Goal: Task Accomplishment & Management: Use online tool/utility

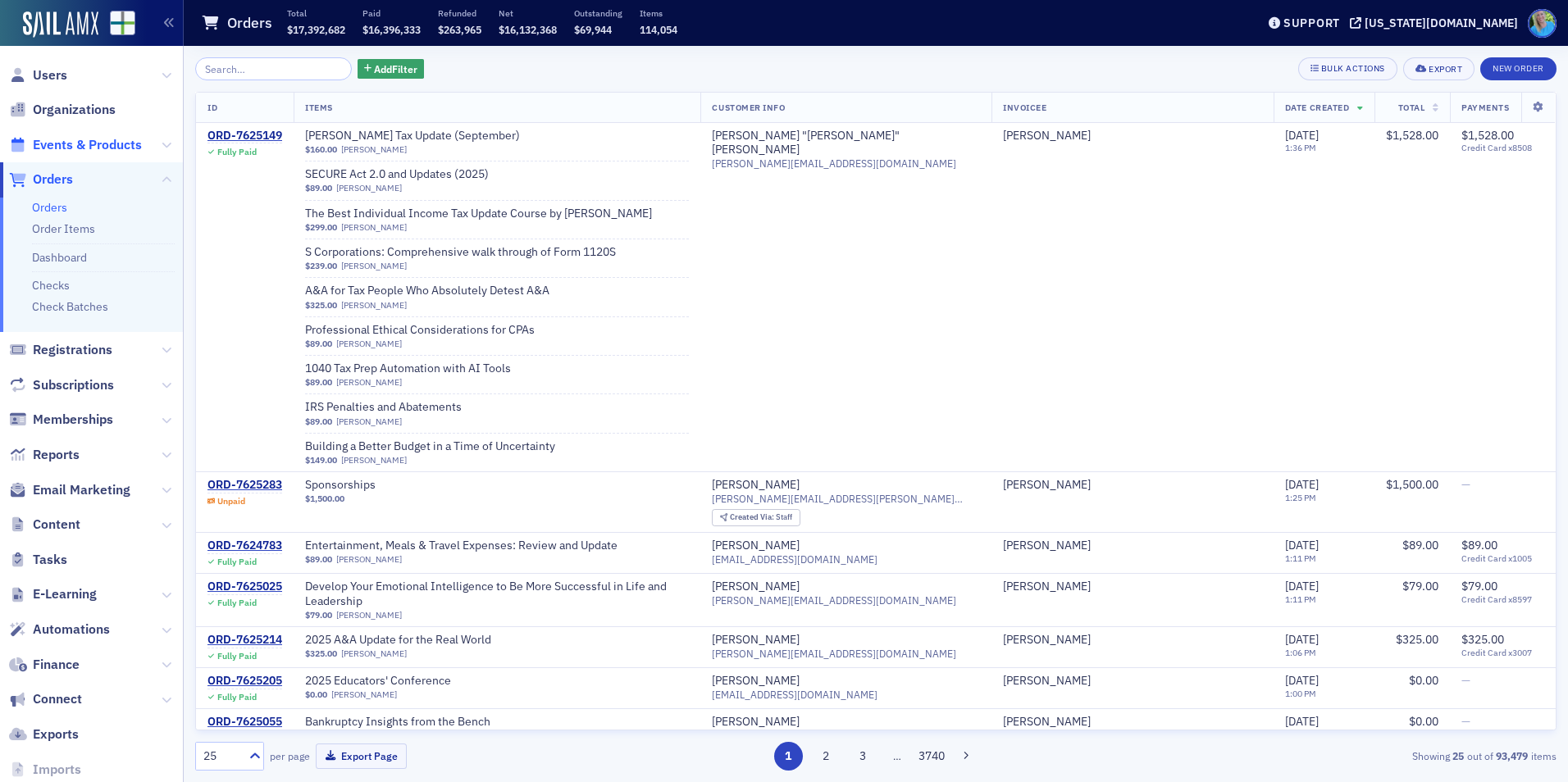
click at [112, 145] on span "Events & Products" at bounding box center [87, 145] width 109 height 18
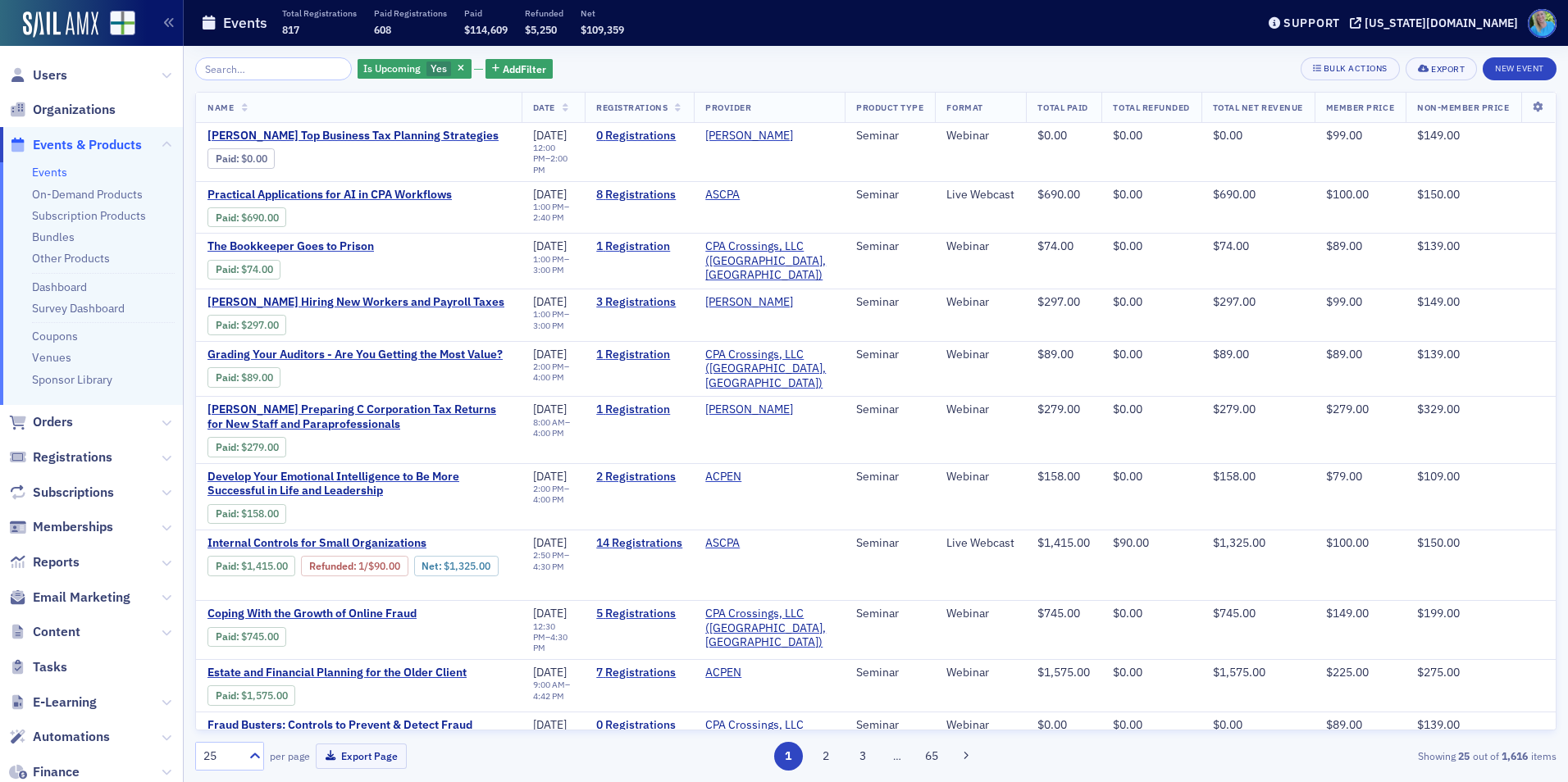
click at [228, 79] on input "search" at bounding box center [273, 69] width 157 height 23
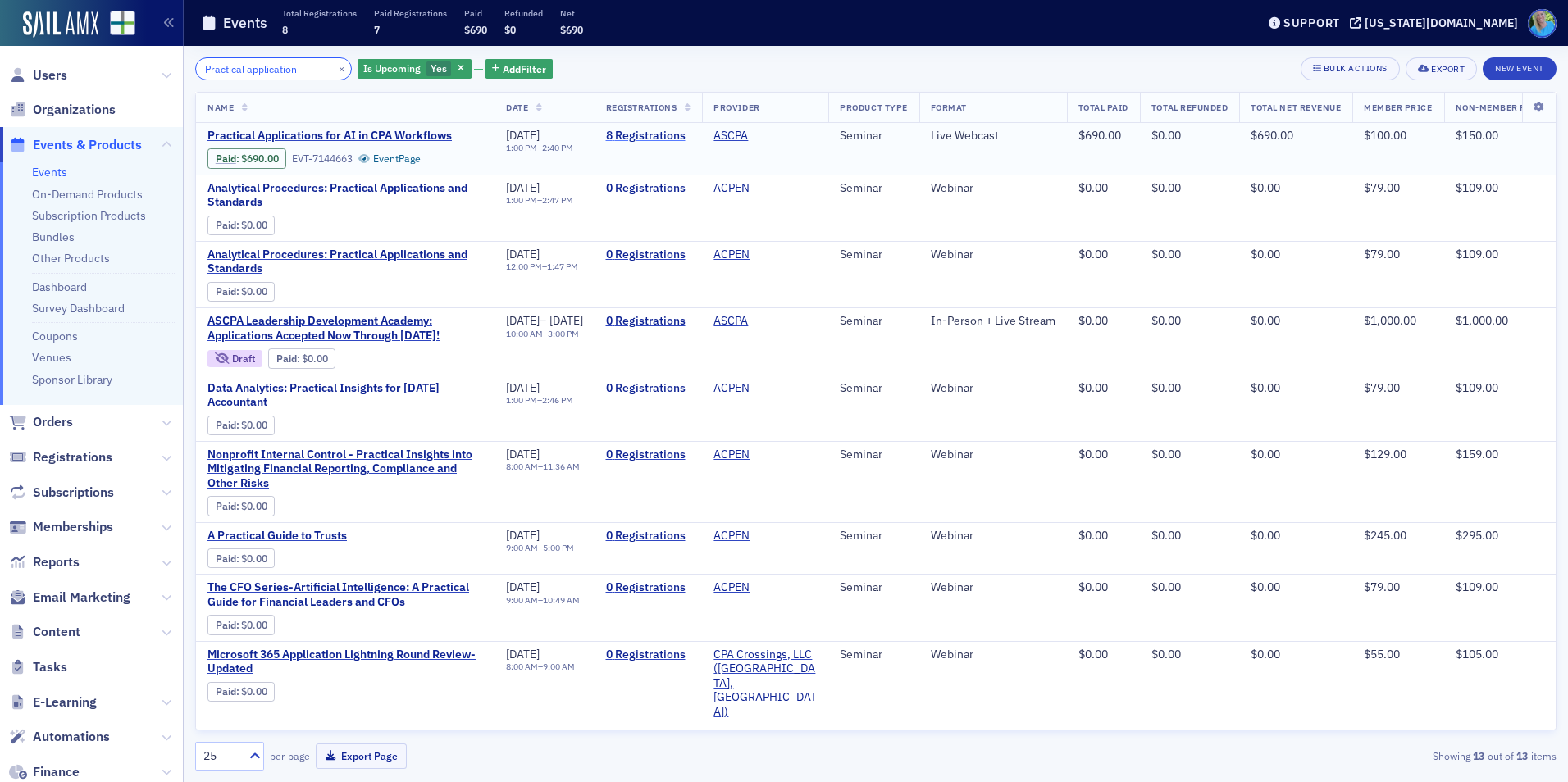
type input "Practical application"
click at [674, 130] on link "8 Registrations" at bounding box center [649, 136] width 85 height 15
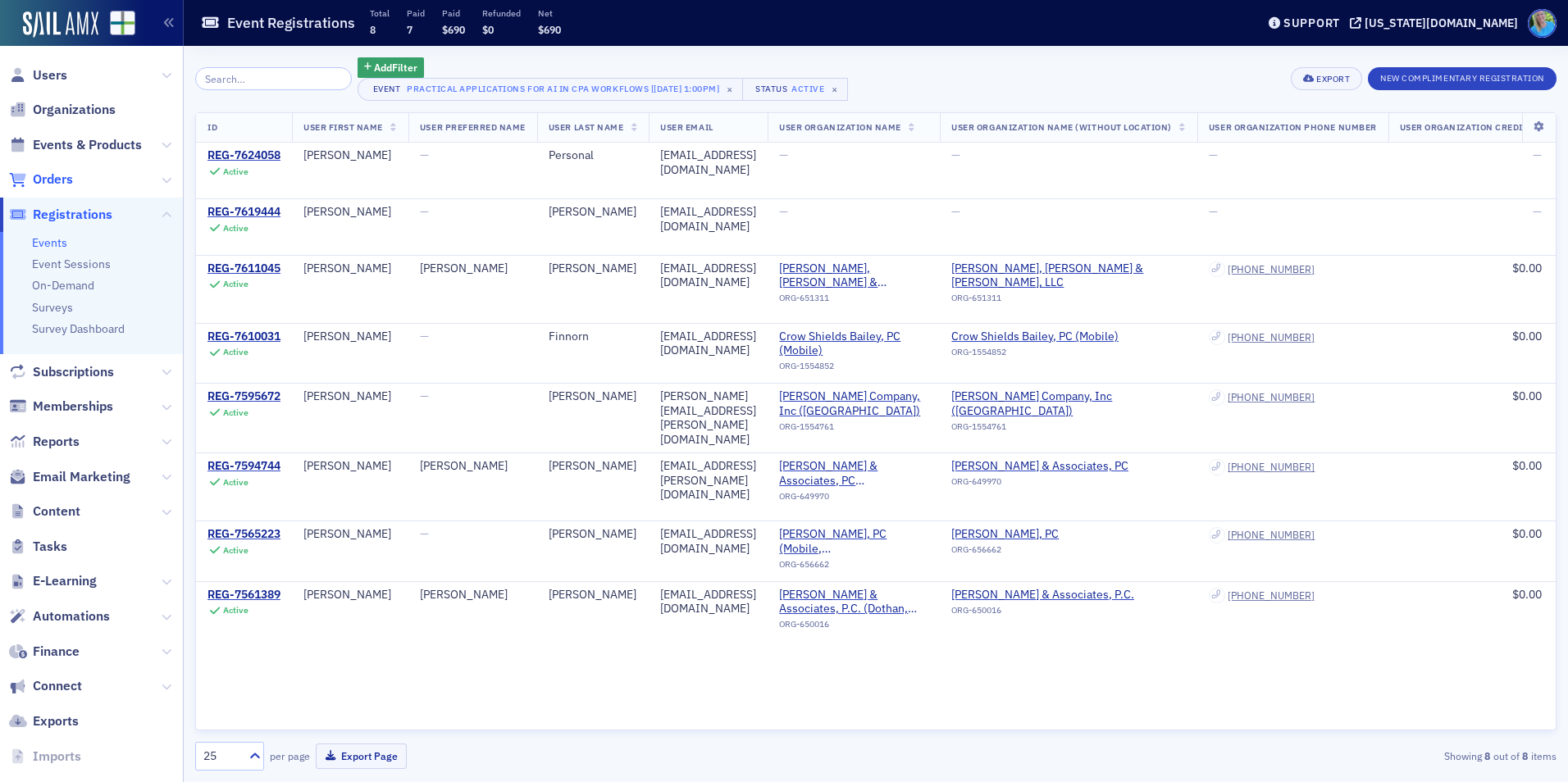
click at [53, 179] on span "Orders" at bounding box center [53, 180] width 40 height 18
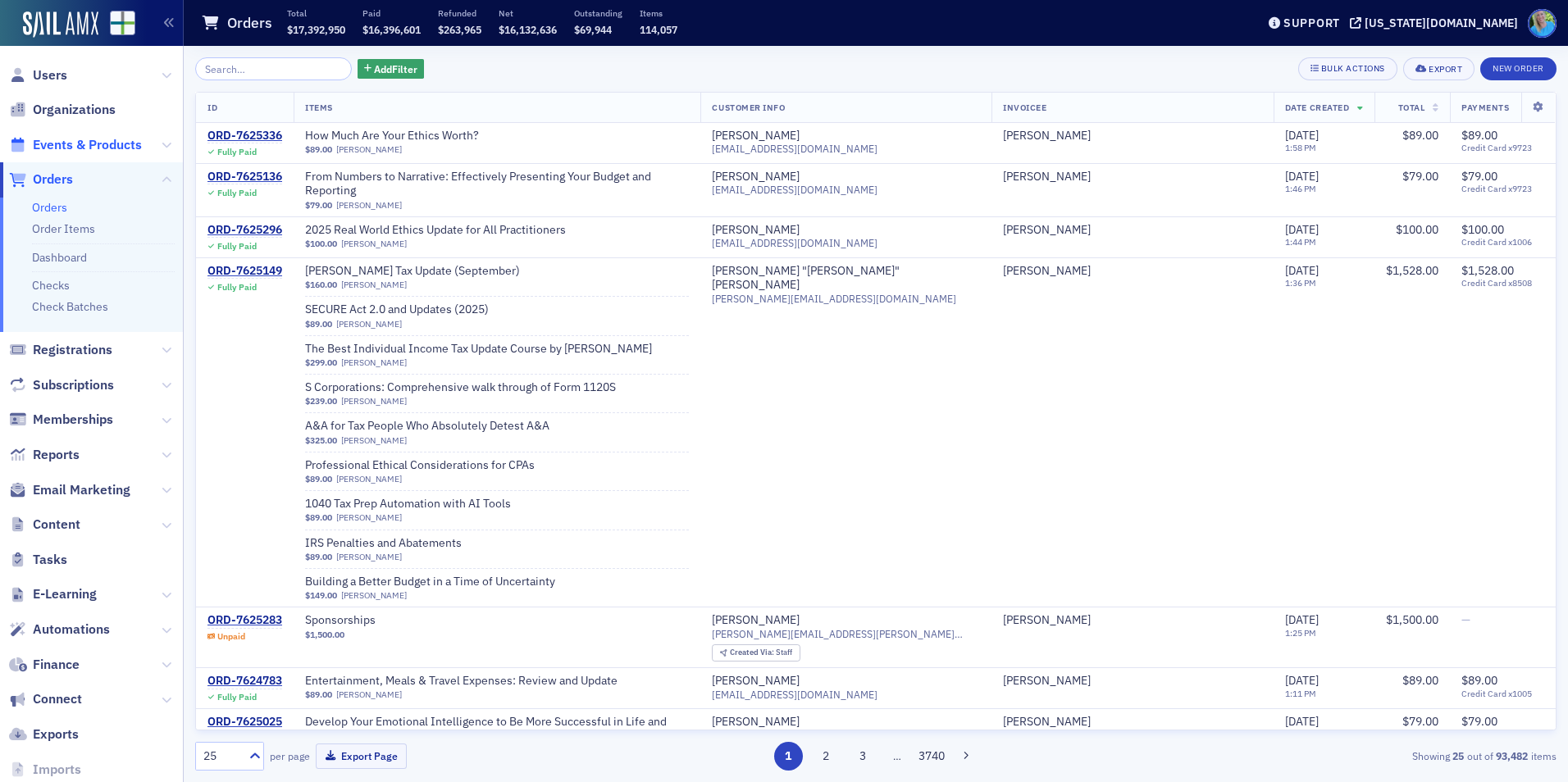
click at [72, 142] on span "Events & Products" at bounding box center [87, 145] width 109 height 18
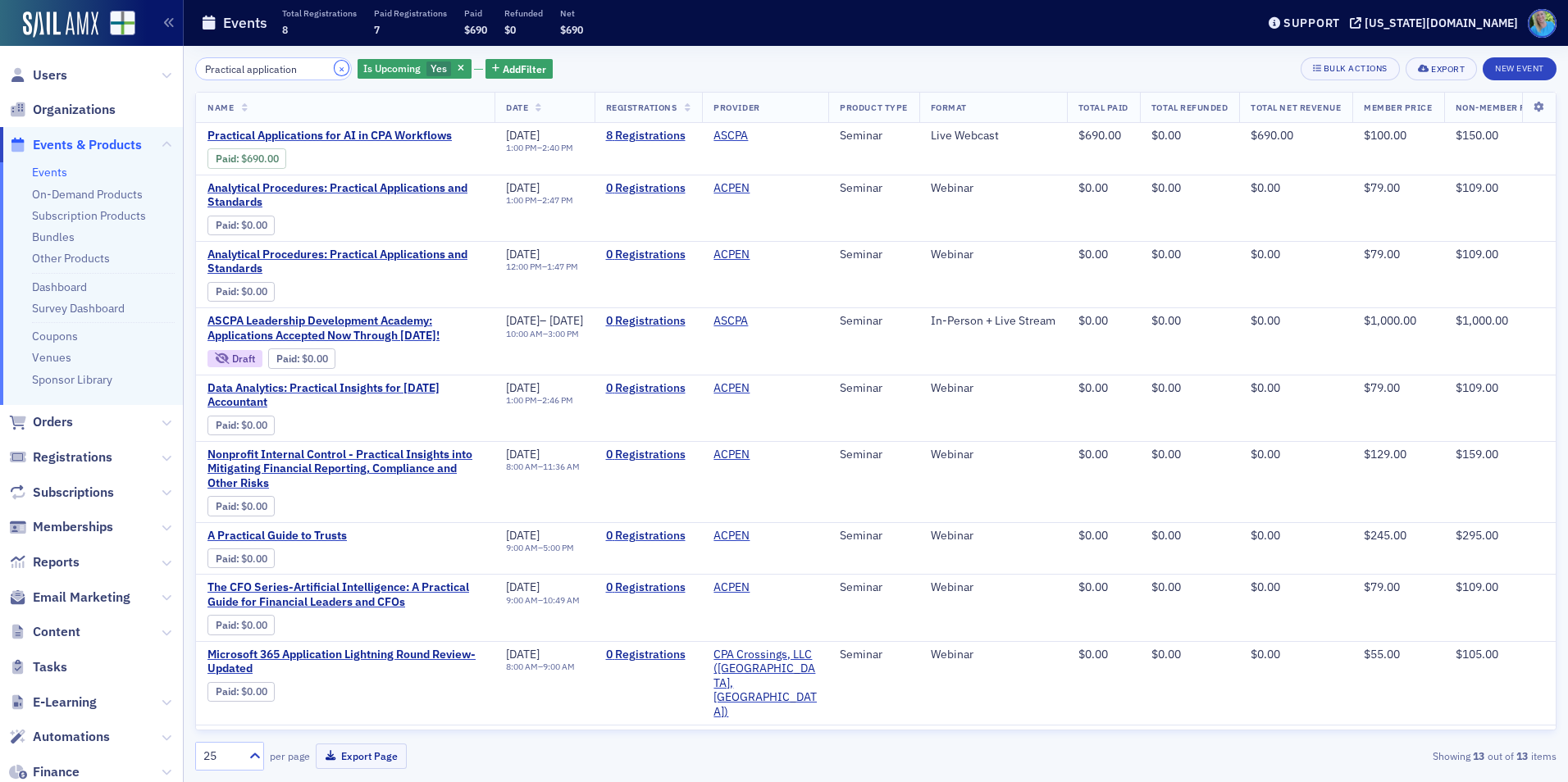
click at [334, 68] on button "×" at bounding box center [342, 68] width 15 height 15
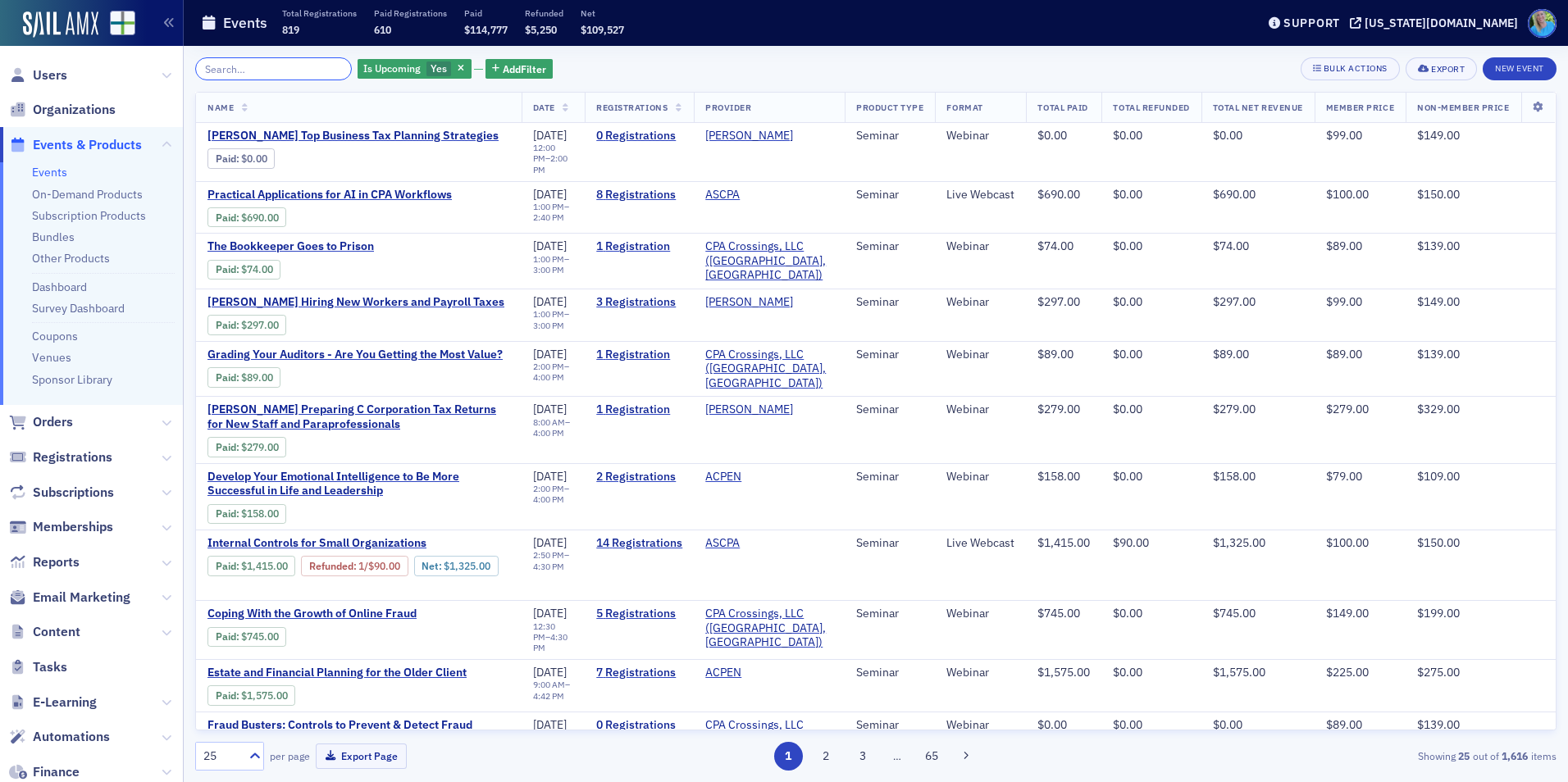
click at [293, 67] on input "search" at bounding box center [273, 69] width 157 height 23
paste input "Cybersecurity and Data Protection for CPAs"
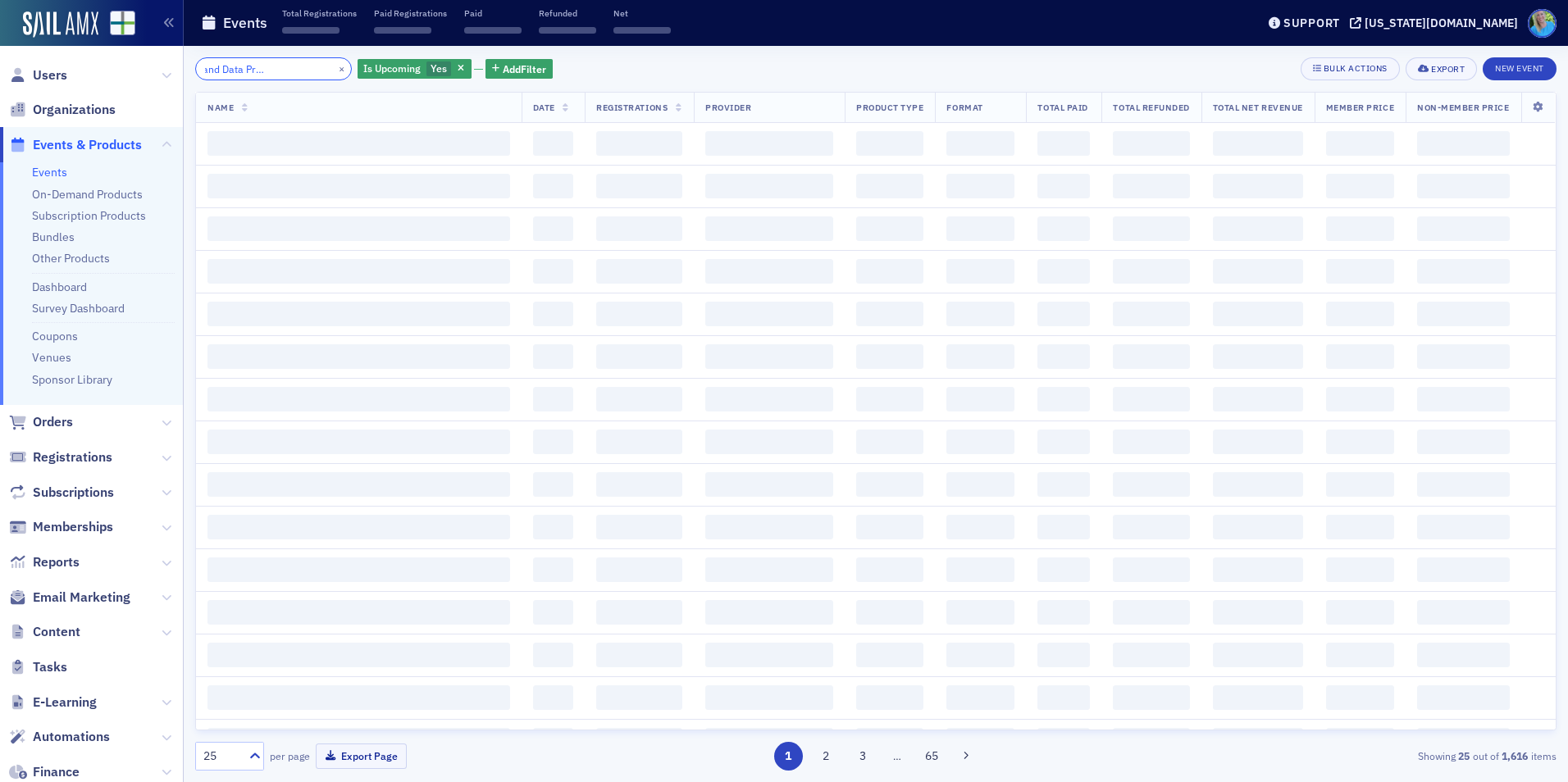
type input "Cybersecurity and Data Protection for CPAs"
click at [454, 69] on span "button" at bounding box center [462, 69] width 15 height 15
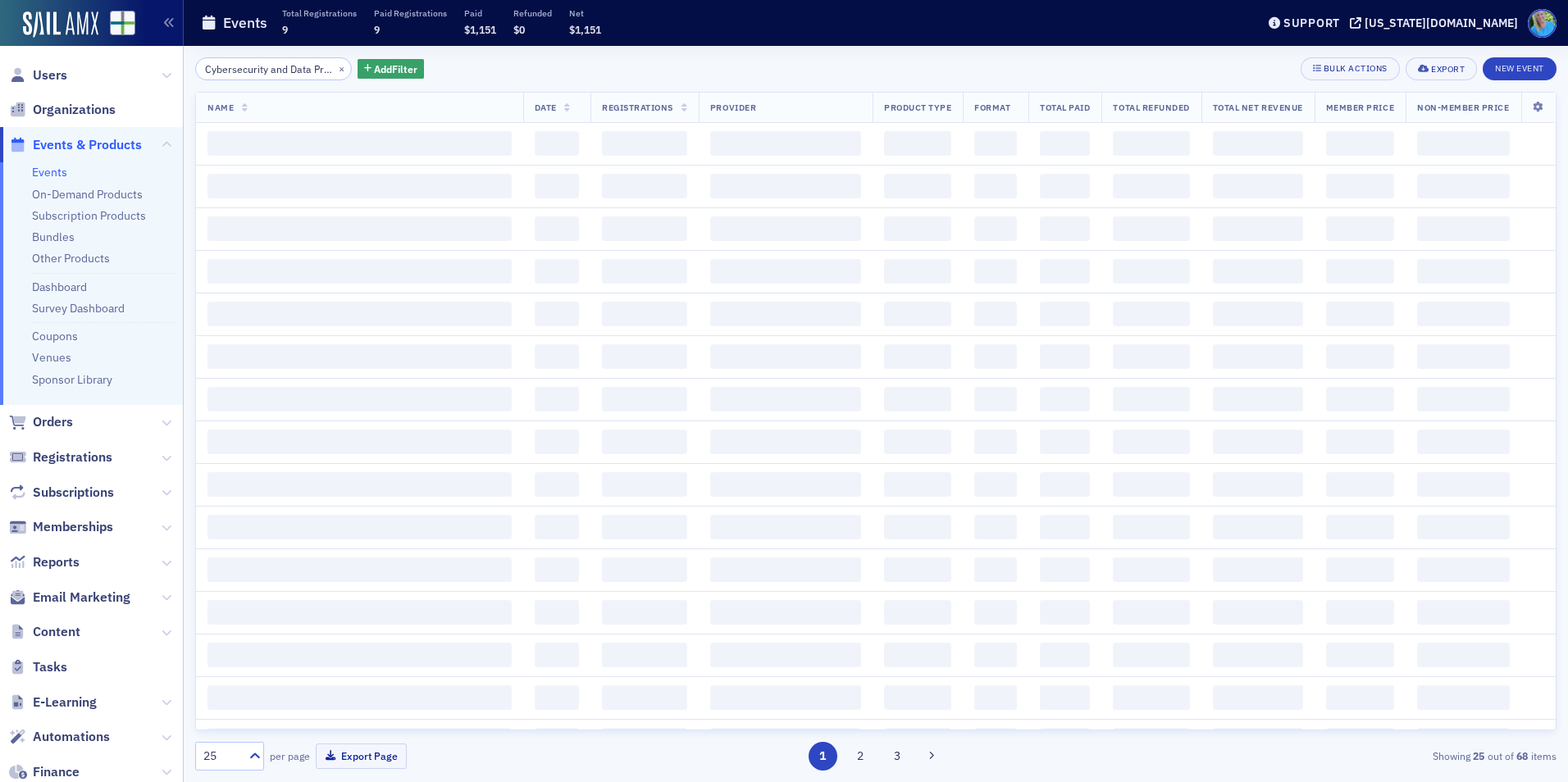
click at [451, 68] on div "Cybersecurity and Data Protection for CPAs × Add Filter Bulk Actions Export New…" at bounding box center [875, 69] width 1361 height 23
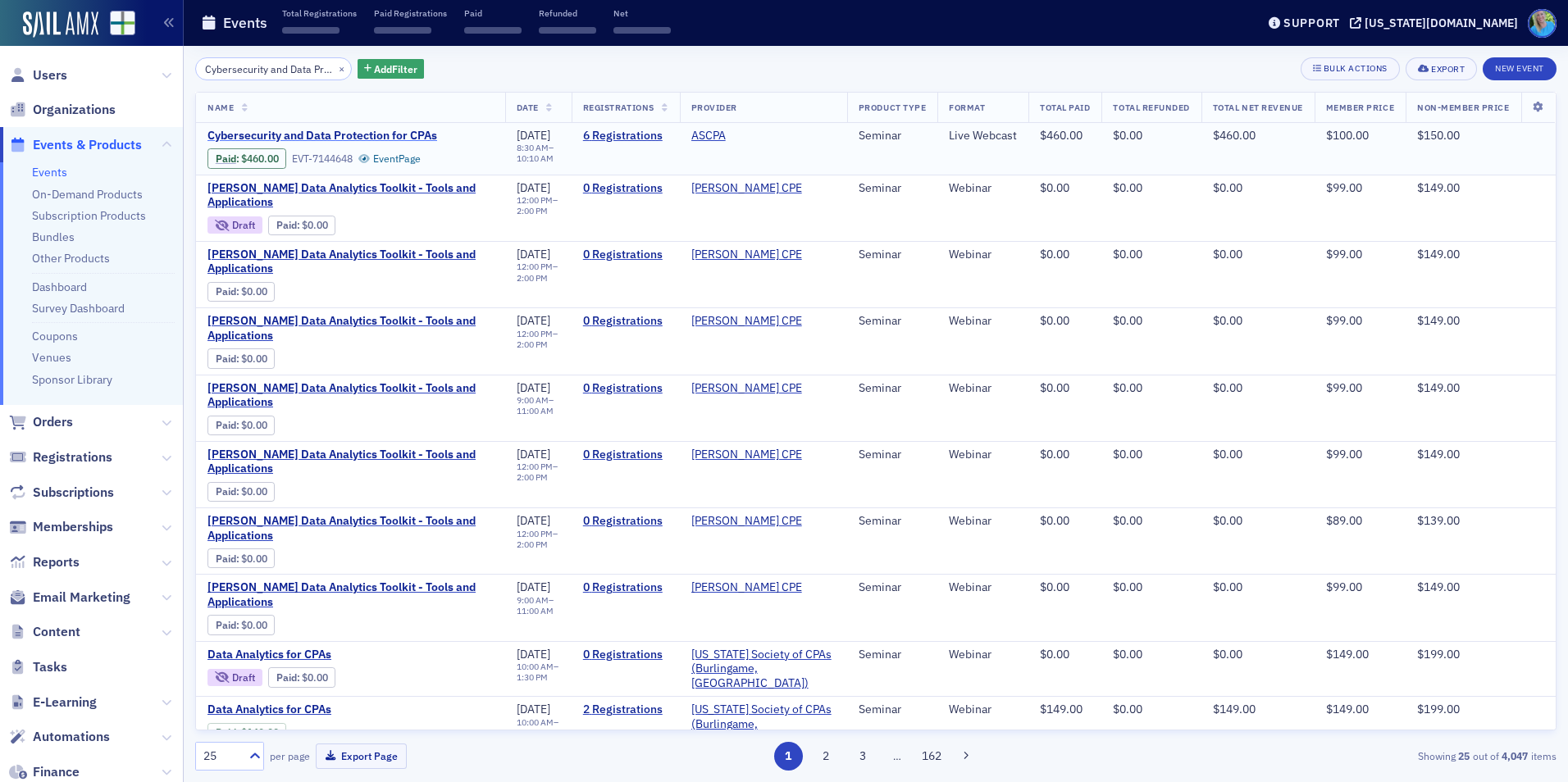
click at [353, 133] on span "Cybersecurity and Data Protection for CPAs" at bounding box center [345, 136] width 276 height 15
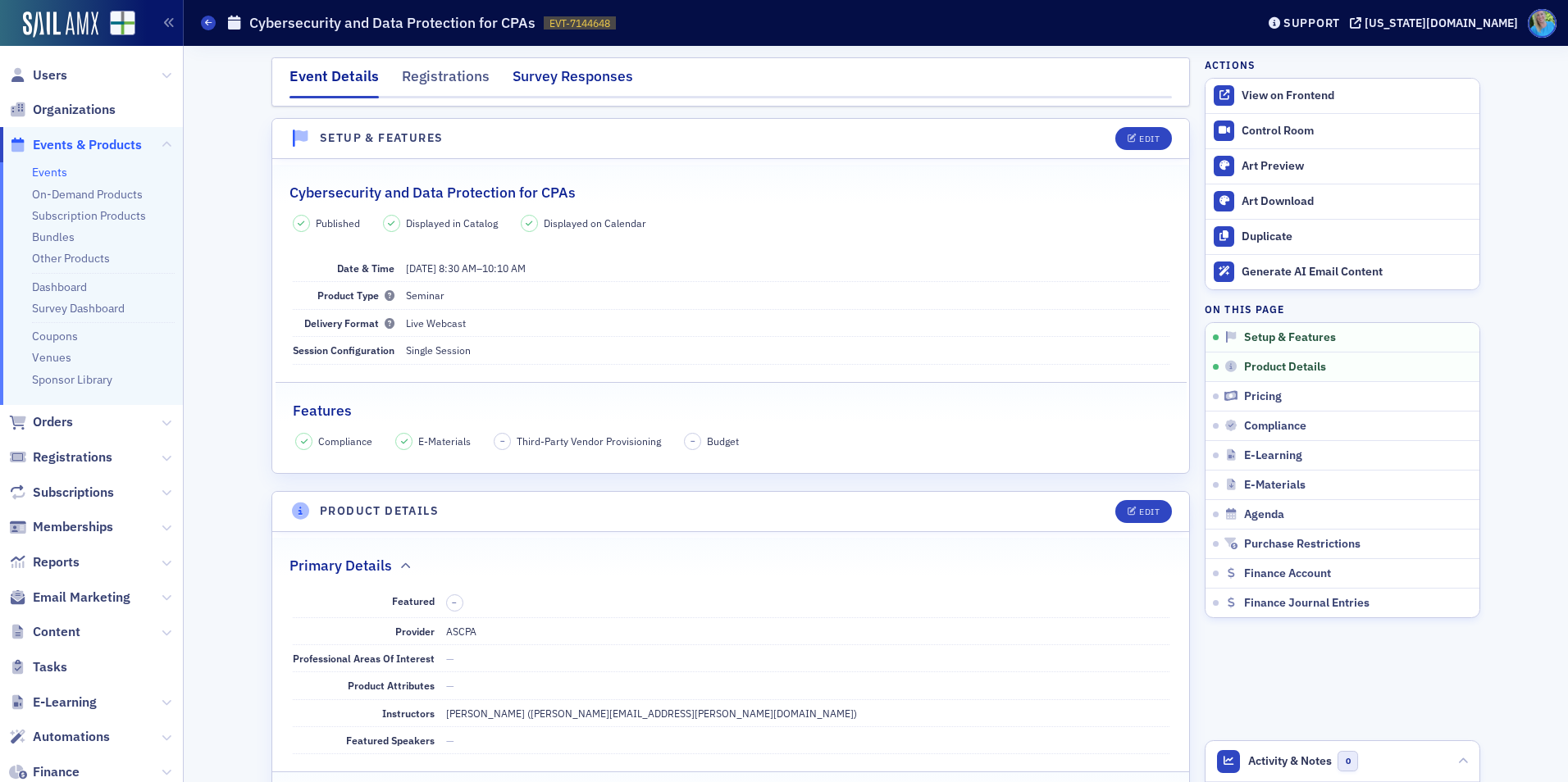
click at [539, 91] on div "Survey Responses" at bounding box center [573, 81] width 121 height 30
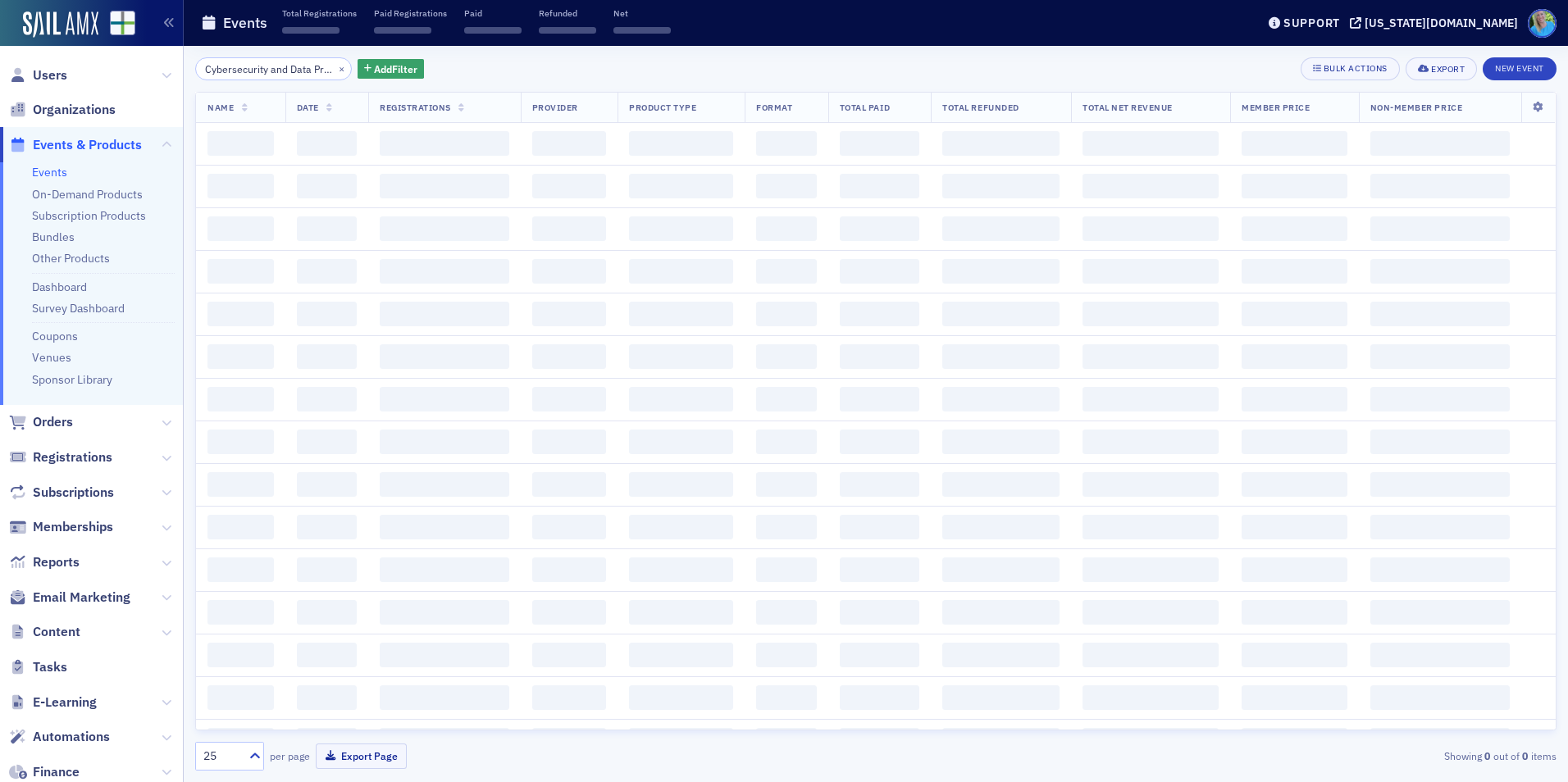
scroll to position [0, 84]
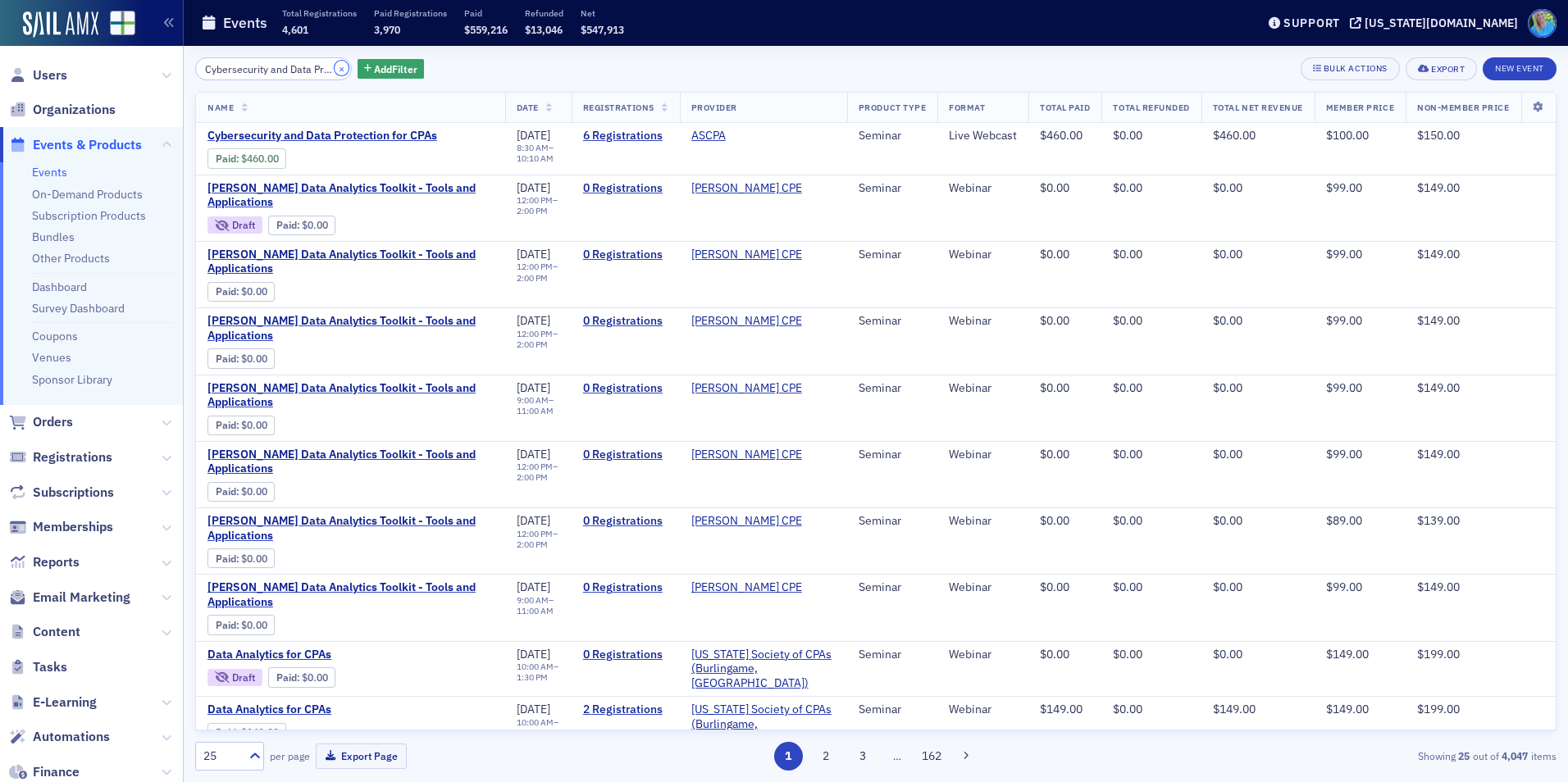
click at [334, 64] on button "×" at bounding box center [342, 68] width 15 height 15
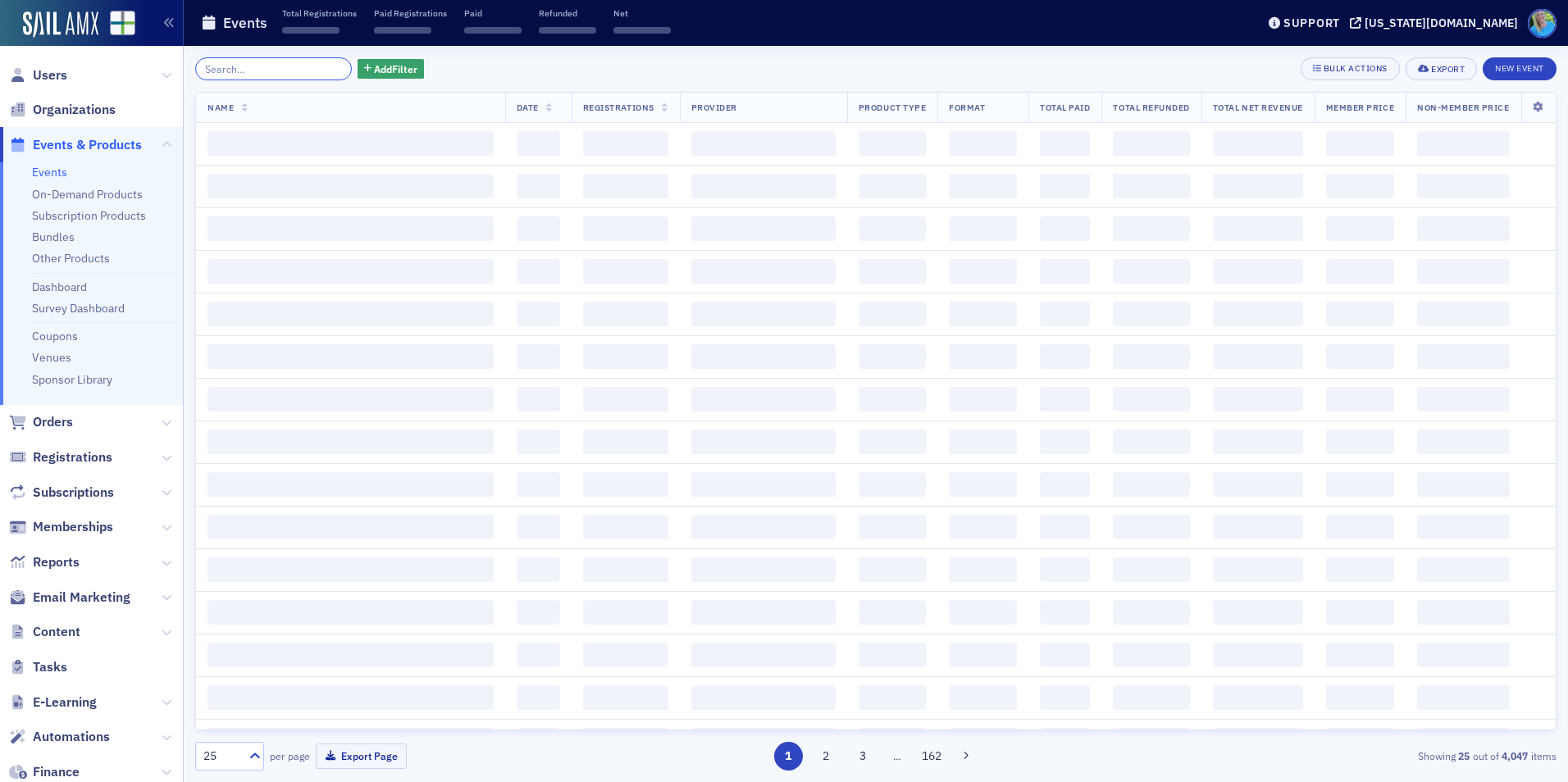
click at [321, 66] on input "search" at bounding box center [273, 69] width 157 height 23
paste input "Mastering Microsoft 365 for CPA Efficiency"
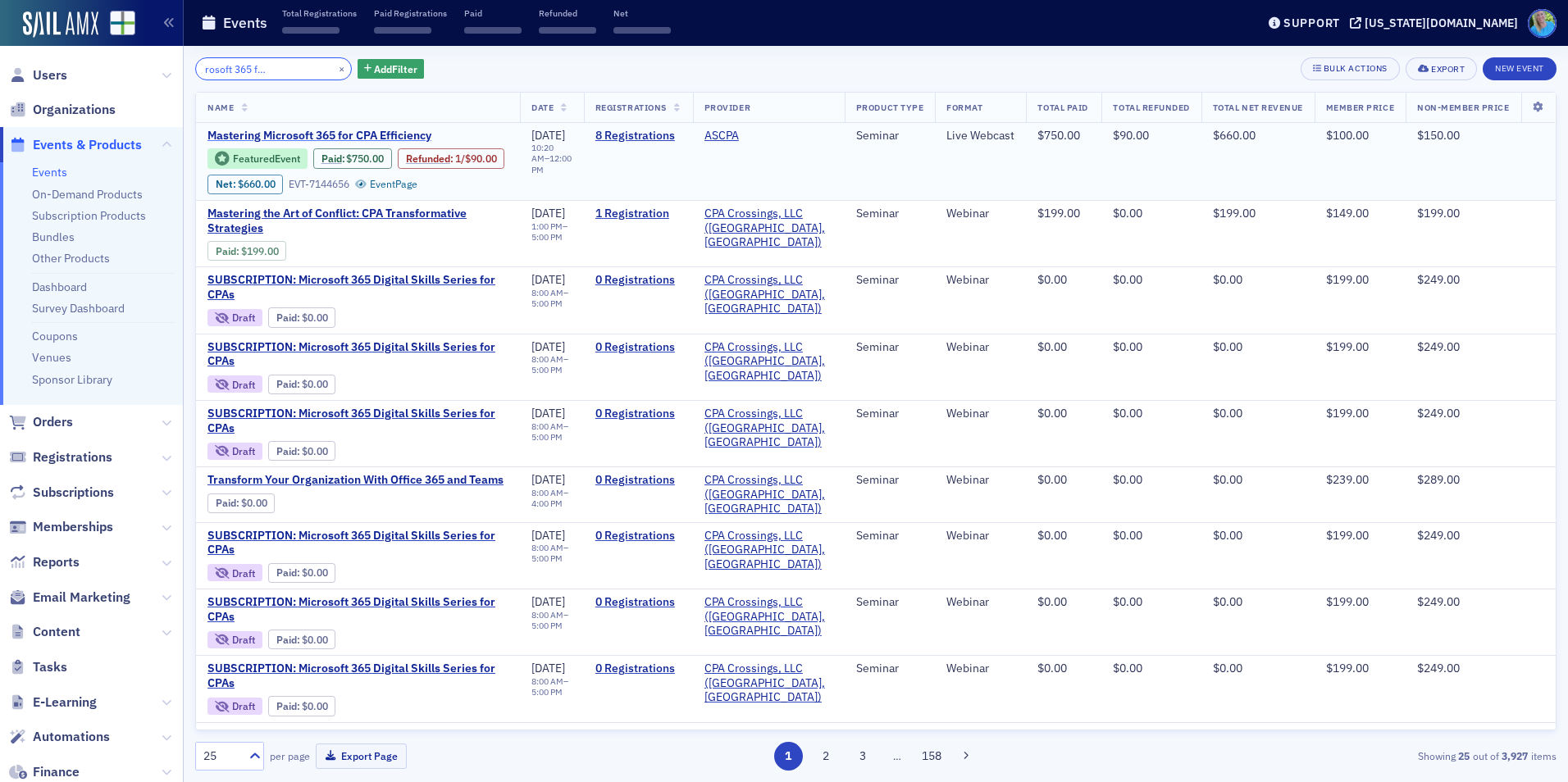
type input "Mastering Microsoft 365 for CPA Efficiency"
click at [393, 134] on span "Mastering Microsoft 365 for CPA Efficiency" at bounding box center [345, 136] width 276 height 15
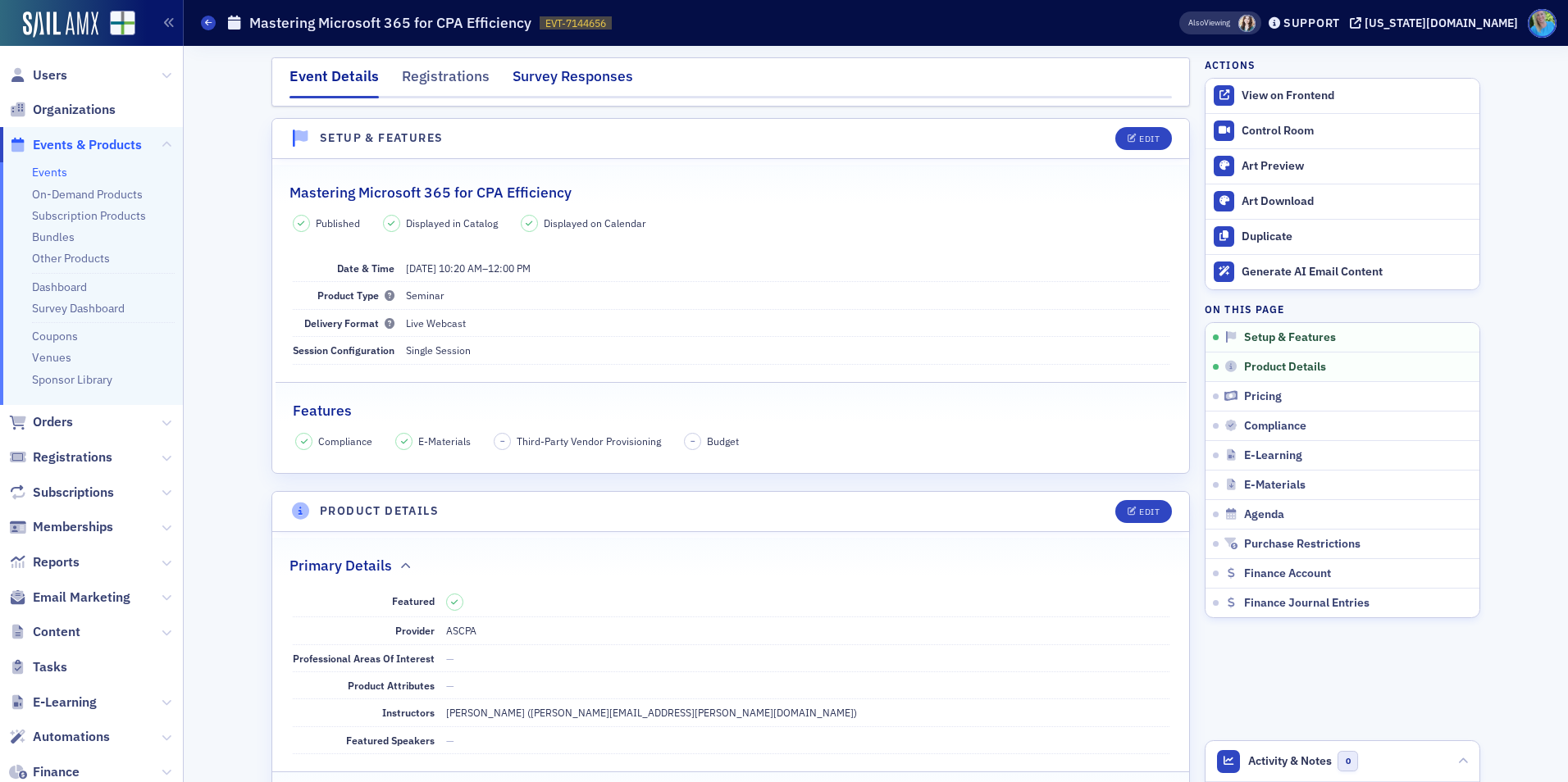
click at [538, 93] on div "Survey Responses" at bounding box center [573, 81] width 121 height 30
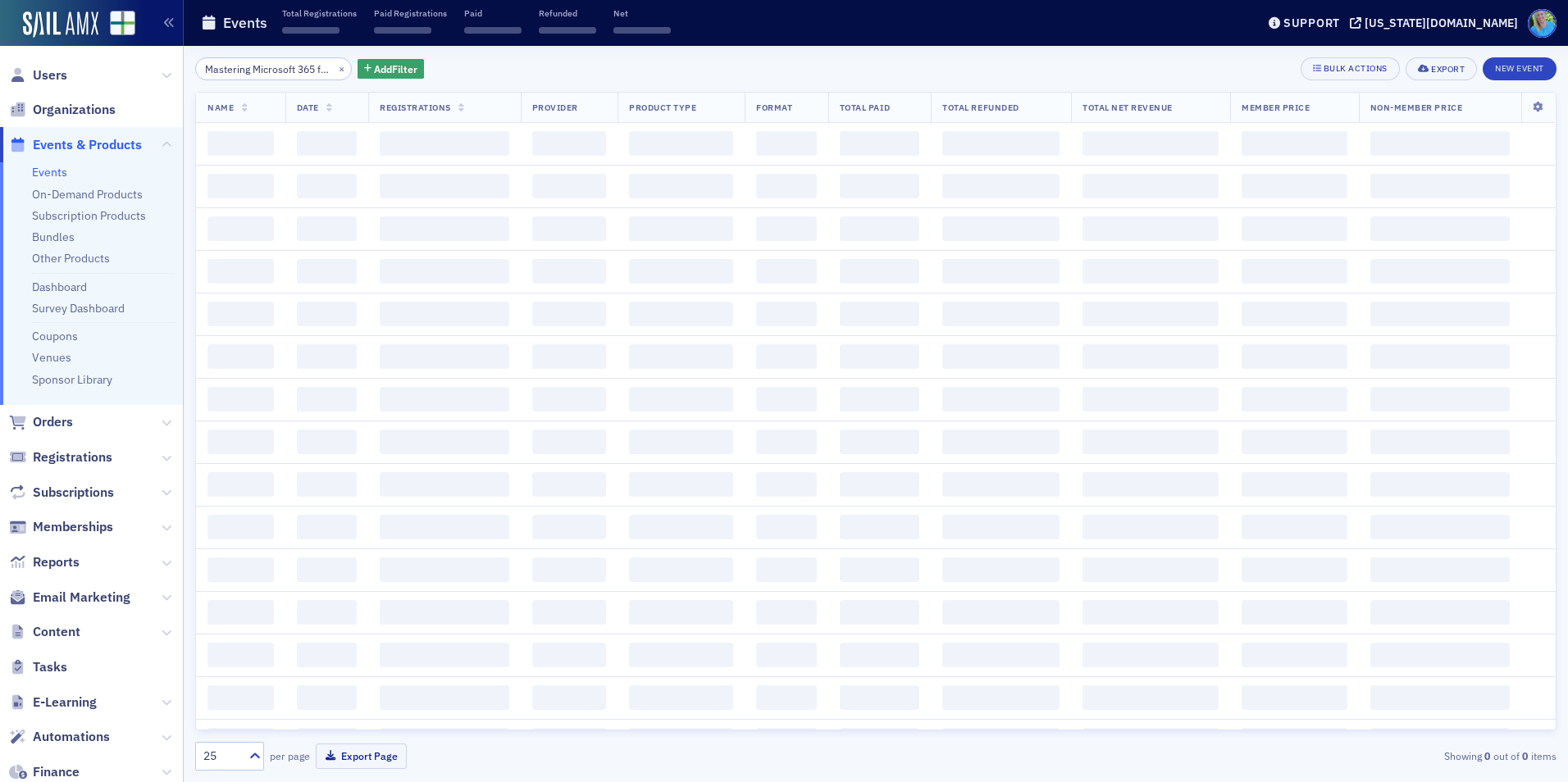
scroll to position [0, 83]
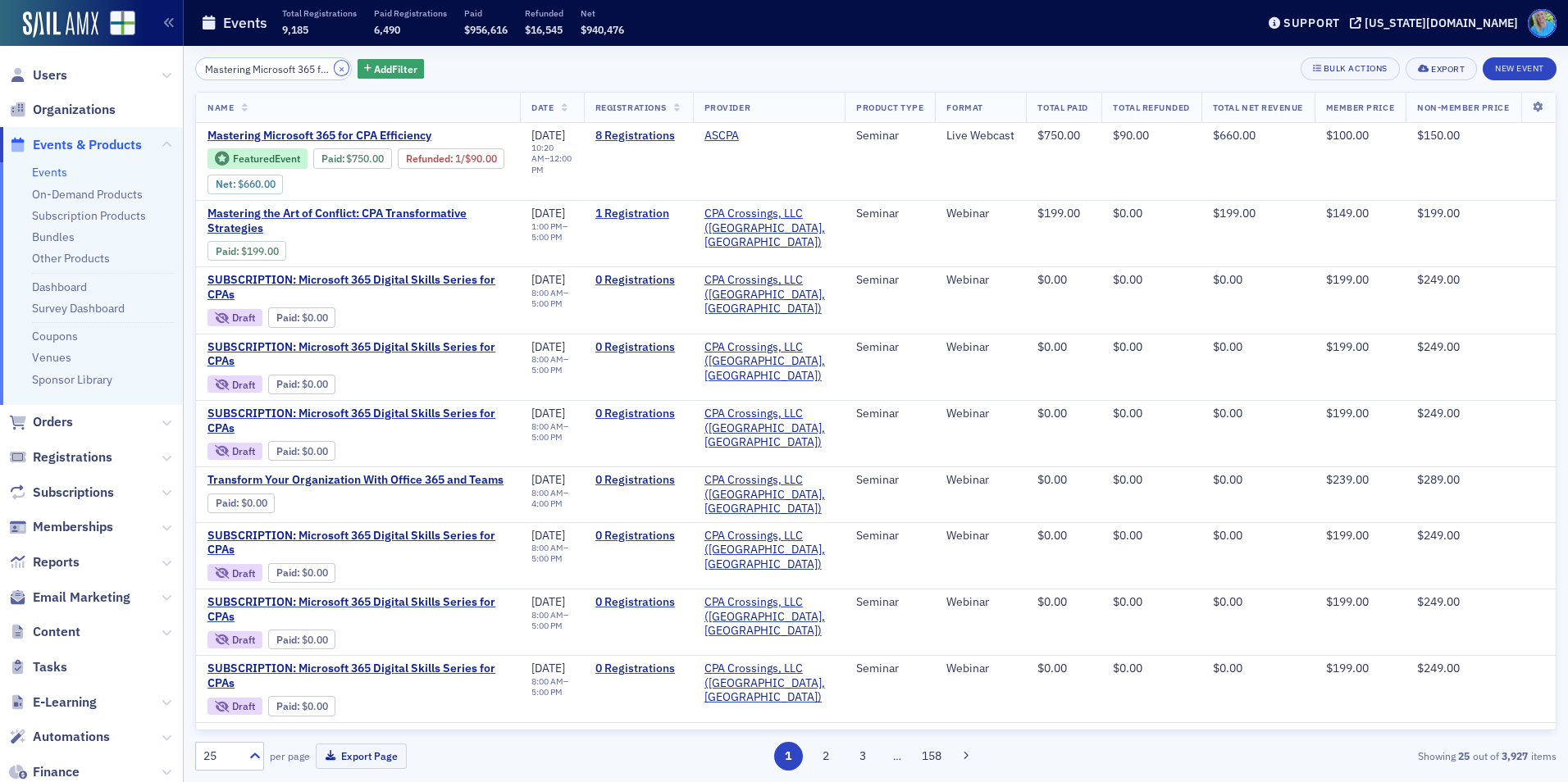
click at [334, 71] on button "×" at bounding box center [342, 68] width 15 height 15
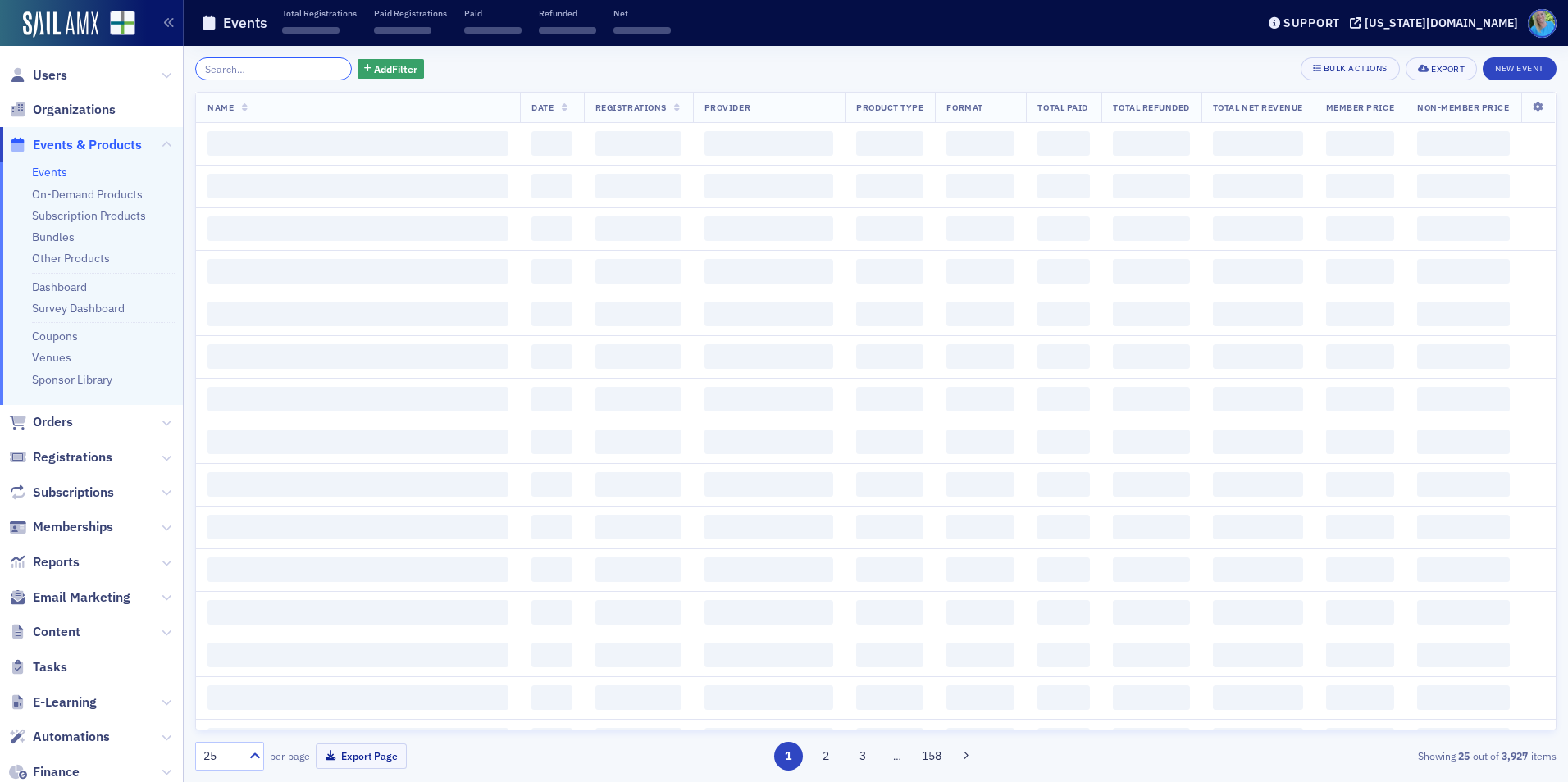
click at [323, 71] on input "search" at bounding box center [273, 69] width 157 height 23
paste input "Generative AI Implications to Risk"
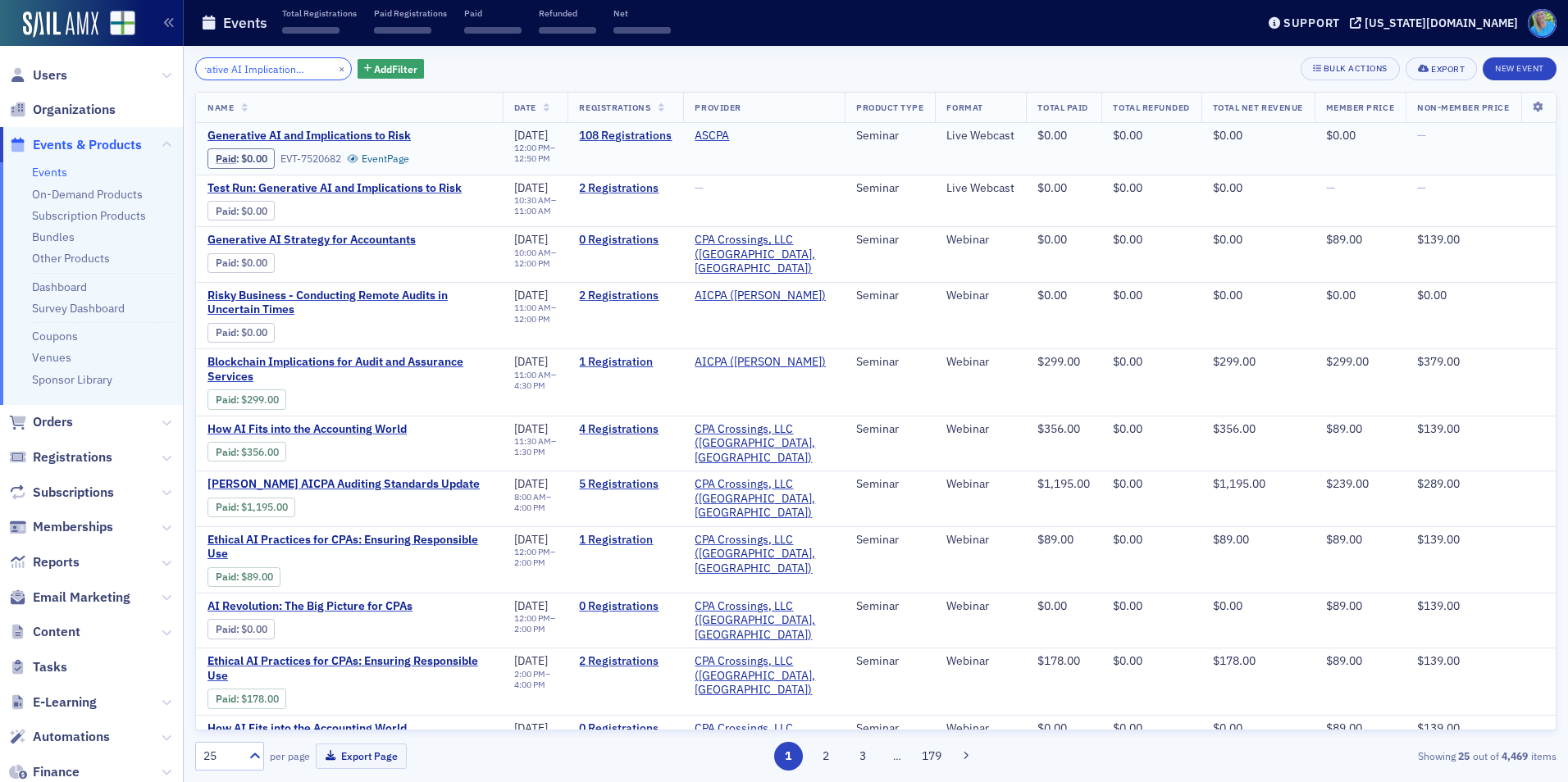
type input "Generative AI Implications to Risk"
click at [371, 127] on td "Generative AI and Implications to Risk Paid : $0.00 EVT-7520682 Event Page" at bounding box center [349, 149] width 307 height 52
click at [371, 135] on span "Generative AI and Implications to Risk" at bounding box center [345, 136] width 276 height 15
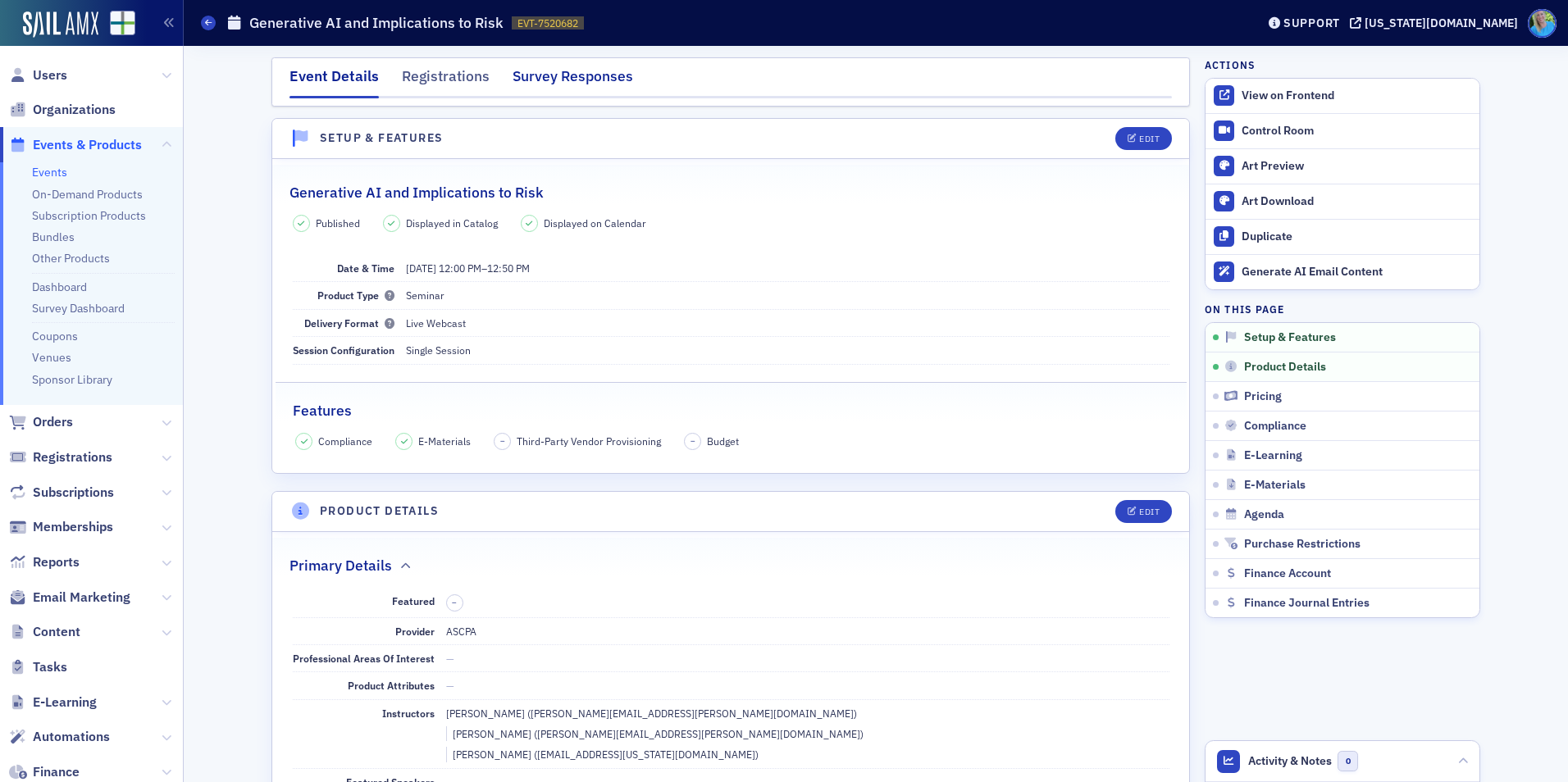
click at [602, 86] on div "Survey Responses" at bounding box center [573, 81] width 121 height 30
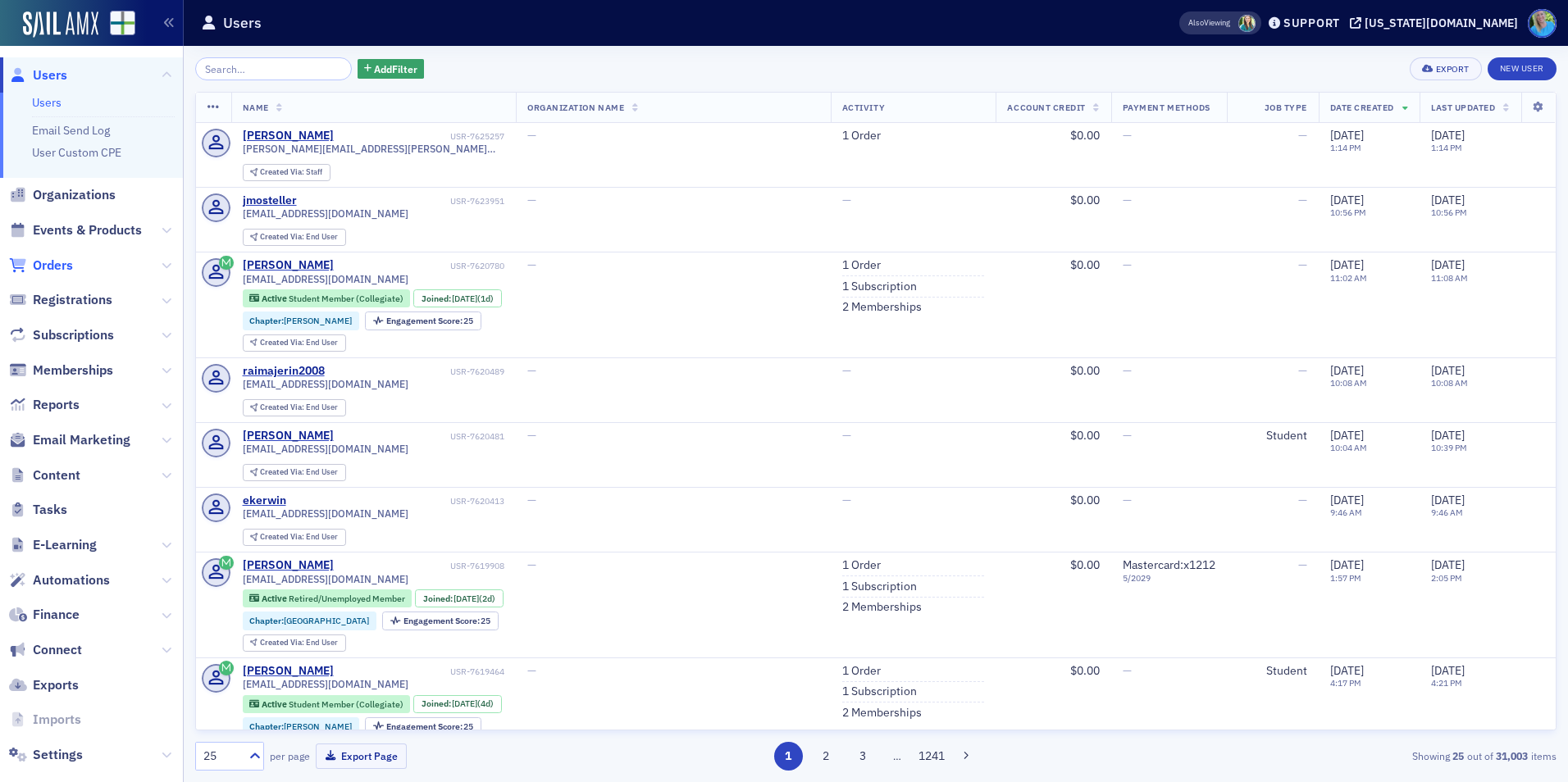
click at [57, 269] on span "Orders" at bounding box center [53, 266] width 40 height 18
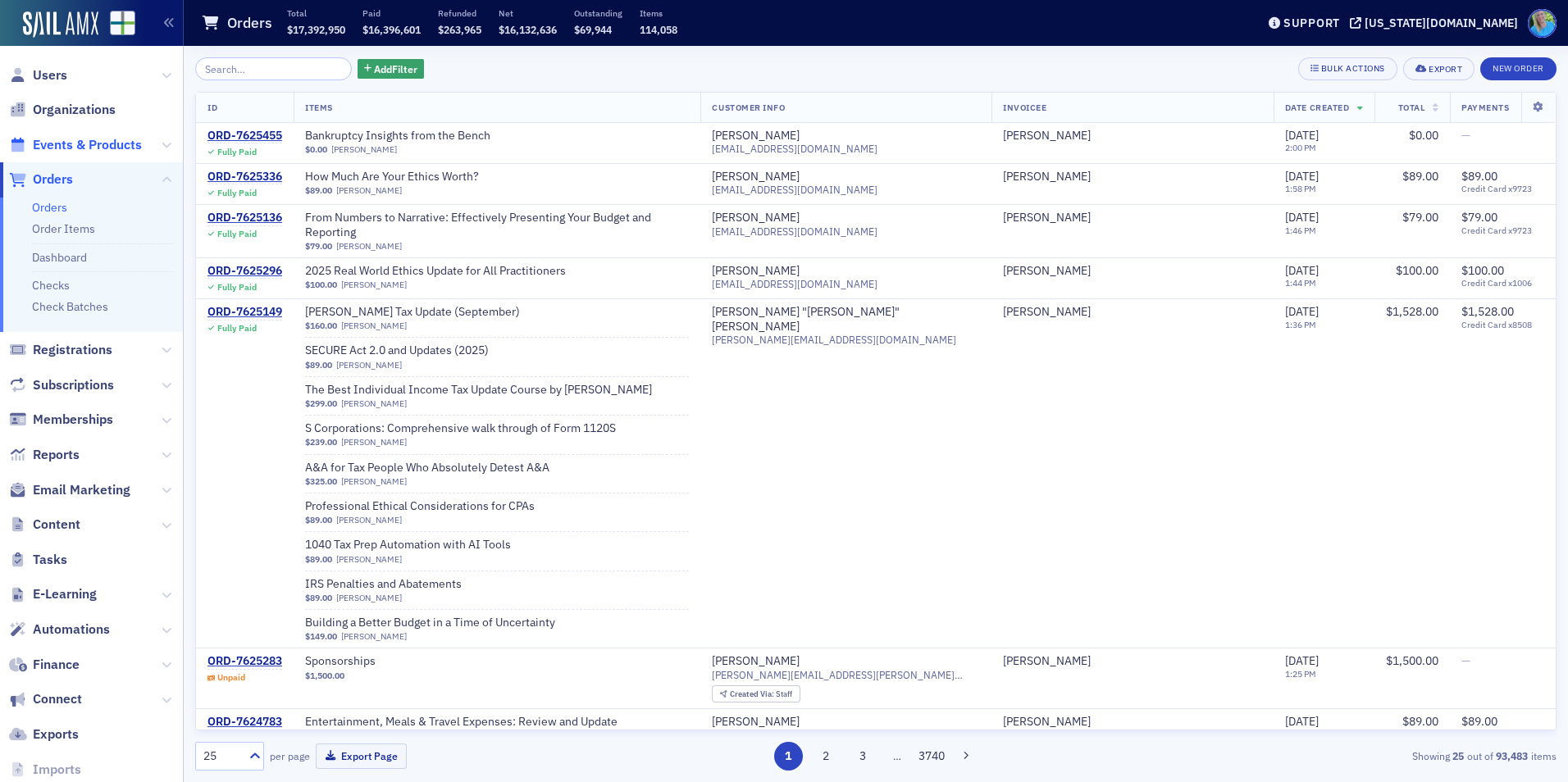
click at [71, 144] on span "Events & Products" at bounding box center [87, 145] width 109 height 18
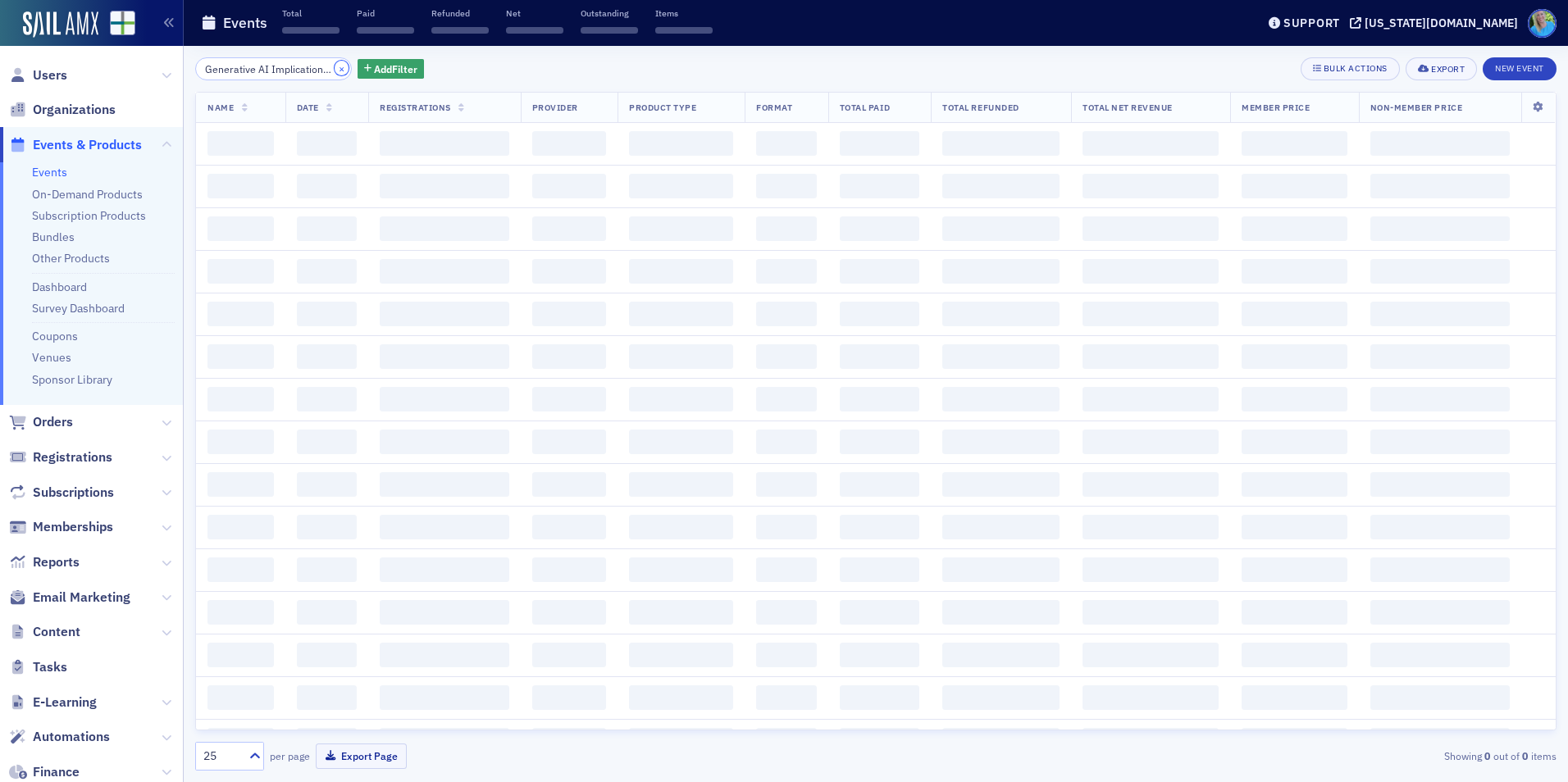
click at [334, 66] on button "×" at bounding box center [342, 68] width 15 height 15
click at [318, 68] on input "search" at bounding box center [273, 69] width 157 height 23
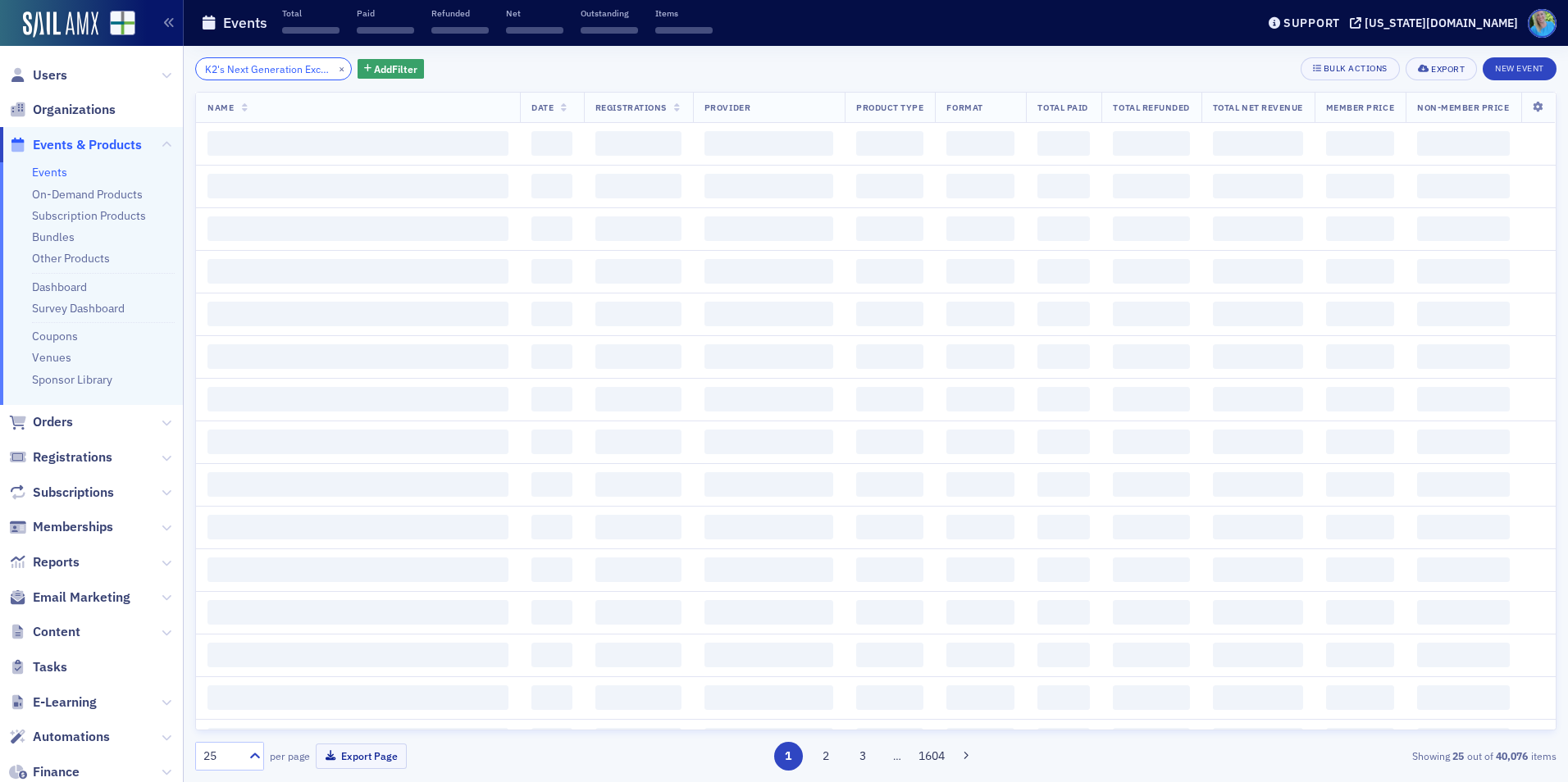
scroll to position [0, 58]
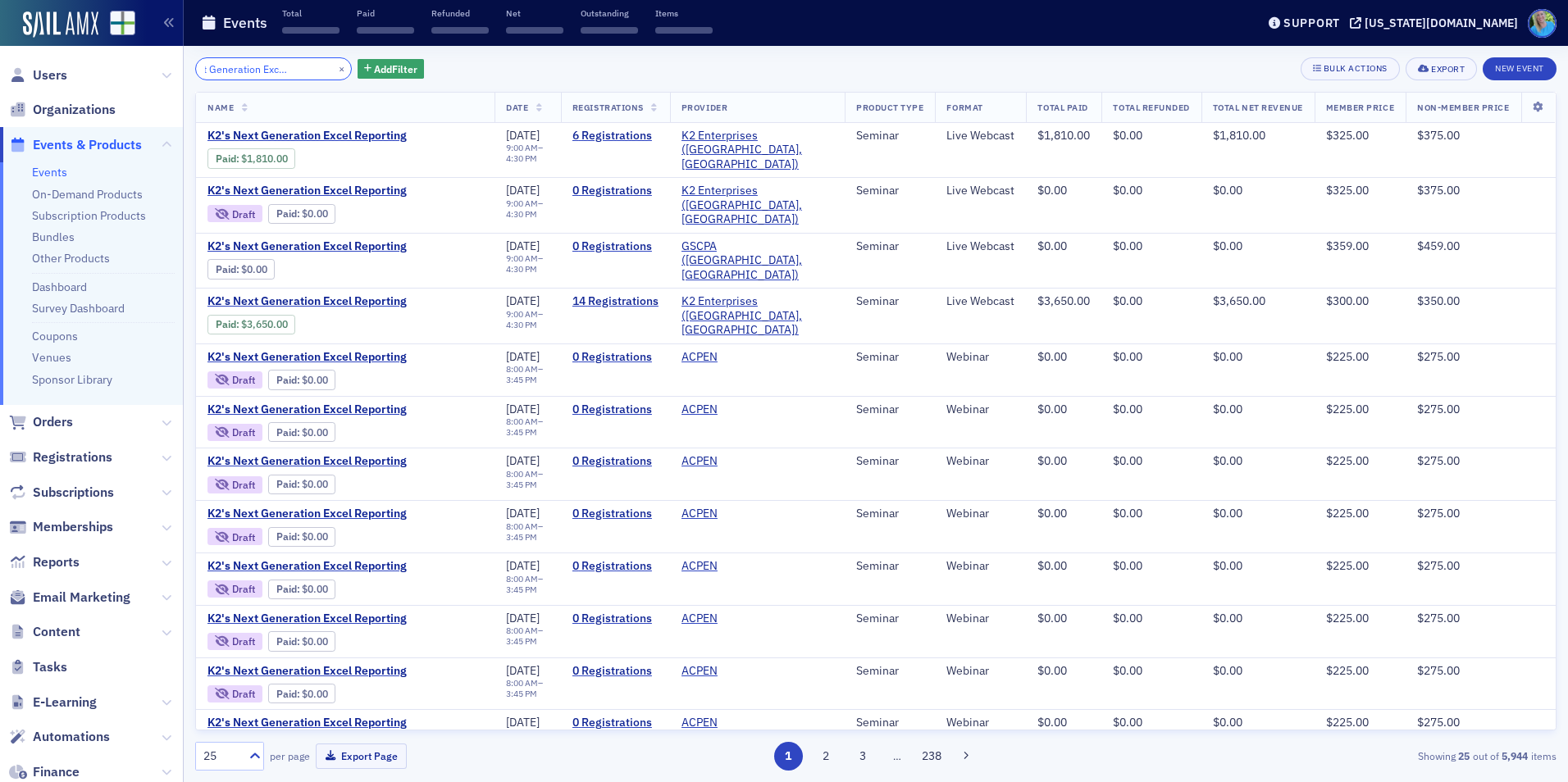
type input "K2's Next Generation Excel Reporting"
click at [357, 137] on span "K2's Next Generation Excel Reporting" at bounding box center [345, 136] width 276 height 15
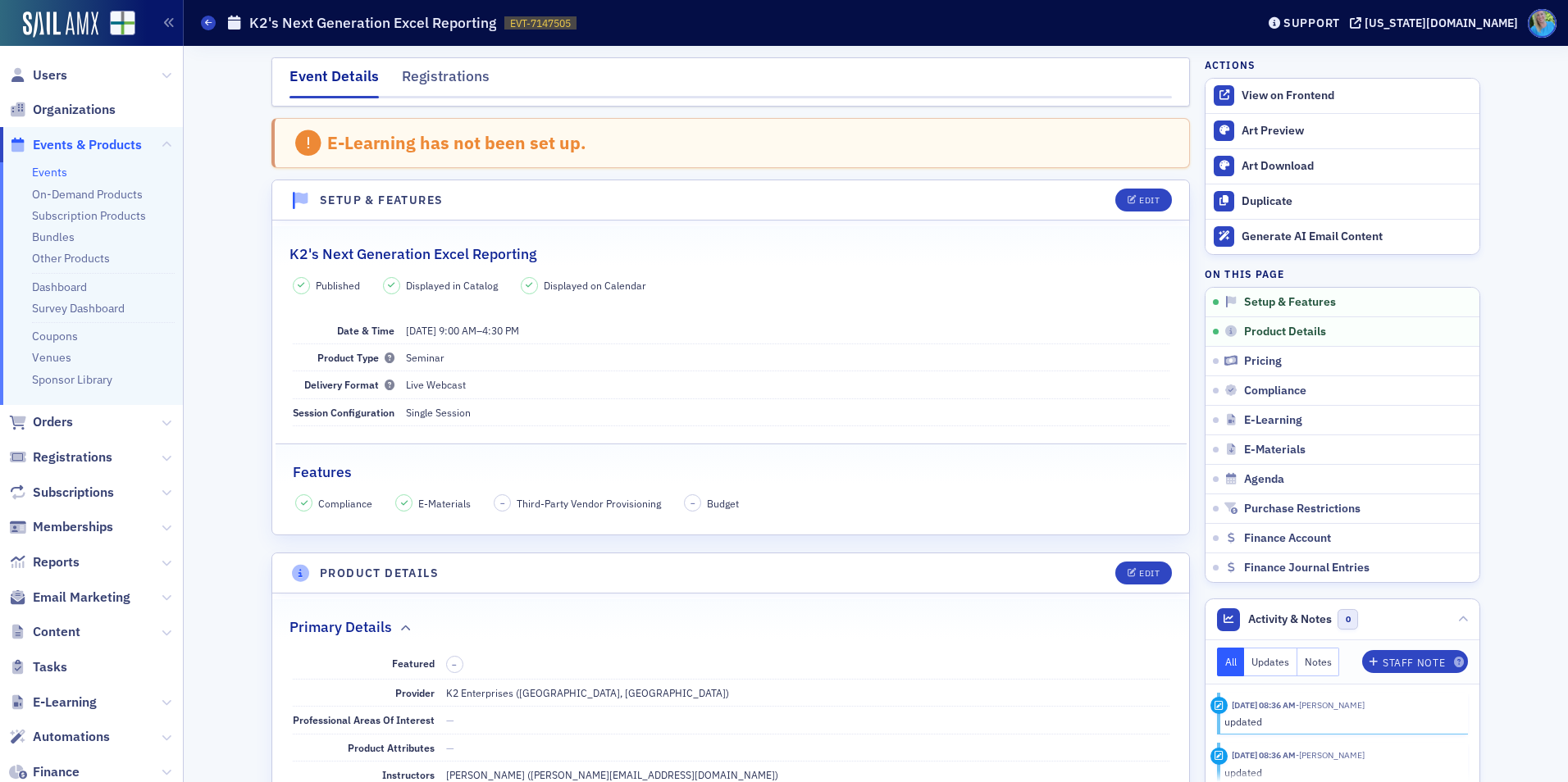
click at [1158, 590] on header "Product Details Edit" at bounding box center [731, 574] width 917 height 40
click at [1158, 585] on header "Product Details Edit" at bounding box center [731, 574] width 917 height 40
click at [1156, 578] on button "Edit" at bounding box center [1144, 574] width 57 height 23
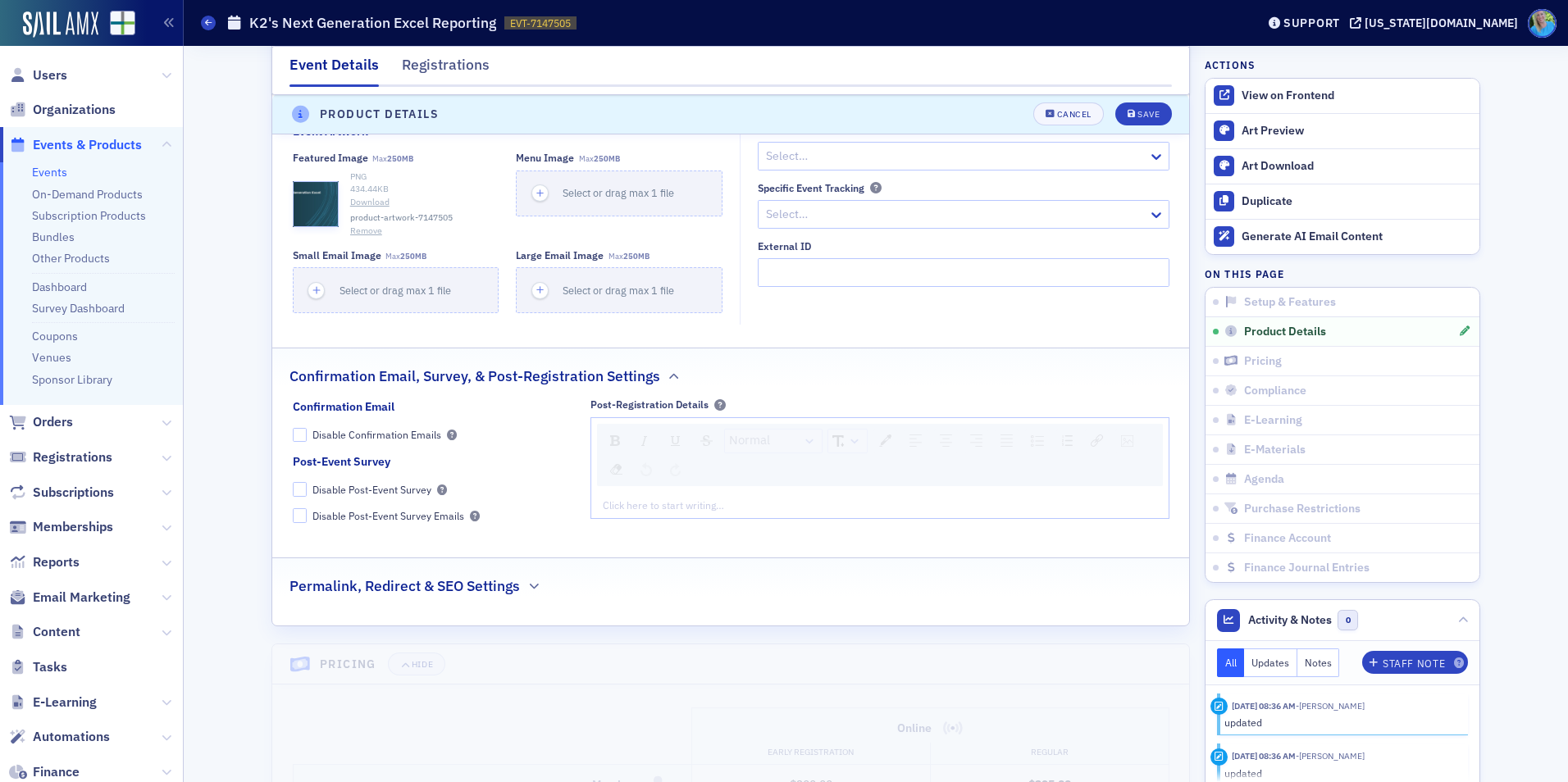
scroll to position [1441, 0]
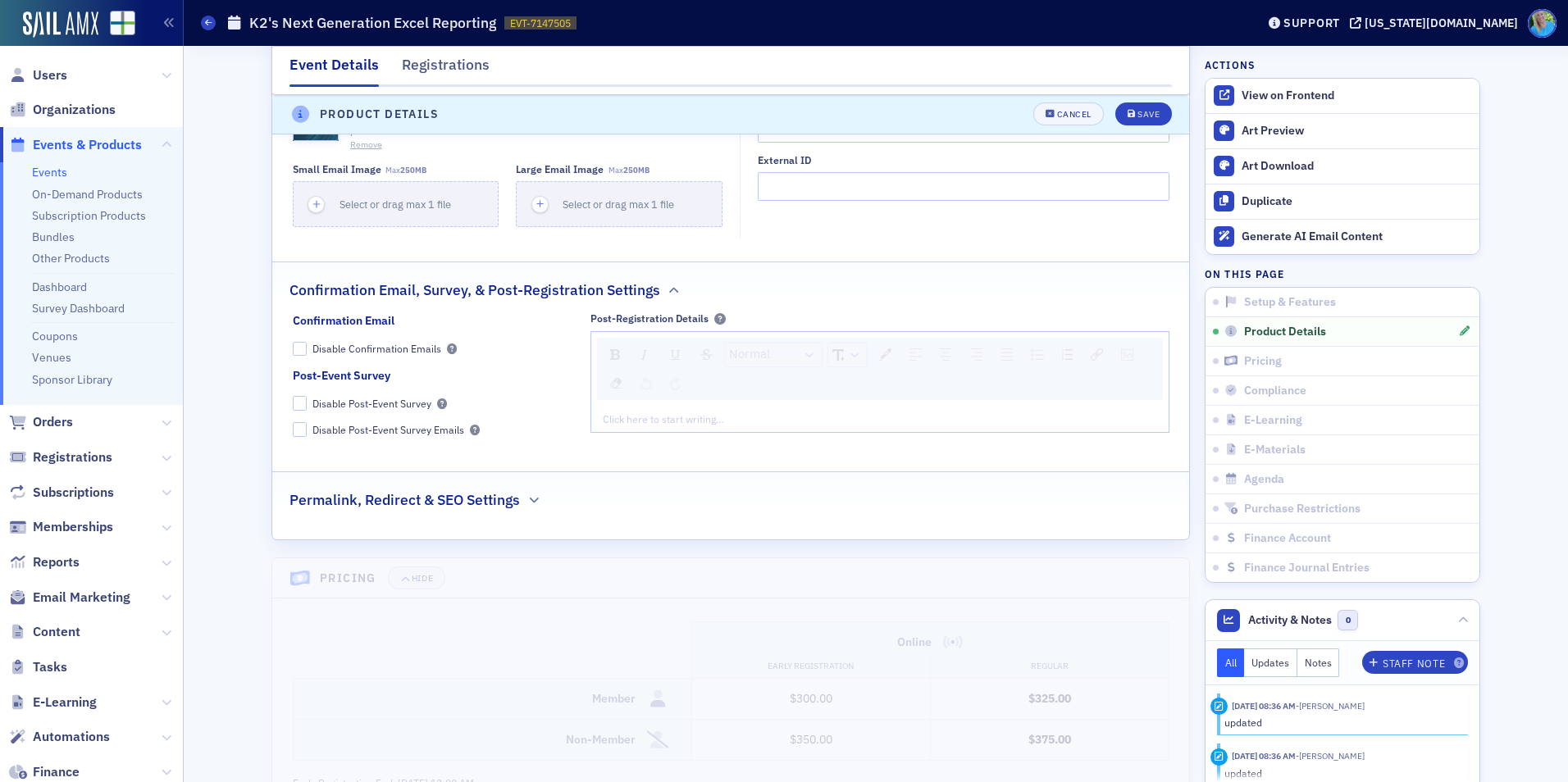
click at [677, 436] on fieldset "Post-Registration Details Normal Click here to start writing…" at bounding box center [879, 380] width 579 height 136
click at [678, 426] on div "Click here to start writing…" at bounding box center [879, 419] width 577 height 26
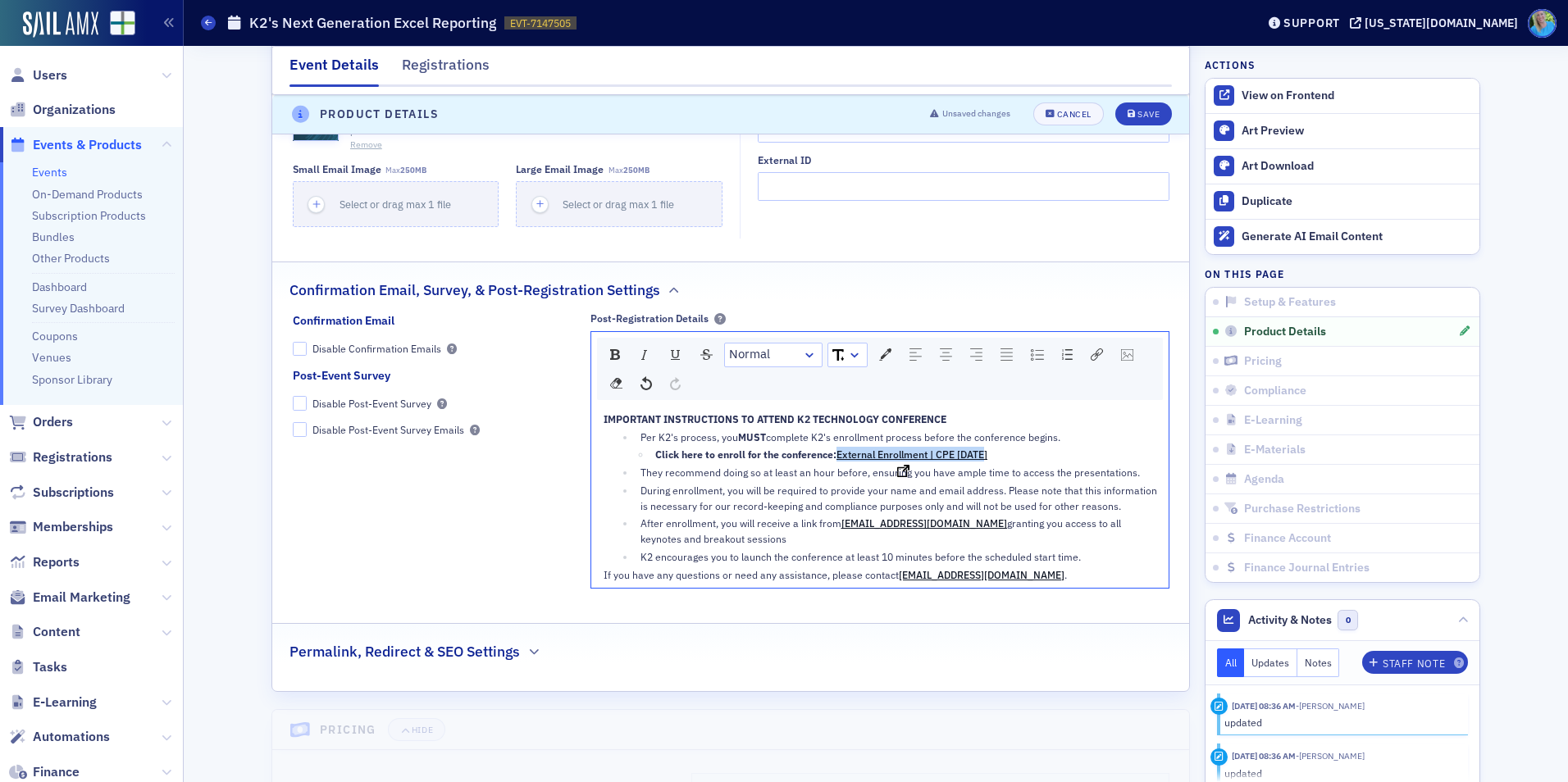
drag, startPoint x: 991, startPoint y: 456, endPoint x: 831, endPoint y: 455, distance: 160.0
click at [831, 455] on div "Click here to enroll for the conference: External Enrollment | CPE Today" at bounding box center [906, 454] width 502 height 15
click at [1128, 115] on icon "submit" at bounding box center [1132, 115] width 8 height 9
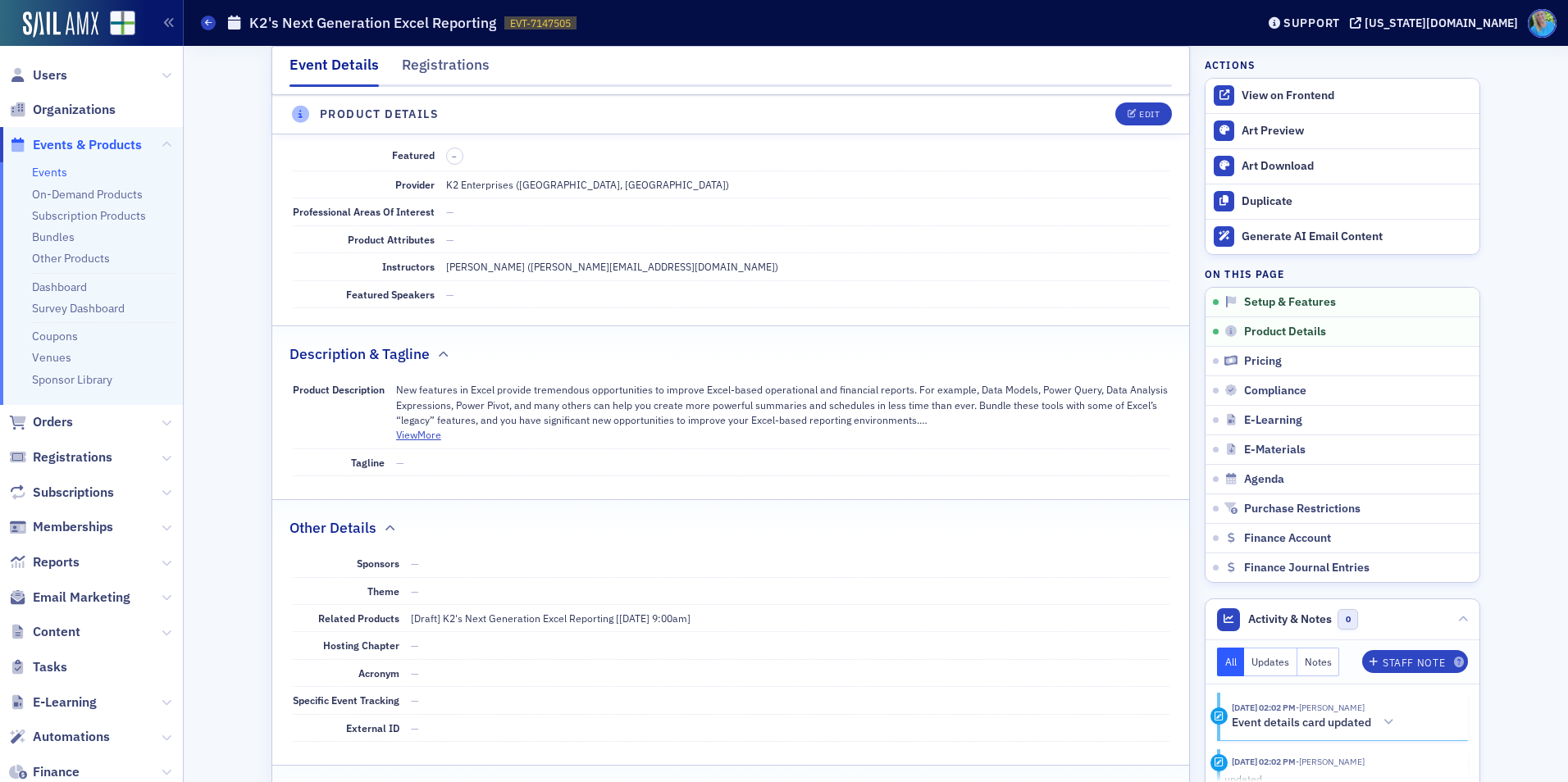
scroll to position [458, 0]
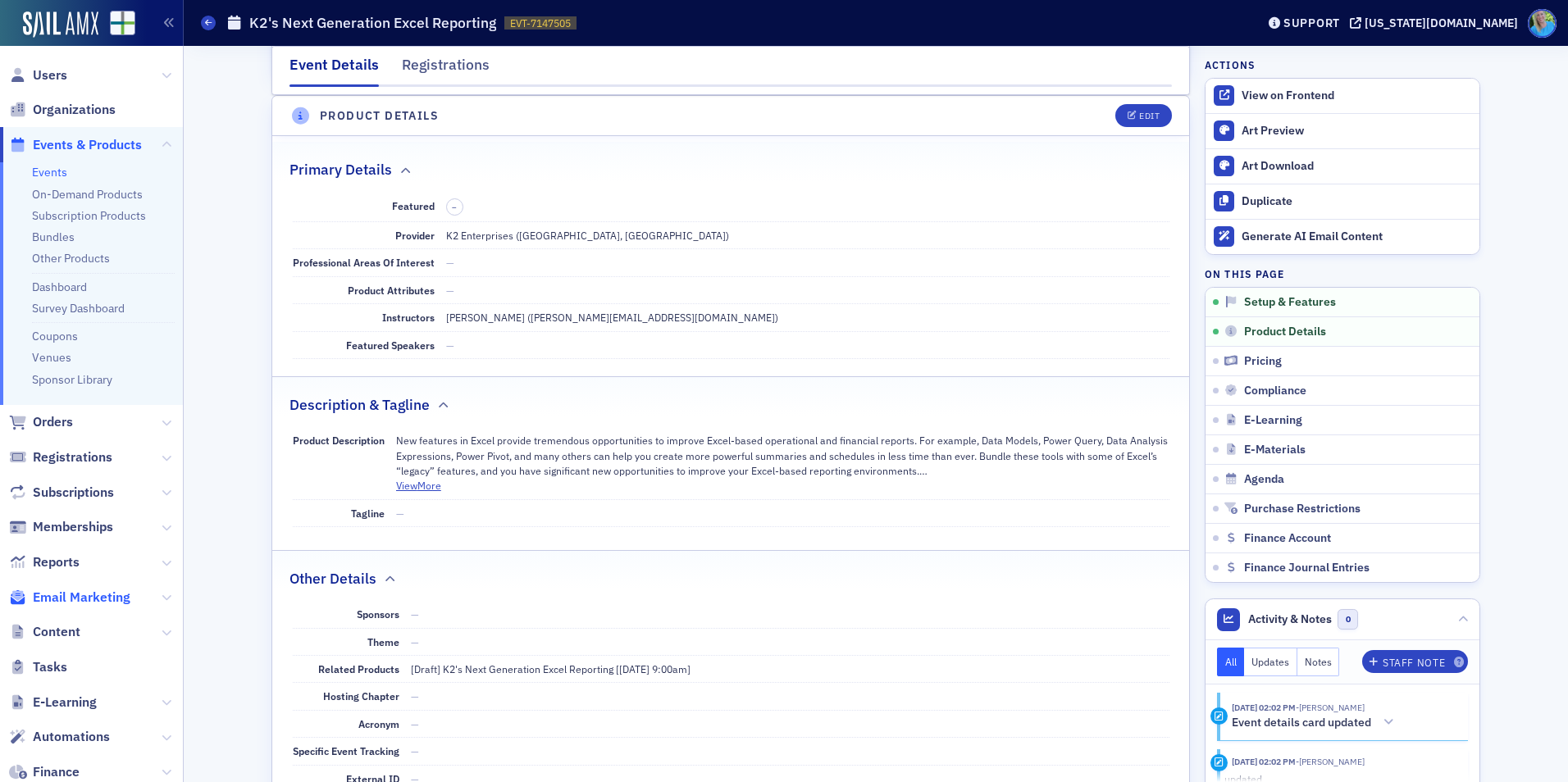
click at [95, 592] on span "Email Marketing" at bounding box center [81, 598] width 98 height 18
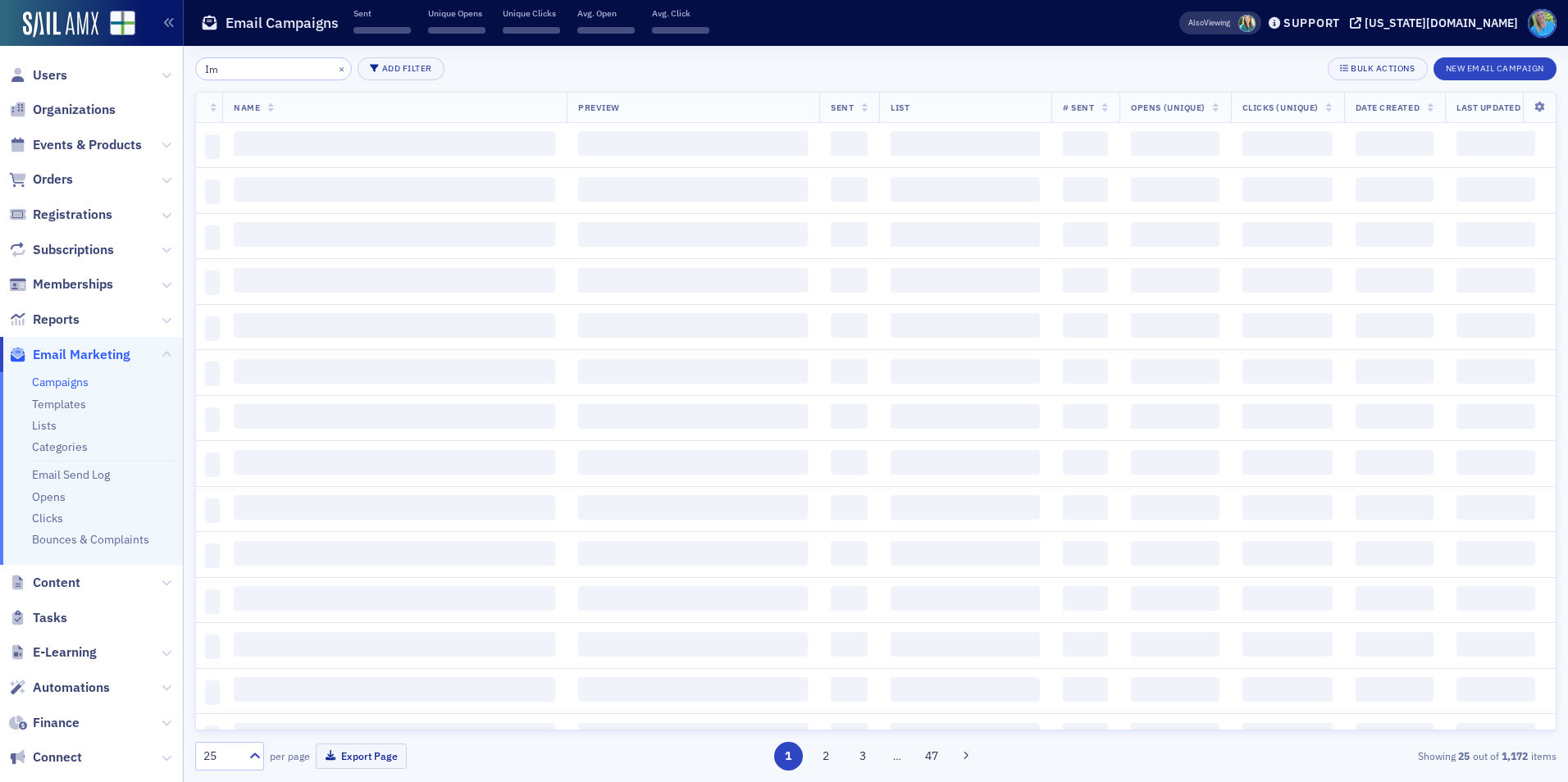
type input "I"
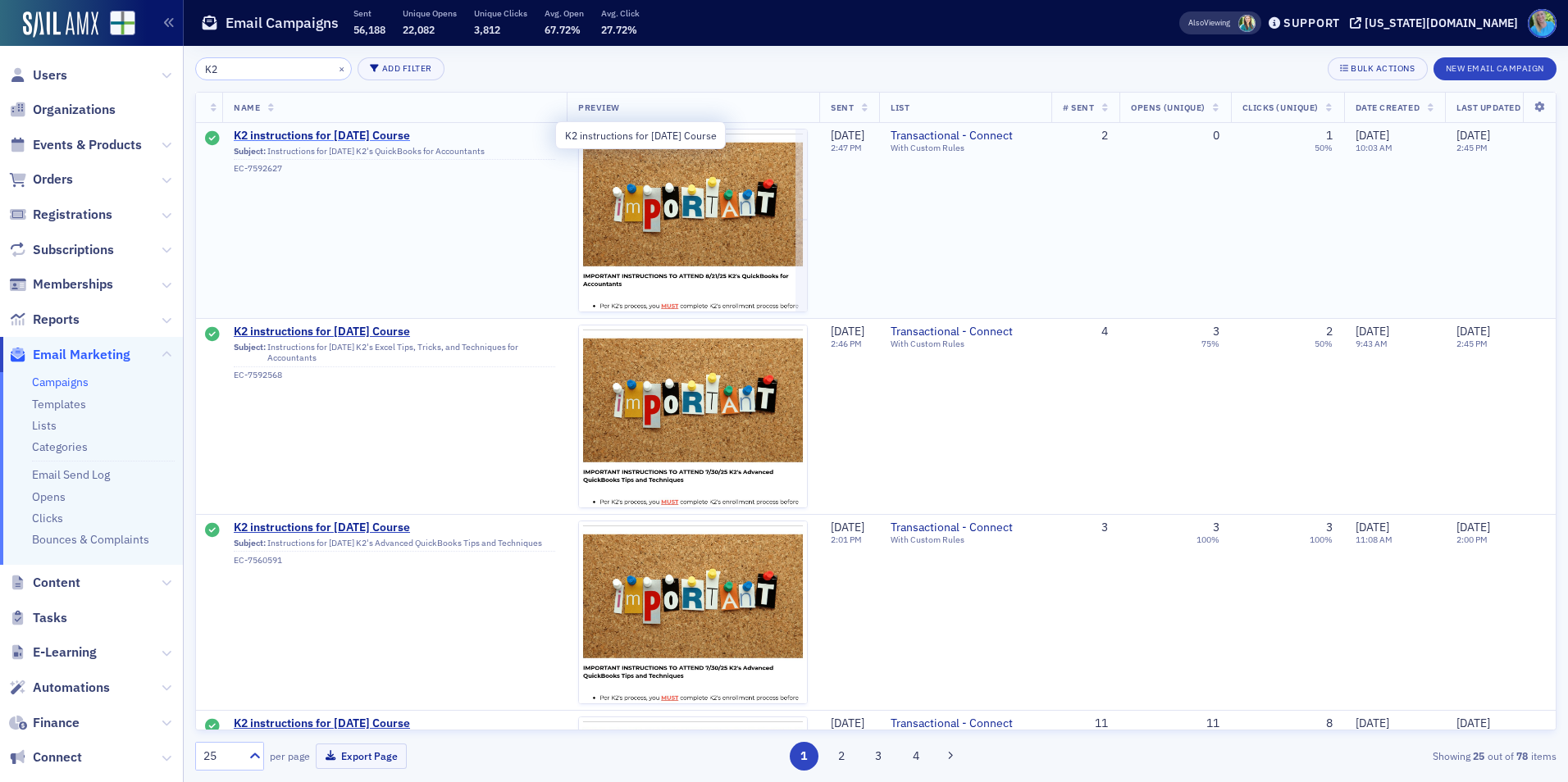
type input "K2"
click at [353, 132] on span "K2 instructions for 8/21/25 Course" at bounding box center [394, 136] width 322 height 15
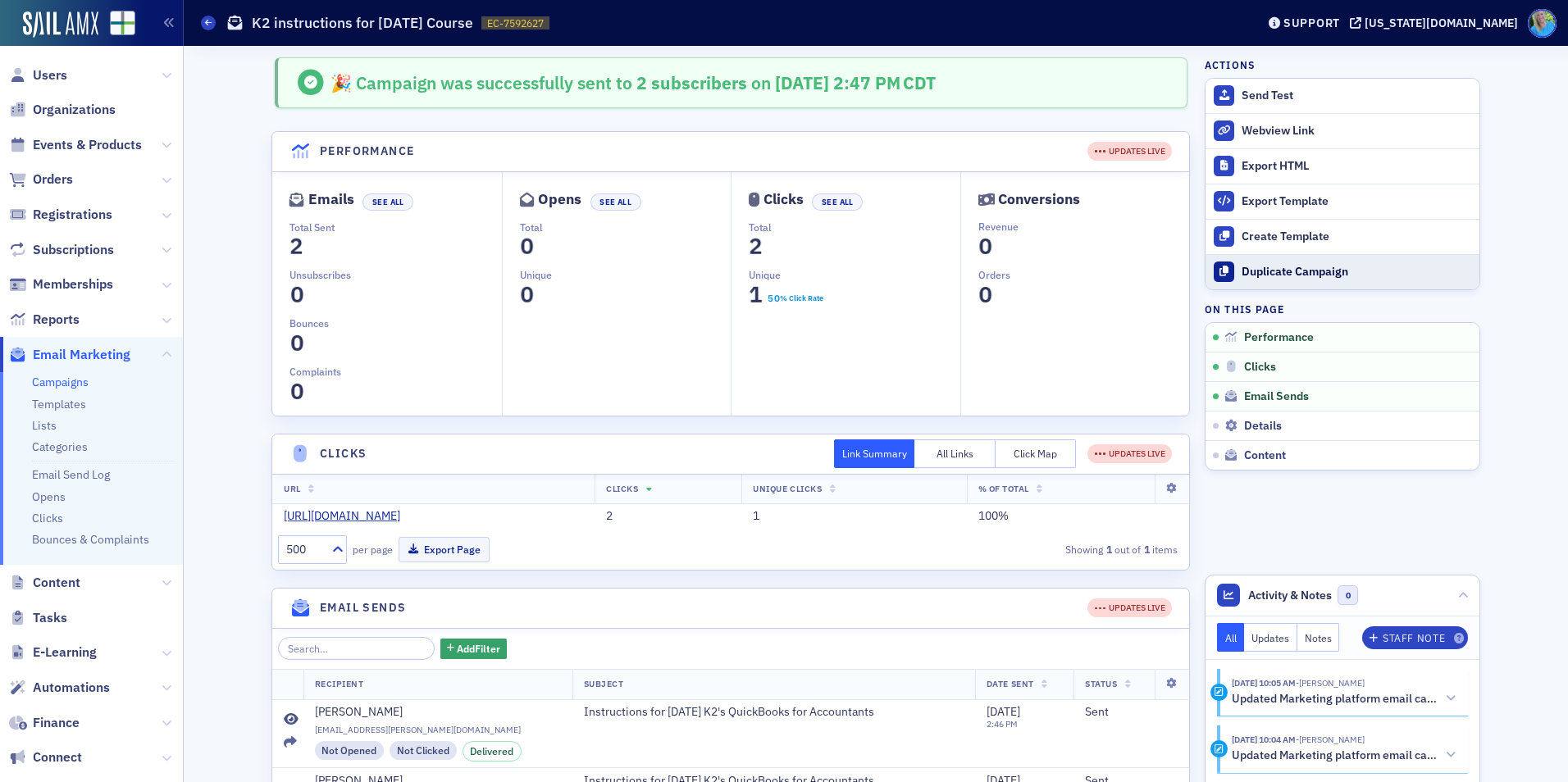
click at [1275, 273] on div "Duplicate Campaign" at bounding box center [1355, 273] width 229 height 15
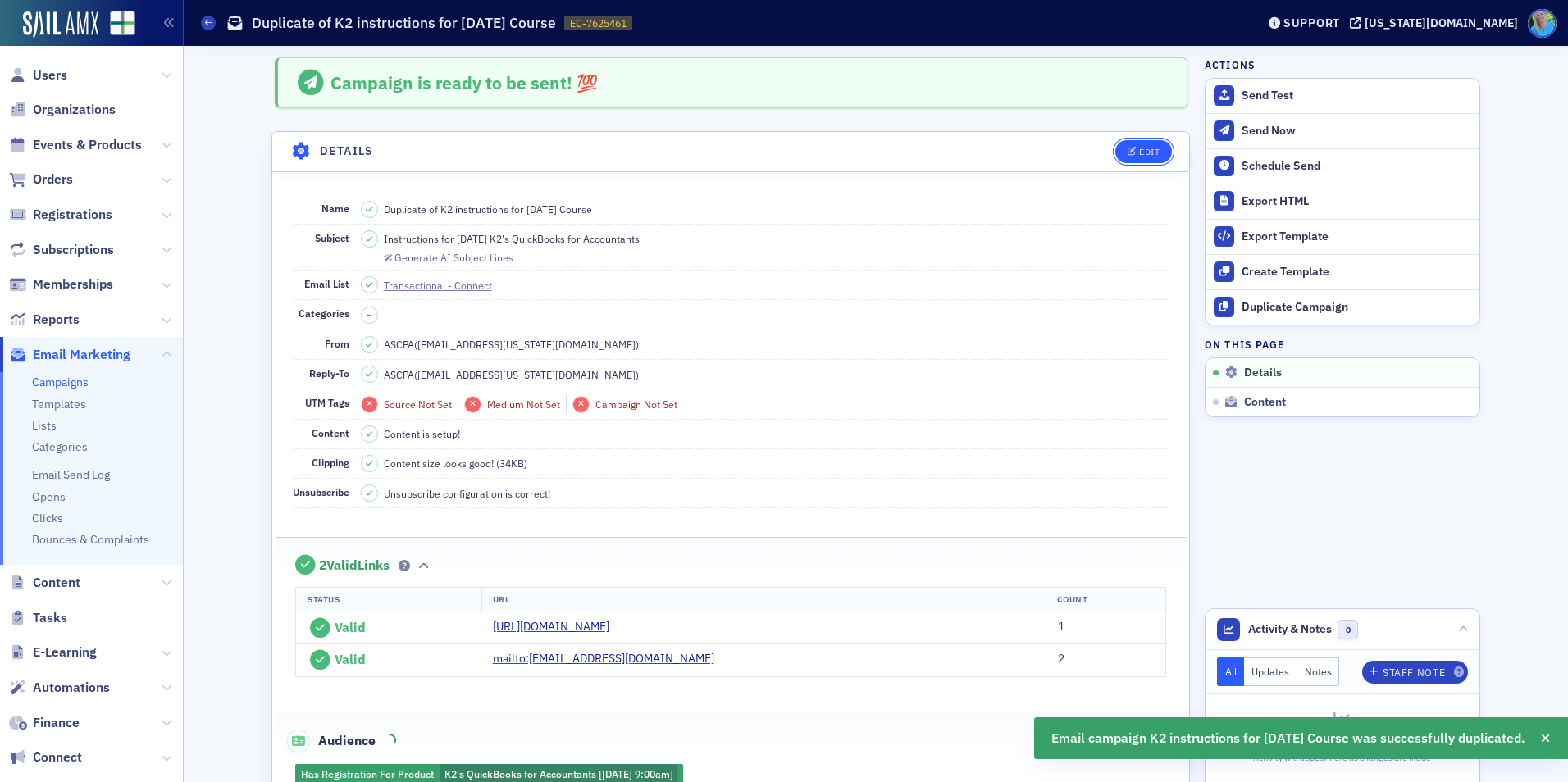
click at [1163, 148] on button "Edit" at bounding box center [1144, 152] width 57 height 23
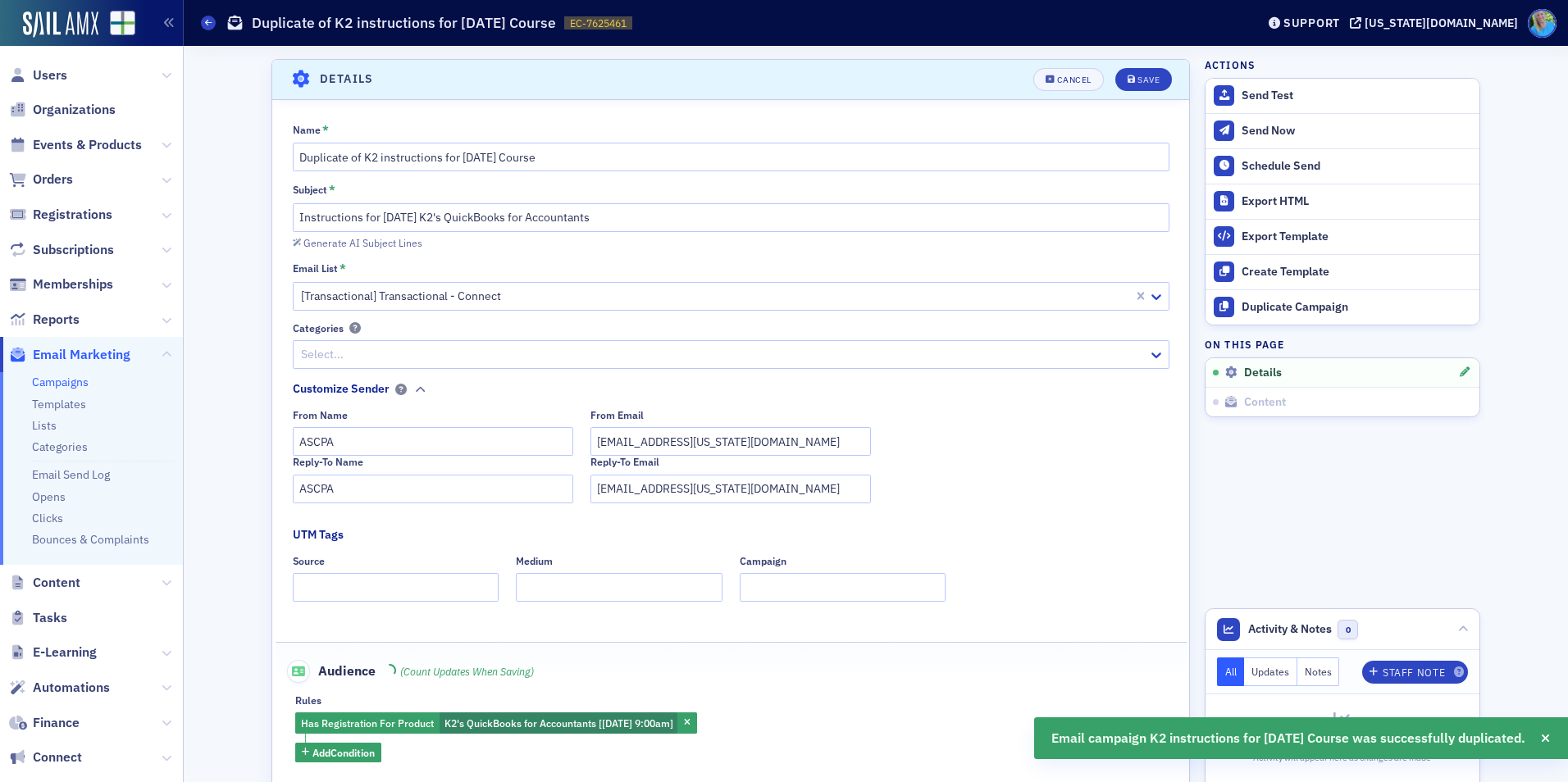
scroll to position [77, 0]
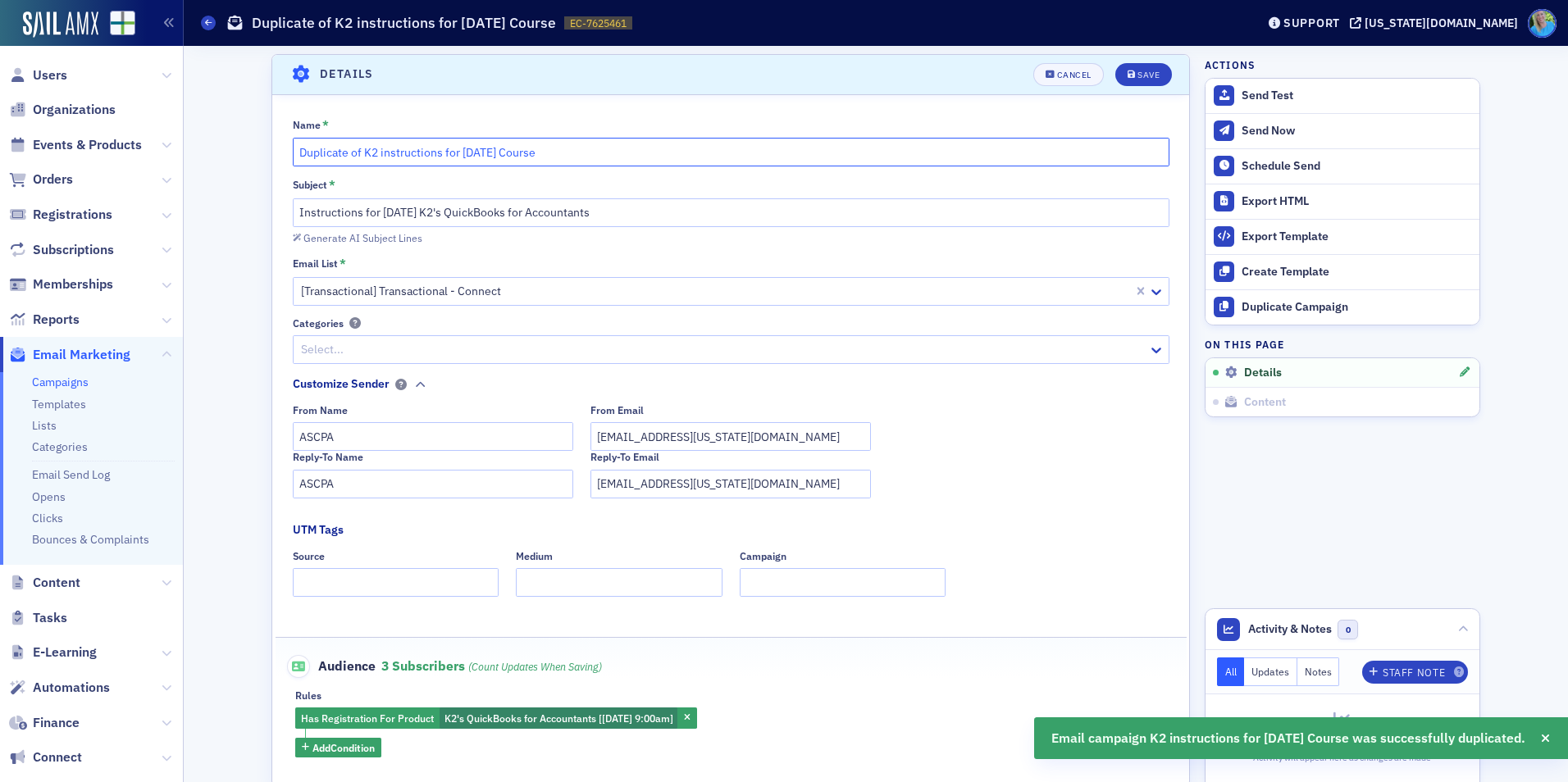
drag, startPoint x: 360, startPoint y: 154, endPoint x: 276, endPoint y: 153, distance: 84.0
click at [276, 153] on div "Name * Duplicate of K2 instructions for 8/21/25 Course Subject * Instructions f…" at bounding box center [731, 439] width 917 height 640
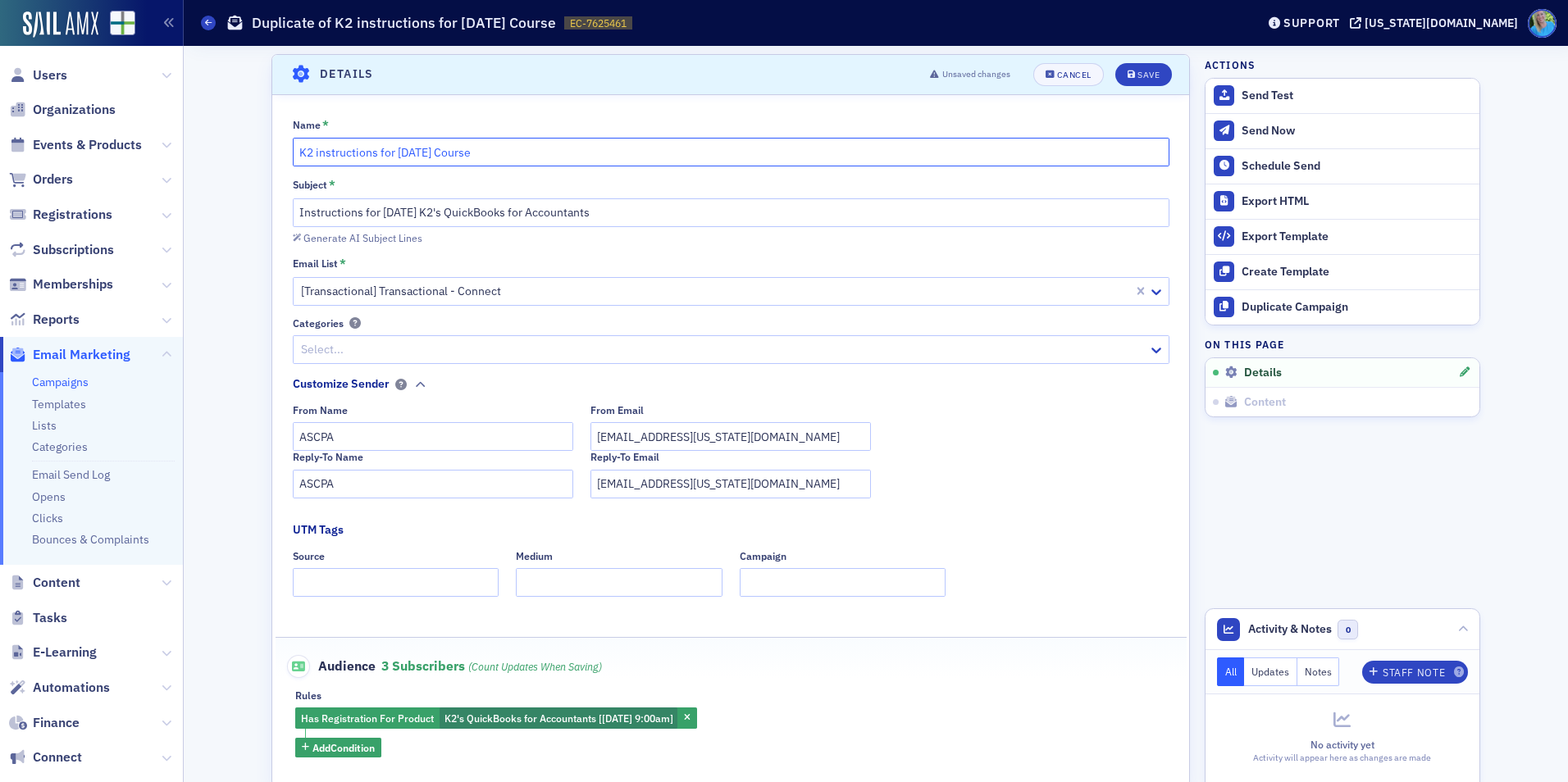
drag, startPoint x: 413, startPoint y: 153, endPoint x: 393, endPoint y: 148, distance: 20.6
click at [393, 148] on input "K2 instructions for 8/21/25 Course" at bounding box center [731, 152] width 877 height 28
type input "K2 instructions for 9/23/25 Course"
drag, startPoint x: 399, startPoint y: 213, endPoint x: 376, endPoint y: 209, distance: 23.3
click at [376, 209] on input "Instructions for 8/21/25 K2's QuickBooks for Accountants" at bounding box center [731, 213] width 877 height 28
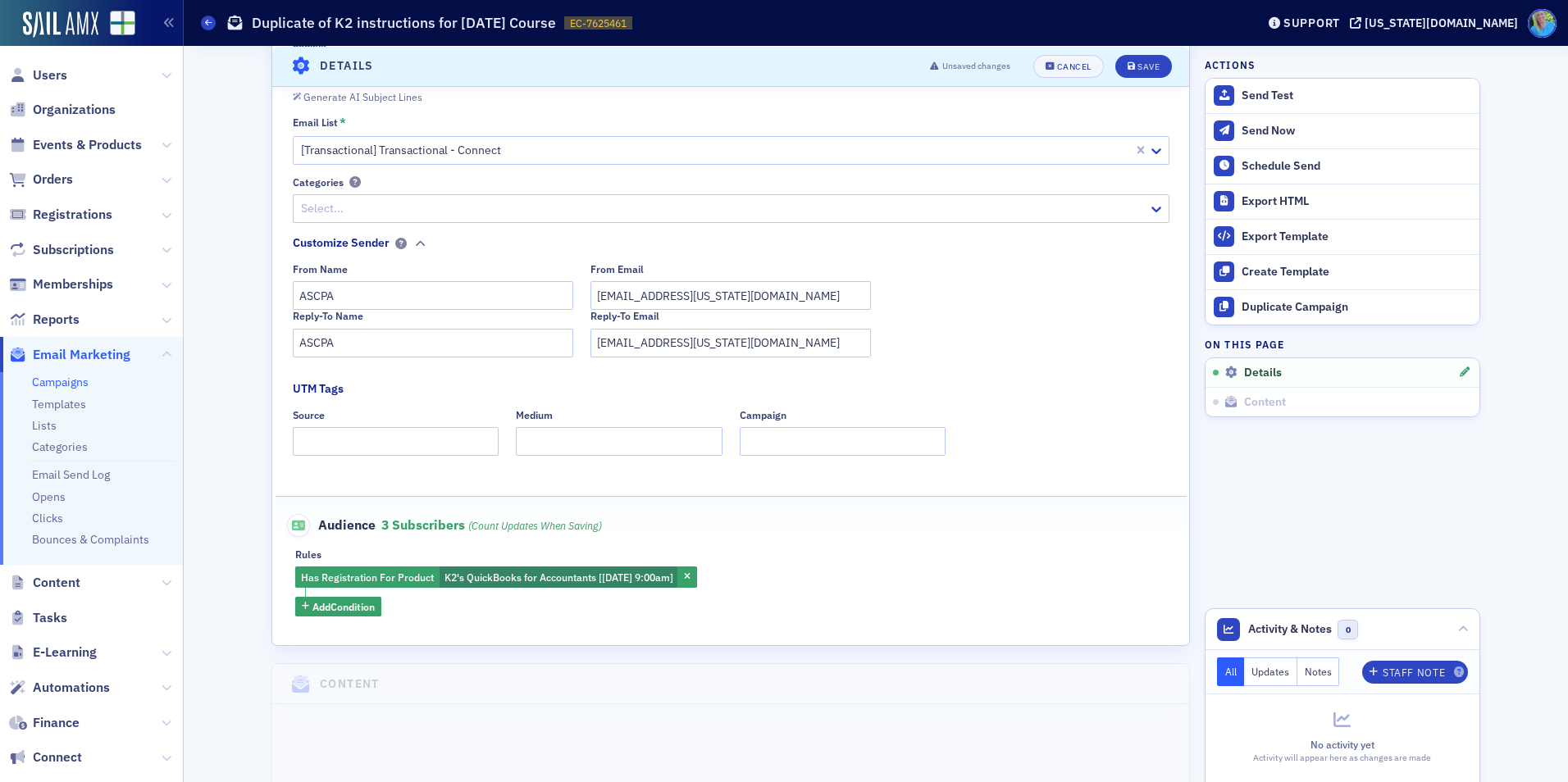
scroll to position [241, 0]
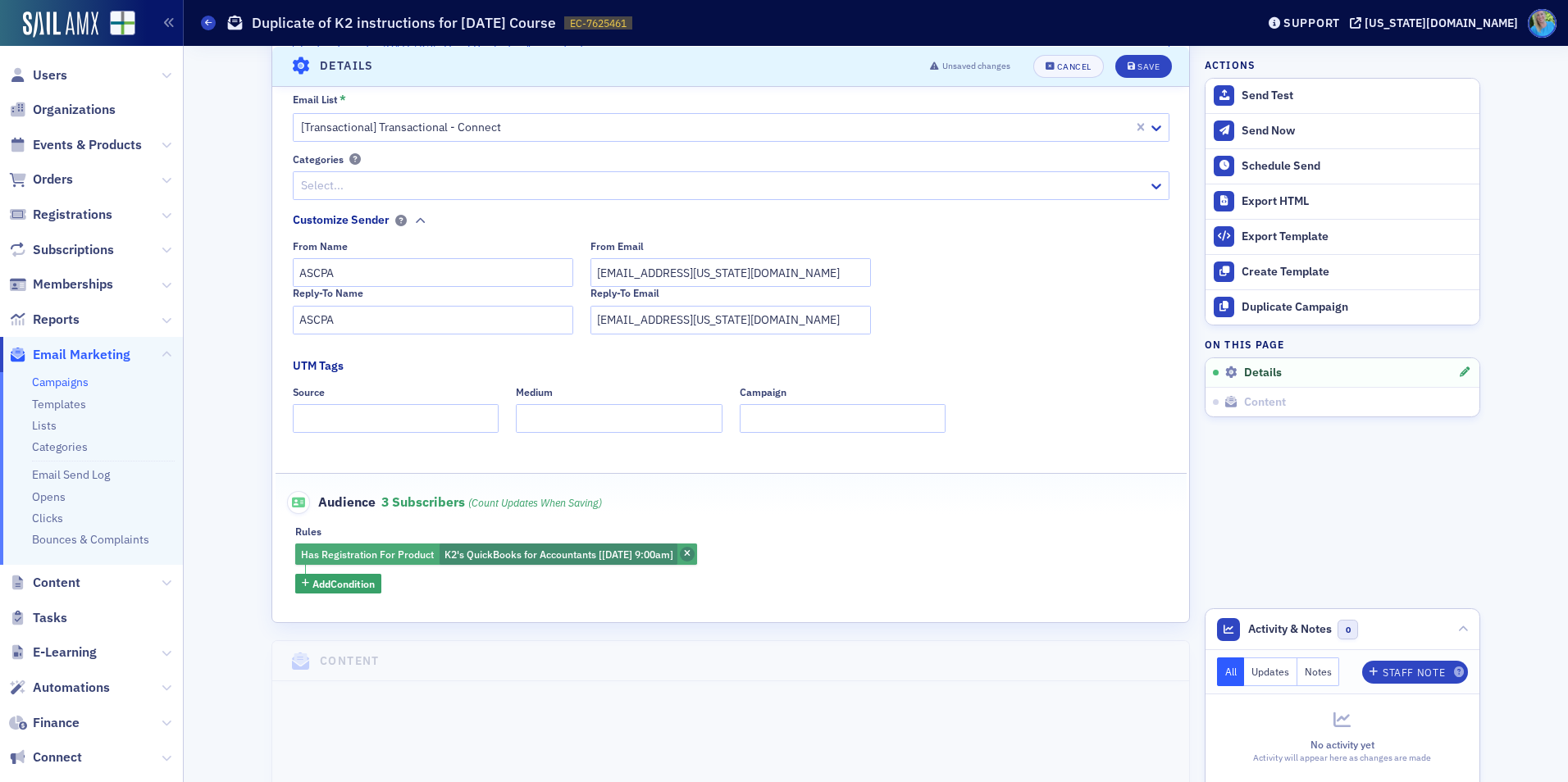
type input "Instructions for 9/23/25 K2's QuickBooks for Accountants"
click at [690, 554] on icon "button" at bounding box center [687, 554] width 7 height 9
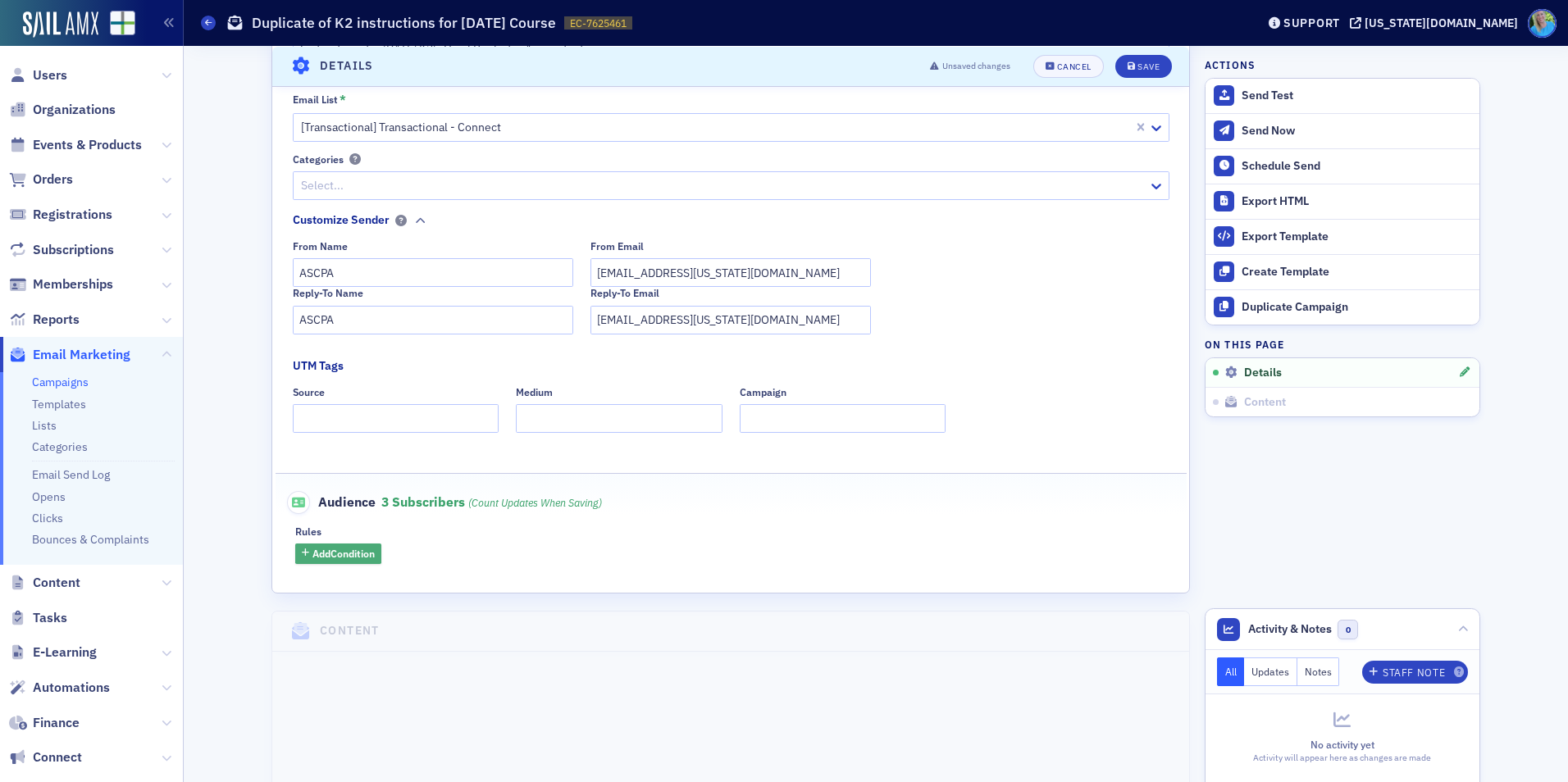
click at [352, 559] on span "Add Condition" at bounding box center [343, 554] width 63 height 15
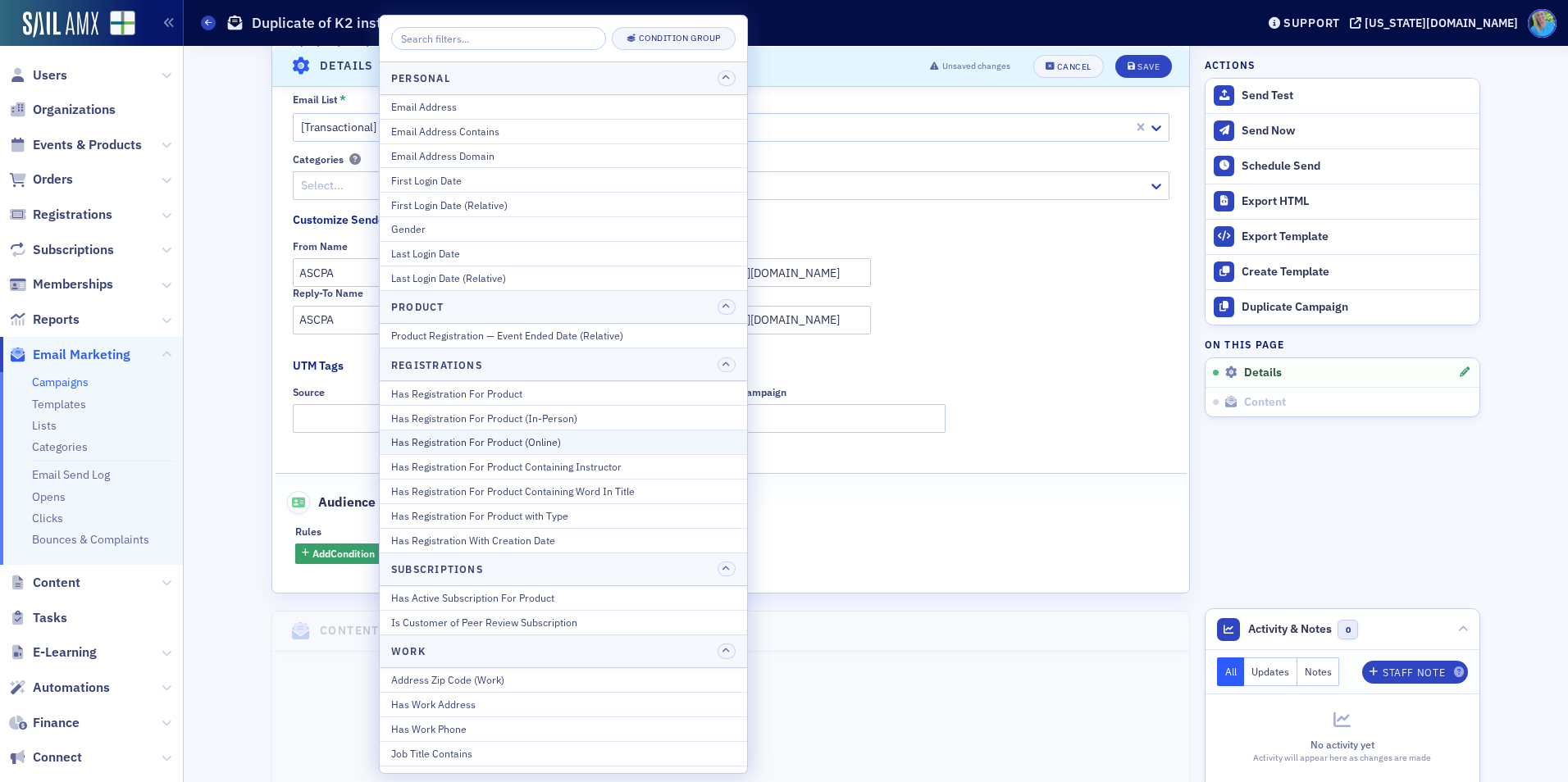
scroll to position [1804, 0]
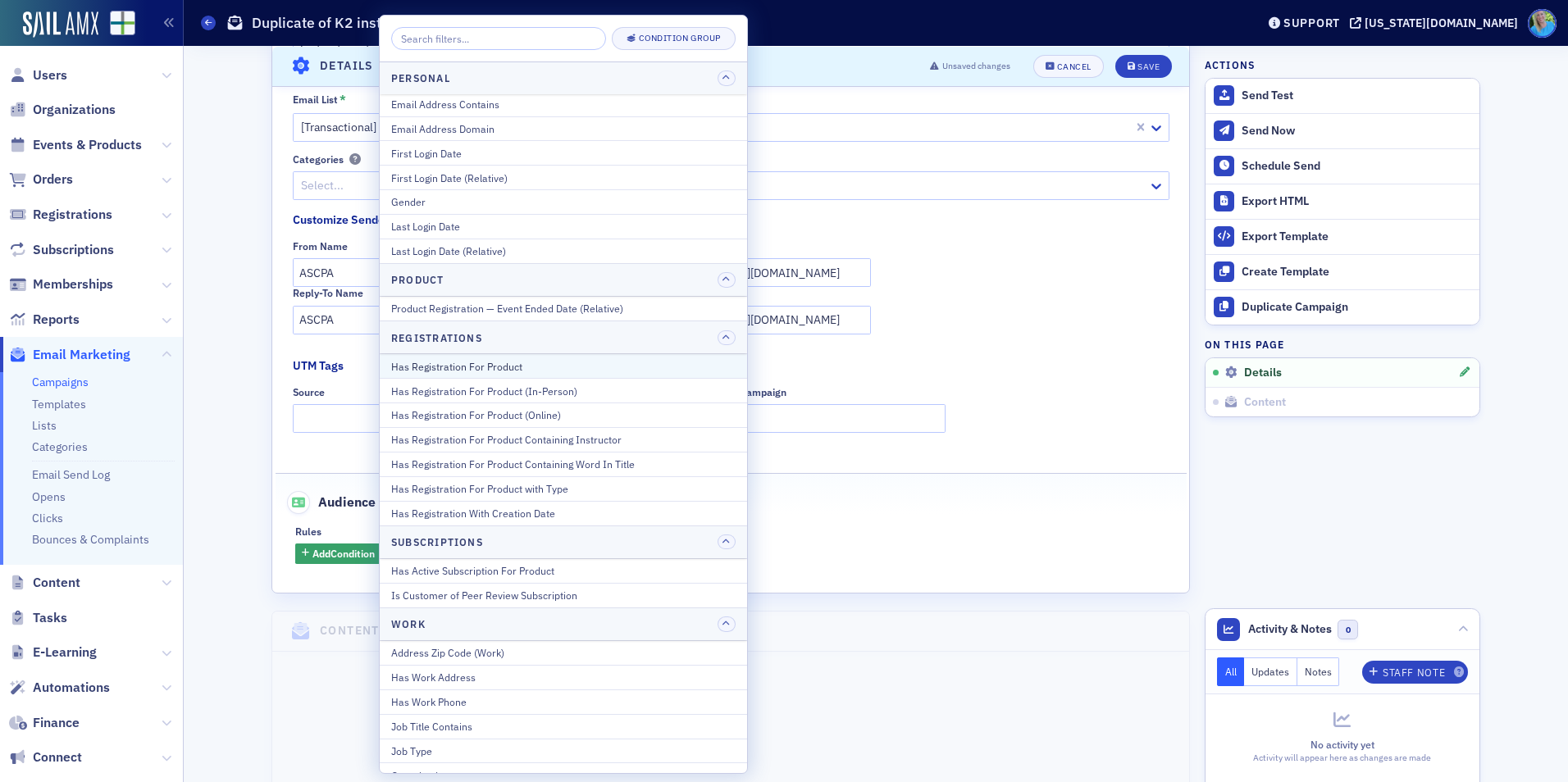
click at [533, 373] on div "Has Registration For Product" at bounding box center [563, 367] width 344 height 15
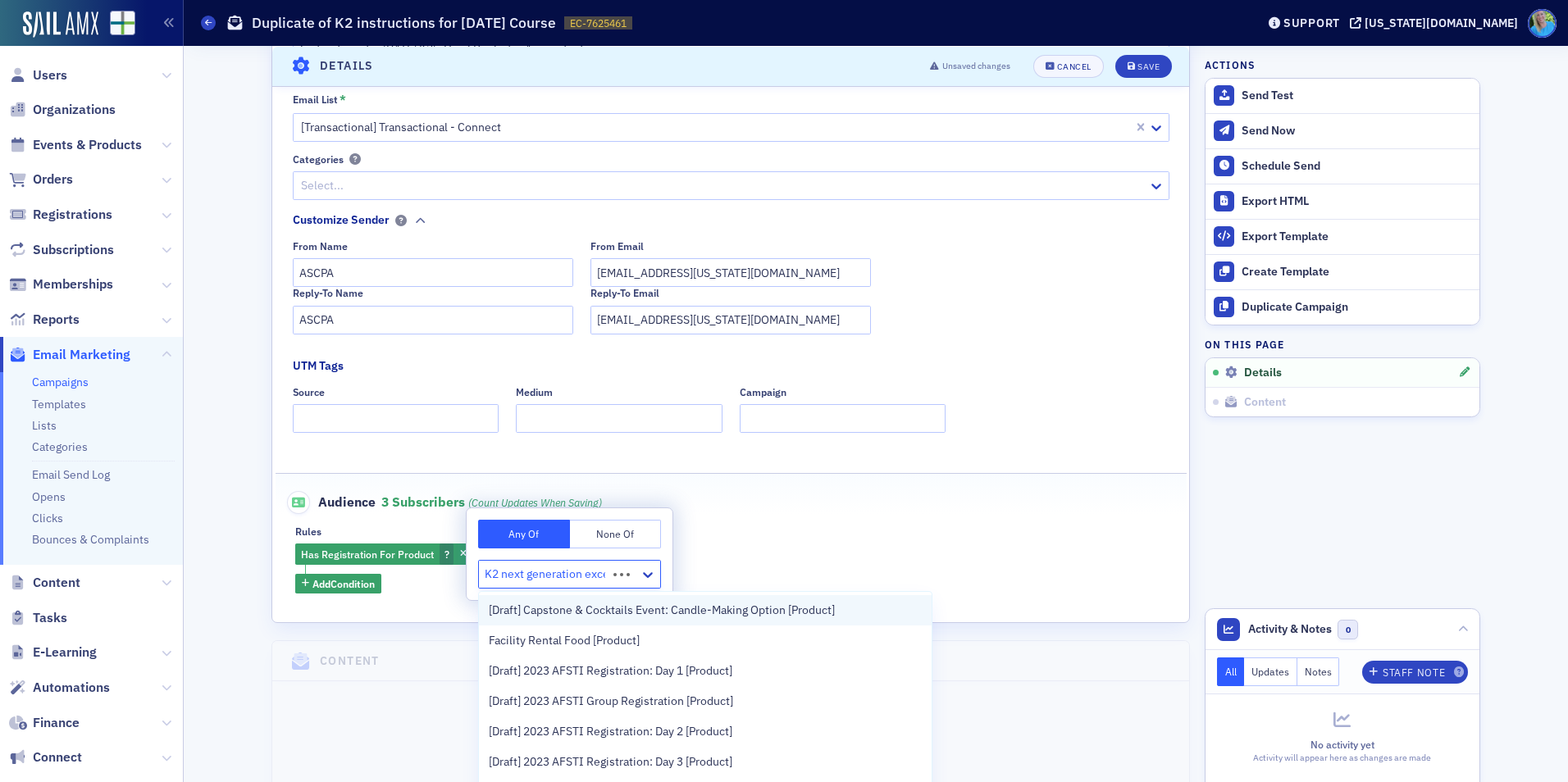
type input "K2 next generation excel"
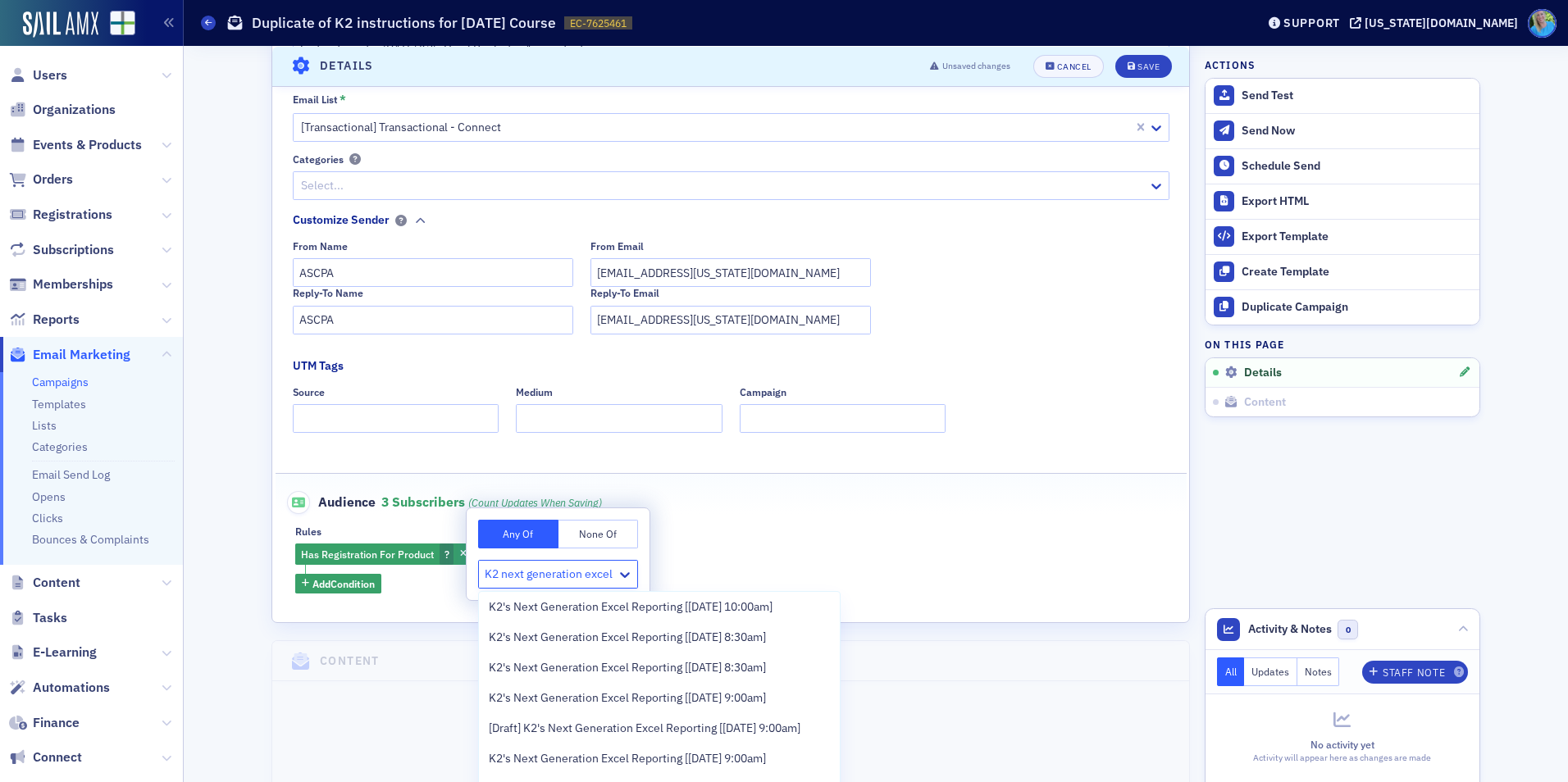
scroll to position [328, 0]
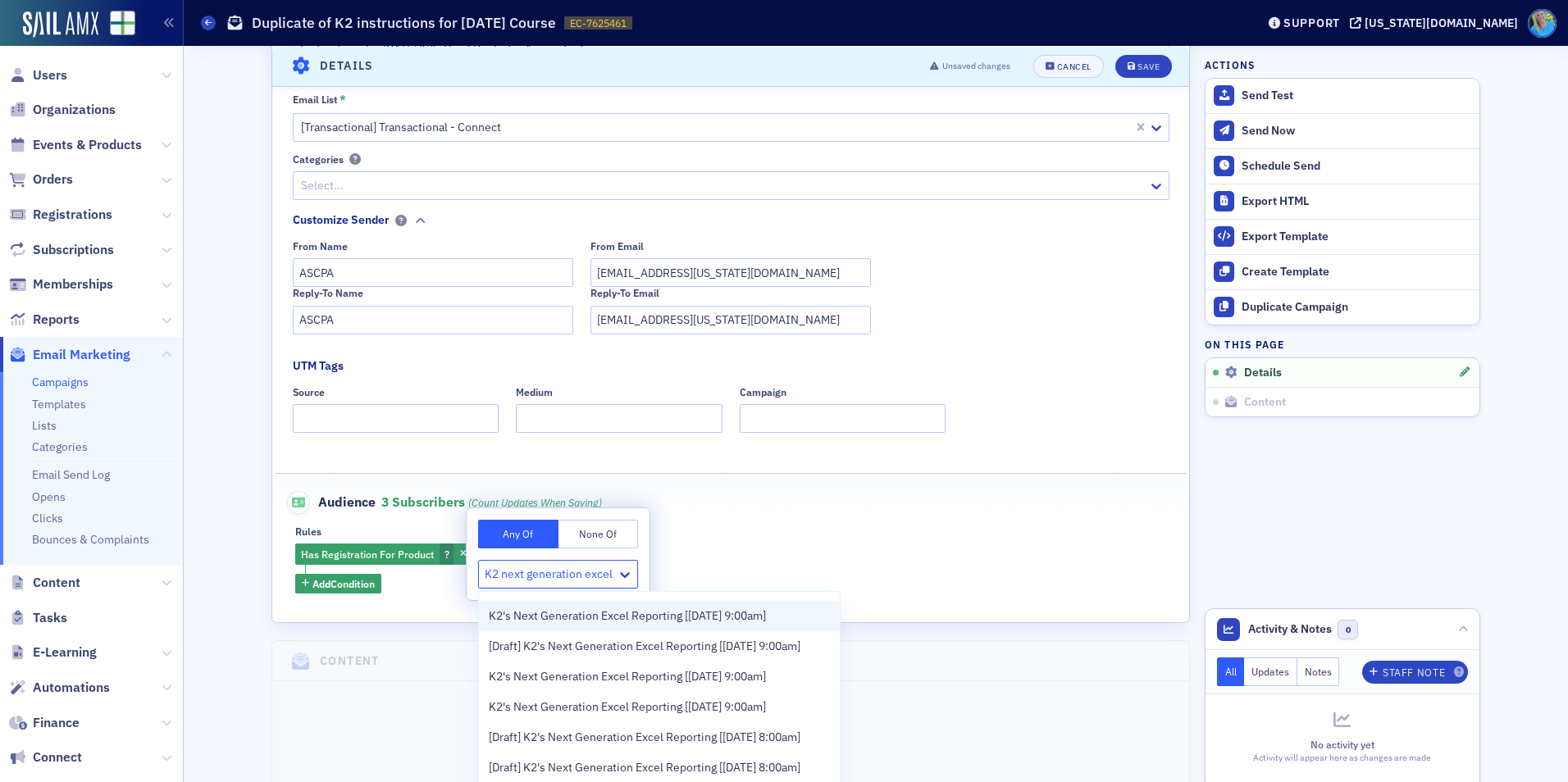
click at [592, 620] on span "K2's Next Generation Excel Reporting [9/23/2025 9:00am]" at bounding box center [627, 616] width 277 height 18
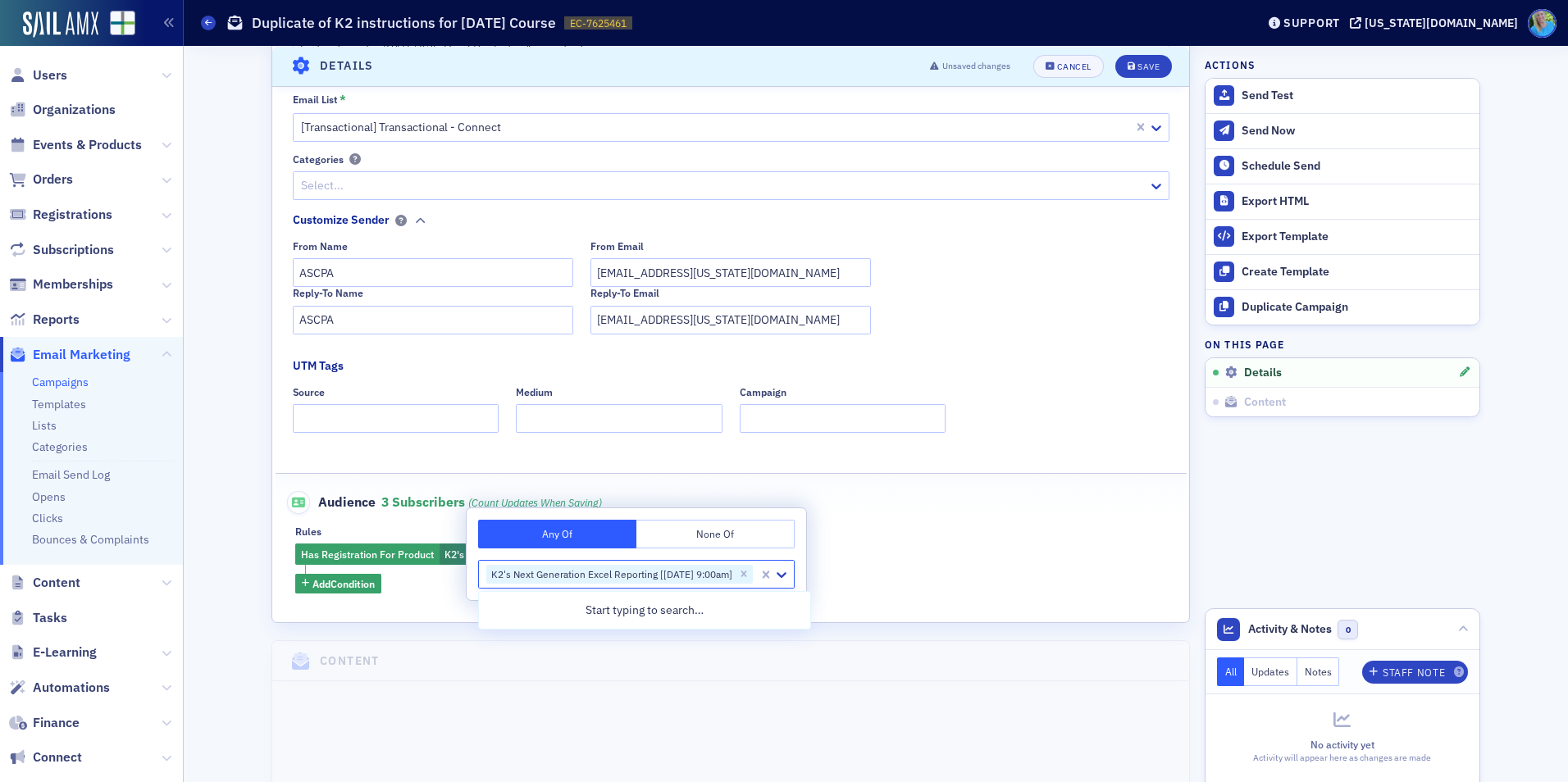
scroll to position [0, 0]
click at [989, 544] on div "Has Registration For Product K2's Next Generation Excel Reporting [9/23/2025 9:…" at bounding box center [730, 569] width 871 height 50
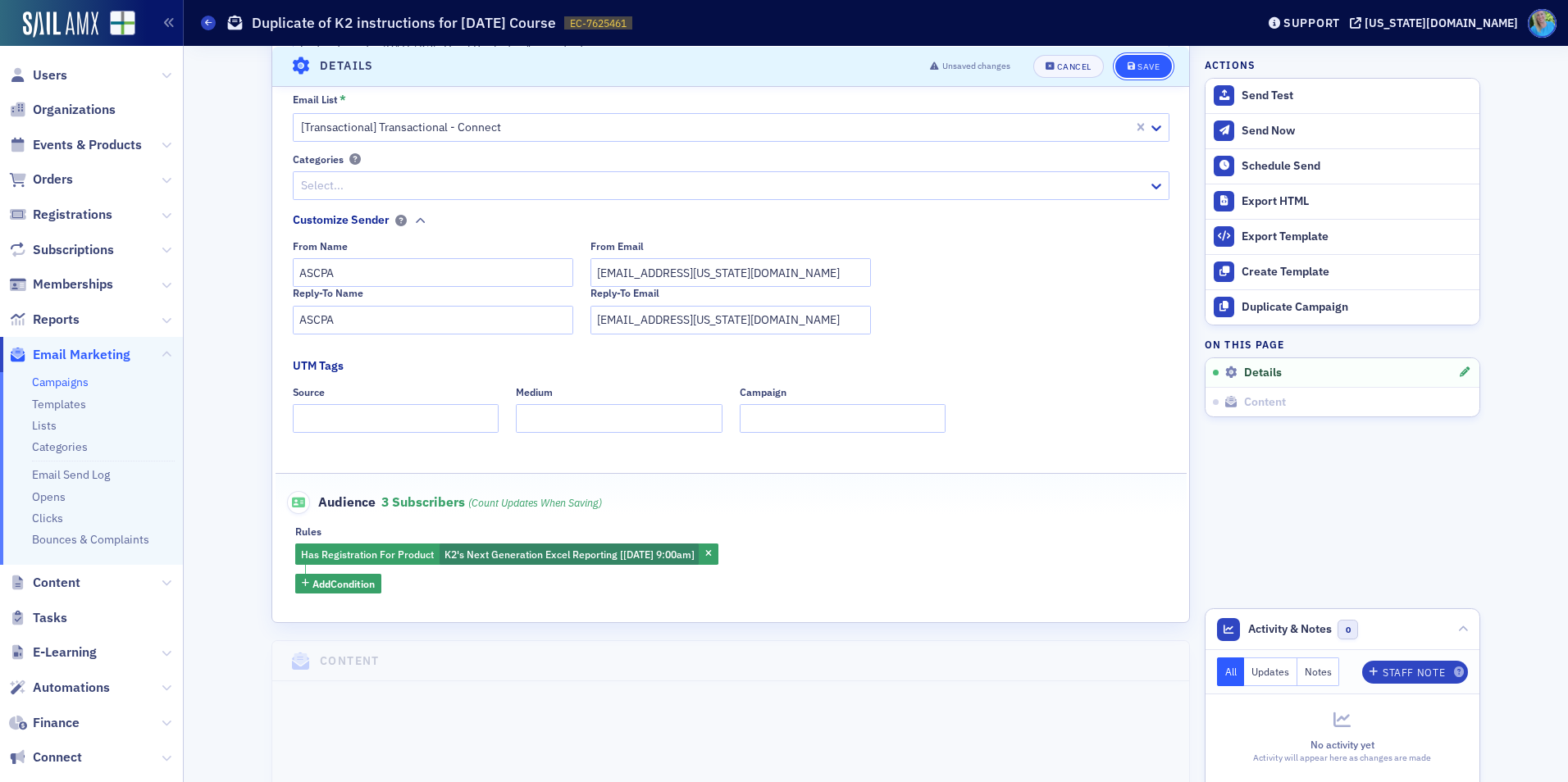
click at [1128, 65] on icon "submit" at bounding box center [1132, 66] width 8 height 9
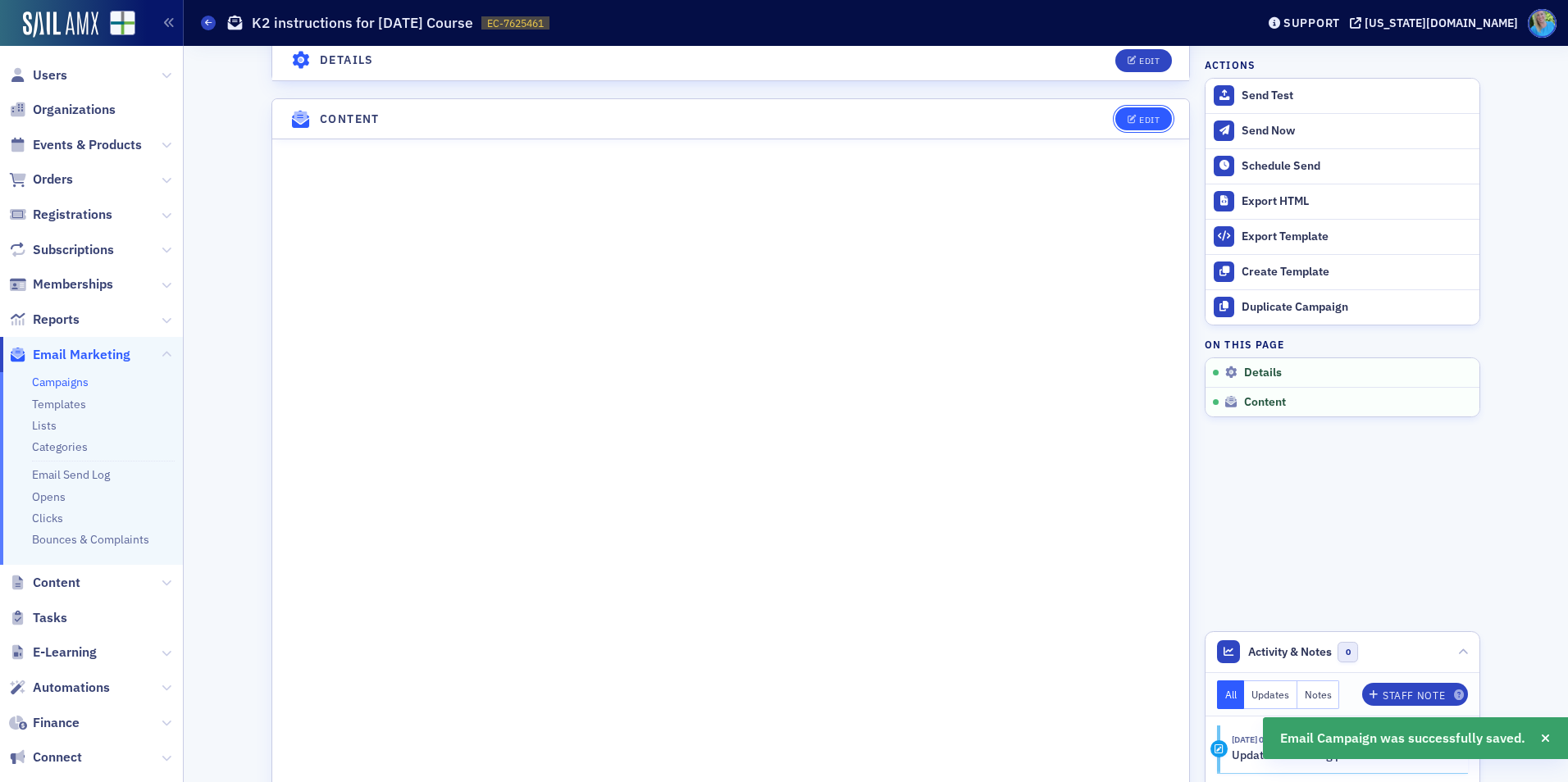
click at [1143, 113] on button "Edit" at bounding box center [1144, 119] width 57 height 23
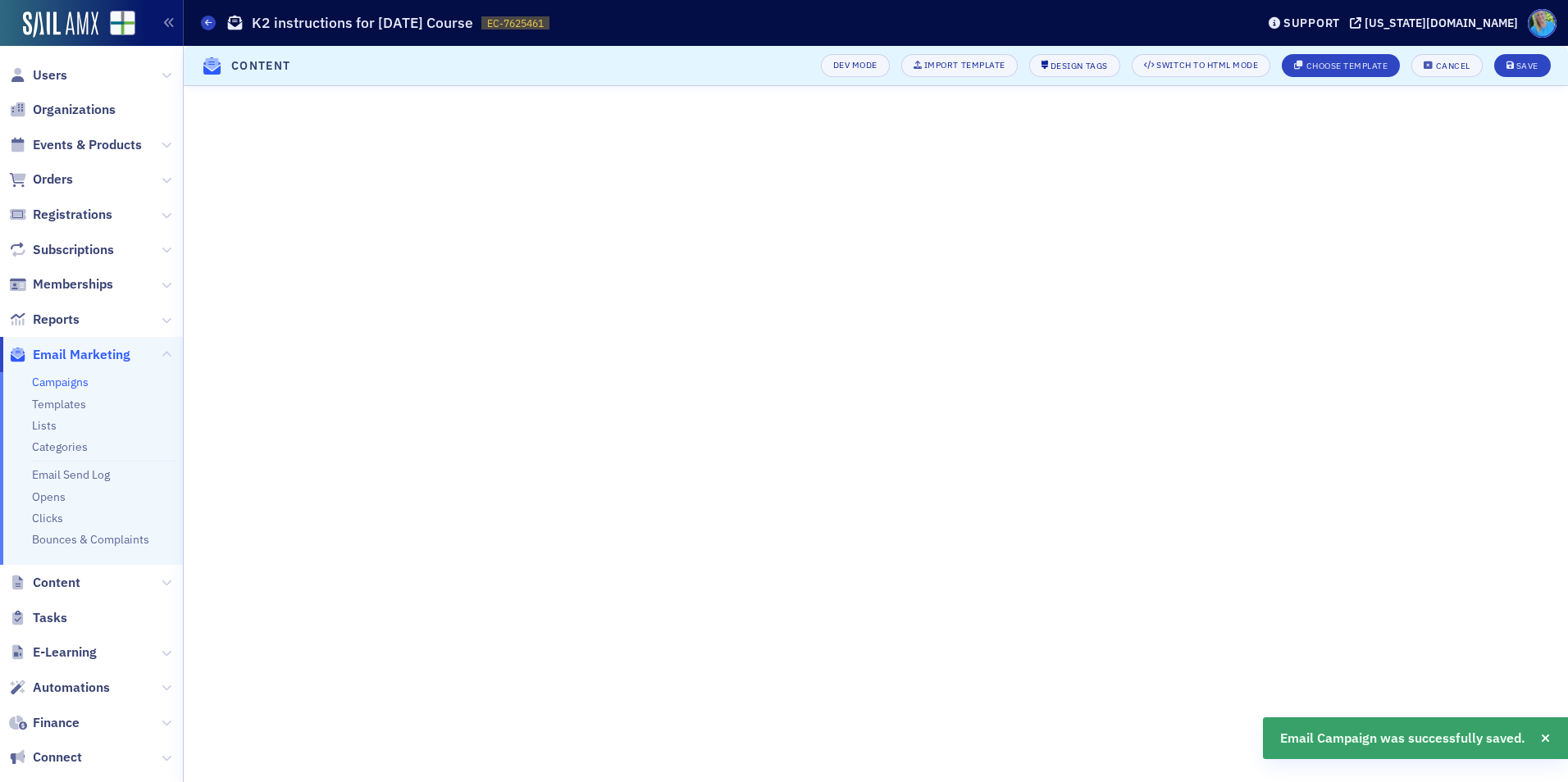
scroll to position [61, 0]
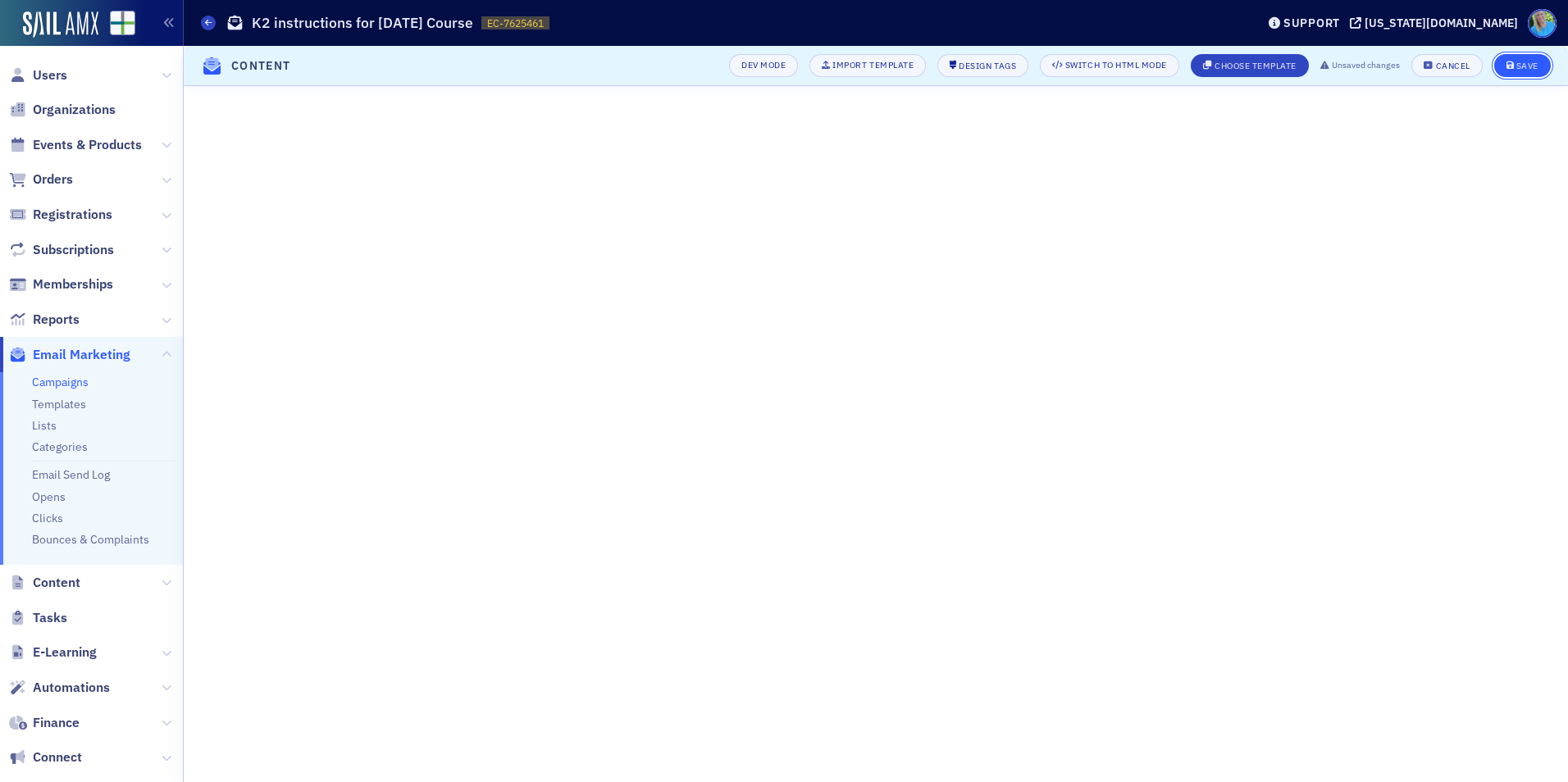
click at [1505, 69] on button "Save" at bounding box center [1522, 66] width 57 height 23
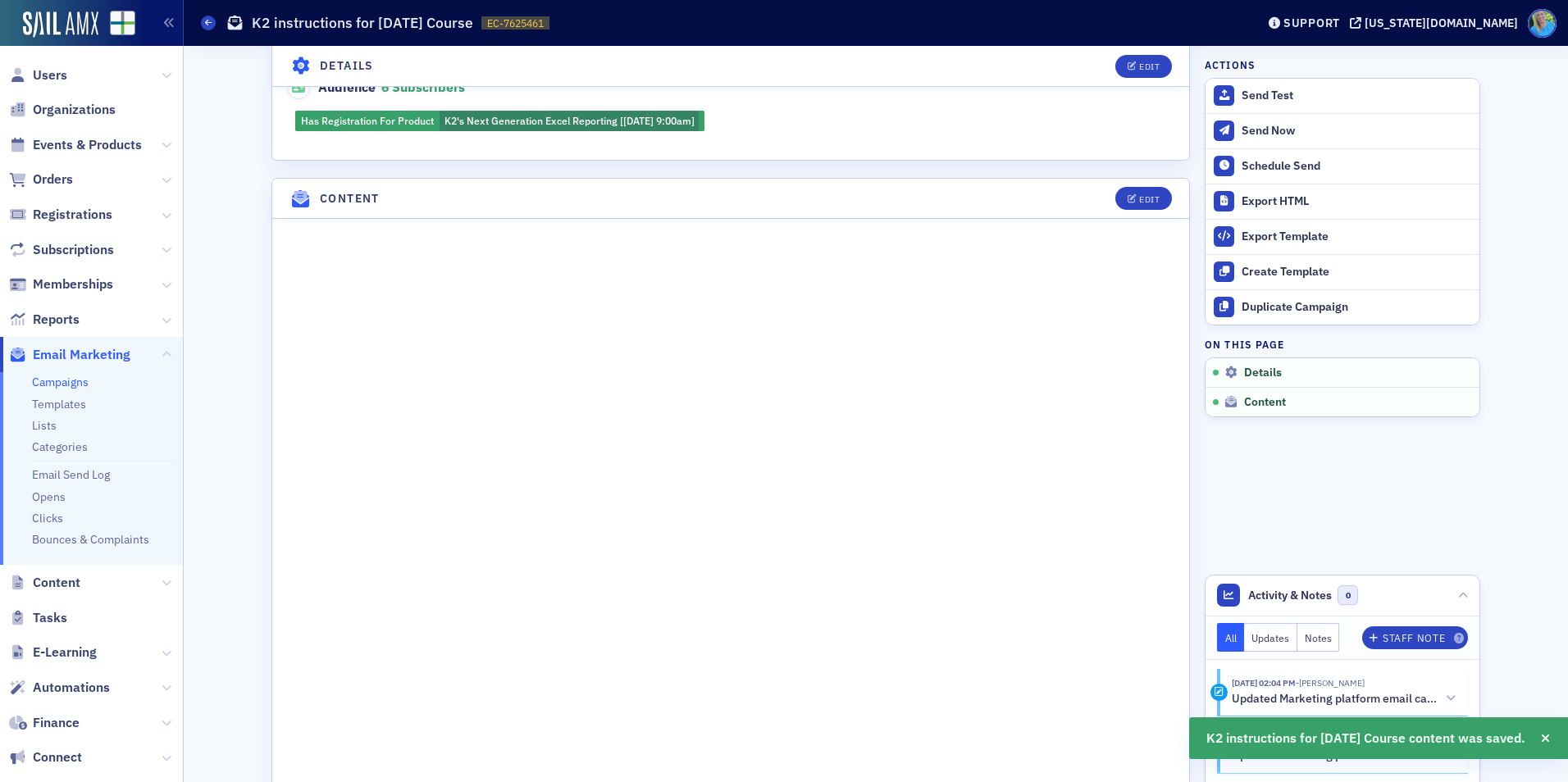
scroll to position [777, 0]
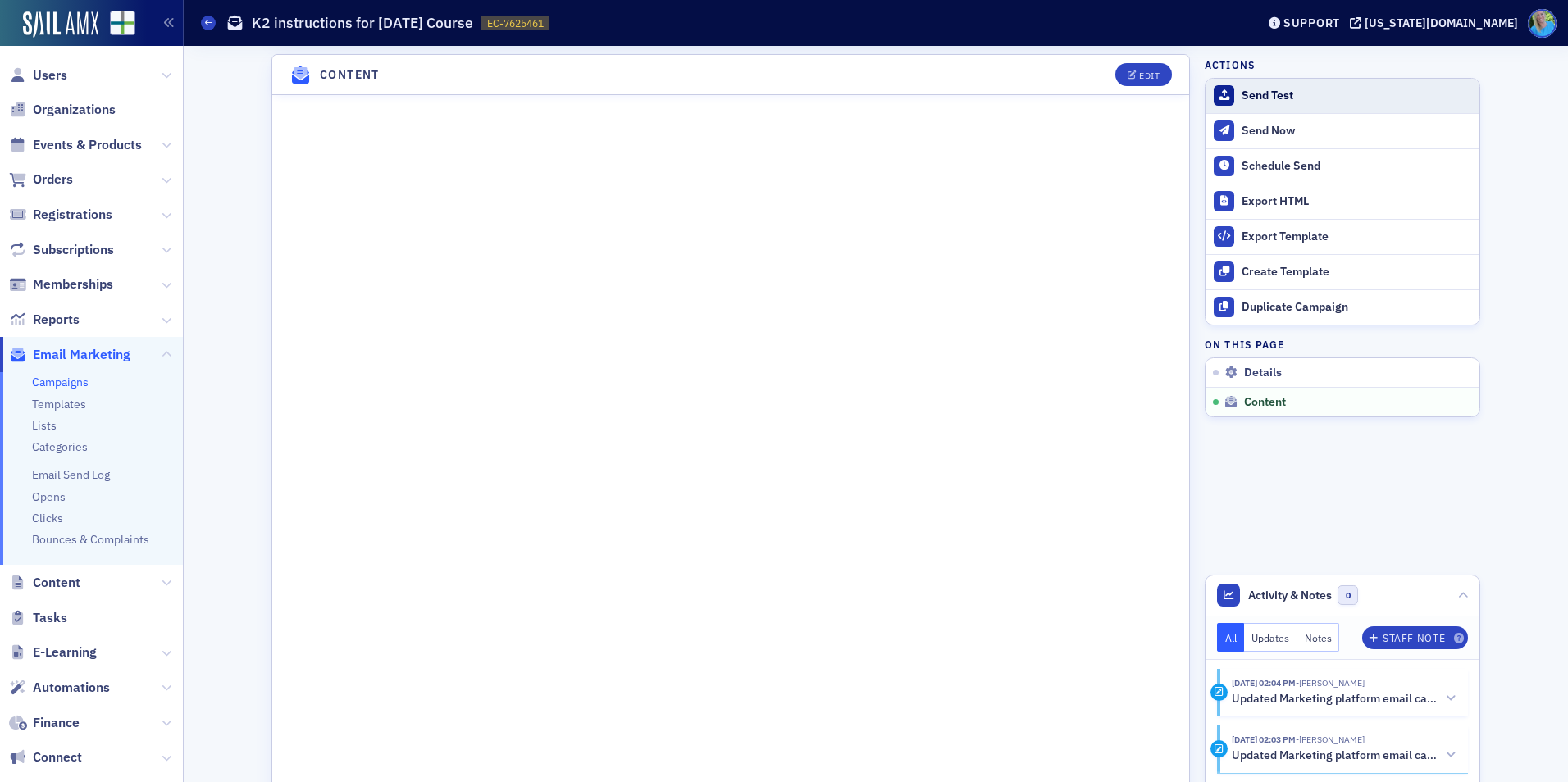
click at [1267, 98] on div "Send Test" at bounding box center [1355, 96] width 229 height 15
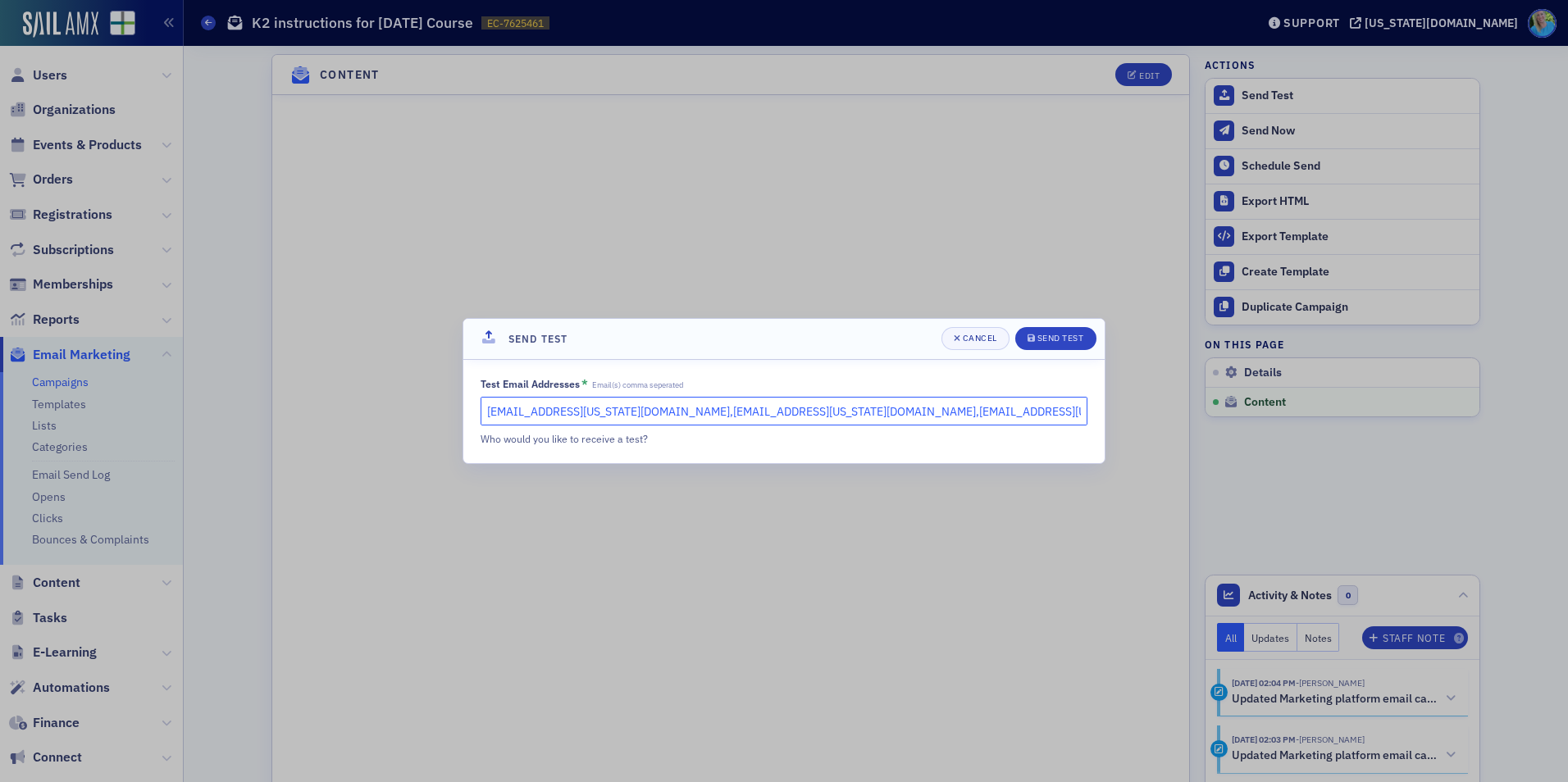
drag, startPoint x: 982, startPoint y: 408, endPoint x: 596, endPoint y: 406, distance: 386.0
click at [596, 406] on input "kgates@alabama.cpa,hoglesby@alabama.cpa,mhughes@alabama.cpa,bbooth@alabama.cpa" at bounding box center [784, 411] width 607 height 28
type input "kgates@alabama.cpa"
click at [1042, 343] on div "Send Test" at bounding box center [1060, 338] width 47 height 9
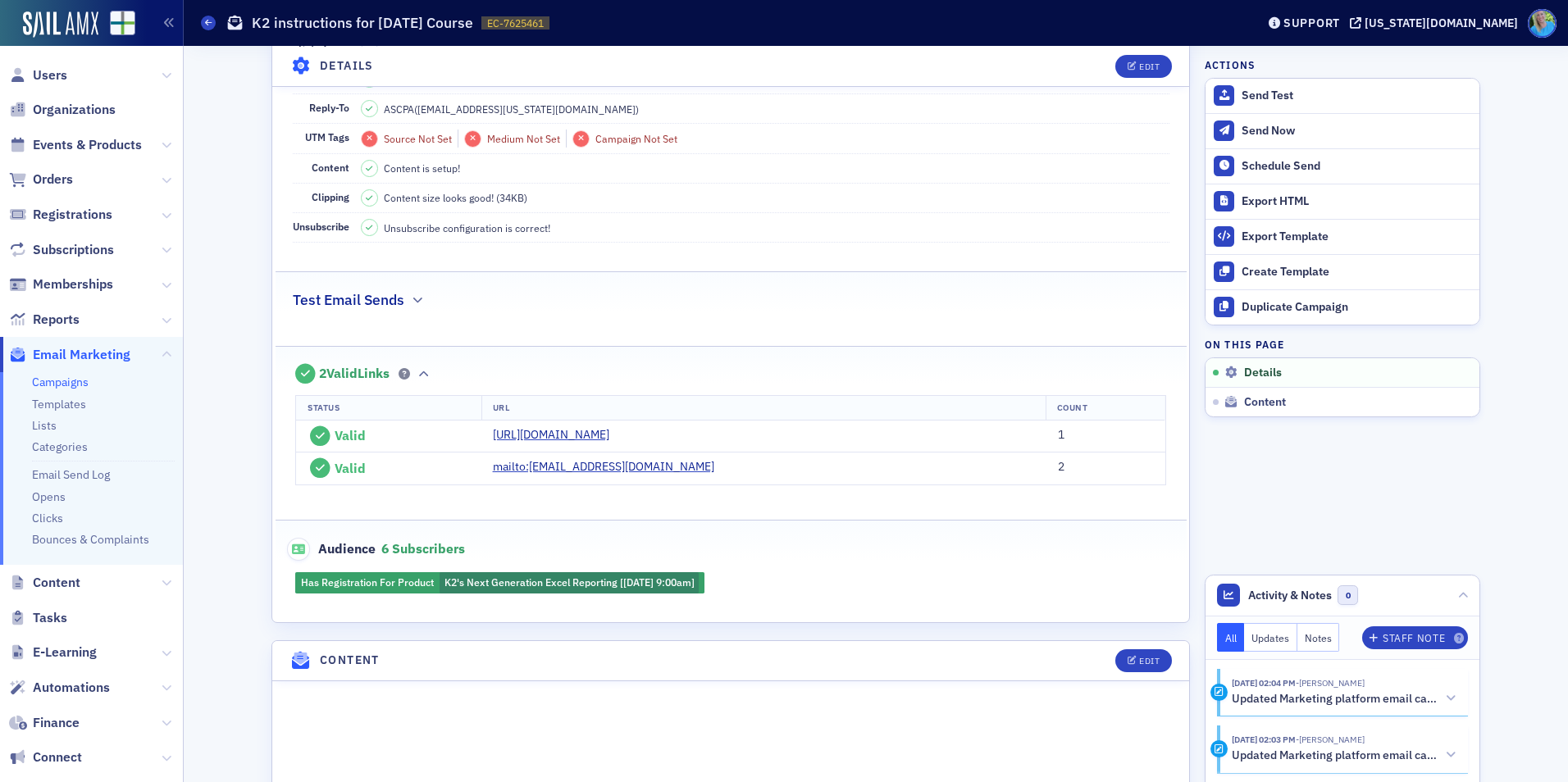
scroll to position [0, 0]
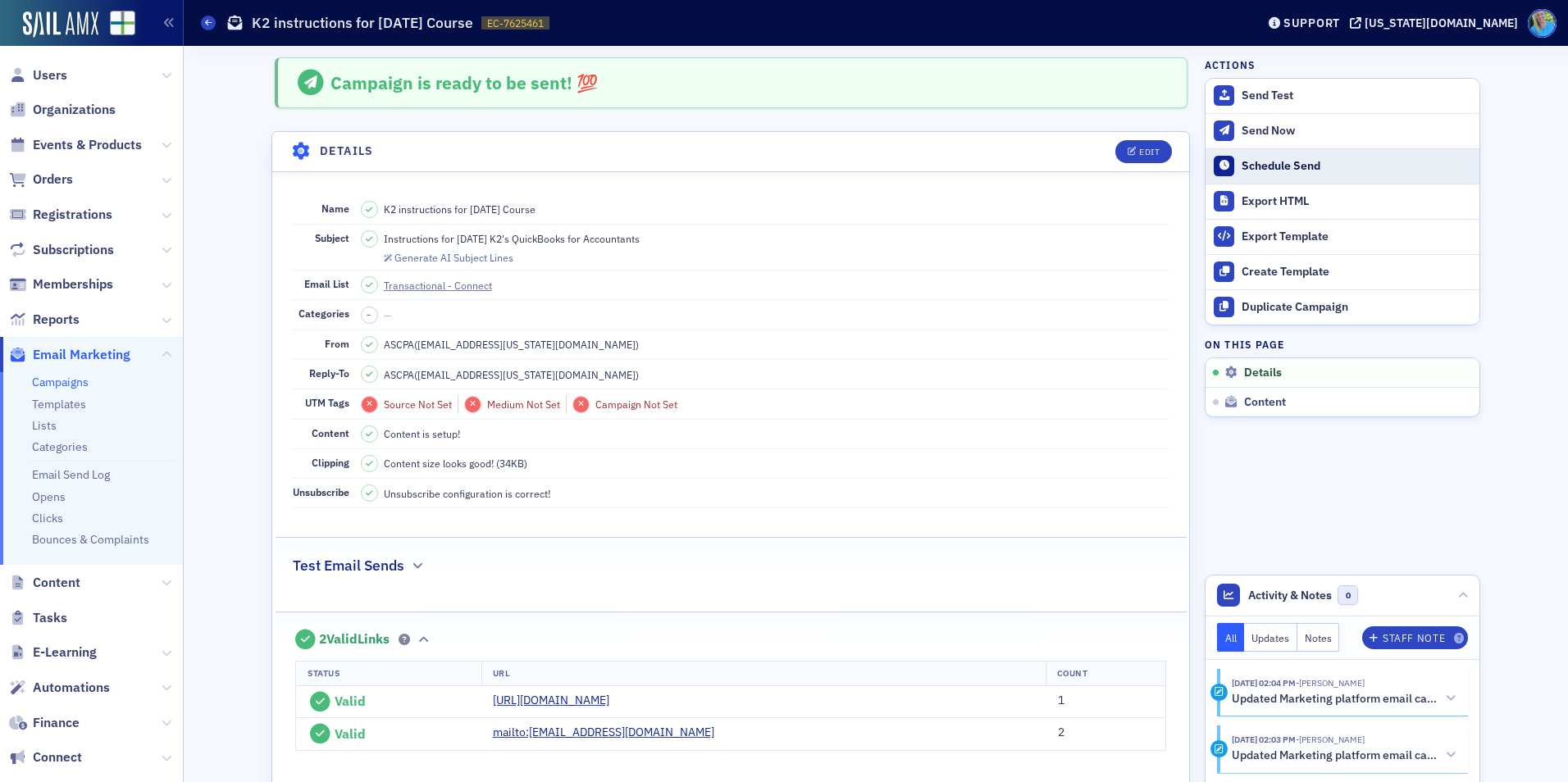
click at [1283, 165] on div "Schedule Send" at bounding box center [1355, 167] width 229 height 15
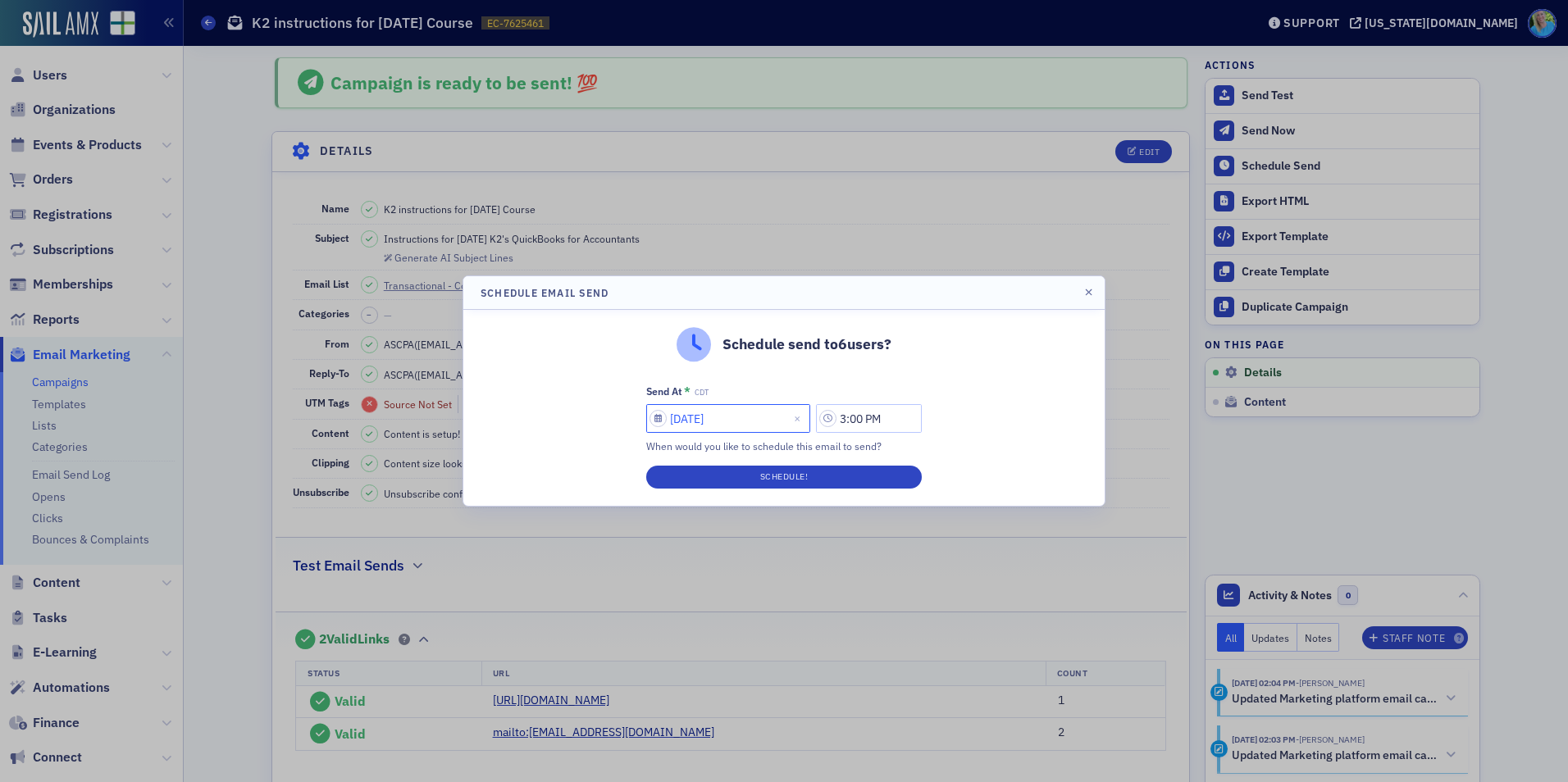
click at [744, 406] on input "09/16/2025" at bounding box center [728, 419] width 164 height 28
select select "8"
select select "2025"
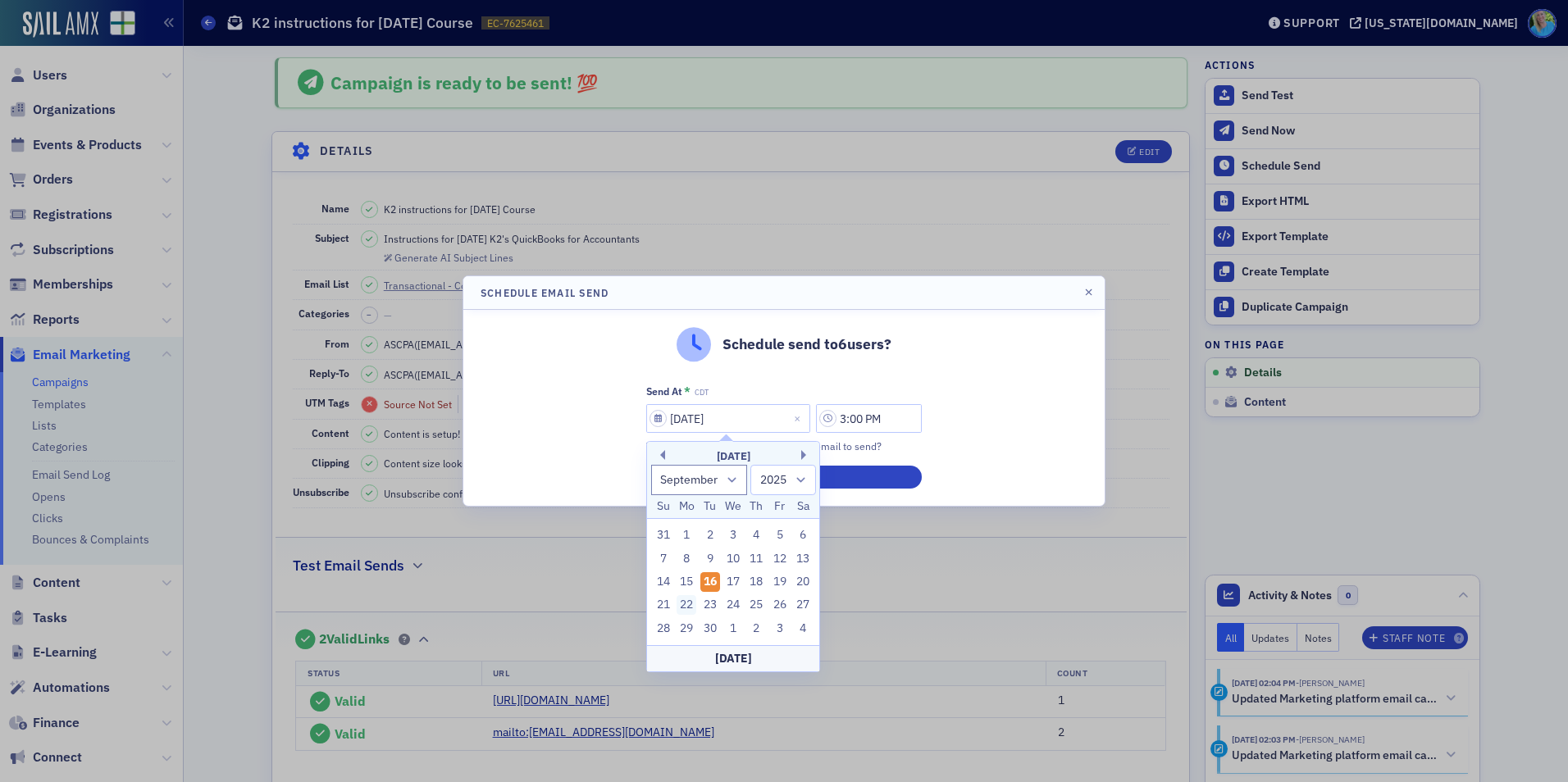
click at [689, 604] on div "22" at bounding box center [687, 605] width 20 height 20
type input "09/22/2025"
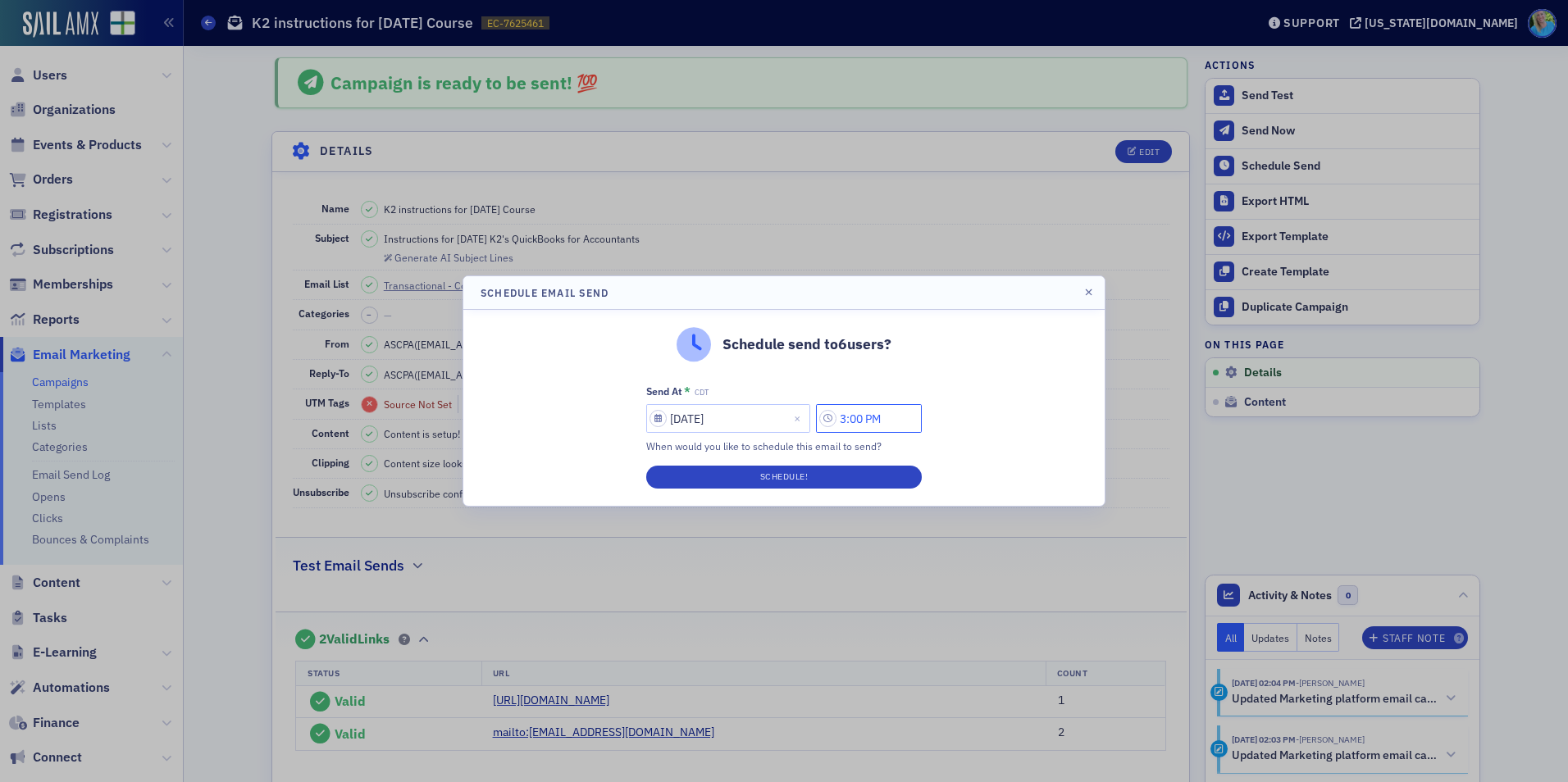
click at [853, 419] on input "3:00 PM" at bounding box center [869, 419] width 106 height 28
click at [669, 426] on icon at bounding box center [671, 419] width 17 height 17
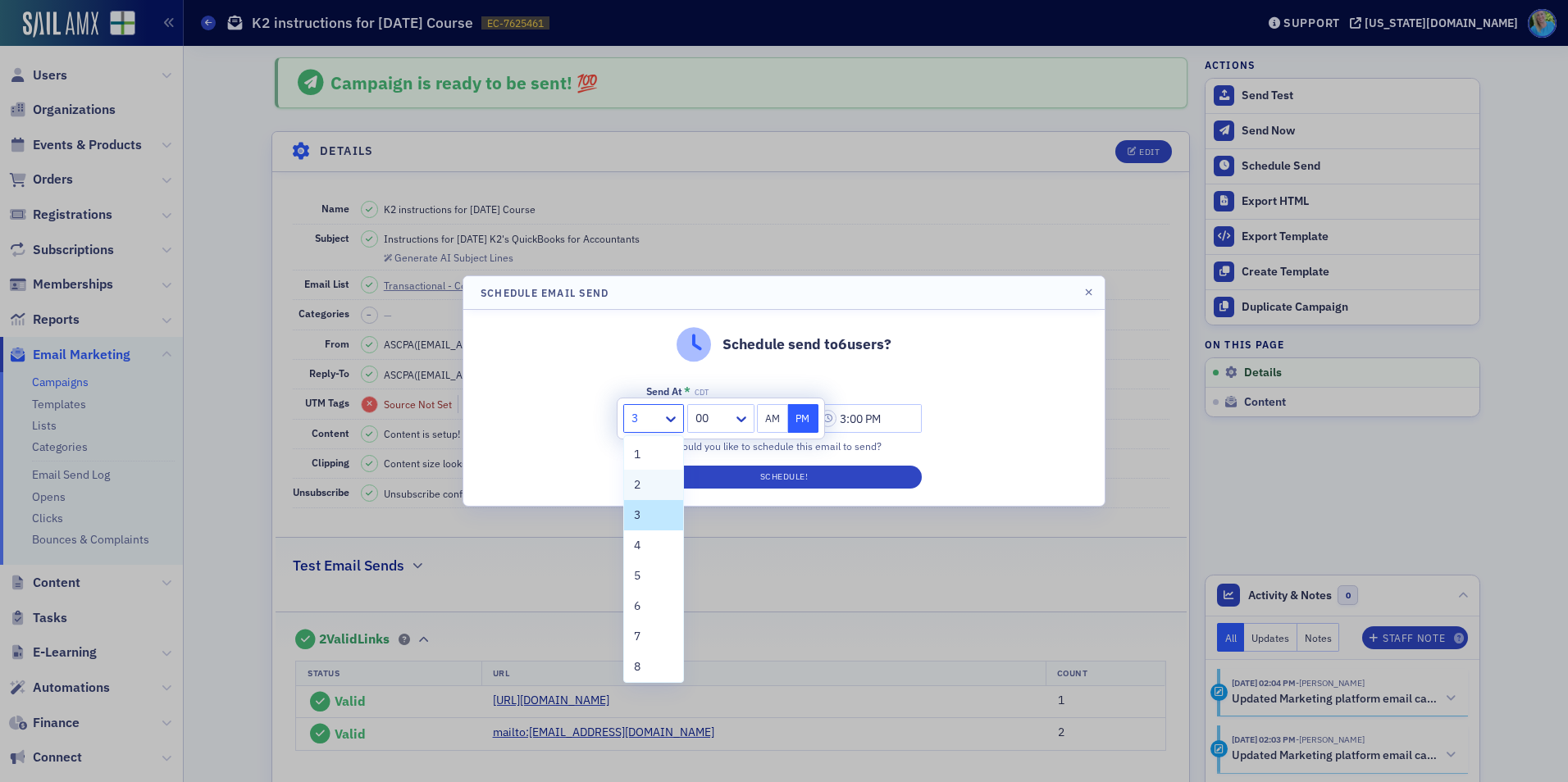
click at [655, 484] on div "2" at bounding box center [653, 484] width 39 height 18
type input "2:00 PM"
click at [984, 406] on div "Schedule send to 6 users? Send At * CDT 09/22/2025 2:00 PM When would you like …" at bounding box center [784, 408] width 641 height 196
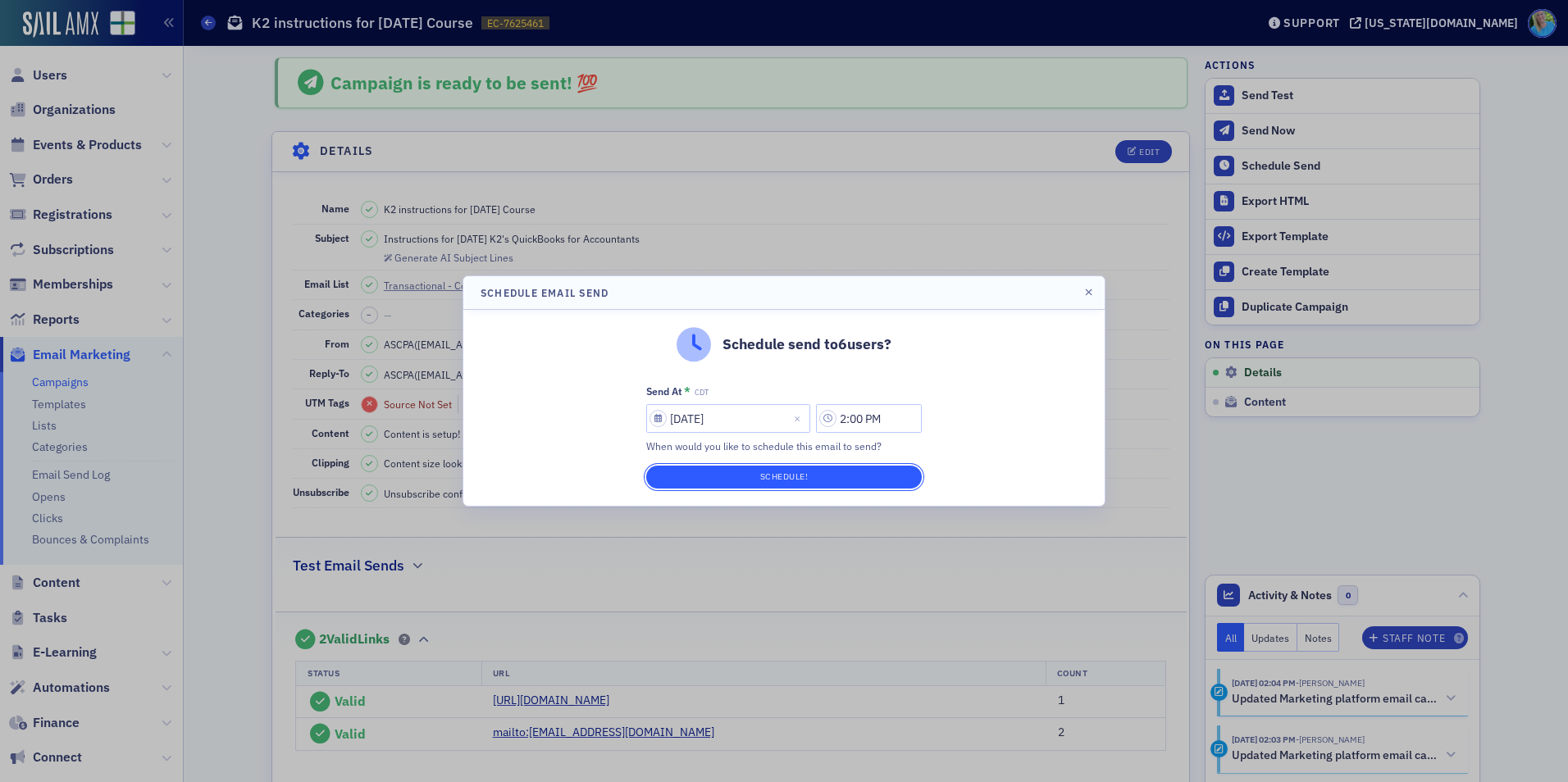
click at [851, 475] on button "Schedule!" at bounding box center [784, 478] width 276 height 23
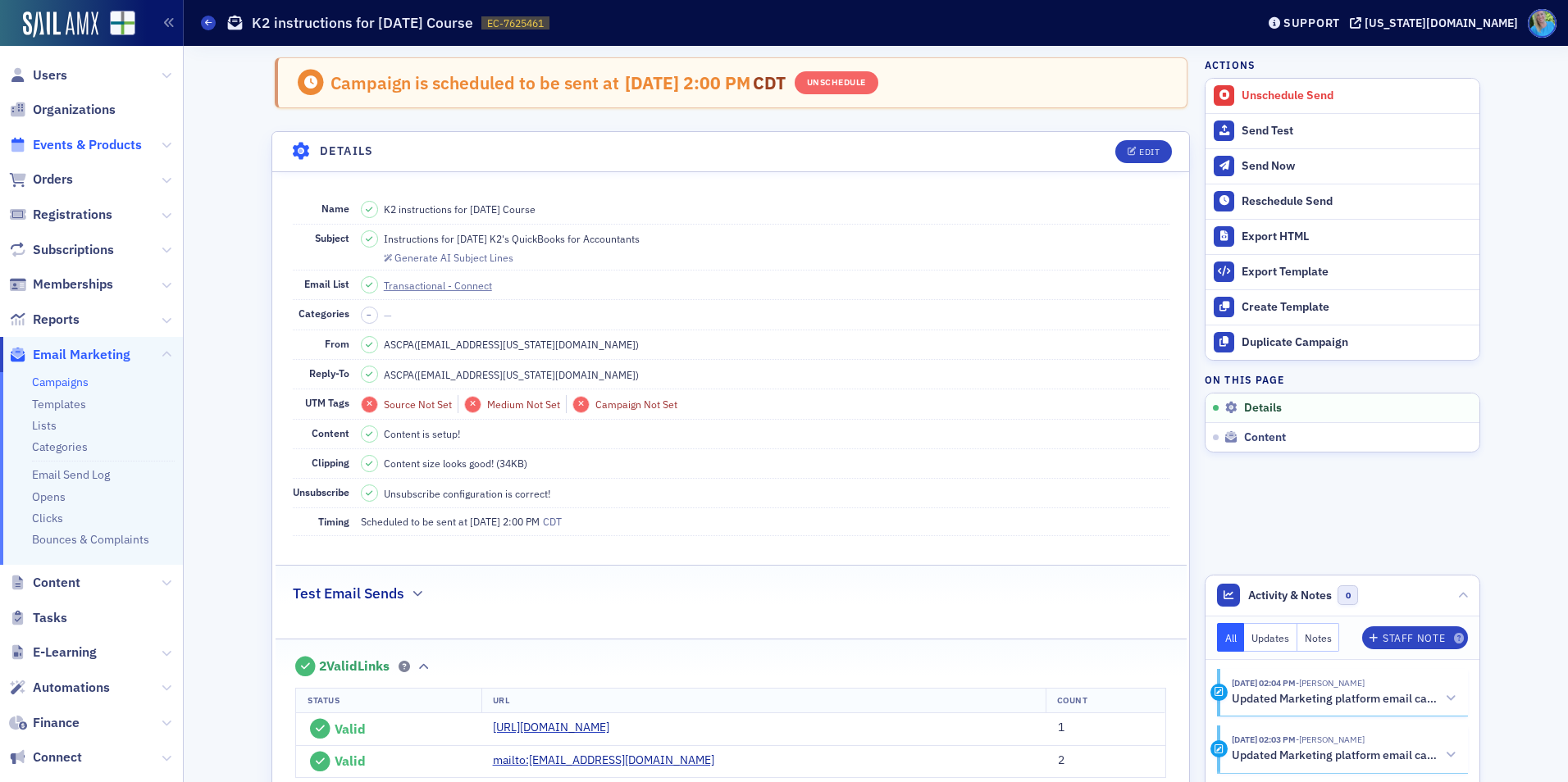
click at [78, 143] on span "Events & Products" at bounding box center [87, 145] width 109 height 18
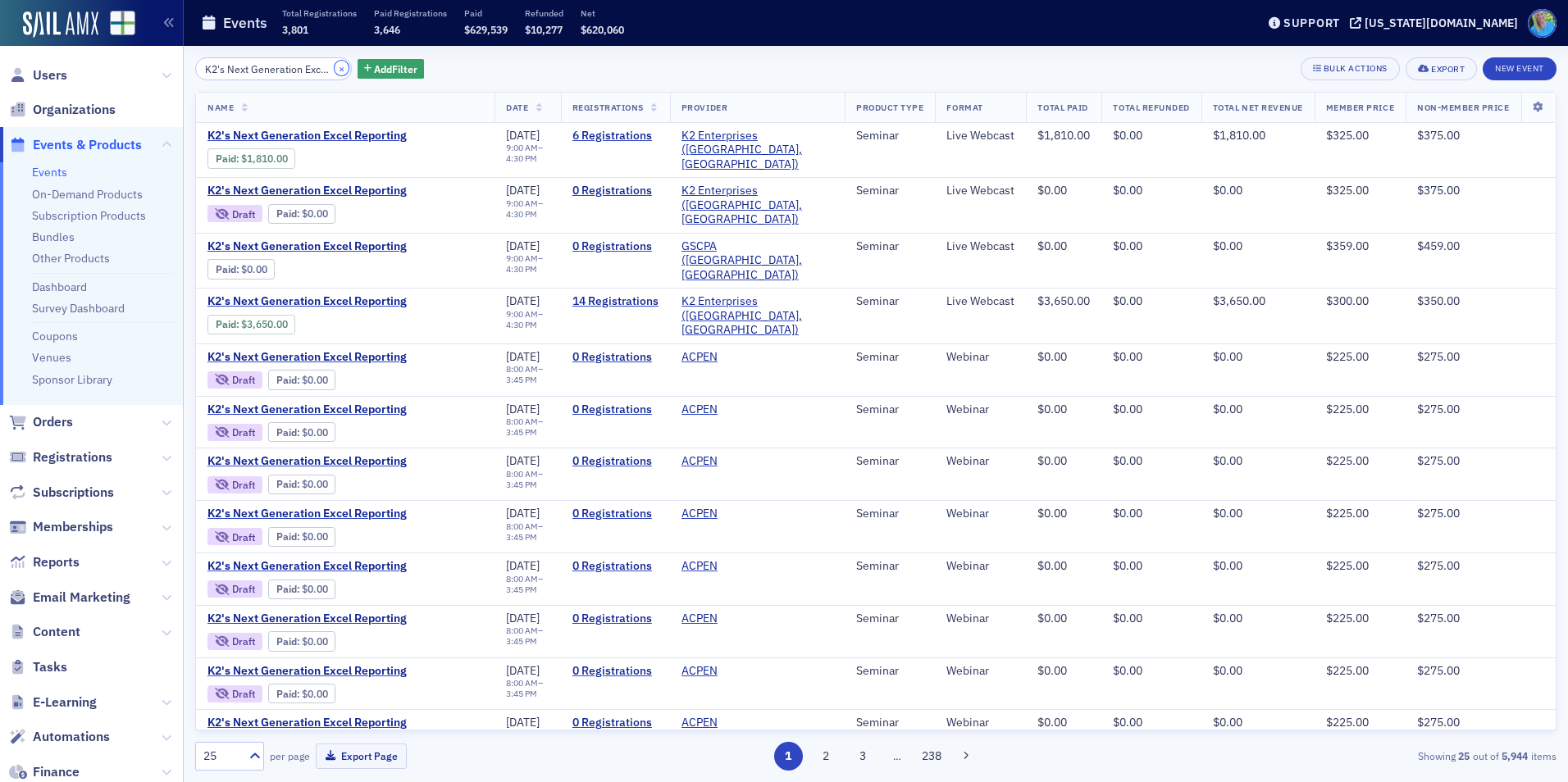
click at [334, 67] on button "×" at bounding box center [342, 68] width 15 height 15
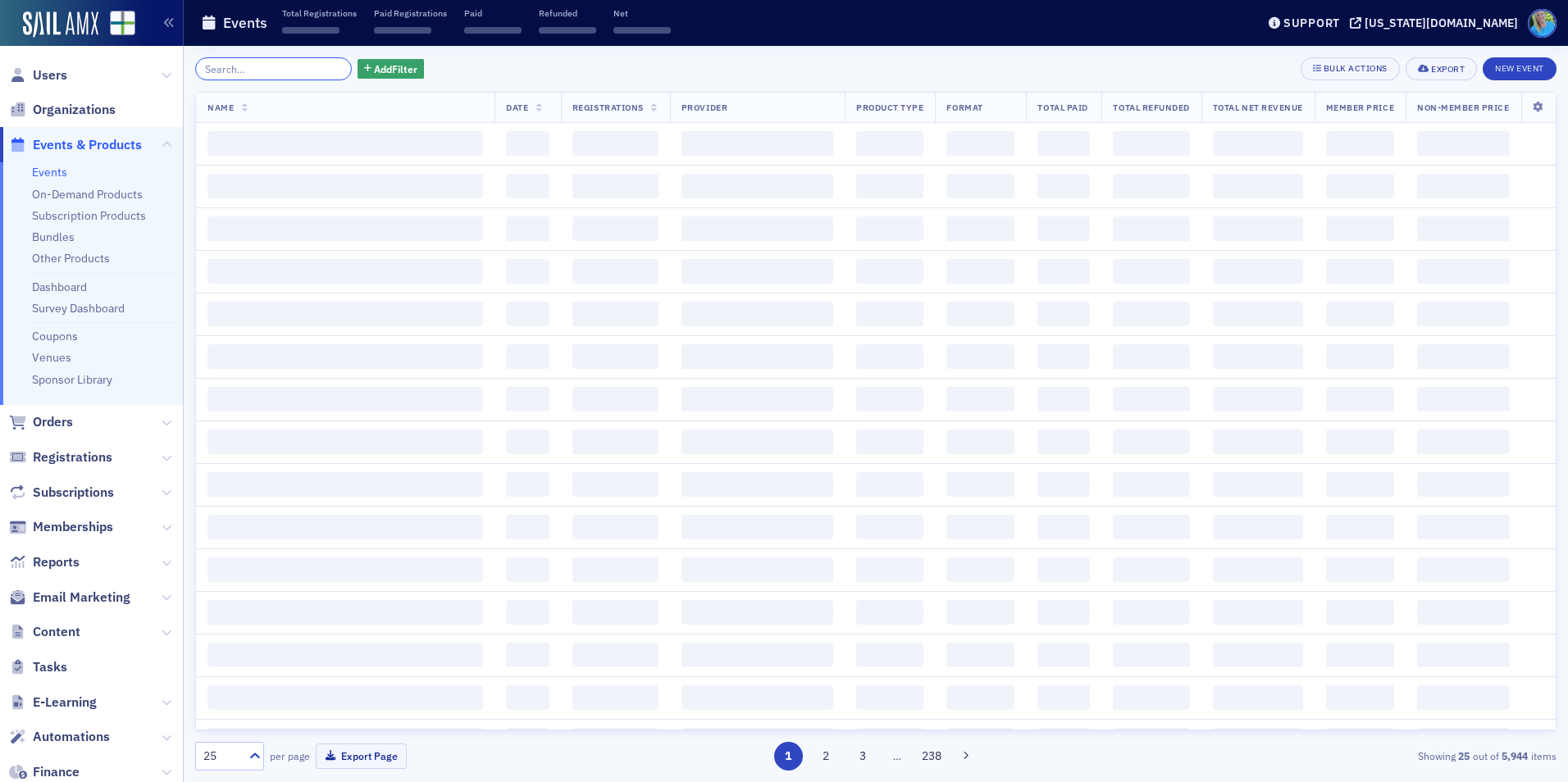
click at [312, 67] on input "search" at bounding box center [273, 69] width 157 height 23
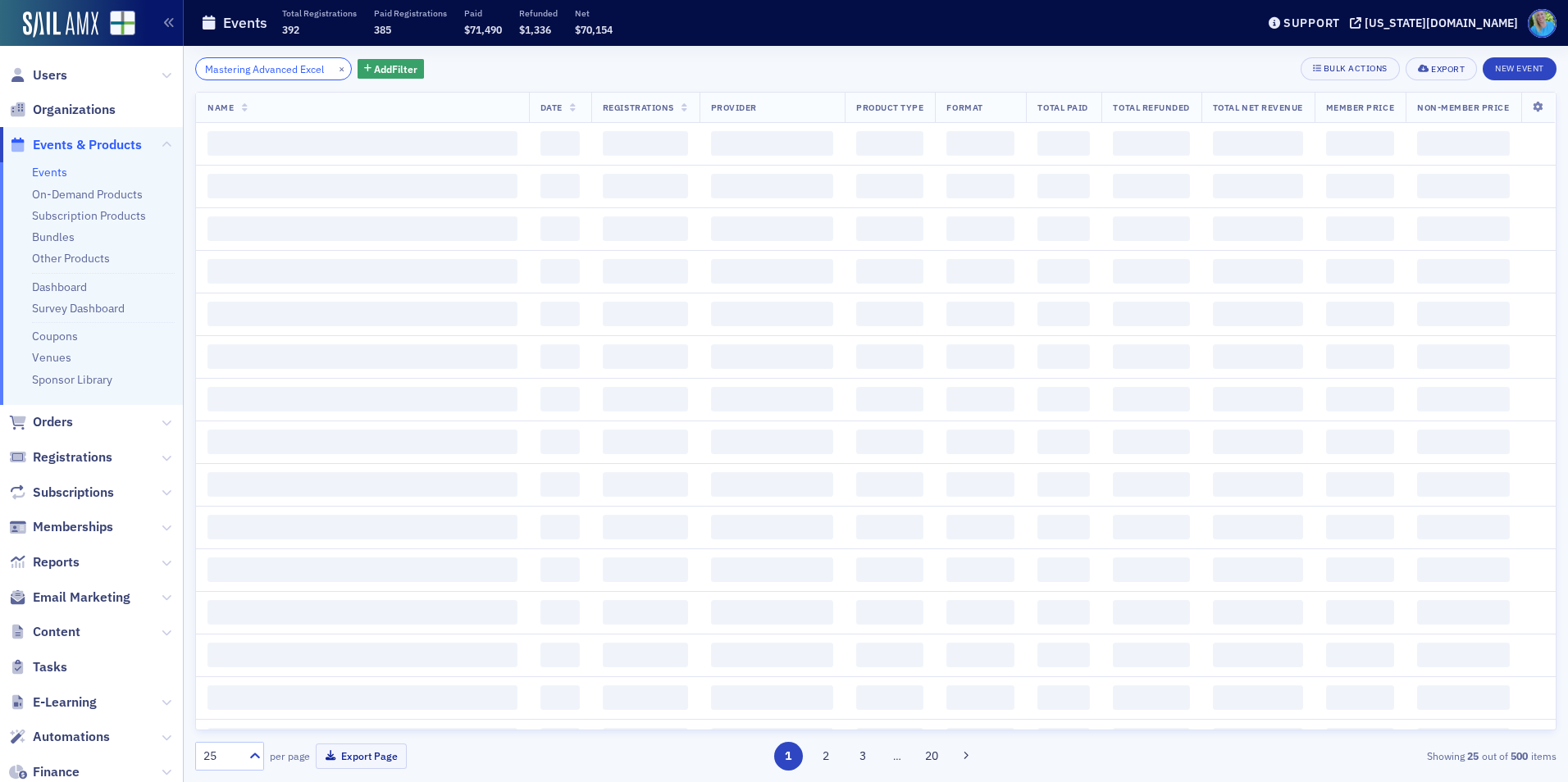
scroll to position [0, 8]
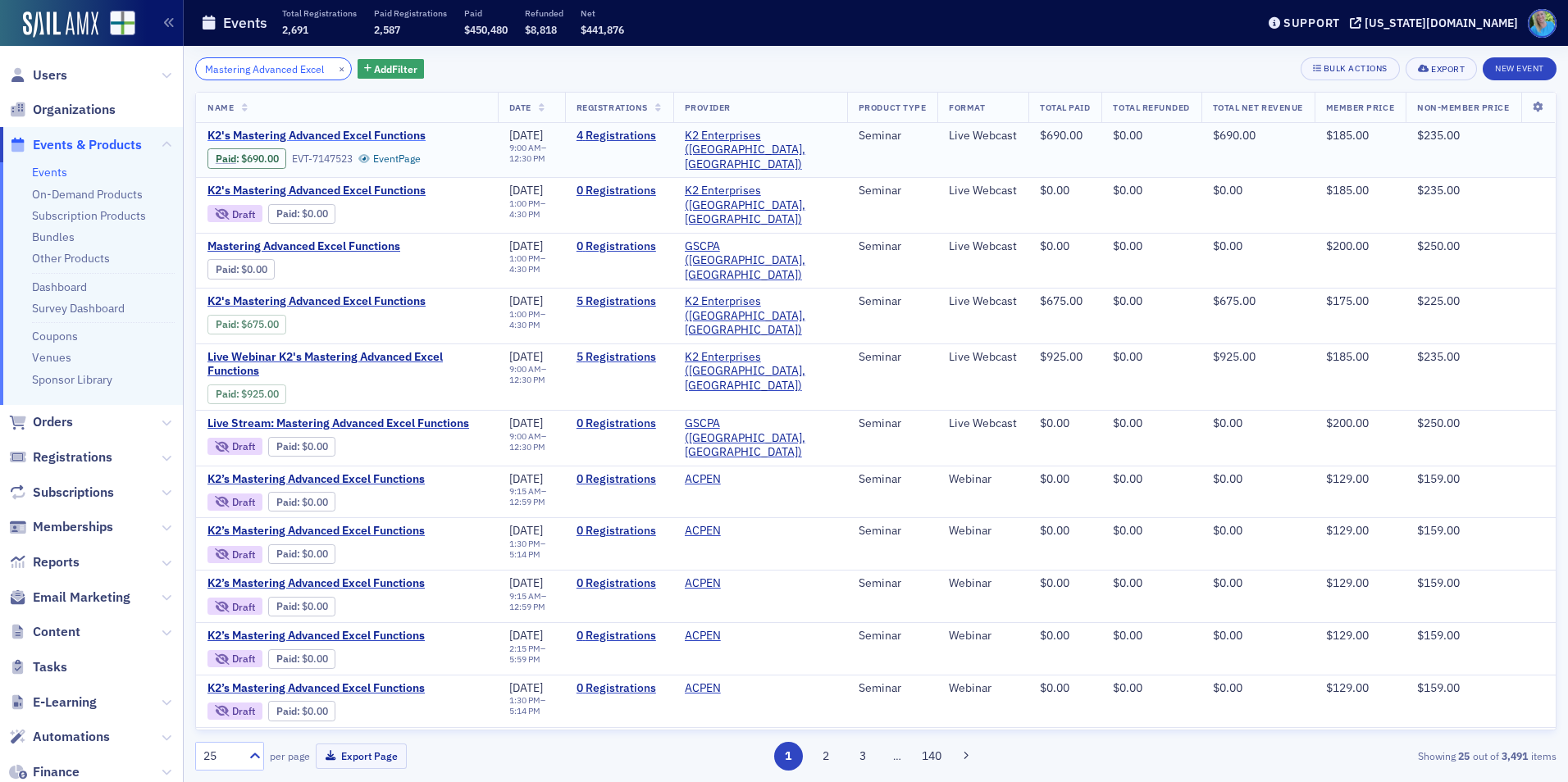
type input "Mastering Advanced Excel"
click at [346, 132] on span "K2's Mastering Advanced Excel Functions" at bounding box center [345, 136] width 276 height 15
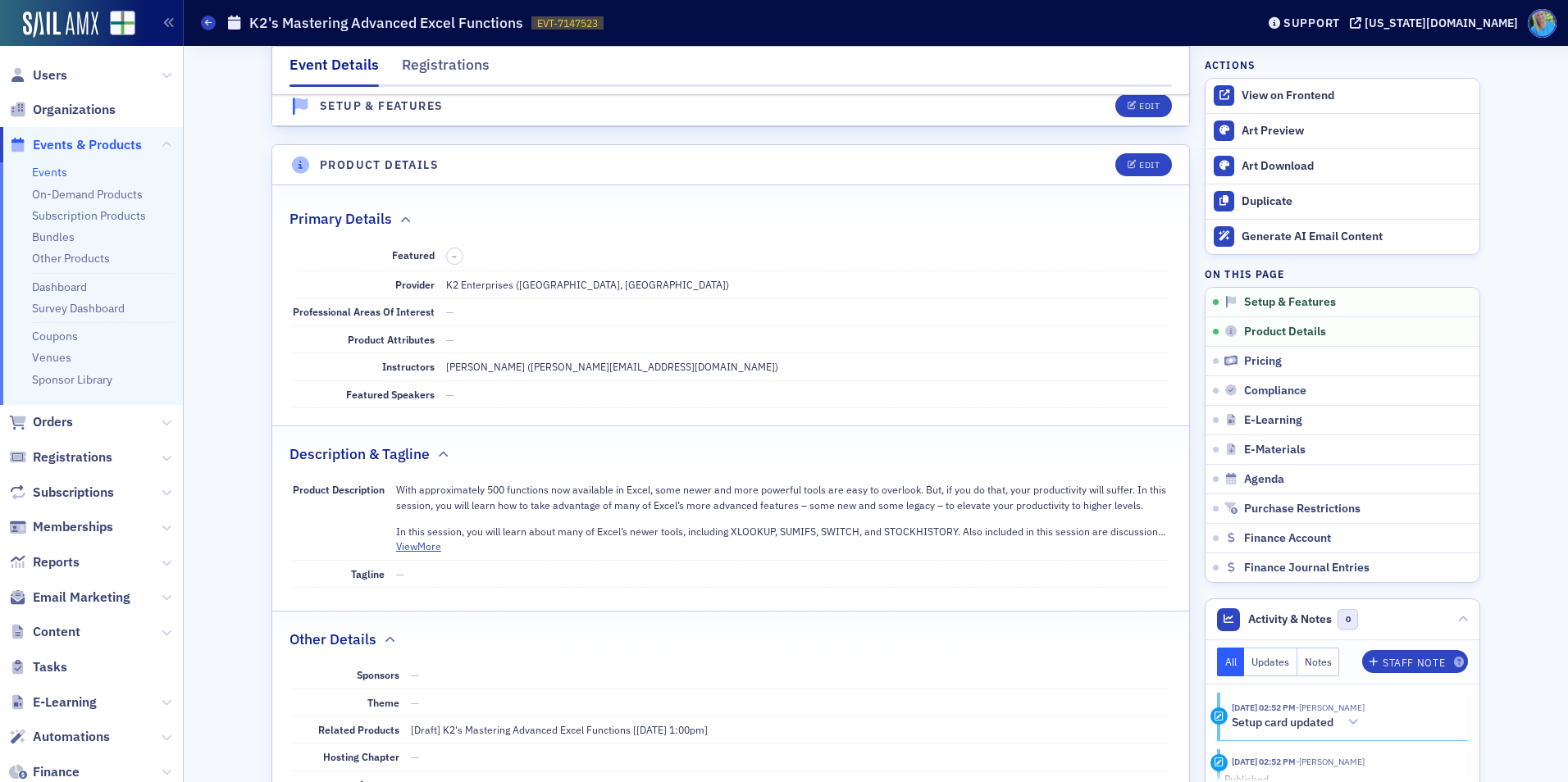
scroll to position [410, 0]
click at [1139, 163] on div "Edit" at bounding box center [1149, 163] width 21 height 9
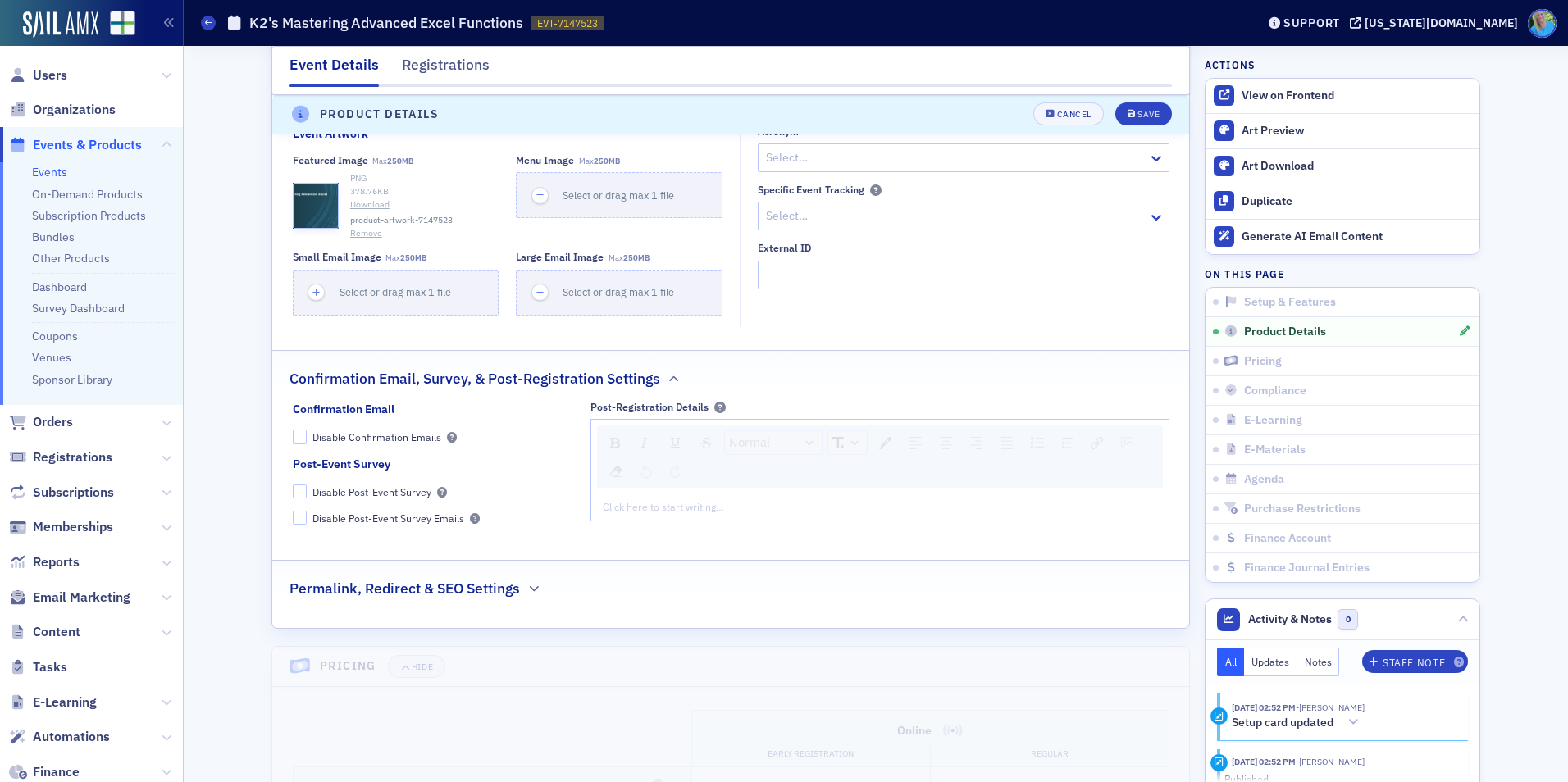
scroll to position [1360, 0]
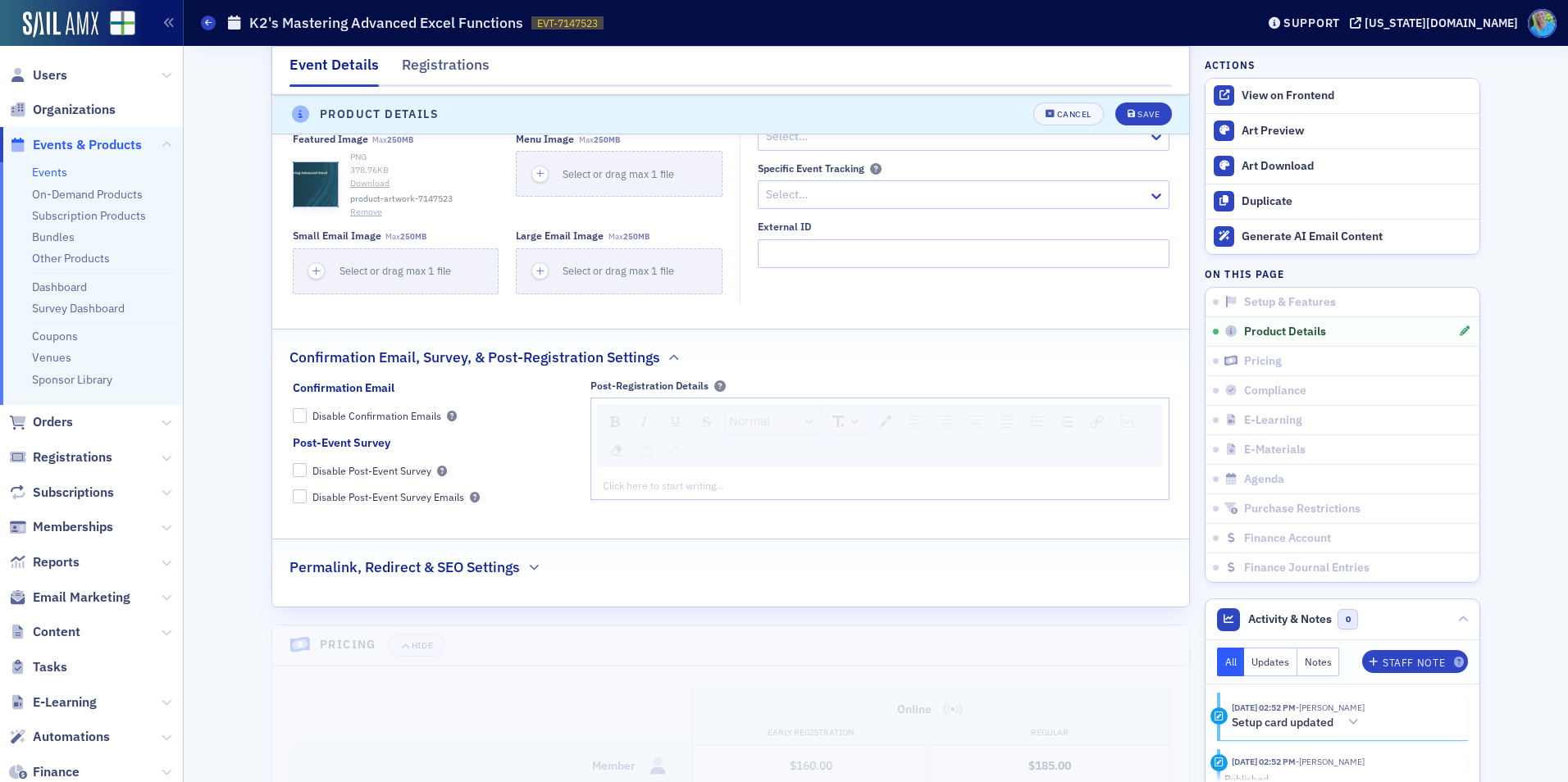
click at [689, 490] on div "rdw-editor" at bounding box center [880, 485] width 554 height 15
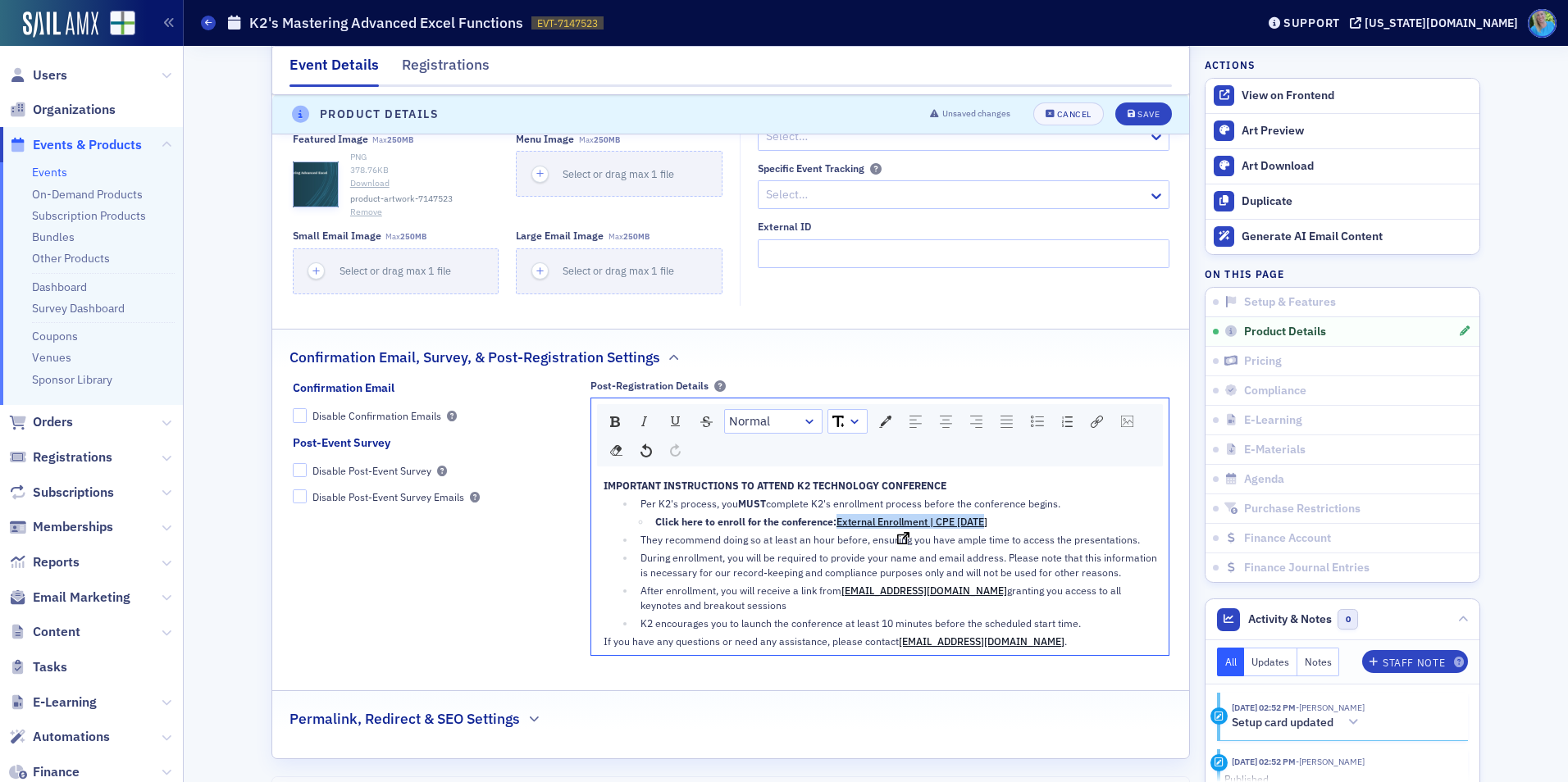
drag, startPoint x: 990, startPoint y: 517, endPoint x: 831, endPoint y: 522, distance: 159.1
click at [831, 522] on div "Click here to enroll for the conference: External Enrollment | CPE Today" at bounding box center [906, 522] width 502 height 15
click at [1147, 100] on header "Product Details Unsaved changes Cancel Save" at bounding box center [731, 115] width 917 height 40
click at [1145, 111] on div "Save" at bounding box center [1148, 115] width 23 height 9
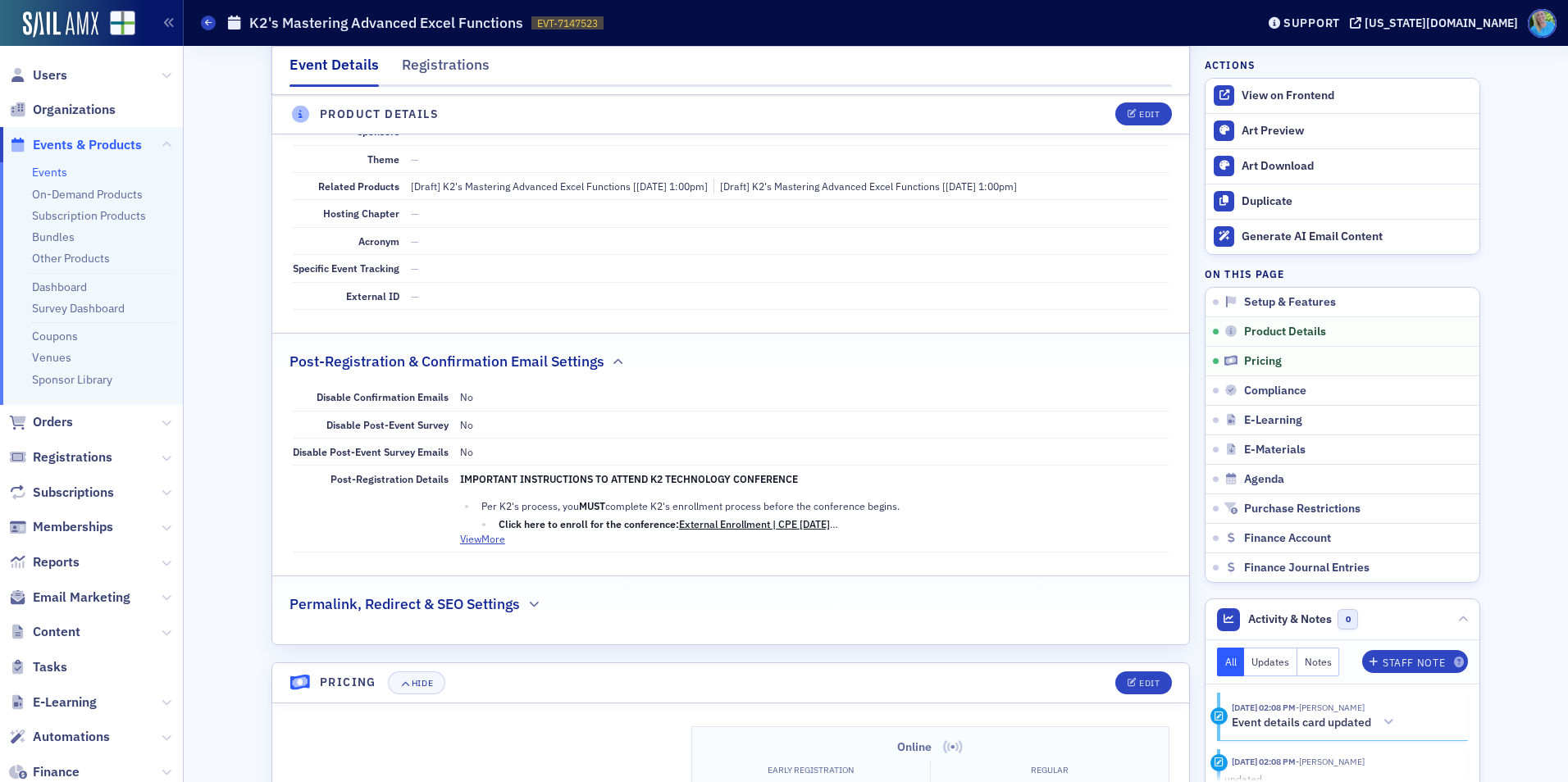
scroll to position [950, 0]
click at [1141, 123] on button "Edit" at bounding box center [1144, 115] width 57 height 23
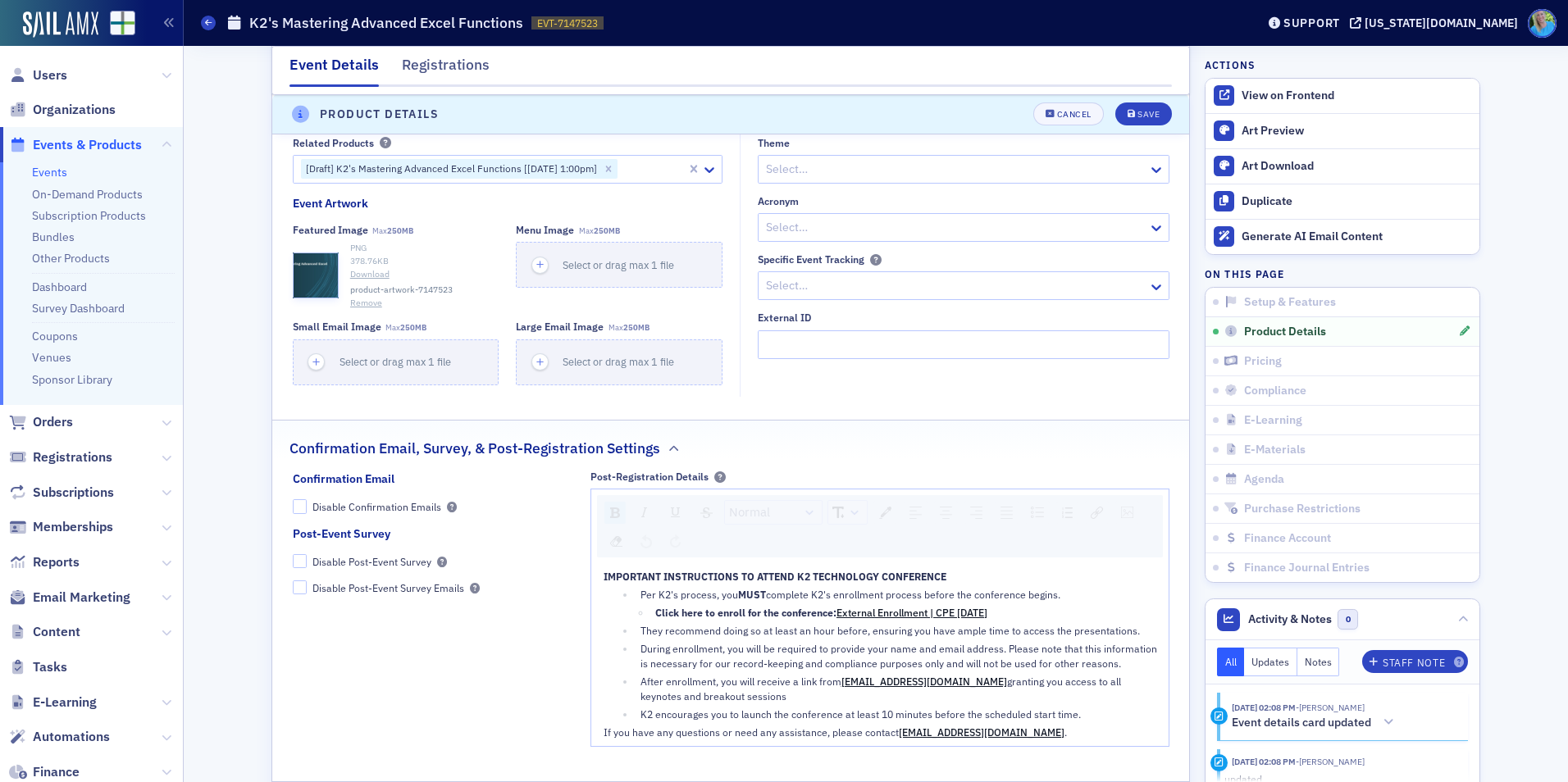
scroll to position [1441, 0]
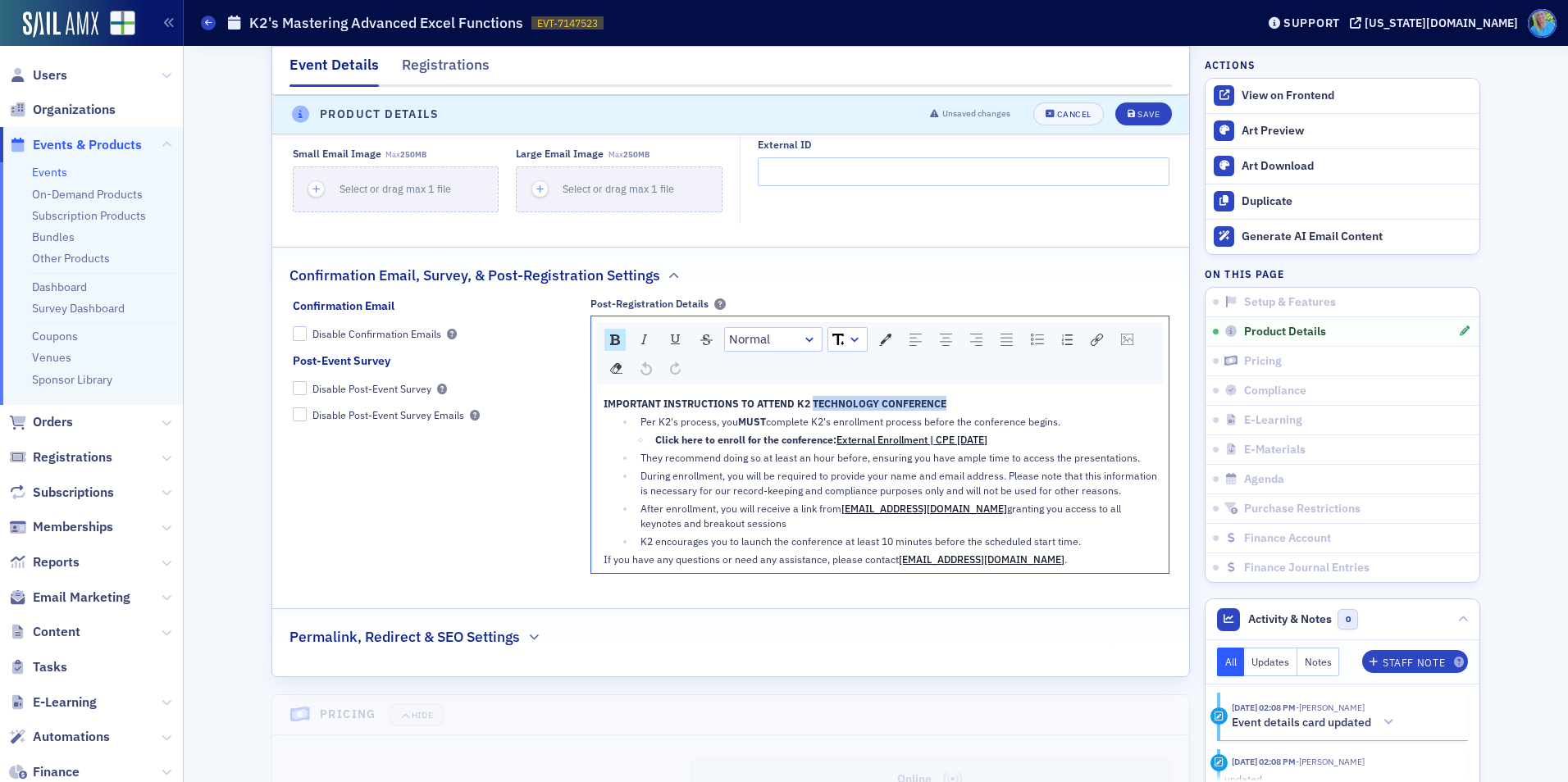
drag, startPoint x: 964, startPoint y: 398, endPoint x: 808, endPoint y: 403, distance: 156.1
click at [808, 403] on div "IMPORTANT INSTRUCTIONS TO ATTEND K2 TECHNOLOGY CONFERENCE" at bounding box center [880, 404] width 554 height 15
drag, startPoint x: 1016, startPoint y: 420, endPoint x: 966, endPoint y: 420, distance: 50.0
click at [966, 420] on span "complete K2's enrollment process before the conference begins." at bounding box center [913, 422] width 294 height 13
click at [967, 420] on span "complete K2's enrollment process before thee begins." at bounding box center [889, 422] width 246 height 13
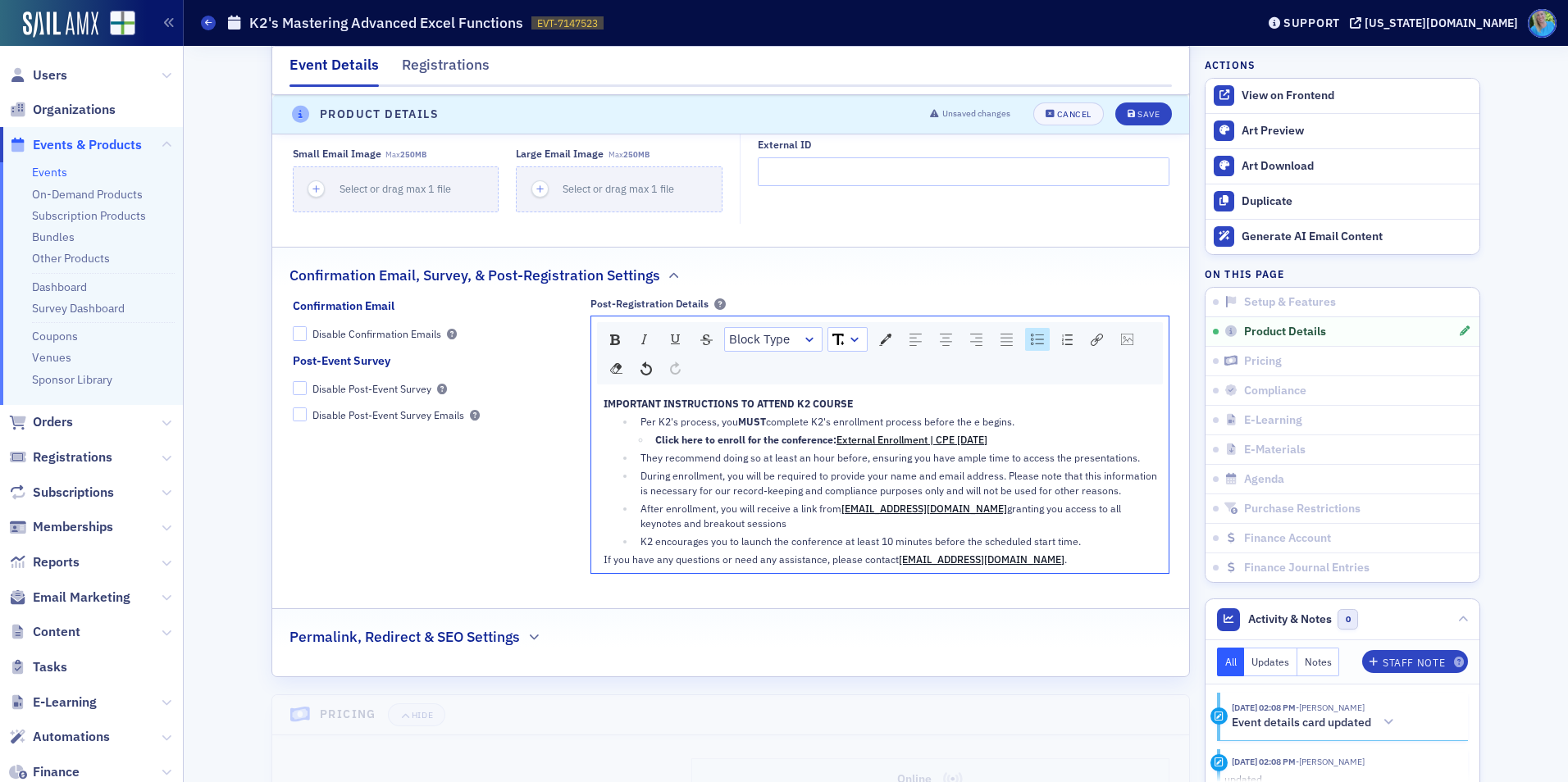
click at [975, 424] on span "complete K2's enrollment process before the e begins." at bounding box center [890, 422] width 248 height 13
click at [974, 421] on span "complete K2's enrollment process before the e begins." at bounding box center [890, 422] width 248 height 13
click at [974, 419] on span "complete K2's enrollment process before the e begins." at bounding box center [890, 422] width 248 height 13
click at [1129, 117] on span "Save" at bounding box center [1144, 115] width 32 height 9
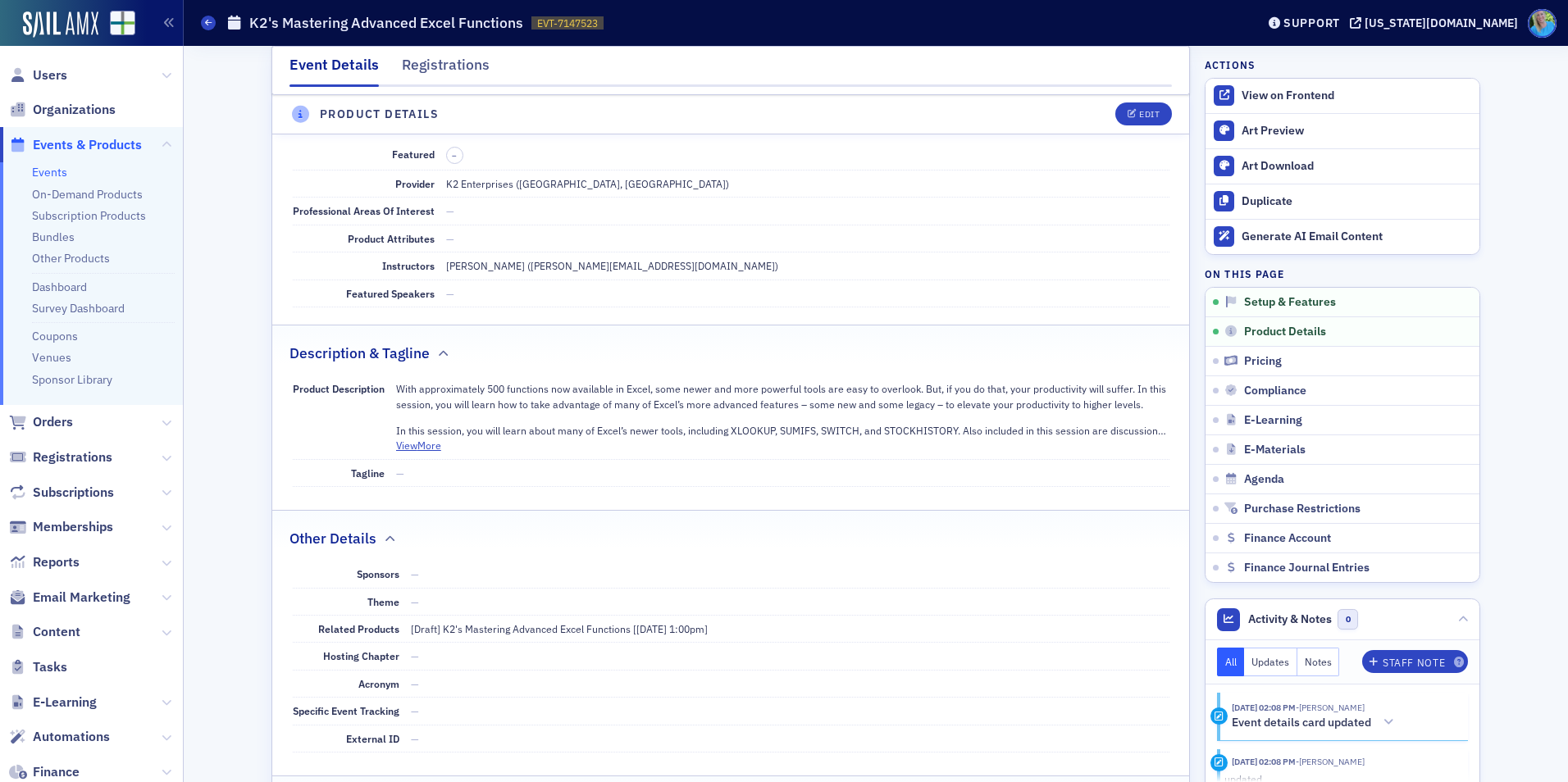
scroll to position [458, 0]
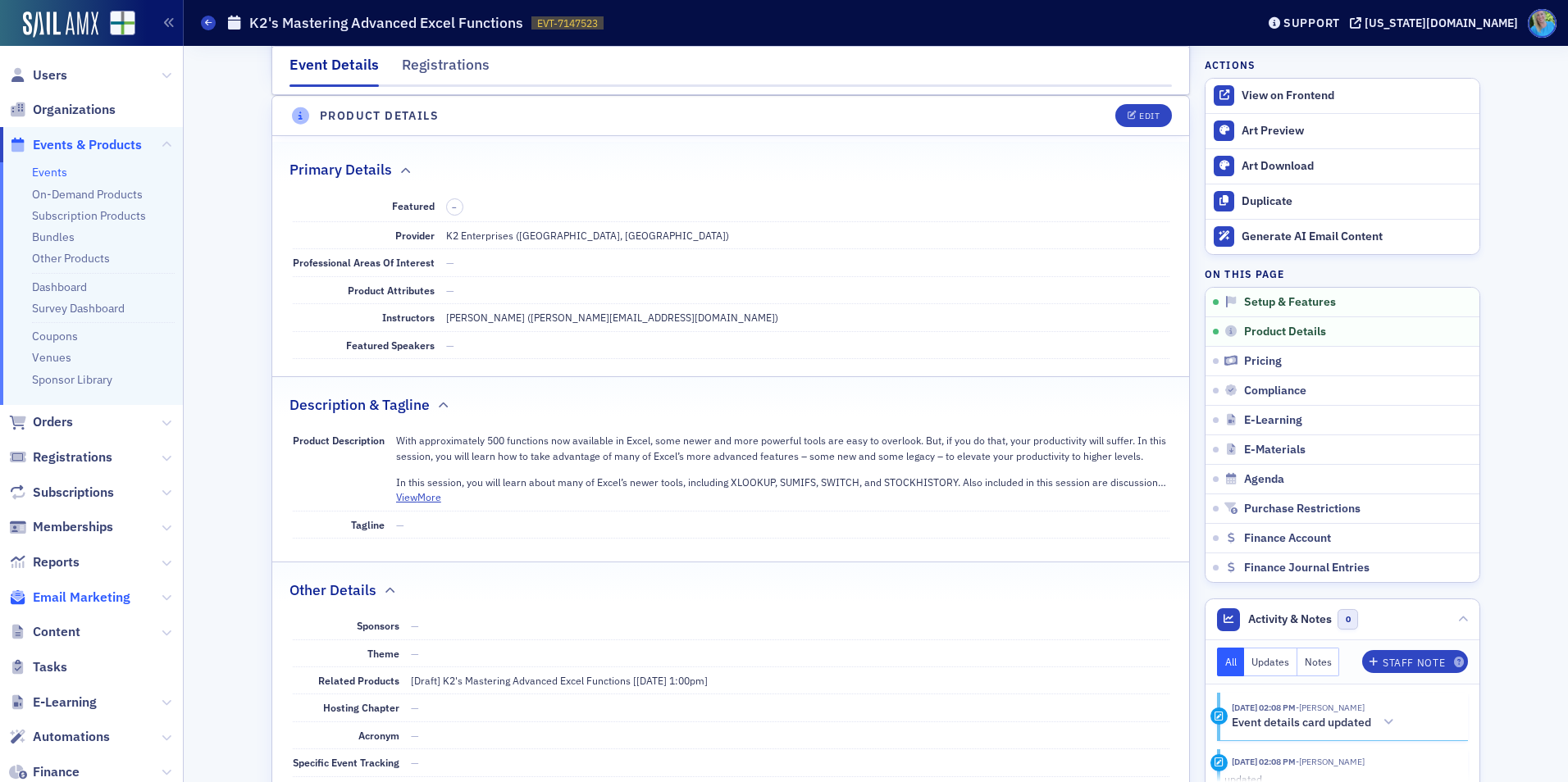
click at [76, 594] on span "Email Marketing" at bounding box center [81, 598] width 98 height 18
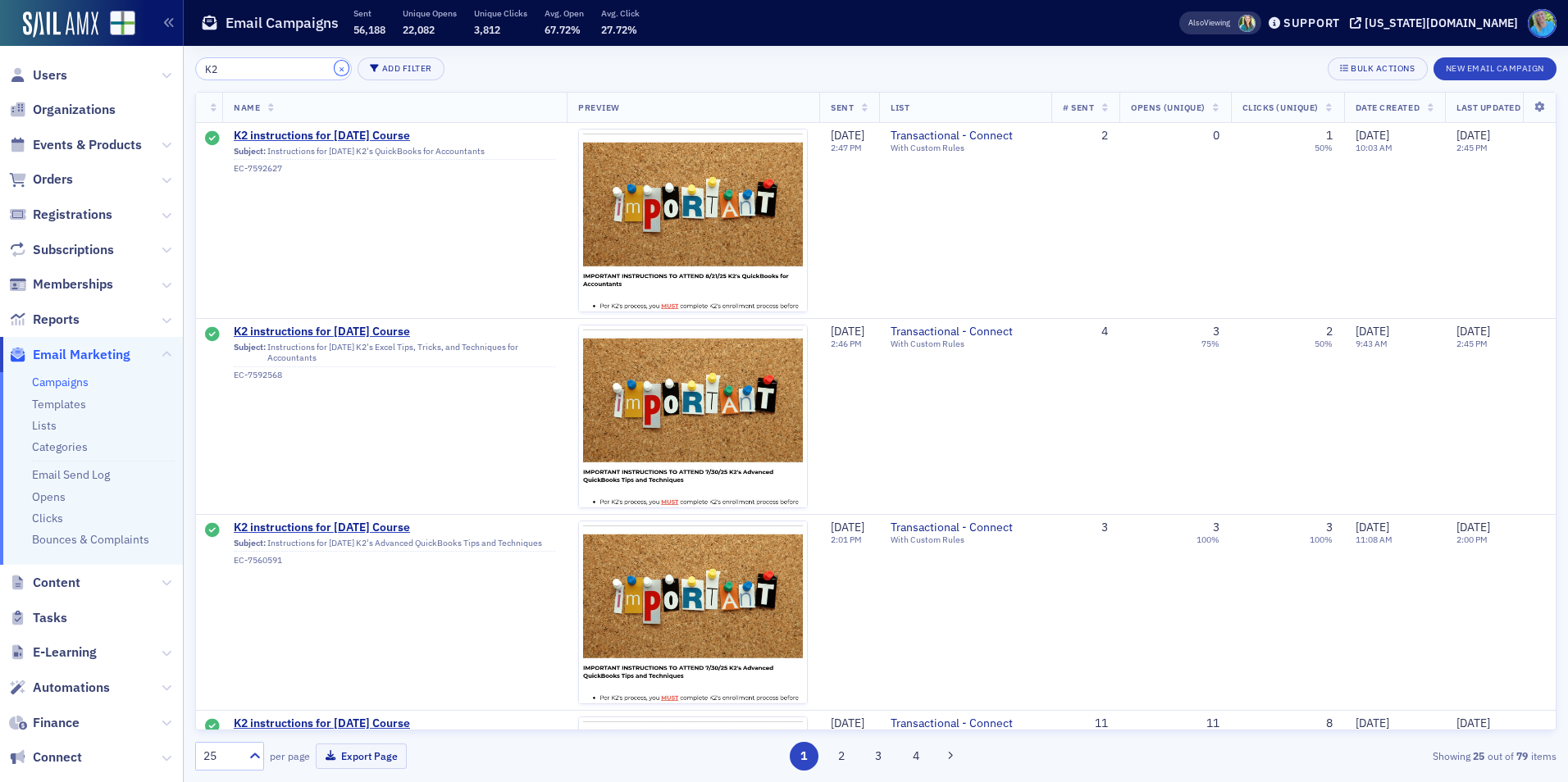
click at [334, 68] on button "×" at bounding box center [342, 68] width 15 height 15
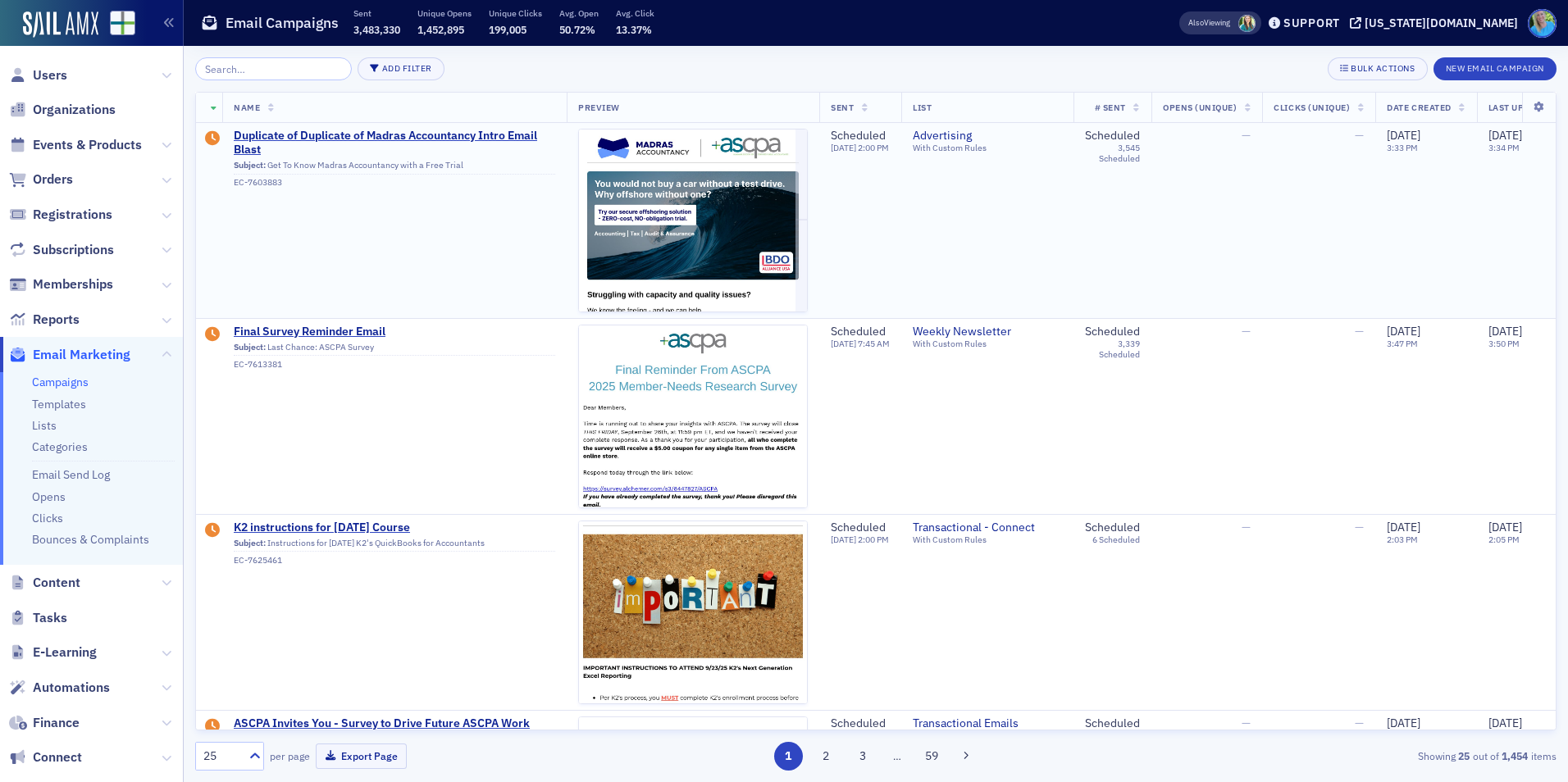
scroll to position [82, 0]
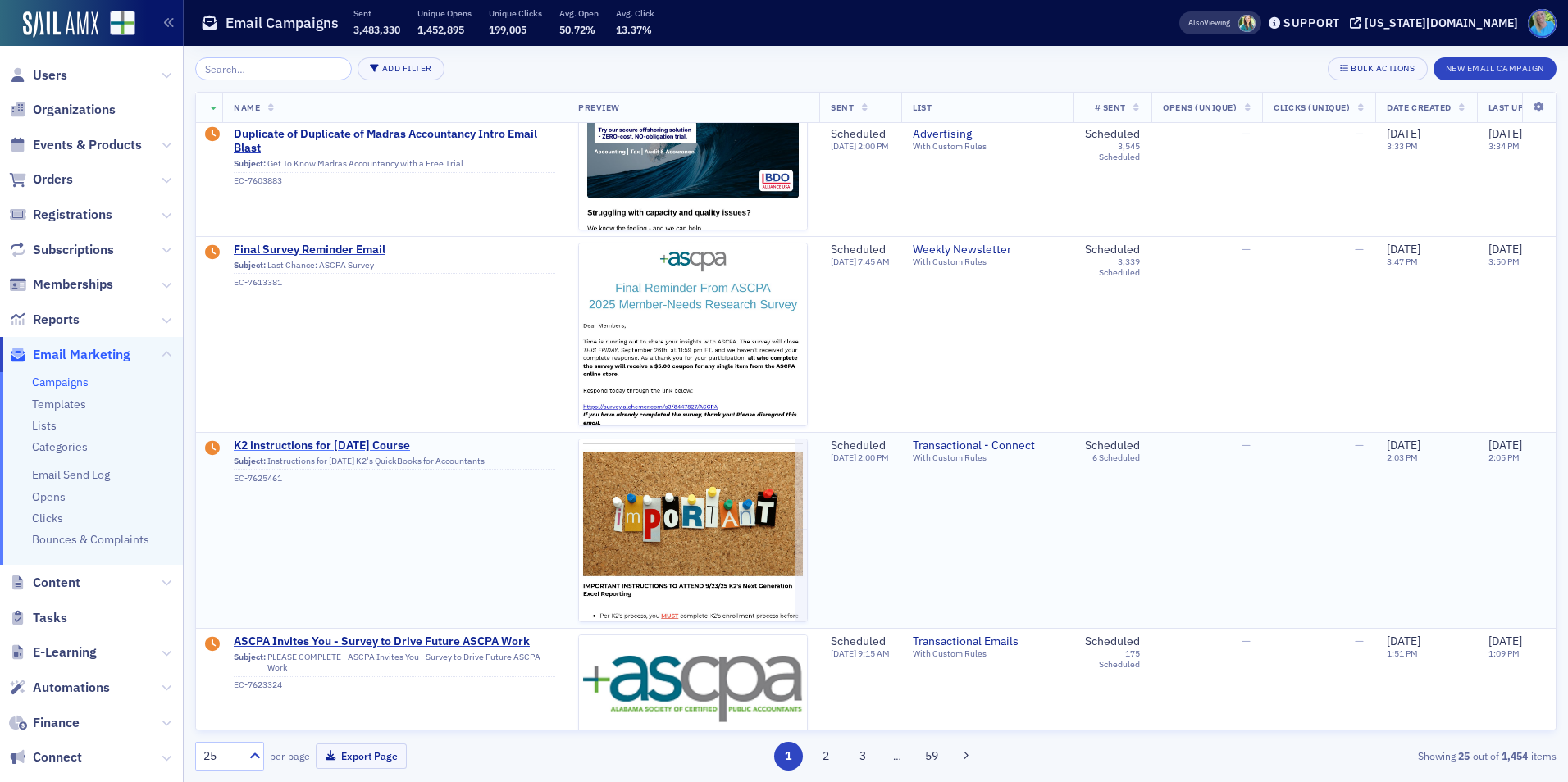
click at [369, 439] on span "K2 instructions for 9/23/25 Course" at bounding box center [394, 446] width 322 height 15
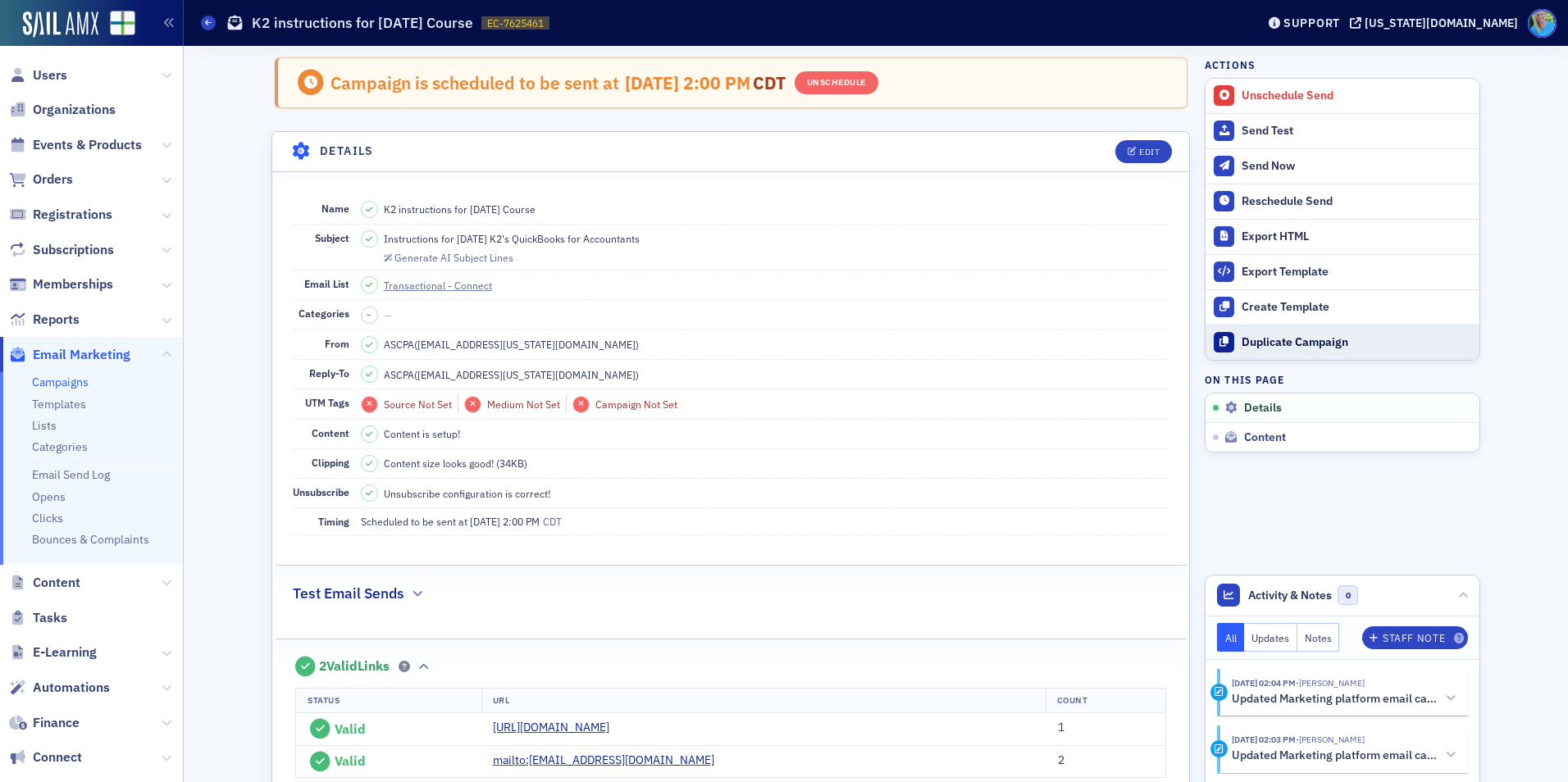
click at [1295, 346] on div "Duplicate Campaign" at bounding box center [1355, 343] width 229 height 15
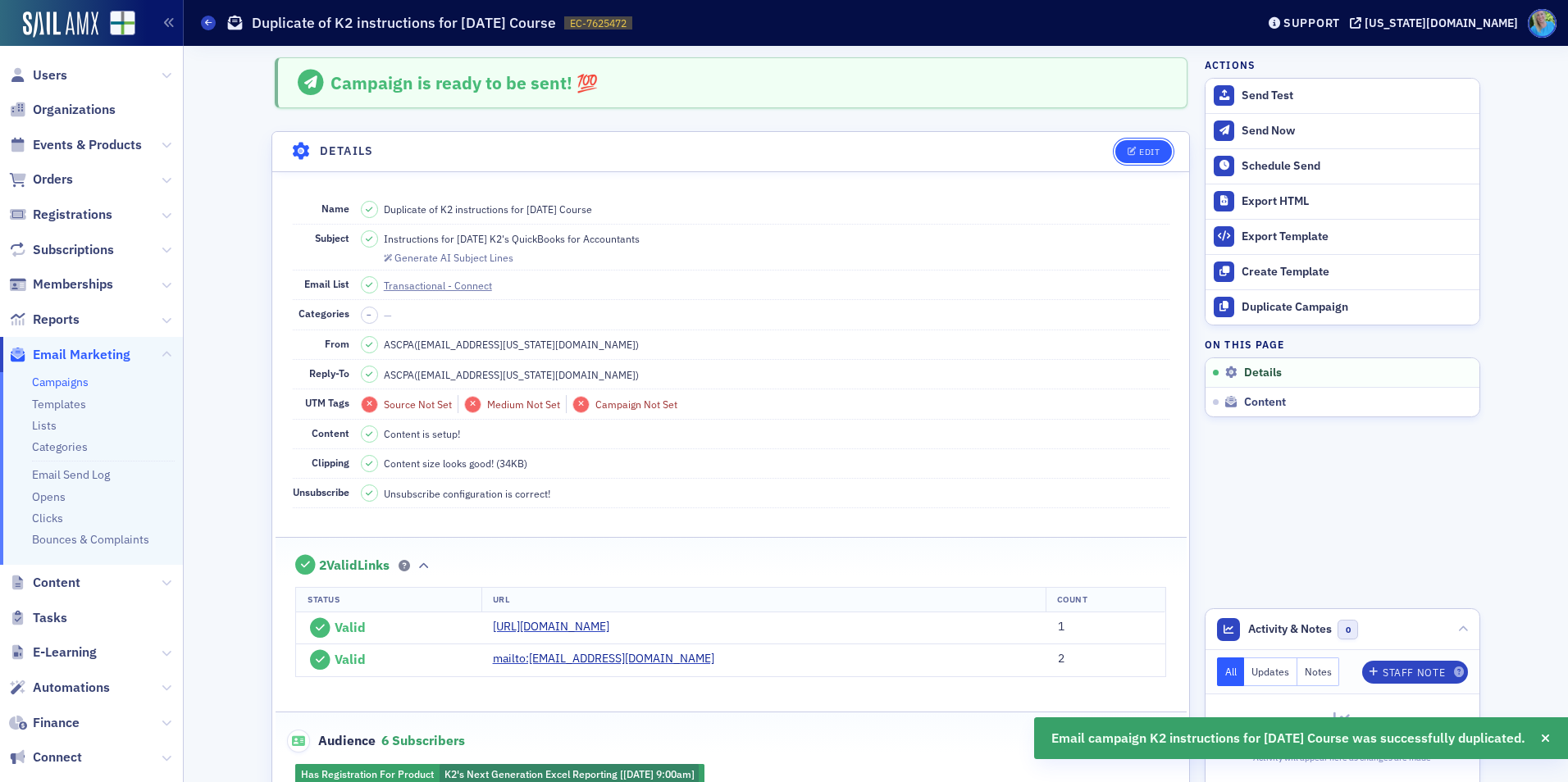
click at [1154, 149] on button "Edit" at bounding box center [1144, 152] width 57 height 23
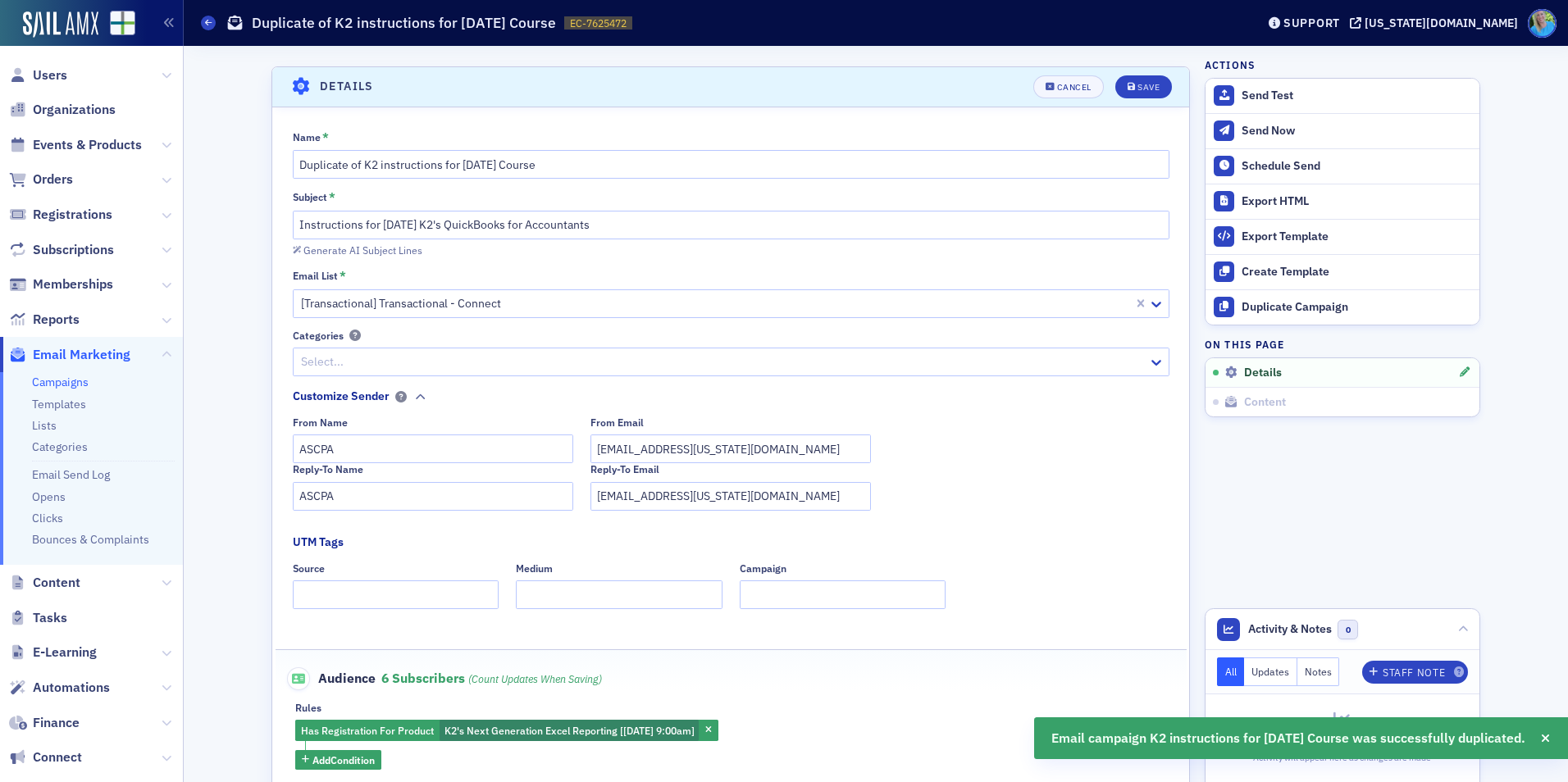
scroll to position [77, 0]
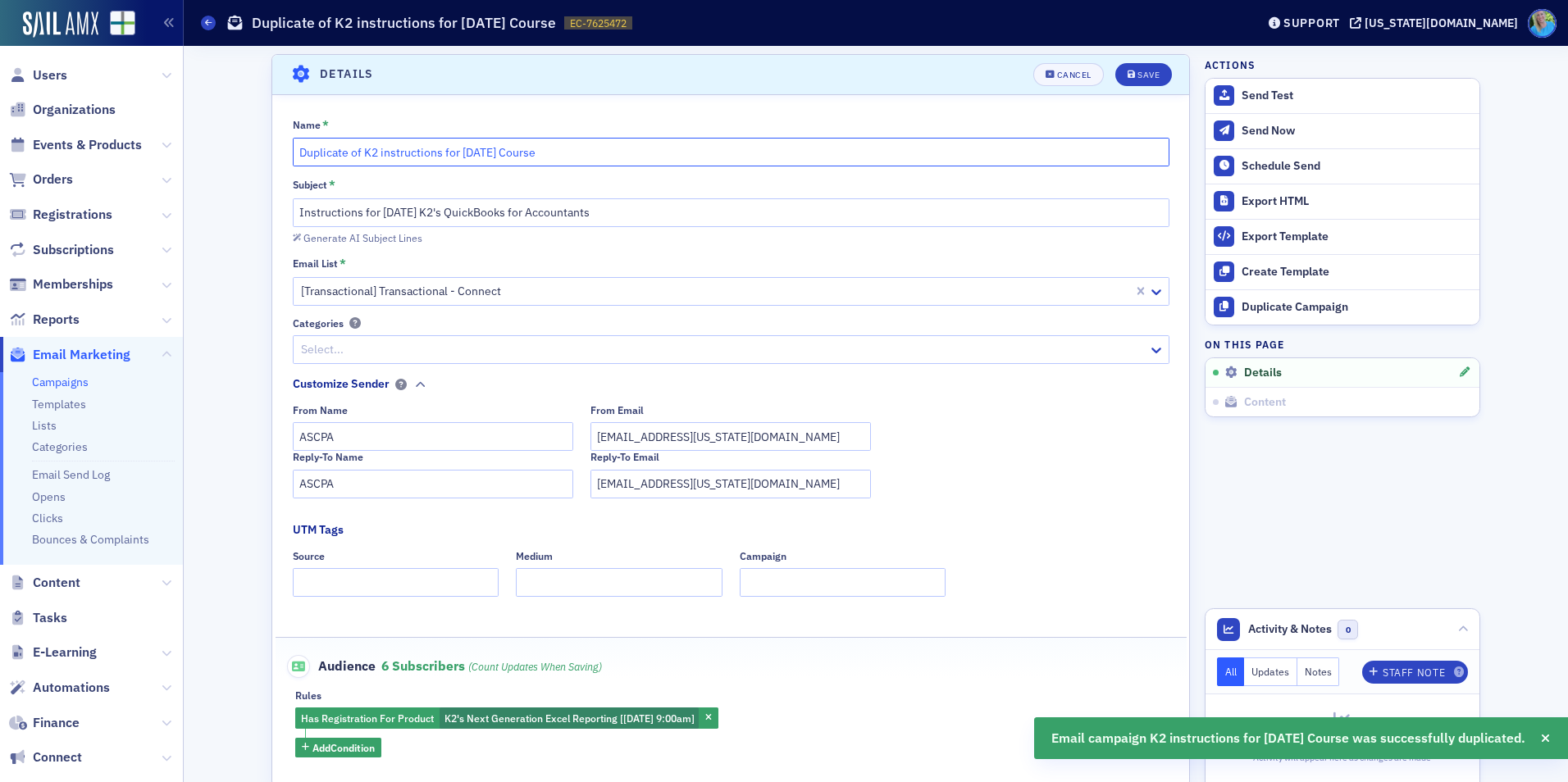
drag, startPoint x: 360, startPoint y: 148, endPoint x: 261, endPoint y: 148, distance: 99.0
click at [409, 148] on input "K2 instructions for 9/23/25 Course" at bounding box center [731, 152] width 877 height 28
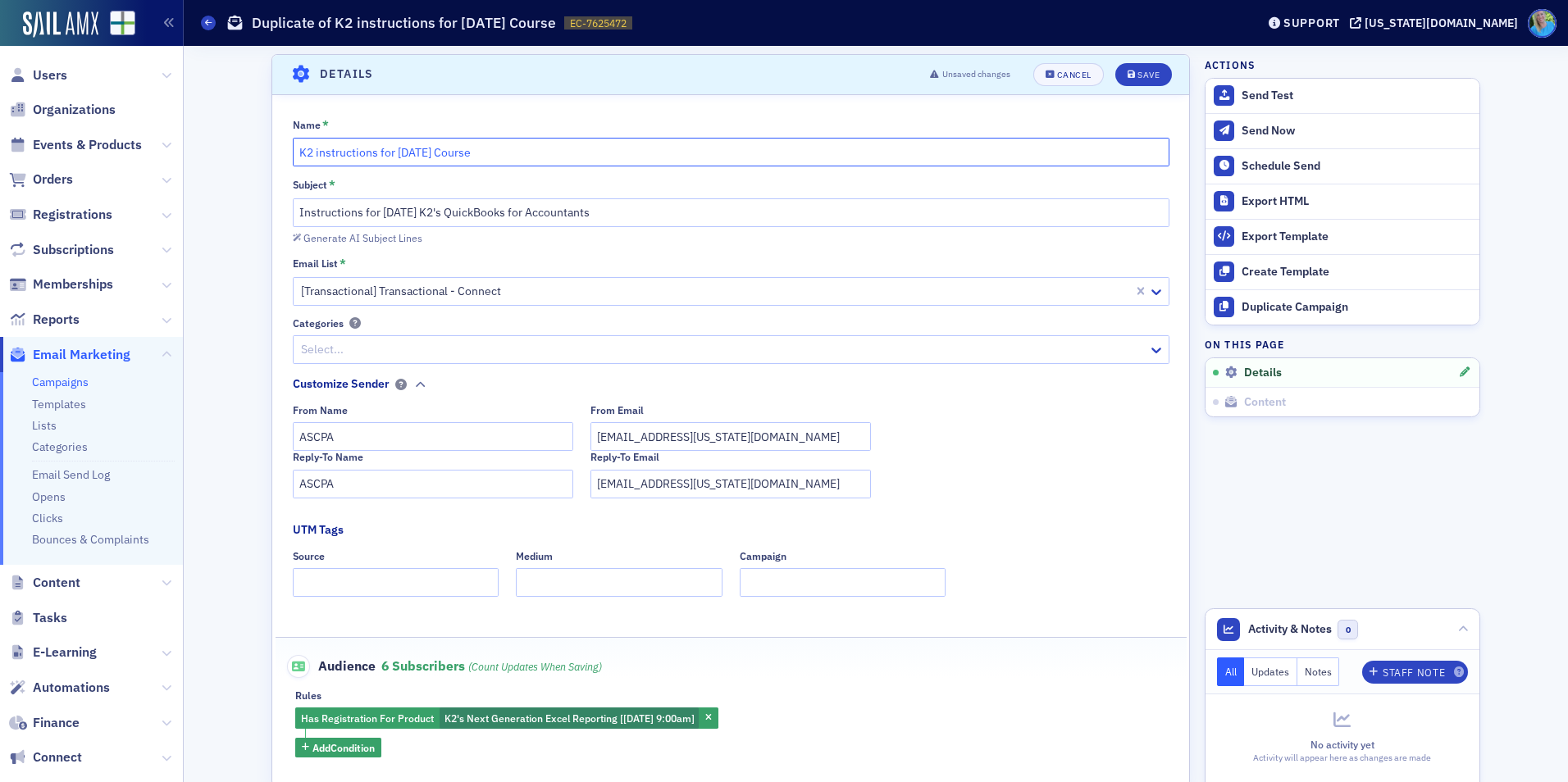
type input "K2 instructions for 9/24/25 Course"
drag, startPoint x: 400, startPoint y: 210, endPoint x: 390, endPoint y: 208, distance: 10.2
click at [390, 208] on input "Instructions for 9/23/25 K2's QuickBooks for Accountants" at bounding box center [731, 213] width 877 height 28
drag, startPoint x: 612, startPoint y: 213, endPoint x: 448, endPoint y: 209, distance: 164.0
click at [448, 209] on input "Instructions for 9/24/25 K2's QuickBooks for Accountants" at bounding box center [731, 213] width 877 height 28
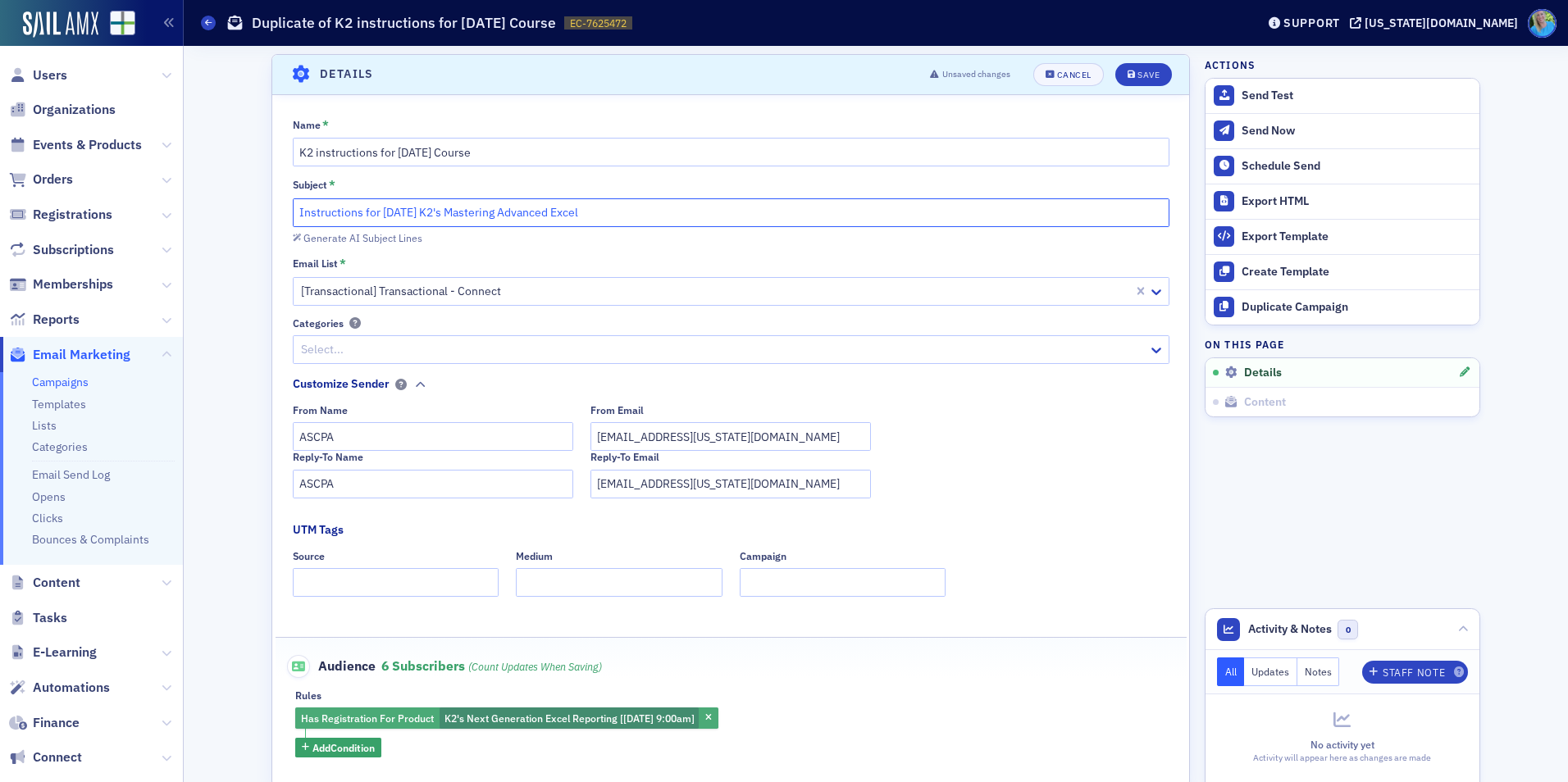
type input "Instructions for 9/24/25 K2's Mastering Advanced Excel"
click at [675, 726] on span "K2's Next Generation Excel Reporting [9/23/2025 9:00am]" at bounding box center [569, 719] width 259 height 22
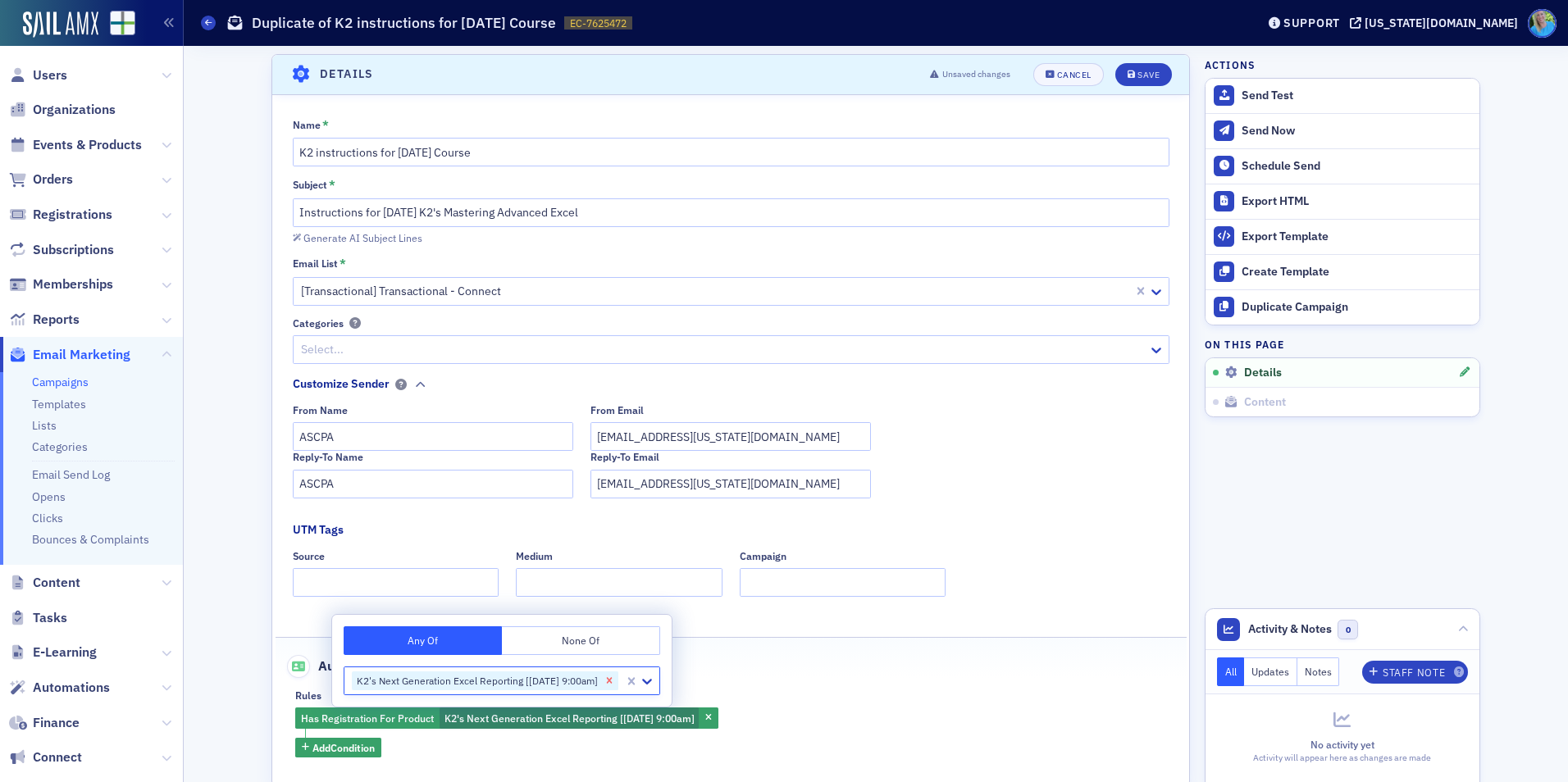
click at [613, 681] on icon "Remove K2's Next Generation Excel Reporting [9/23/2025 9:00am]" at bounding box center [609, 680] width 6 height 6
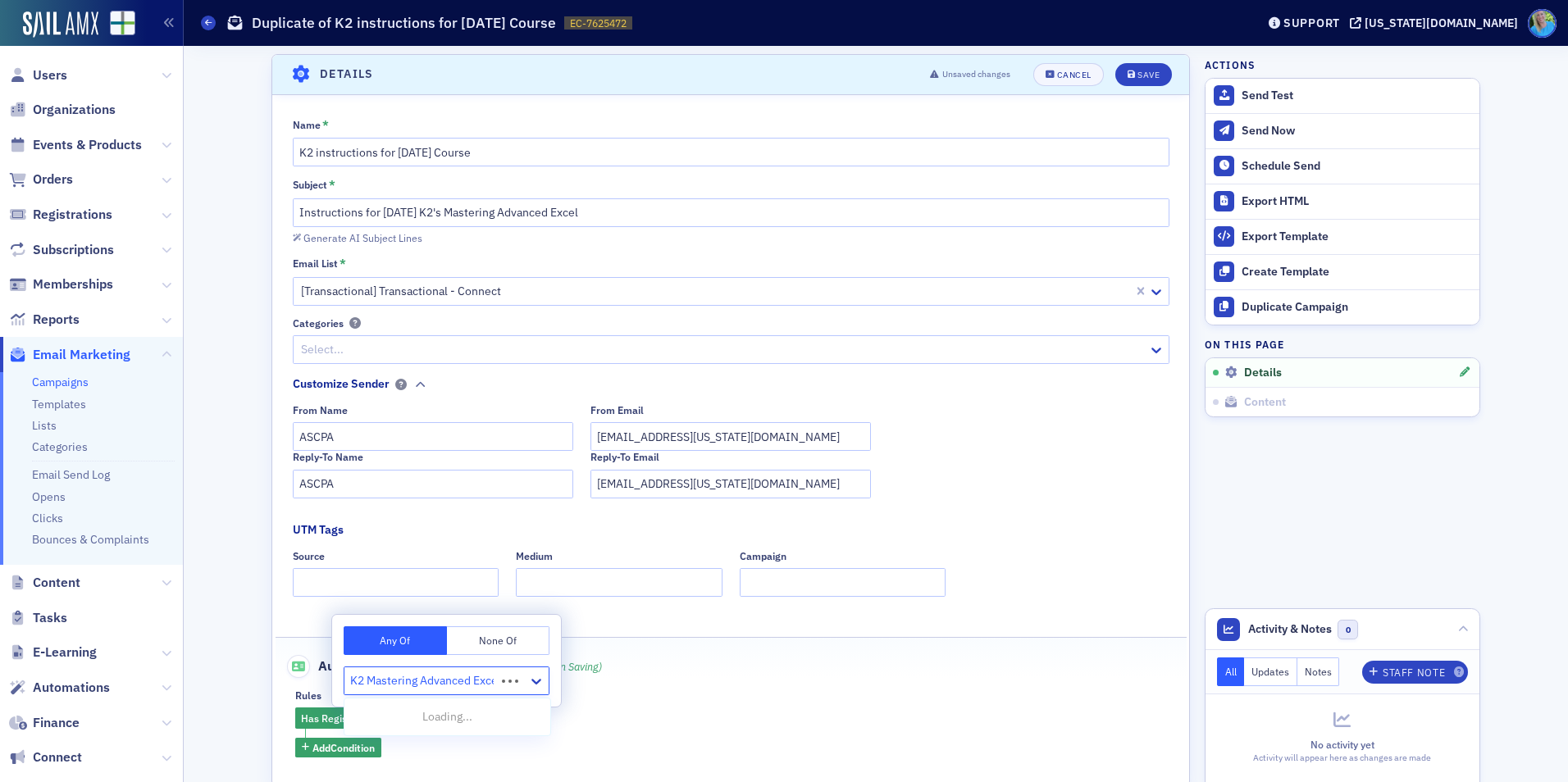
type input "K2 Mastering Advanced Excel"
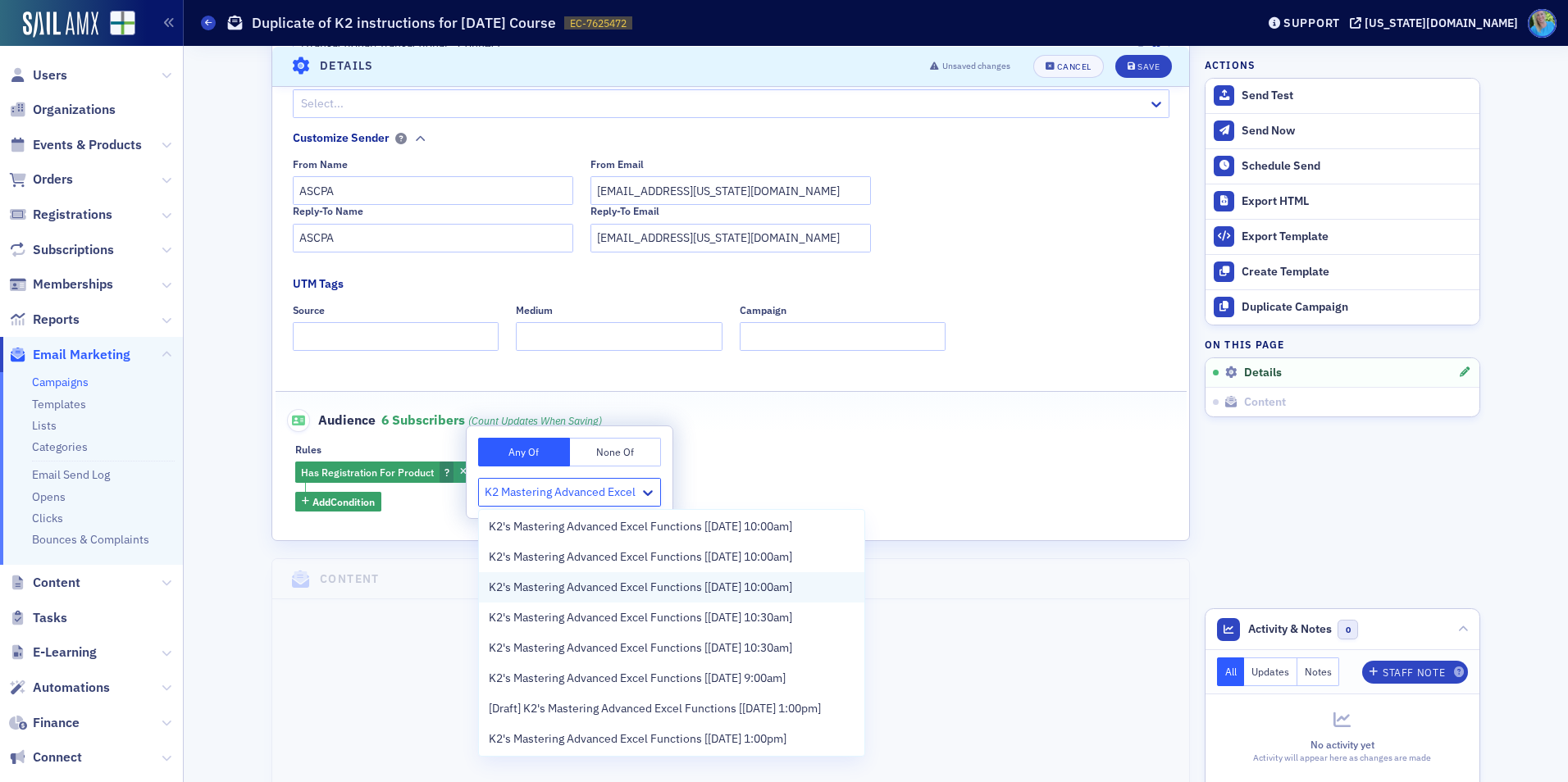
scroll to position [164, 0]
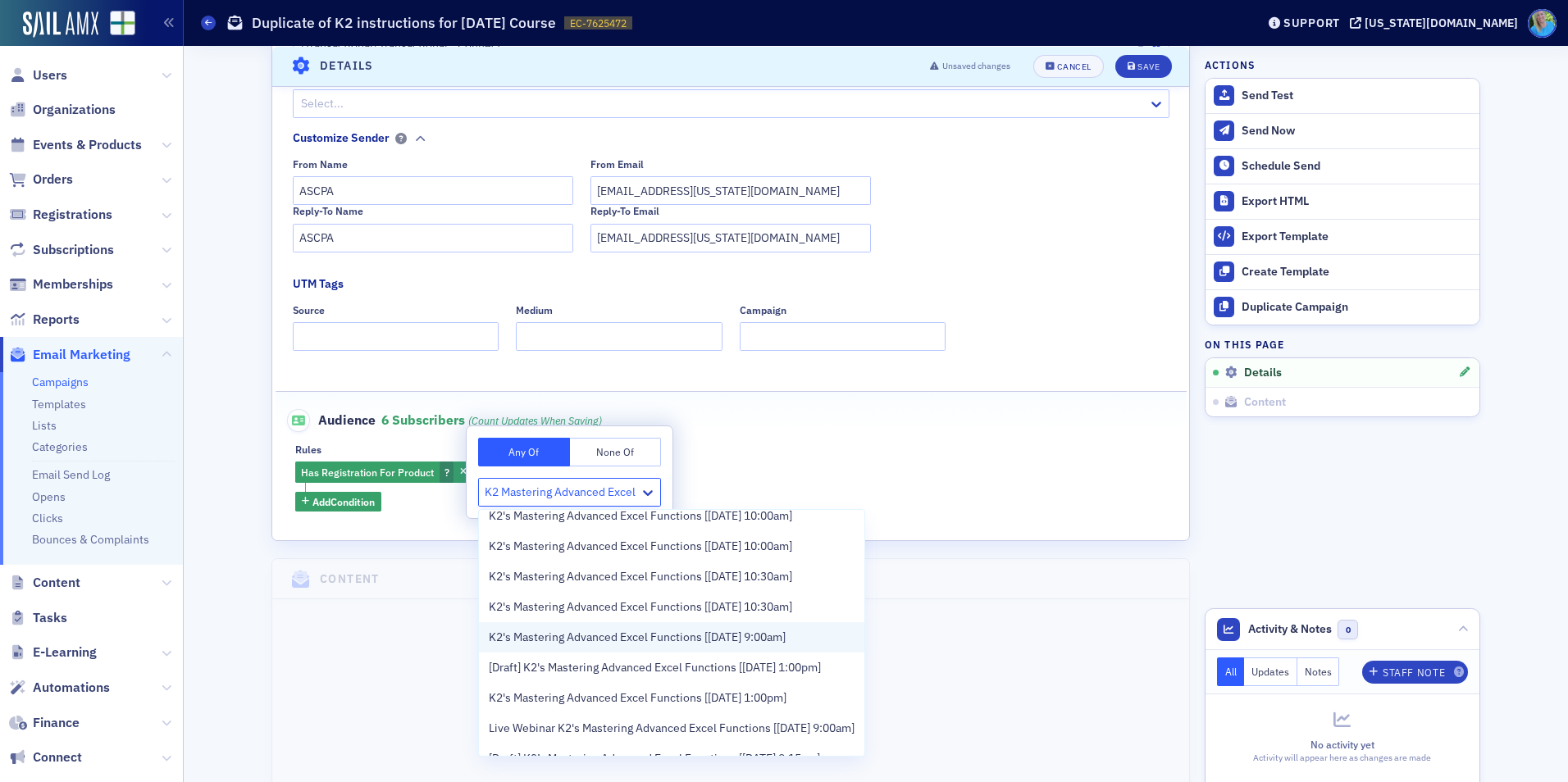
click at [785, 635] on span "K2's Mastering Advanced Excel Functions [9/24/2025 9:00am]" at bounding box center [637, 637] width 297 height 18
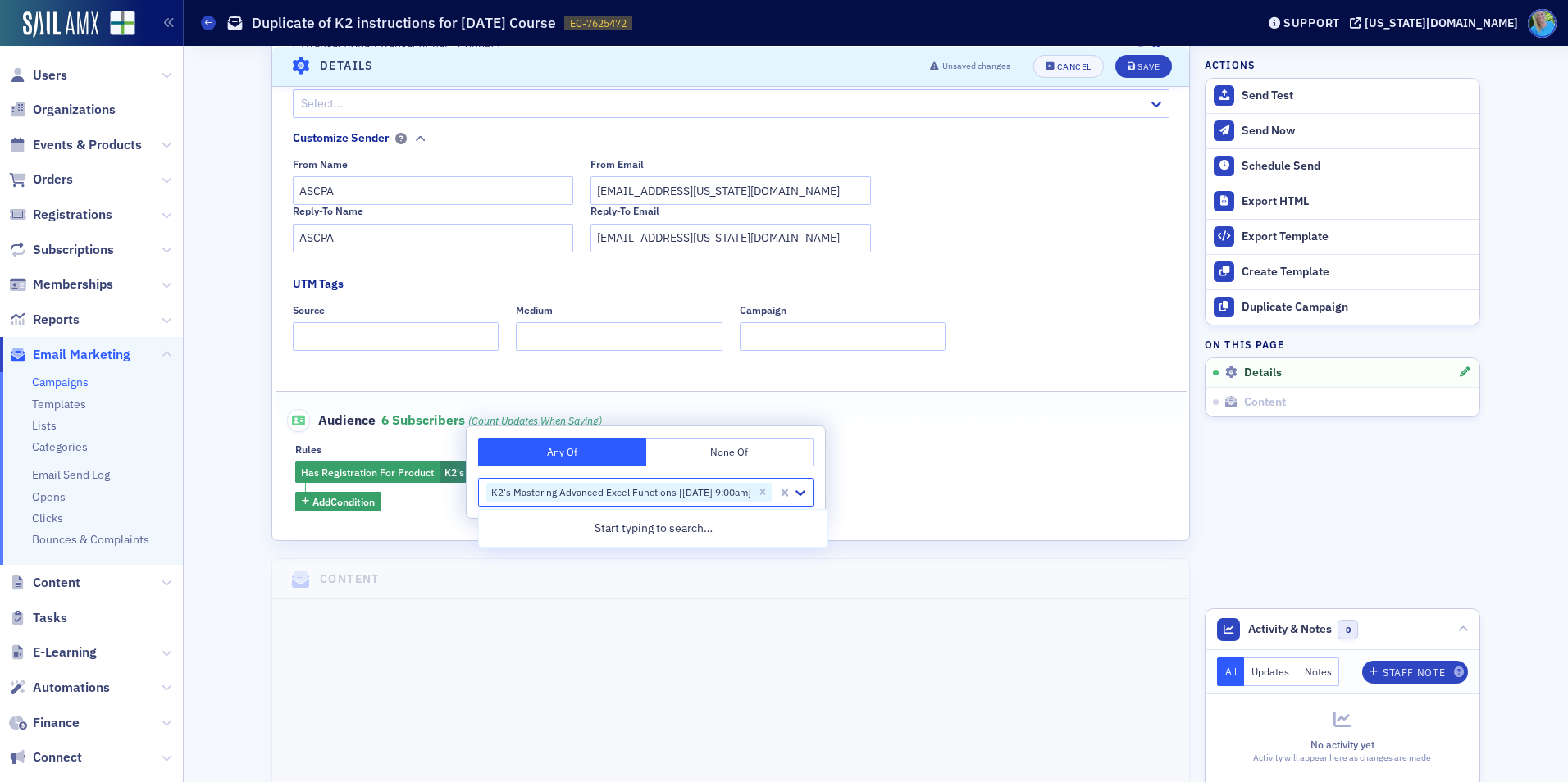
click at [971, 472] on div "Has Registration For Product K2's Mastering Advanced Excel Functions [9/24/2025…" at bounding box center [730, 487] width 871 height 50
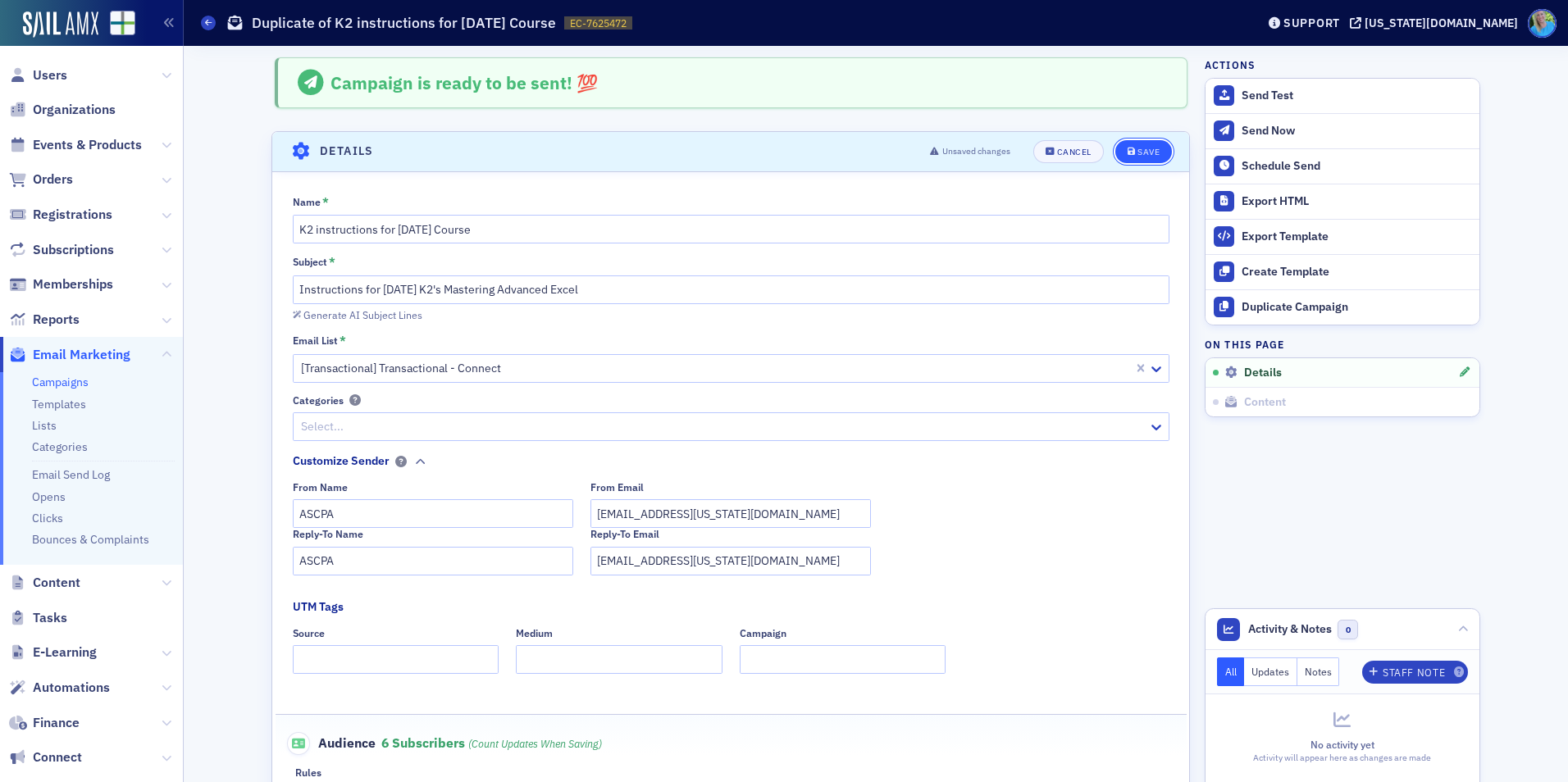
click at [1136, 158] on button "Save" at bounding box center [1144, 152] width 57 height 23
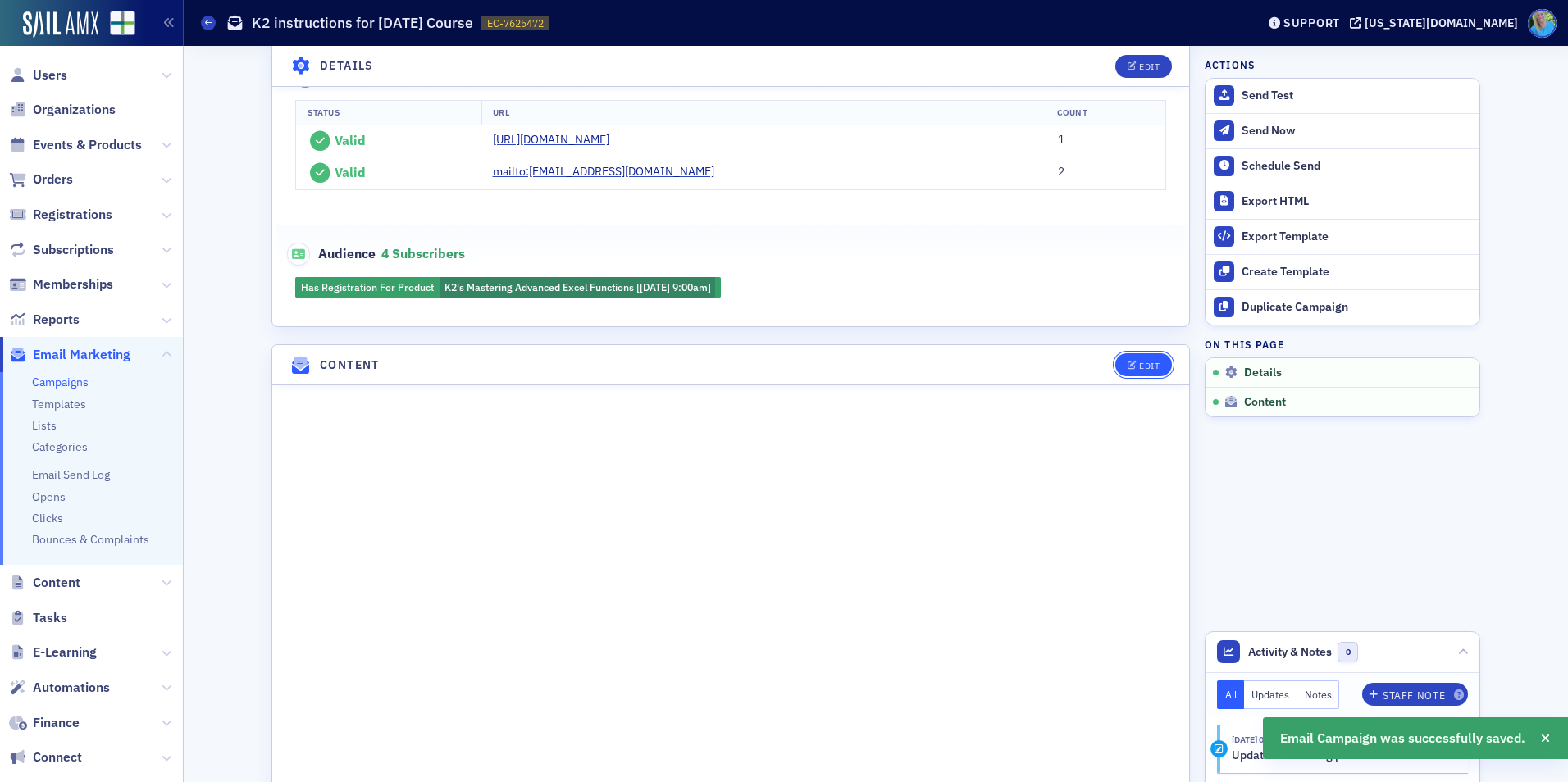
click at [1143, 373] on button "Edit" at bounding box center [1144, 365] width 57 height 23
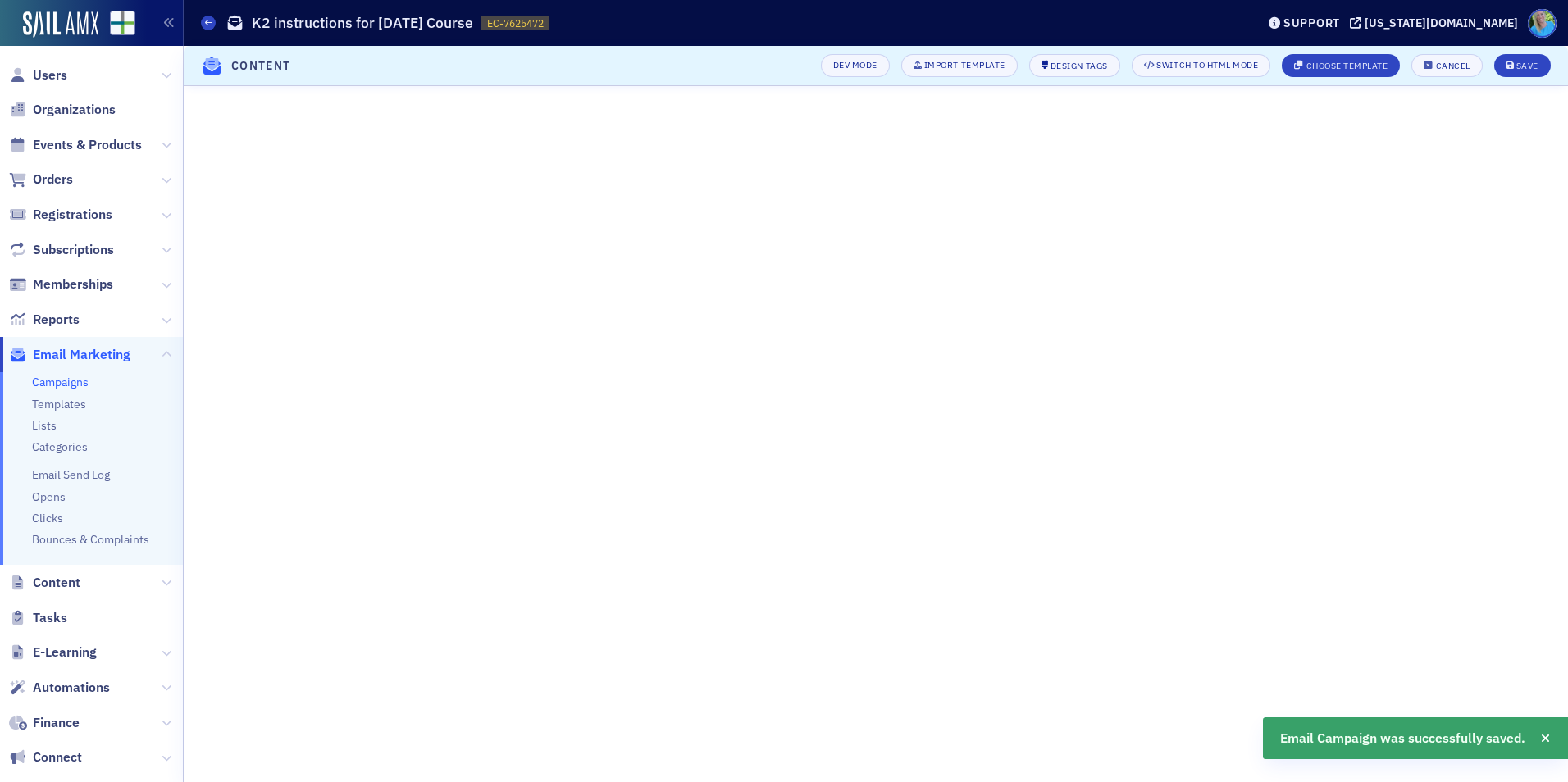
scroll to position [61, 0]
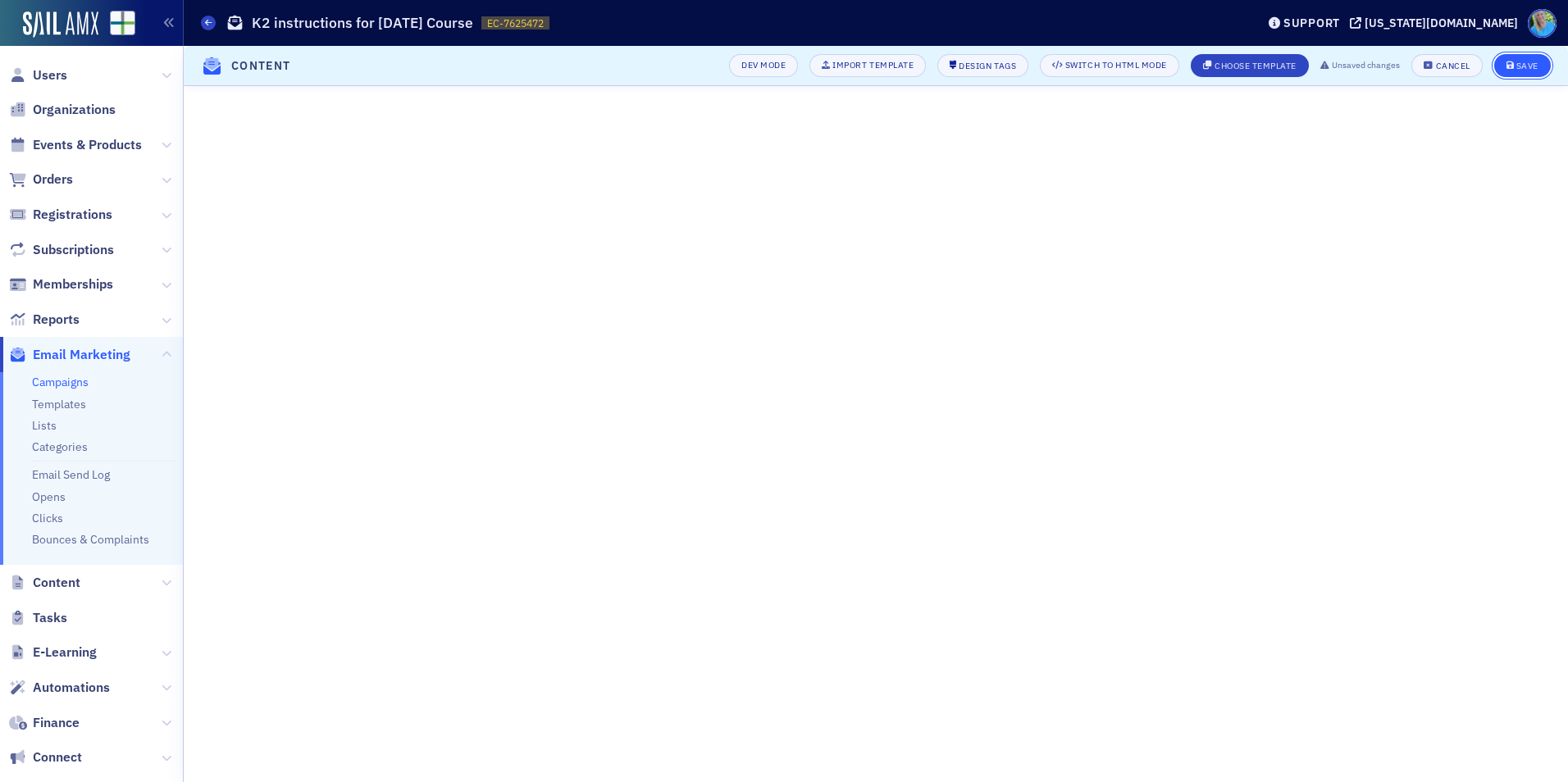
click at [1516, 74] on button "Save" at bounding box center [1522, 66] width 57 height 23
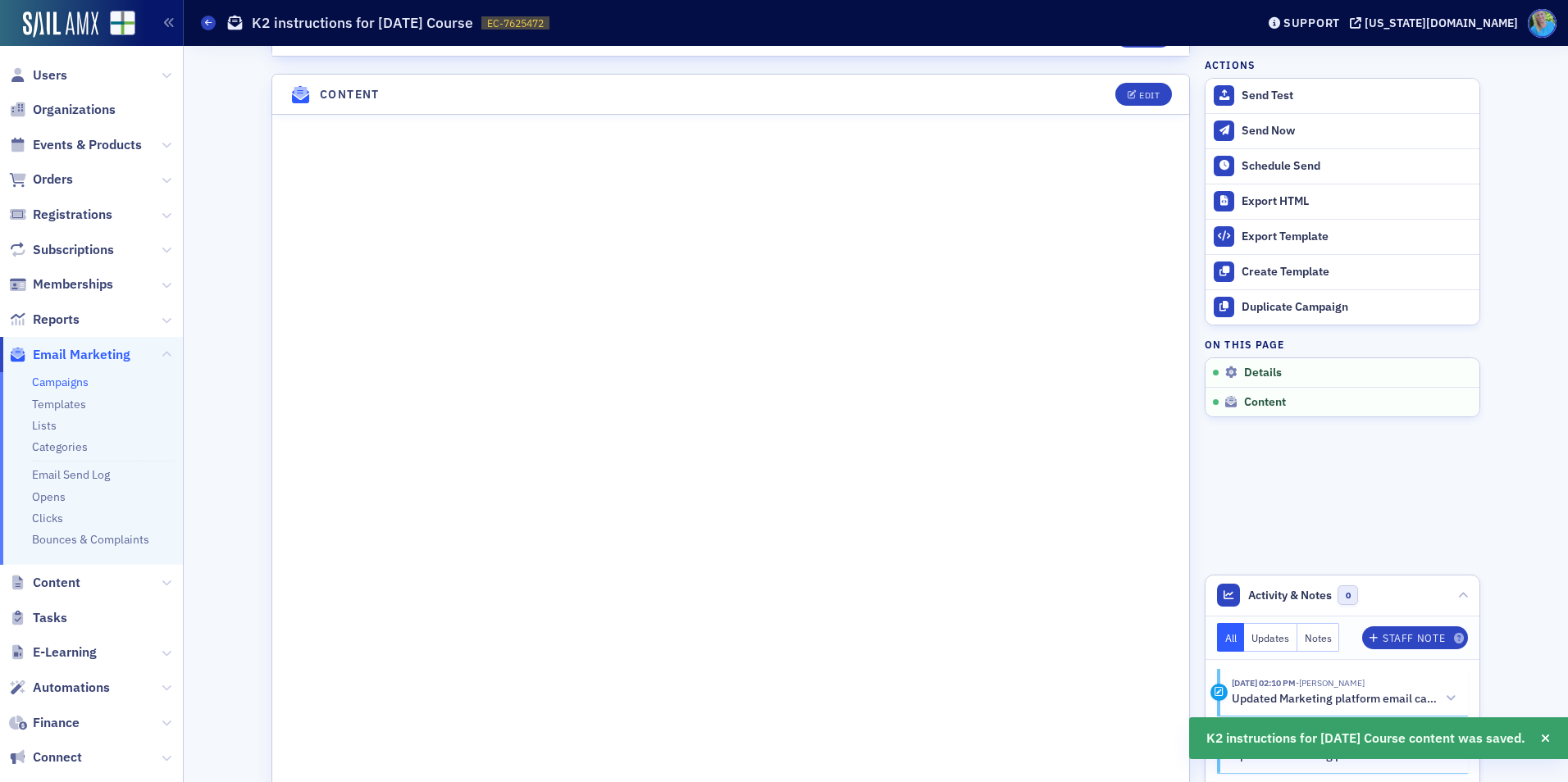
scroll to position [777, 0]
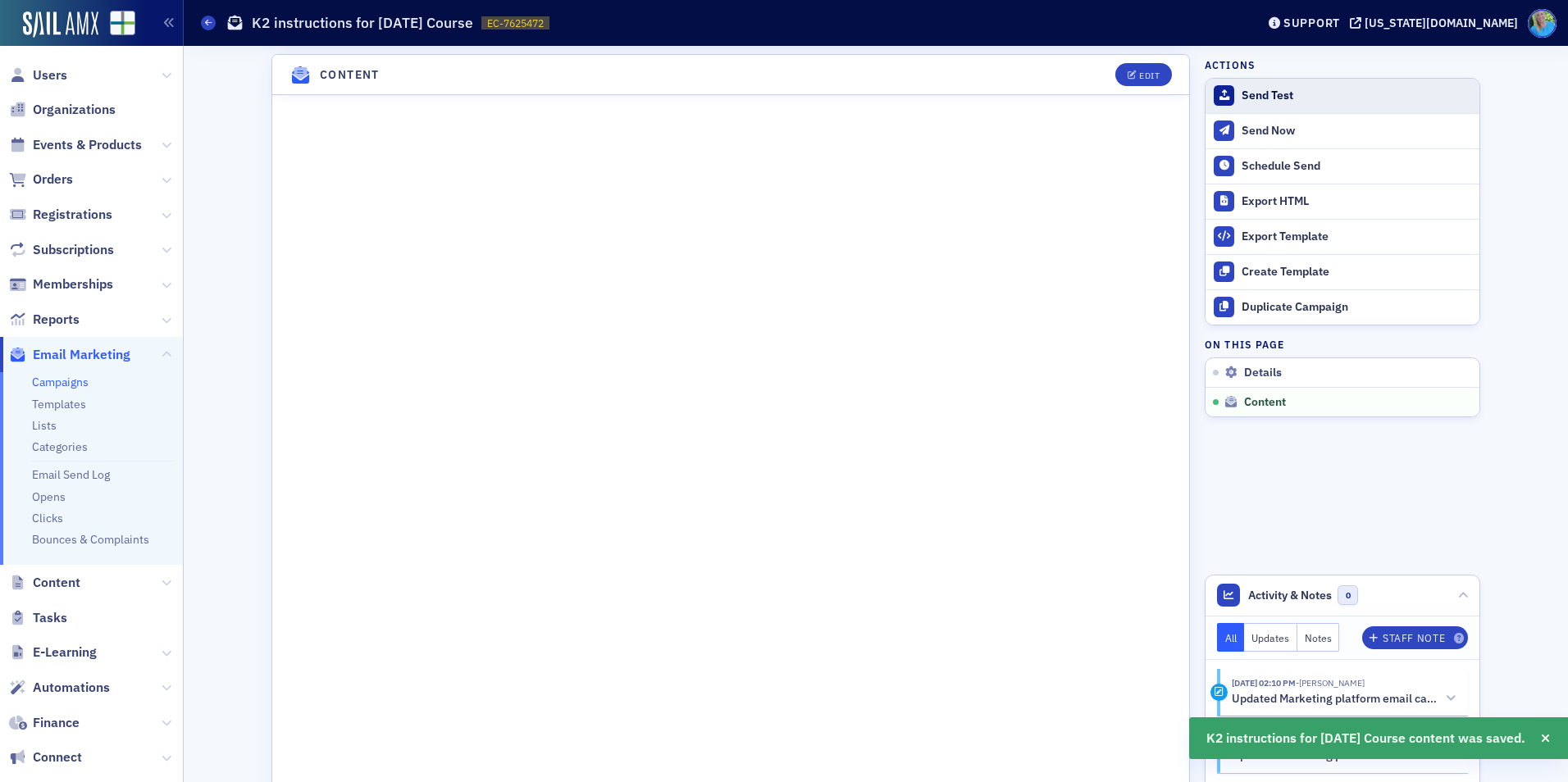
click at [1265, 101] on div "Send Test" at bounding box center [1355, 96] width 229 height 15
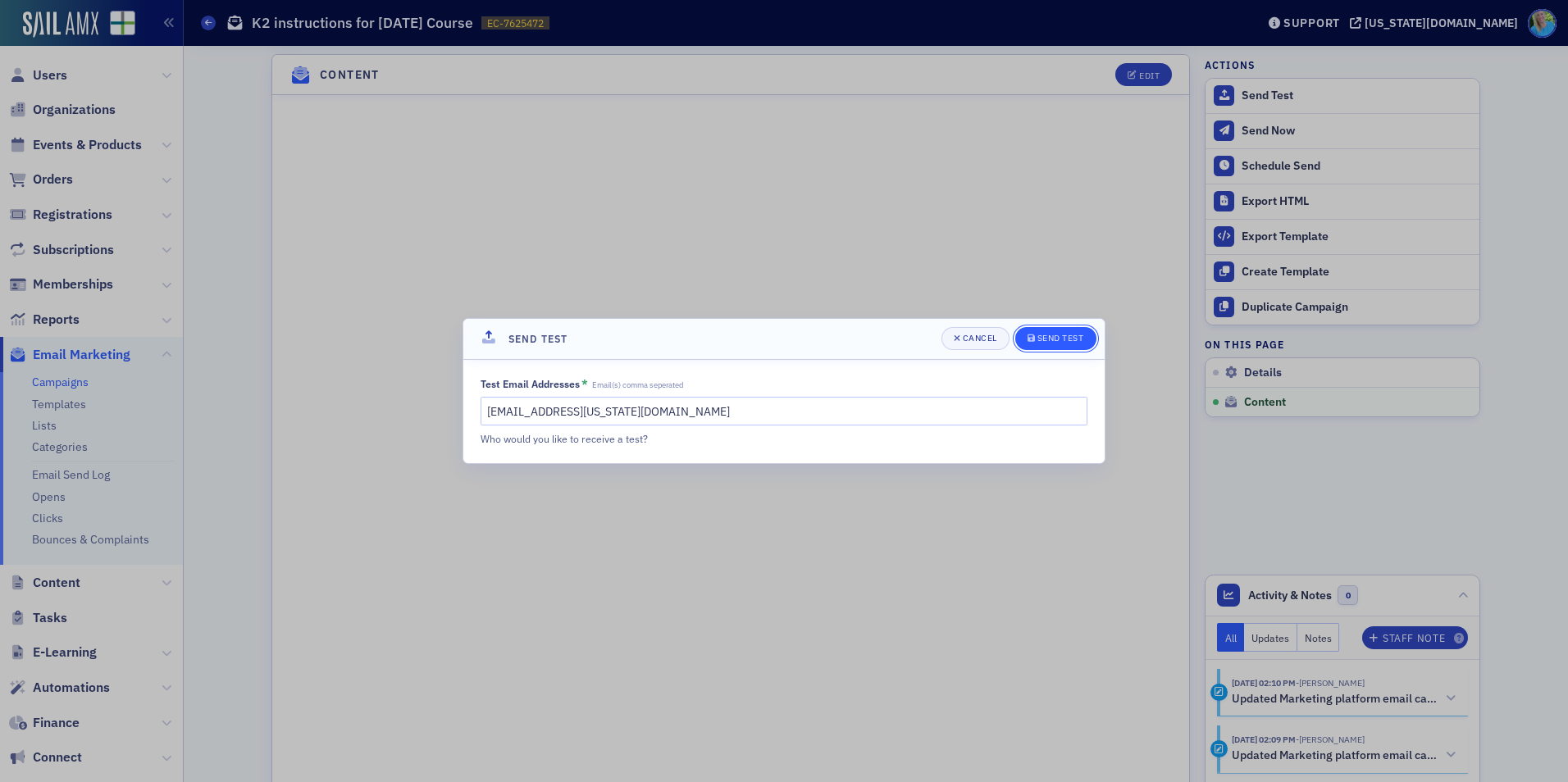
click at [1040, 338] on div "Send Test" at bounding box center [1060, 338] width 47 height 9
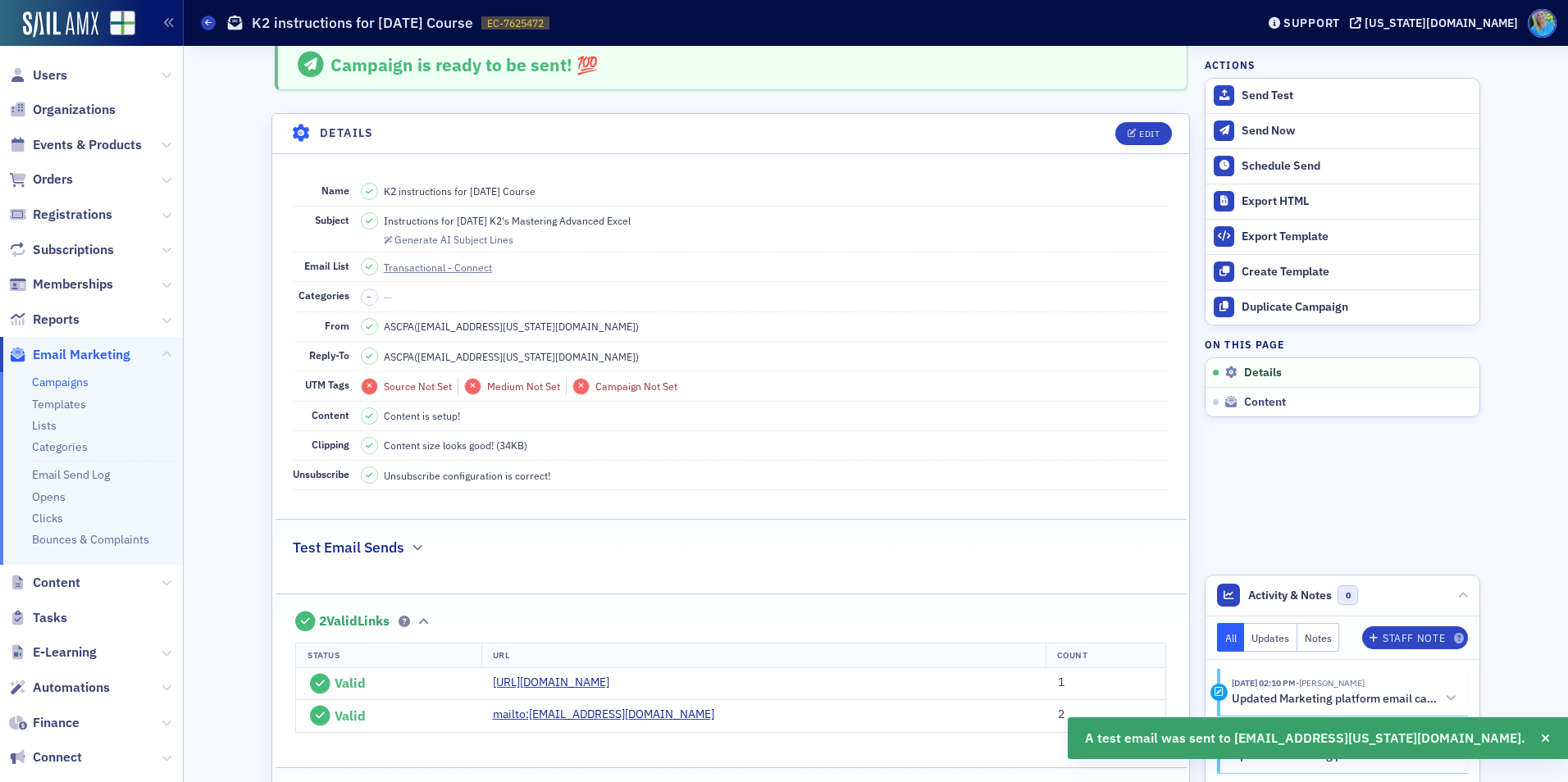
scroll to position [0, 0]
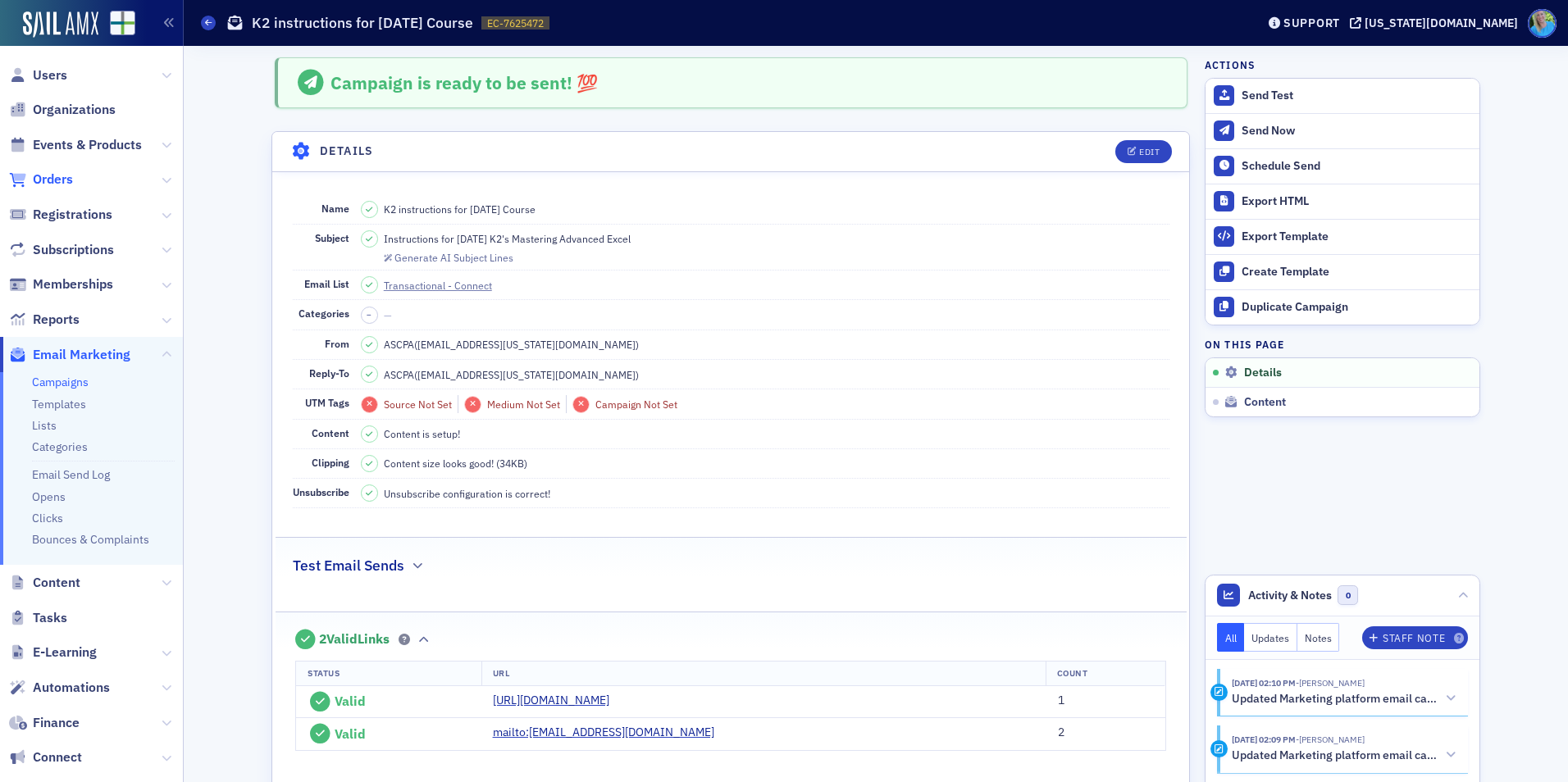
click at [49, 182] on span "Orders" at bounding box center [53, 180] width 40 height 18
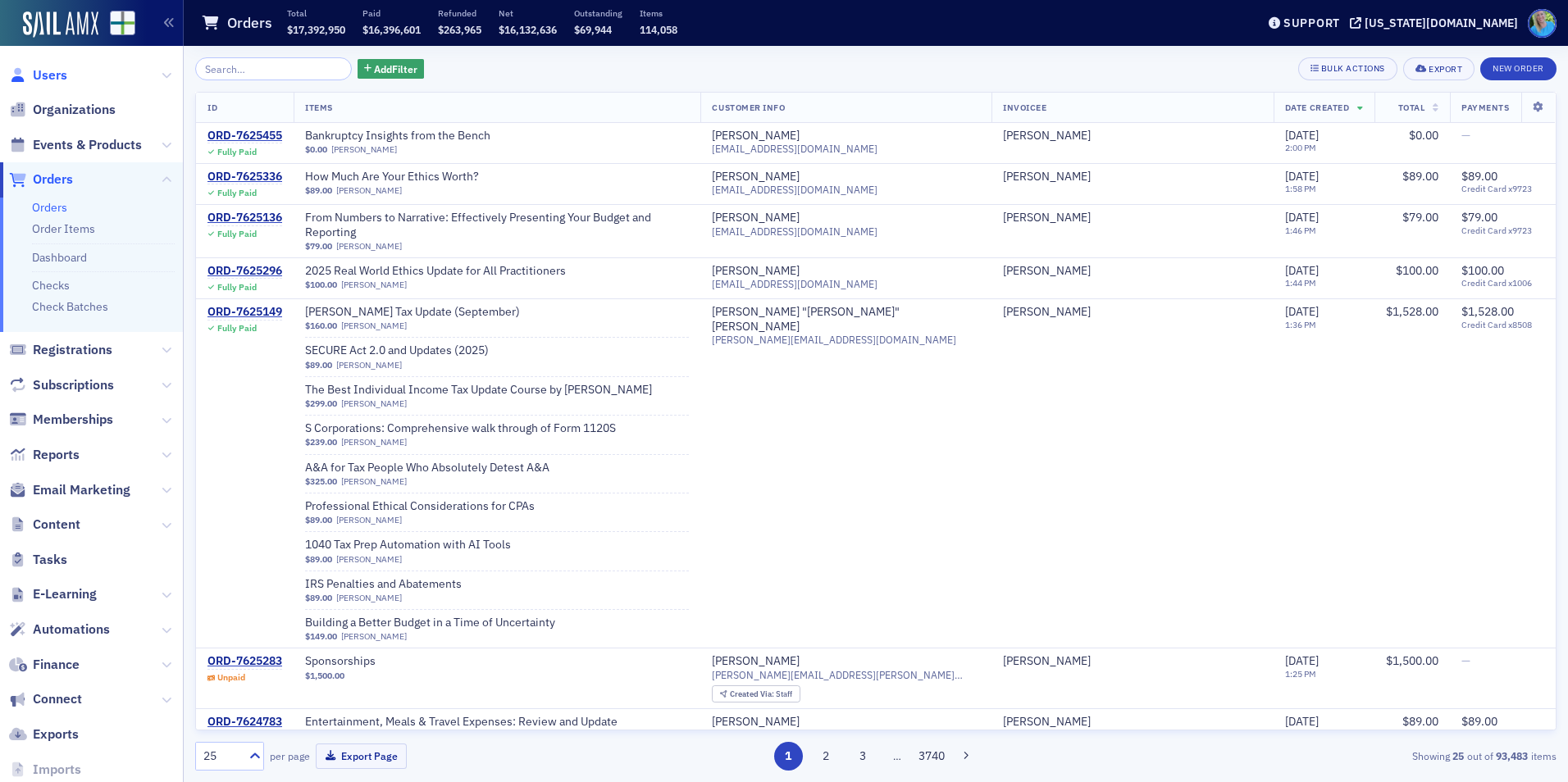
click at [58, 81] on span "Users" at bounding box center [49, 76] width 34 height 18
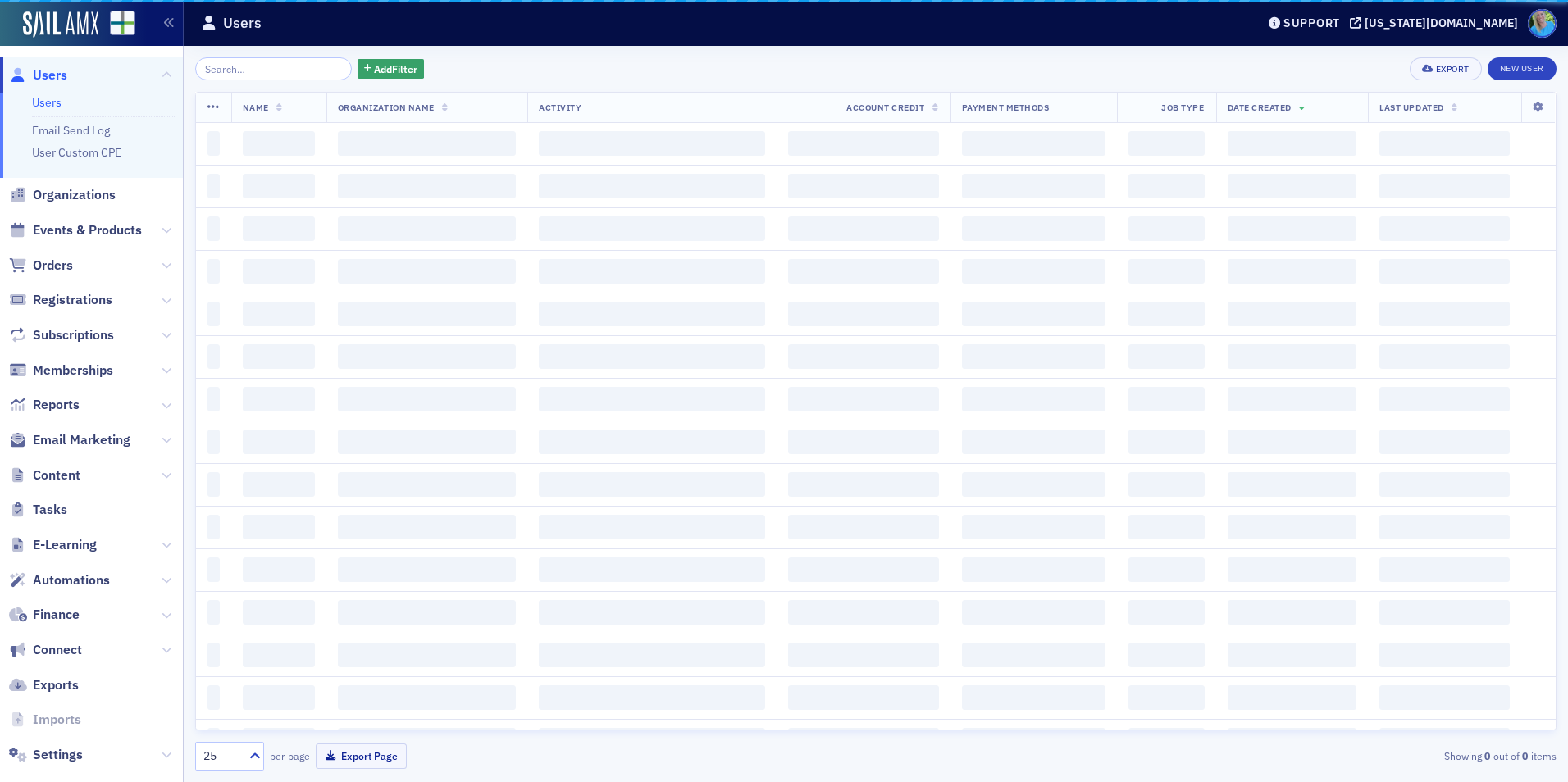
click at [243, 76] on input "search" at bounding box center [273, 69] width 157 height 23
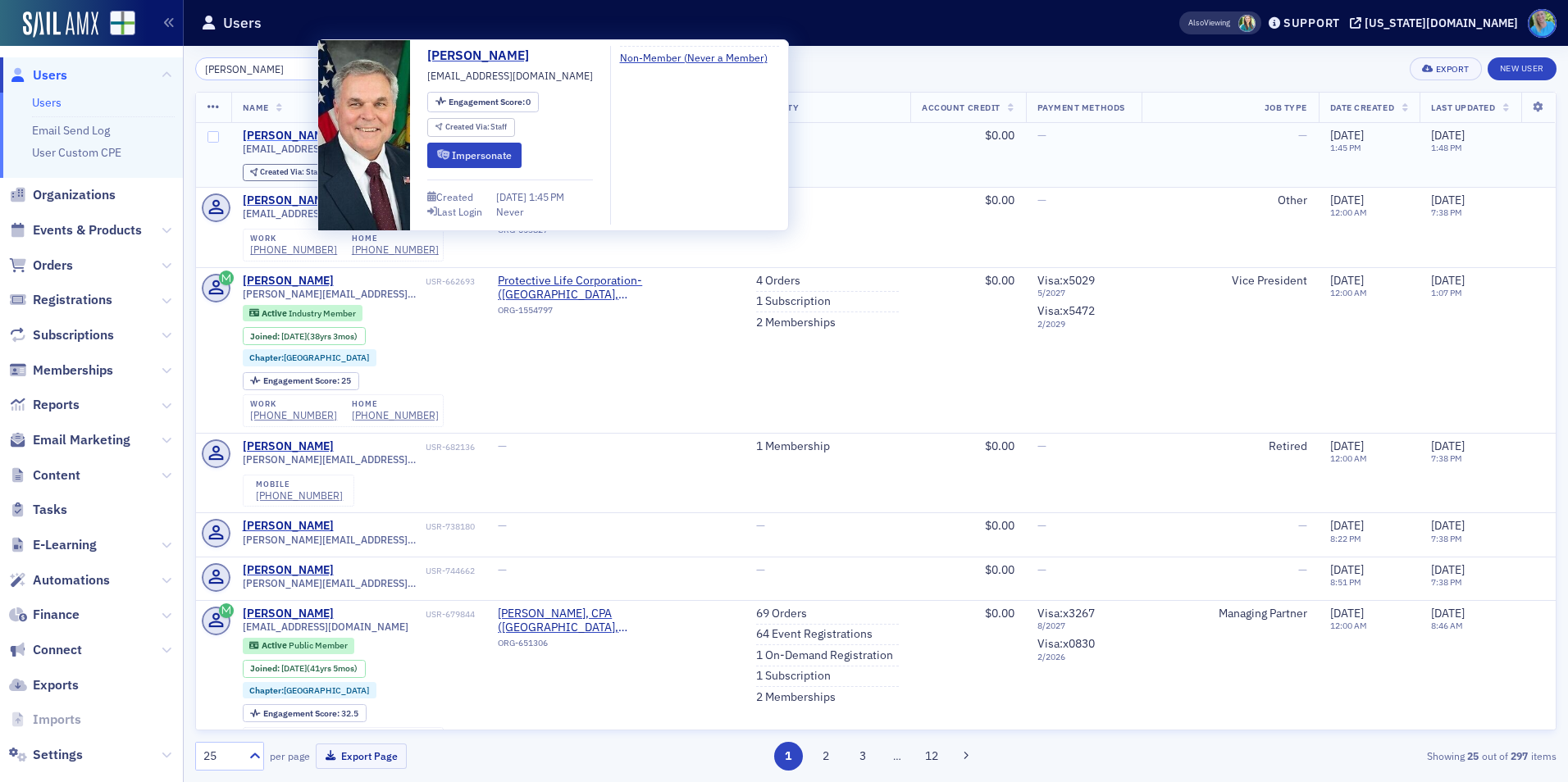
type input "charles rettig"
click at [308, 134] on div "Charles Rettig" at bounding box center [288, 136] width 91 height 15
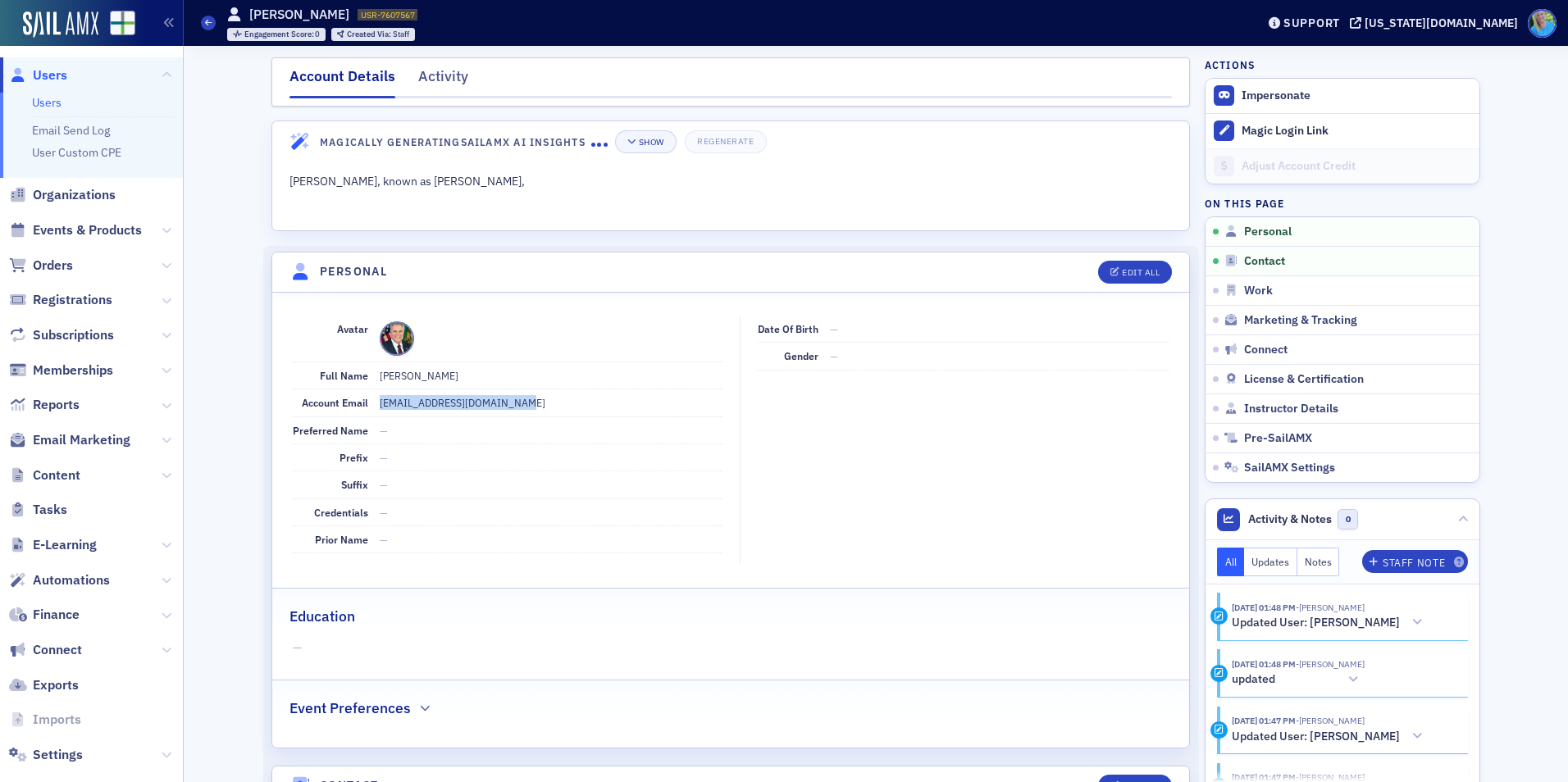
drag, startPoint x: 500, startPoint y: 404, endPoint x: 372, endPoint y: 405, distance: 128.0
click at [379, 405] on dd "crettig@chamberlainlaw.com" at bounding box center [550, 402] width 343 height 26
copy dd "crettig@chamberlainlaw.com"
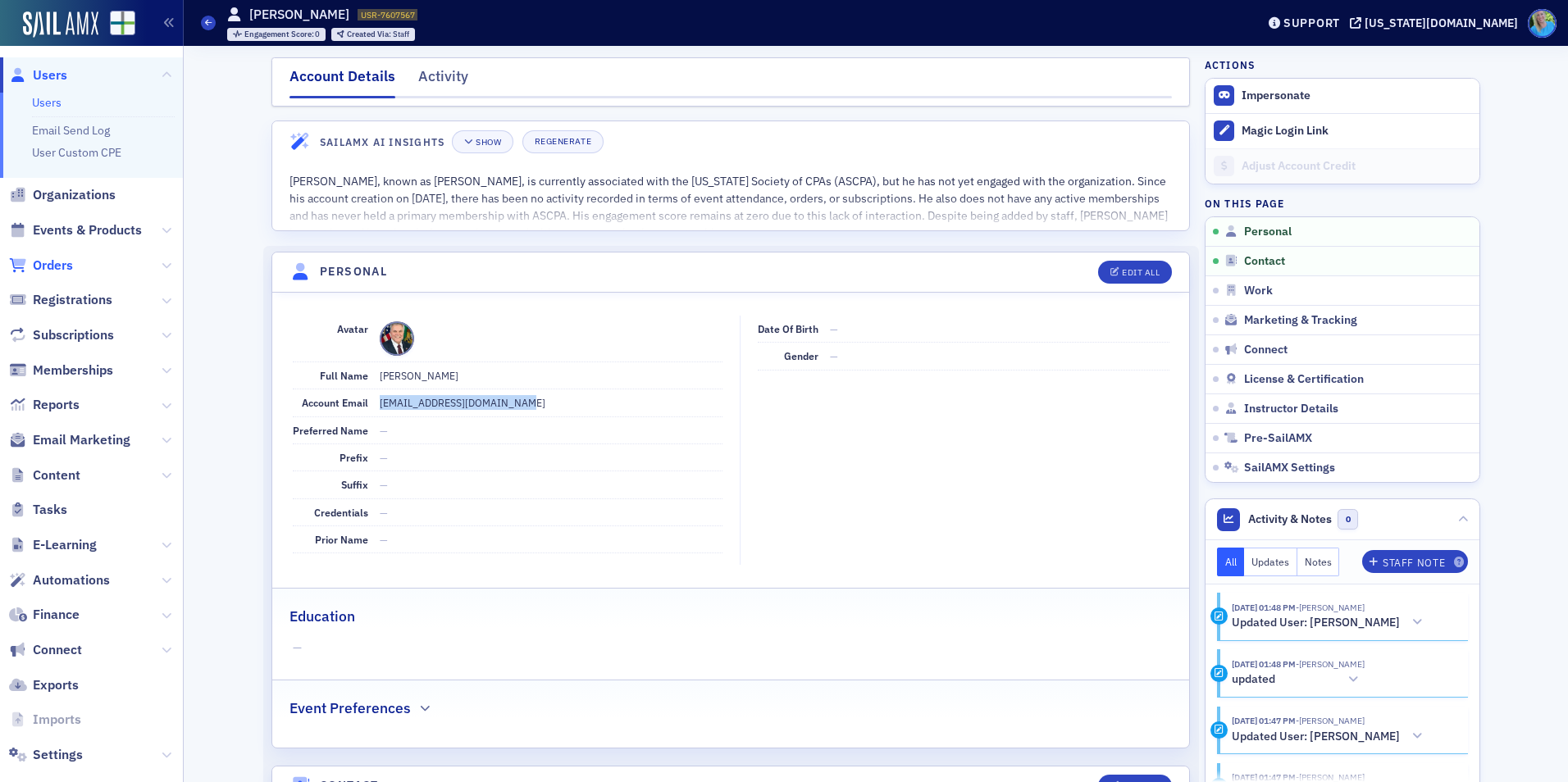
click at [66, 266] on span "Orders" at bounding box center [53, 266] width 40 height 18
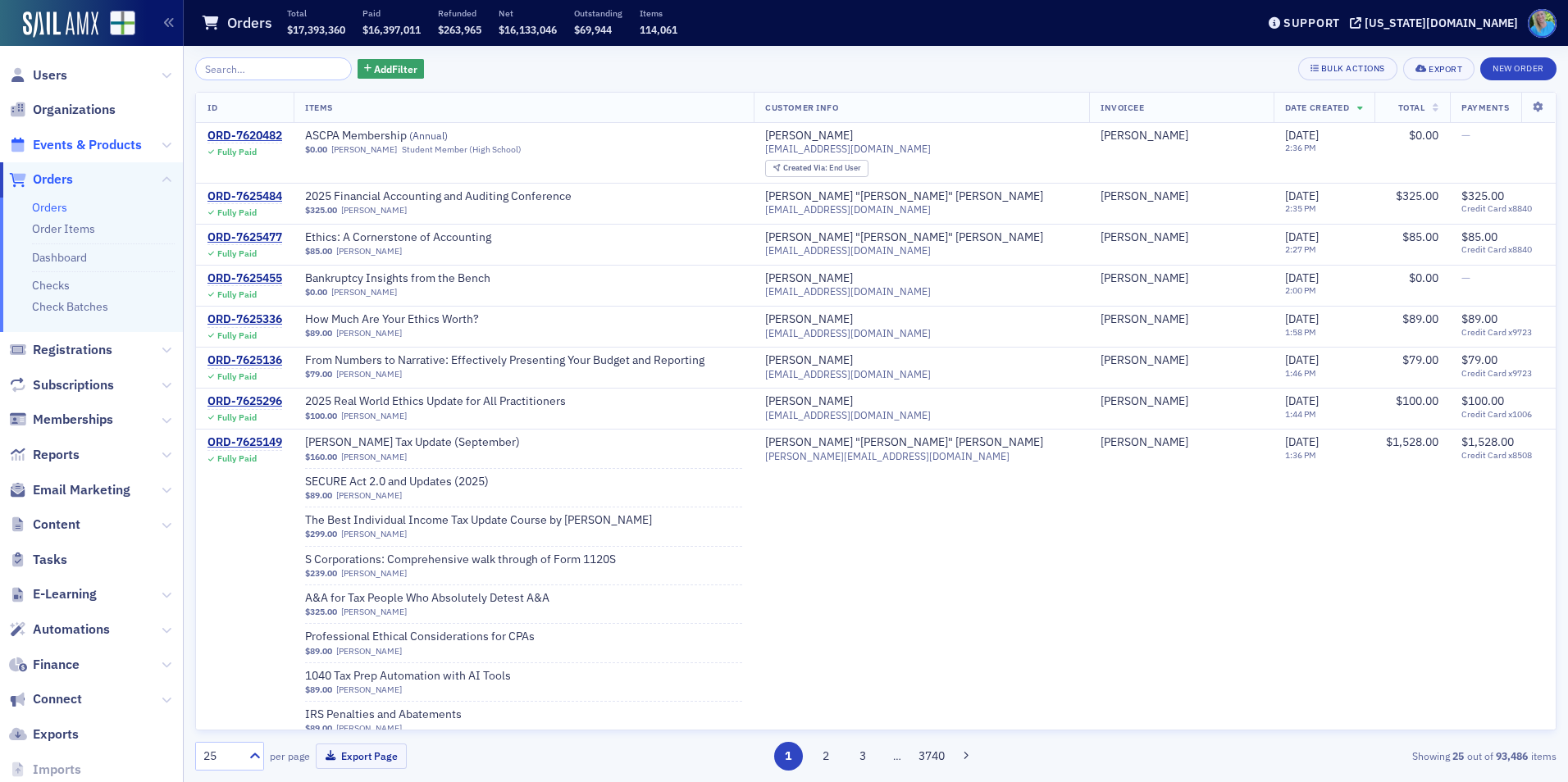
click at [102, 152] on span "Events & Products" at bounding box center [87, 145] width 109 height 18
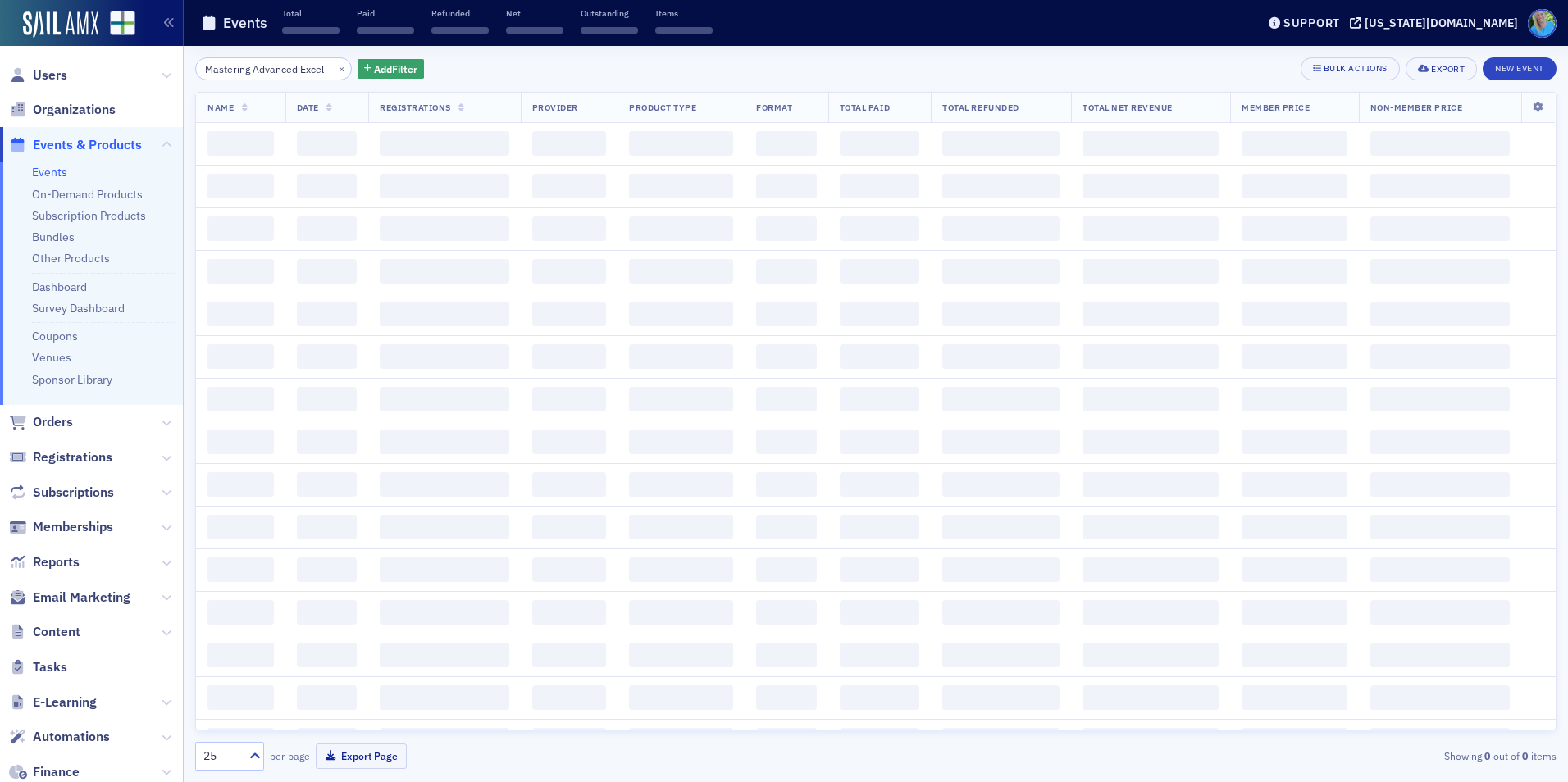
scroll to position [0, 8]
click at [334, 71] on button "×" at bounding box center [342, 68] width 15 height 15
click at [322, 70] on input "search" at bounding box center [273, 69] width 157 height 23
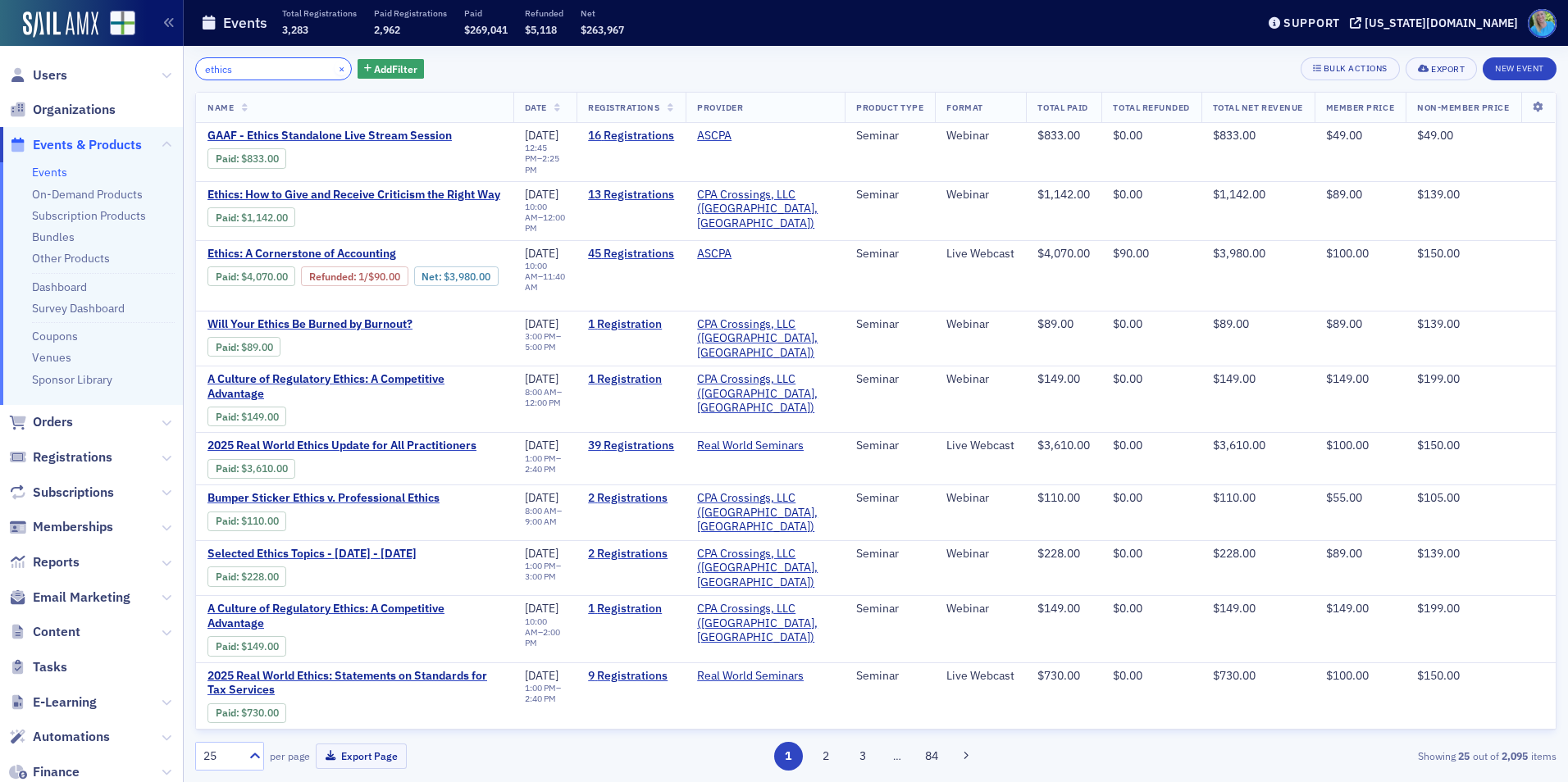
type input "ethics"
click at [334, 71] on button "×" at bounding box center [342, 68] width 15 height 15
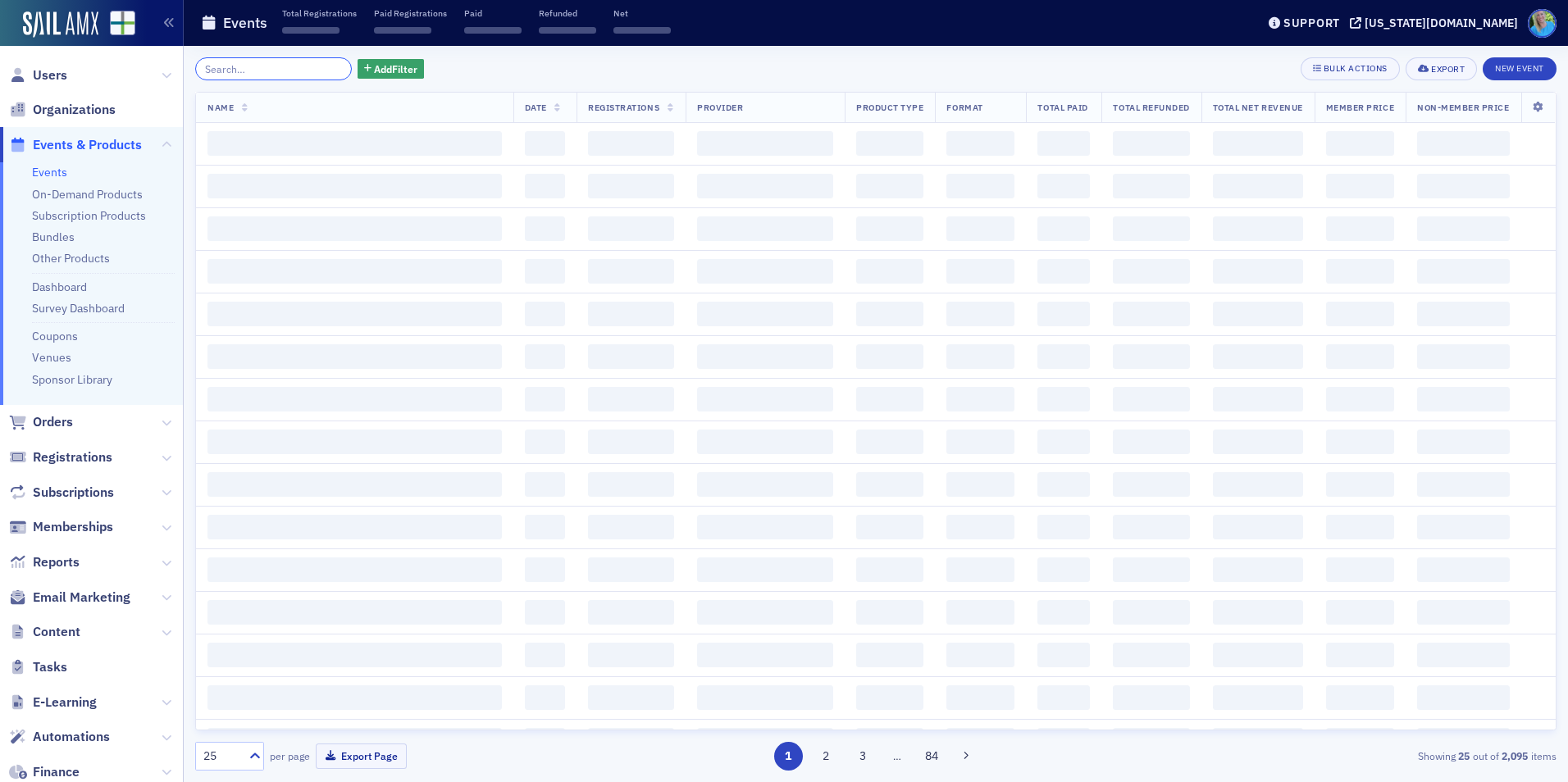
click at [288, 67] on input "search" at bounding box center [273, 69] width 157 height 23
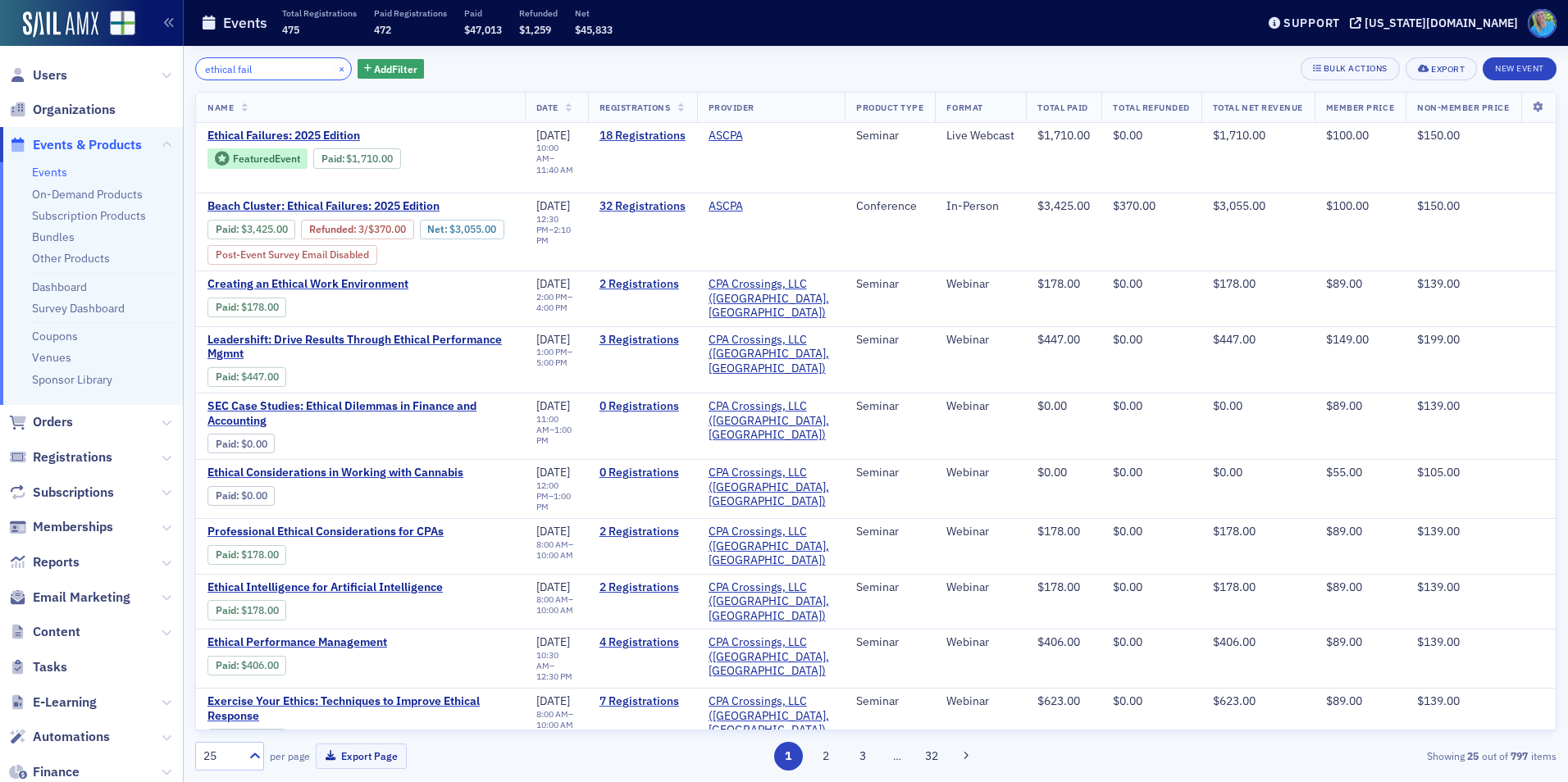
type input "ethical fail"
click at [334, 68] on button "×" at bounding box center [342, 68] width 15 height 15
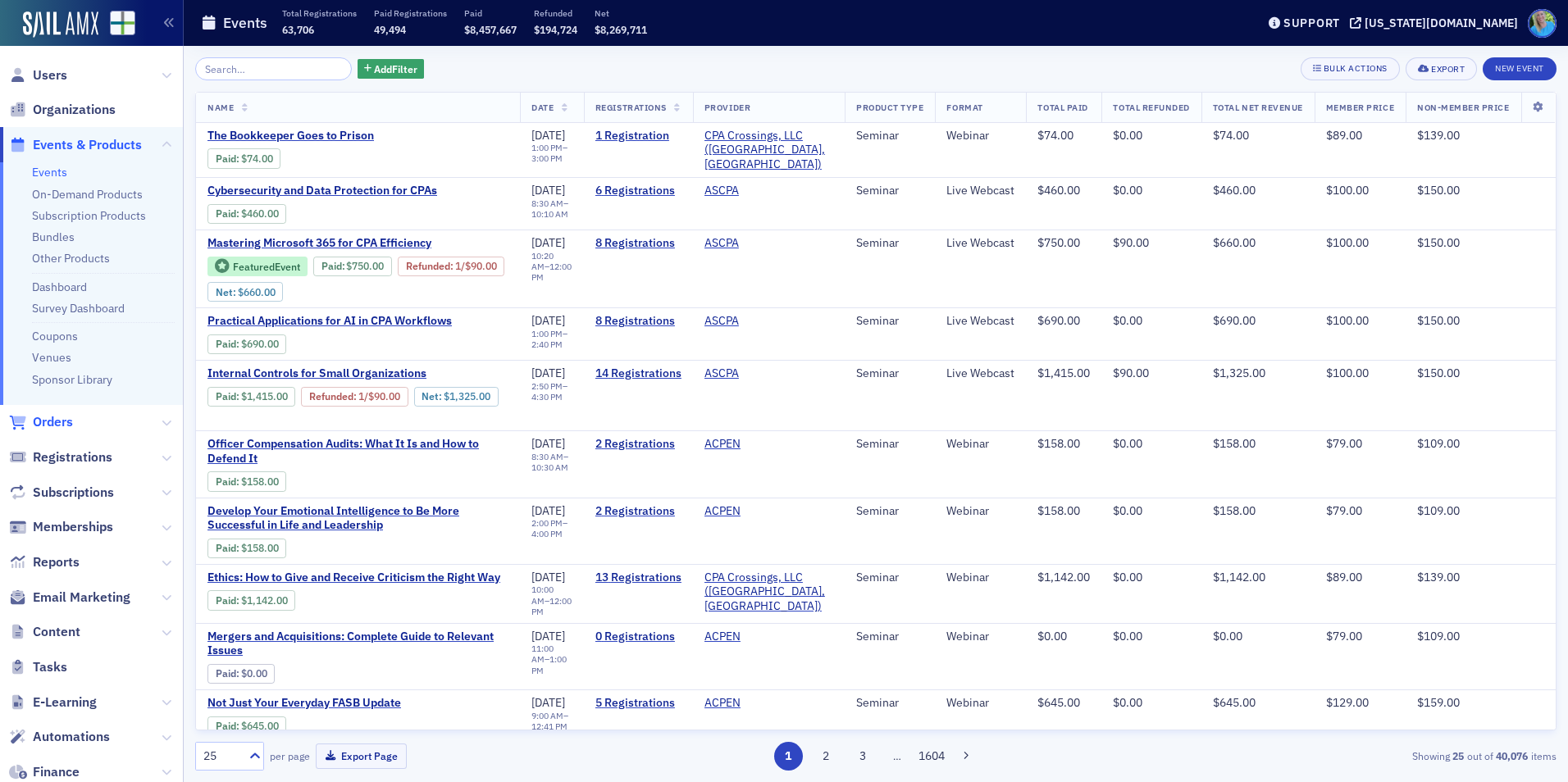
click at [55, 423] on span "Orders" at bounding box center [53, 423] width 40 height 18
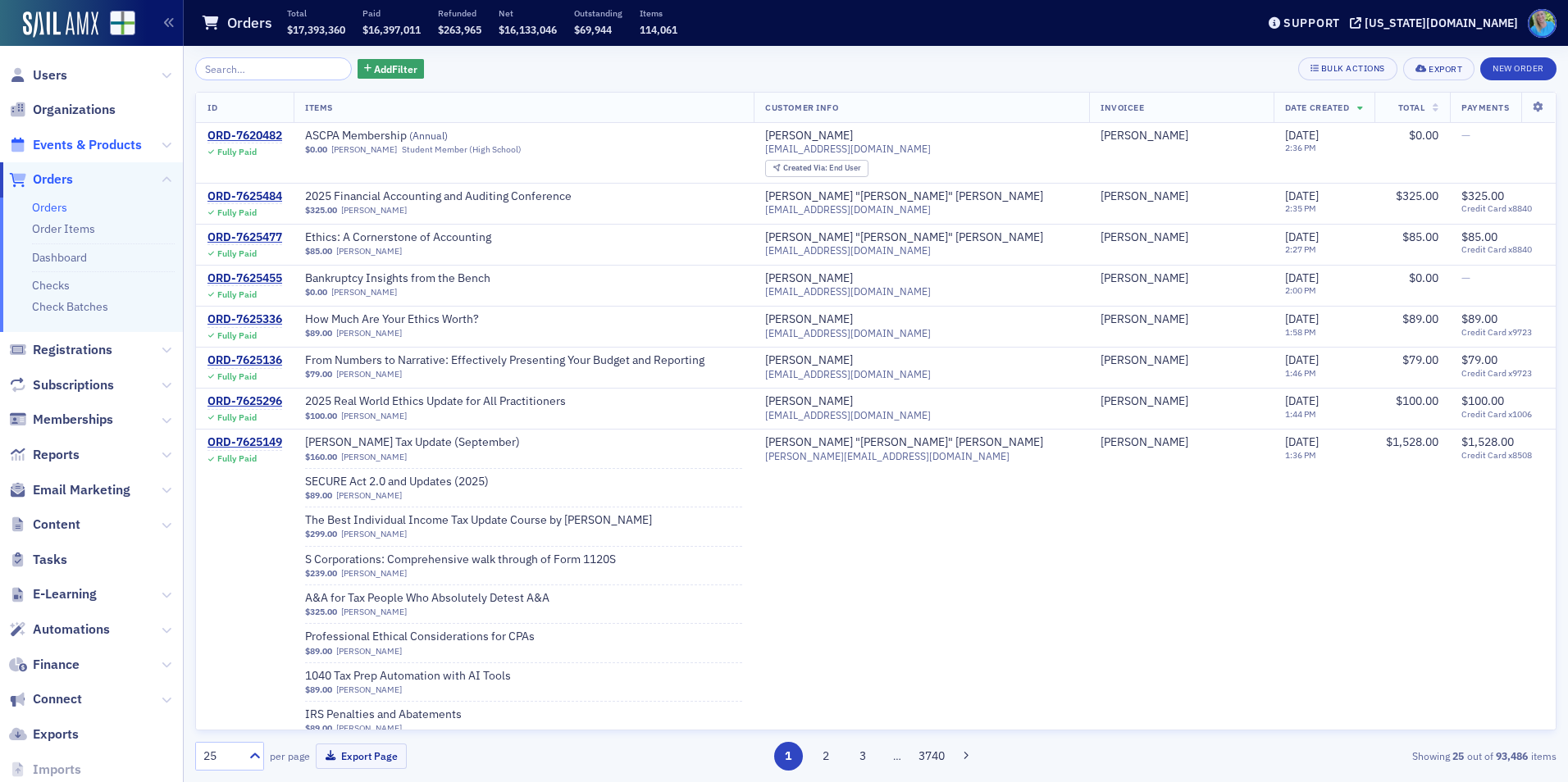
click at [95, 145] on span "Events & Products" at bounding box center [87, 145] width 109 height 18
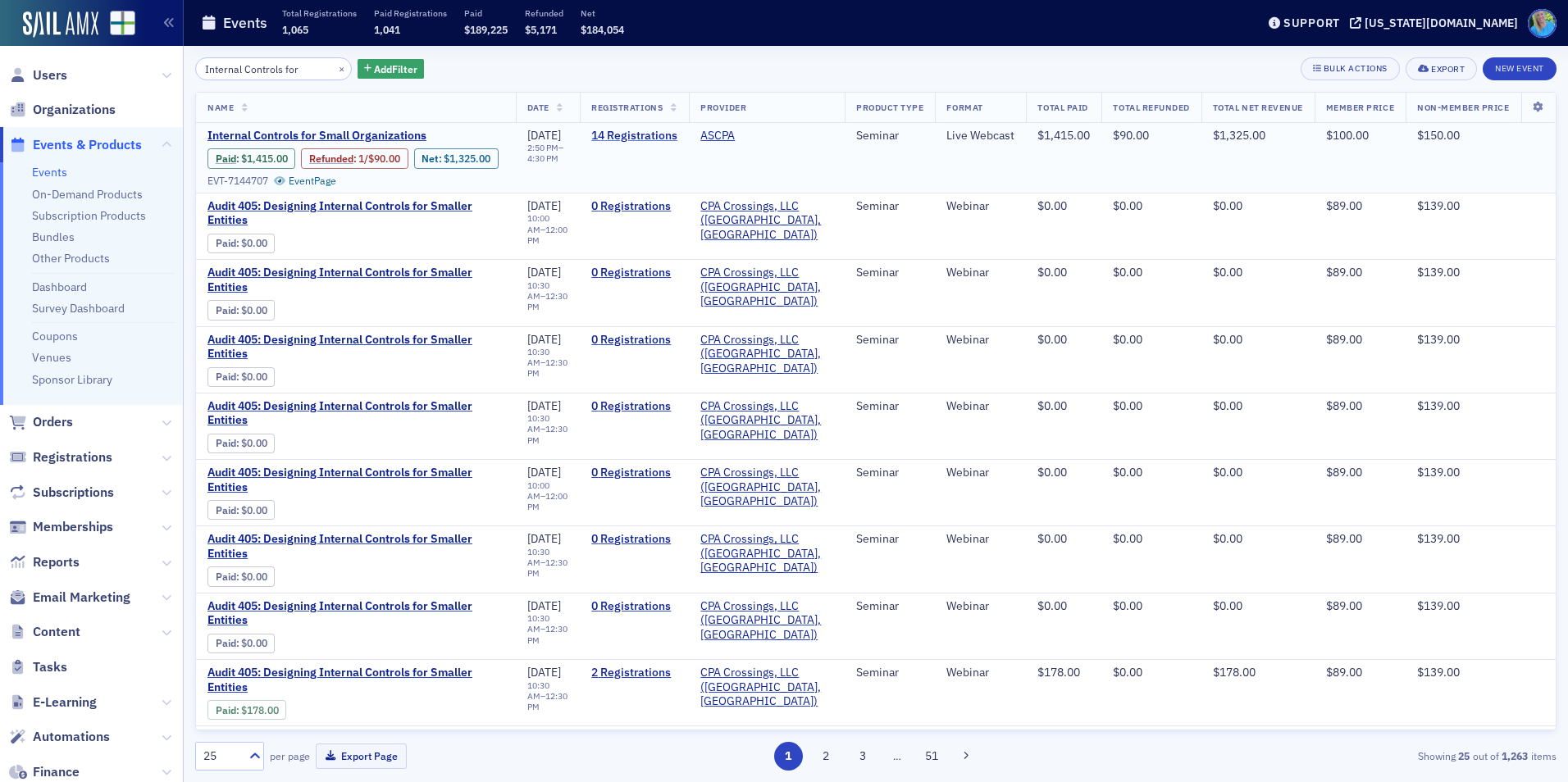
type input "Internal Controls for"
click at [607, 135] on link "14 Registrations" at bounding box center [634, 136] width 86 height 15
click at [381, 133] on span "Internal Controls for Small Organizations" at bounding box center [345, 136] width 276 height 15
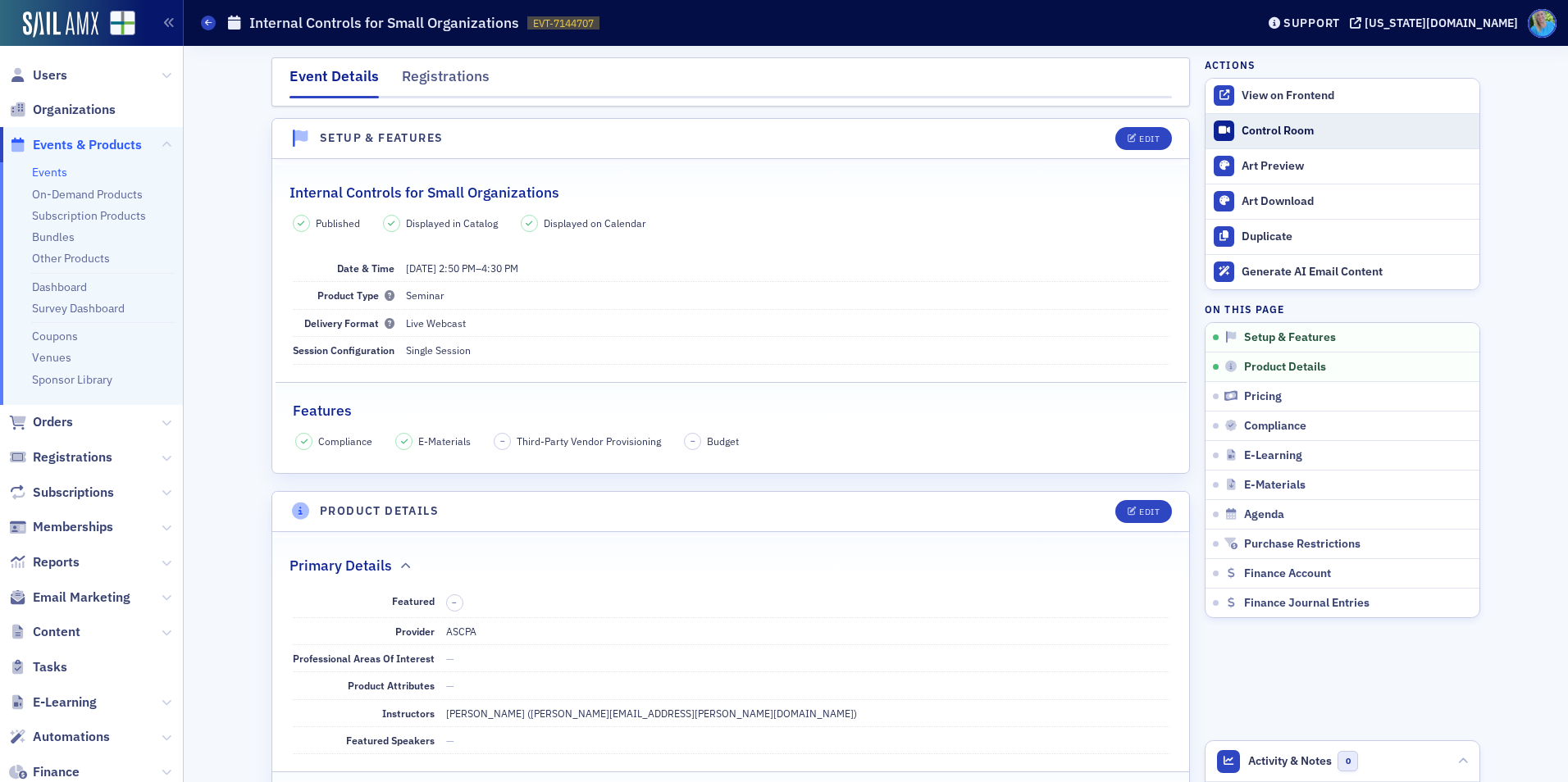
click at [1261, 128] on div "Control Room" at bounding box center [1355, 132] width 229 height 15
click at [1324, 103] on link "View on Frontend" at bounding box center [1342, 95] width 274 height 34
click at [1310, 139] on link "Control Room" at bounding box center [1342, 131] width 274 height 34
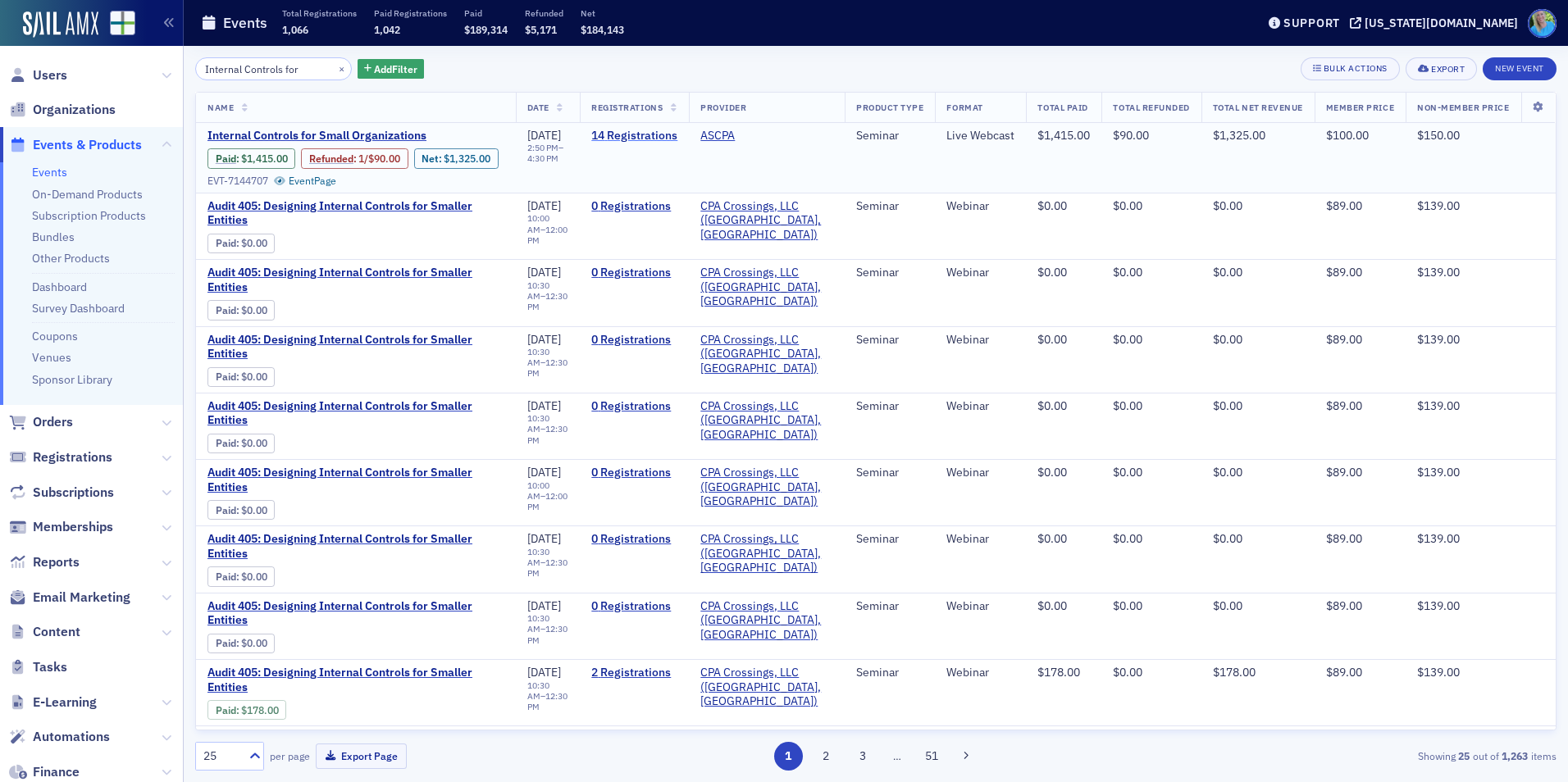
click at [615, 137] on link "14 Registrations" at bounding box center [634, 136] width 86 height 15
click at [334, 69] on button "×" at bounding box center [342, 68] width 15 height 15
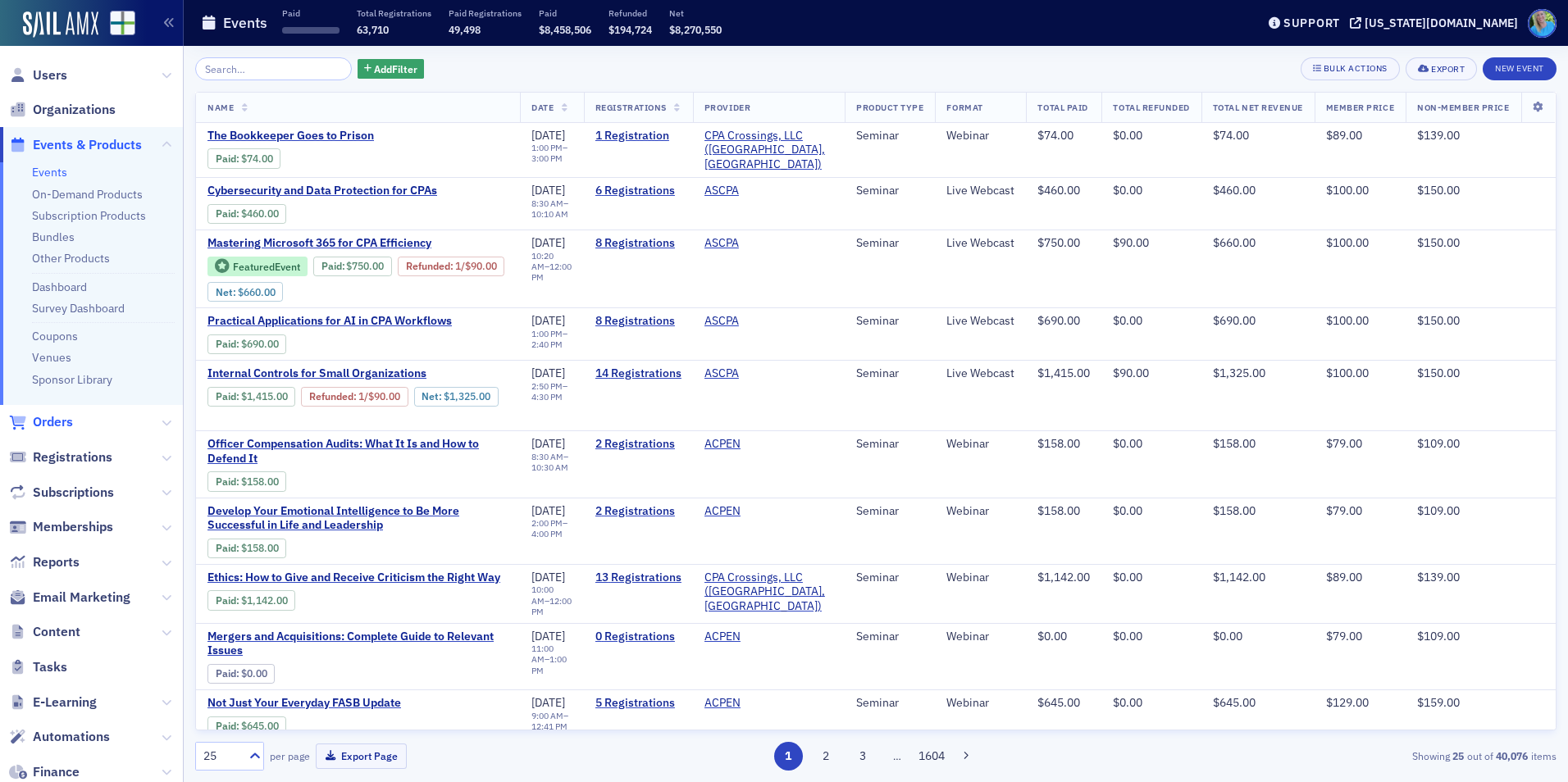
click at [58, 425] on span "Orders" at bounding box center [53, 423] width 40 height 18
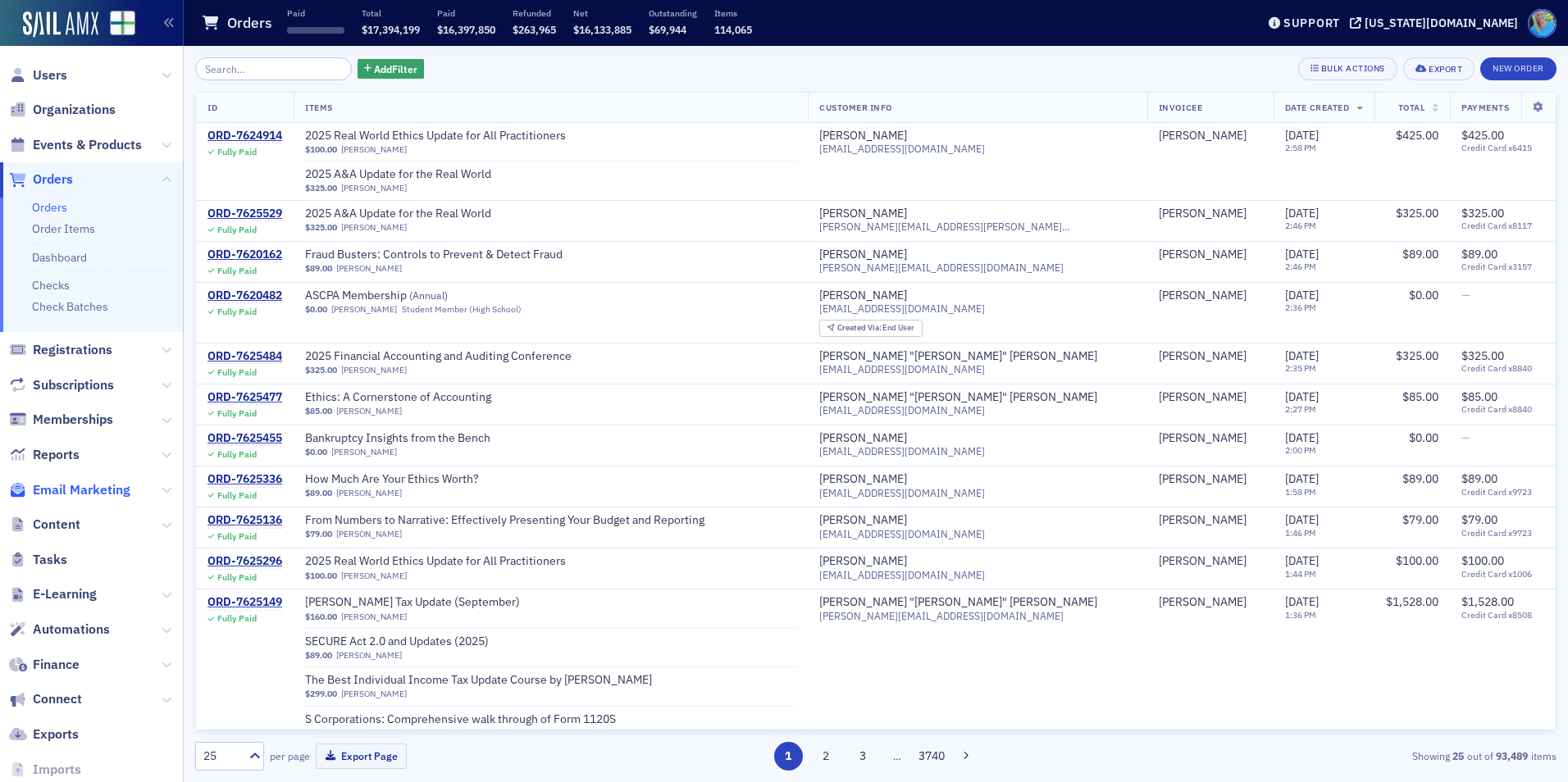
click at [69, 496] on span "Email Marketing" at bounding box center [81, 490] width 98 height 18
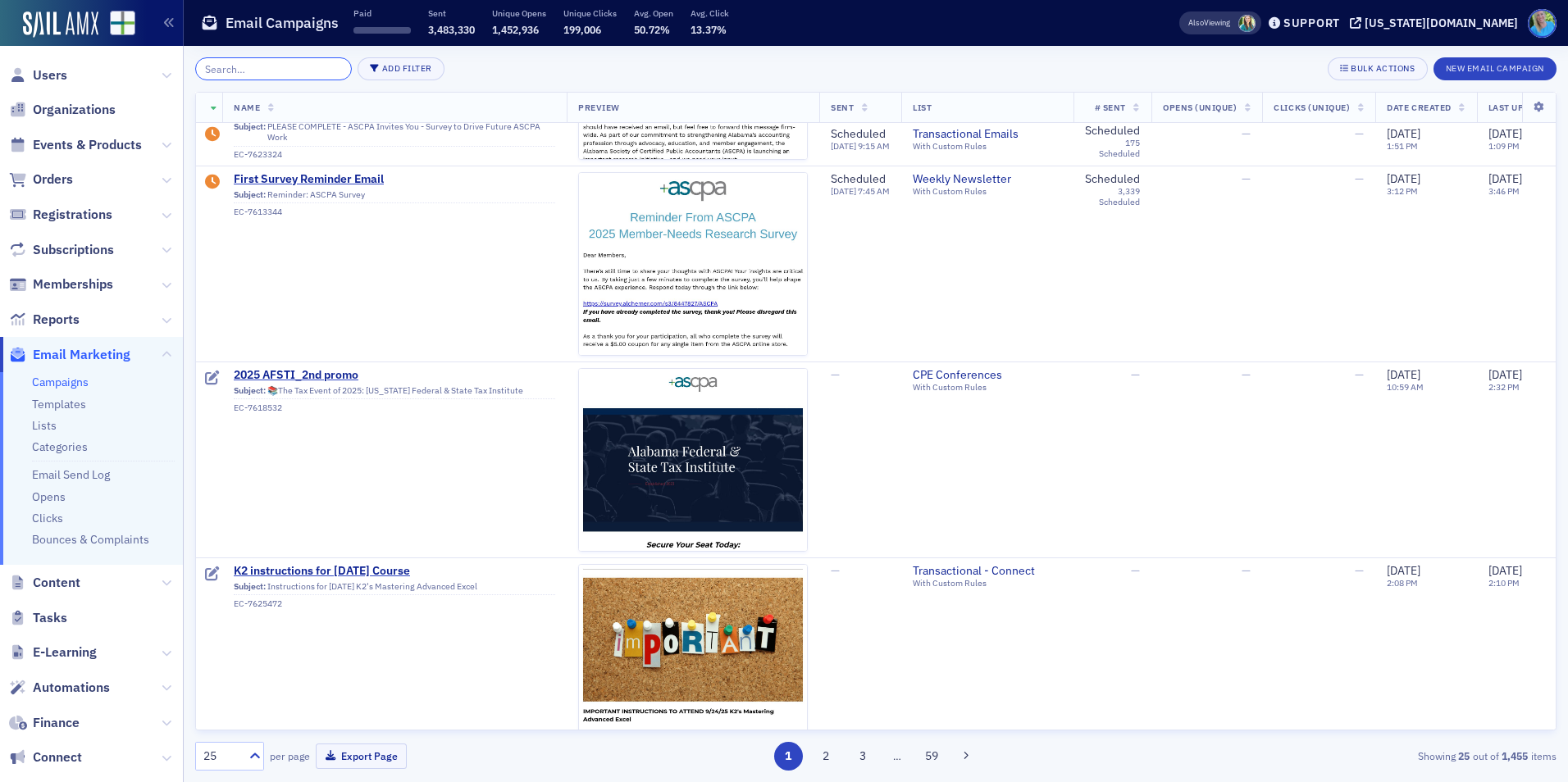
scroll to position [738, 0]
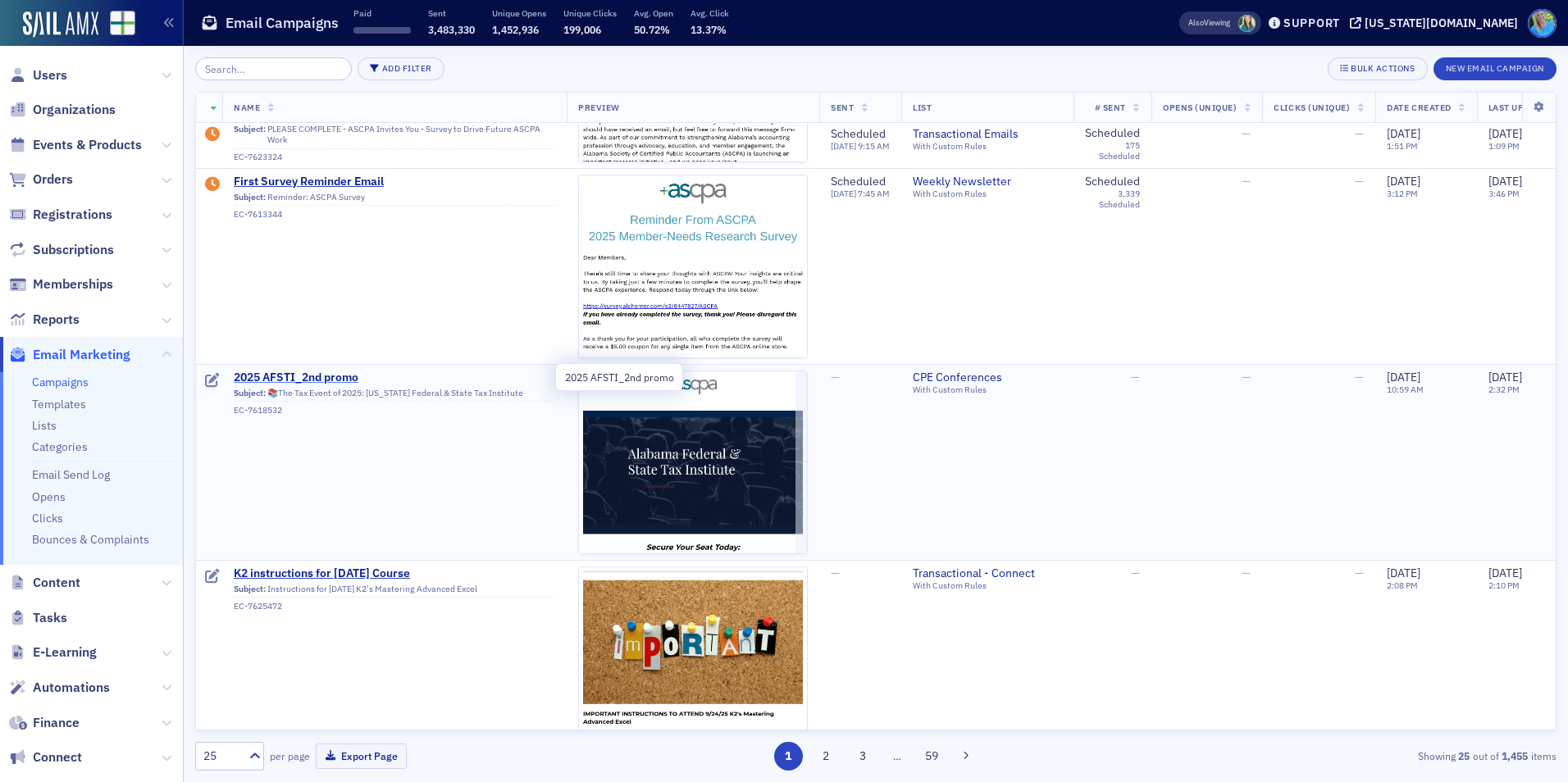
click at [335, 373] on span "2025 AFSTI_2nd promo" at bounding box center [394, 378] width 322 height 15
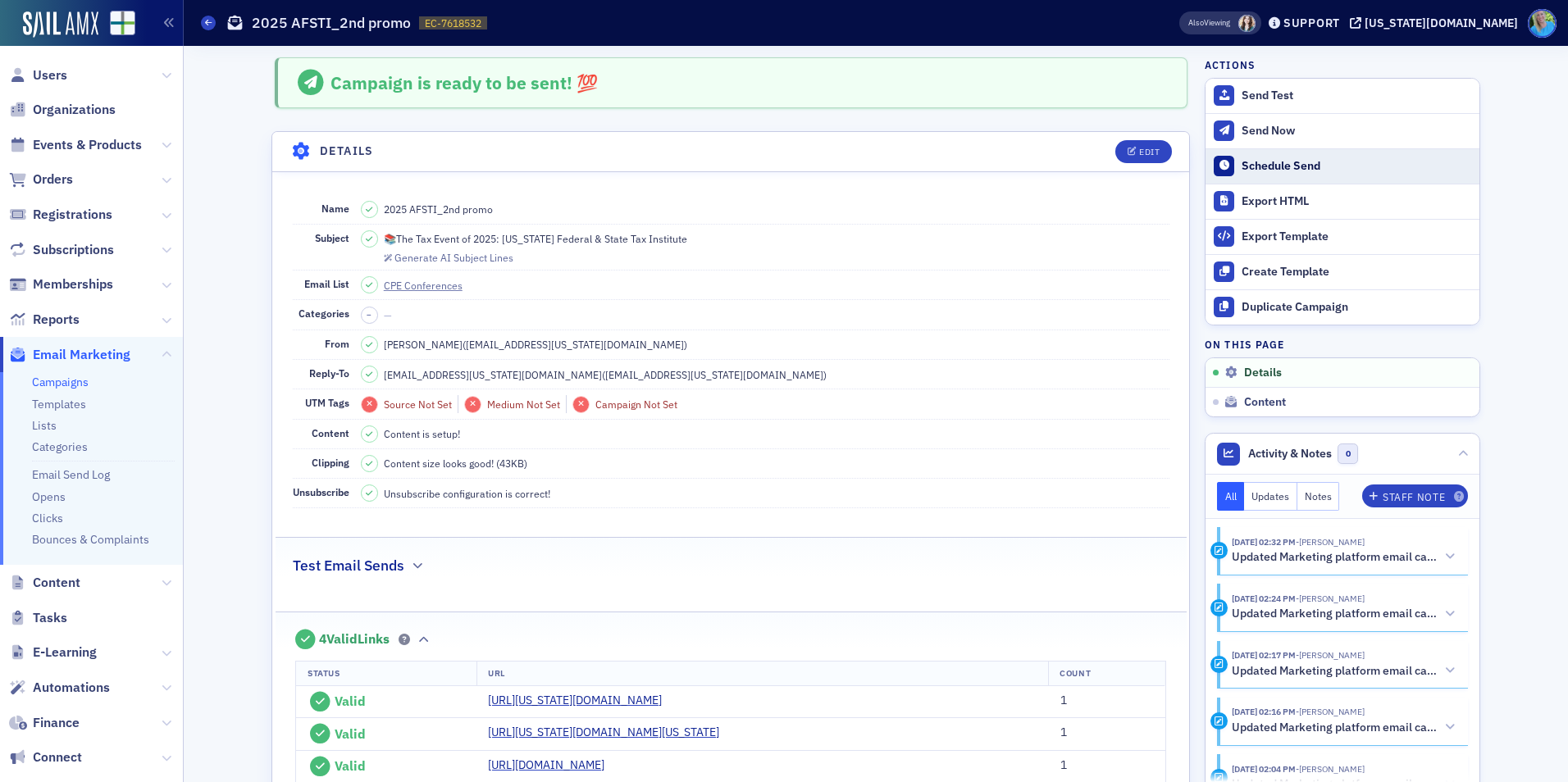
click at [1315, 170] on div "Schedule Send" at bounding box center [1355, 167] width 229 height 15
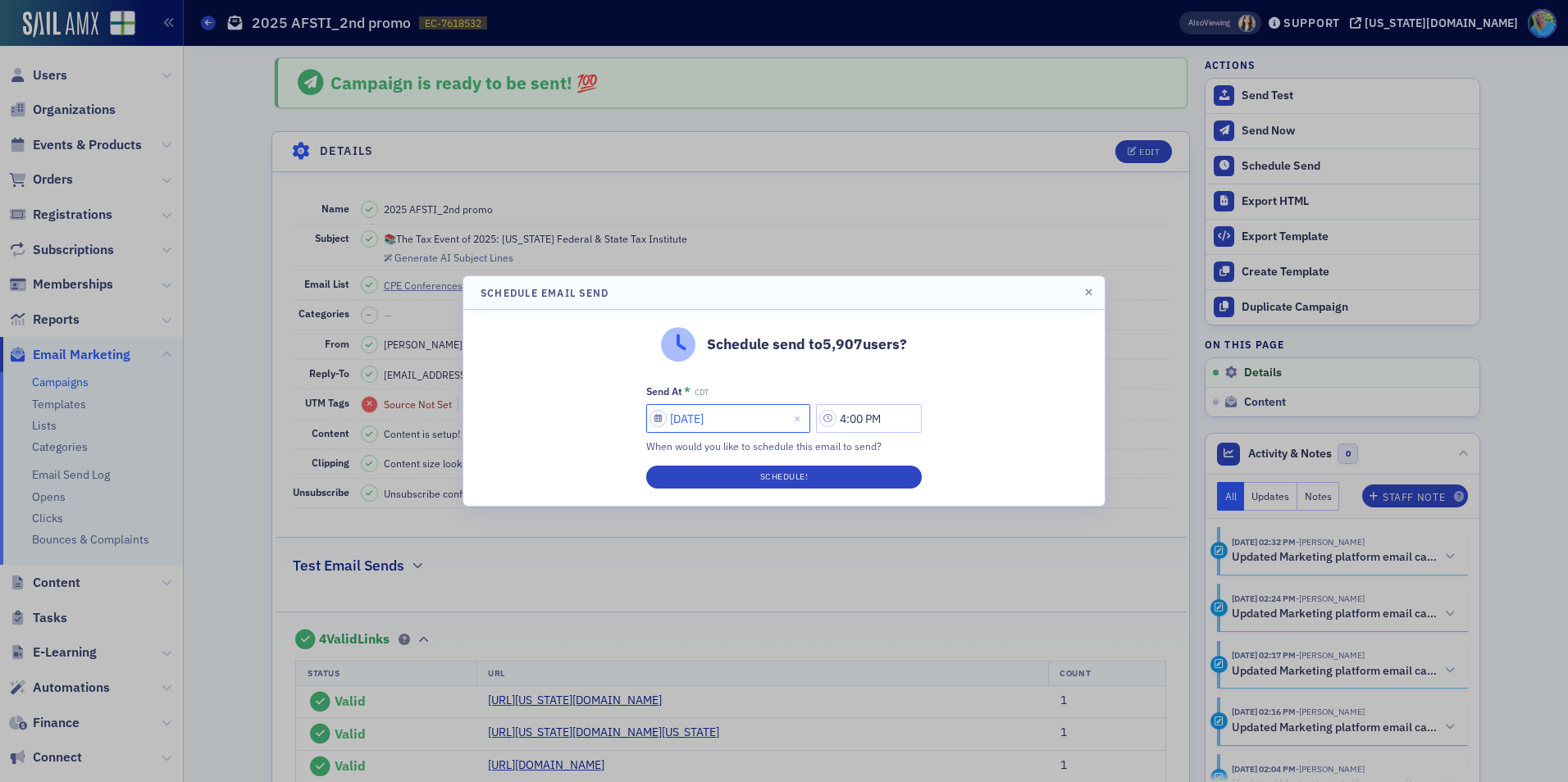
click at [715, 420] on input "09/16/2025" at bounding box center [728, 419] width 164 height 28
select select "8"
select select "2025"
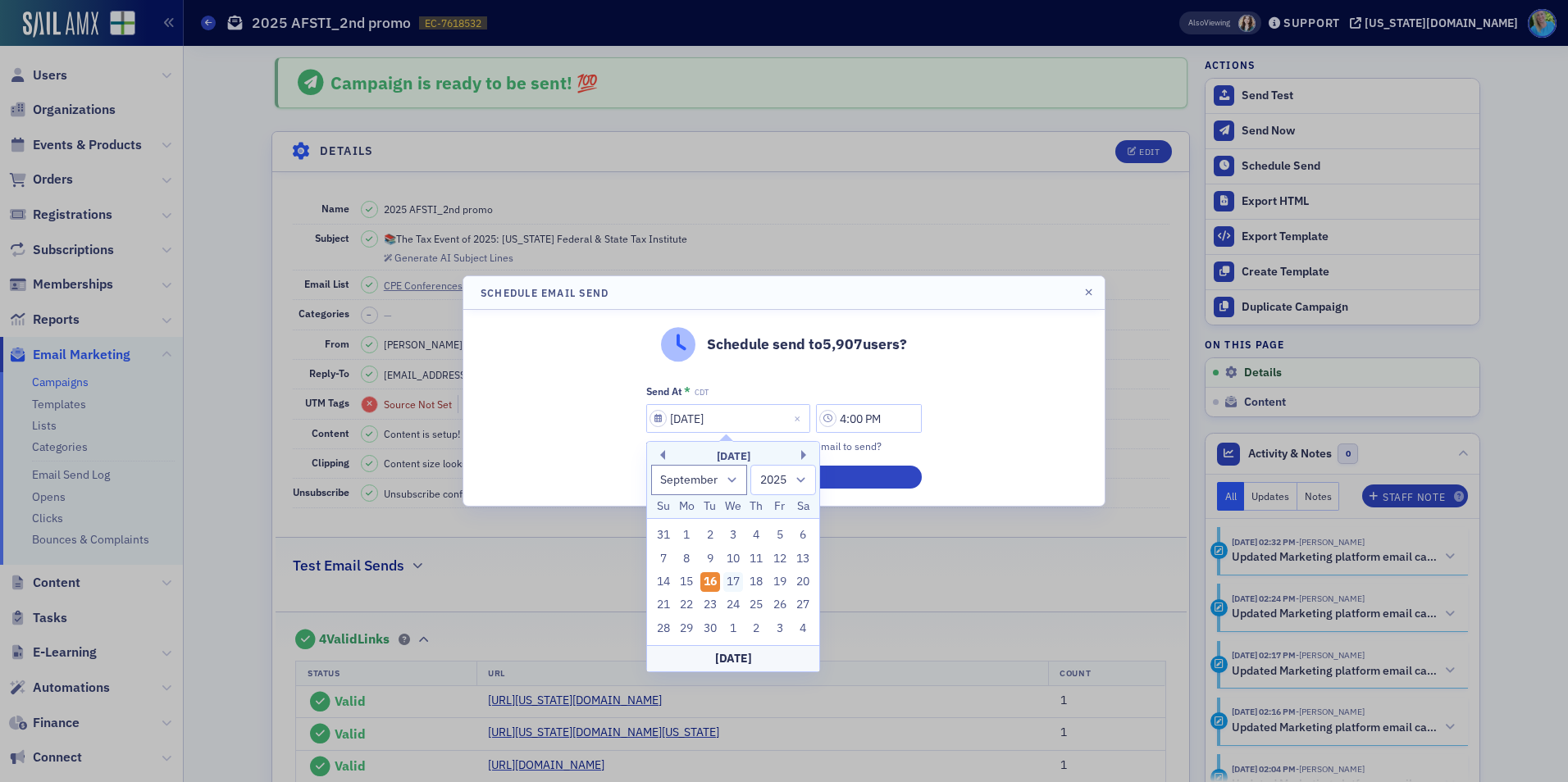
click at [734, 583] on div "17" at bounding box center [734, 583] width 20 height 20
type input "09/17/2025"
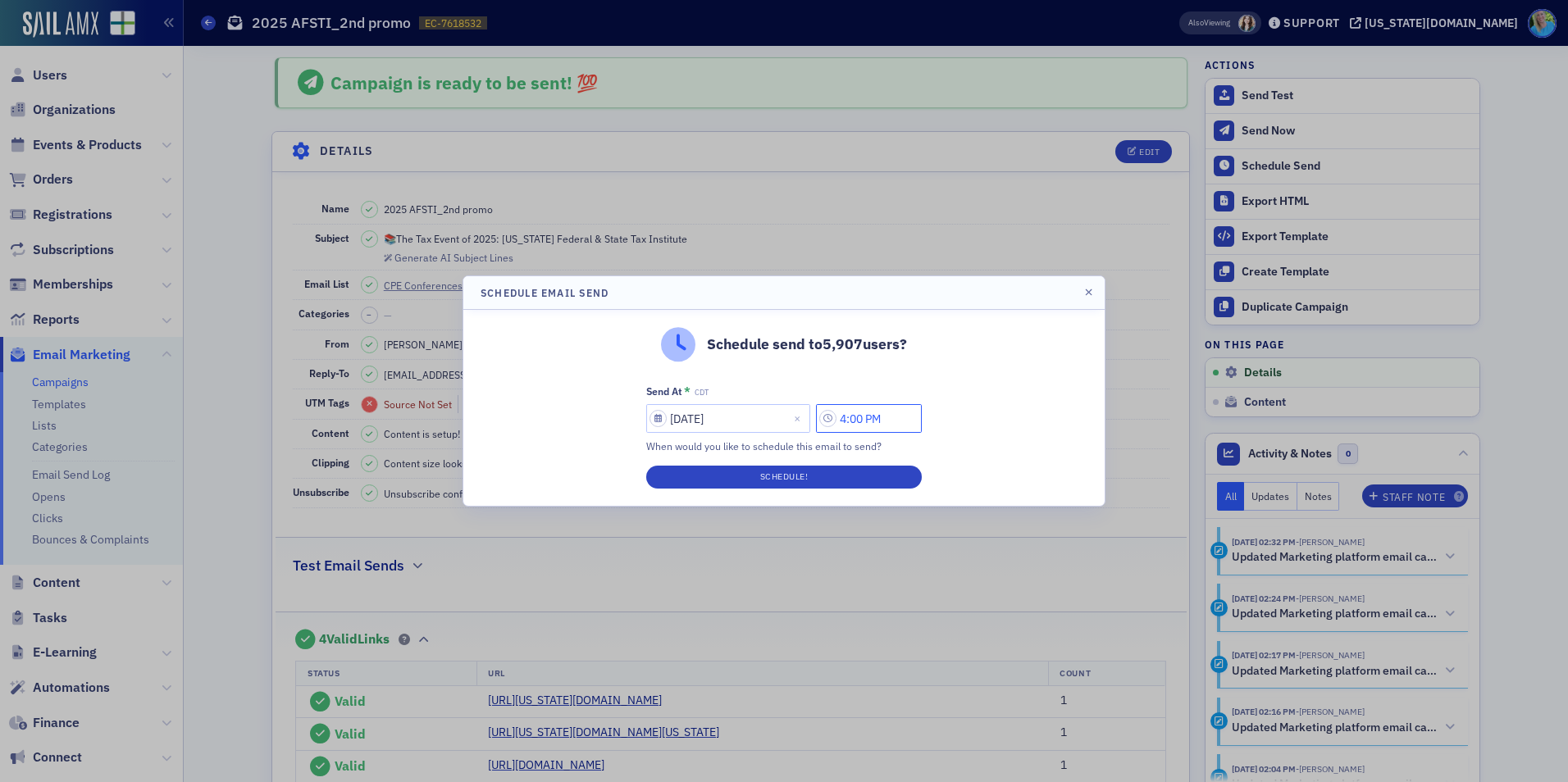
click at [856, 411] on input "4:00 PM" at bounding box center [869, 419] width 106 height 28
click at [669, 430] on div at bounding box center [673, 419] width 21 height 27
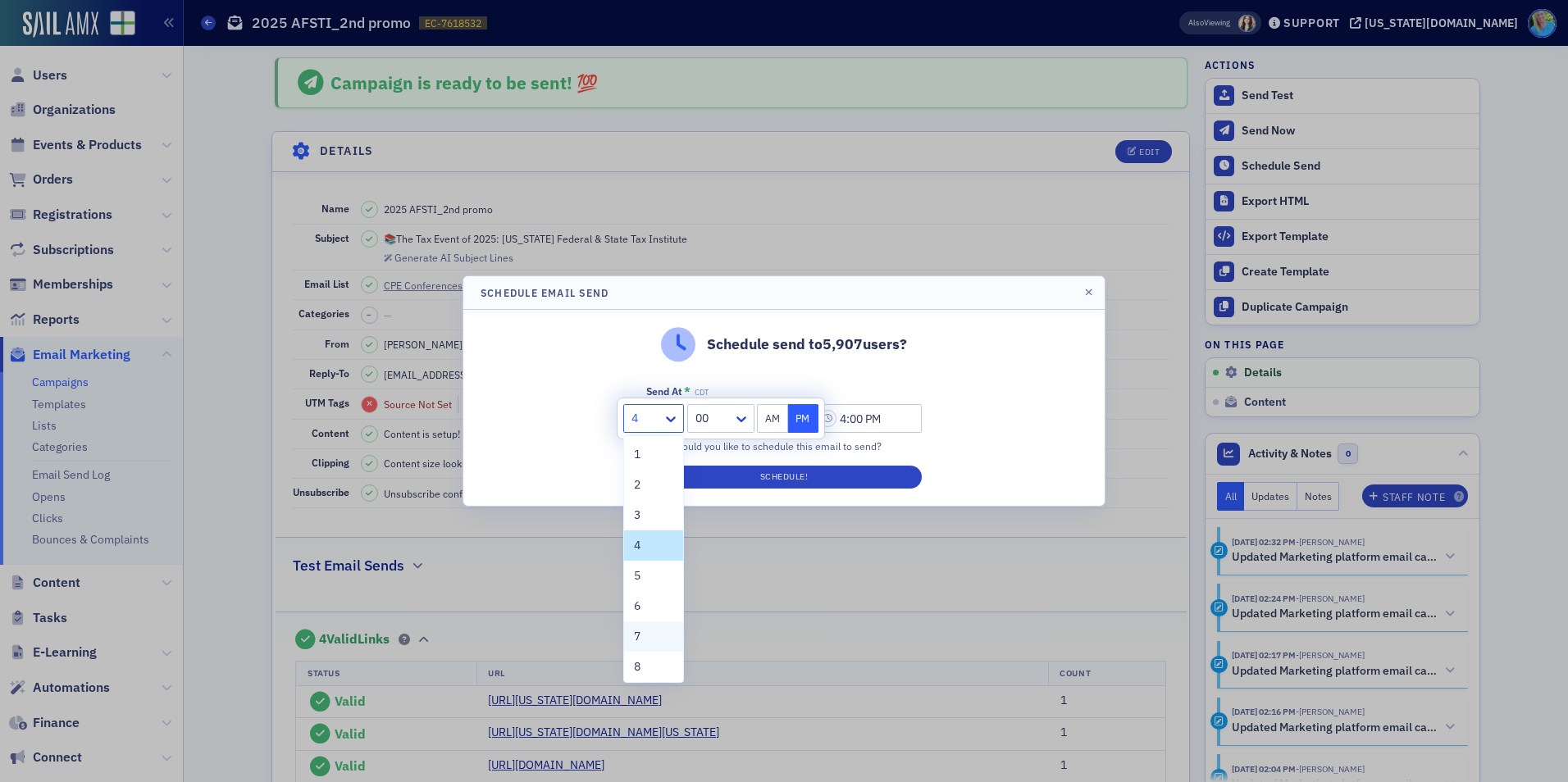
click at [642, 644] on div "7" at bounding box center [653, 636] width 39 height 18
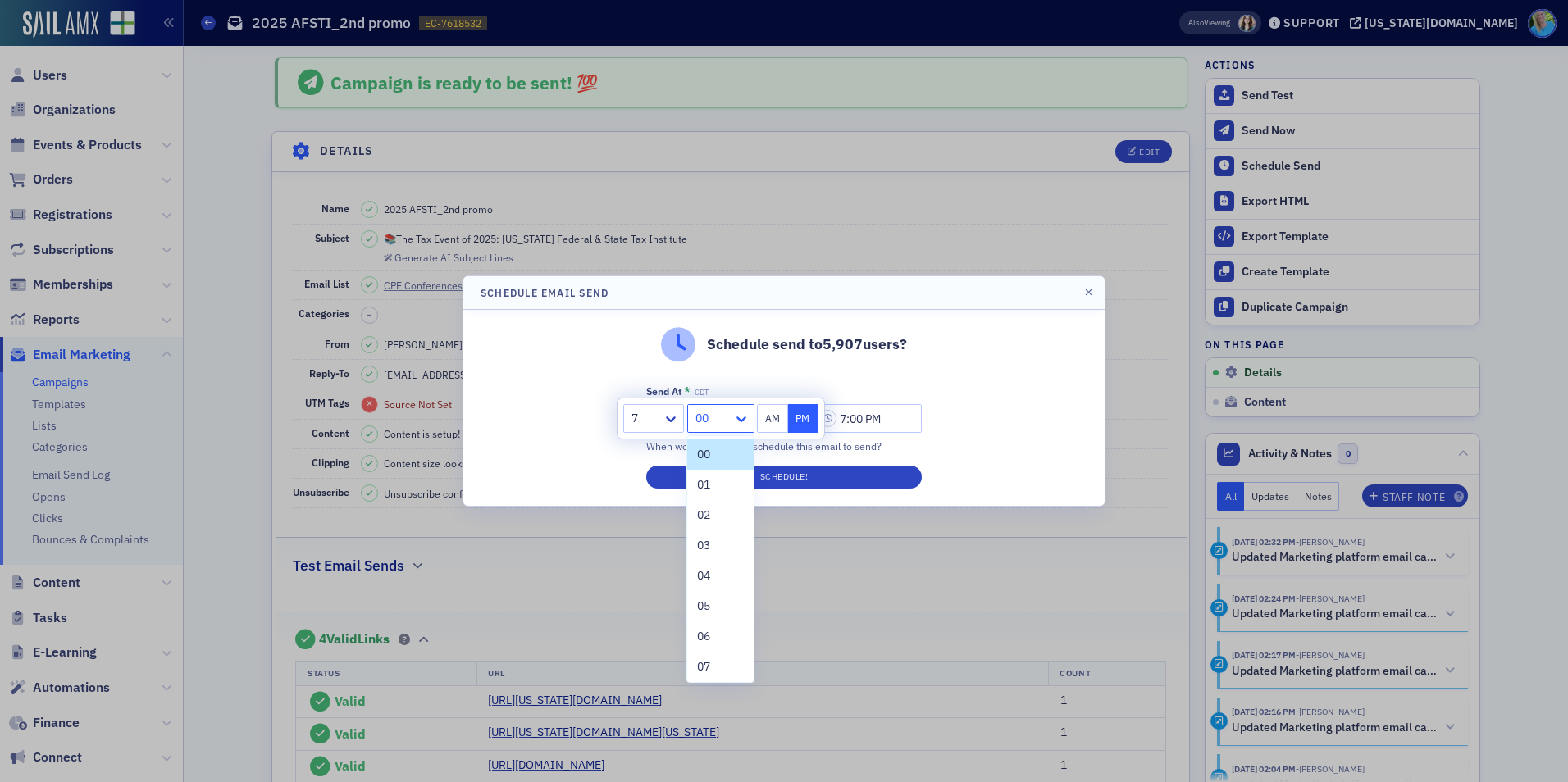
click at [746, 419] on icon at bounding box center [741, 419] width 17 height 17
click at [710, 669] on span "45" at bounding box center [704, 672] width 13 height 18
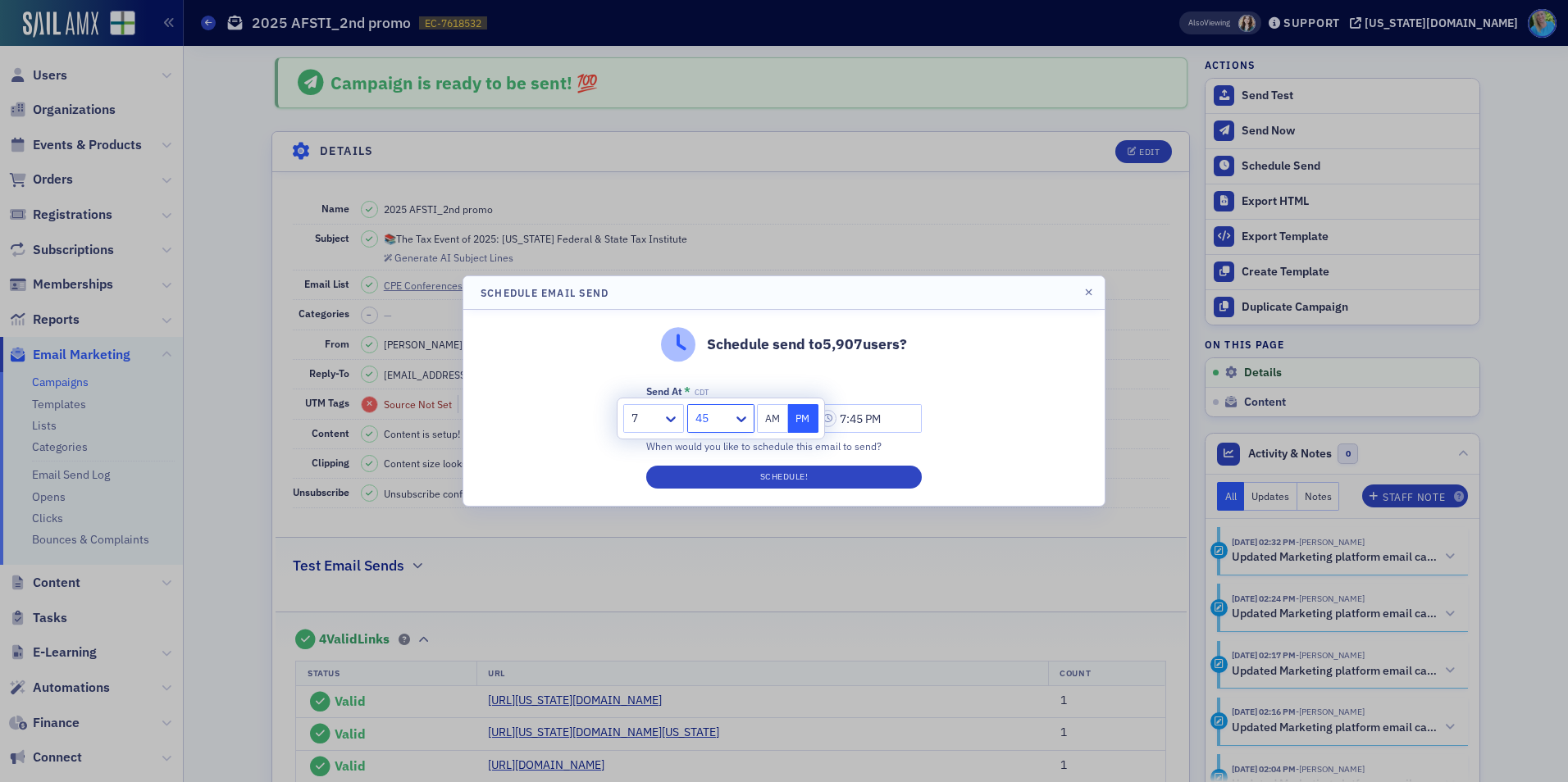
click at [766, 426] on button "AM" at bounding box center [772, 419] width 31 height 28
type input "7:45 AM"
click at [770, 476] on button "Schedule!" at bounding box center [784, 478] width 276 height 23
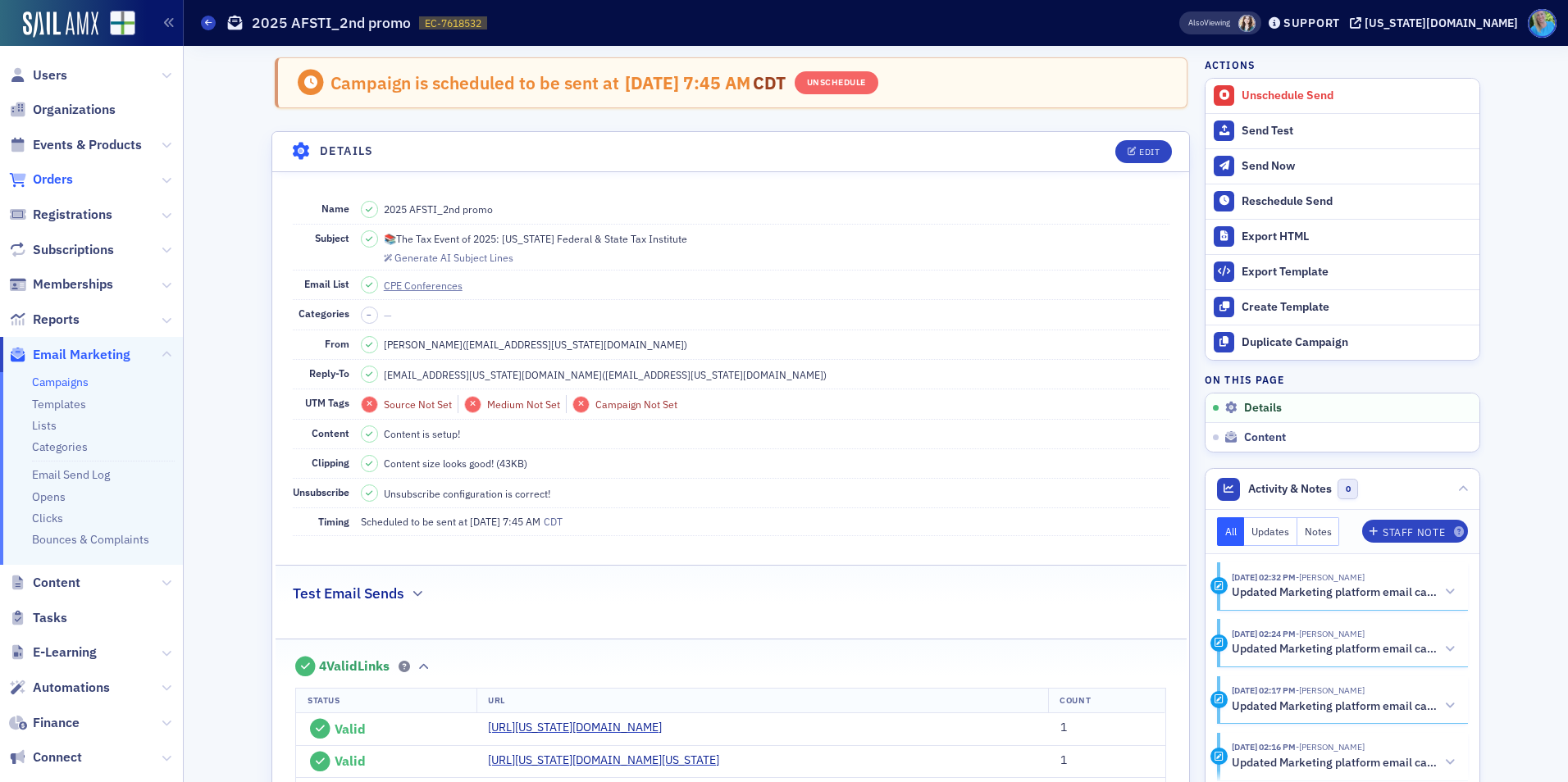
click at [54, 185] on span "Orders" at bounding box center [53, 180] width 40 height 18
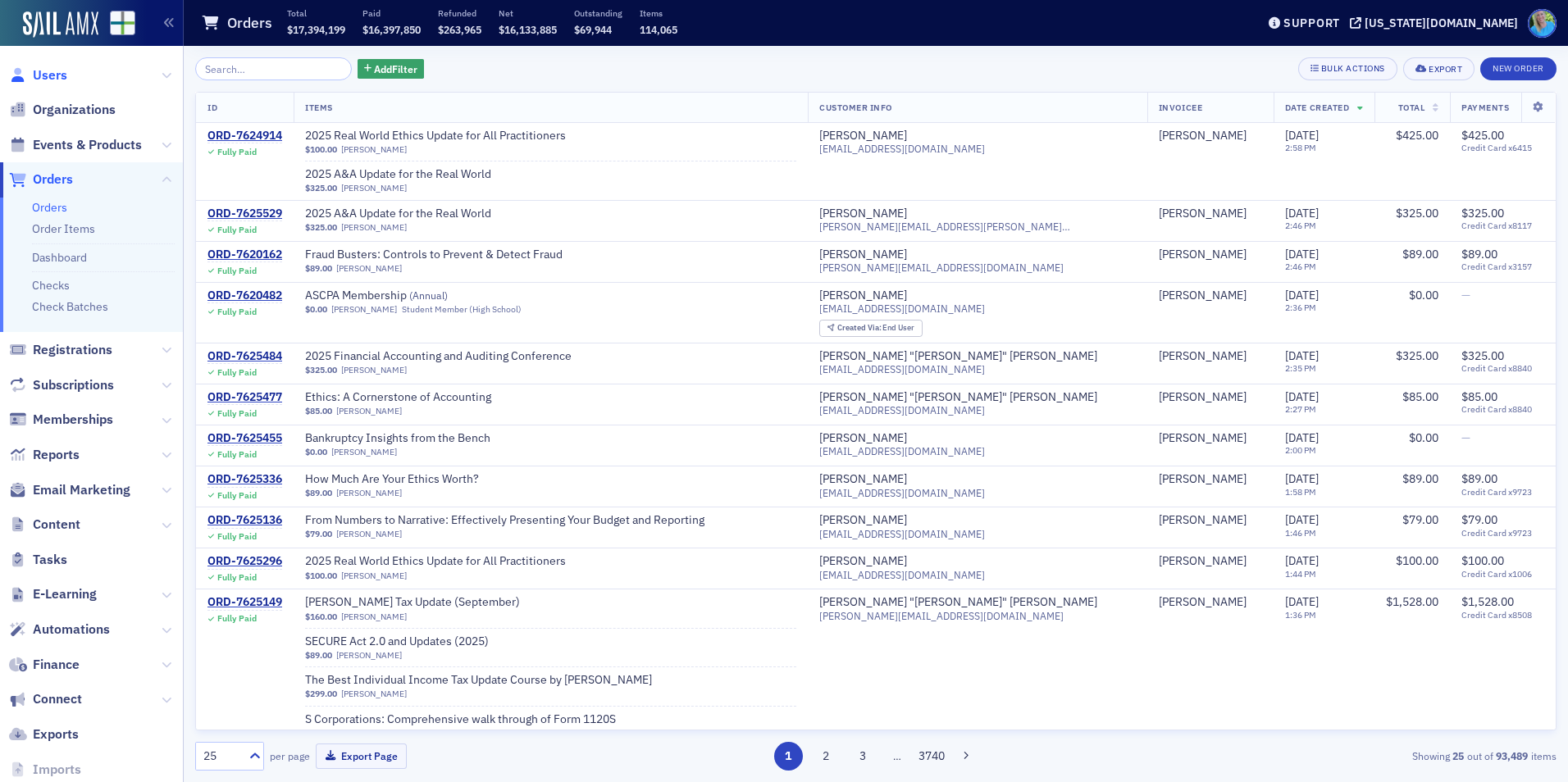
click at [53, 77] on span "Users" at bounding box center [49, 76] width 34 height 18
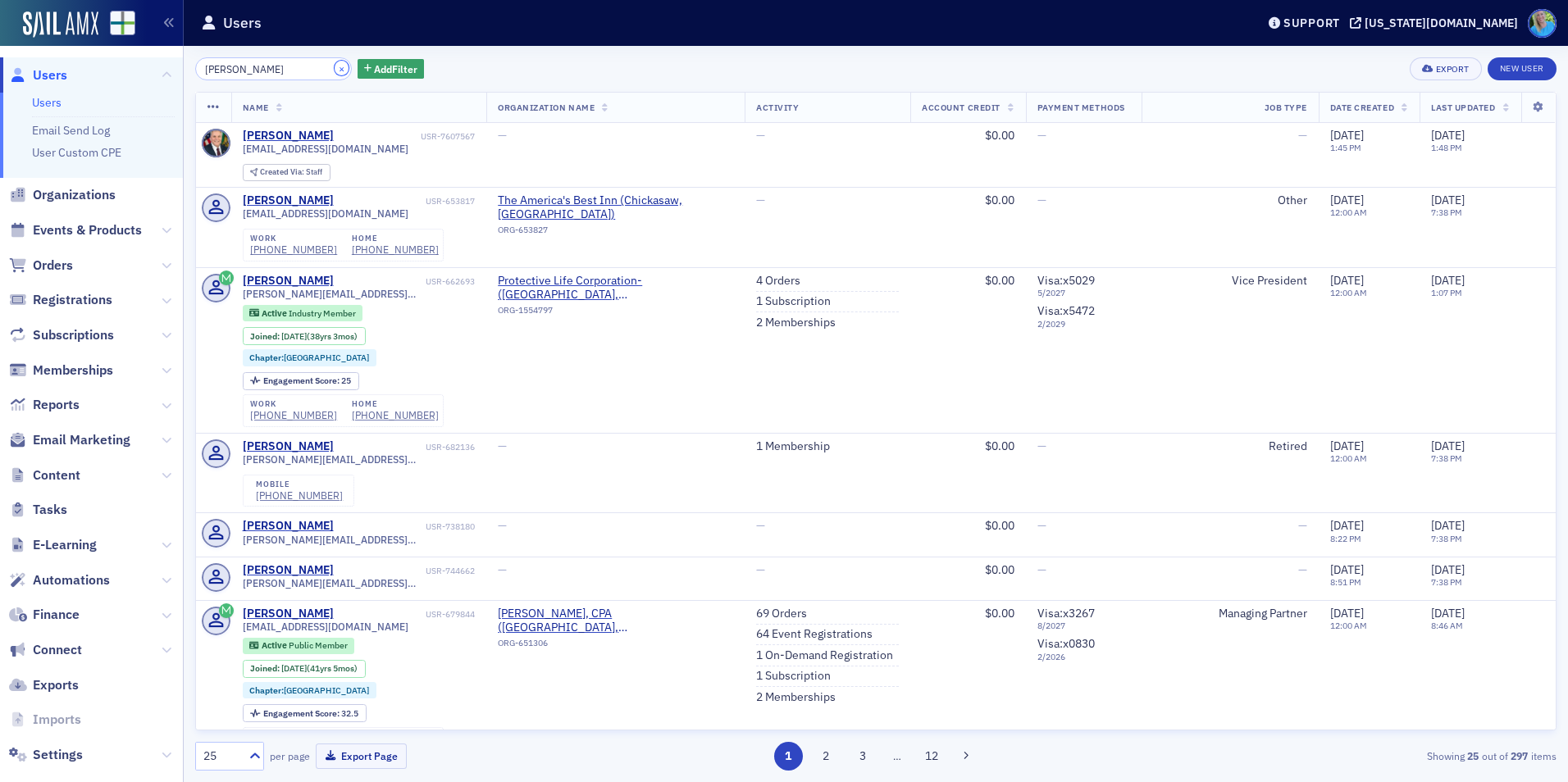
click at [334, 71] on button "×" at bounding box center [342, 68] width 15 height 15
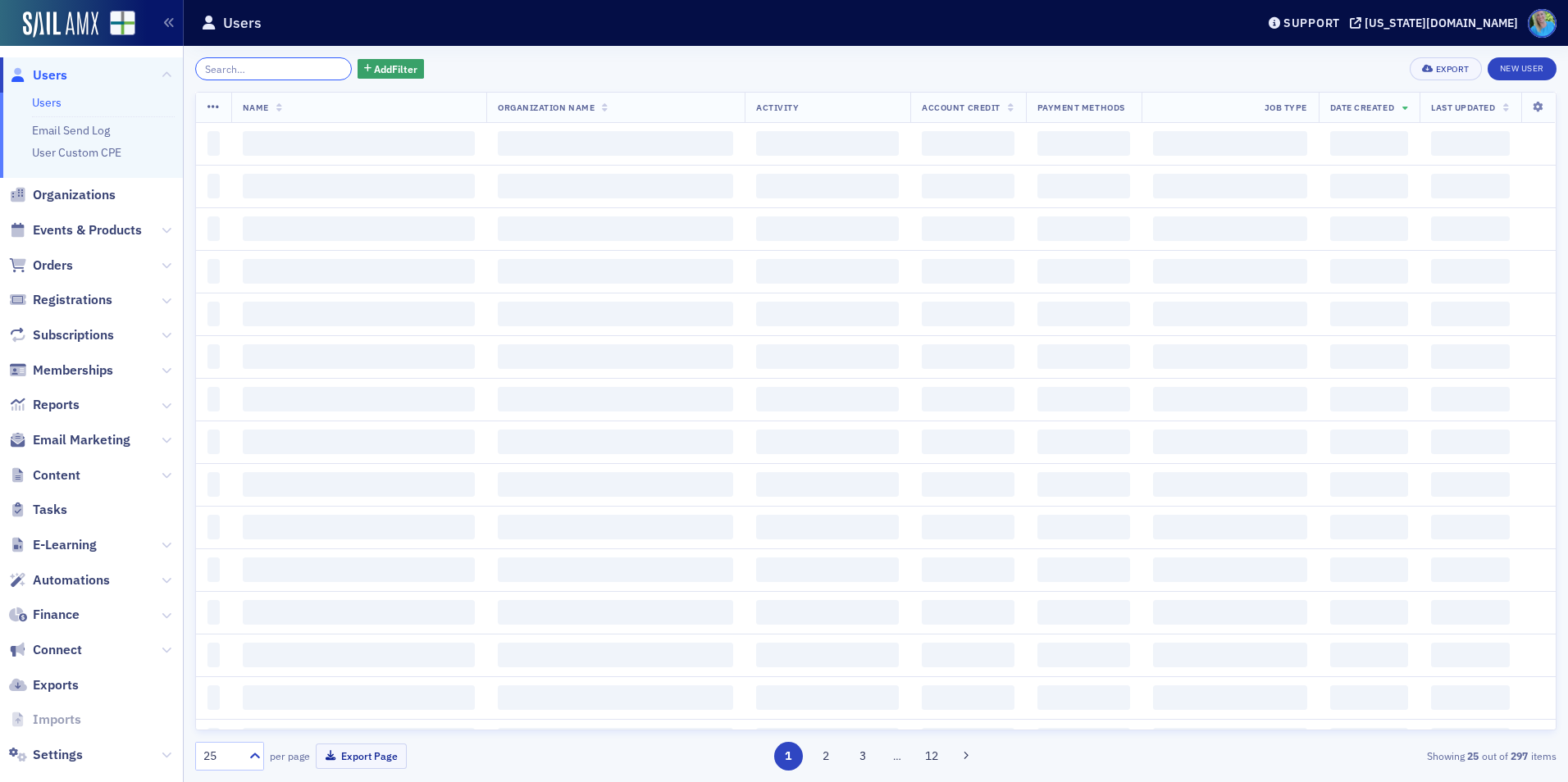
click at [293, 66] on input "search" at bounding box center [273, 69] width 157 height 23
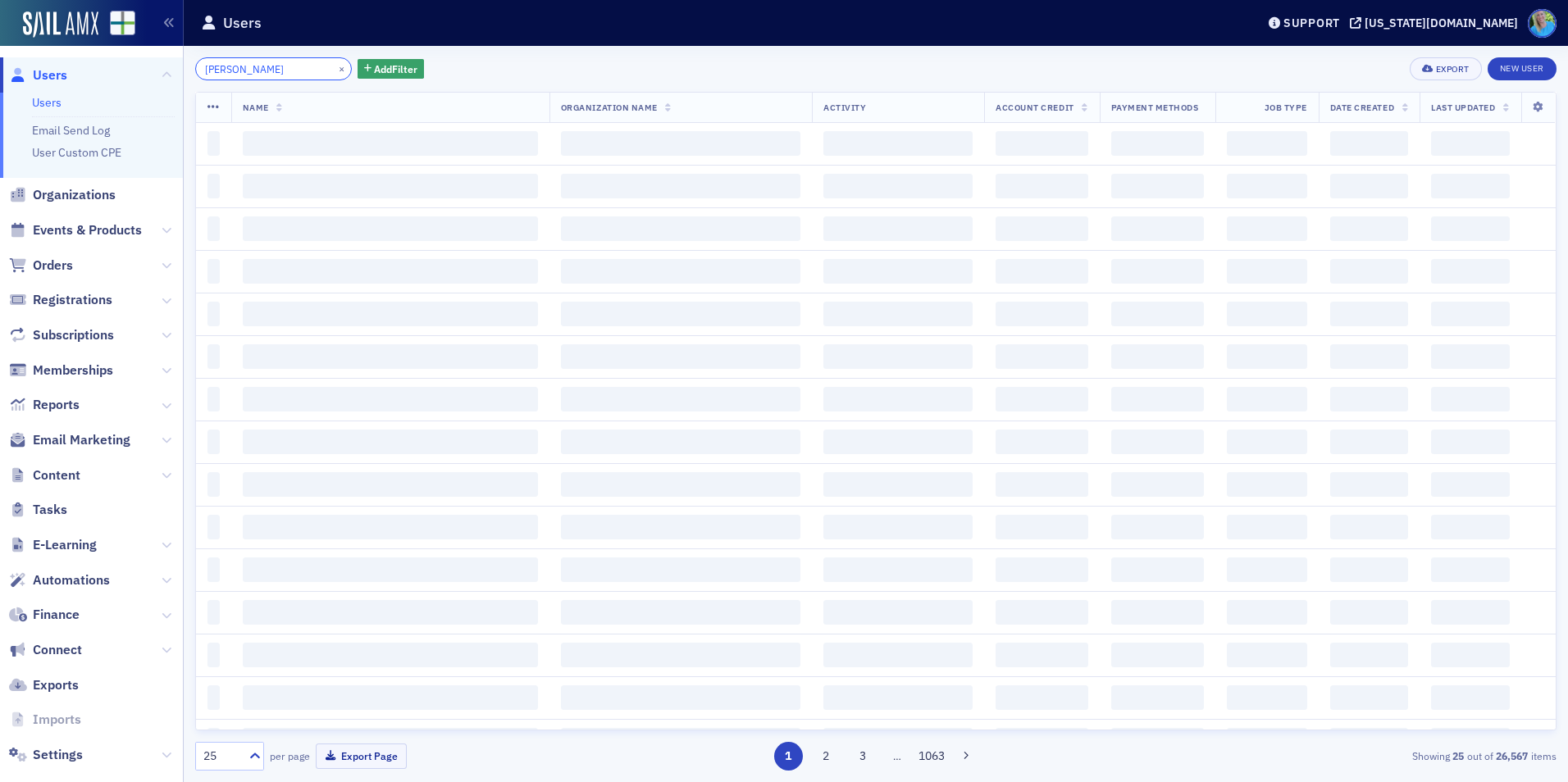
type input "rocky jackson"
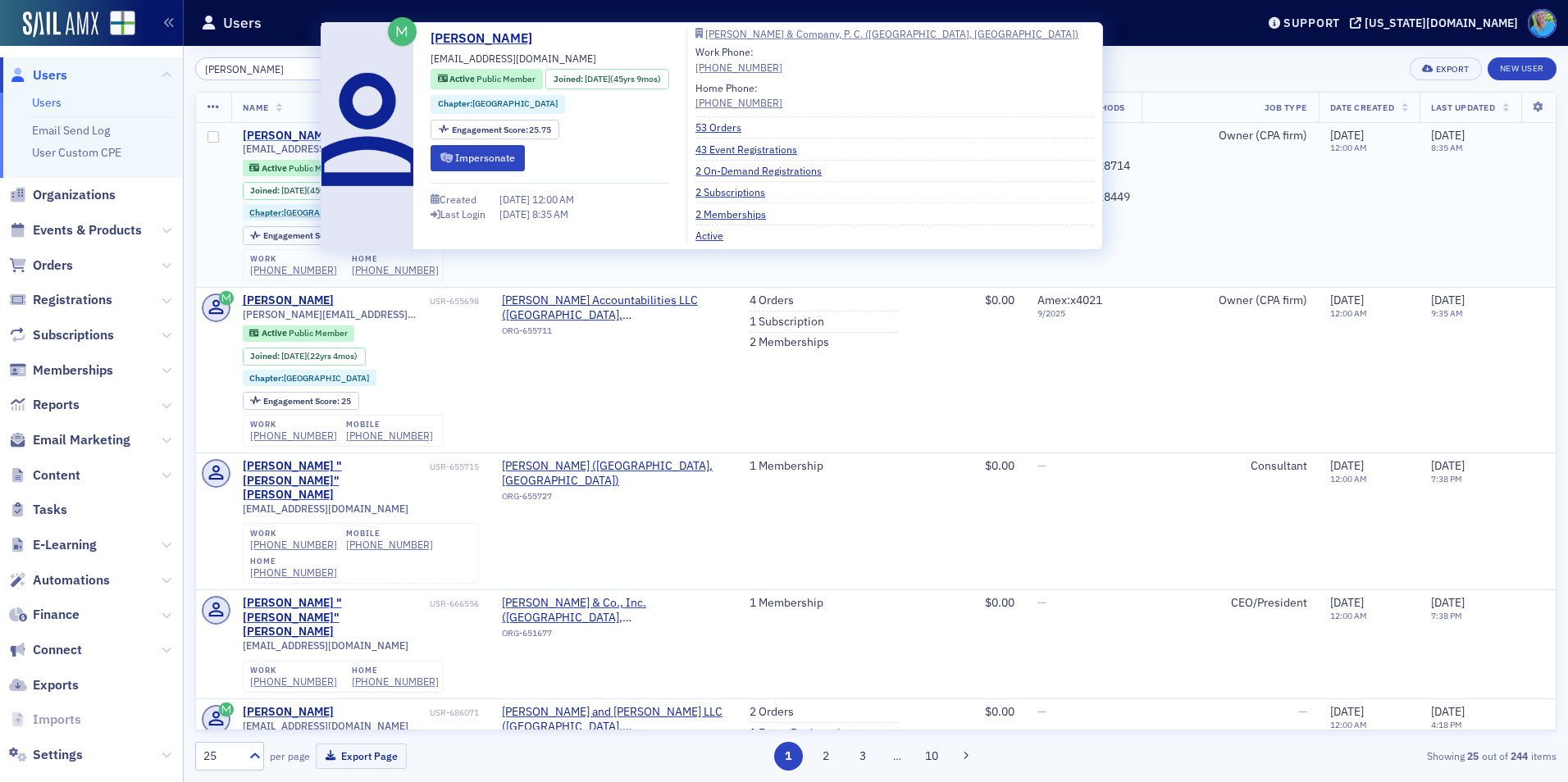
click at [292, 131] on div "Rocky Jackson" at bounding box center [288, 136] width 91 height 15
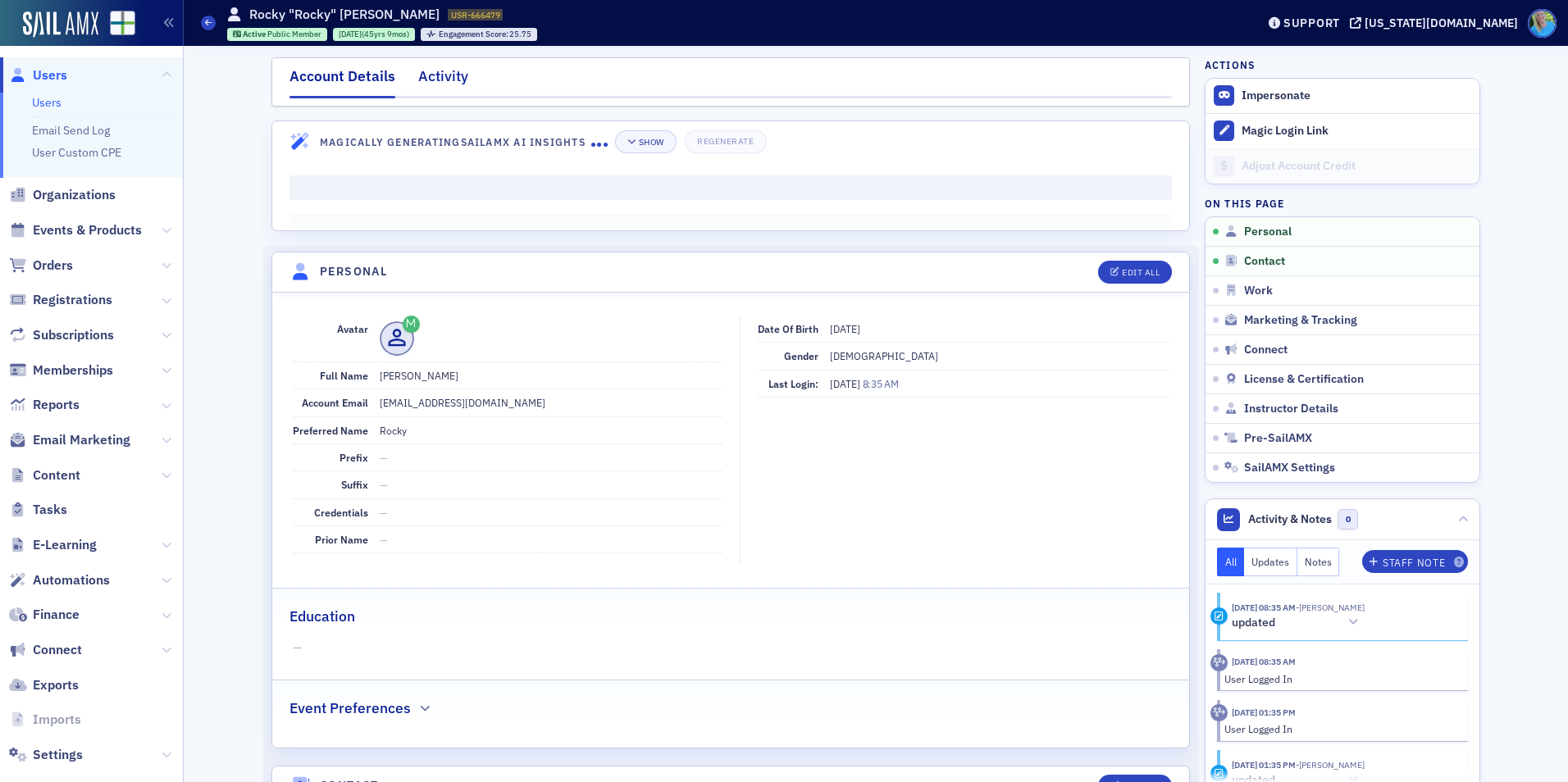
click at [426, 79] on div "Activity" at bounding box center [443, 81] width 50 height 30
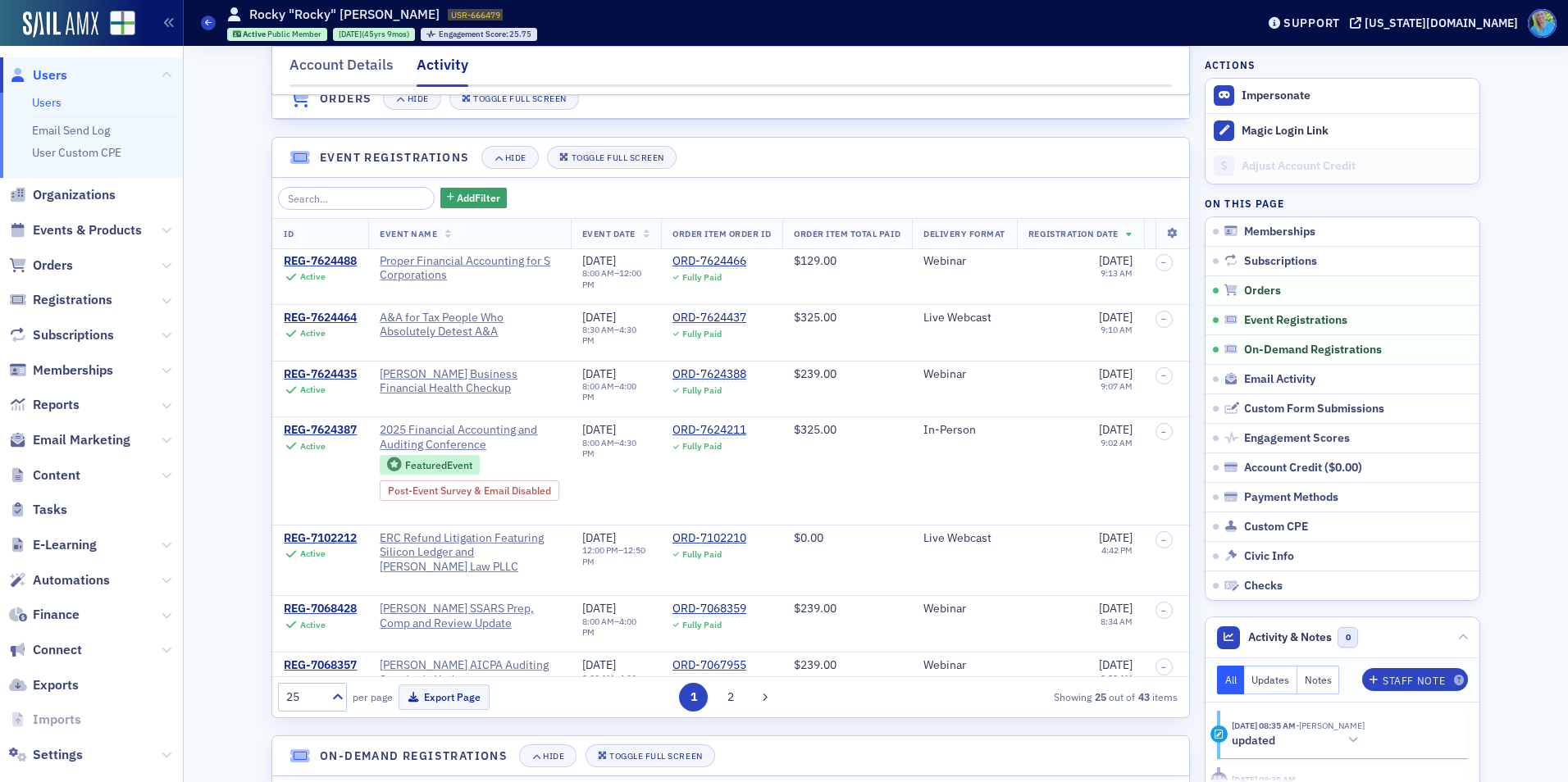
scroll to position [1066, 0]
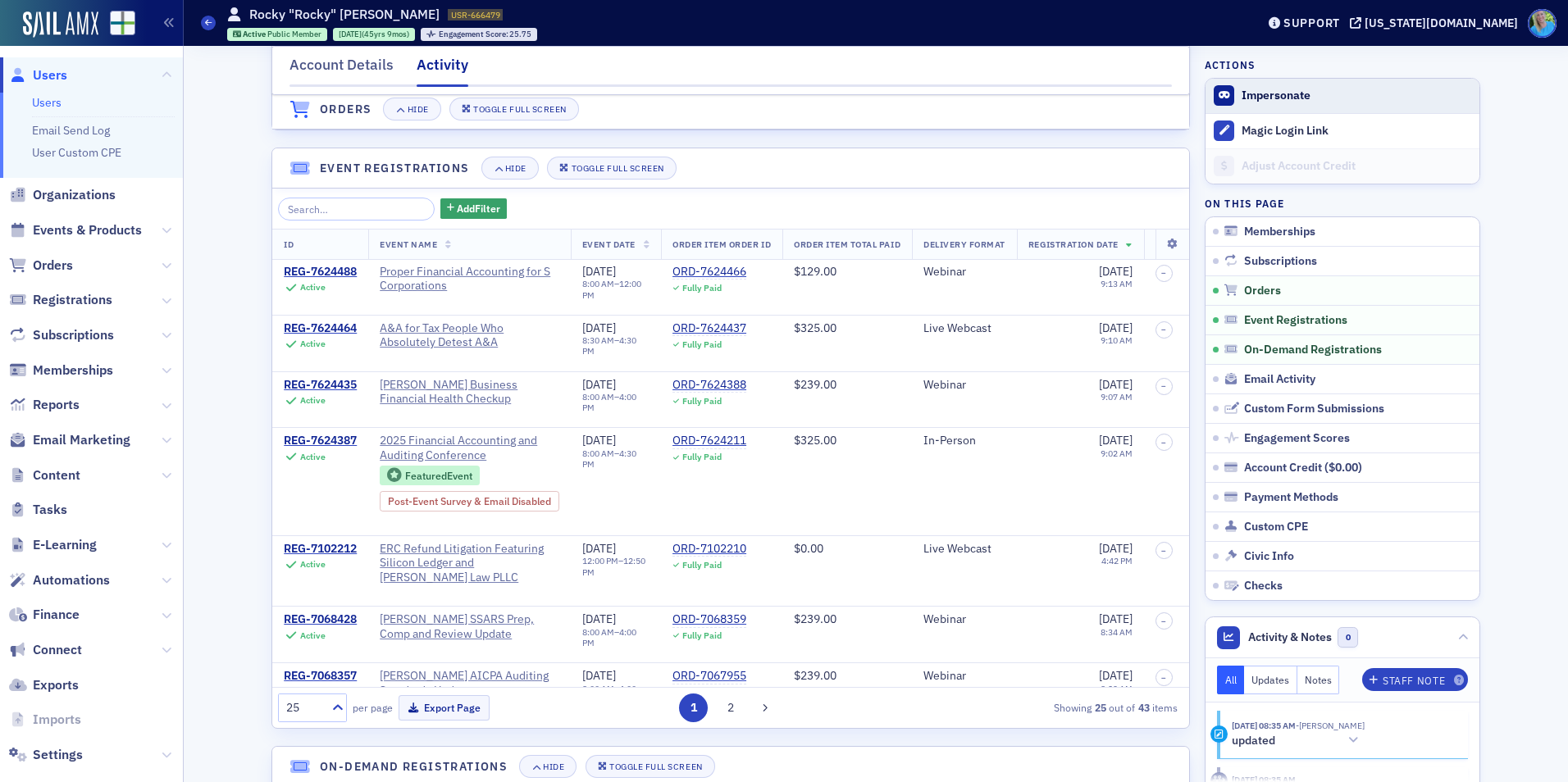
click at [1231, 86] on span "Impersonate" at bounding box center [1342, 95] width 274 height 34
click at [1272, 98] on button "Impersonate" at bounding box center [1275, 96] width 69 height 15
click at [47, 104] on link "Users" at bounding box center [46, 103] width 29 height 15
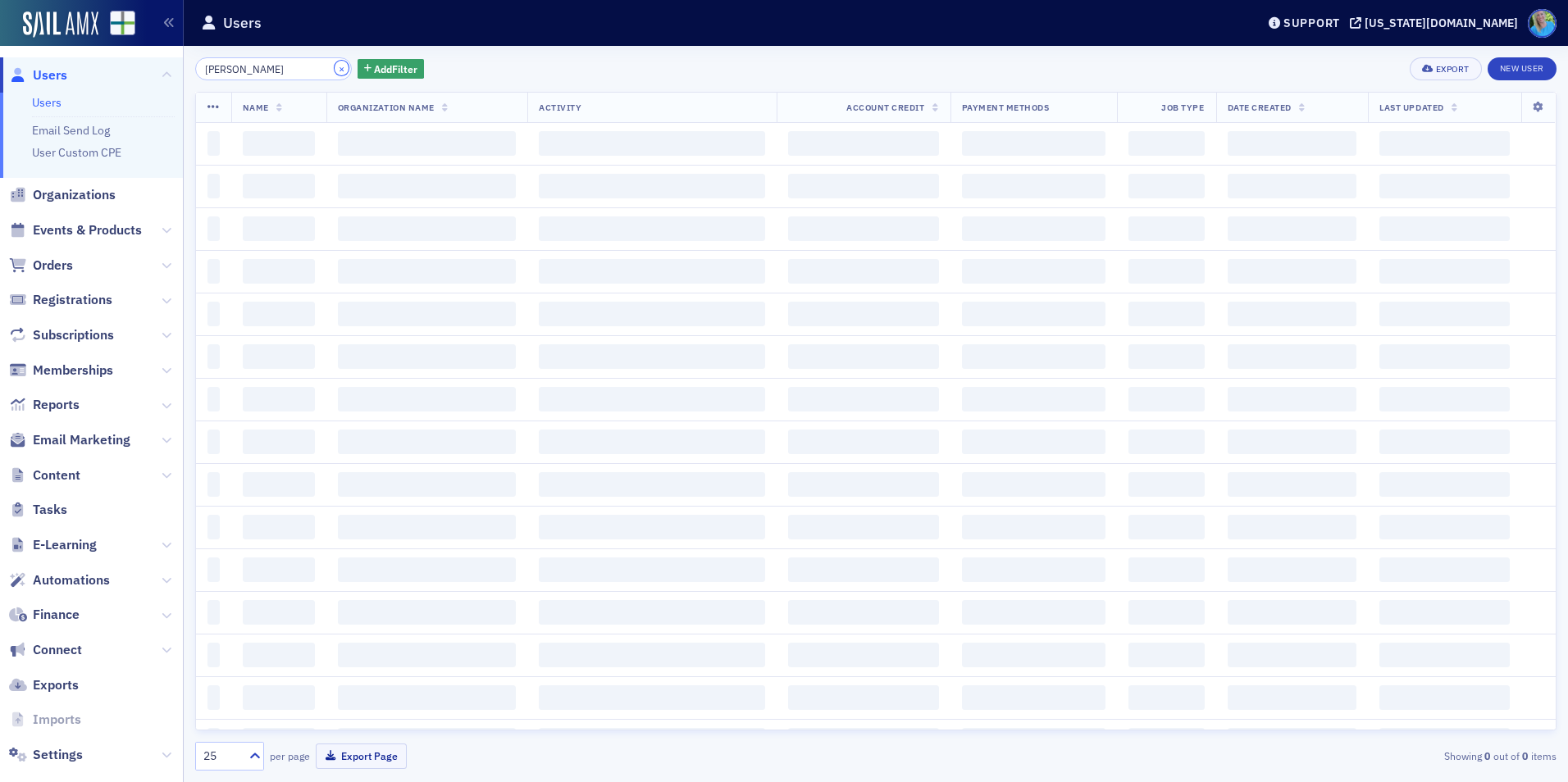
click at [334, 73] on button "×" at bounding box center [342, 68] width 15 height 15
click at [318, 71] on input "search" at bounding box center [273, 69] width 157 height 23
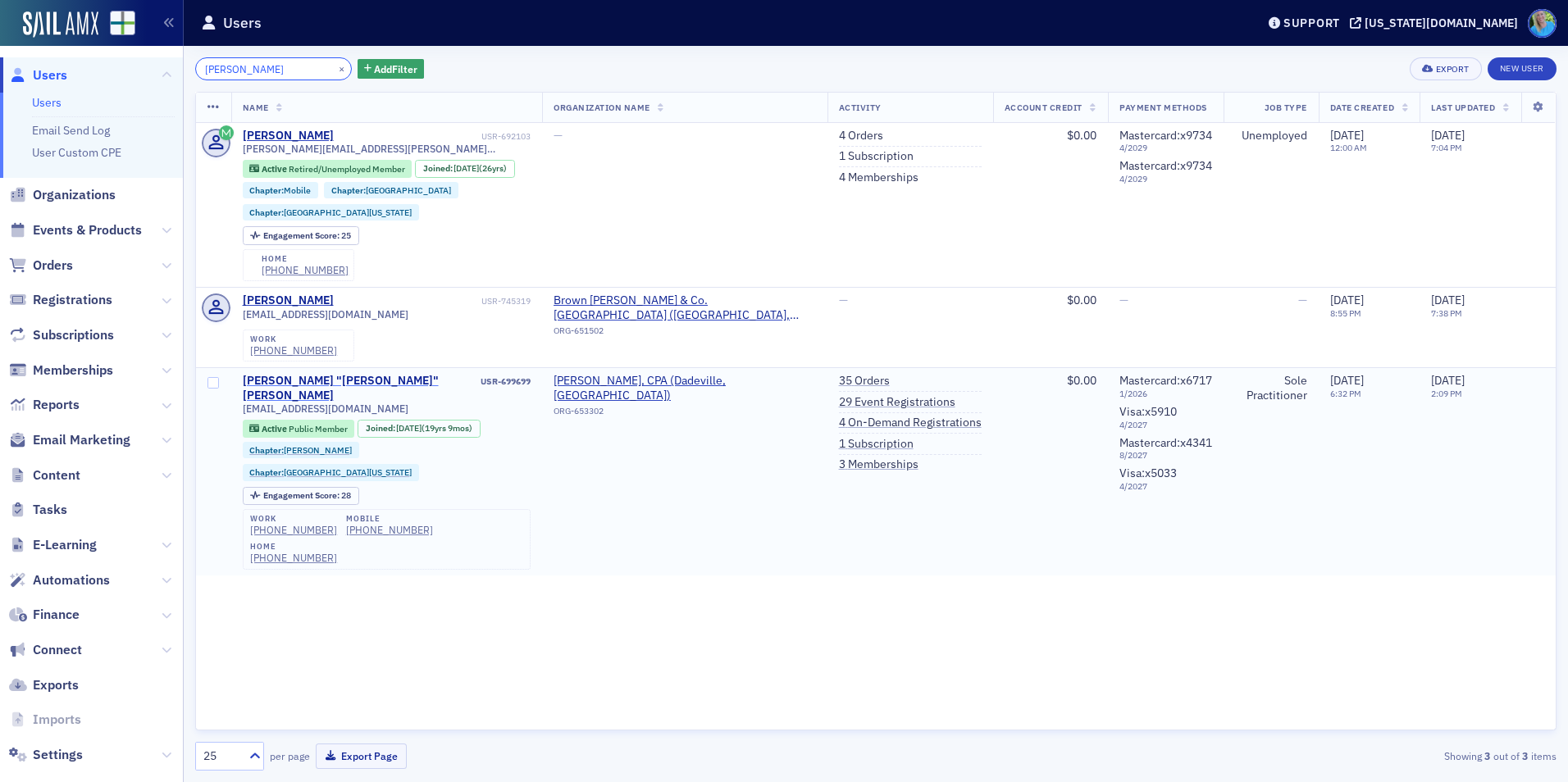
type input "tarpley"
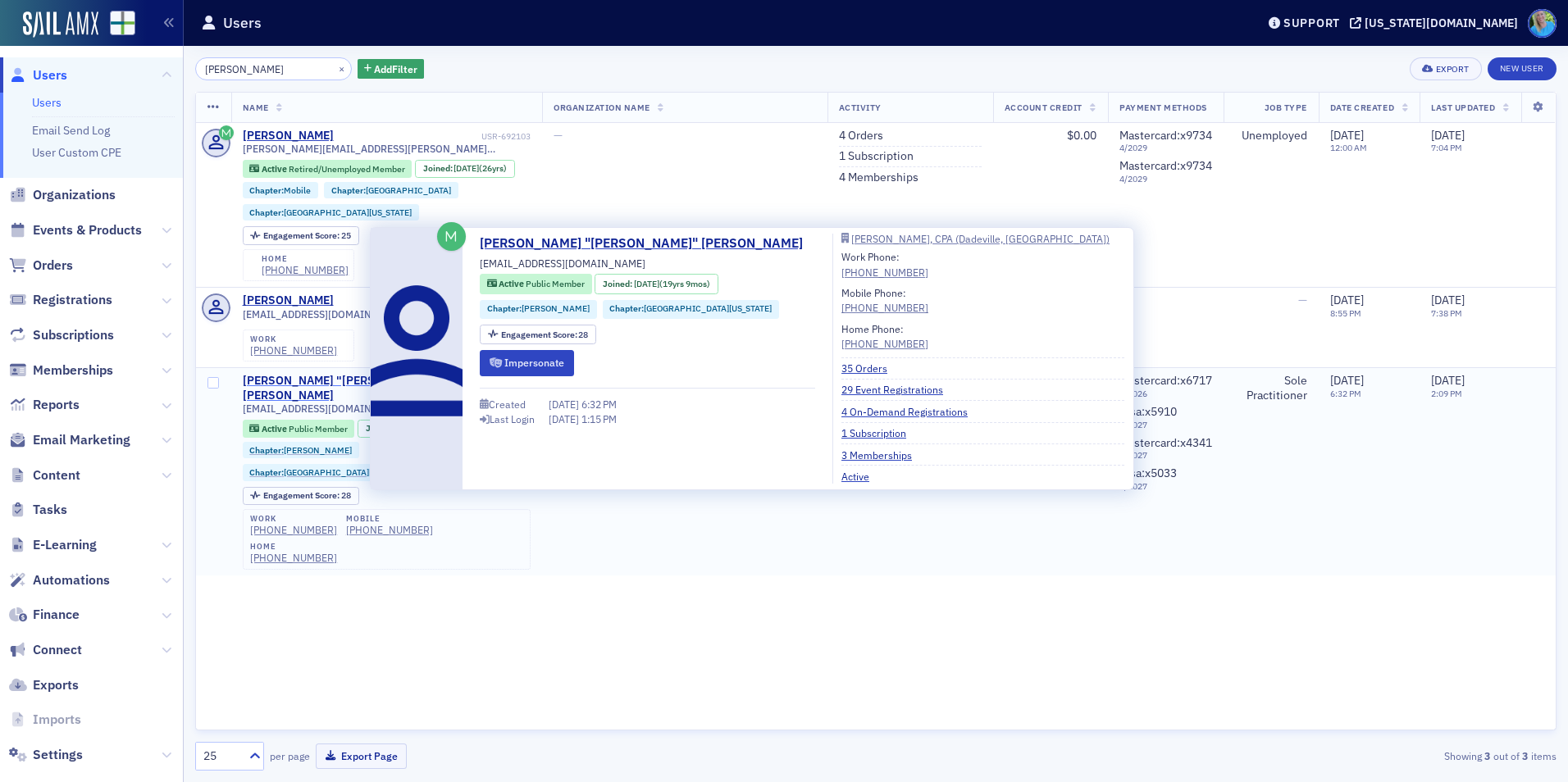
click at [318, 374] on div "James "Mickey" Tarpley" at bounding box center [360, 388] width 235 height 28
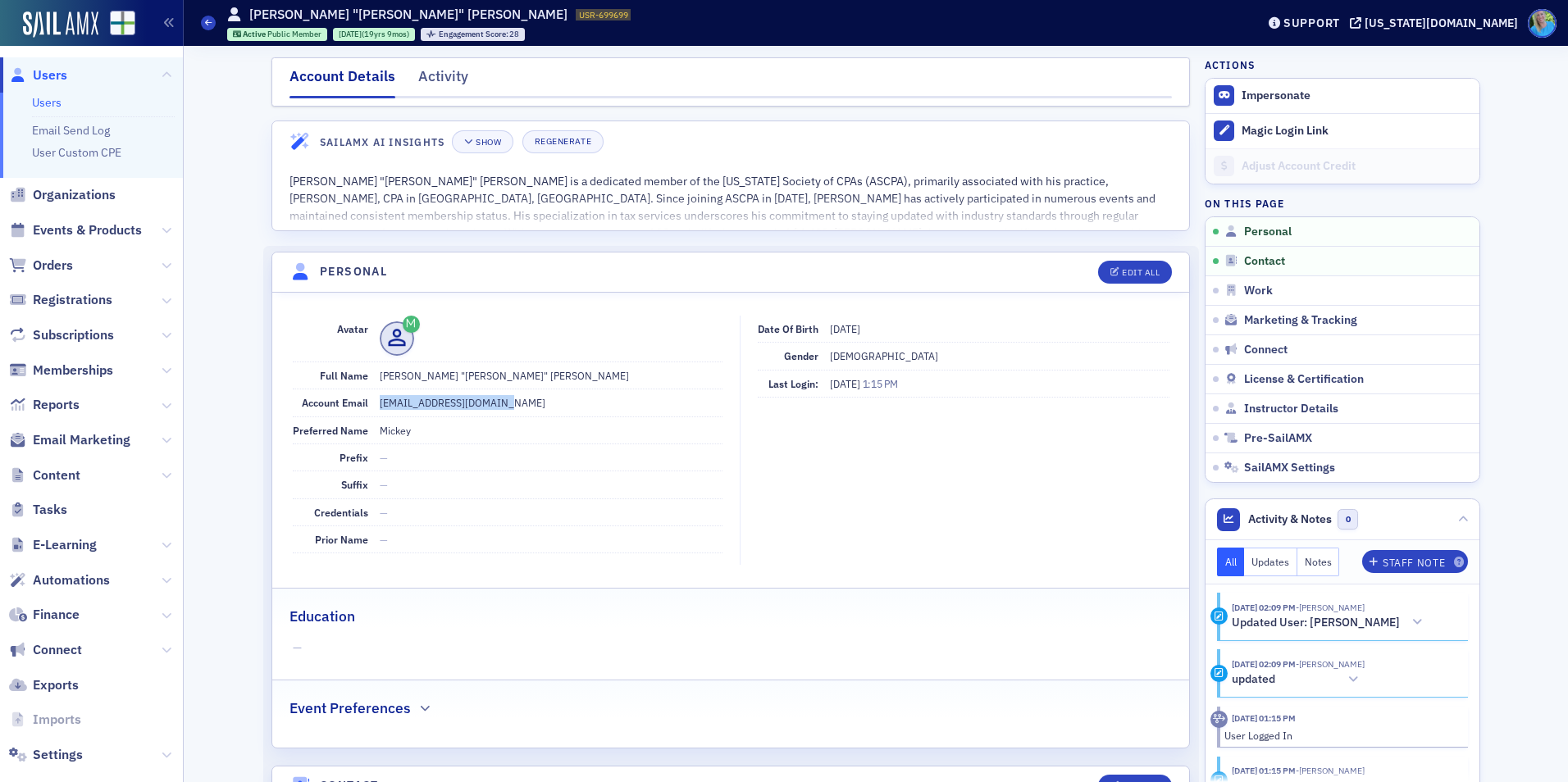
drag, startPoint x: 493, startPoint y: 405, endPoint x: 374, endPoint y: 400, distance: 119.1
click at [379, 400] on dd "mickey.jmtcpa@gmail.com" at bounding box center [550, 402] width 343 height 26
copy dd "mickey.jmtcpa@gmail.com"
click at [38, 108] on link "Users" at bounding box center [46, 103] width 29 height 15
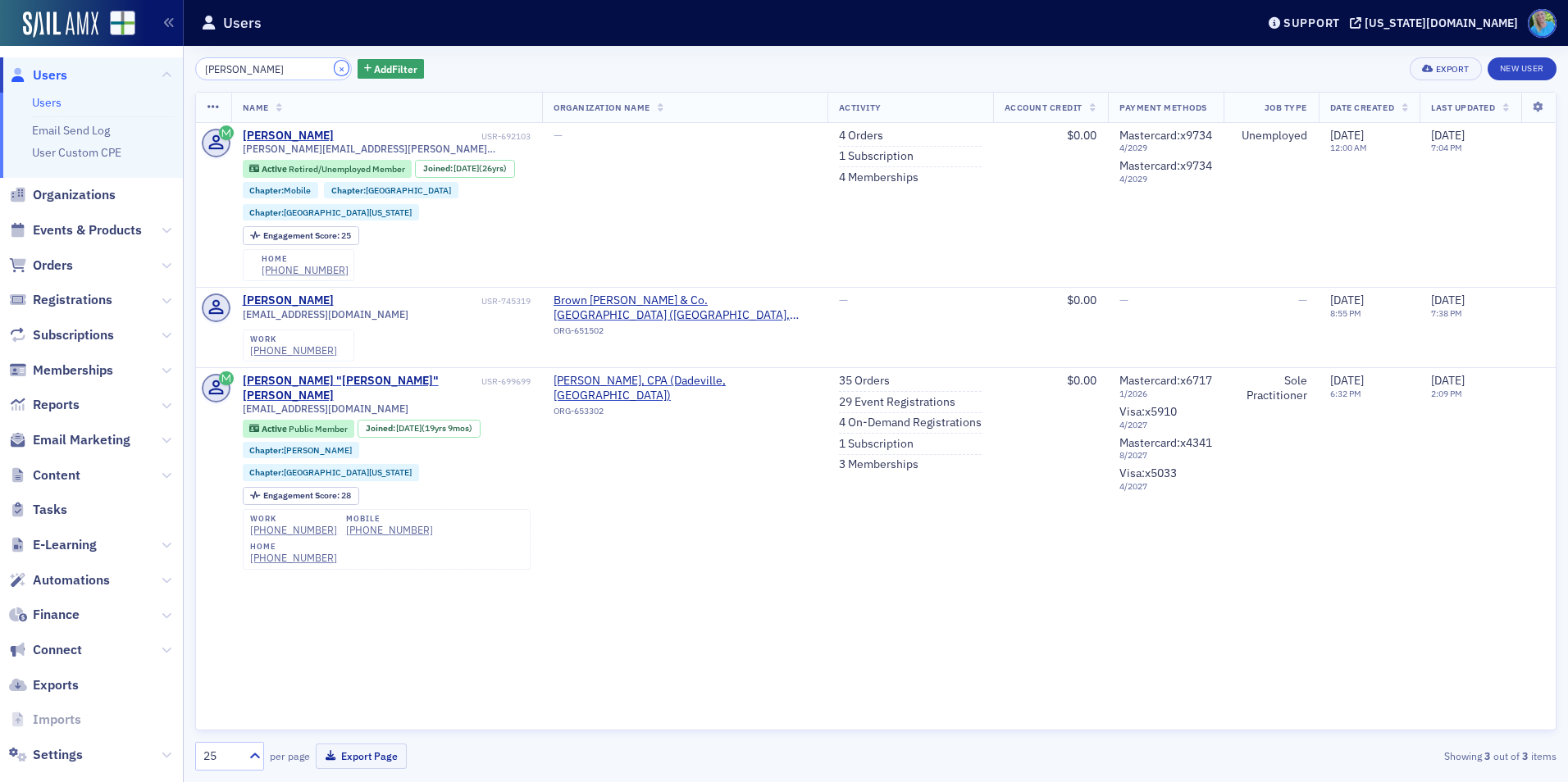
click at [334, 64] on button "×" at bounding box center [342, 68] width 15 height 15
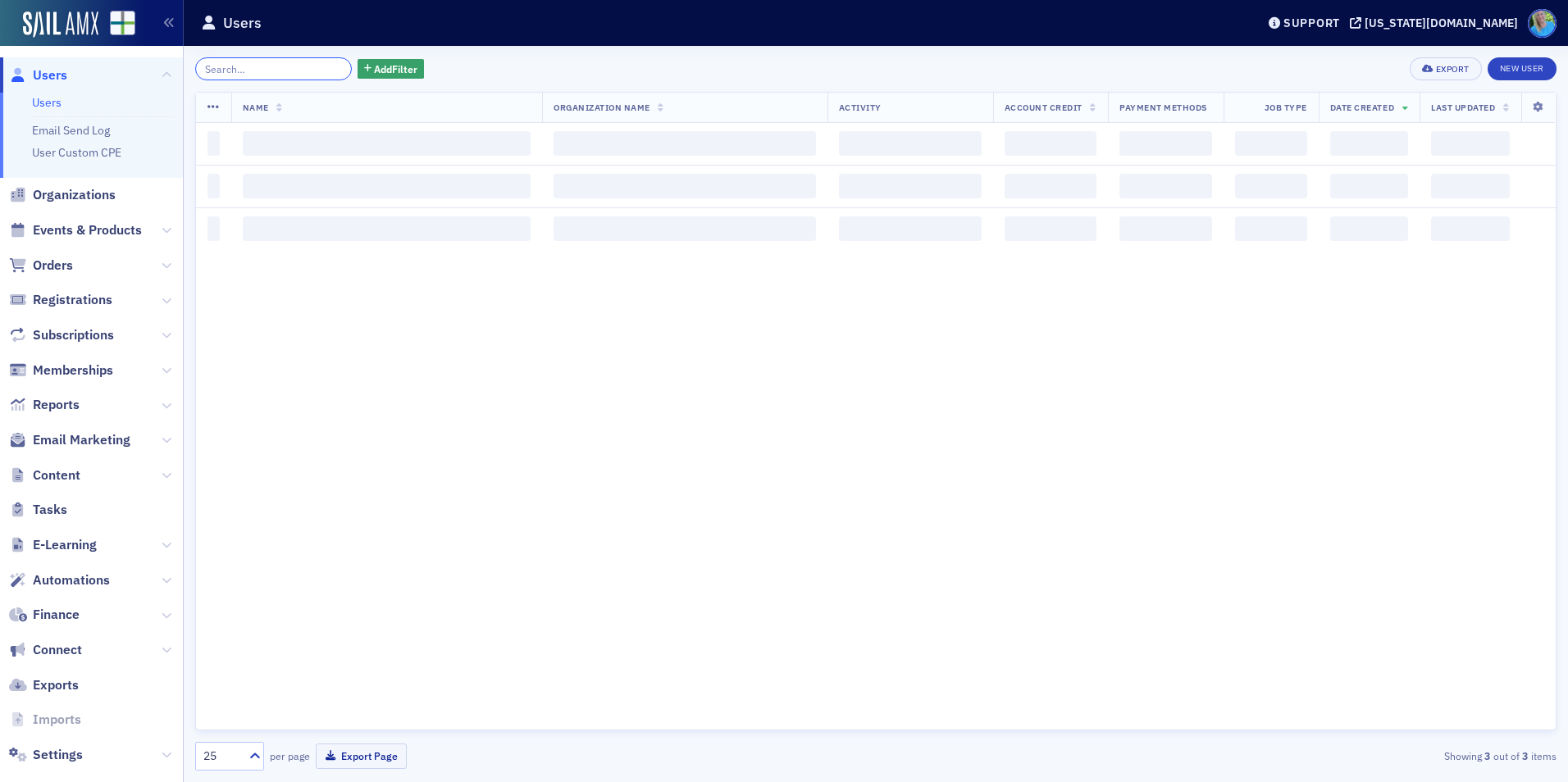
click at [322, 69] on input "search" at bounding box center [273, 69] width 157 height 23
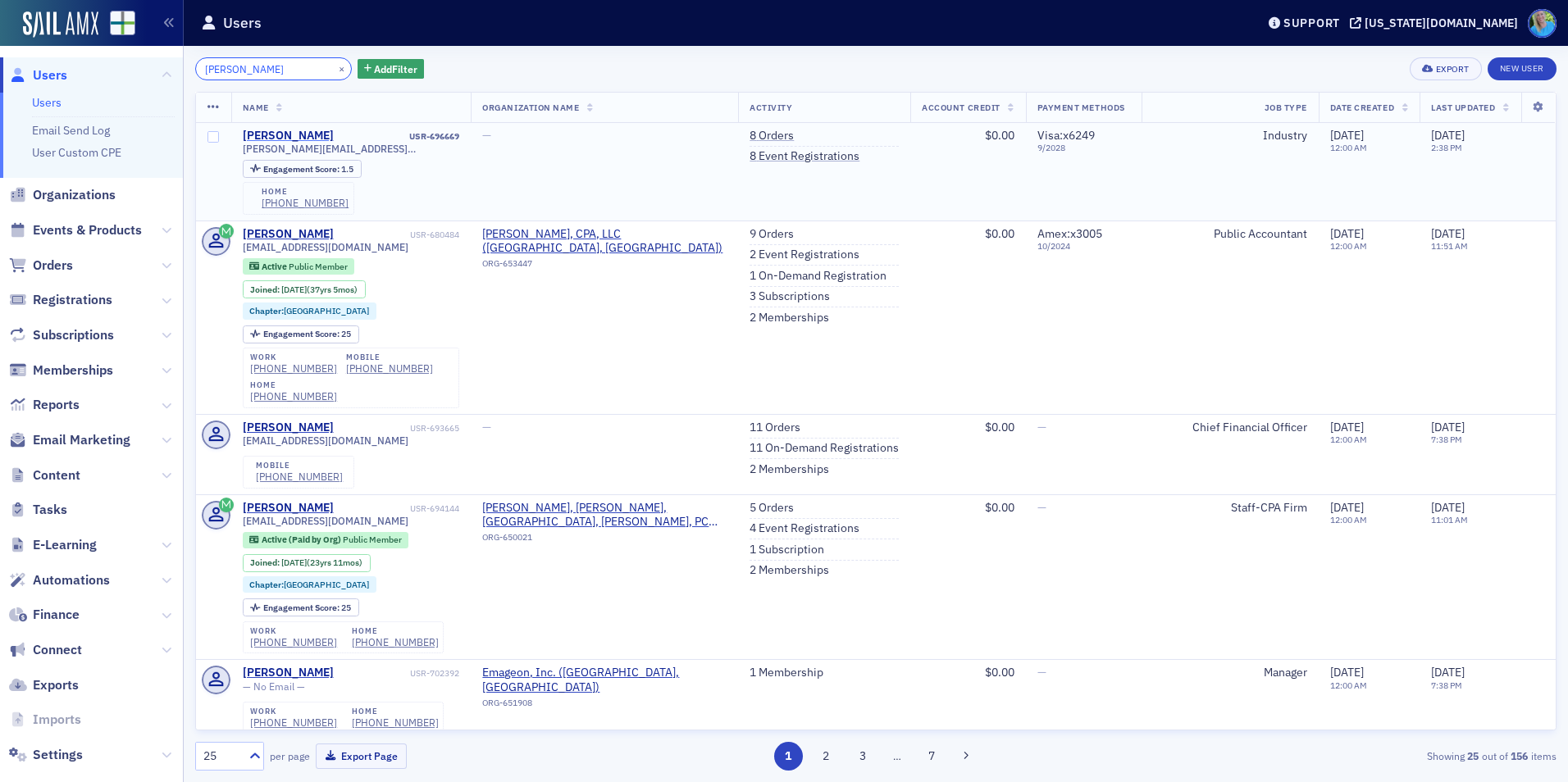
type input "patrick trotter"
click at [282, 138] on div "Patrick Trotter" at bounding box center [288, 136] width 91 height 15
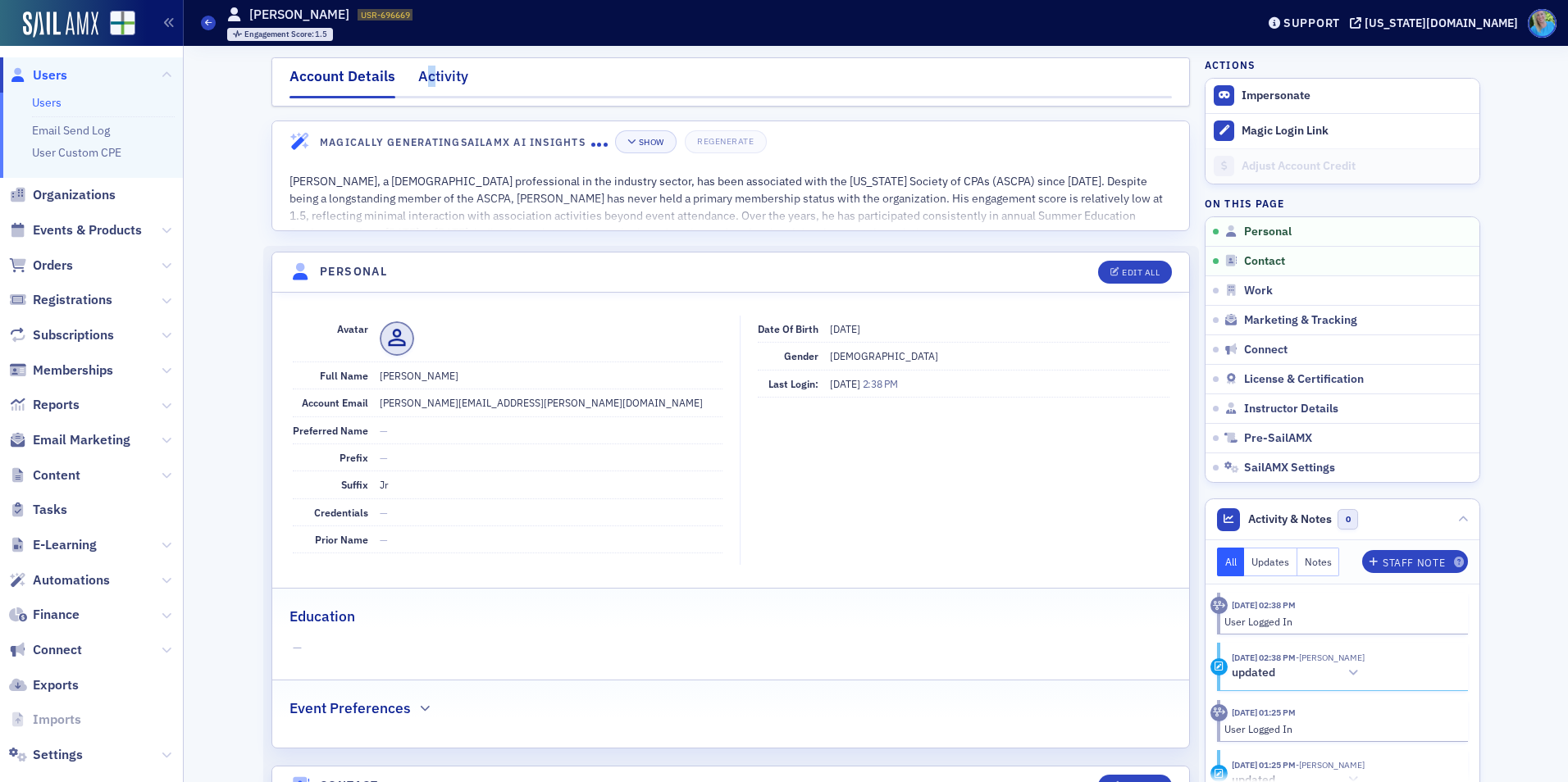
click at [425, 72] on div "Activity" at bounding box center [443, 81] width 50 height 30
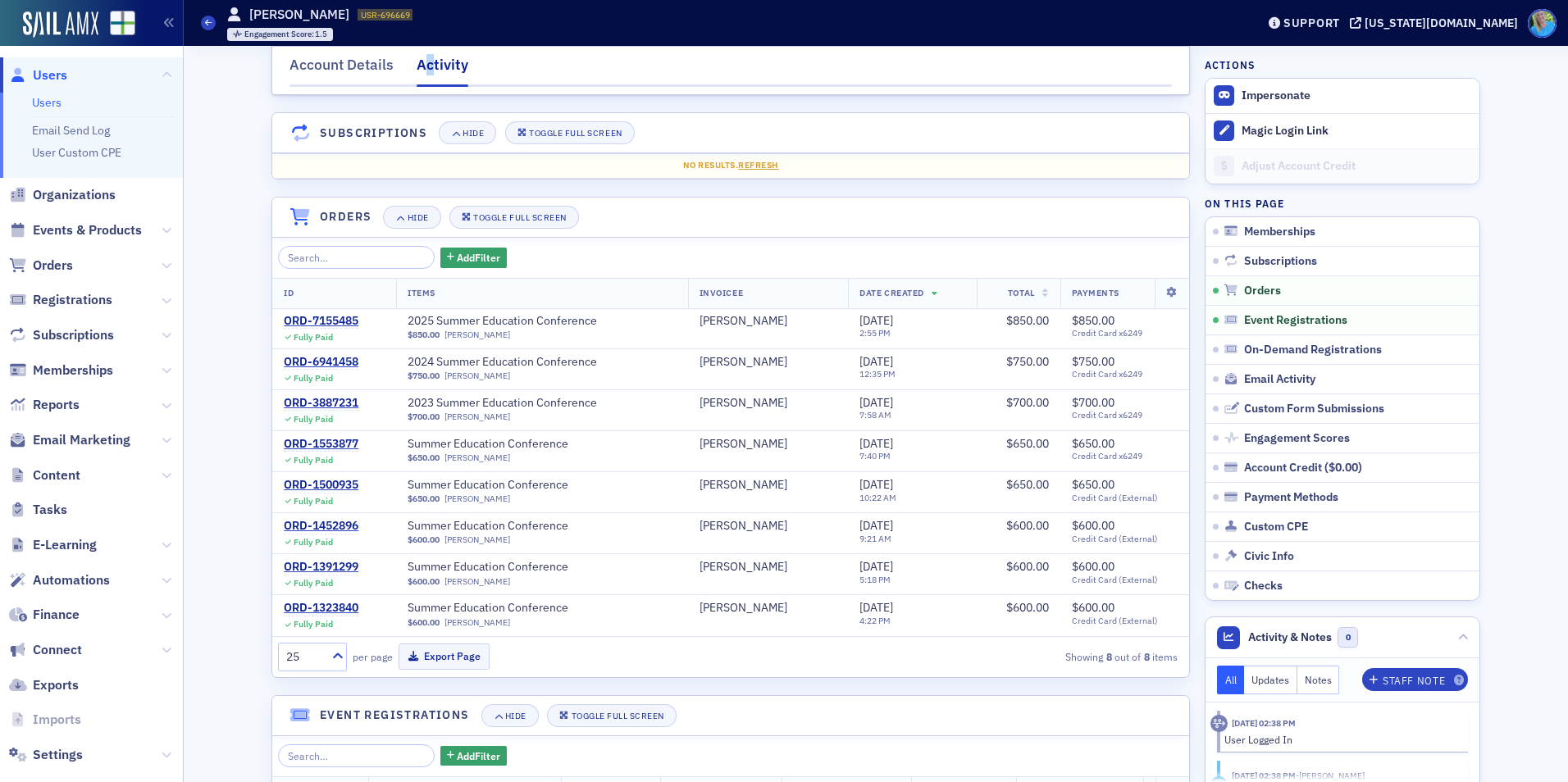
scroll to position [574, 0]
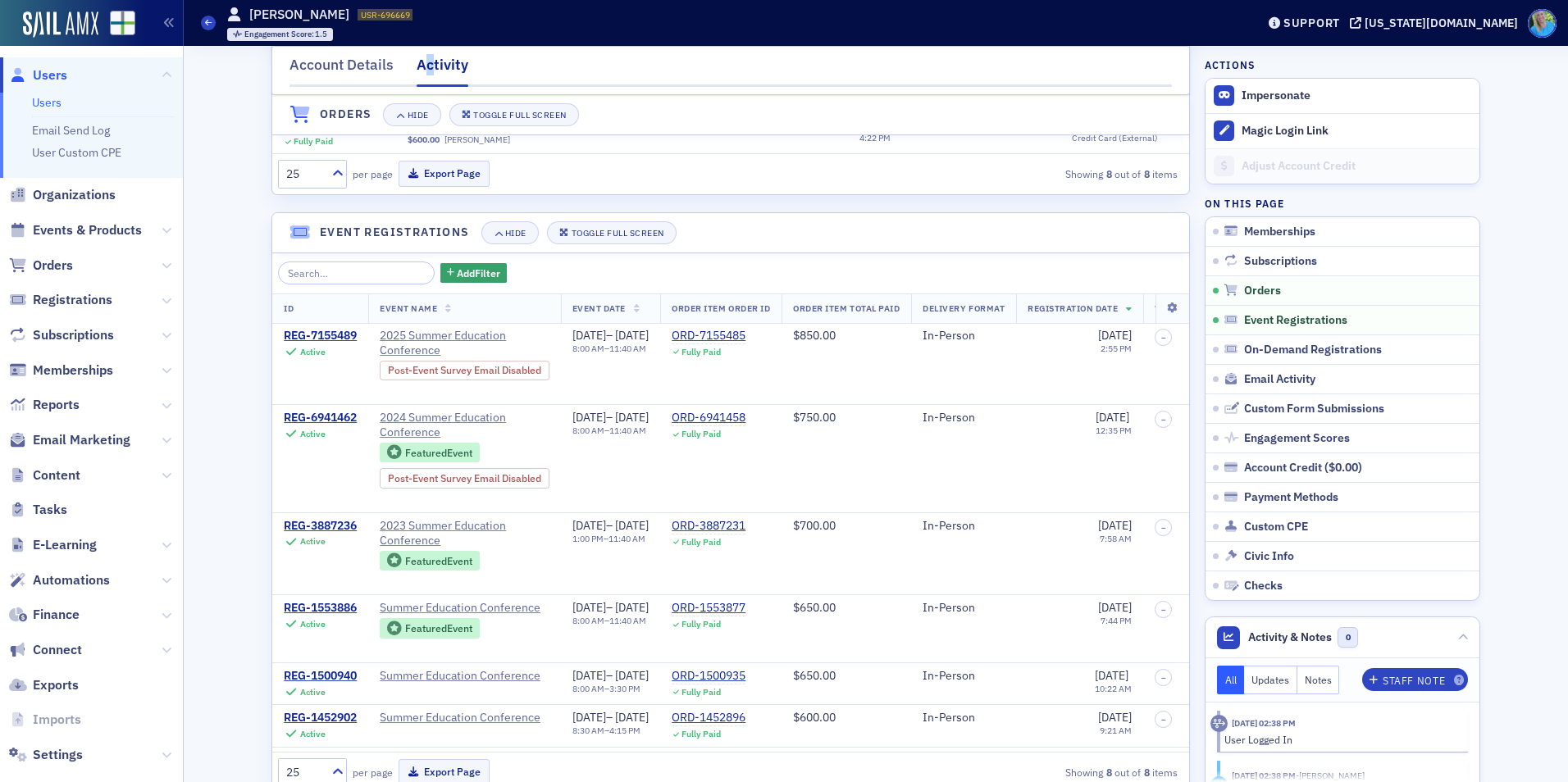
click at [342, 315] on th "ID" at bounding box center [320, 309] width 96 height 30
click at [340, 327] on td "REG-7155489 Active" at bounding box center [320, 364] width 96 height 82
click at [340, 333] on div "REG-7155489" at bounding box center [320, 336] width 73 height 15
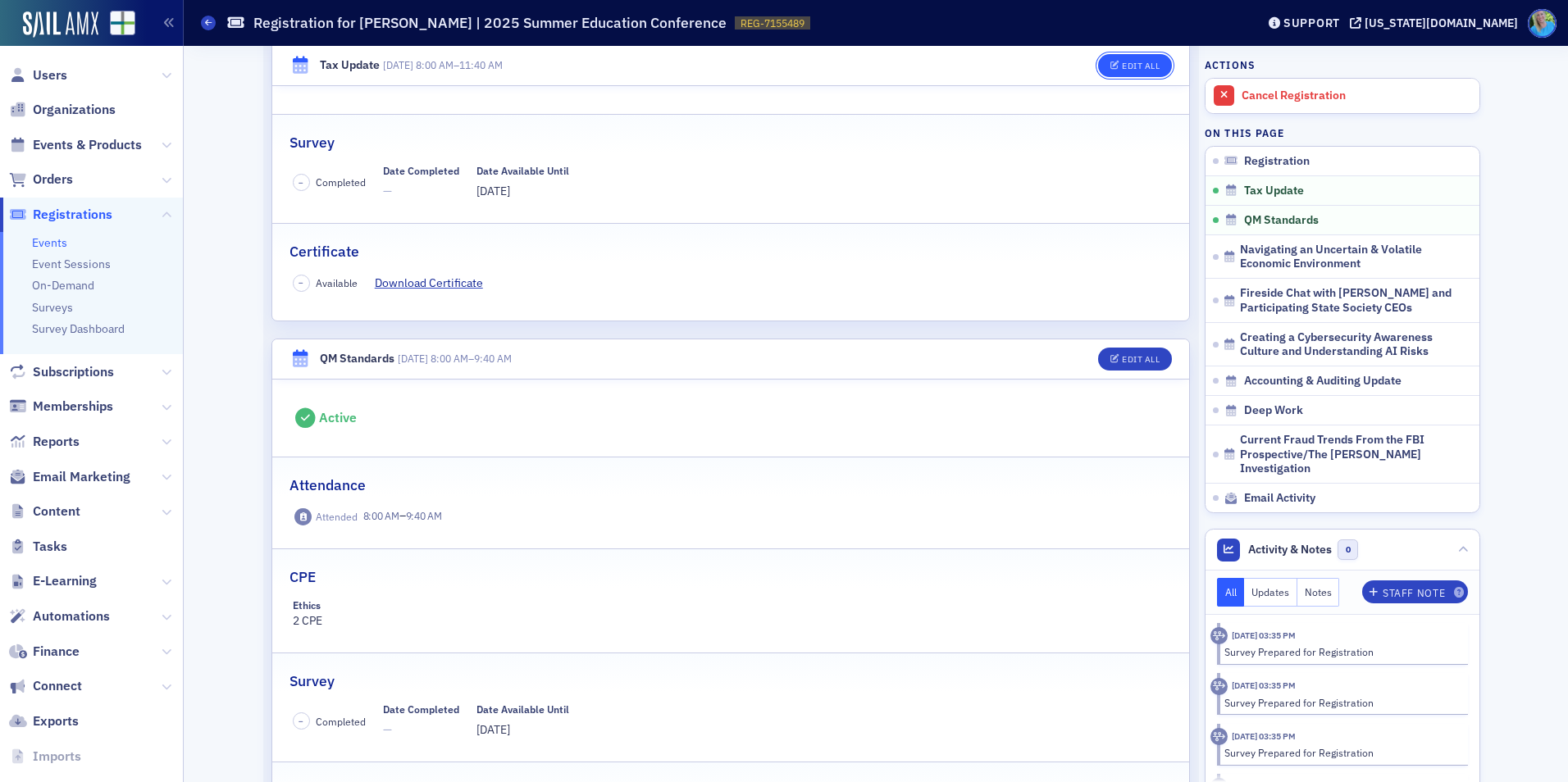
click at [1129, 66] on div "Edit All" at bounding box center [1140, 66] width 38 height 9
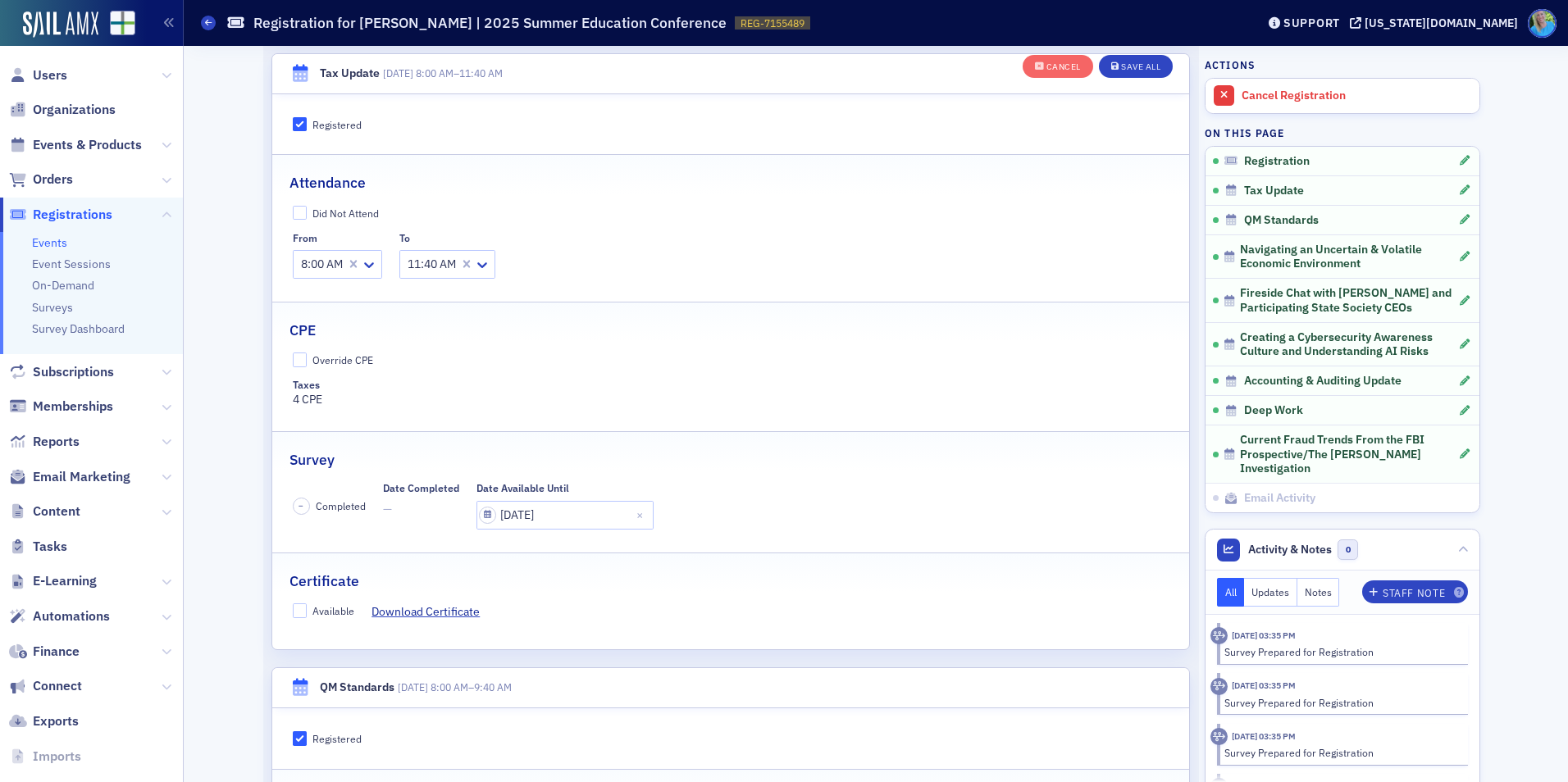
scroll to position [355, 0]
click at [563, 515] on input "07/30/2025" at bounding box center [564, 516] width 177 height 28
select select "6"
select select "2025"
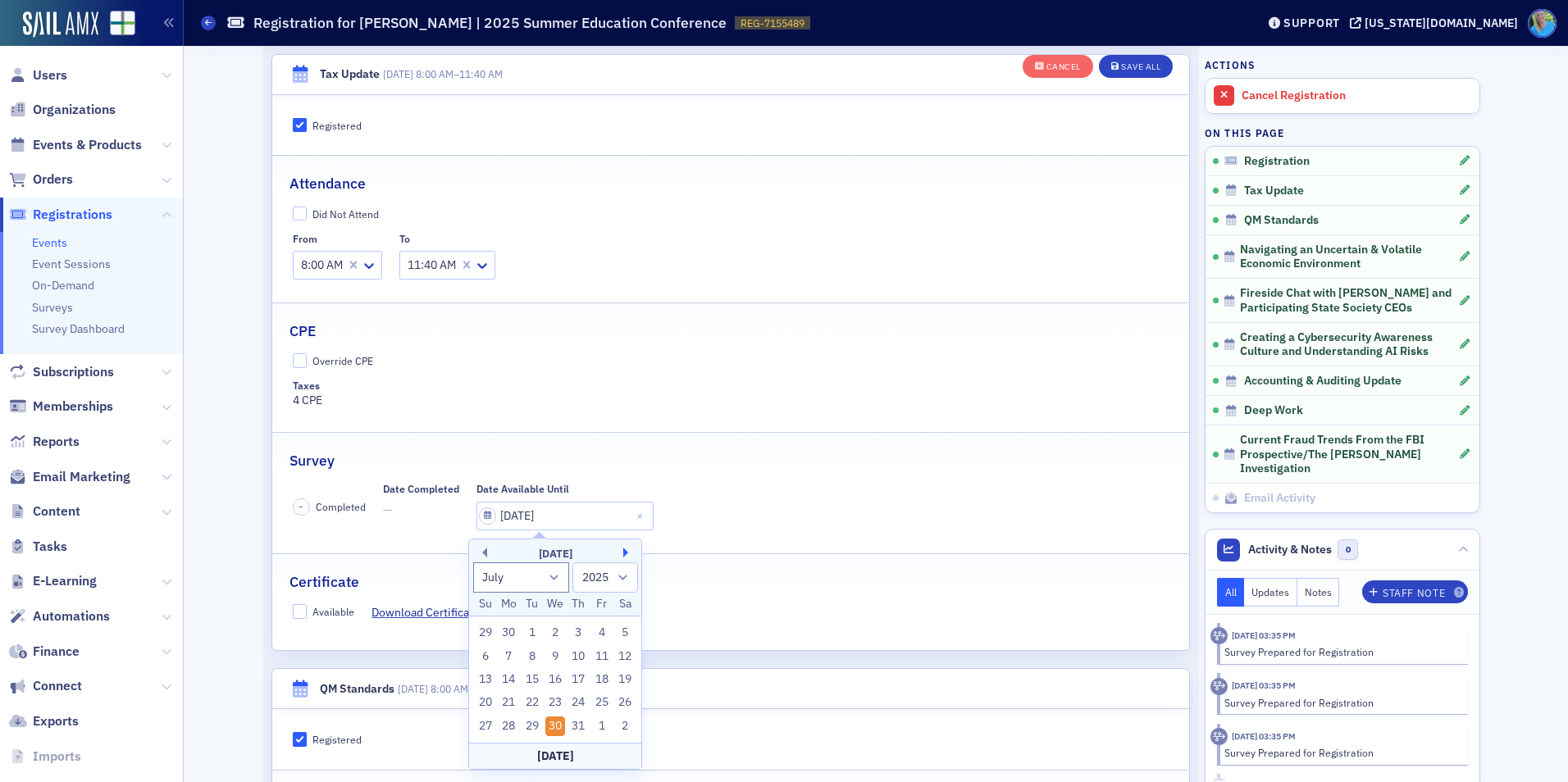
click at [629, 555] on button "Next Month" at bounding box center [629, 553] width 10 height 10
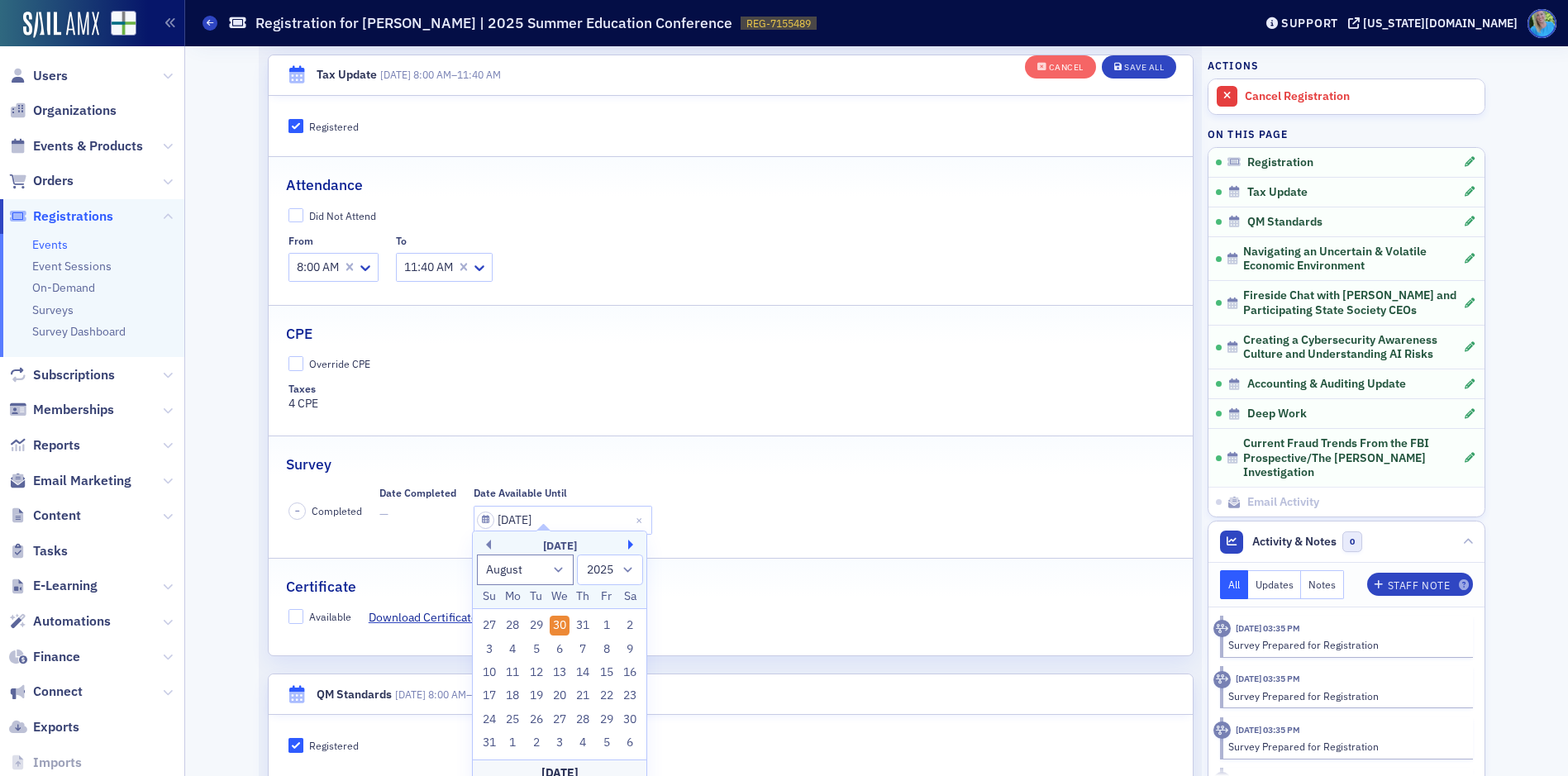
click at [634, 549] on button "Next Month" at bounding box center [634, 544] width 10 height 10
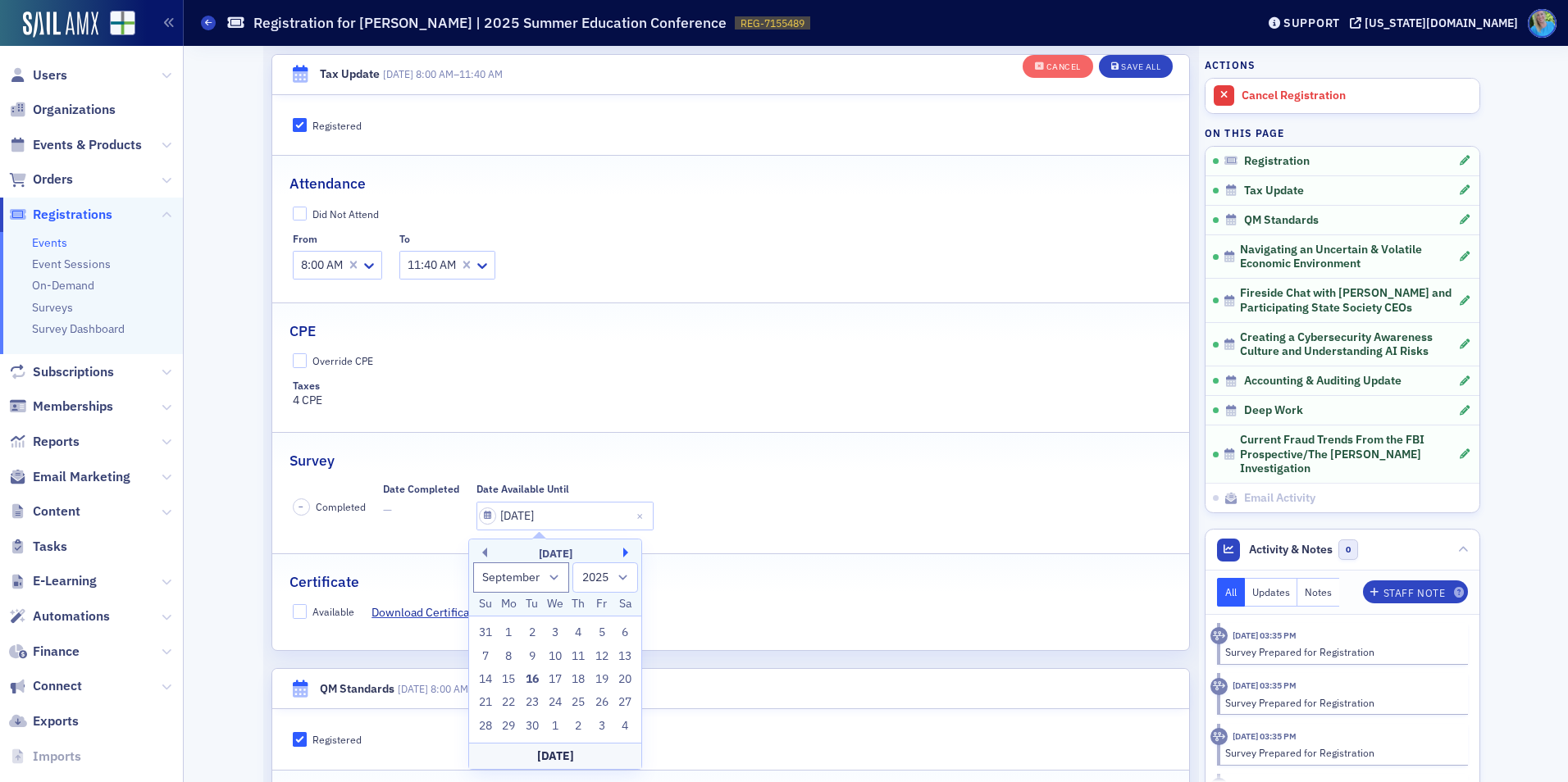
click at [629, 555] on button "Next Month" at bounding box center [629, 553] width 10 height 10
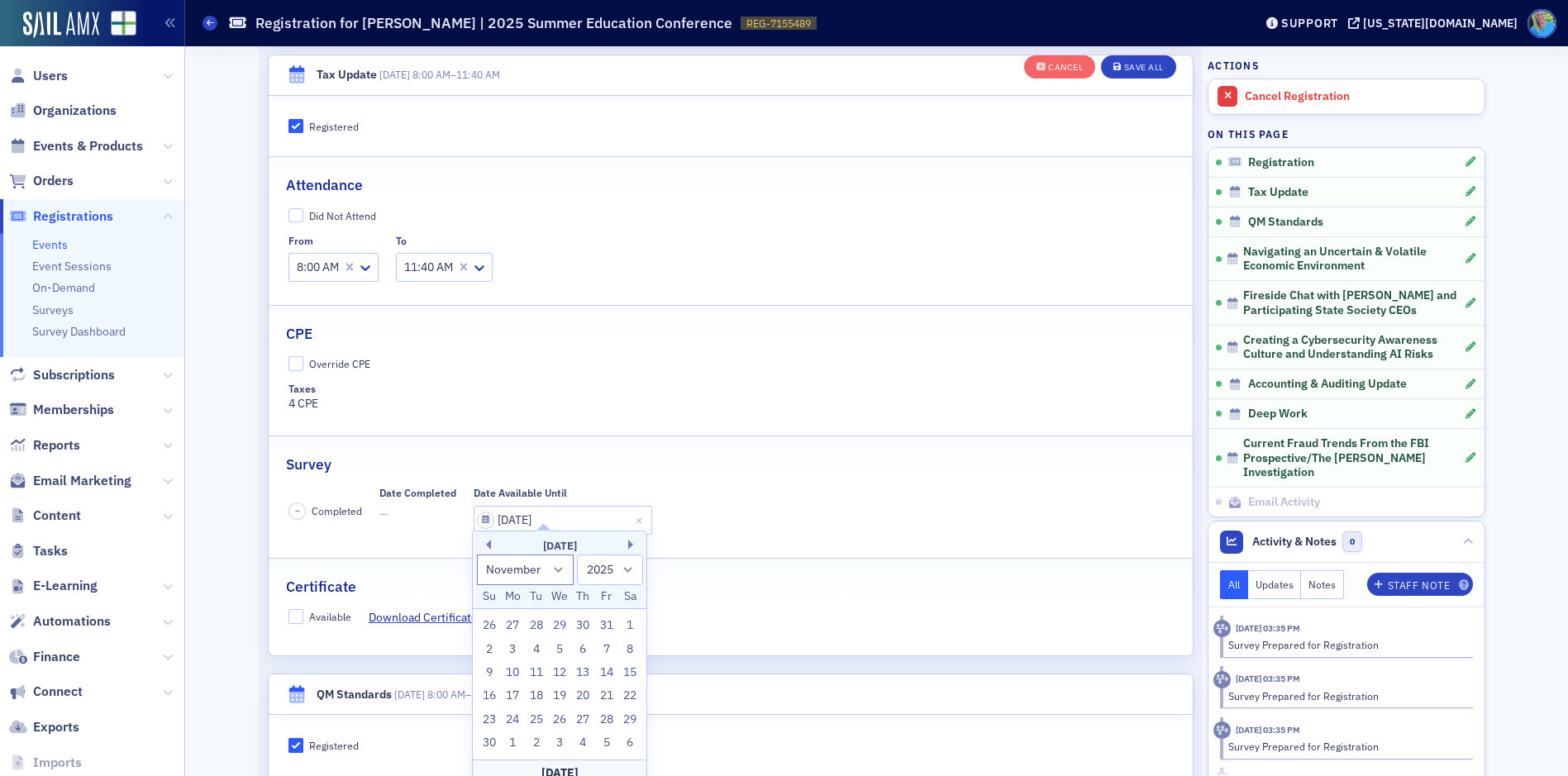
click at [491, 554] on div "November 2025" at bounding box center [560, 546] width 174 height 17
click at [485, 549] on button "Previous Month" at bounding box center [486, 544] width 10 height 10
select select "9"
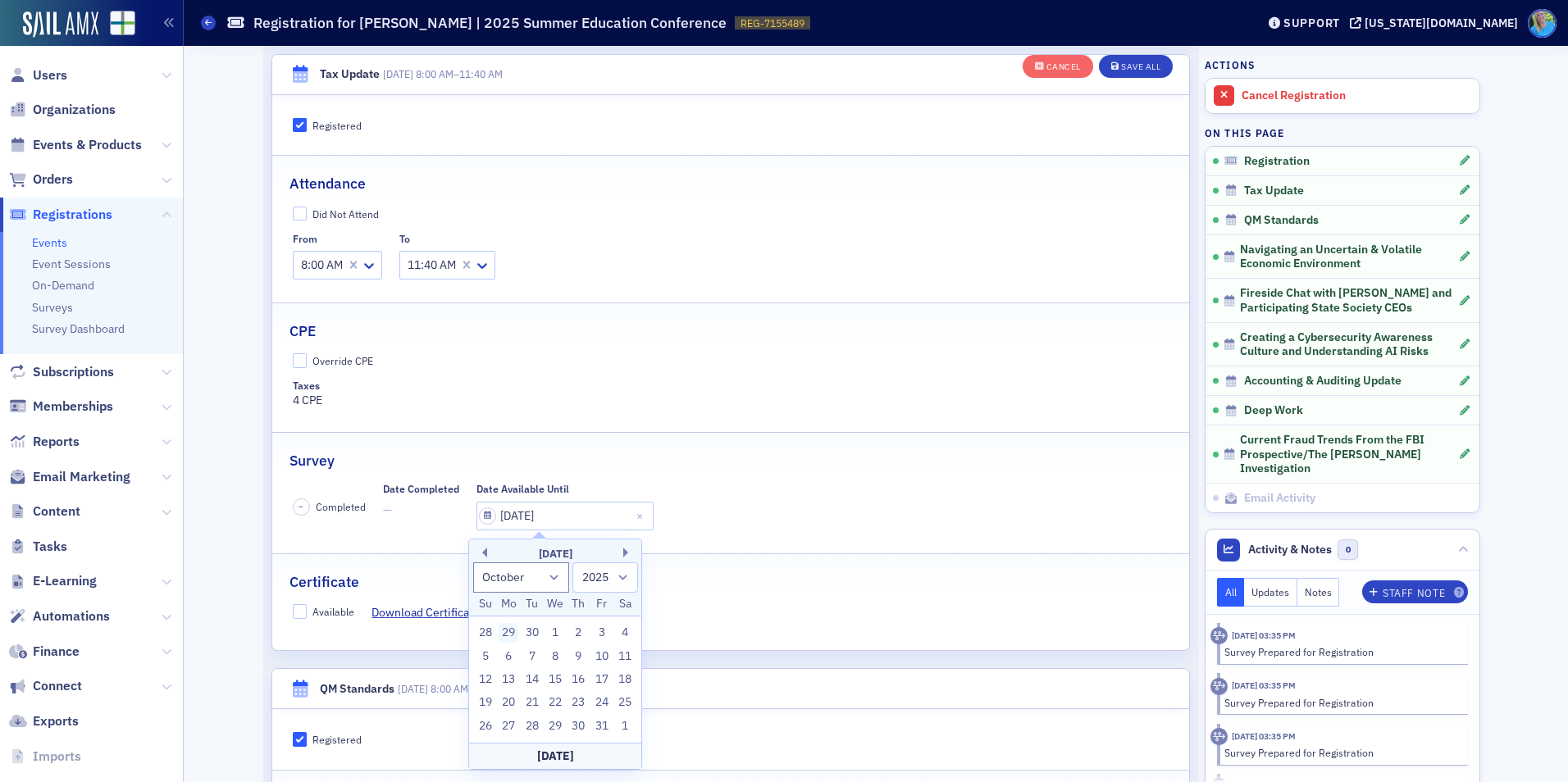
click at [513, 630] on div "29" at bounding box center [508, 634] width 20 height 20
type input "09/29/2025"
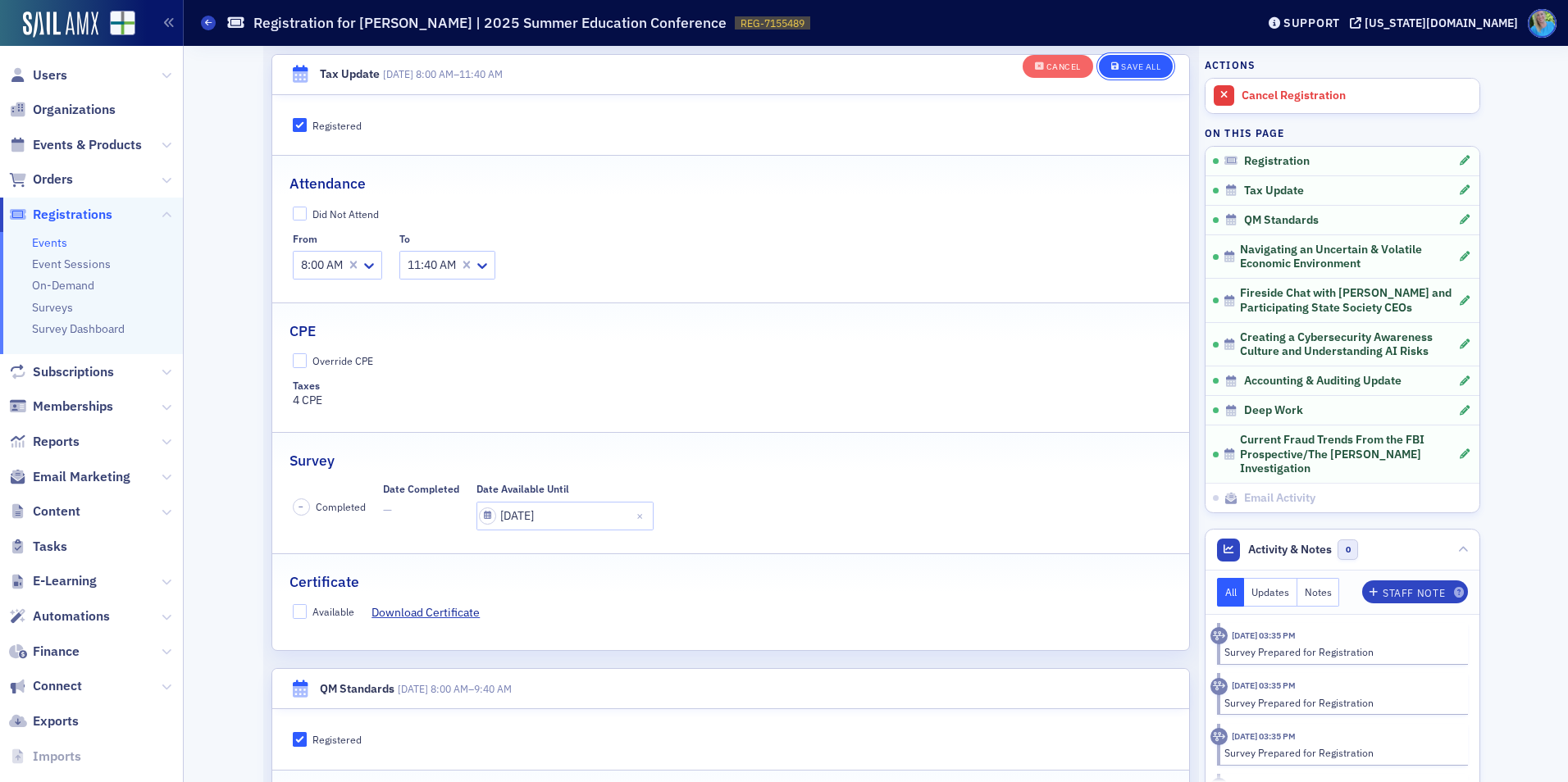
click at [1121, 72] on div "Save All" at bounding box center [1140, 67] width 39 height 9
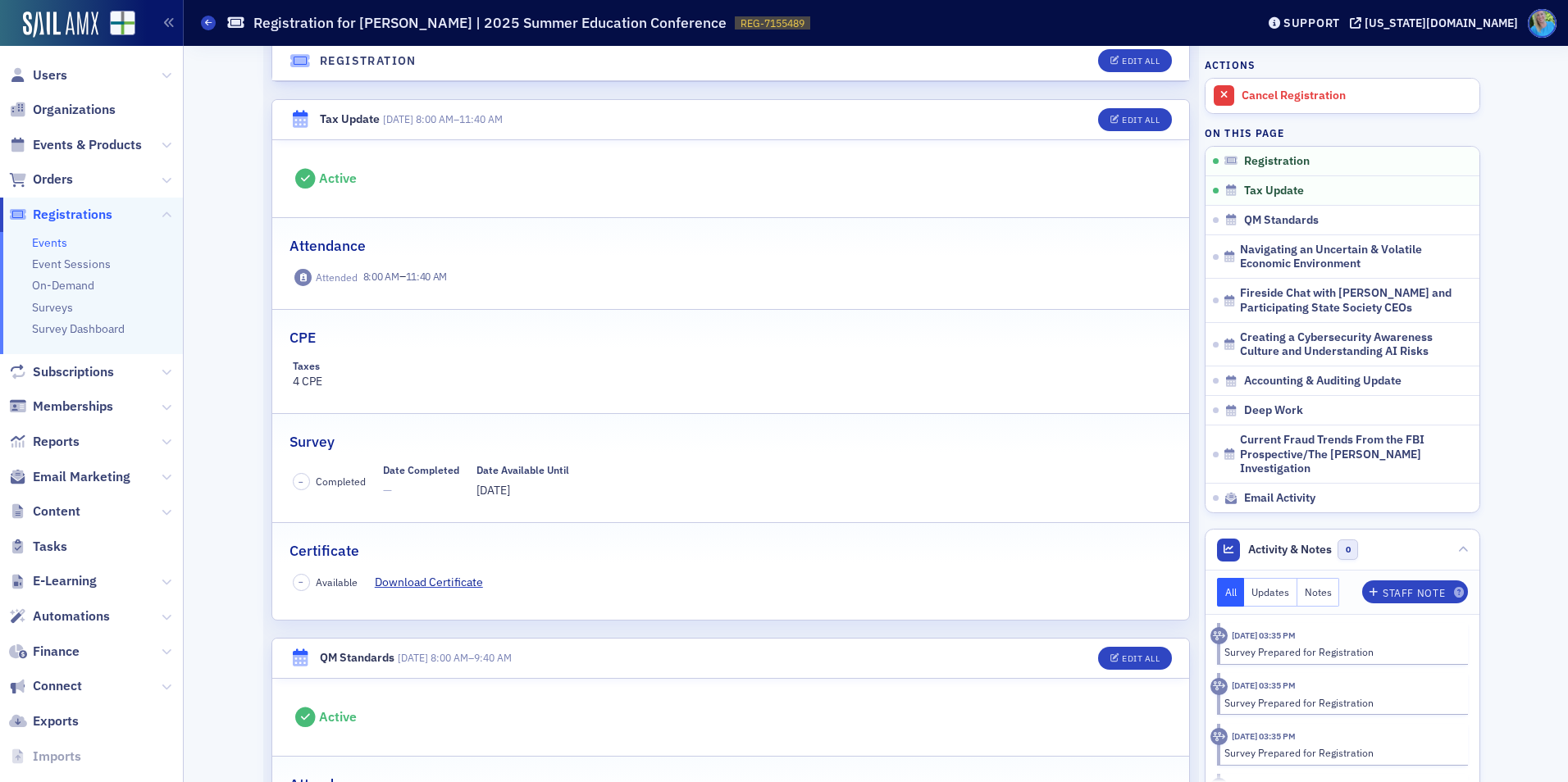
scroll to position [0, 0]
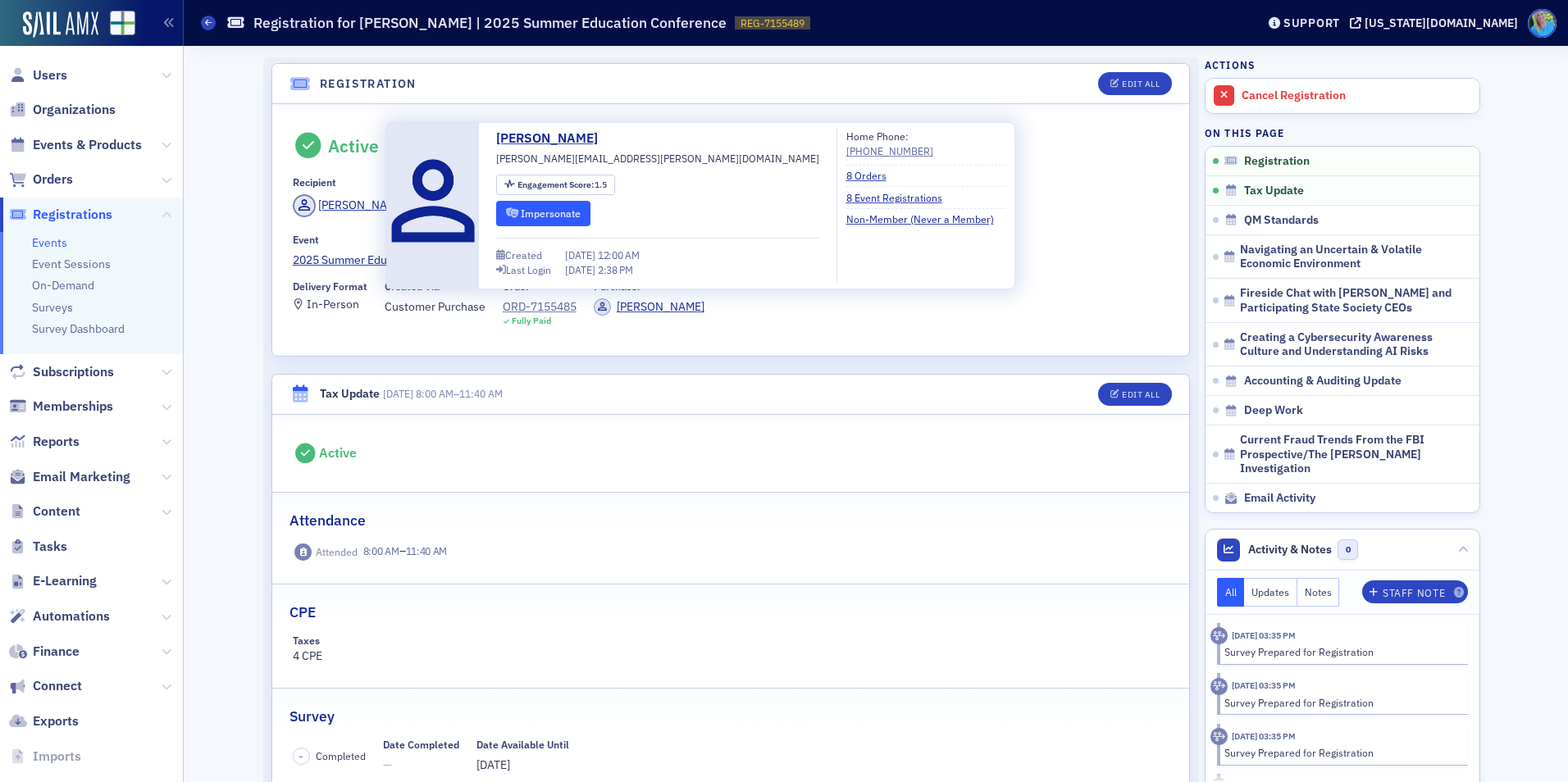
click at [549, 203] on button "Impersonate" at bounding box center [543, 213] width 94 height 25
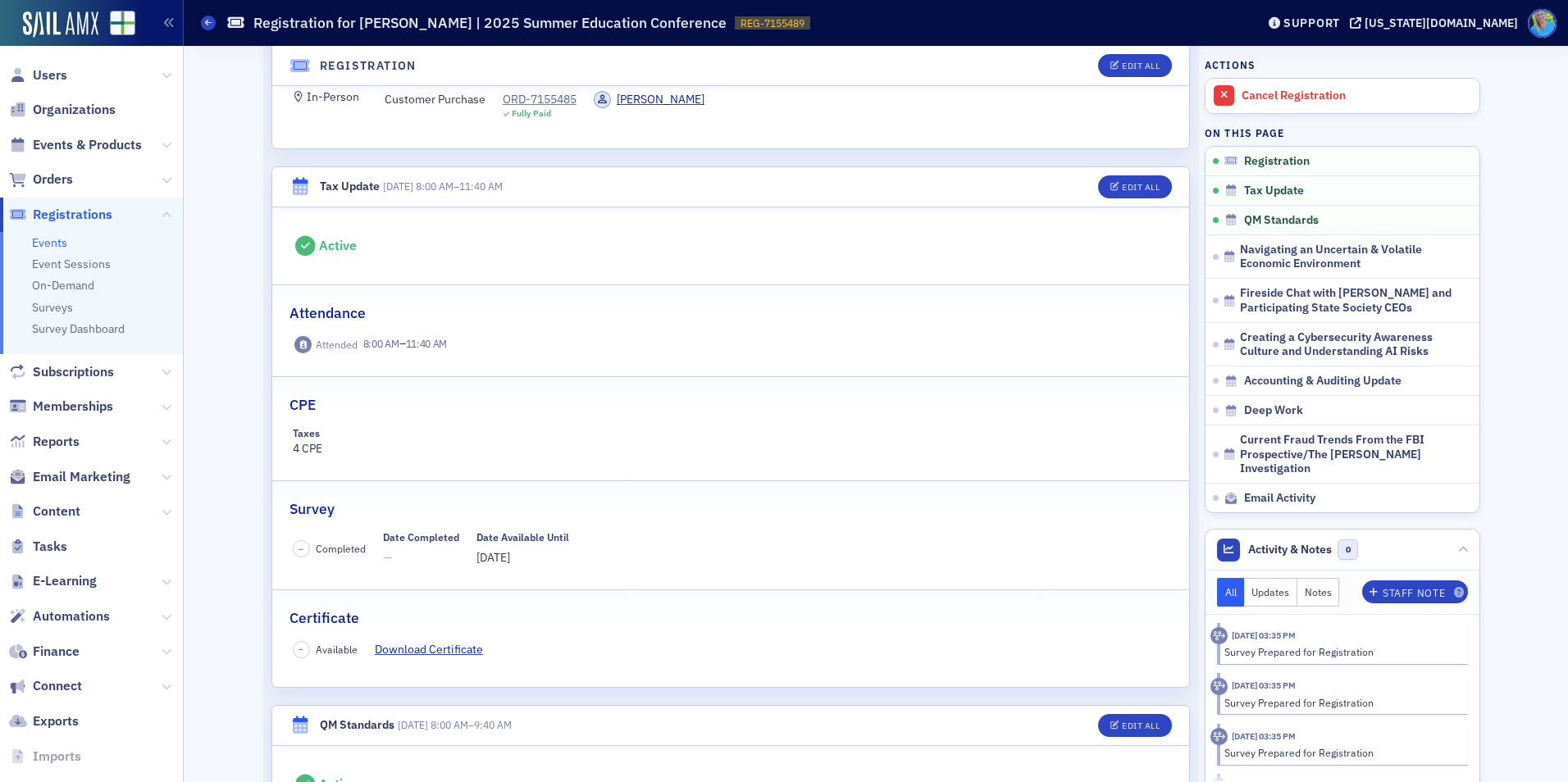
scroll to position [164, 0]
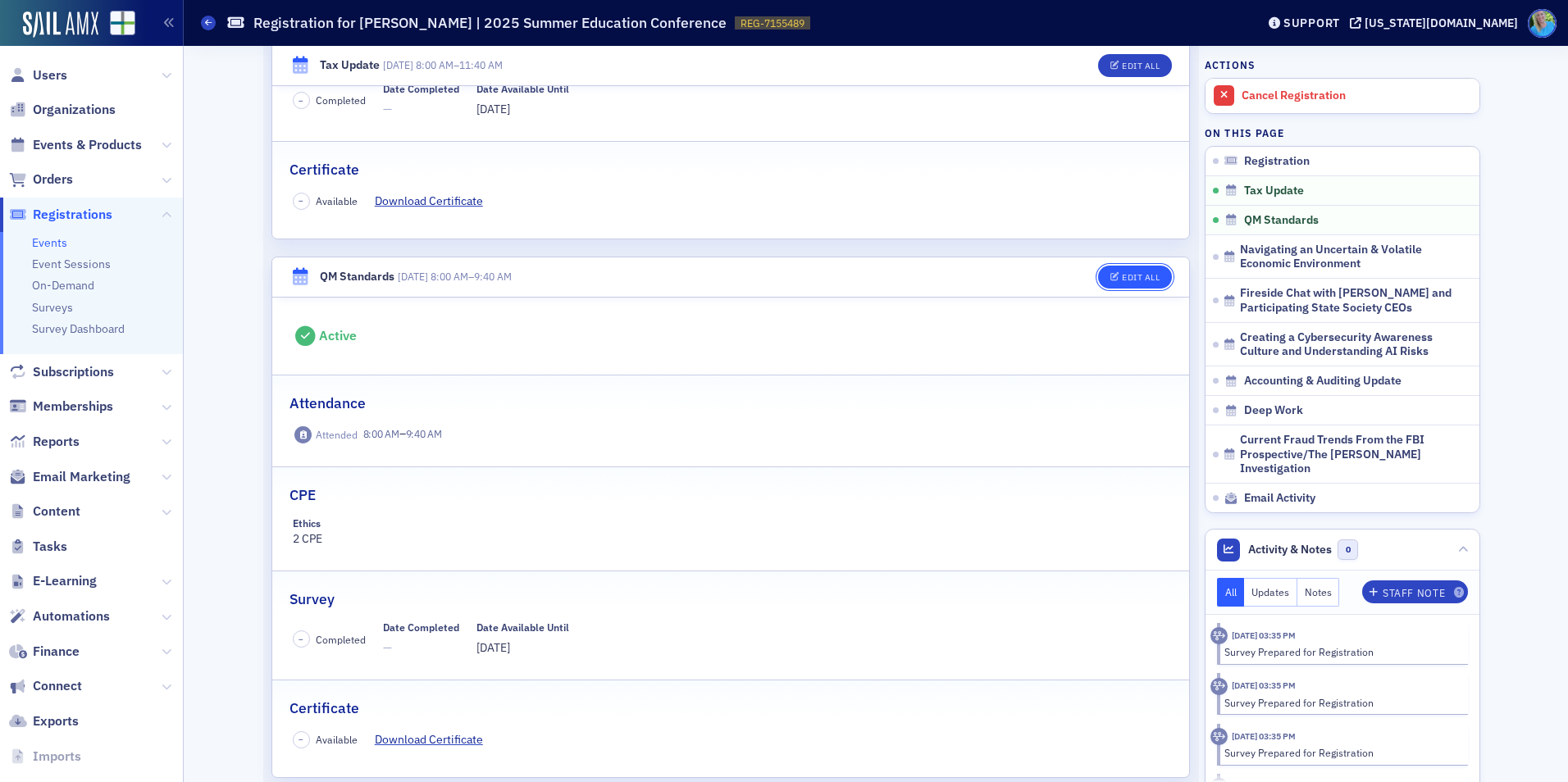
click at [1129, 272] on button "Edit All" at bounding box center [1135, 278] width 74 height 23
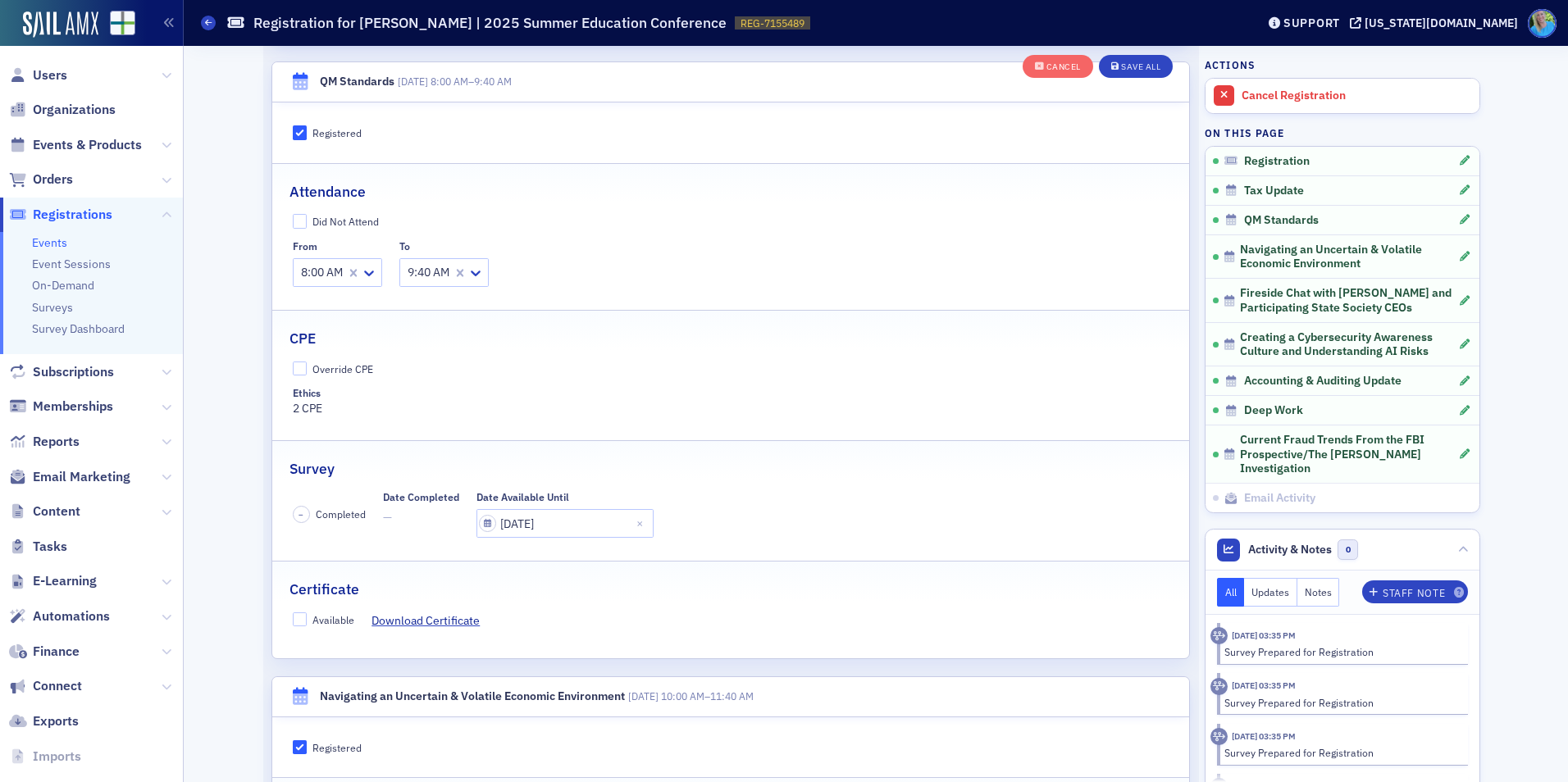
scroll to position [970, 0]
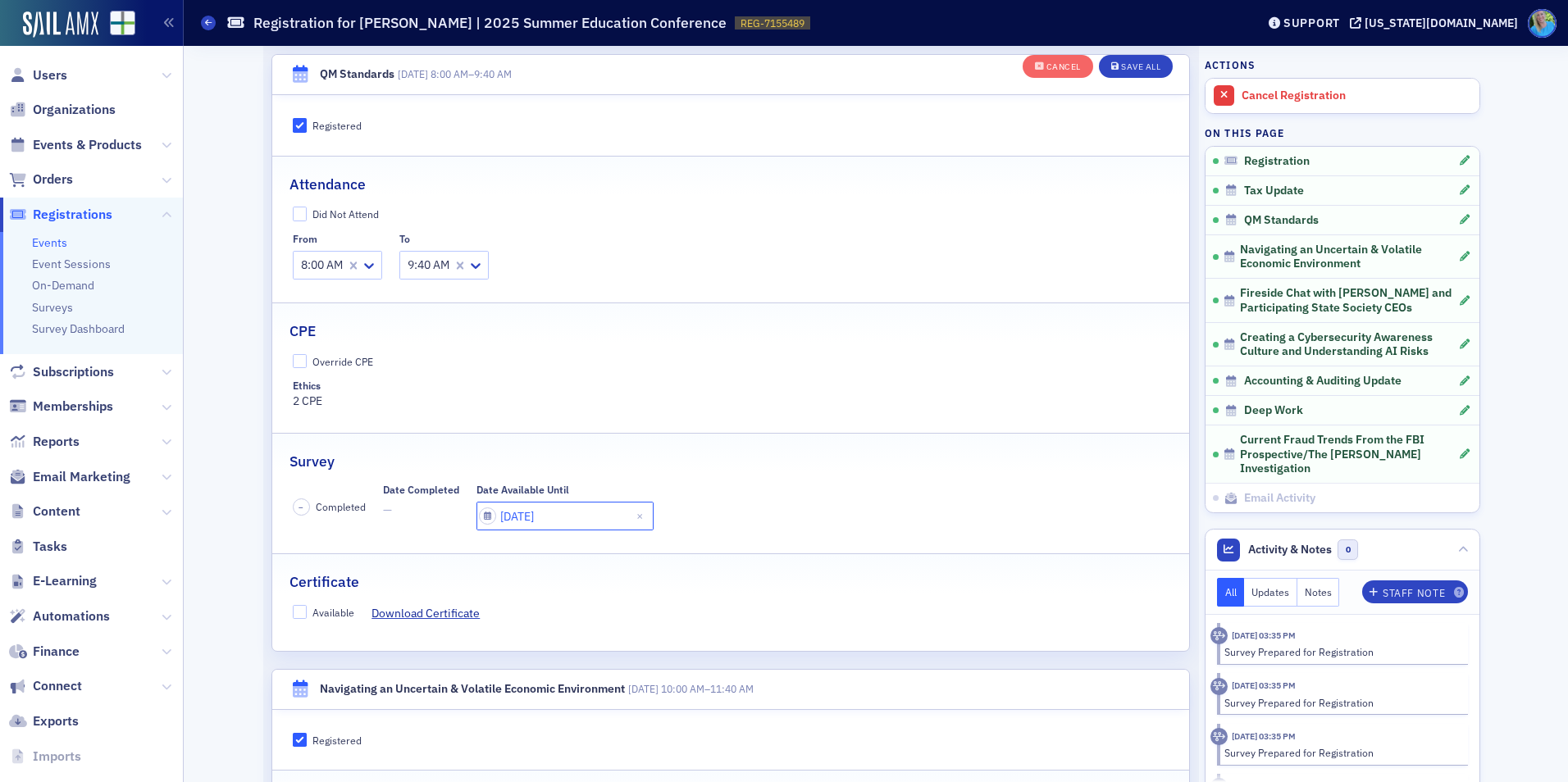
click at [567, 523] on input "07/31/2025" at bounding box center [564, 516] width 177 height 28
select select "6"
select select "2025"
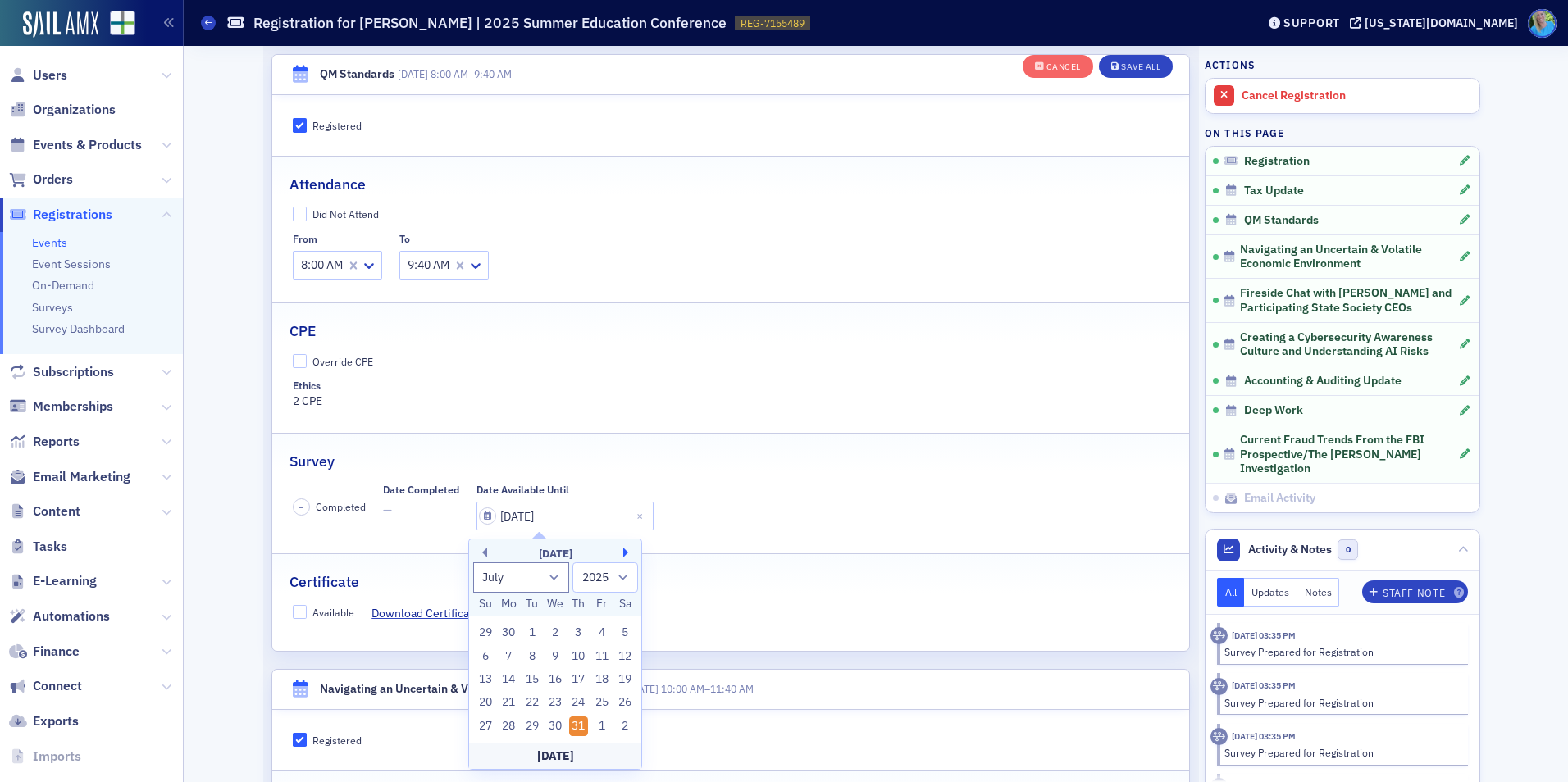
click at [626, 553] on button "Next Month" at bounding box center [629, 553] width 10 height 10
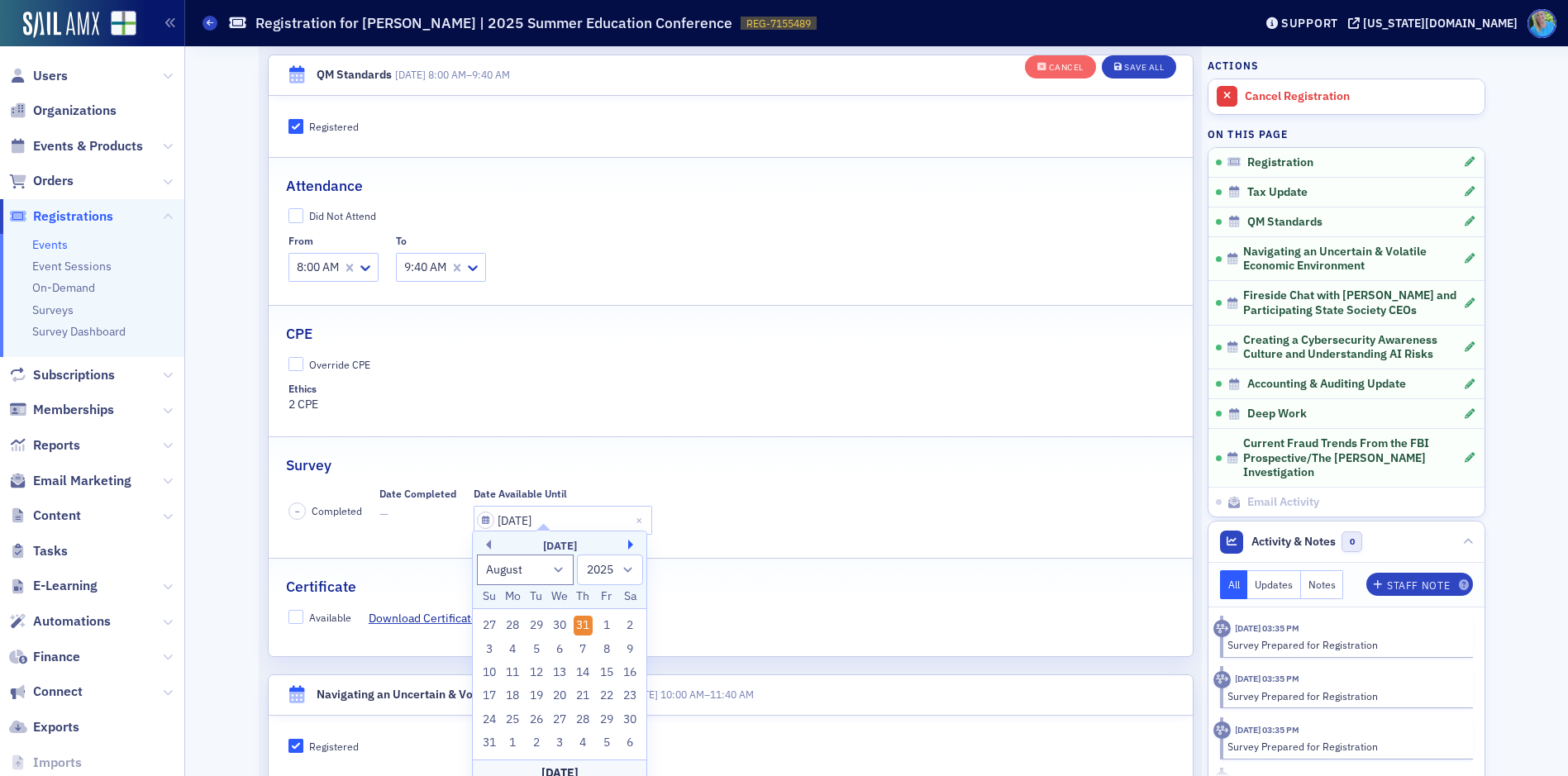
click at [631, 549] on button "Next Month" at bounding box center [634, 544] width 10 height 10
select select "8"
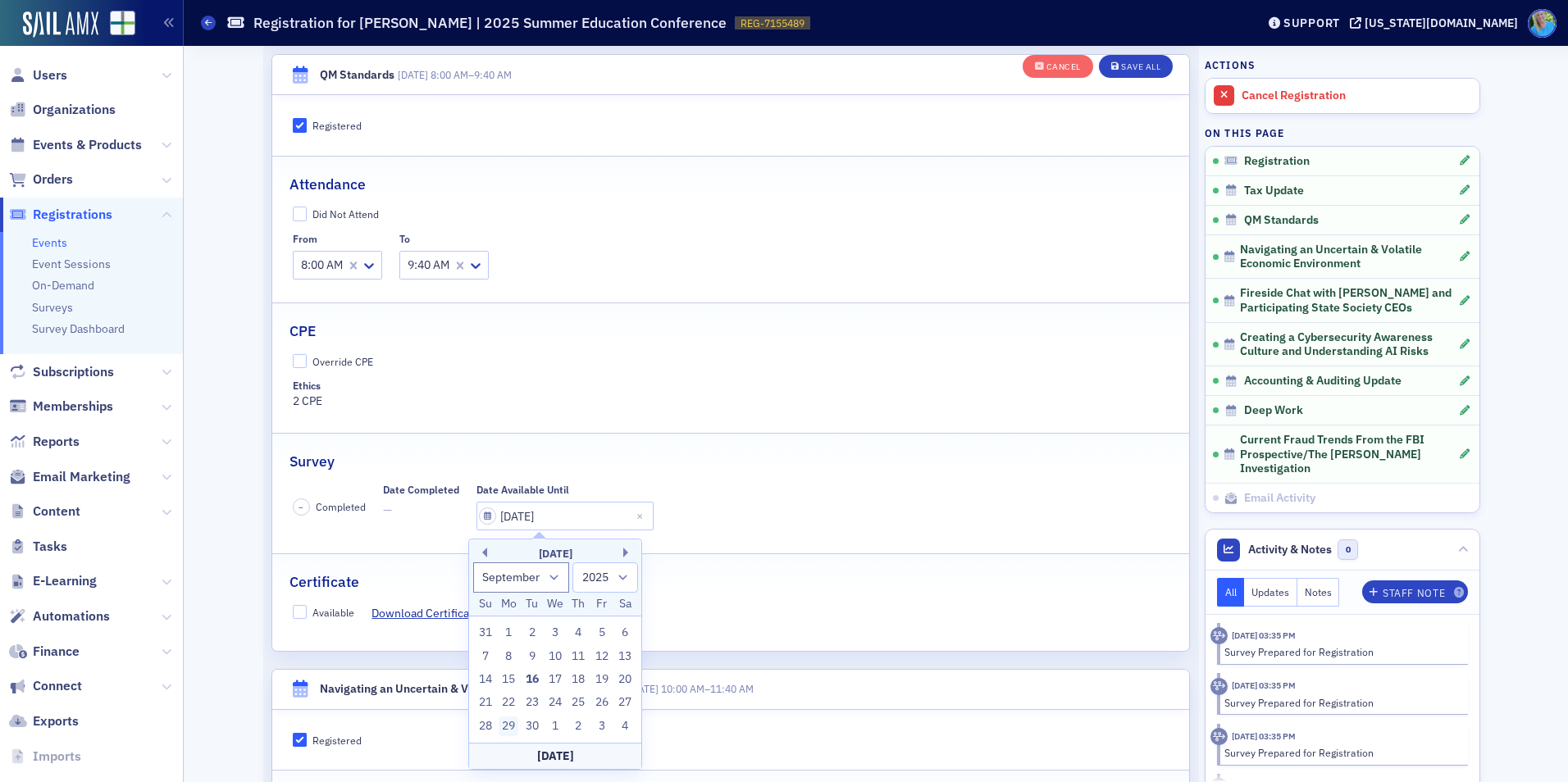
click at [515, 724] on div "29" at bounding box center [508, 727] width 20 height 20
type input "09/29/2025"
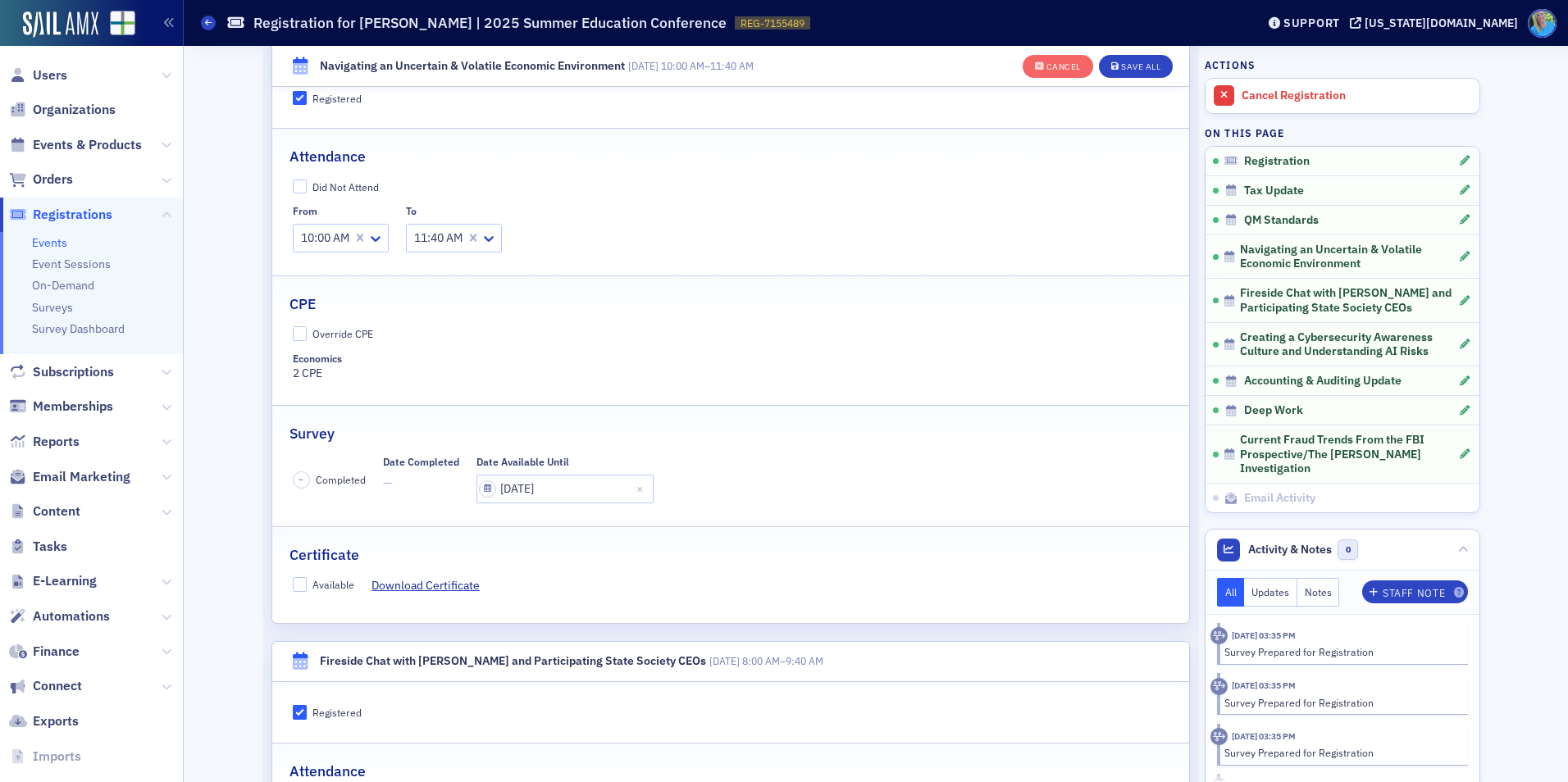
scroll to position [1626, 0]
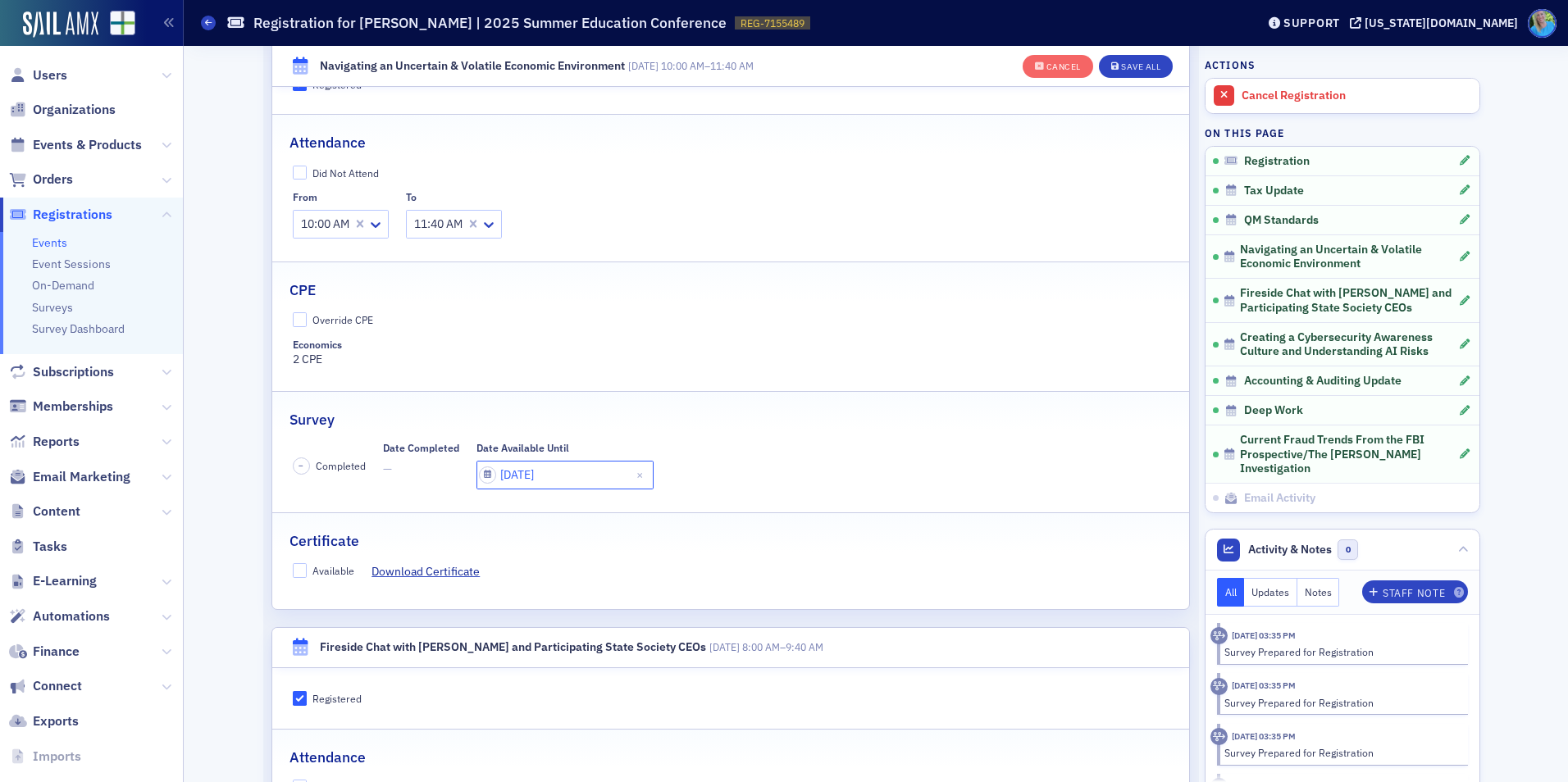
select select "6"
select select "2025"
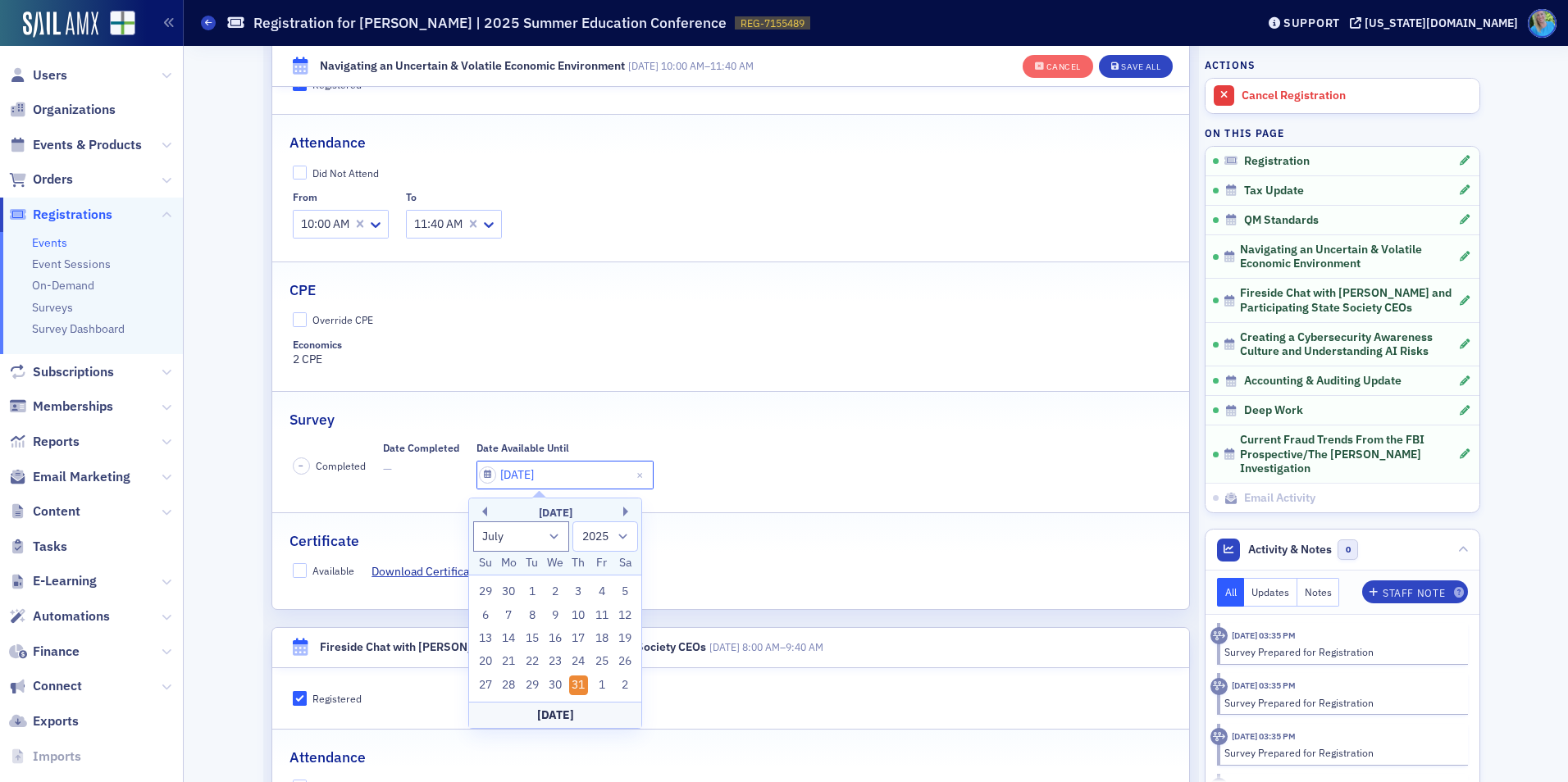
click at [550, 479] on input "07/31/2025" at bounding box center [564, 475] width 177 height 28
click at [628, 504] on div "July 2025 January February March April May June July August September October N…" at bounding box center [555, 537] width 173 height 77
click at [627, 512] on button "Next Month" at bounding box center [629, 512] width 10 height 10
select select "8"
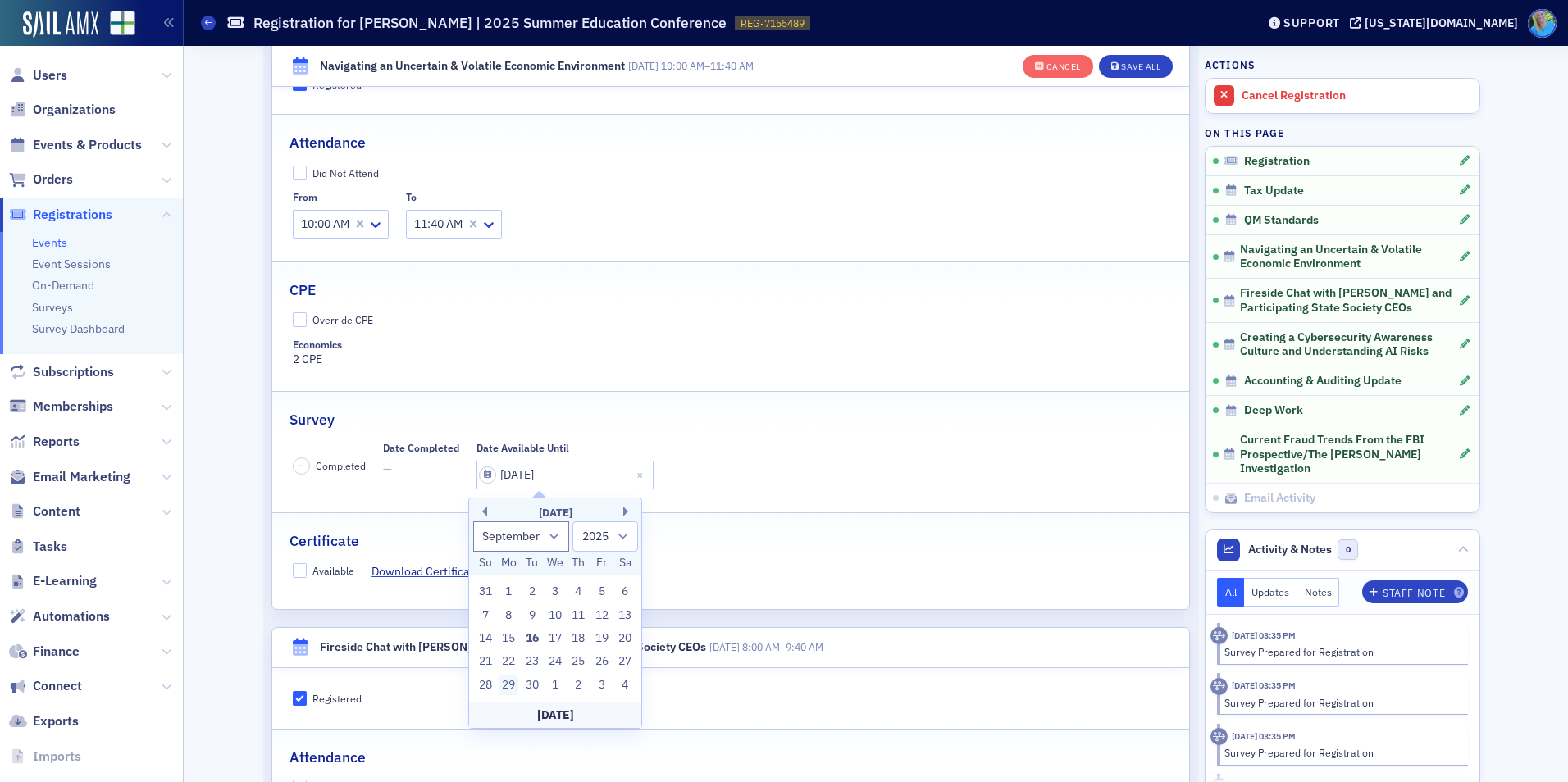
click at [511, 685] on div "29" at bounding box center [508, 686] width 20 height 20
type input "09/29/2025"
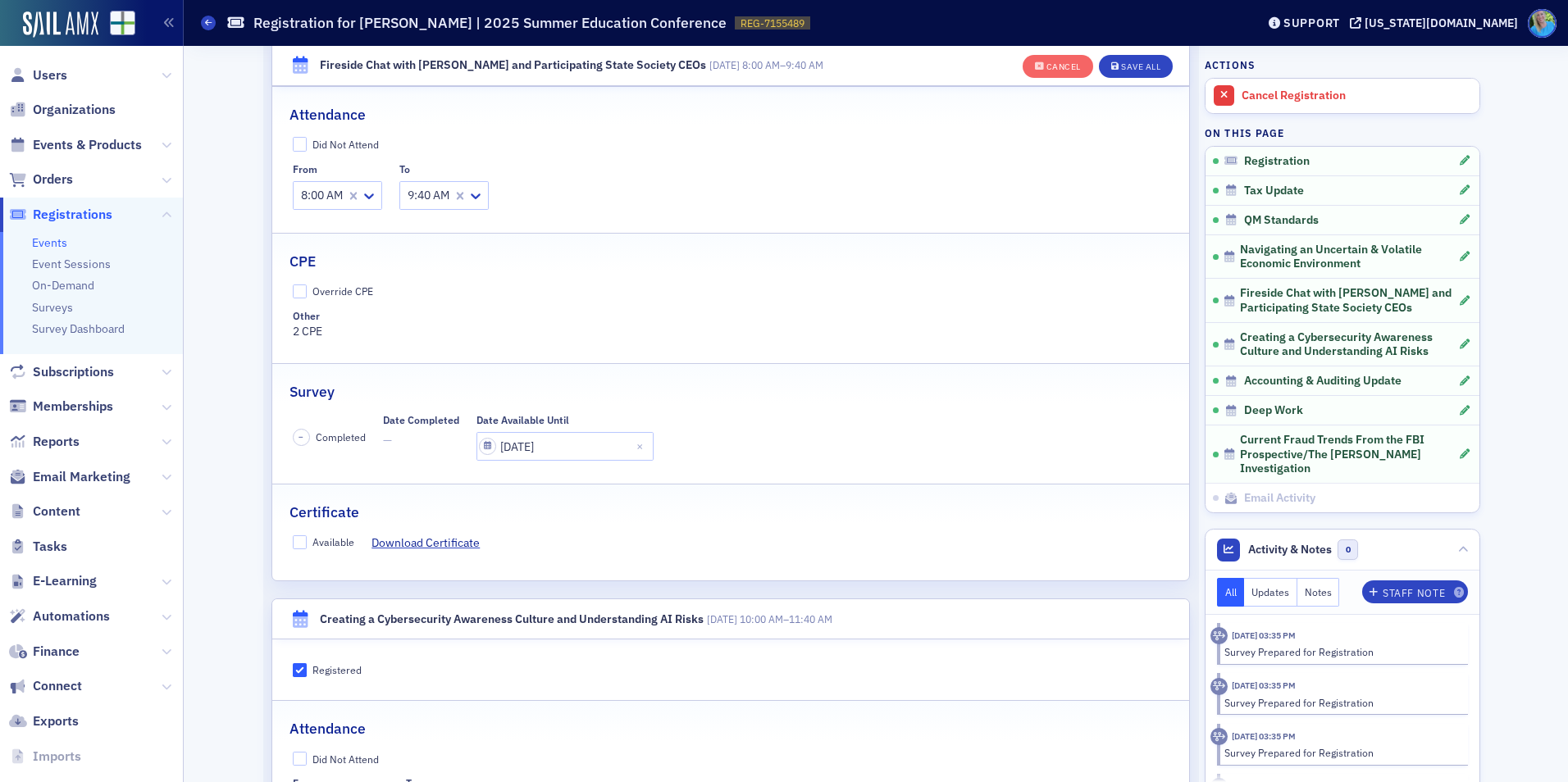
scroll to position [2364, 0]
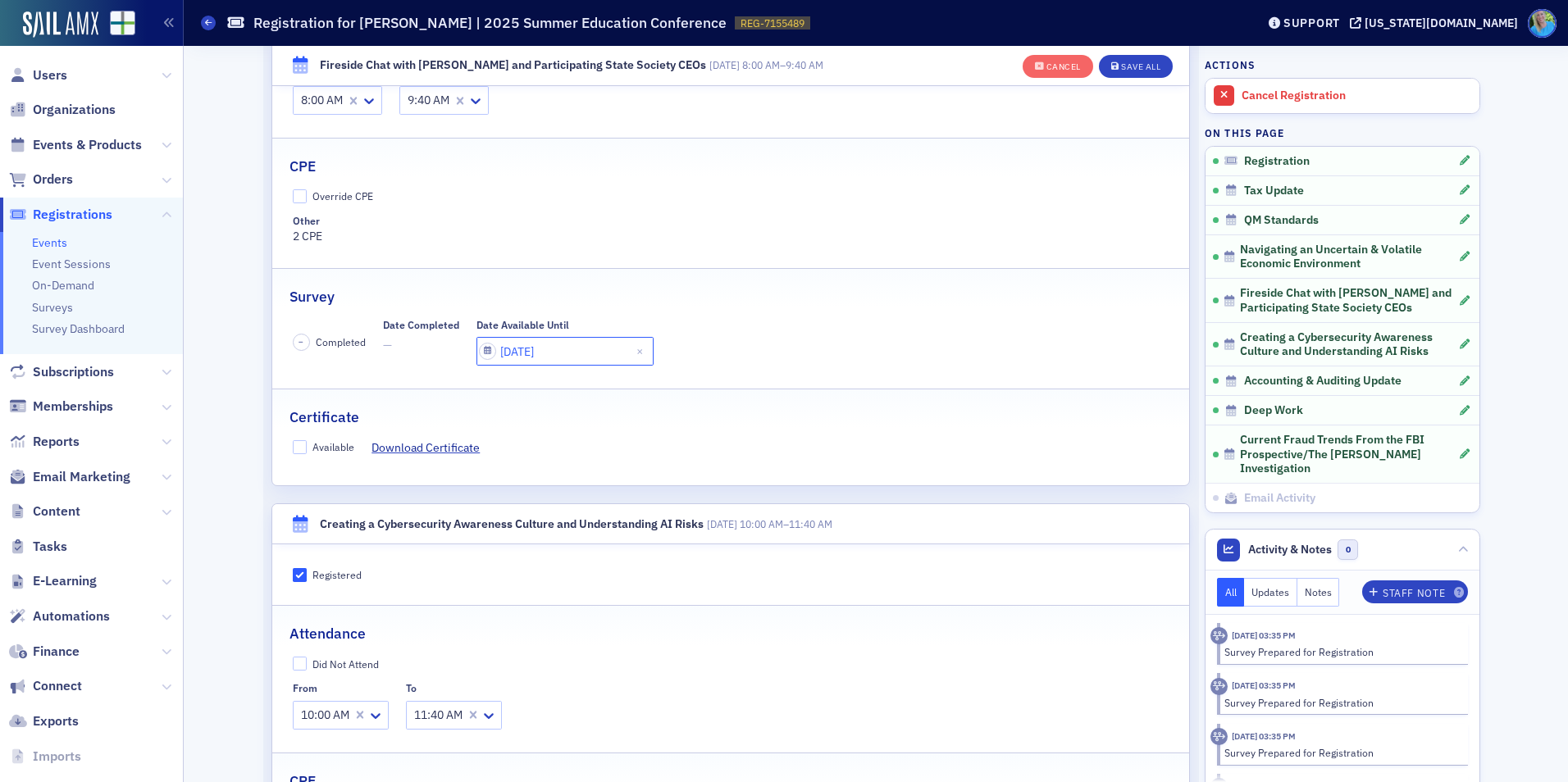
click at [574, 353] on input "08/01/2025" at bounding box center [564, 351] width 177 height 28
select select "7"
select select "2025"
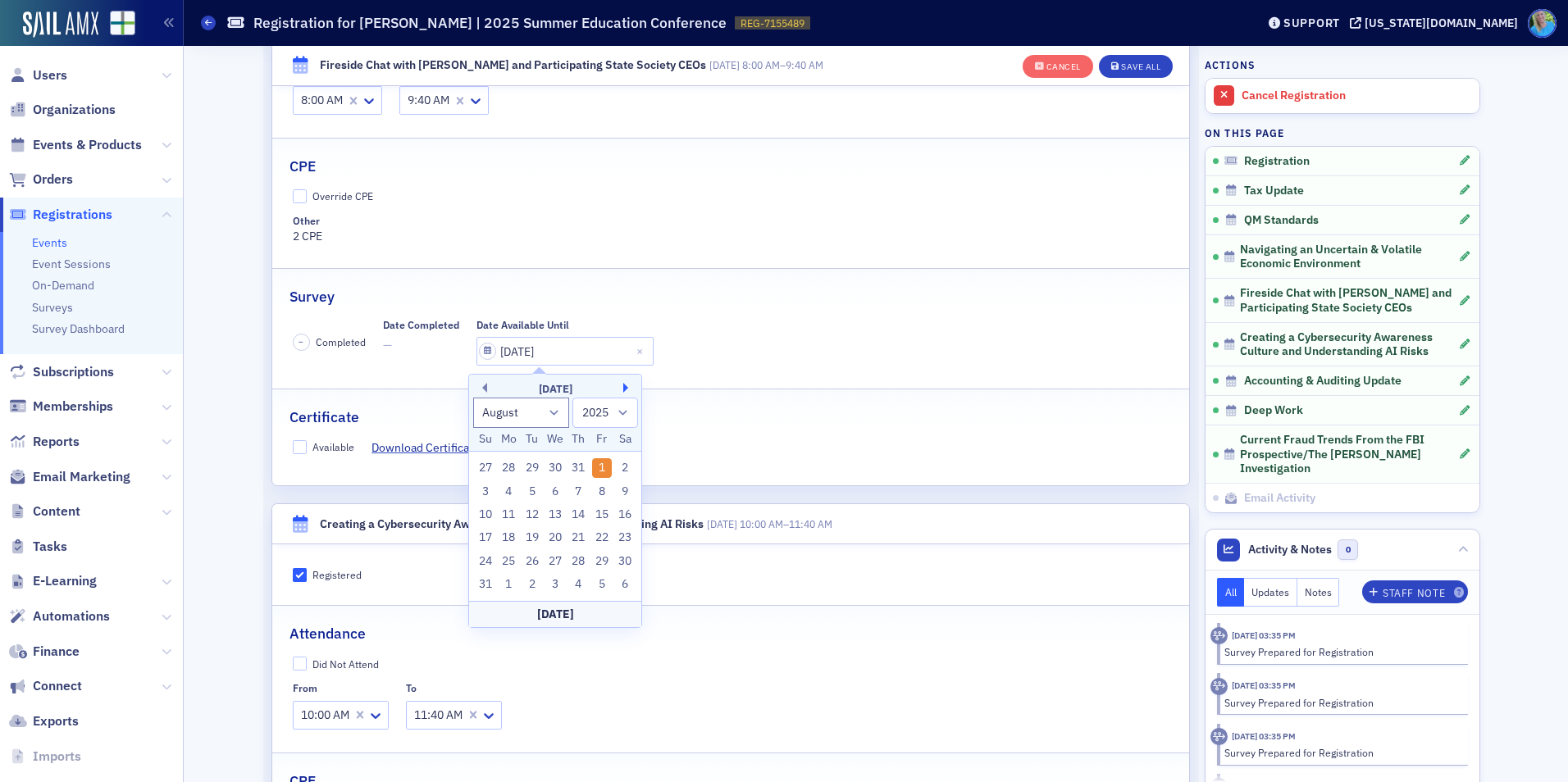
click at [626, 388] on button "Next Month" at bounding box center [629, 388] width 10 height 10
select select "9"
click at [509, 474] on div "29" at bounding box center [508, 469] width 20 height 20
type input "09/29/2025"
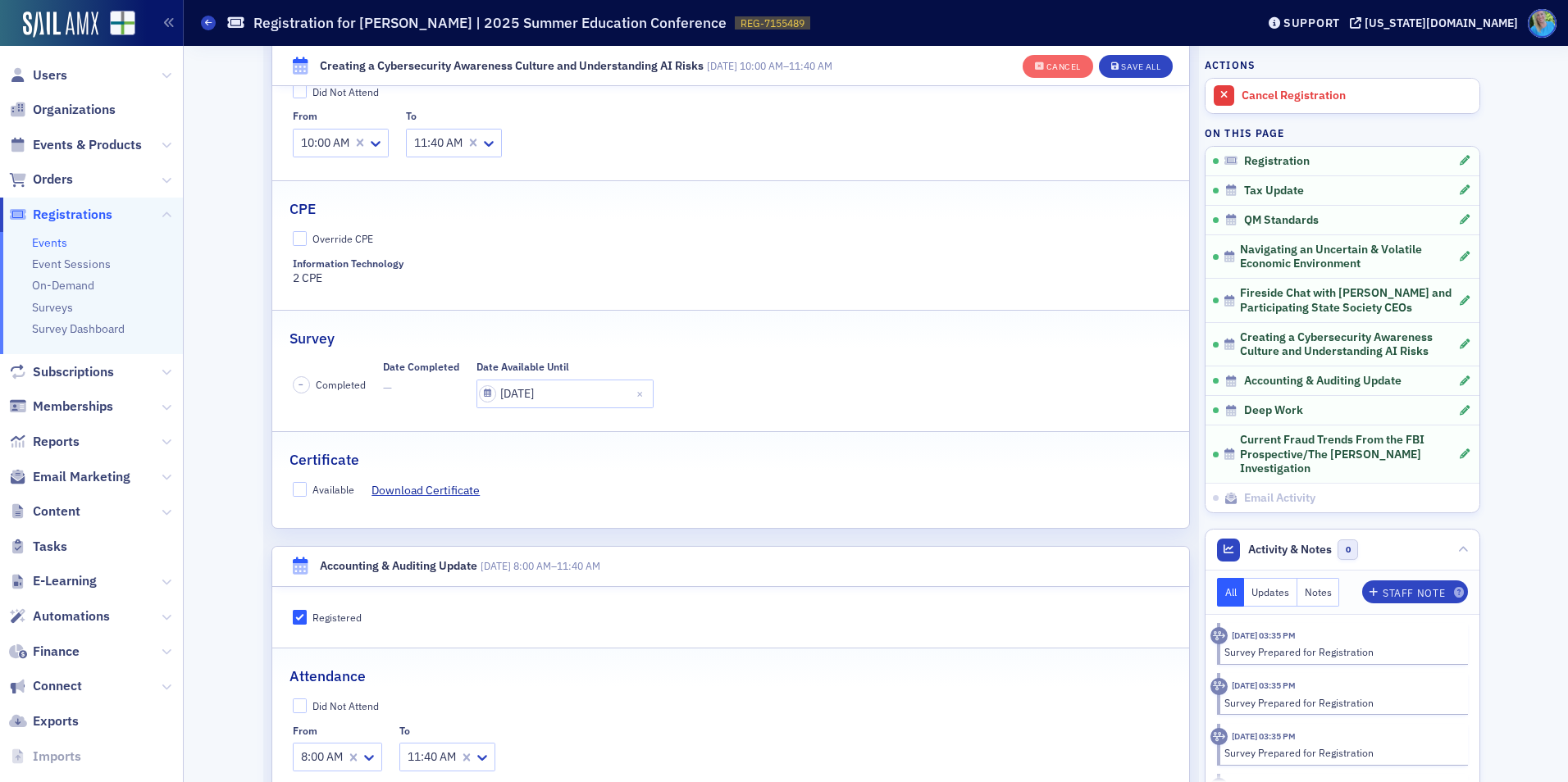
scroll to position [2937, 0]
click at [576, 390] on input "08/01/2025" at bounding box center [564, 392] width 177 height 28
select select "7"
select select "2025"
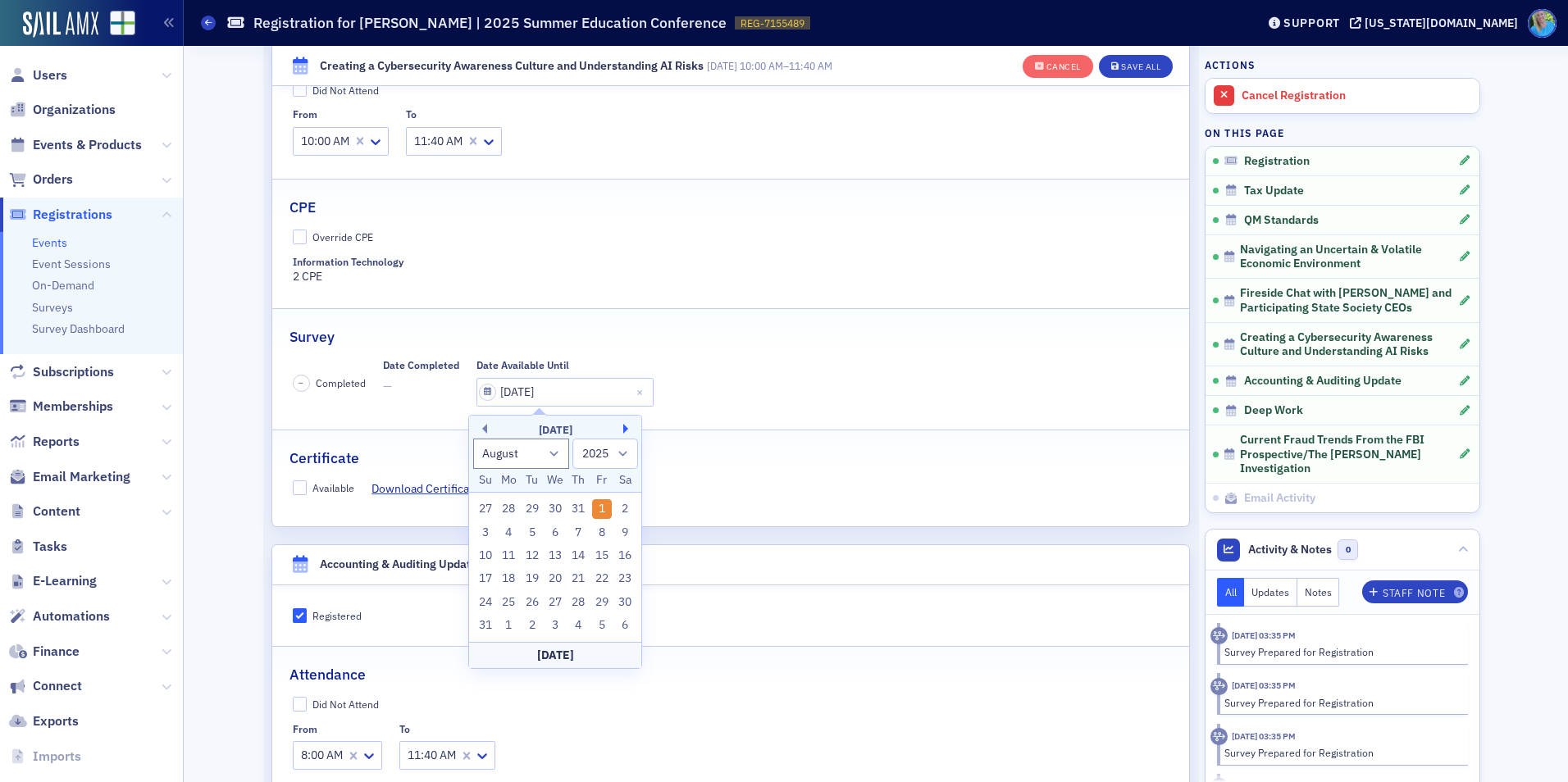
click at [624, 426] on button "Next Month" at bounding box center [629, 429] width 10 height 10
click at [481, 429] on button "Previous Month" at bounding box center [482, 429] width 10 height 10
select select "8"
click at [513, 594] on div "29" at bounding box center [508, 603] width 20 height 20
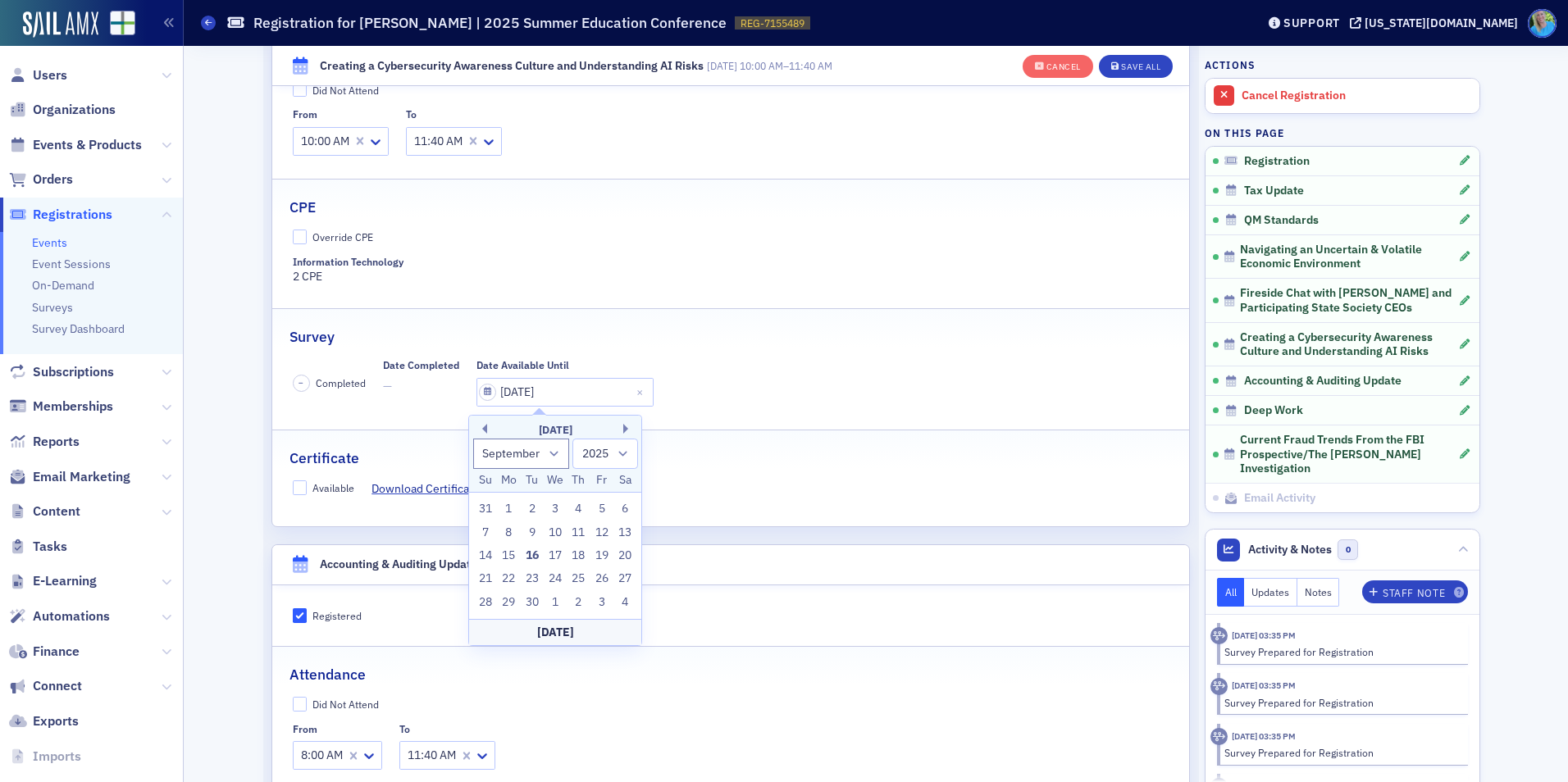
type input "09/29/2025"
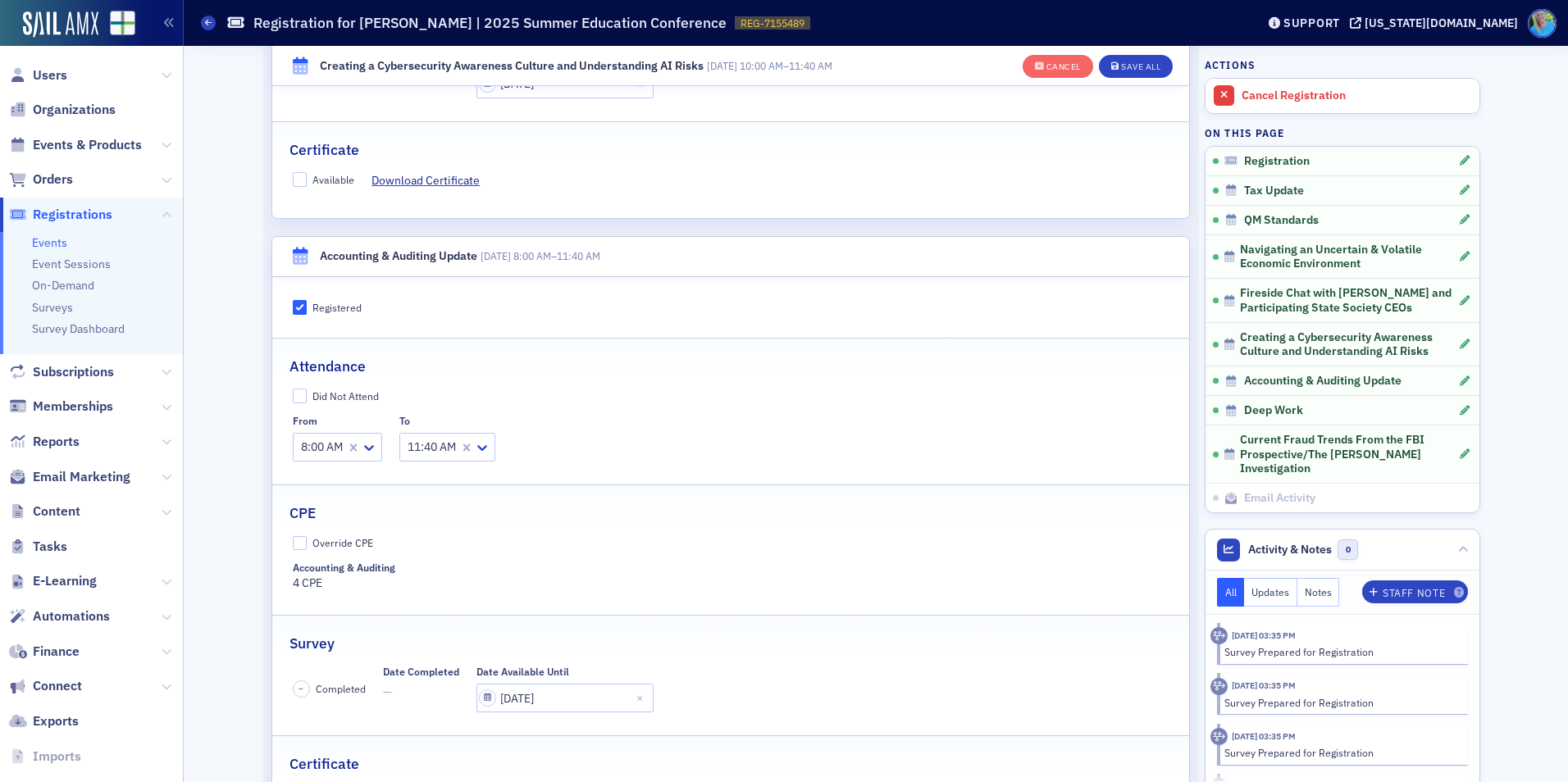
scroll to position [3511, 0]
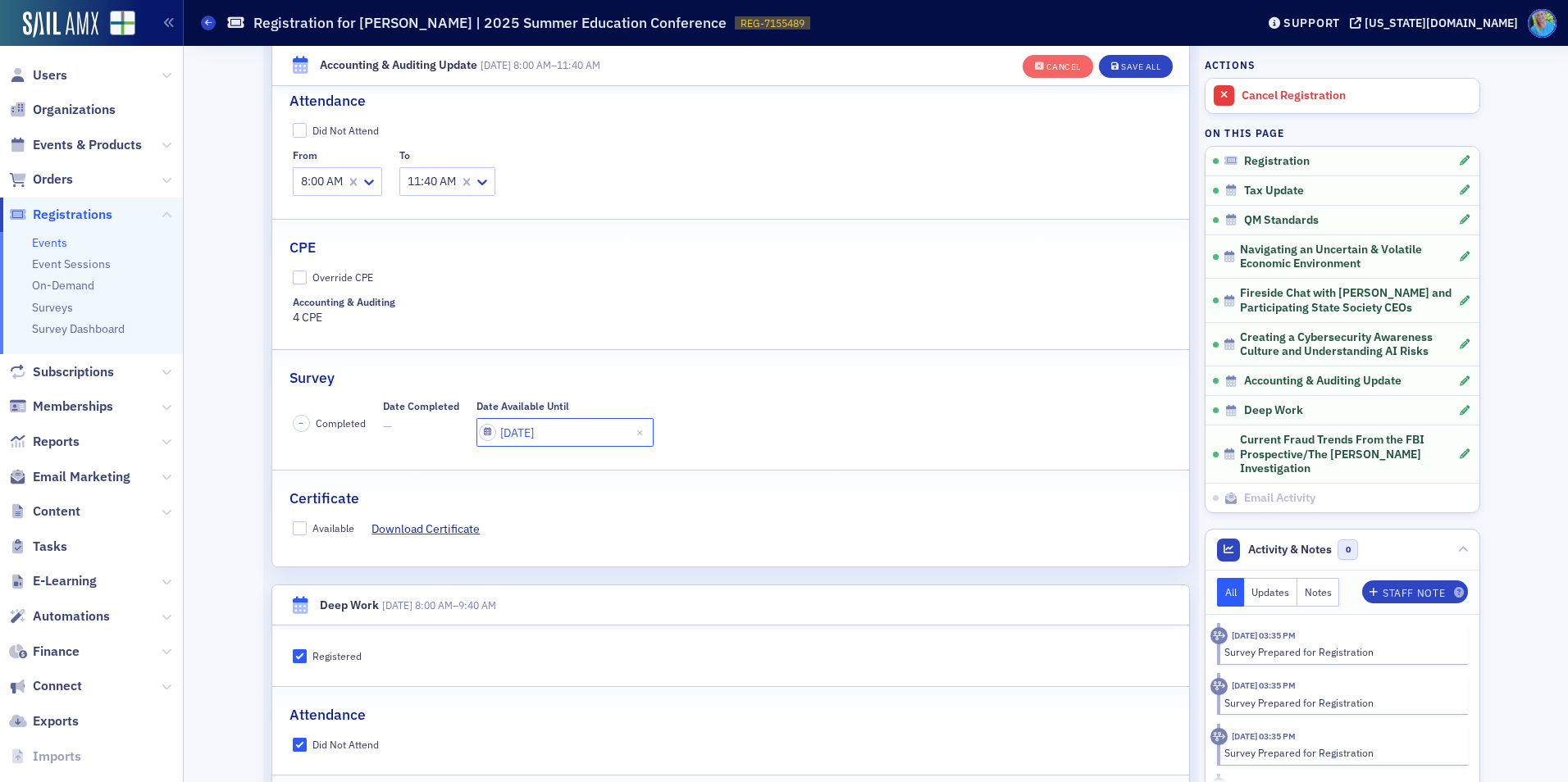
click at [572, 434] on input "08/04/2025" at bounding box center [564, 433] width 177 height 28
select select "7"
select select "2025"
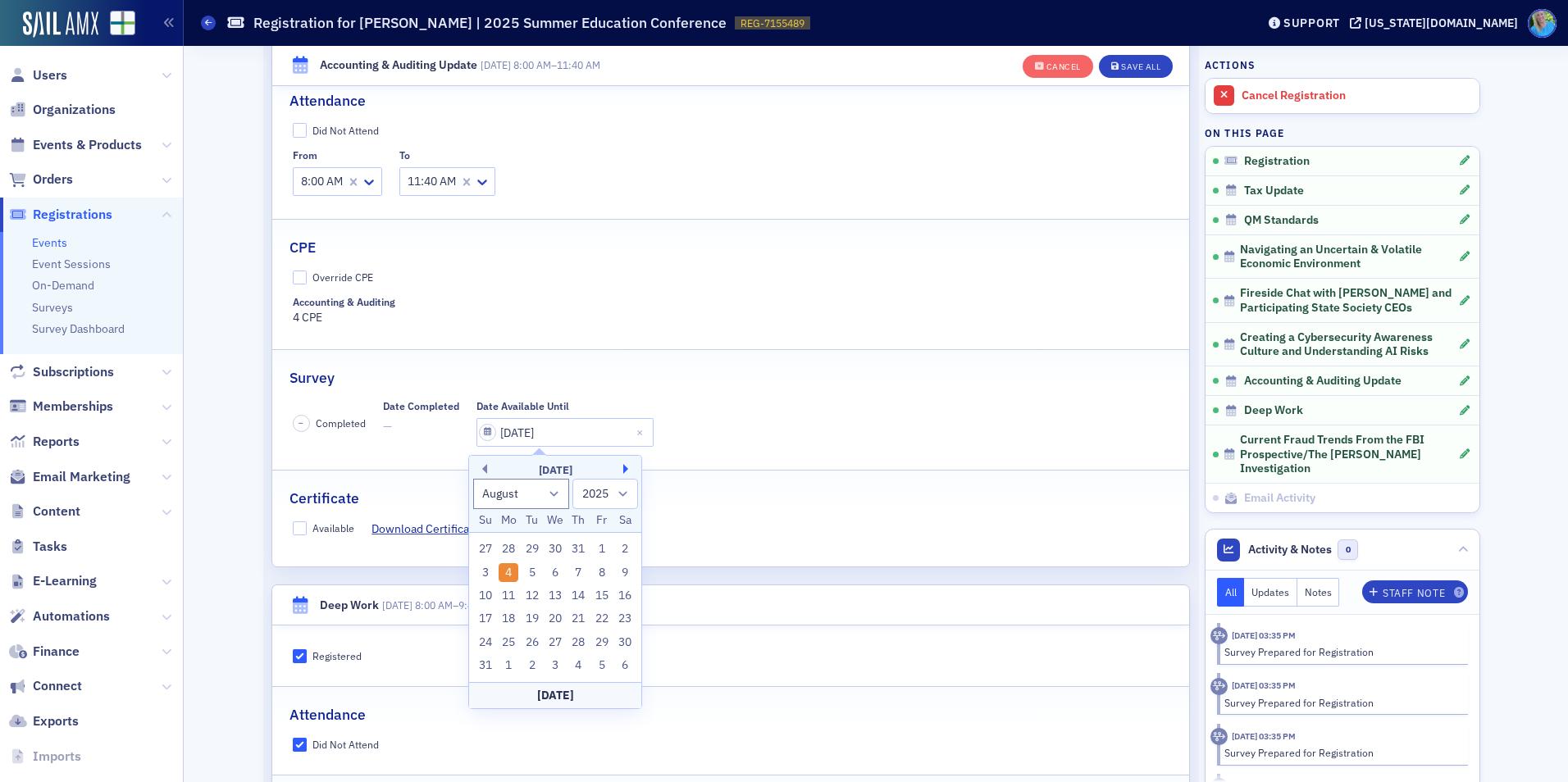
click at [627, 469] on button "Next Month" at bounding box center [629, 469] width 10 height 10
select select "8"
click at [513, 641] on div "29" at bounding box center [508, 643] width 20 height 20
type input "09/29/2025"
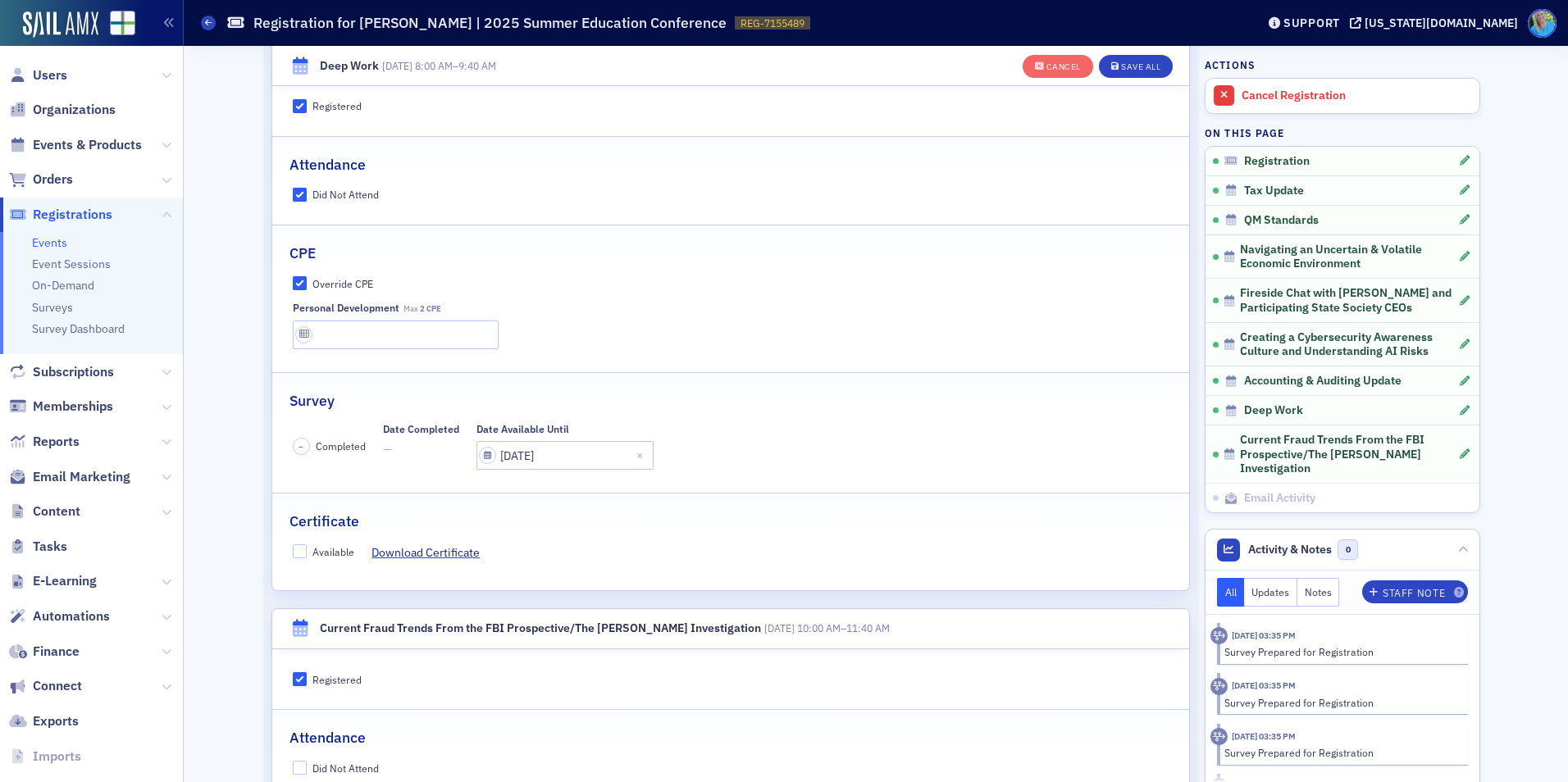
scroll to position [4086, 0]
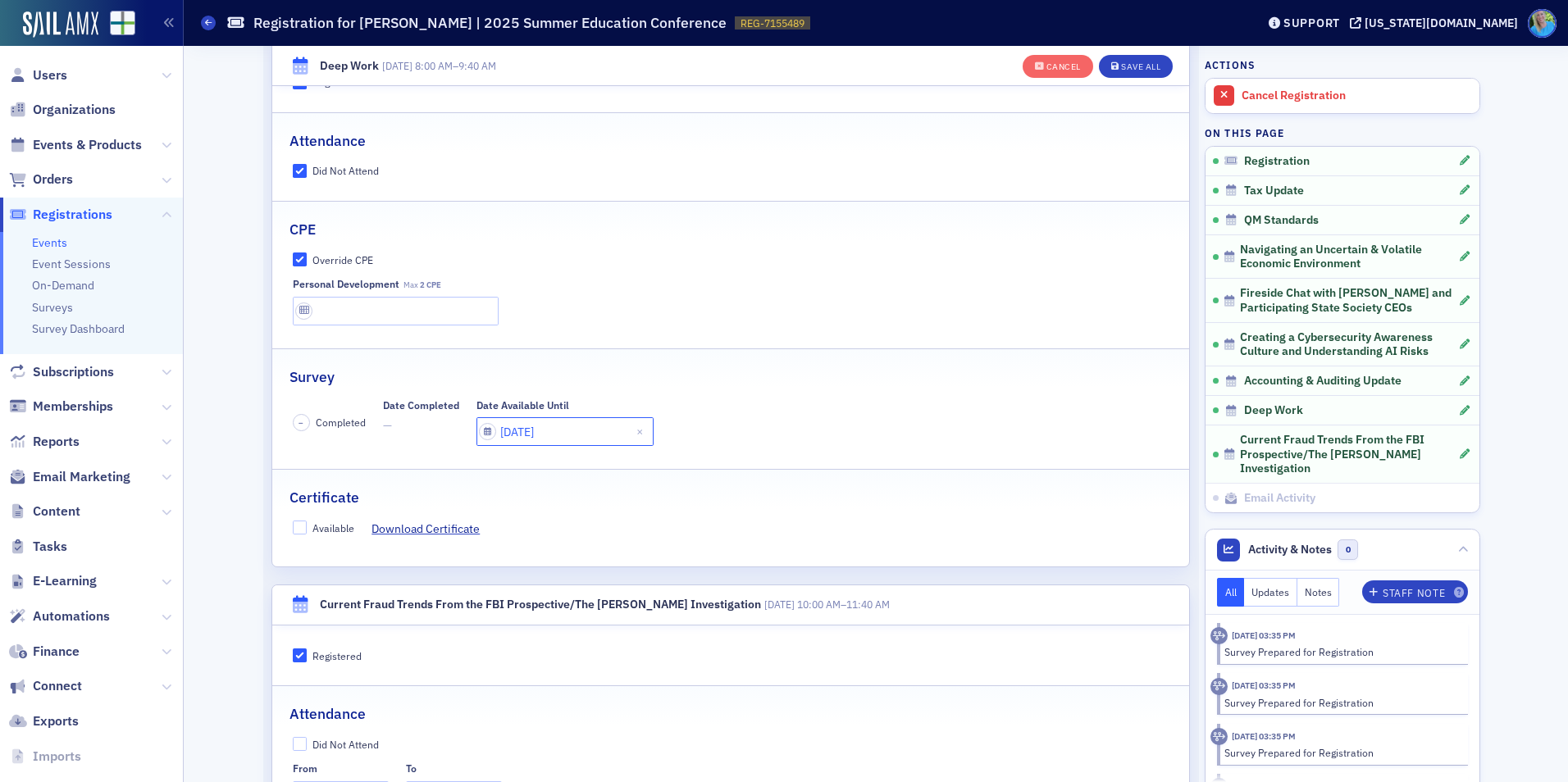
select select "8"
select select "2025"
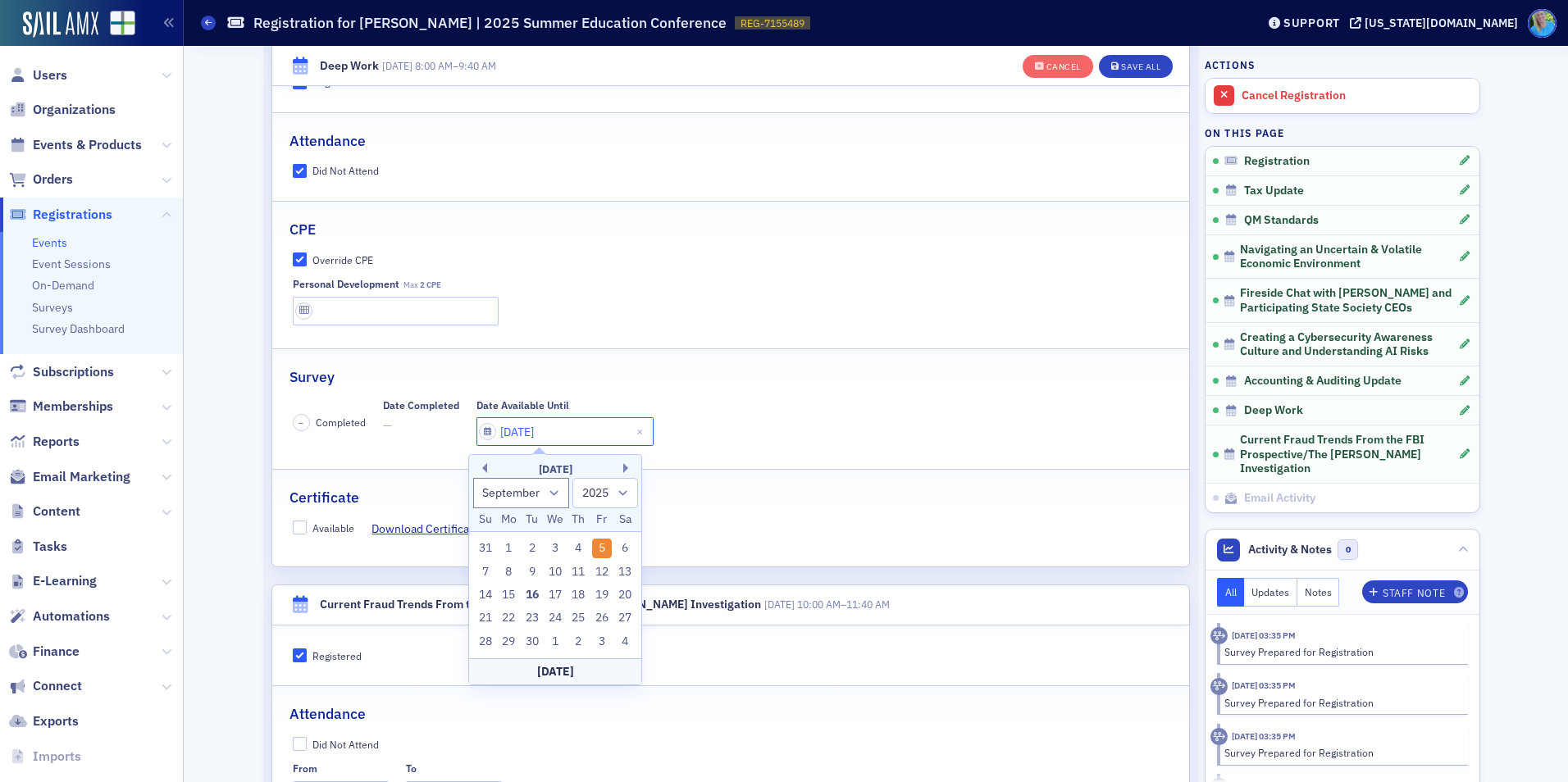
click at [582, 429] on input "09/05/2025" at bounding box center [564, 432] width 177 height 28
click at [517, 633] on div "29" at bounding box center [508, 642] width 20 height 20
type input "09/29/2025"
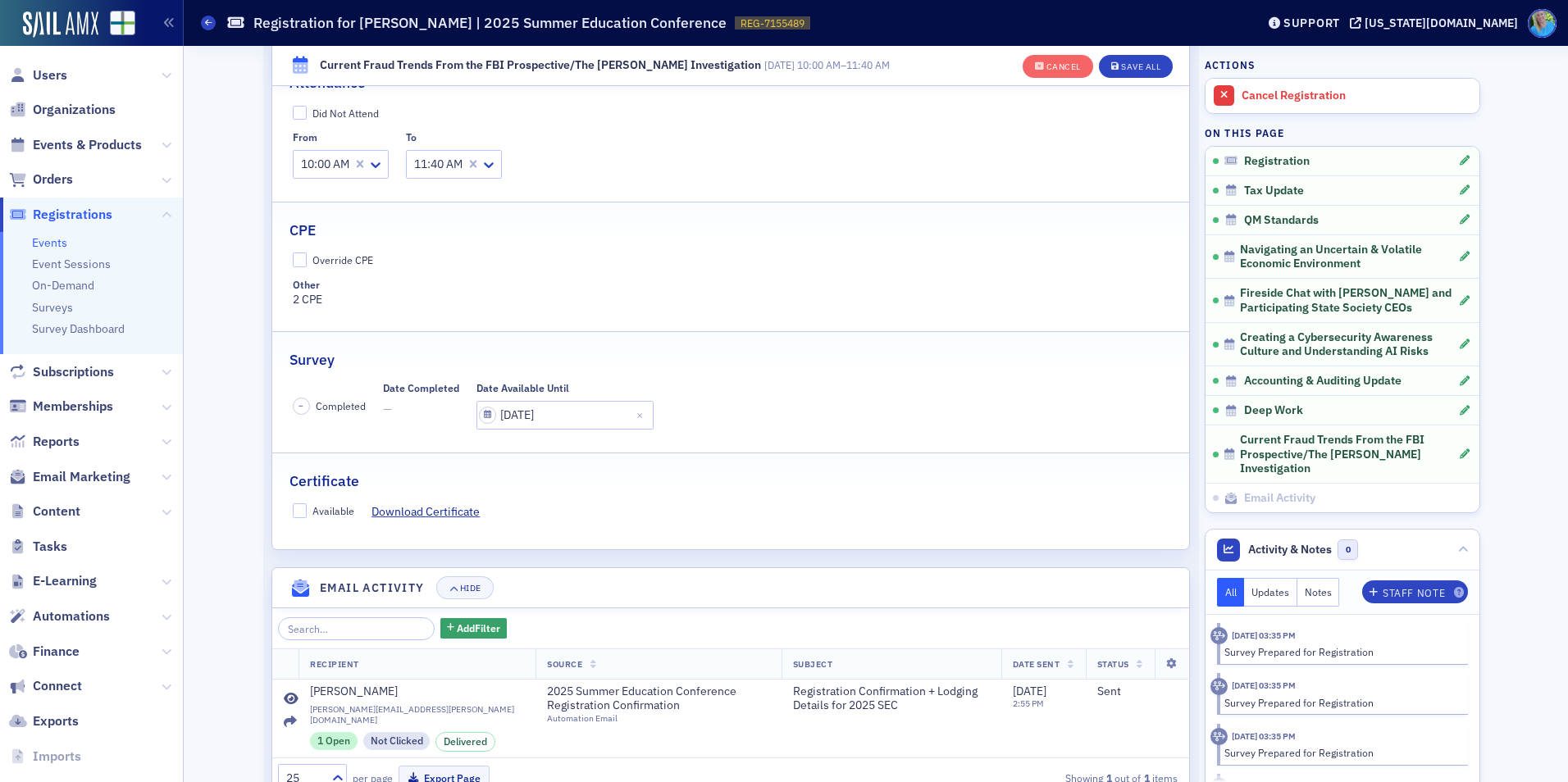
scroll to position [4760, 0]
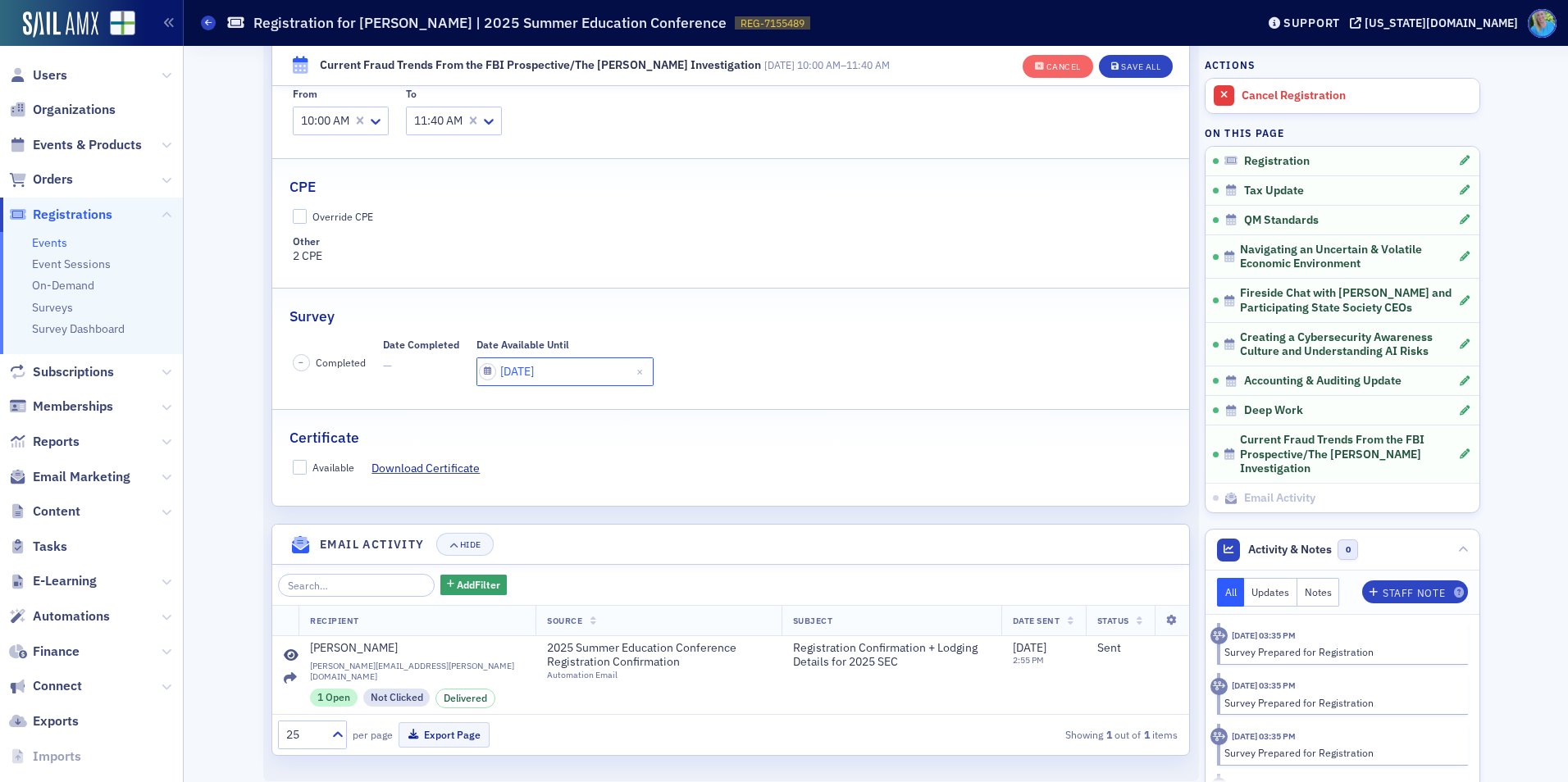
click at [564, 373] on input "08/14/2025" at bounding box center [564, 372] width 177 height 28
select select "7"
select select "2025"
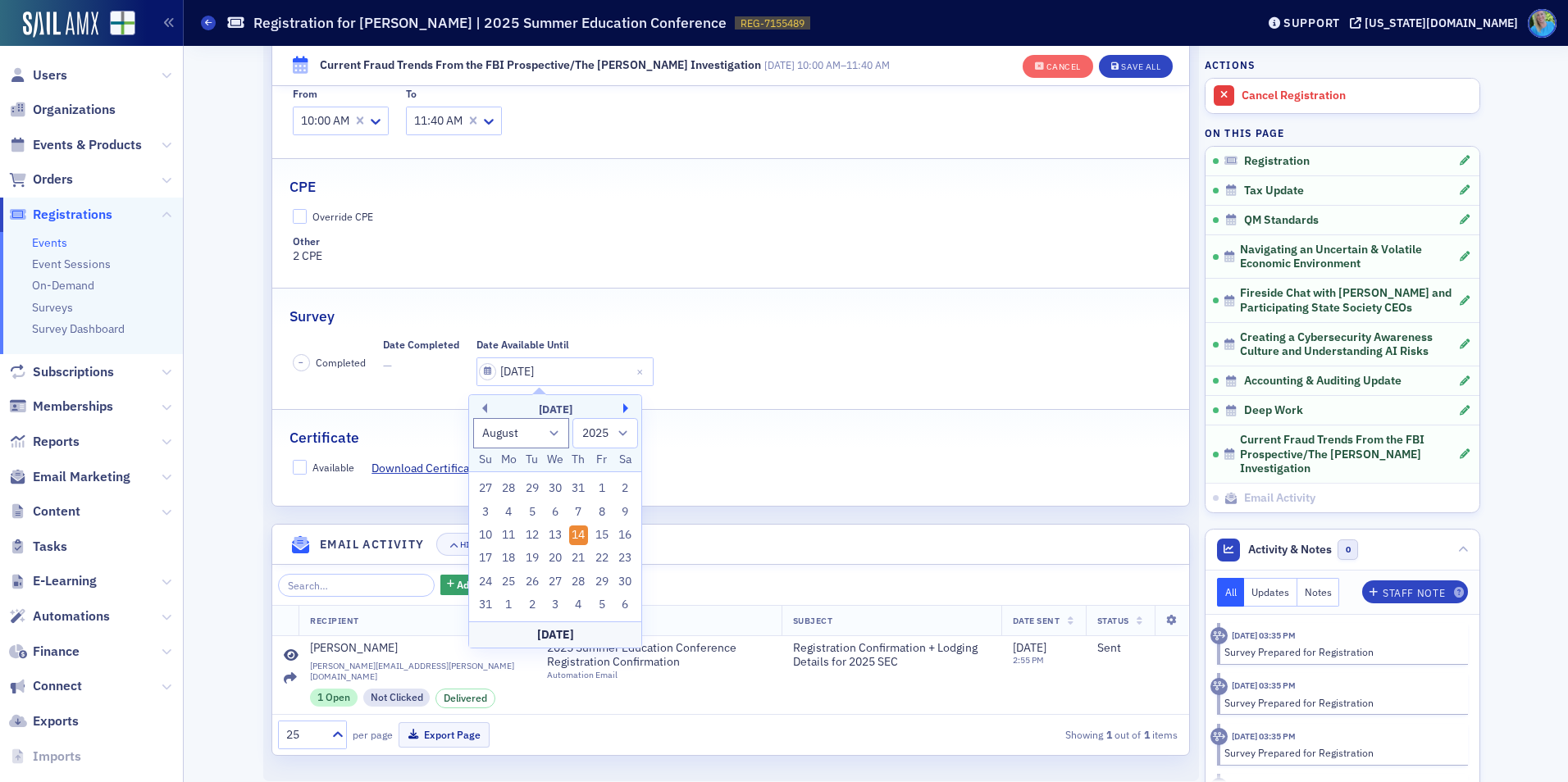
click at [626, 405] on button "Next Month" at bounding box center [629, 409] width 10 height 10
select select "8"
click at [508, 584] on div "29" at bounding box center [508, 583] width 20 height 20
type input "09/29/2025"
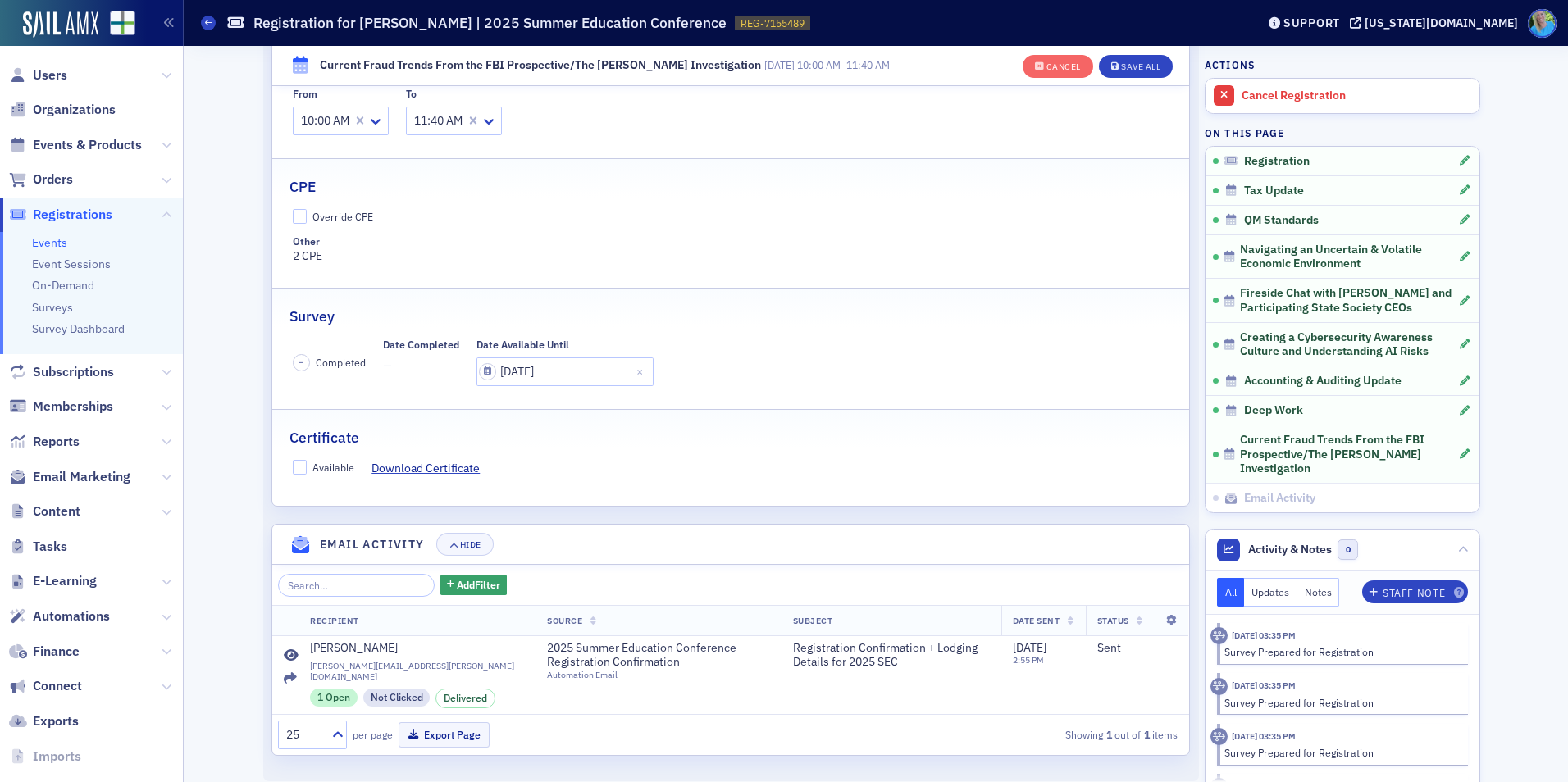
click at [949, 358] on div "– Completed Date Completed — Date Available Until 09/29/2025" at bounding box center [731, 362] width 877 height 47
click at [1141, 73] on button "Save All" at bounding box center [1135, 67] width 74 height 23
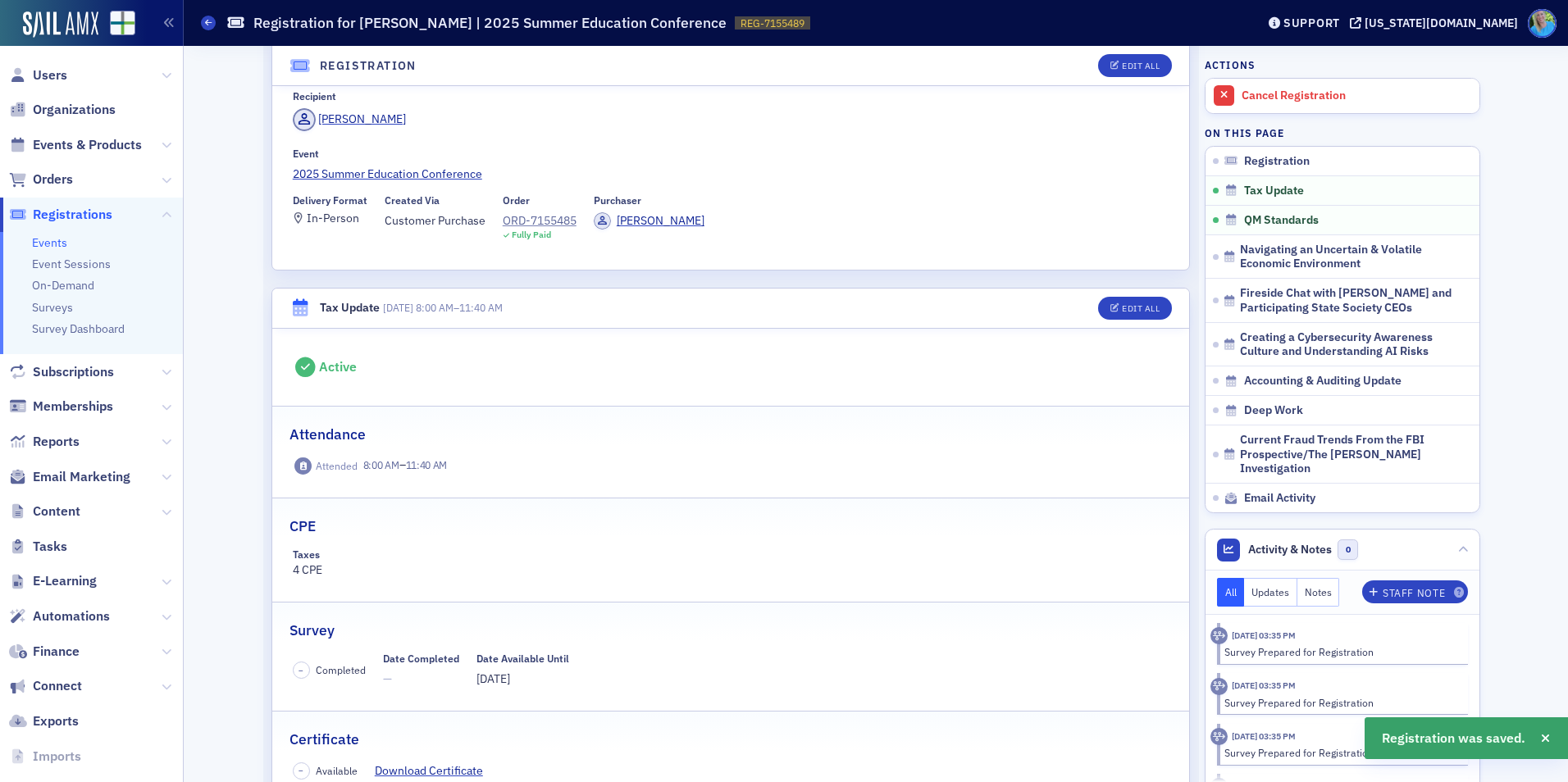
scroll to position [0, 0]
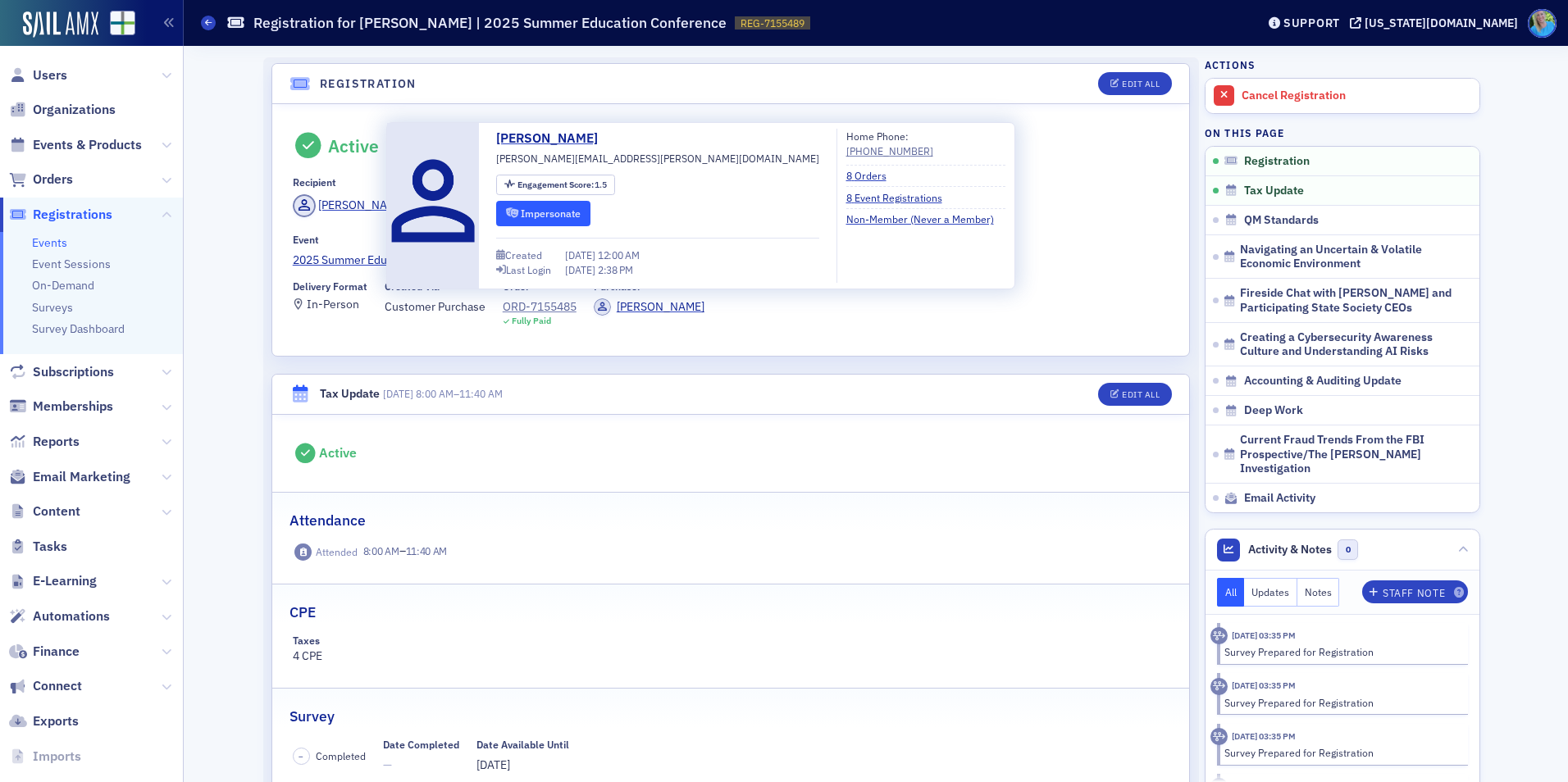
click at [527, 223] on button "Impersonate" at bounding box center [543, 213] width 94 height 25
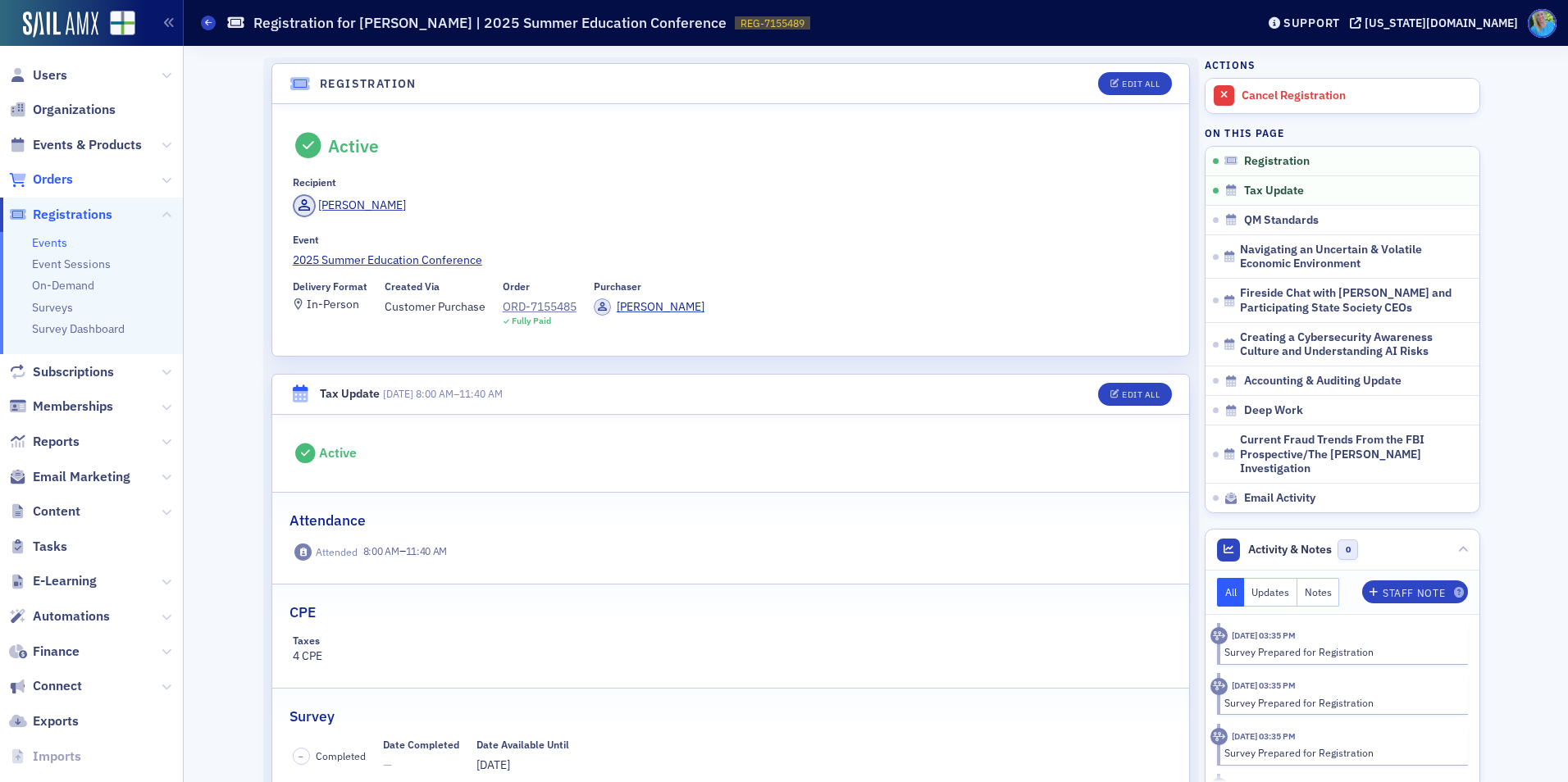
click at [69, 180] on span "Orders" at bounding box center [53, 180] width 40 height 18
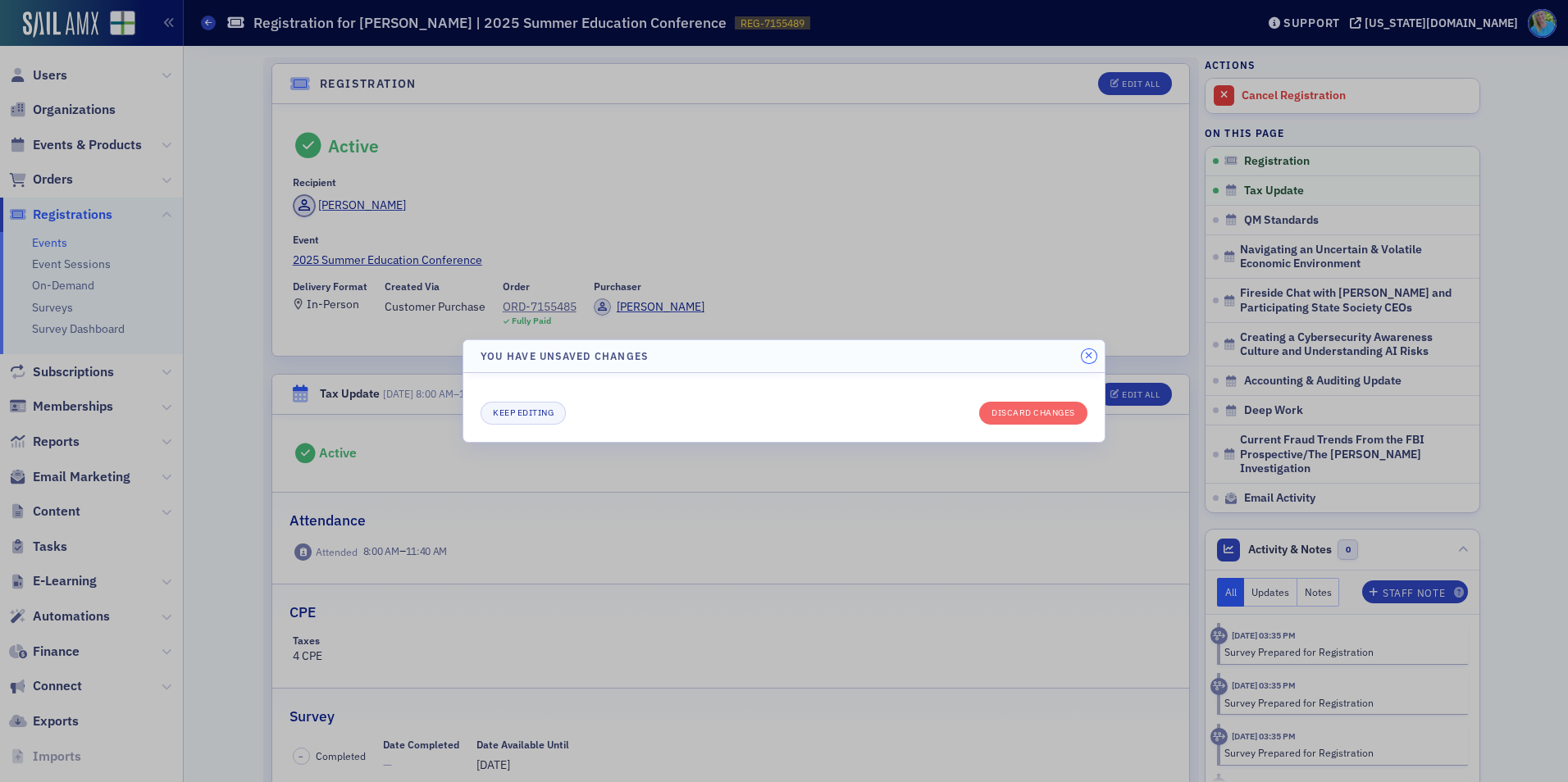
click at [1089, 354] on icon "button" at bounding box center [1088, 356] width 8 height 10
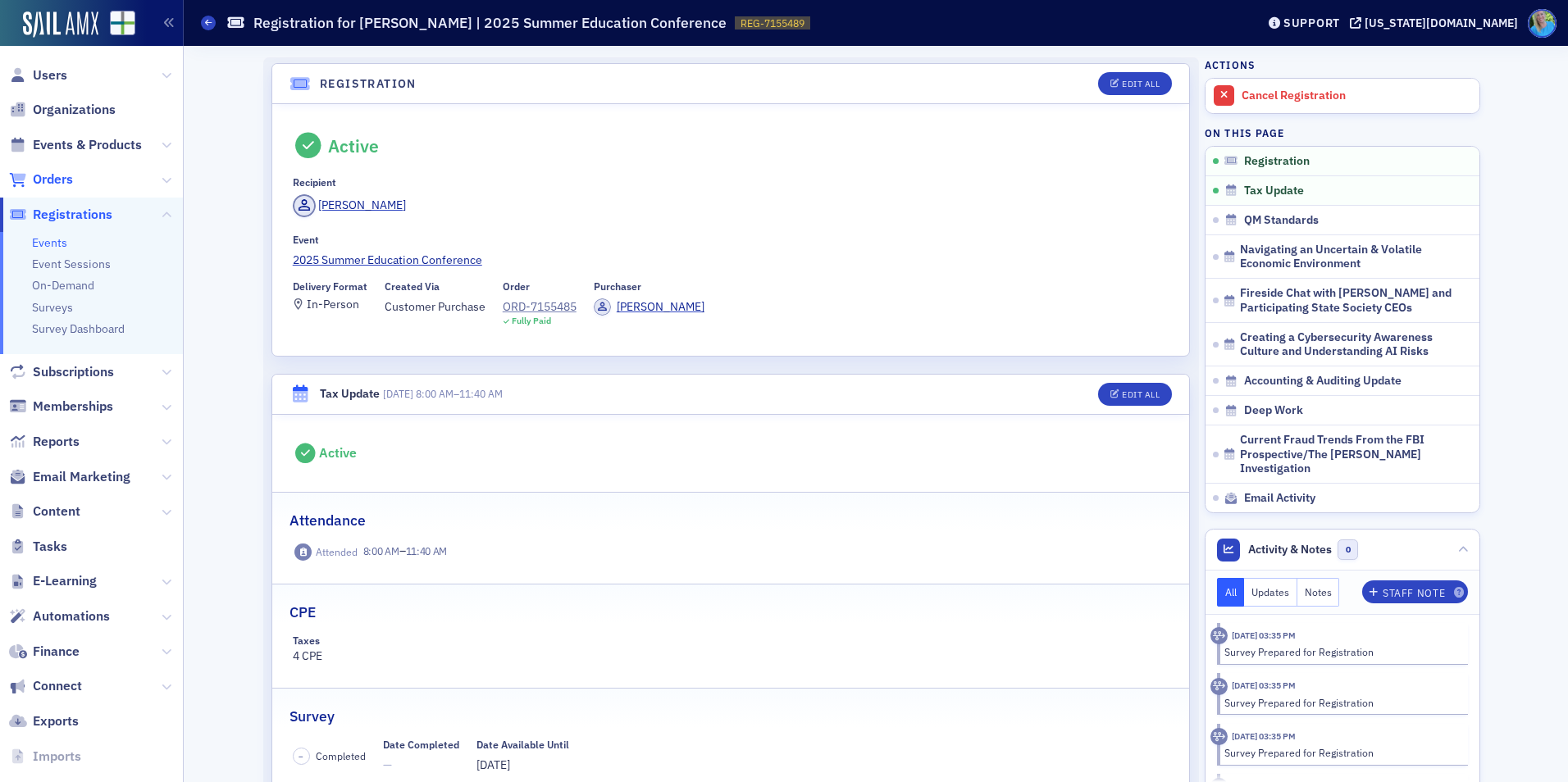
click at [39, 175] on span "Orders" at bounding box center [53, 180] width 40 height 18
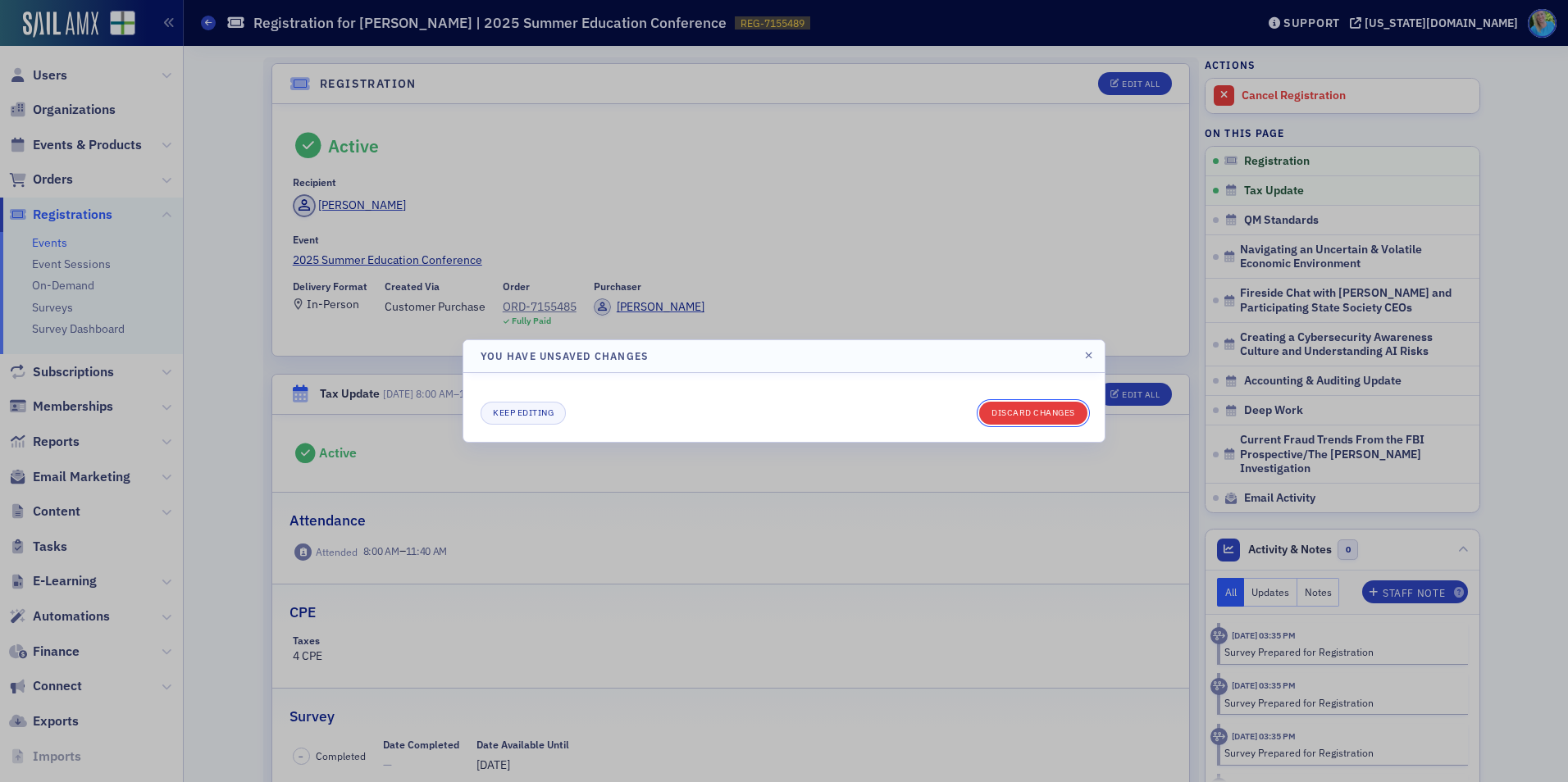
click at [1003, 410] on button "Discard changes" at bounding box center [1033, 414] width 108 height 23
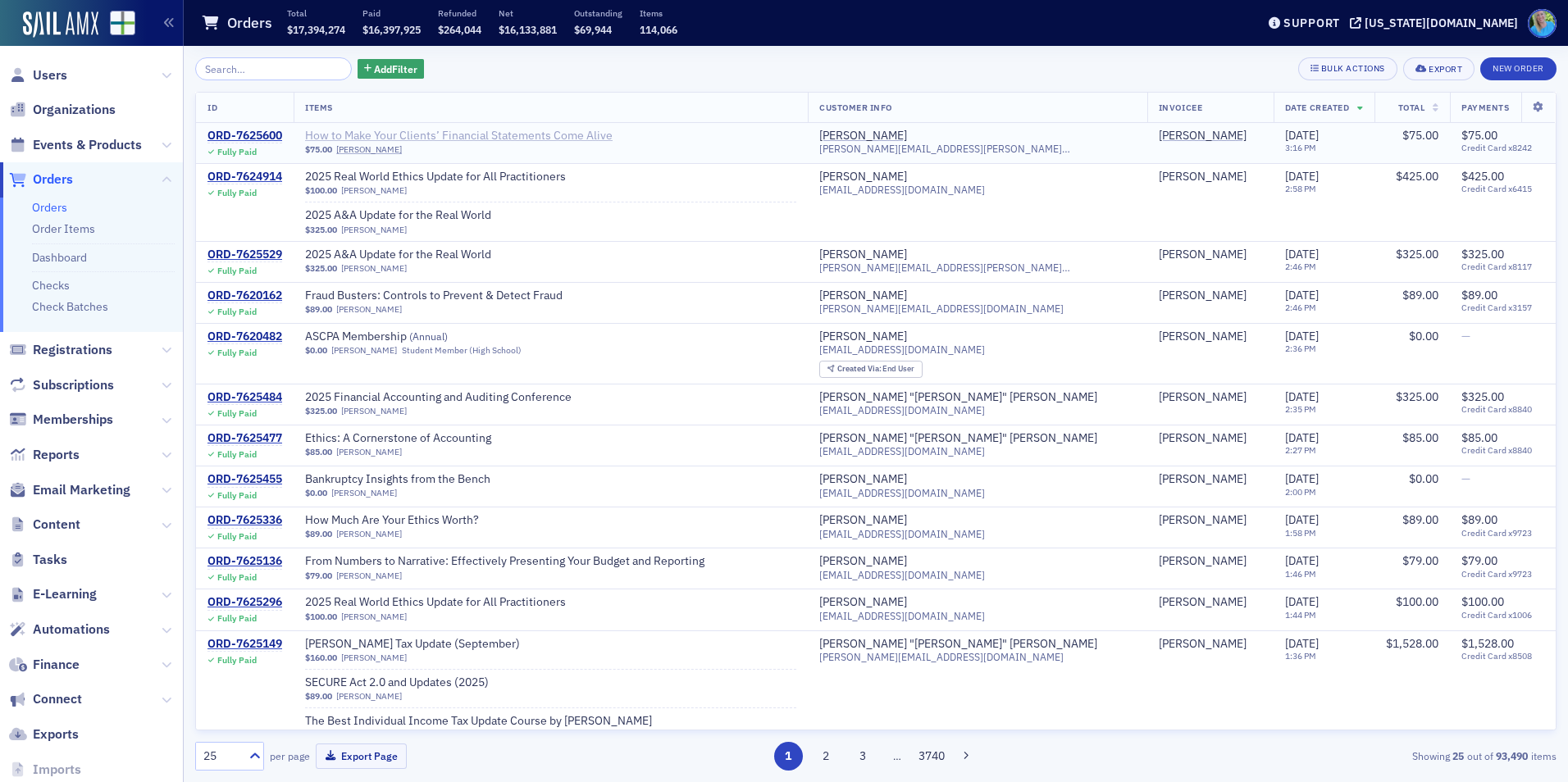
click at [493, 138] on span "How to Make Your Clients’ Financial Statements Come Alive" at bounding box center [458, 136] width 308 height 15
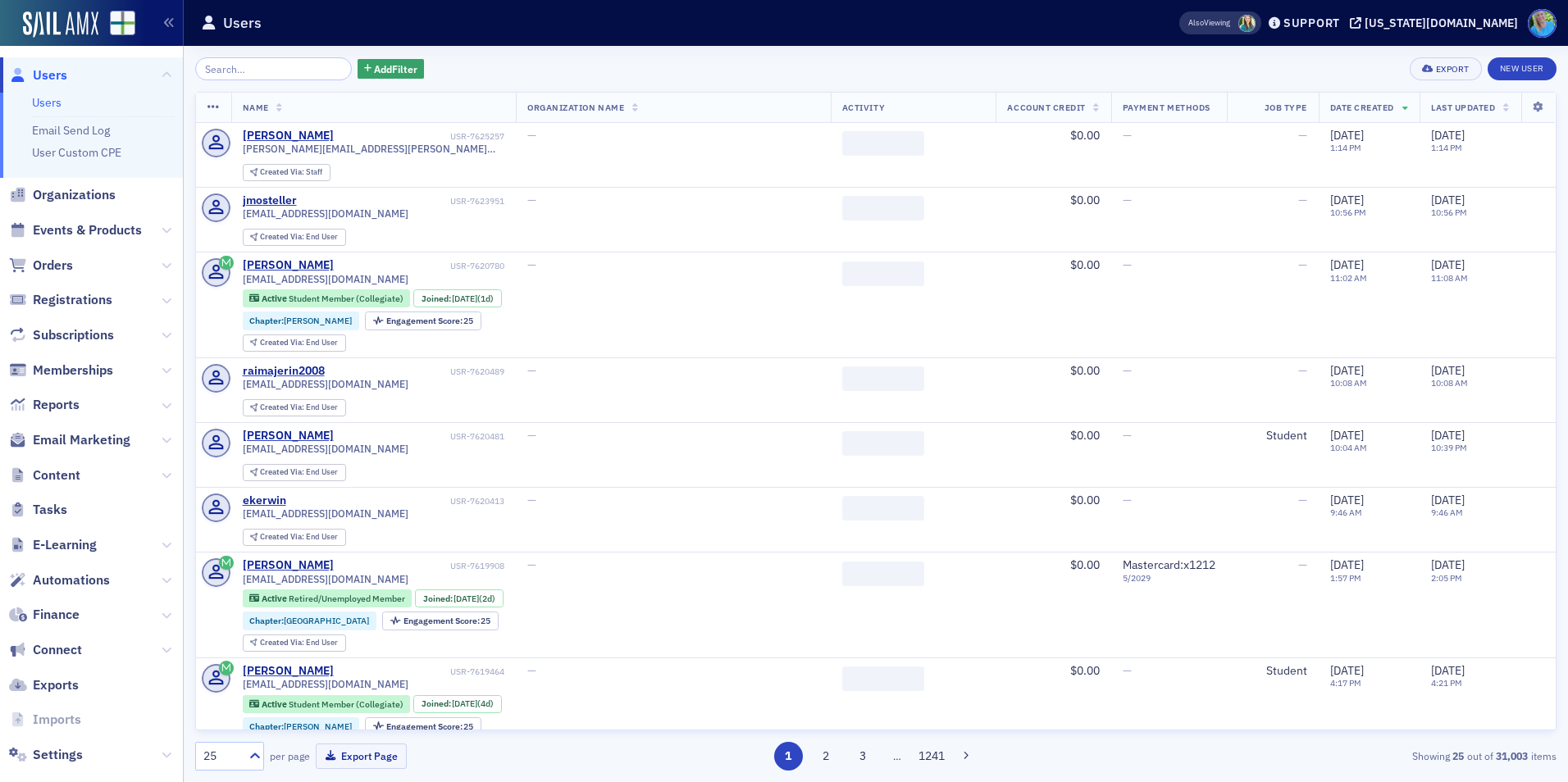
click at [104, 231] on span "Events & Products" at bounding box center [87, 231] width 109 height 18
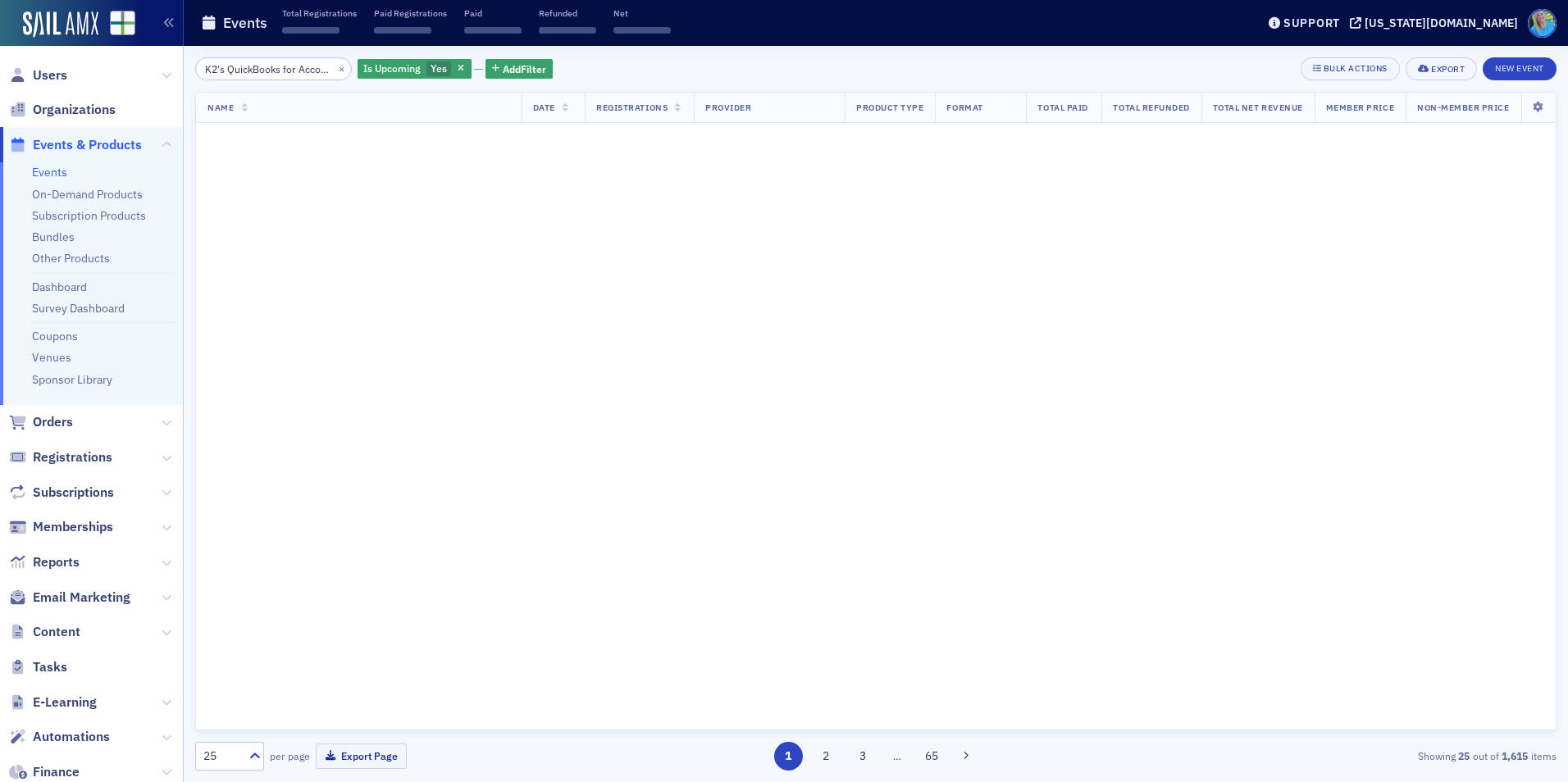
scroll to position [0, 39]
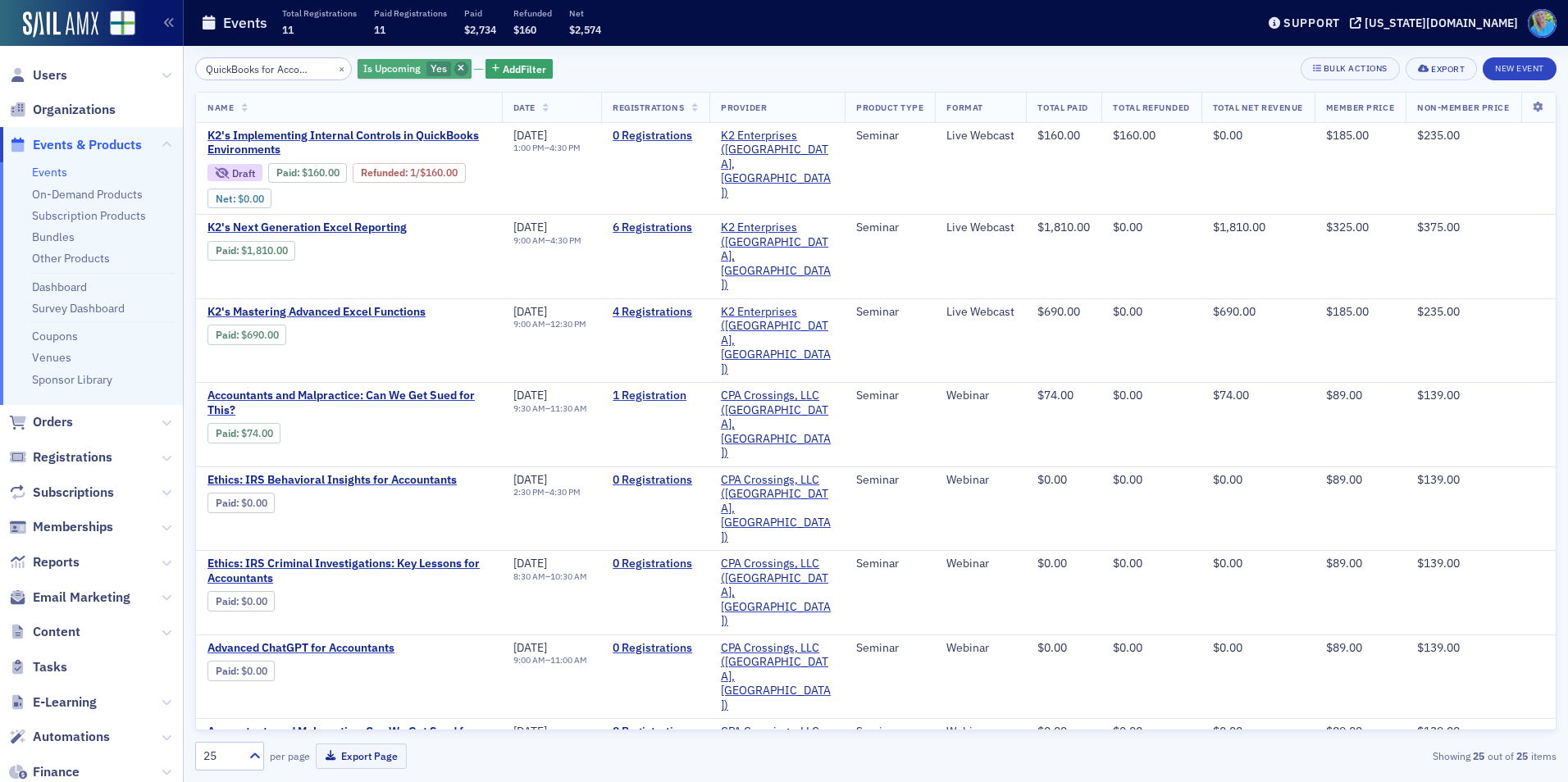
type input "K2's QuickBooks for Accountants"
click at [454, 73] on span "button" at bounding box center [462, 69] width 15 height 15
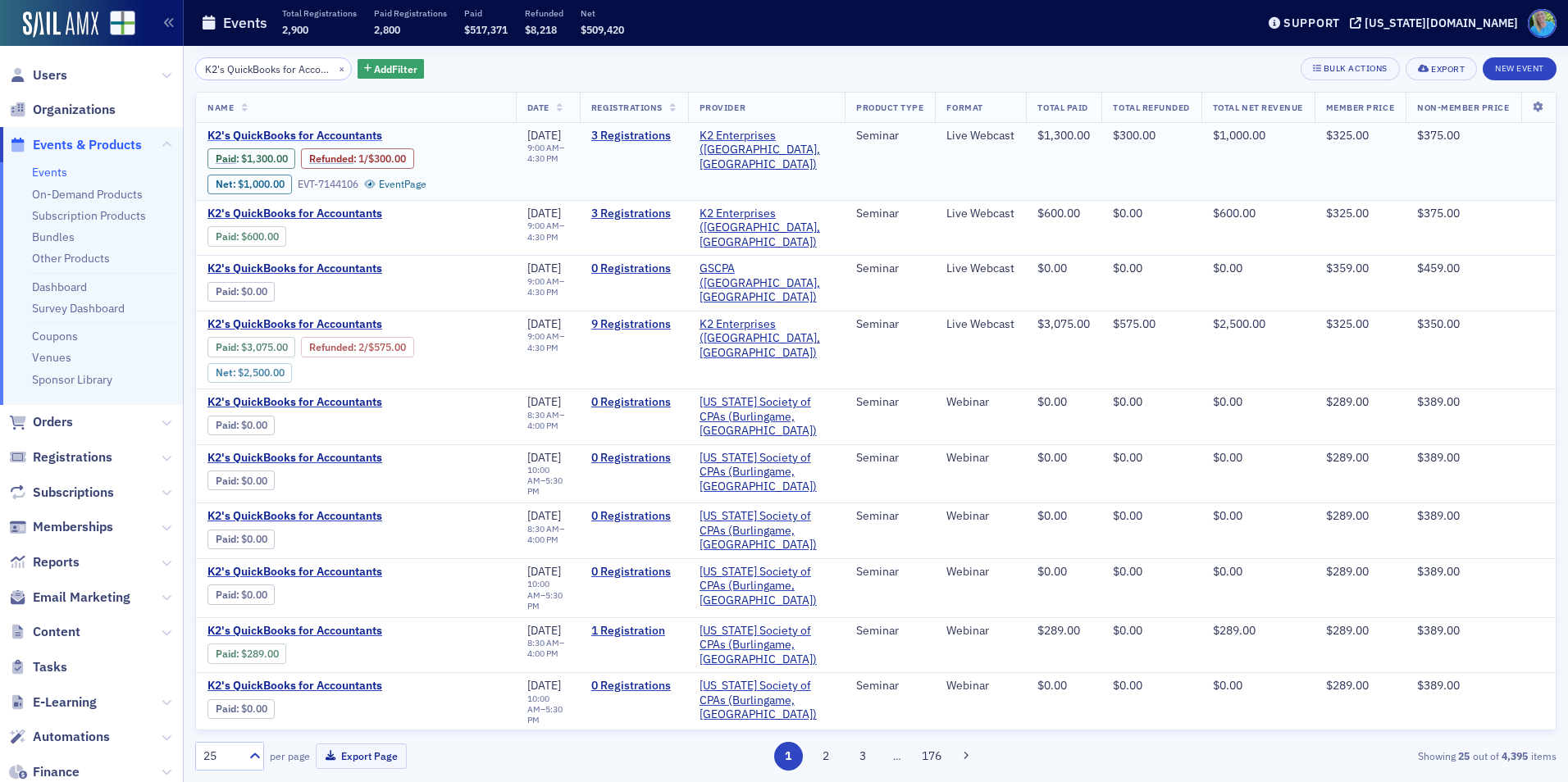
click at [347, 133] on span "K2's QuickBooks for Accountants" at bounding box center [345, 136] width 276 height 15
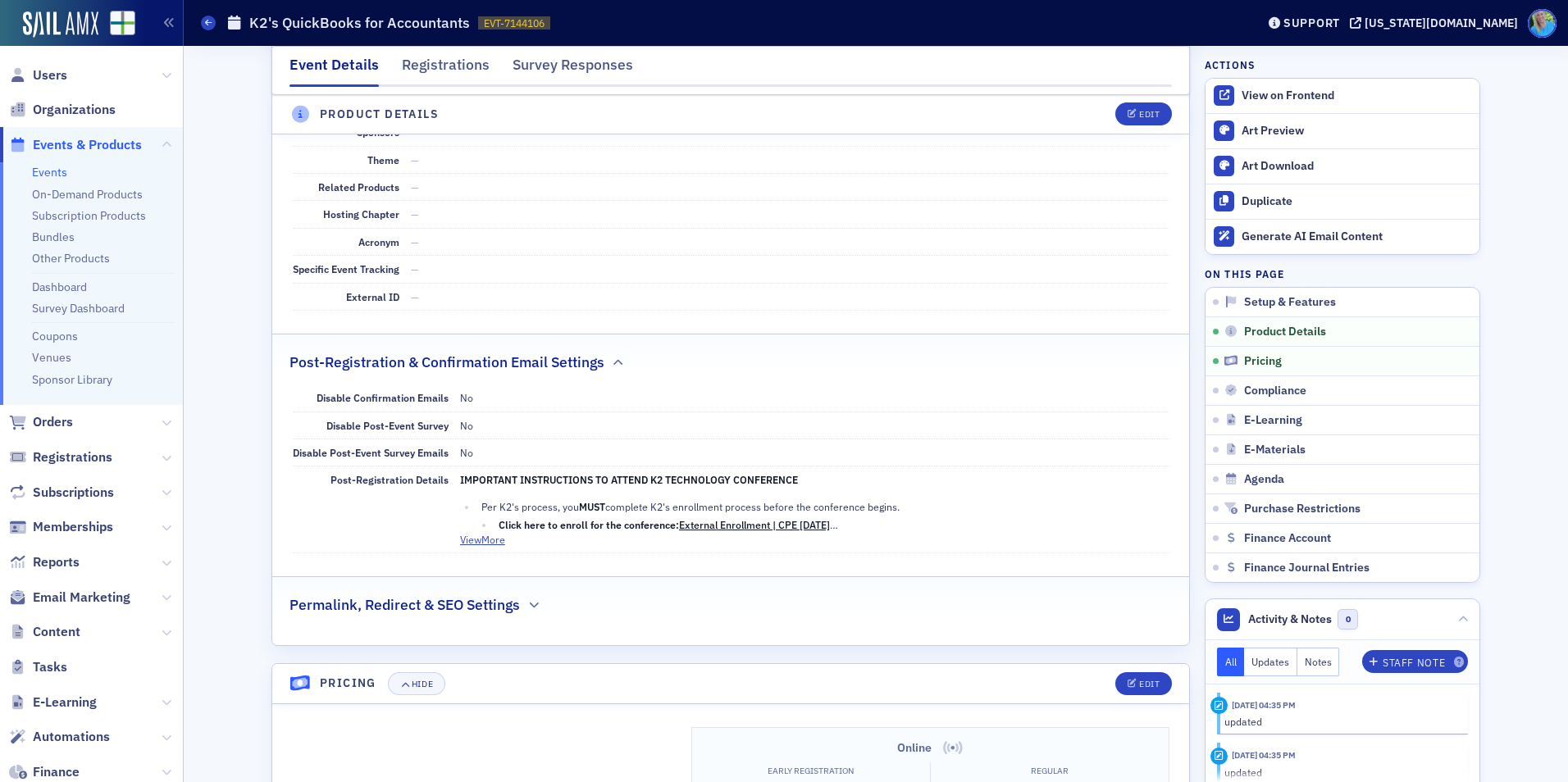
scroll to position [902, 0]
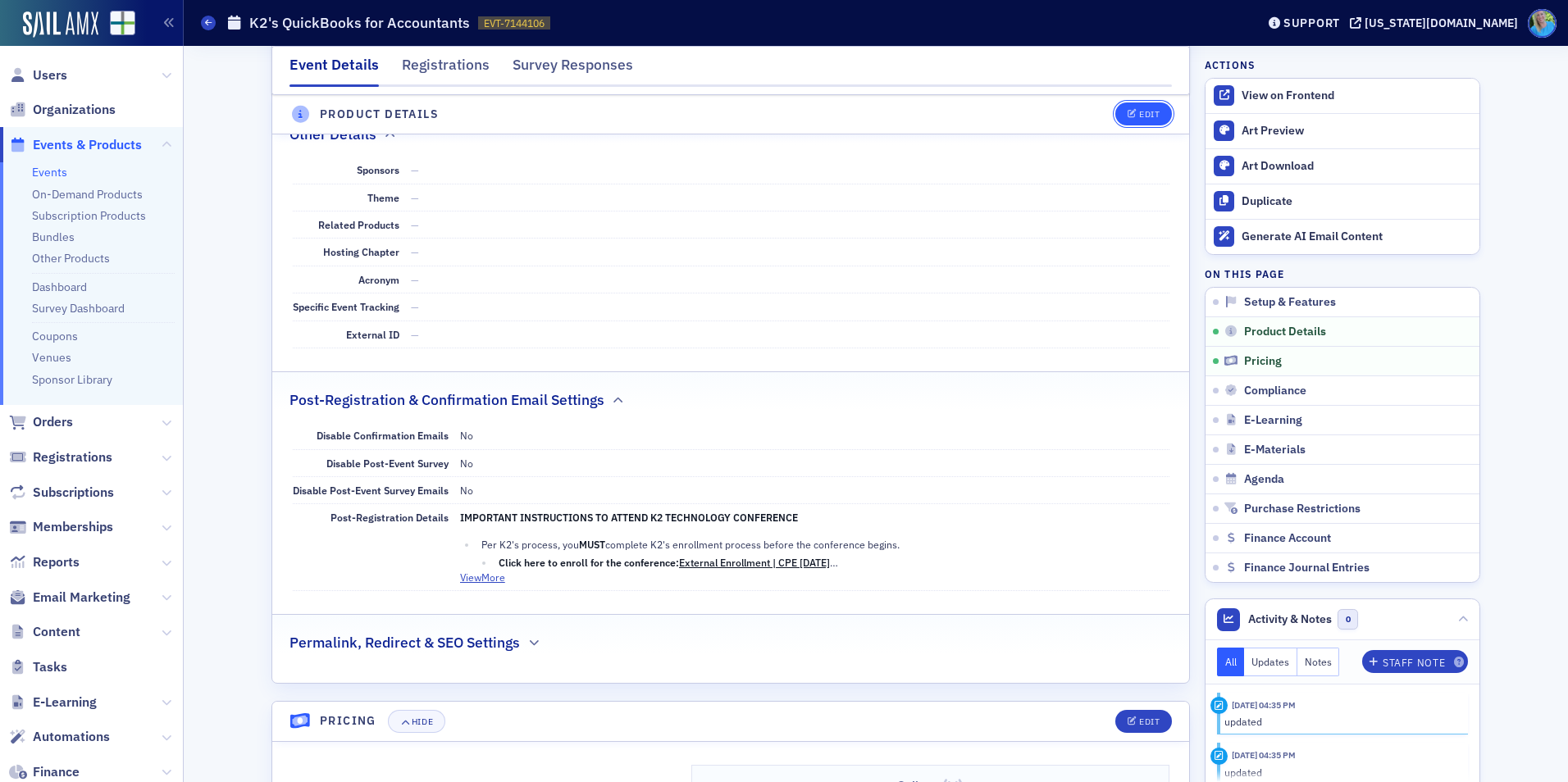
click at [1139, 115] on div "Edit" at bounding box center [1149, 115] width 21 height 9
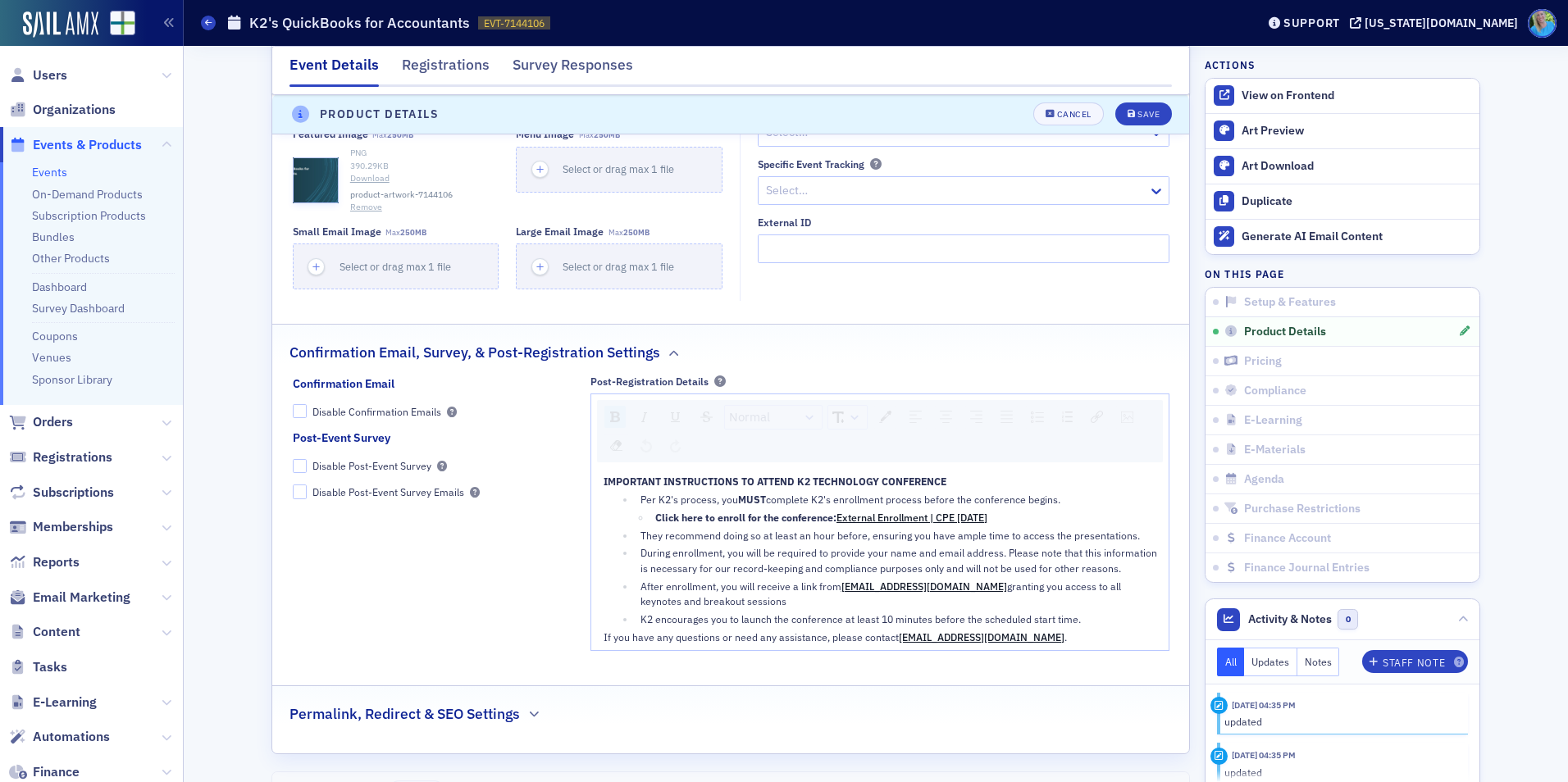
scroll to position [1441, 0]
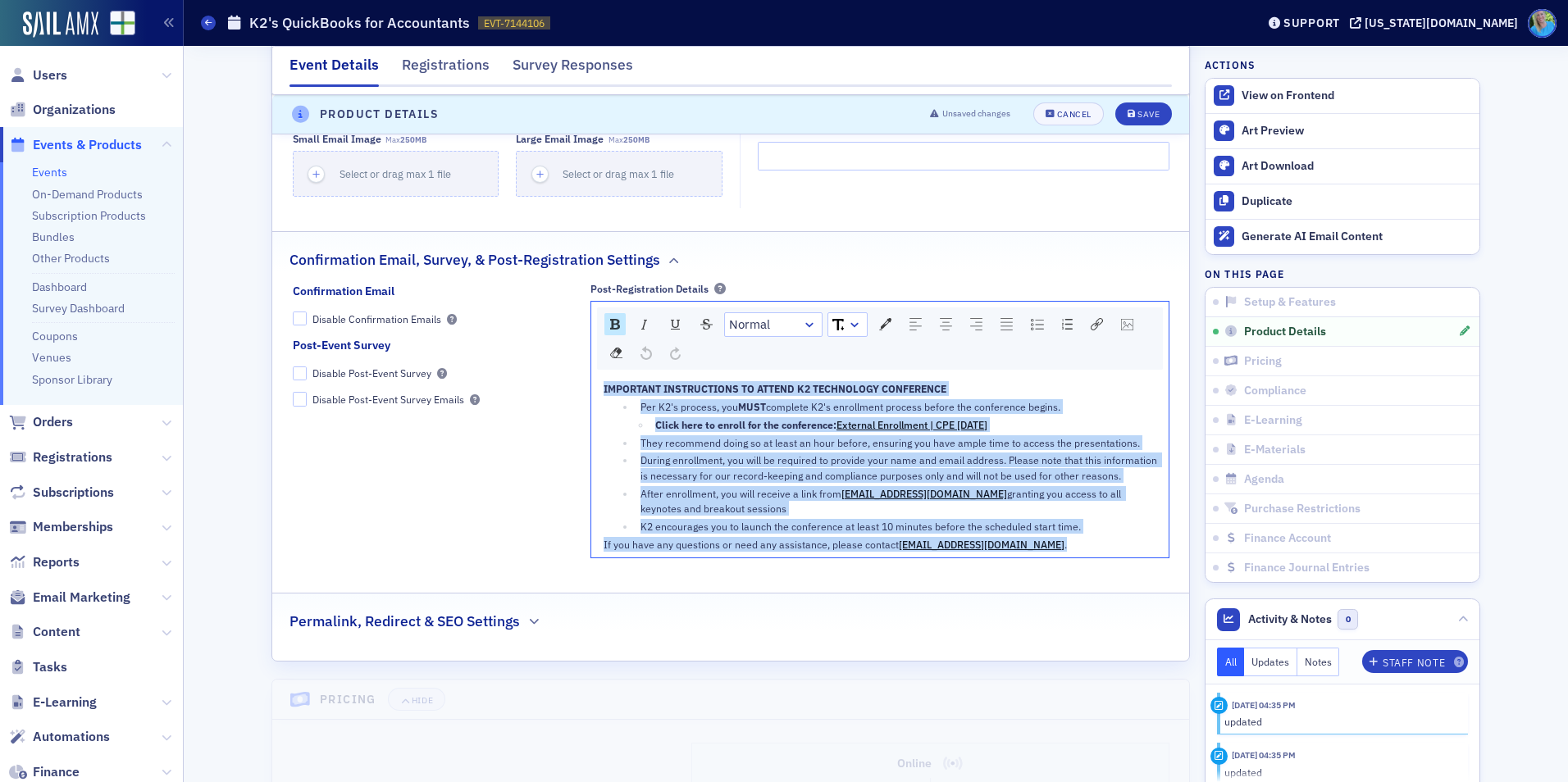
drag, startPoint x: 1032, startPoint y: 545, endPoint x: 594, endPoint y: 387, distance: 465.6
click at [594, 387] on div "IMPORTANT INSTRUCTIONS TO ATTEND K2 TECHNOLOGY CONFERENCE Per K2's process, you…" at bounding box center [879, 467] width 577 height 182
copy div "IMPORTANT INSTRUCTIONS TO ATTEND K2 TECHNOLOGY CONFERENCE Per K2's process, you…"
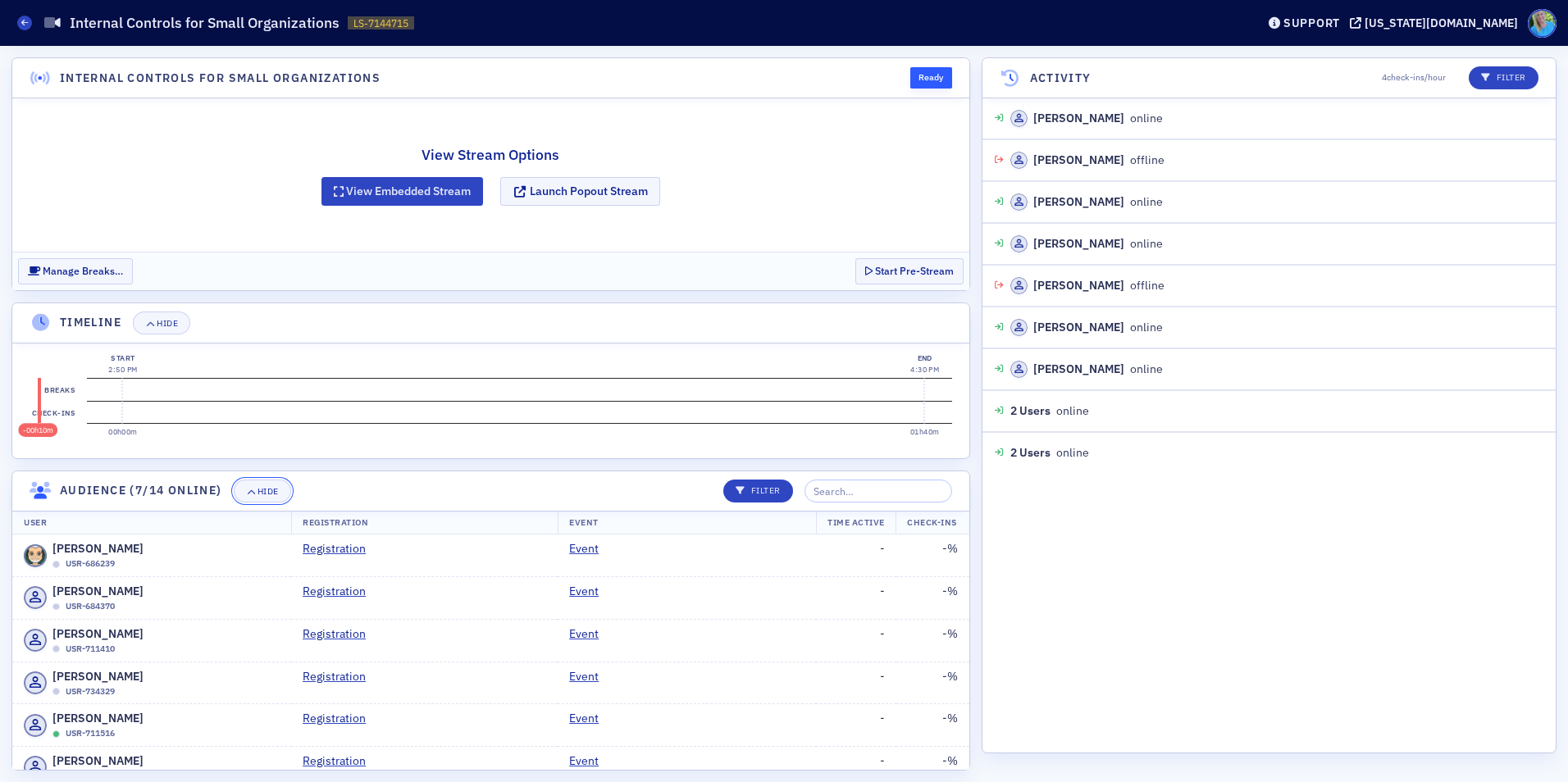
click at [272, 491] on div "Hide" at bounding box center [268, 491] width 22 height 9
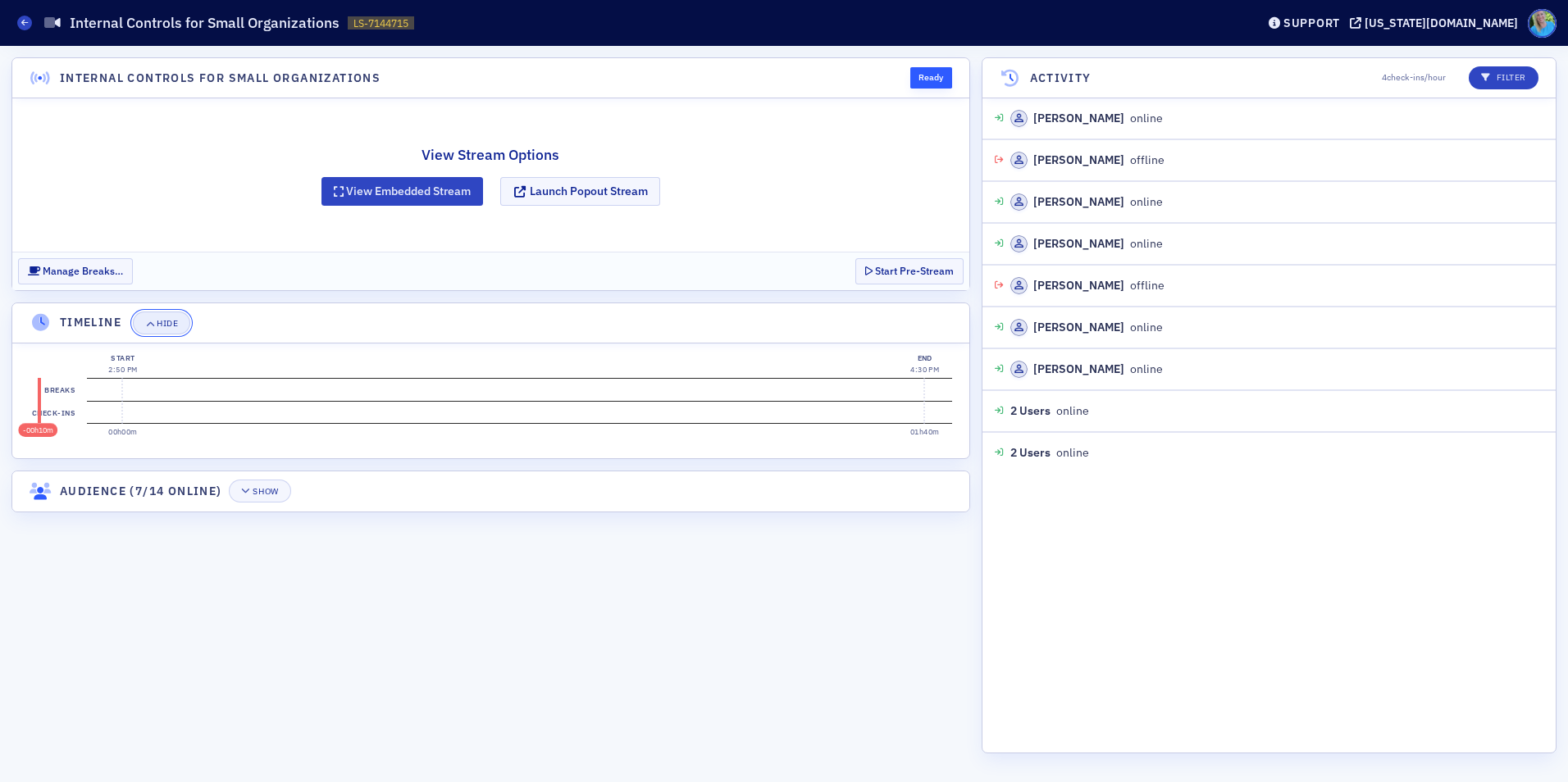
click at [160, 326] on div "Hide" at bounding box center [168, 323] width 22 height 9
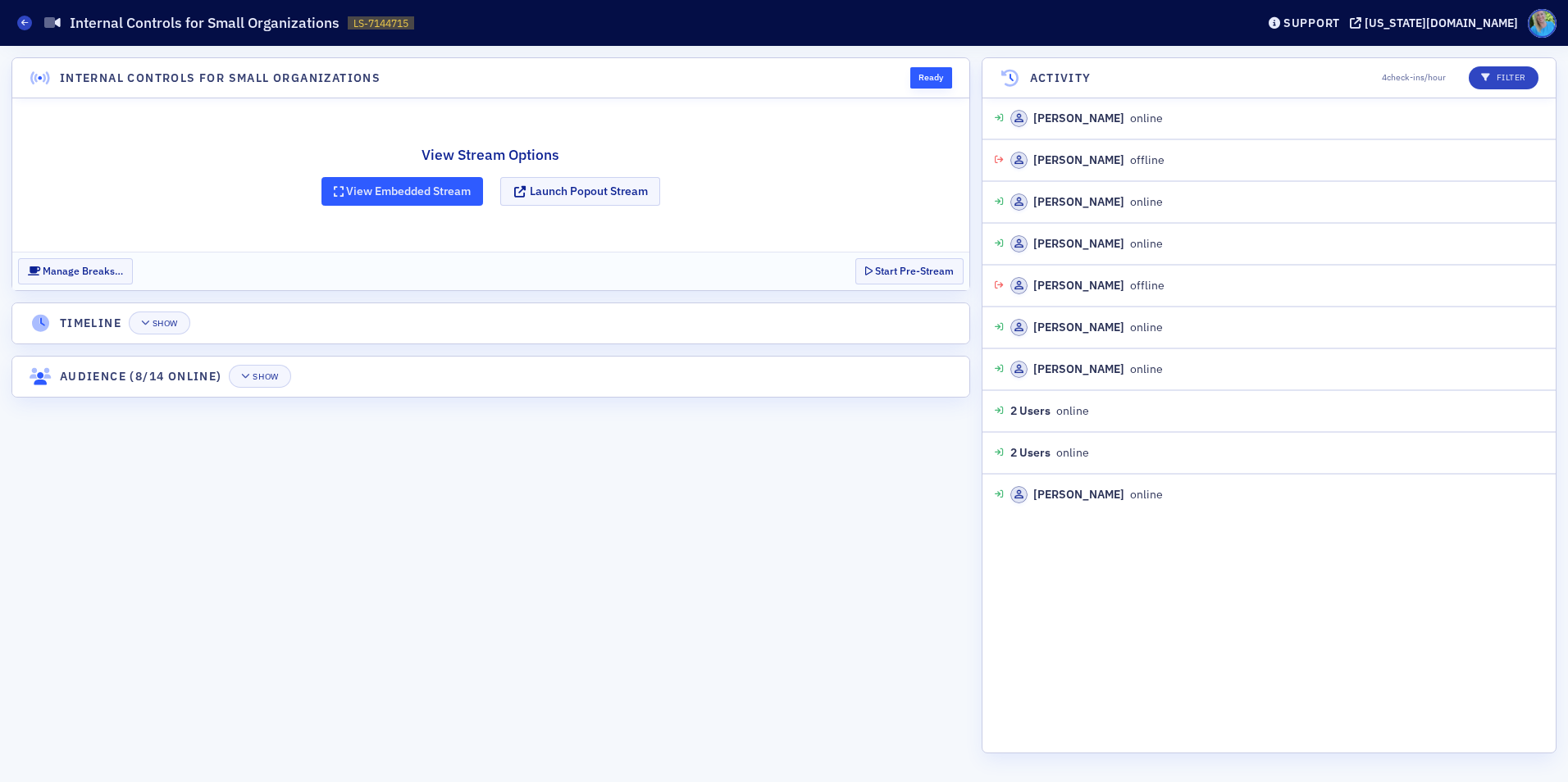
click at [426, 185] on button "View Embedded Stream" at bounding box center [403, 191] width 163 height 28
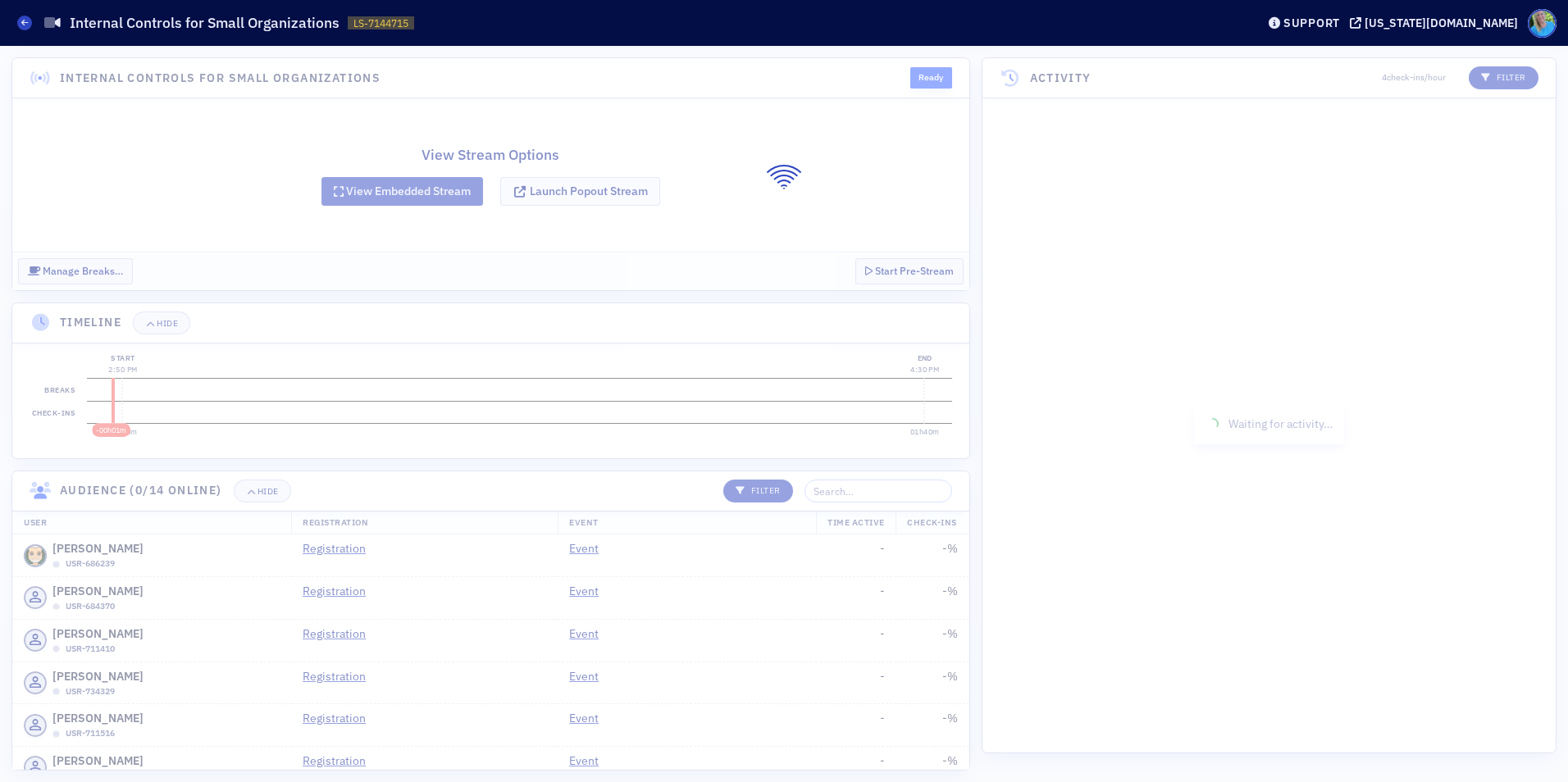
click at [263, 492] on div at bounding box center [784, 414] width 1568 height 736
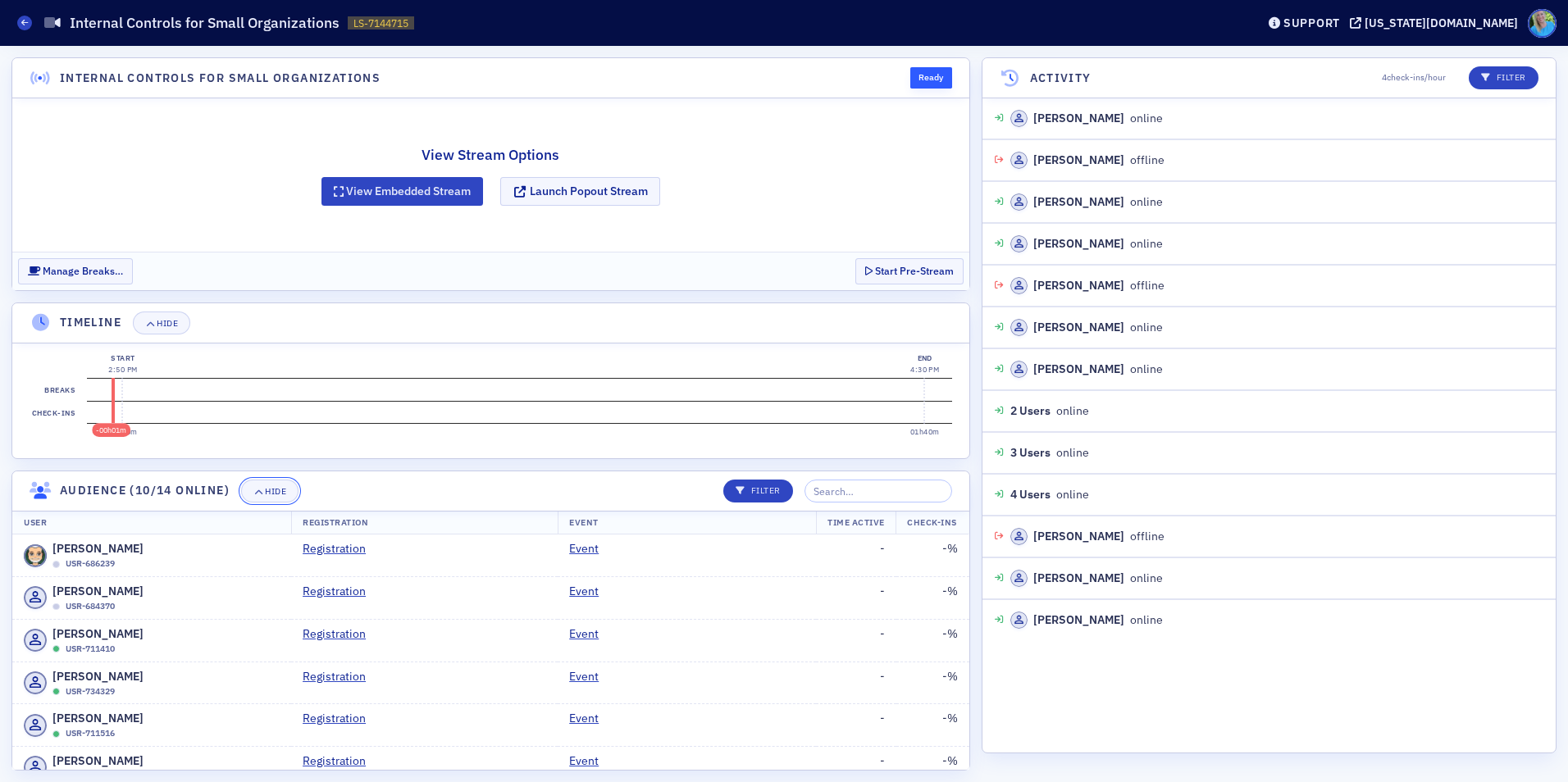
click at [263, 492] on icon "button" at bounding box center [258, 491] width 10 height 9
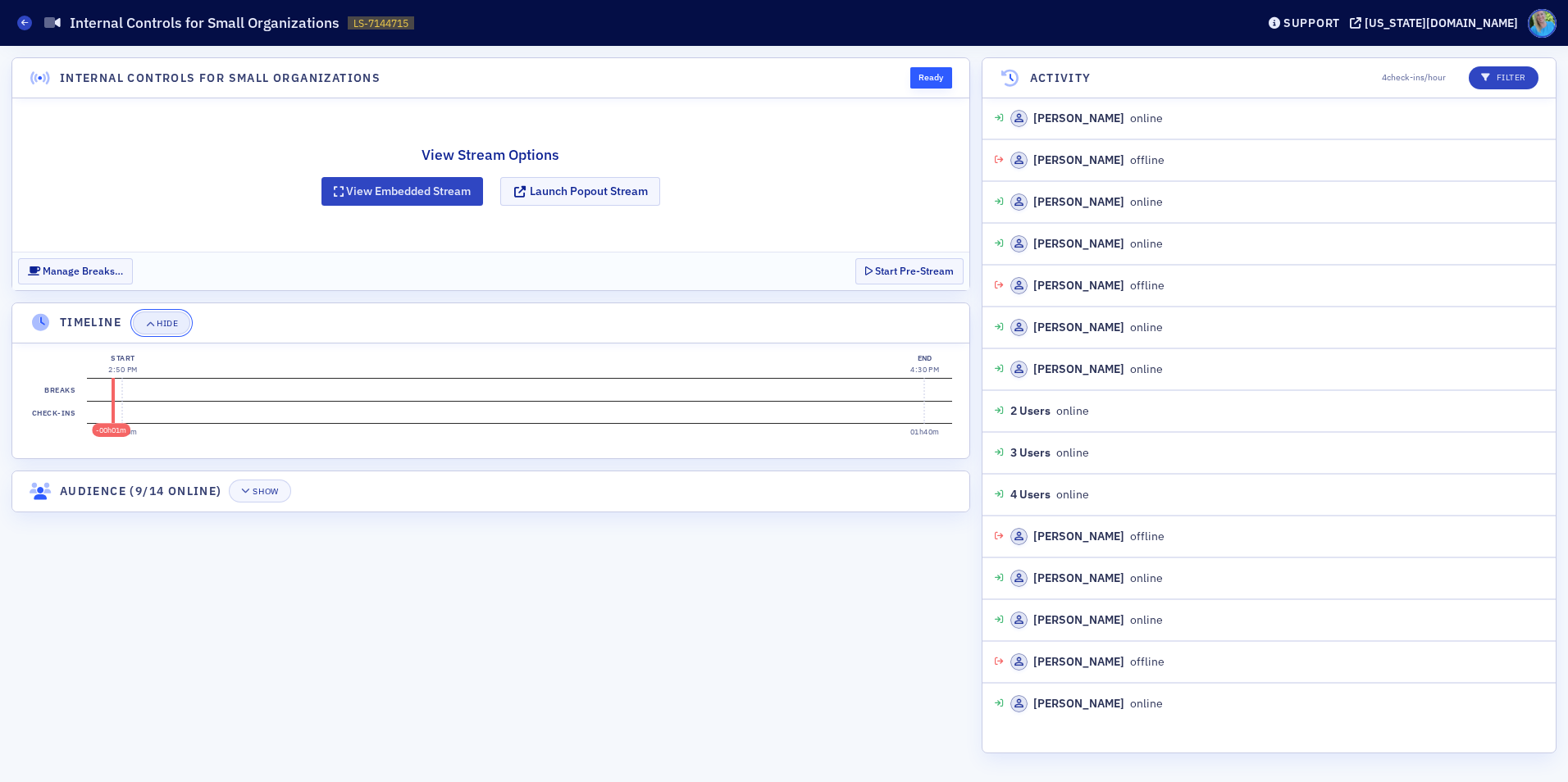
click at [164, 325] on div "Hide" at bounding box center [168, 323] width 22 height 9
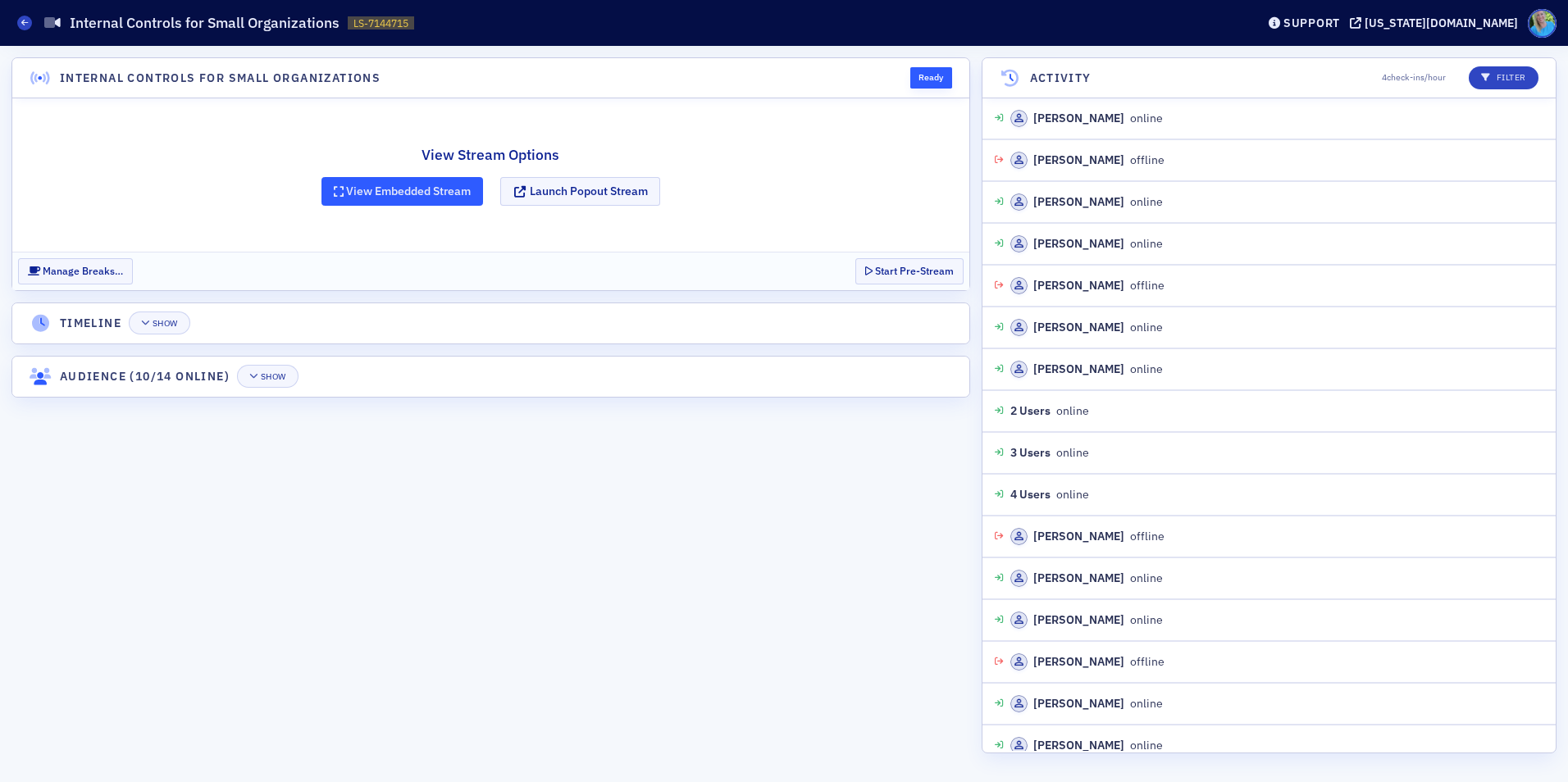
scroll to position [15, 0]
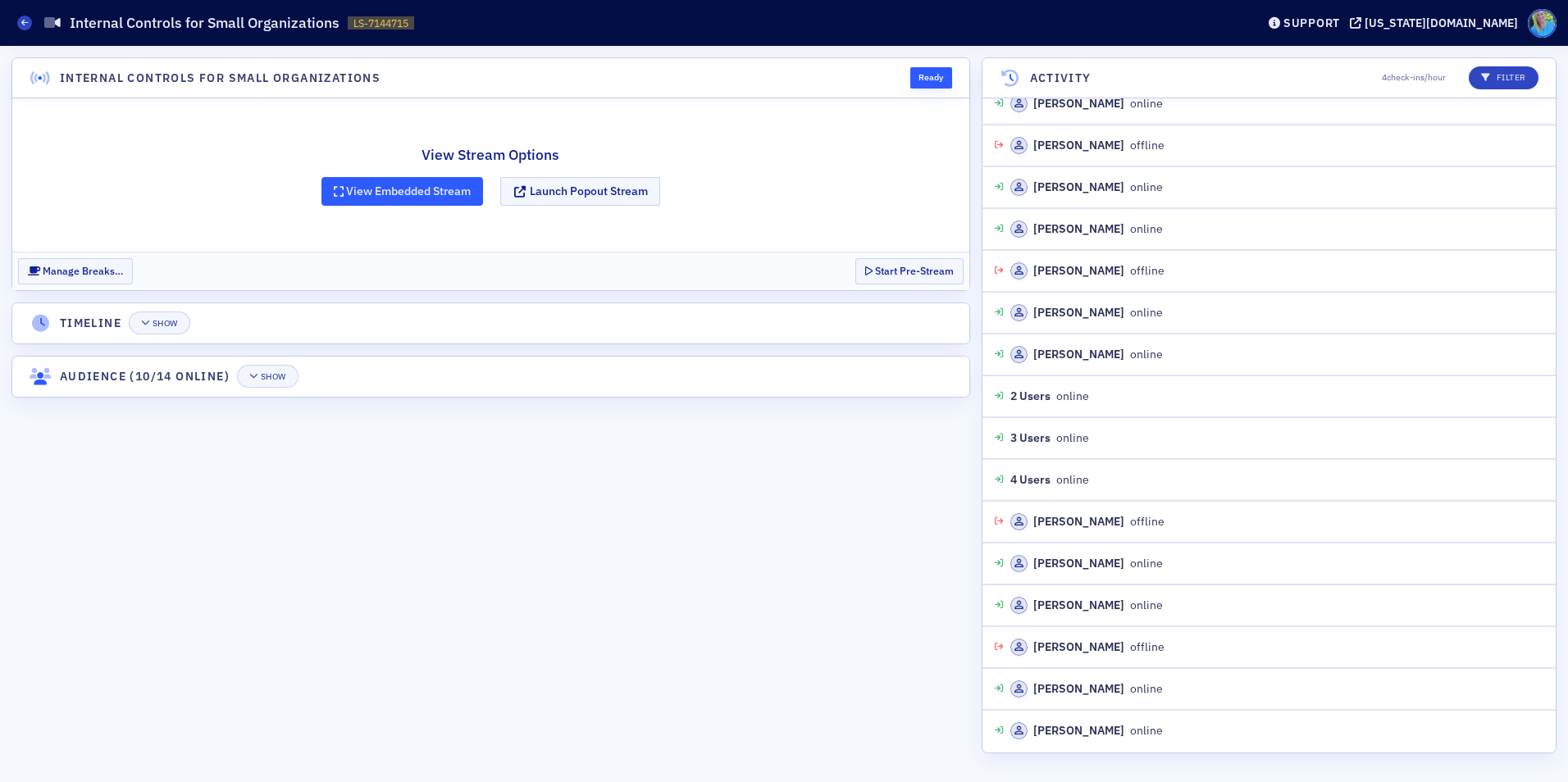
click at [405, 194] on button "View Embedded Stream" at bounding box center [403, 191] width 163 height 28
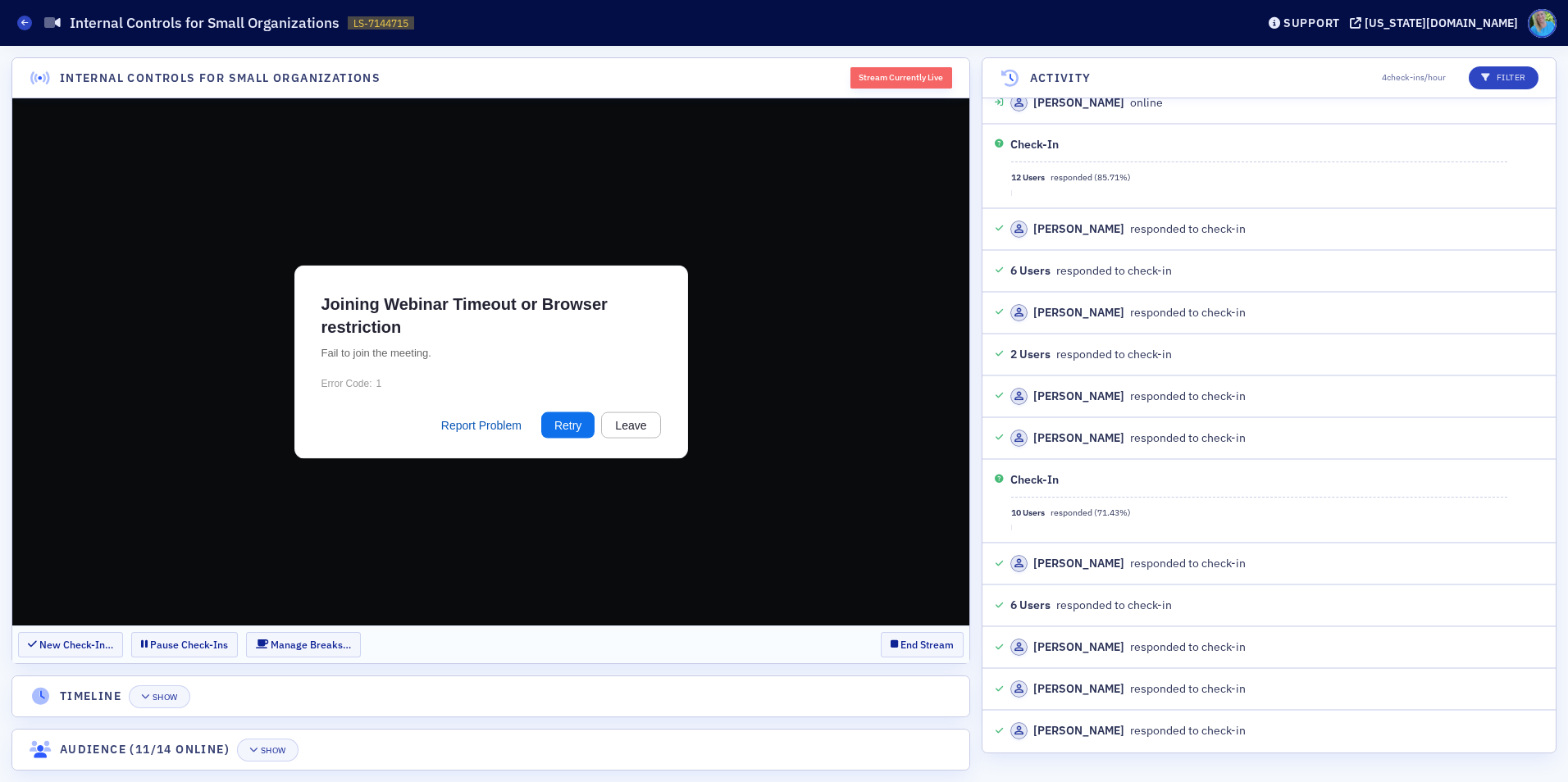
scroll to position [4951, 0]
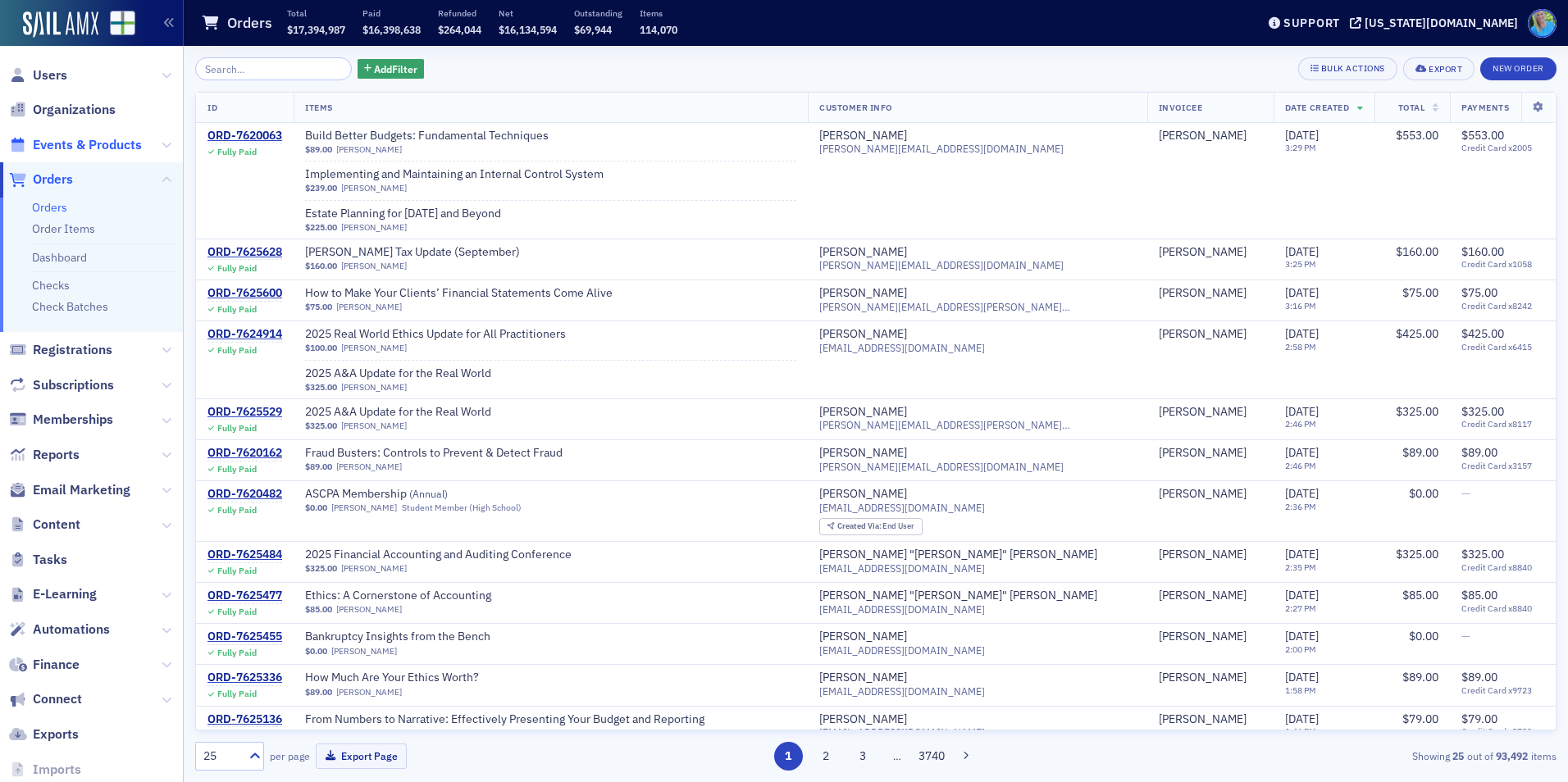
click at [131, 143] on span "Events & Products" at bounding box center [87, 145] width 109 height 18
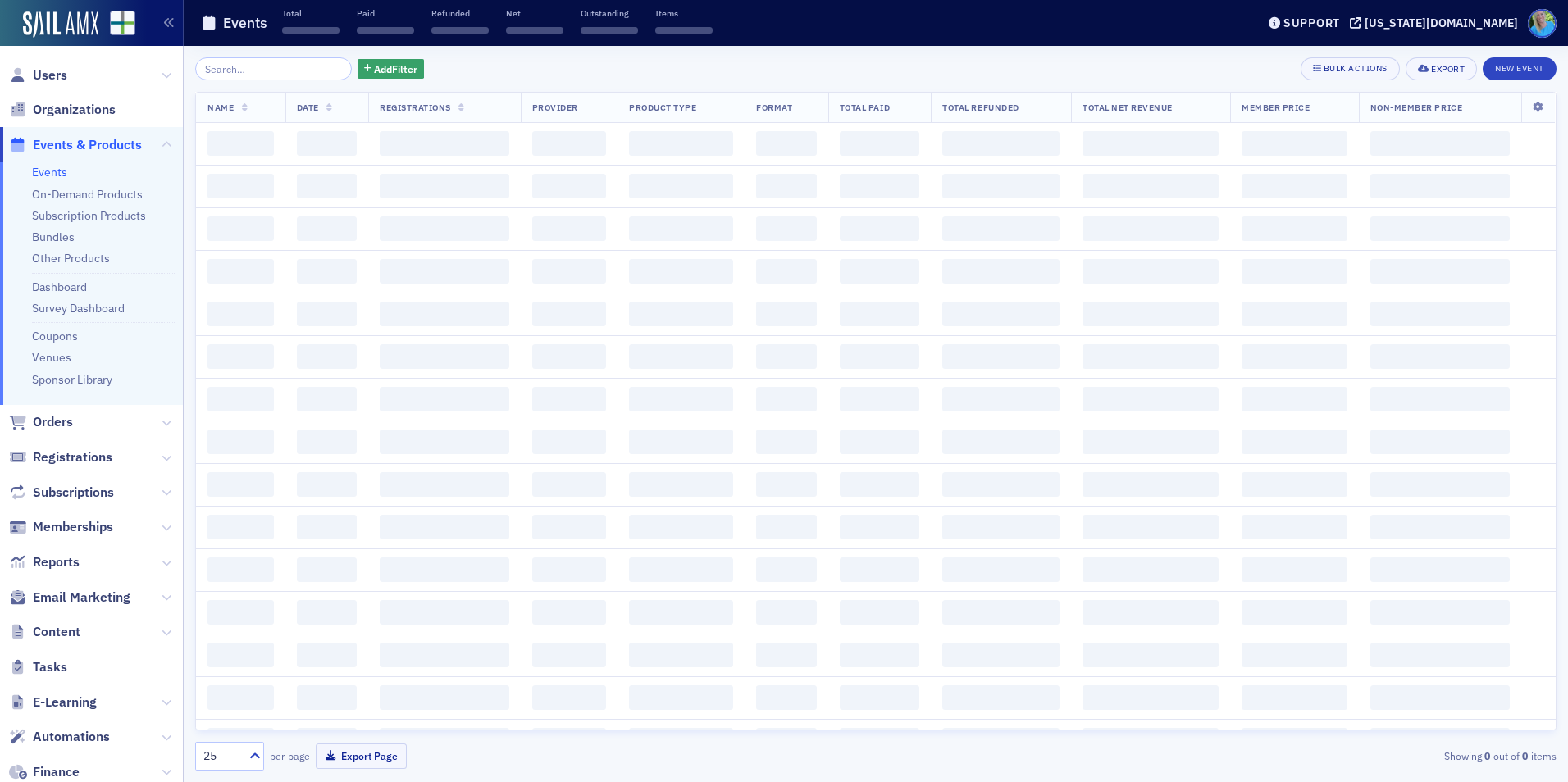
click at [263, 61] on input "search" at bounding box center [273, 69] width 157 height 23
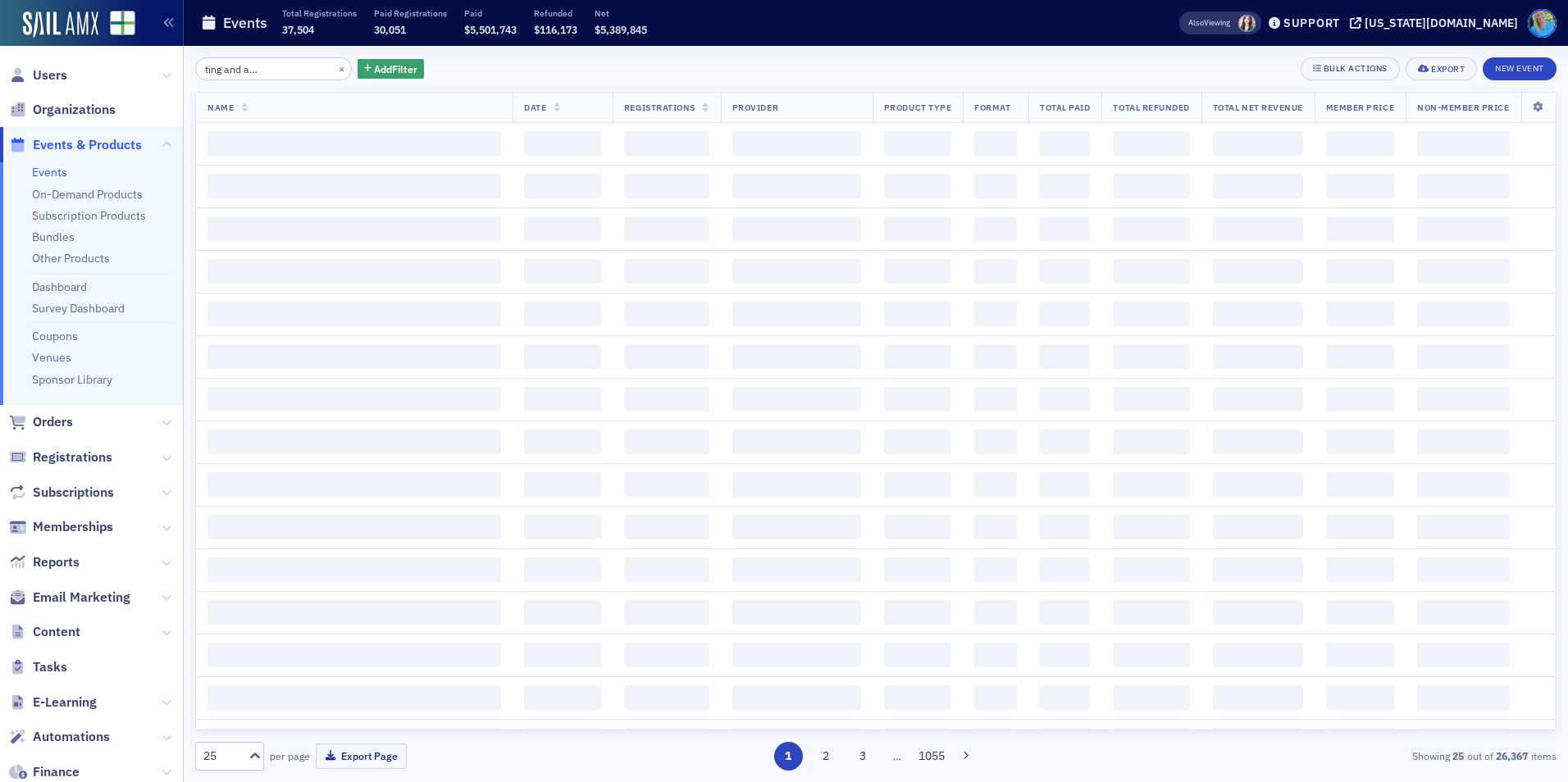
scroll to position [0, 93]
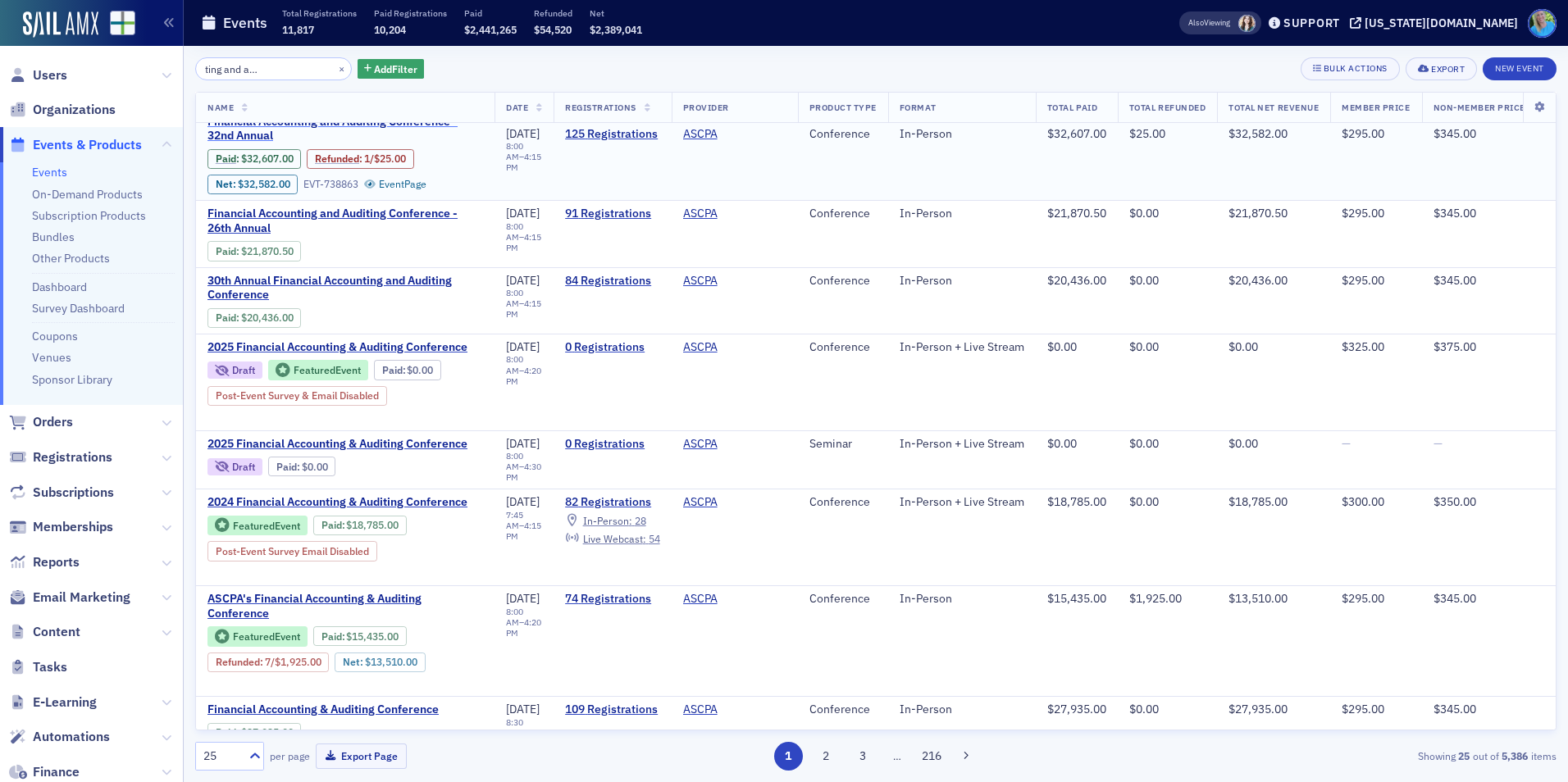
scroll to position [328, 0]
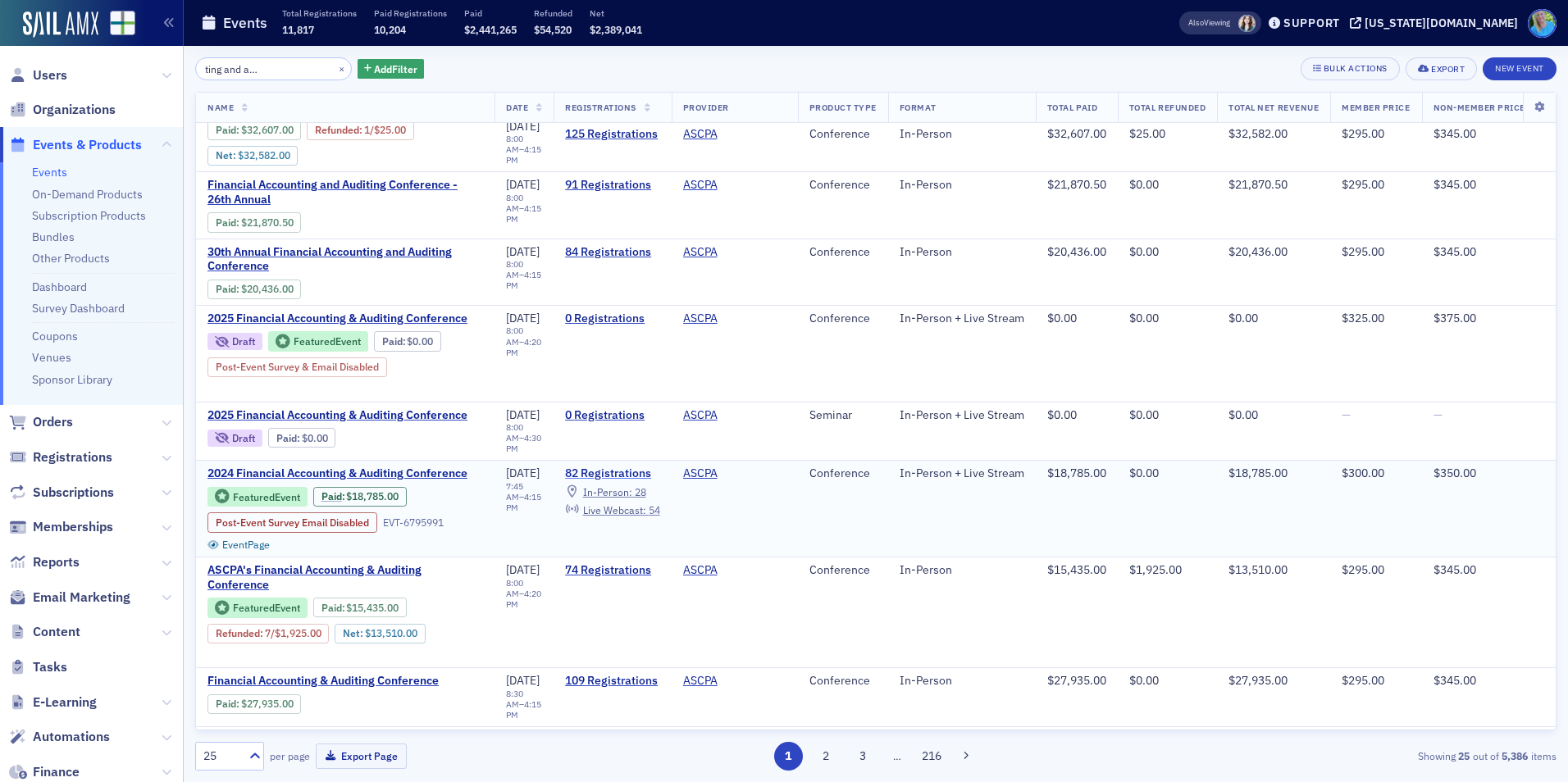
type input "Financial accounting and auditing conference"
click at [594, 467] on link "82 Registrations" at bounding box center [612, 474] width 94 height 15
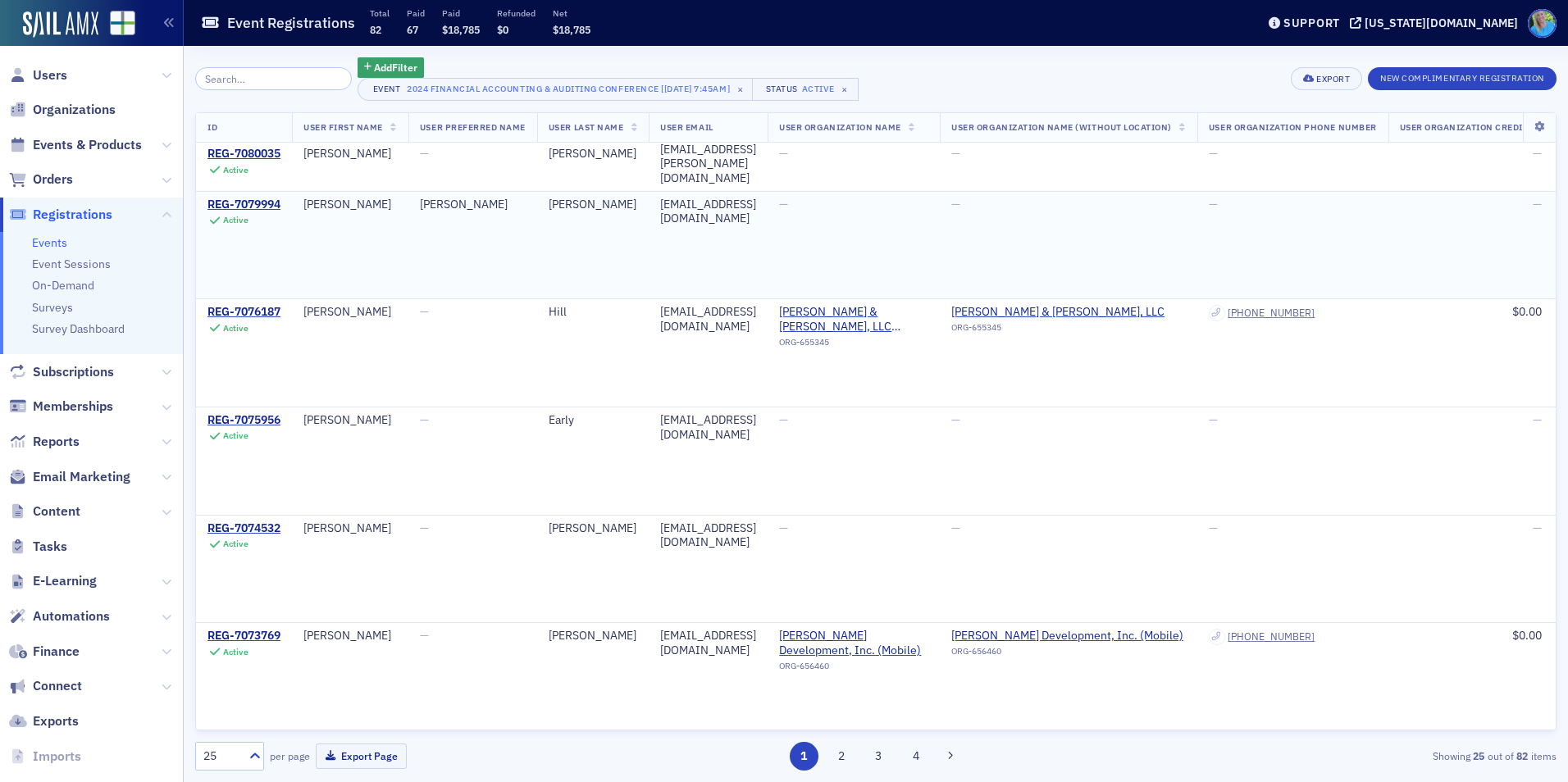
scroll to position [2123, 0]
click at [844, 754] on button "2" at bounding box center [841, 756] width 28 height 28
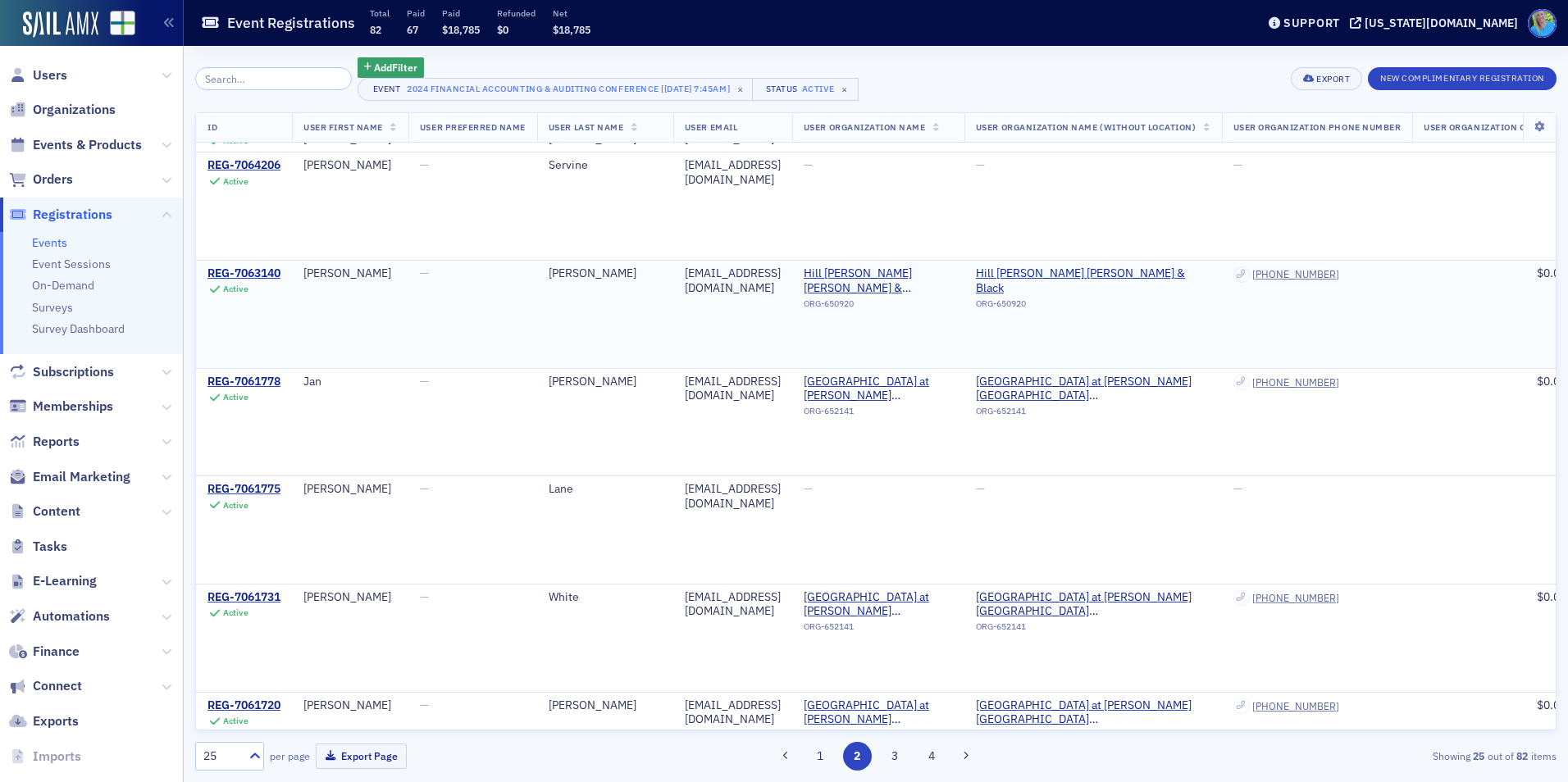
scroll to position [1394, 0]
click at [239, 383] on div "REG-7061778" at bounding box center [244, 382] width 73 height 15
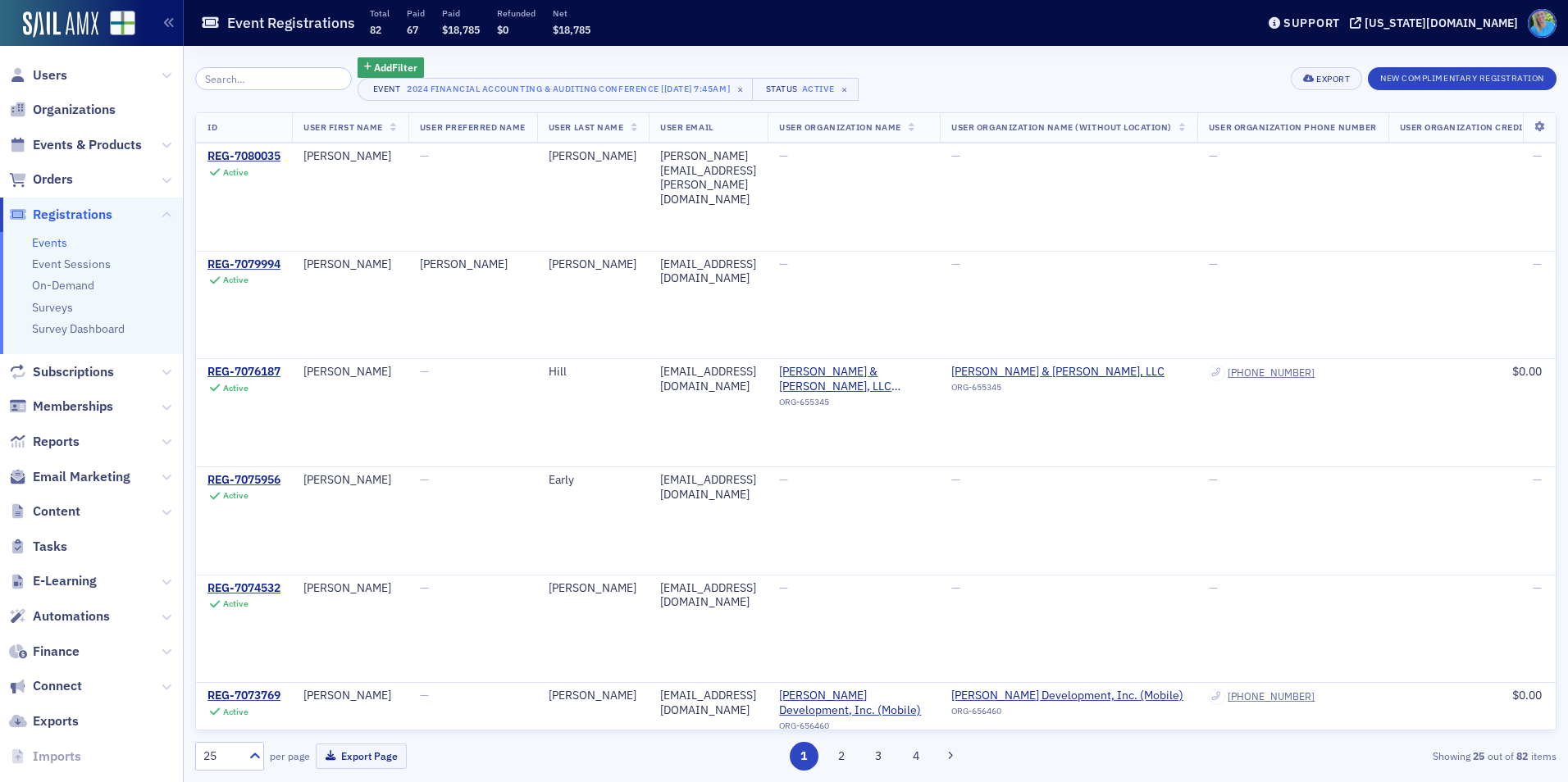
scroll to position [2123, 0]
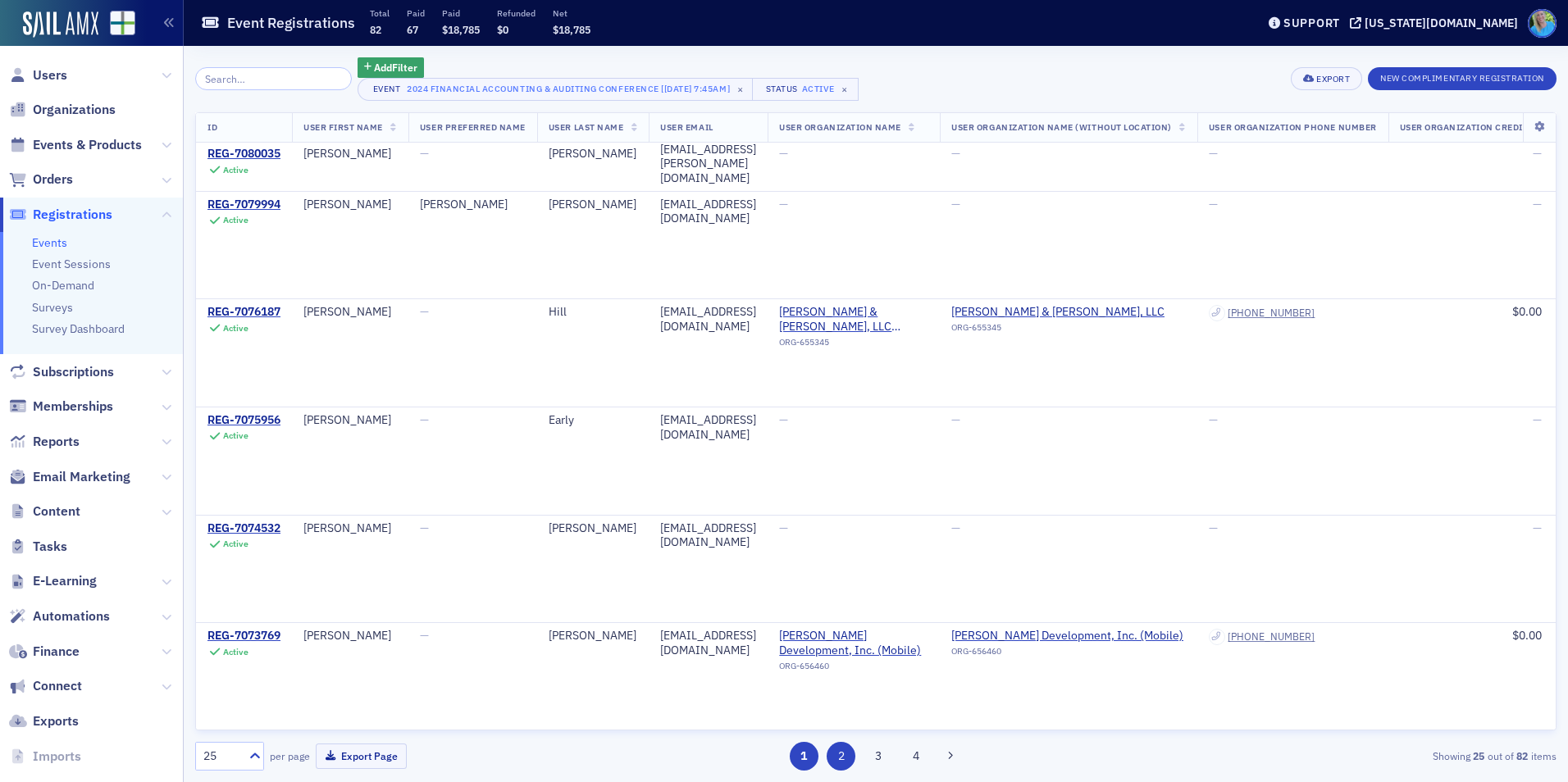
click at [834, 758] on button "2" at bounding box center [841, 756] width 28 height 28
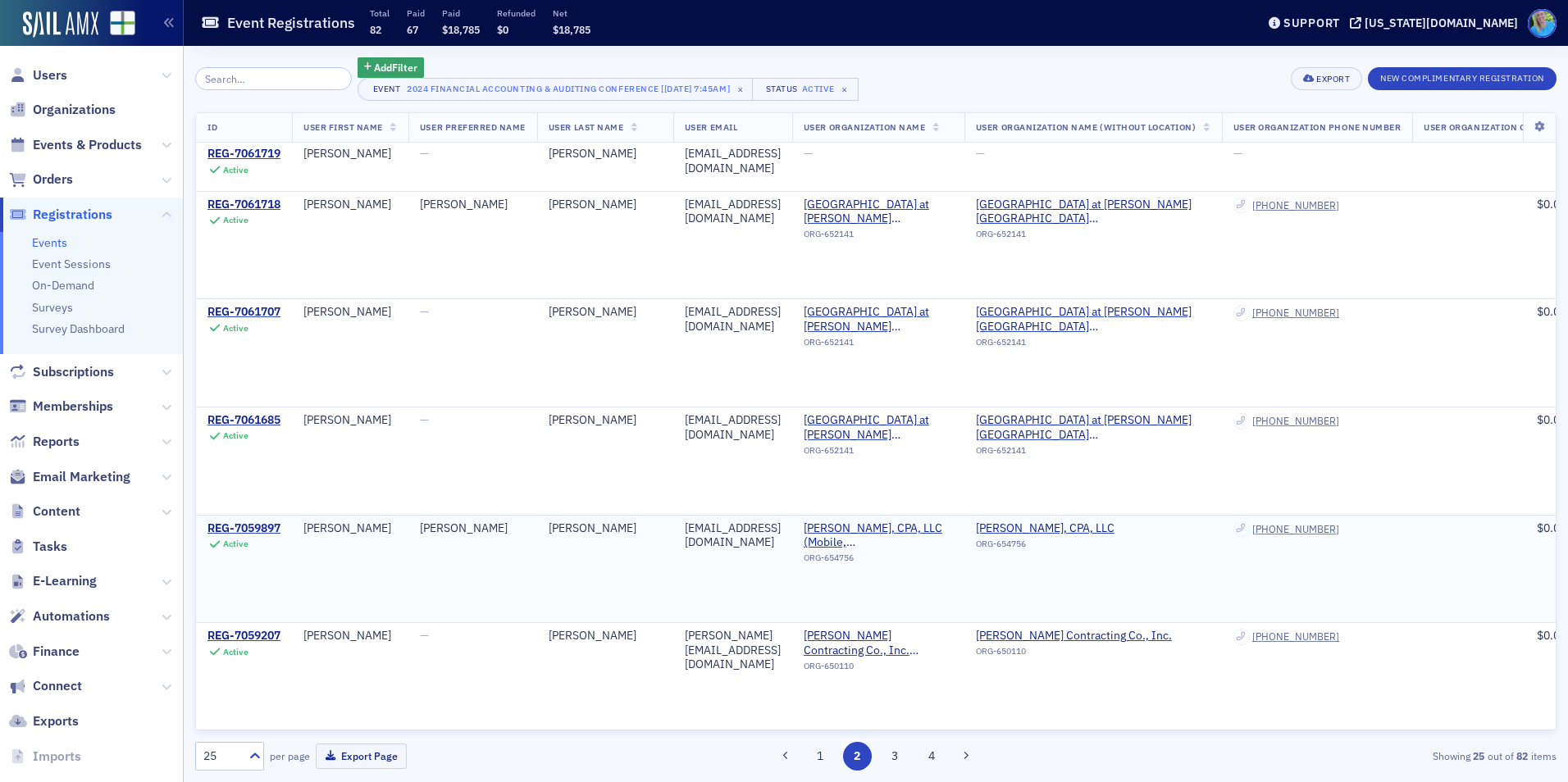
scroll to position [2123, 0]
click at [901, 758] on button "3" at bounding box center [894, 756] width 28 height 28
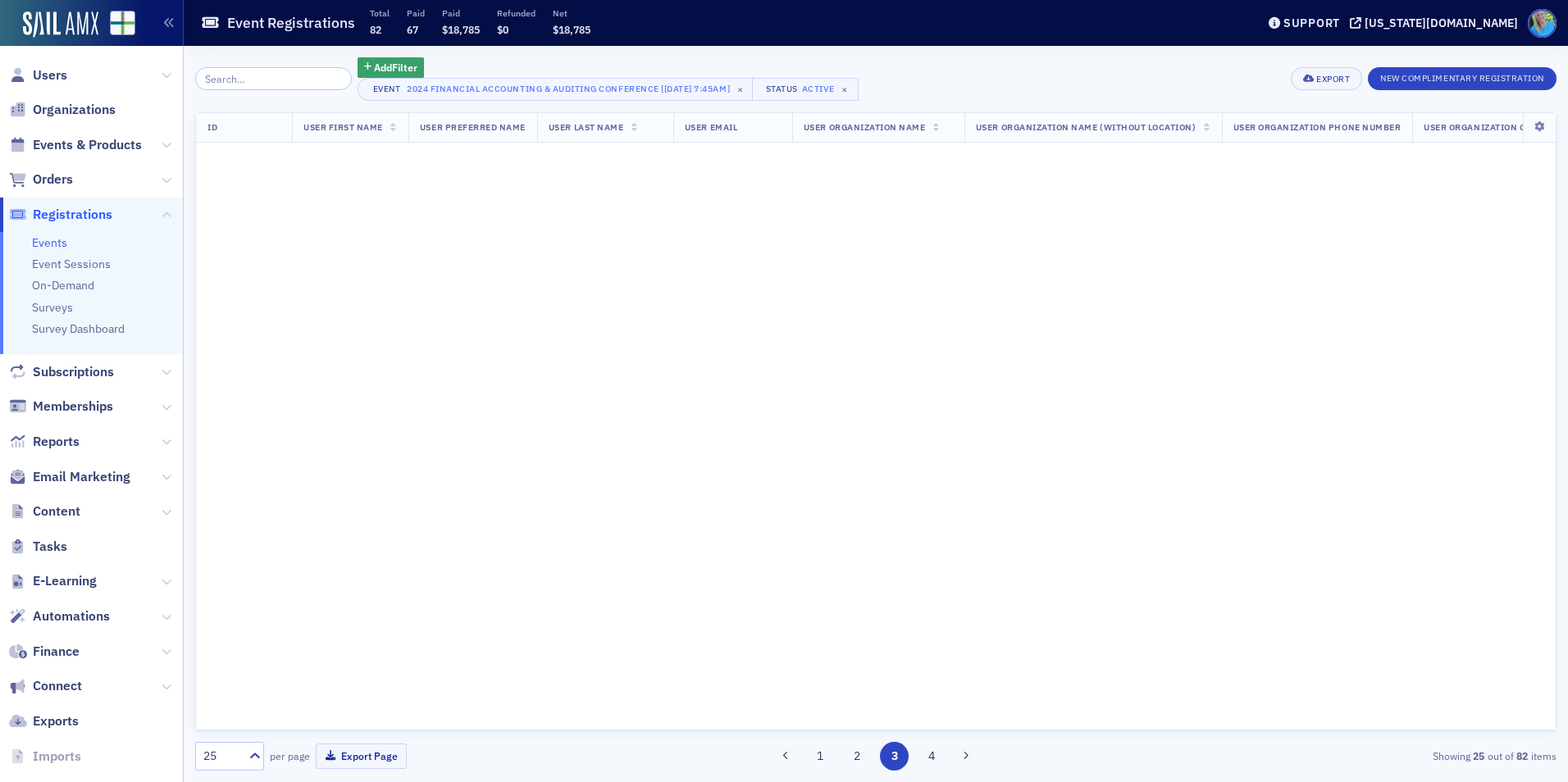
scroll to position [0, 0]
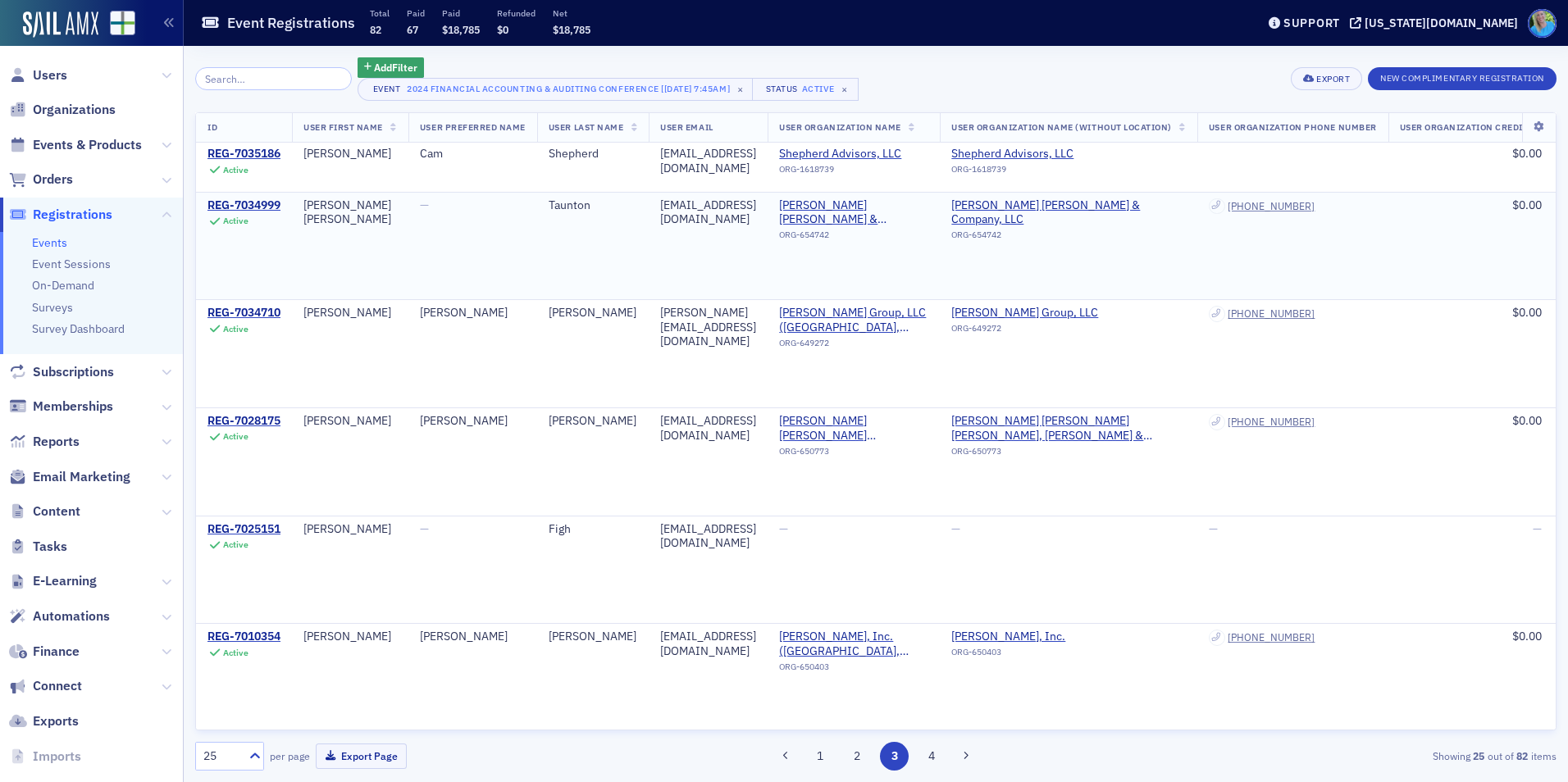
scroll to position [2123, 0]
click at [920, 751] on button "4" at bounding box center [932, 756] width 28 height 28
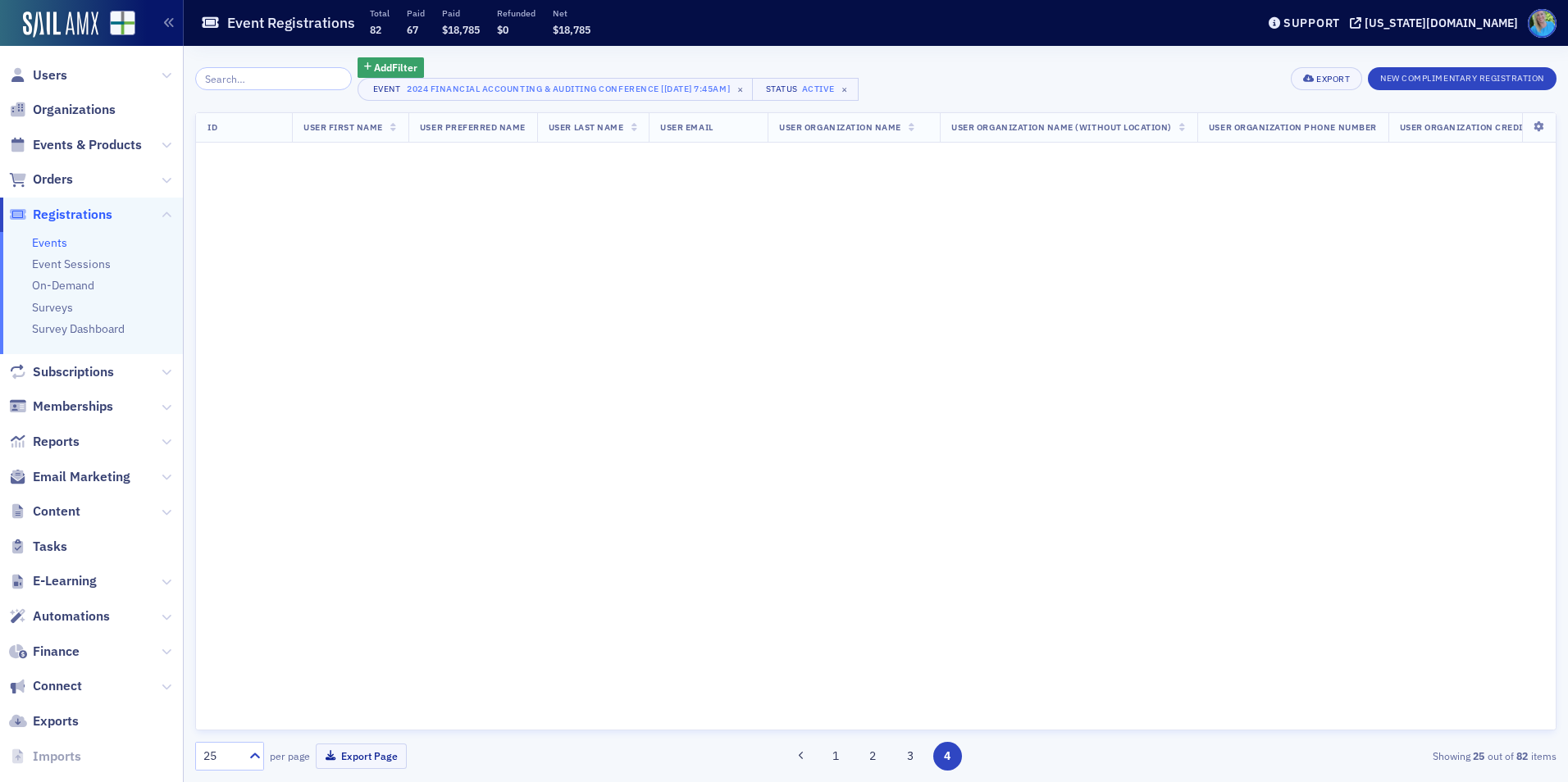
scroll to position [0, 0]
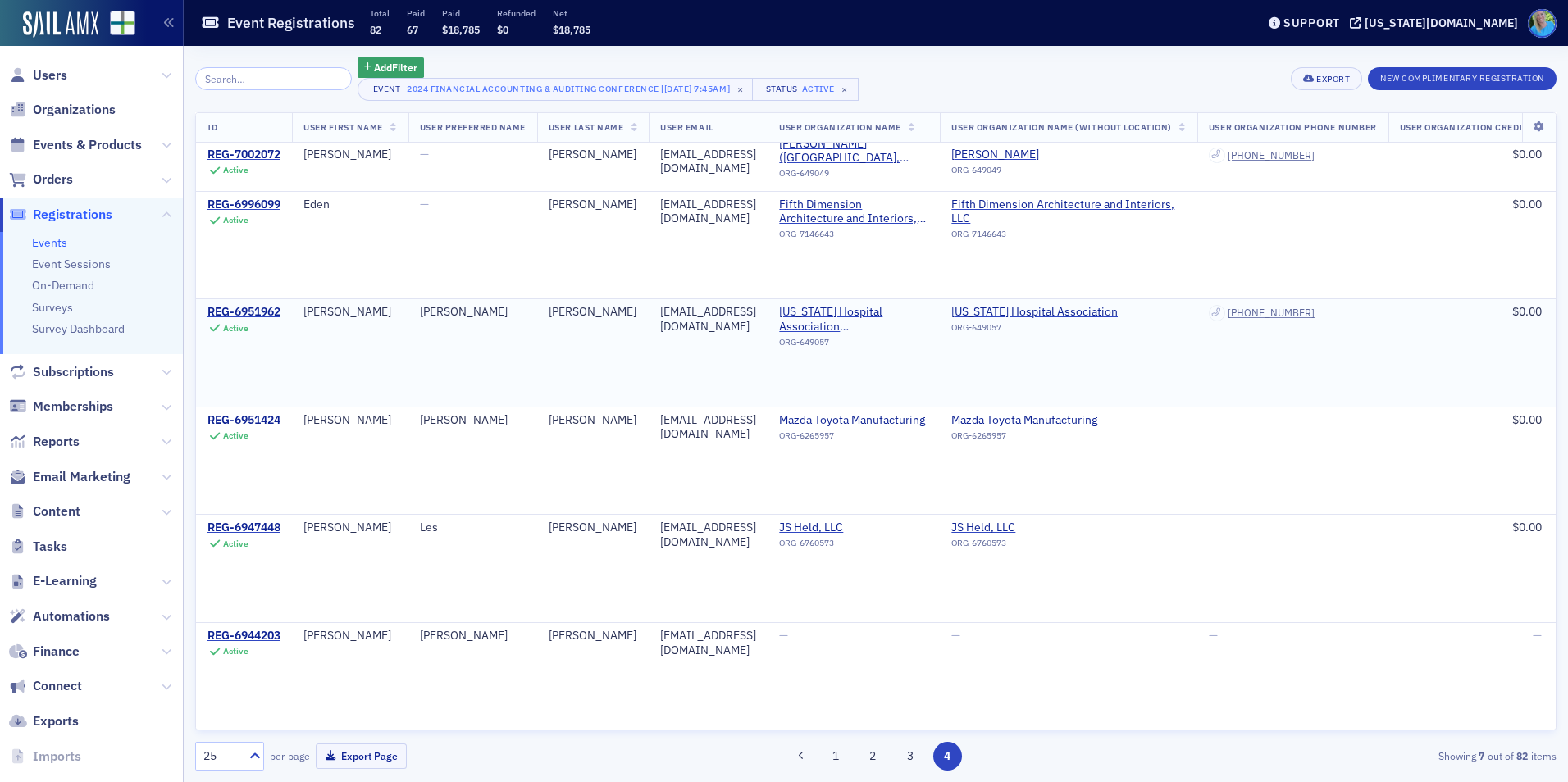
scroll to position [179, 0]
click at [40, 178] on span "Orders" at bounding box center [53, 180] width 40 height 18
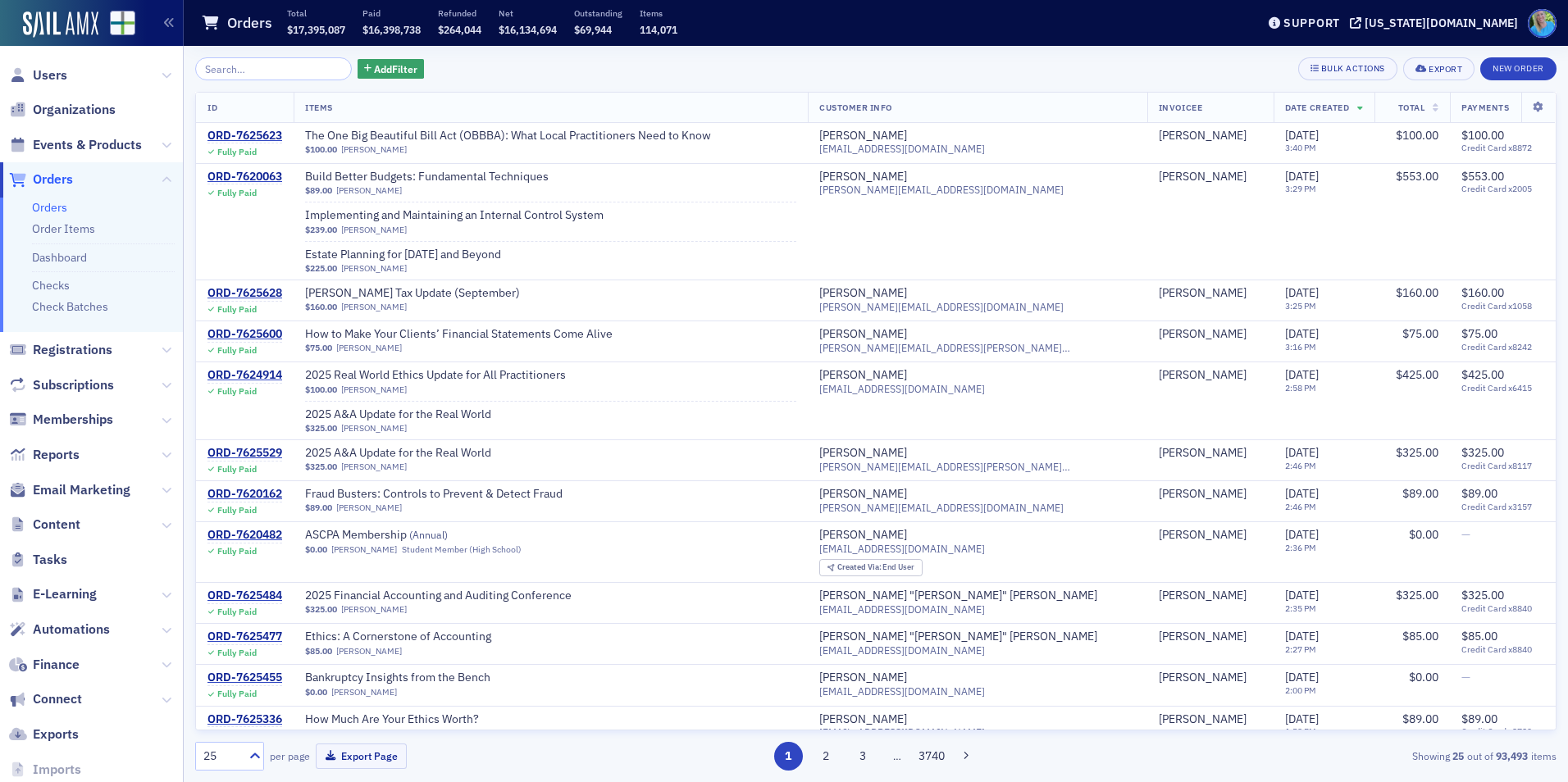
click at [45, 60] on span "Users" at bounding box center [91, 75] width 183 height 35
click at [47, 63] on span "Users" at bounding box center [91, 75] width 183 height 35
click at [53, 81] on span "Users" at bounding box center [49, 76] width 34 height 18
click at [268, 73] on input "search" at bounding box center [273, 69] width 157 height 23
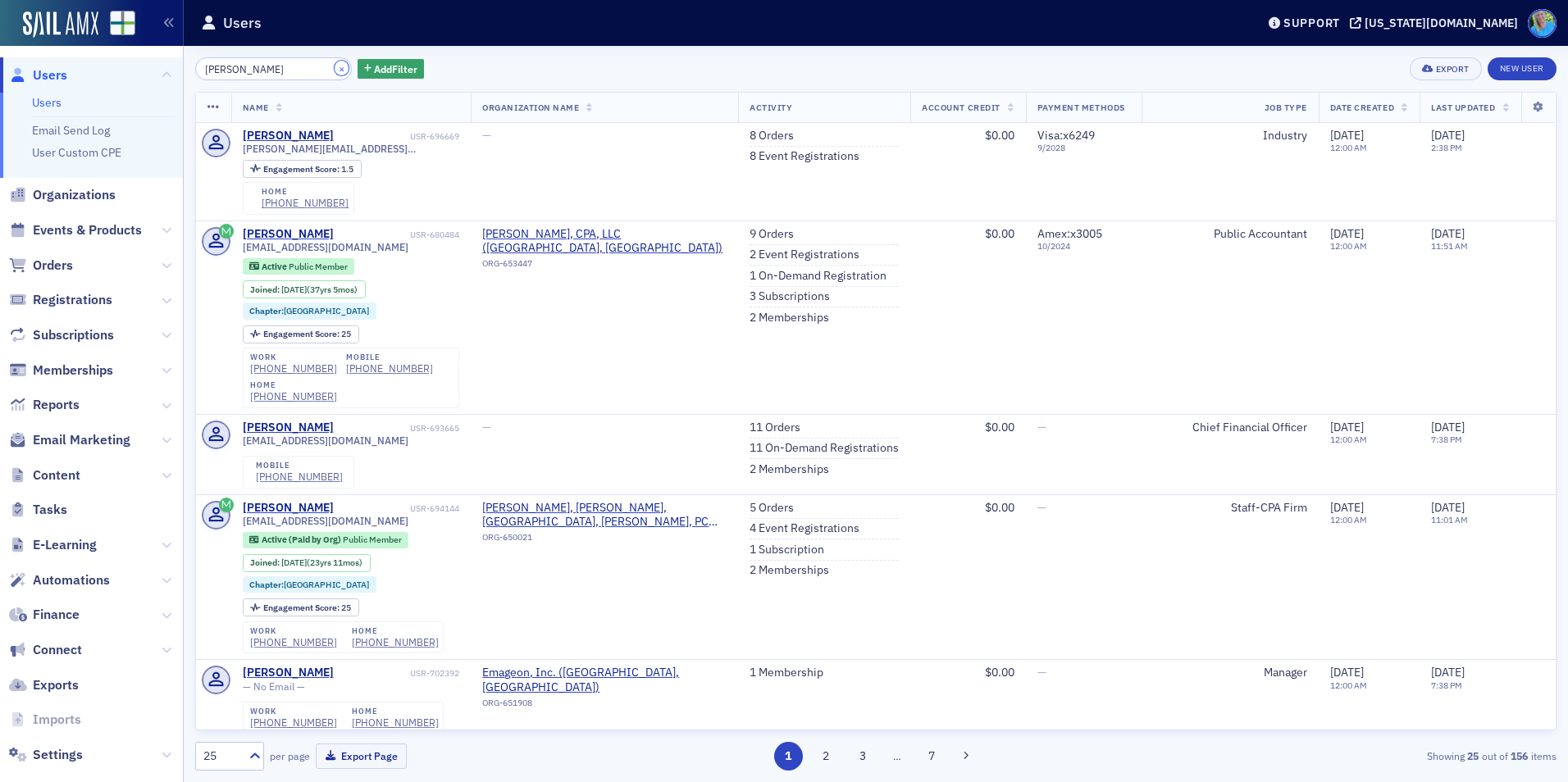
click at [334, 66] on button "×" at bounding box center [342, 68] width 15 height 15
click at [323, 70] on input "patrick trotter" at bounding box center [273, 69] width 157 height 23
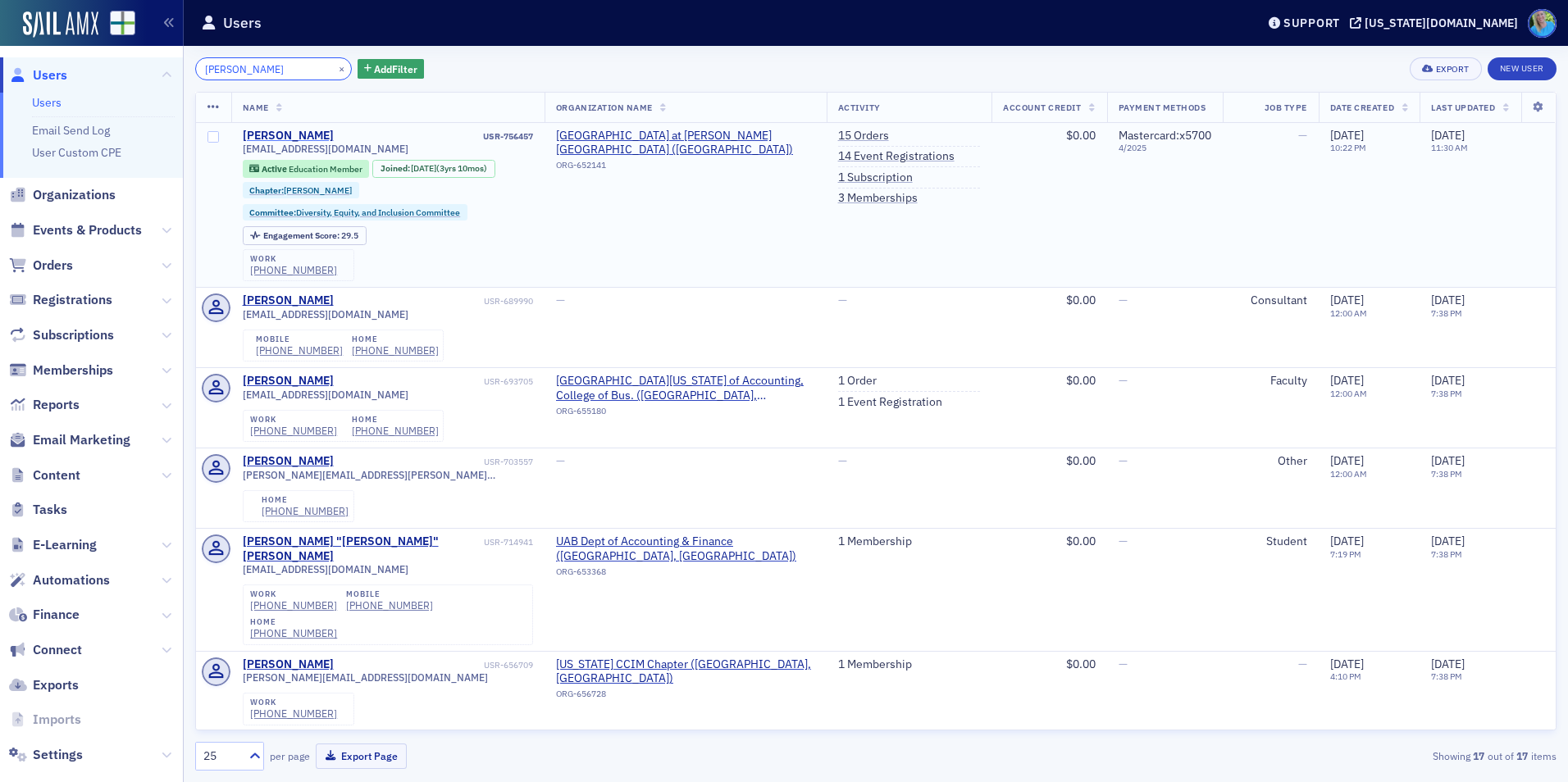
type input "darlene adkins"
click at [303, 133] on div "Darlene Adkins" at bounding box center [288, 136] width 91 height 15
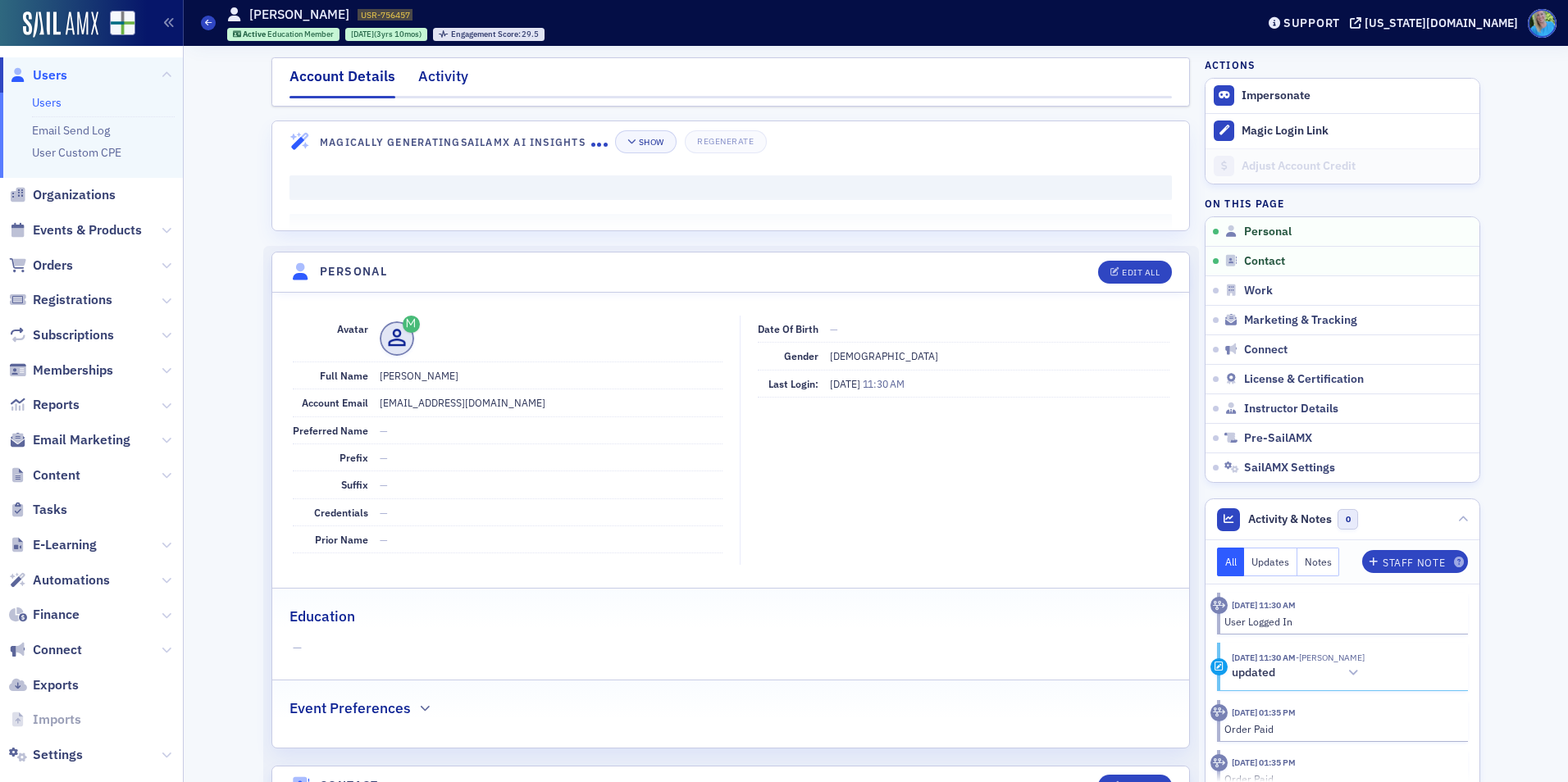
click at [447, 74] on div "Activity" at bounding box center [443, 81] width 50 height 30
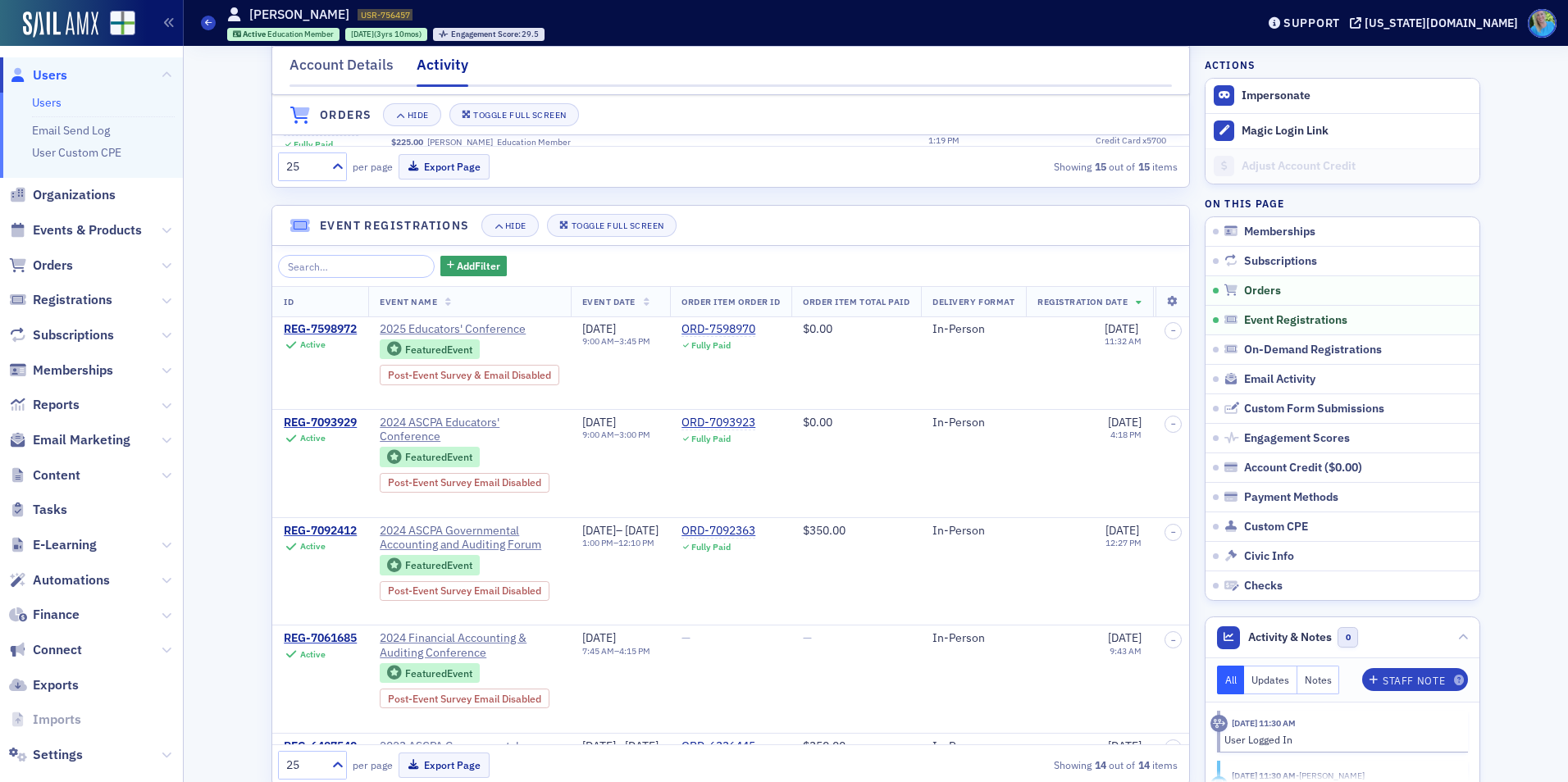
scroll to position [984, 0]
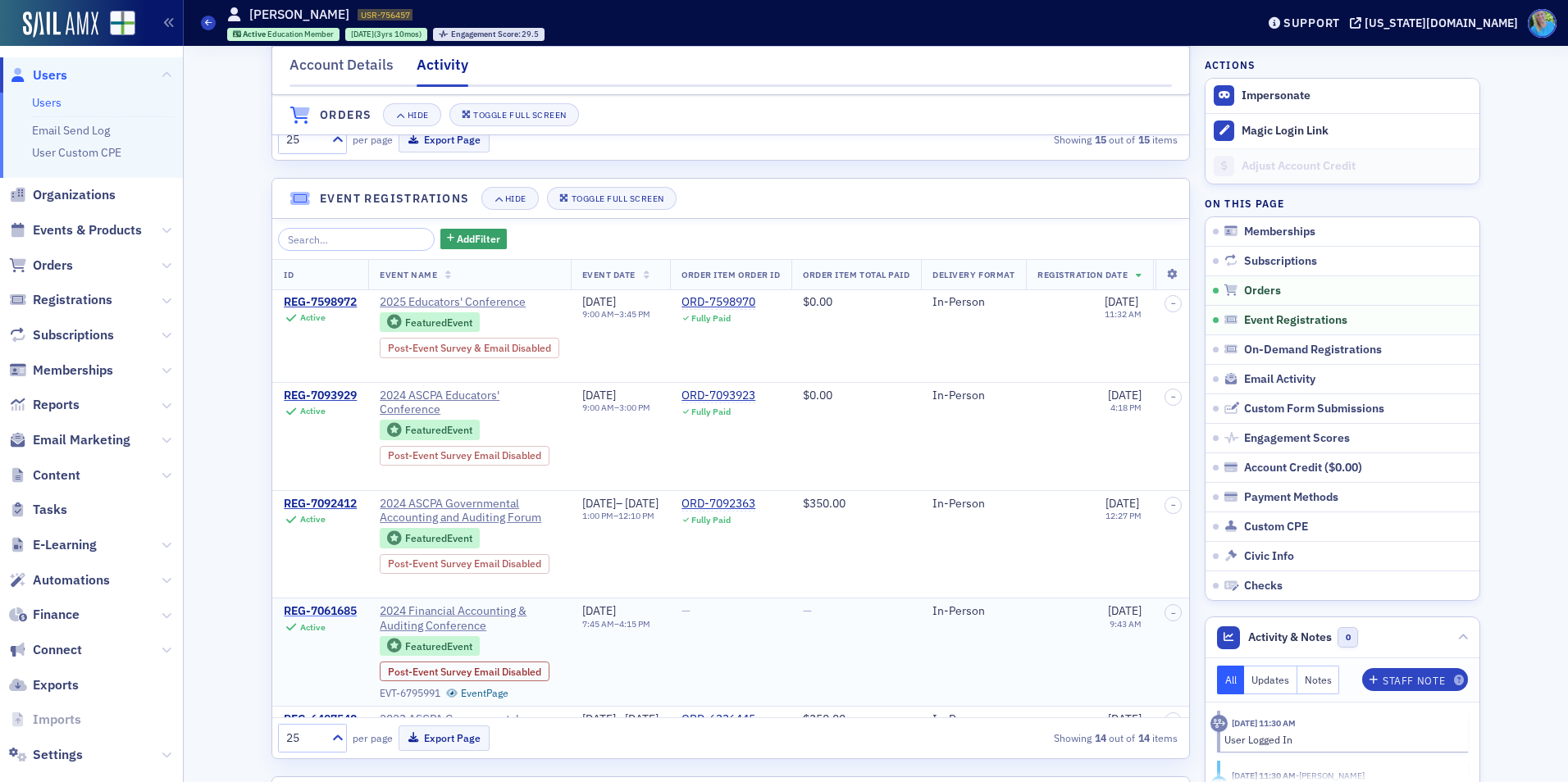
click at [334, 619] on div "REG-7061685" at bounding box center [320, 612] width 73 height 15
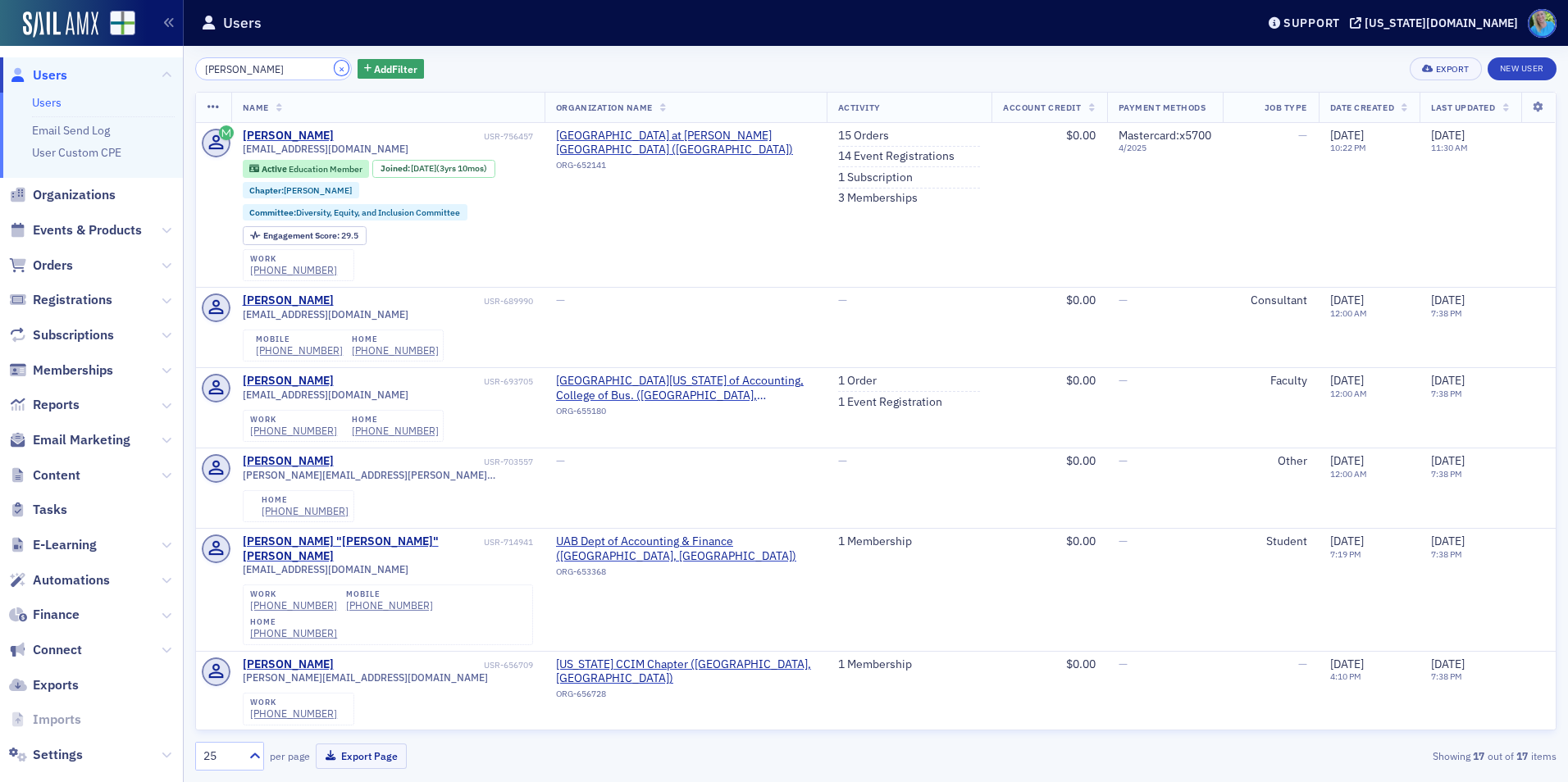
click at [334, 68] on button "×" at bounding box center [342, 68] width 15 height 15
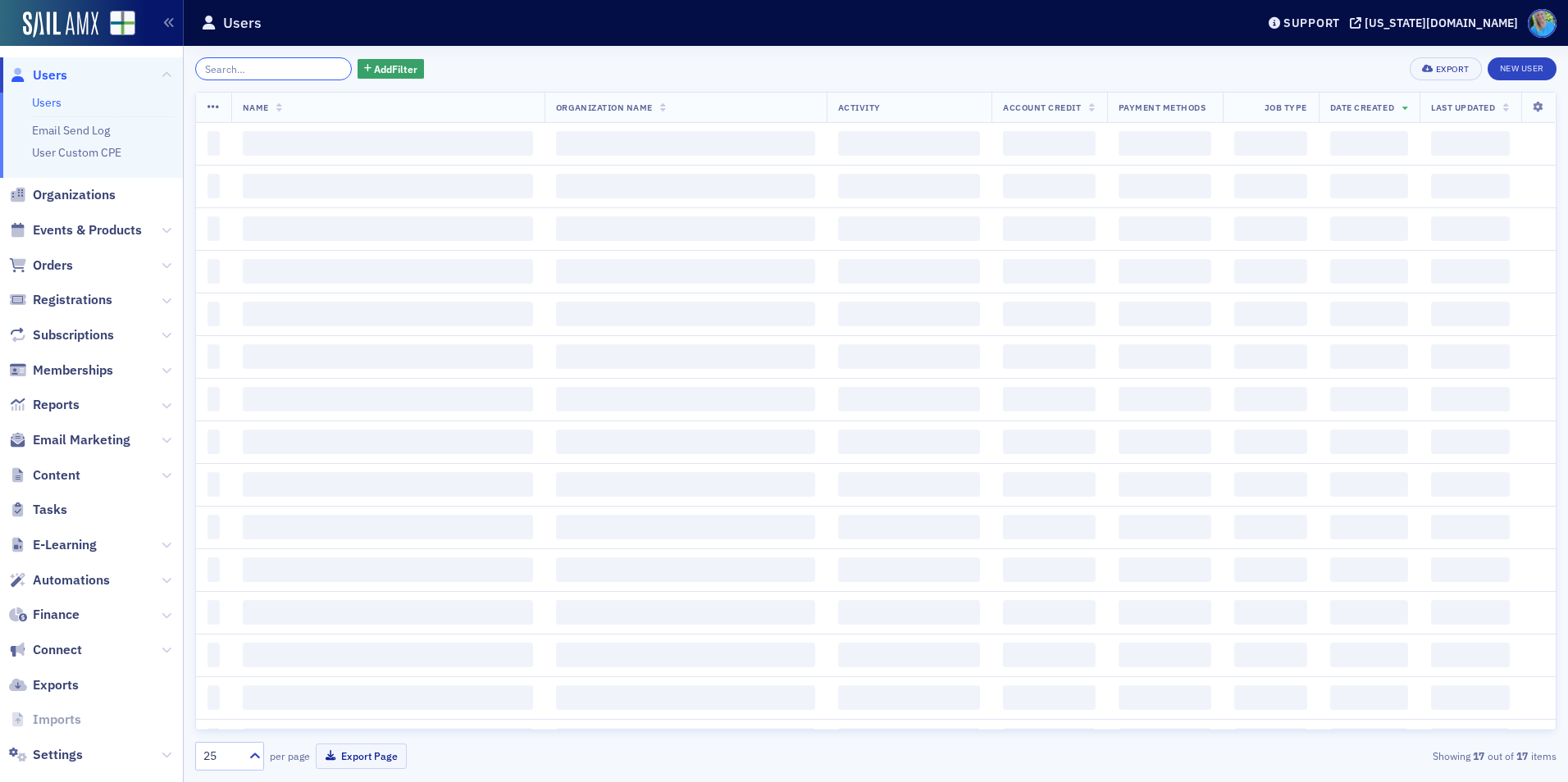
click at [326, 67] on input "search" at bounding box center [273, 69] width 157 height 23
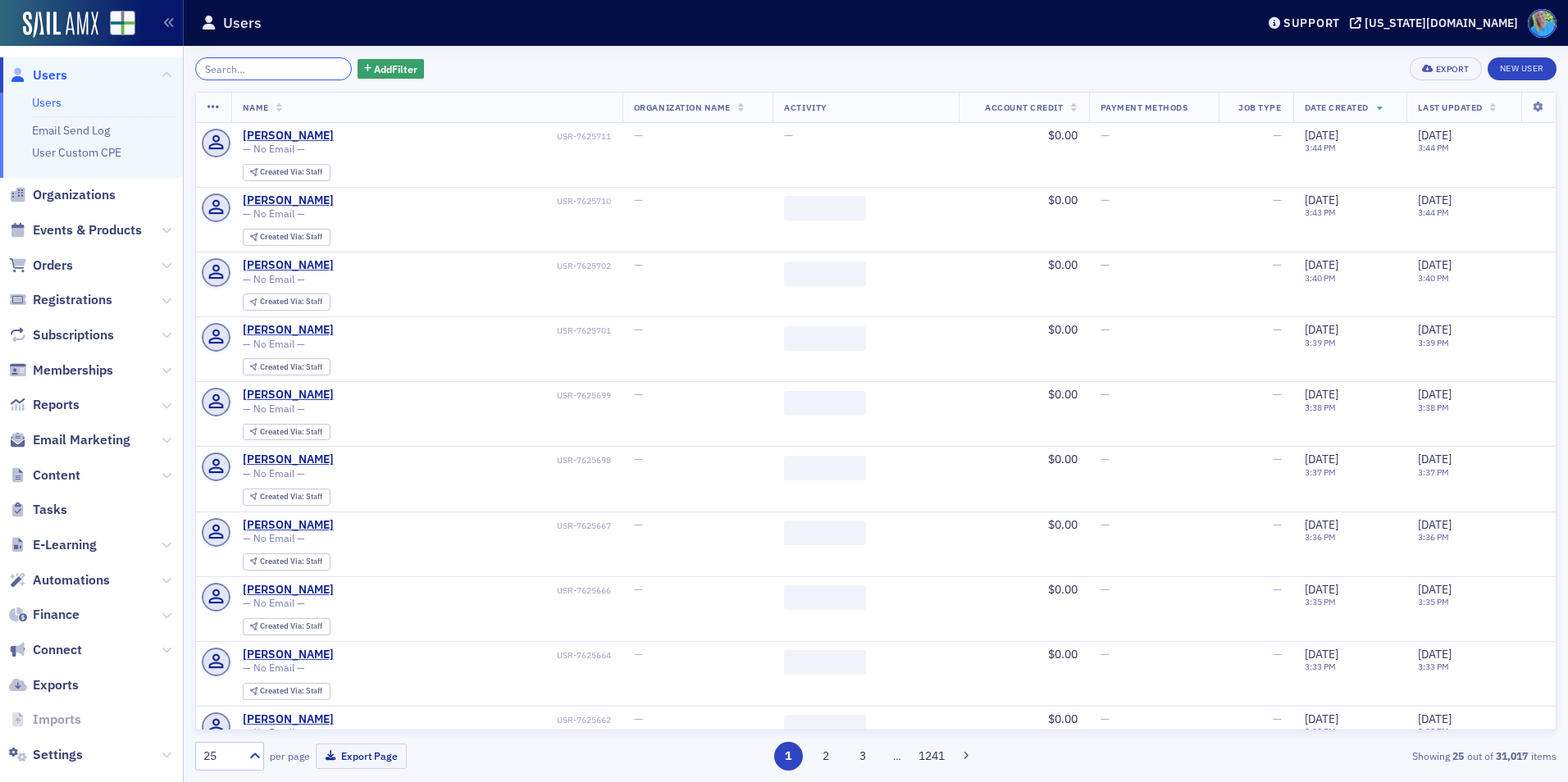
type input "t"
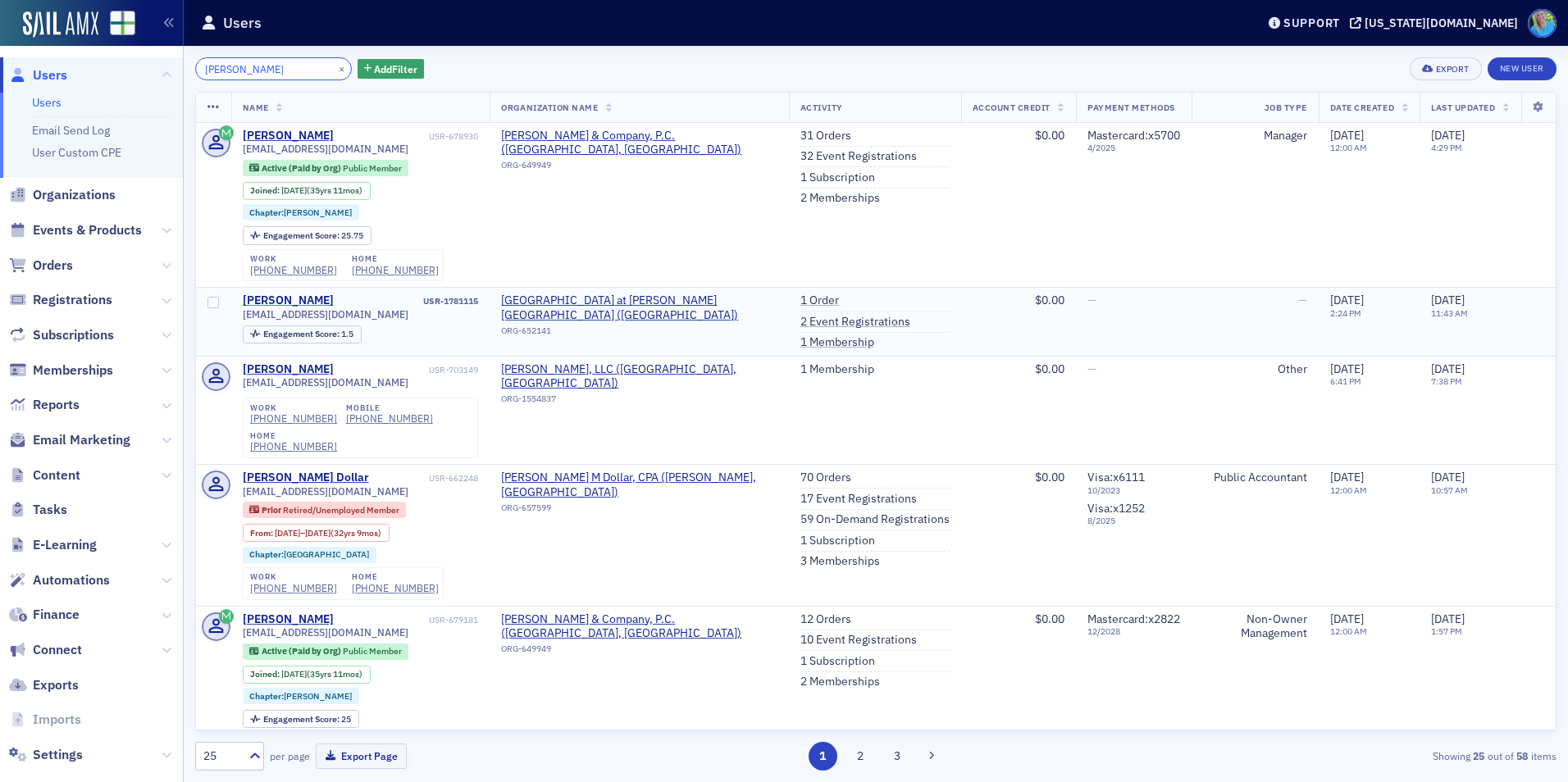
type input "[PERSON_NAME]"
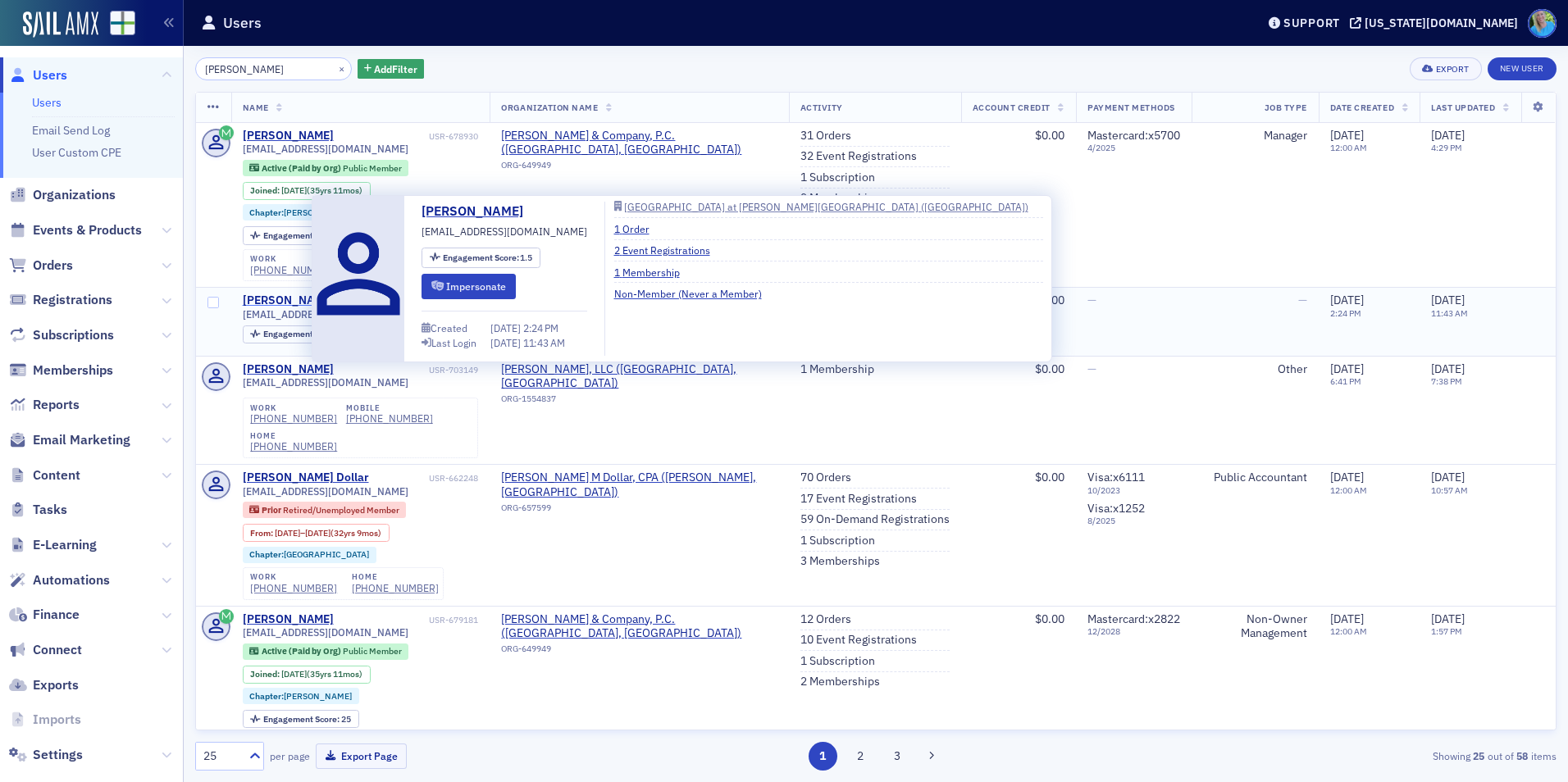
click at [275, 293] on div "[PERSON_NAME]" at bounding box center [288, 301] width 91 height 15
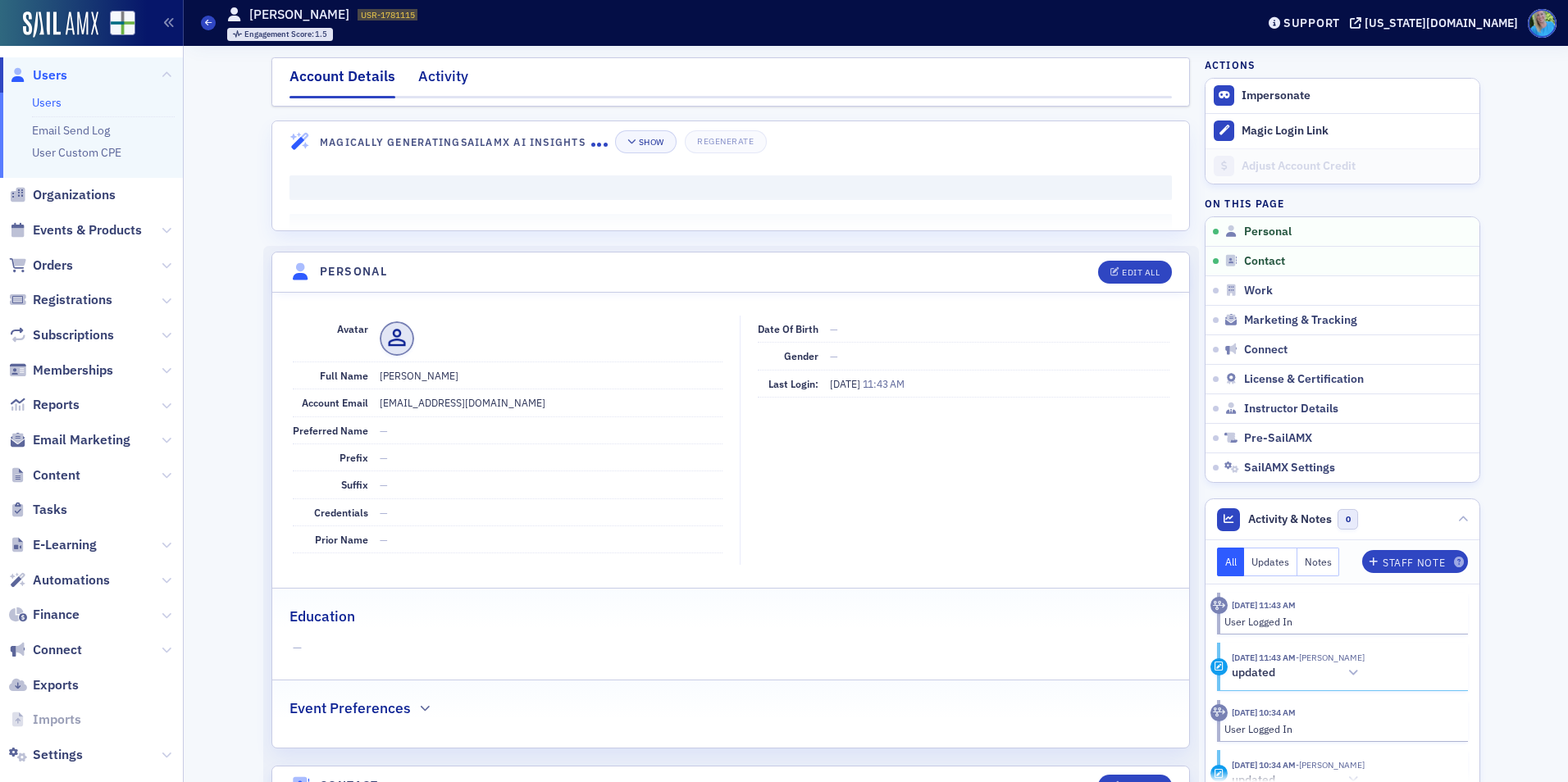
click at [436, 80] on div "Activity" at bounding box center [443, 81] width 50 height 30
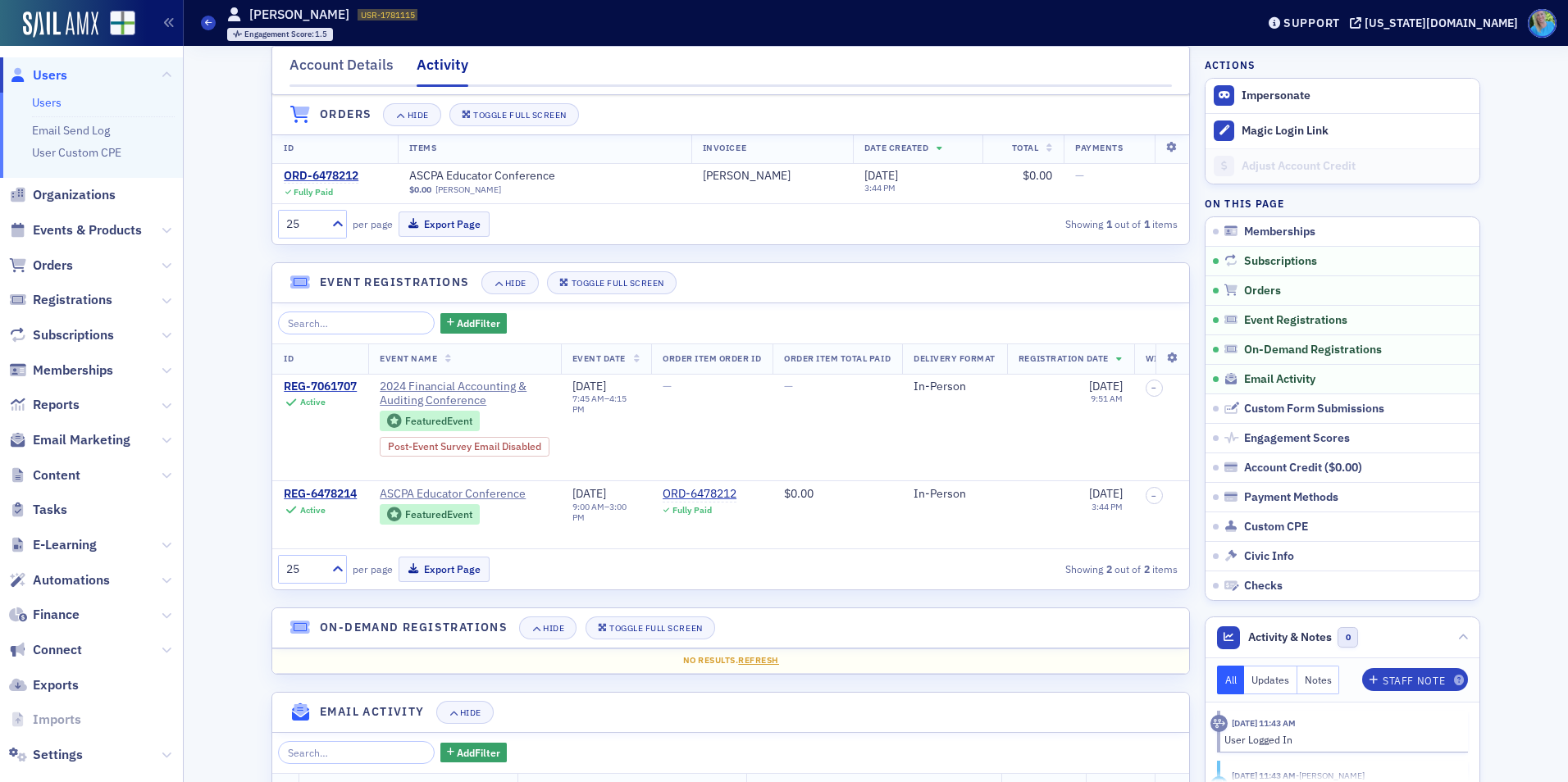
scroll to position [328, 0]
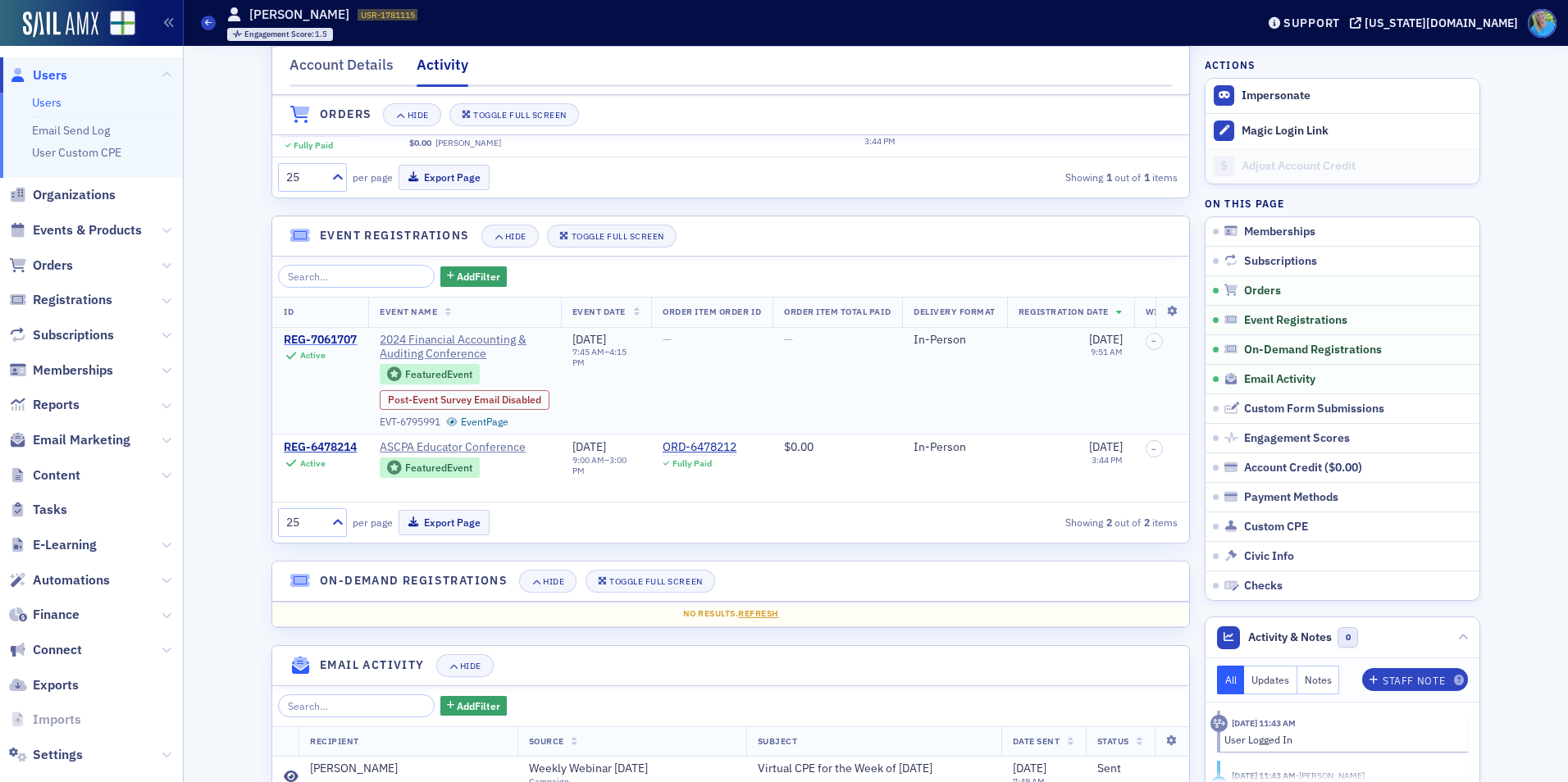
click at [317, 337] on div "REG-7061707" at bounding box center [320, 340] width 73 height 15
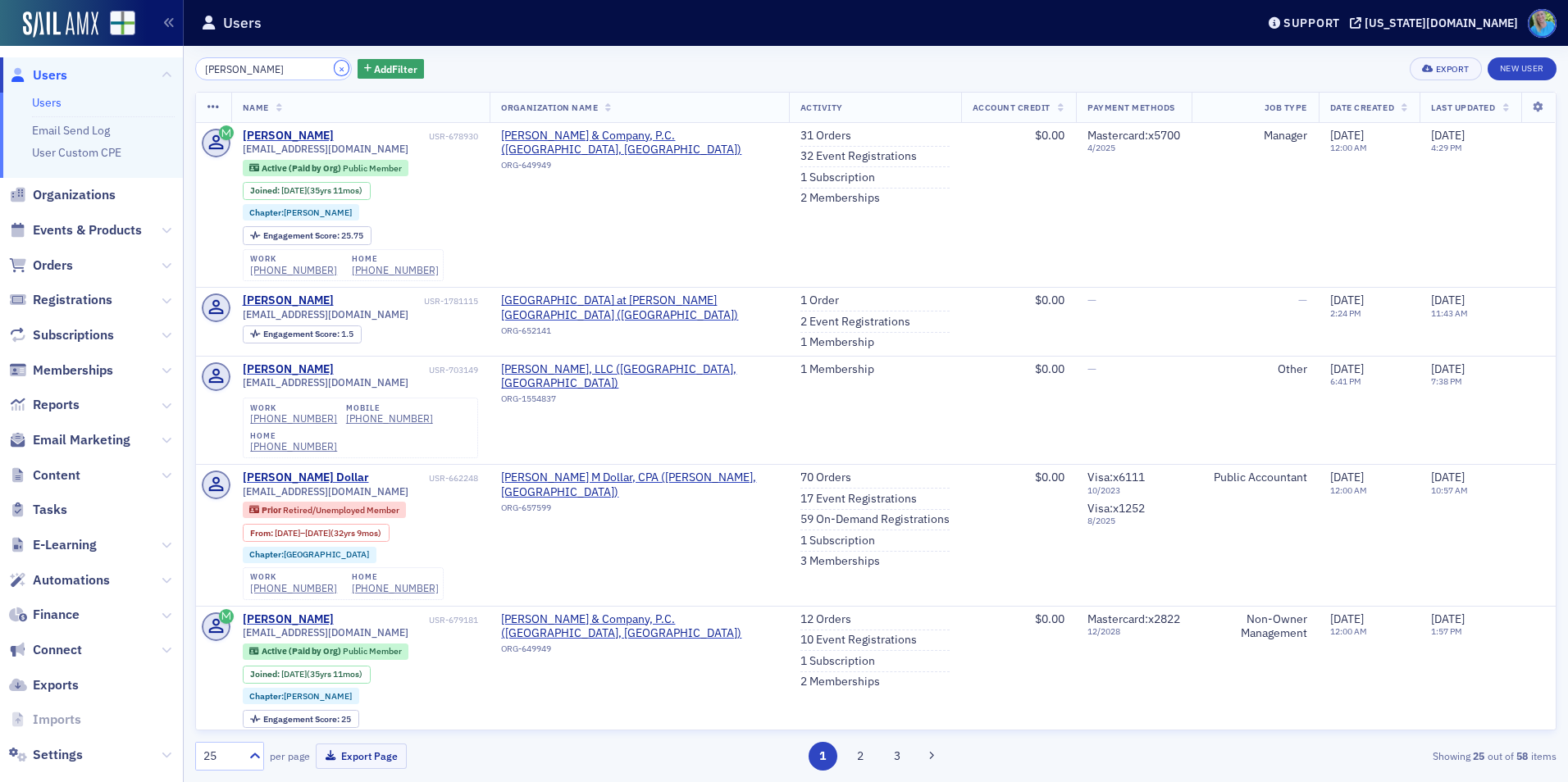
click at [334, 66] on button "×" at bounding box center [342, 68] width 15 height 15
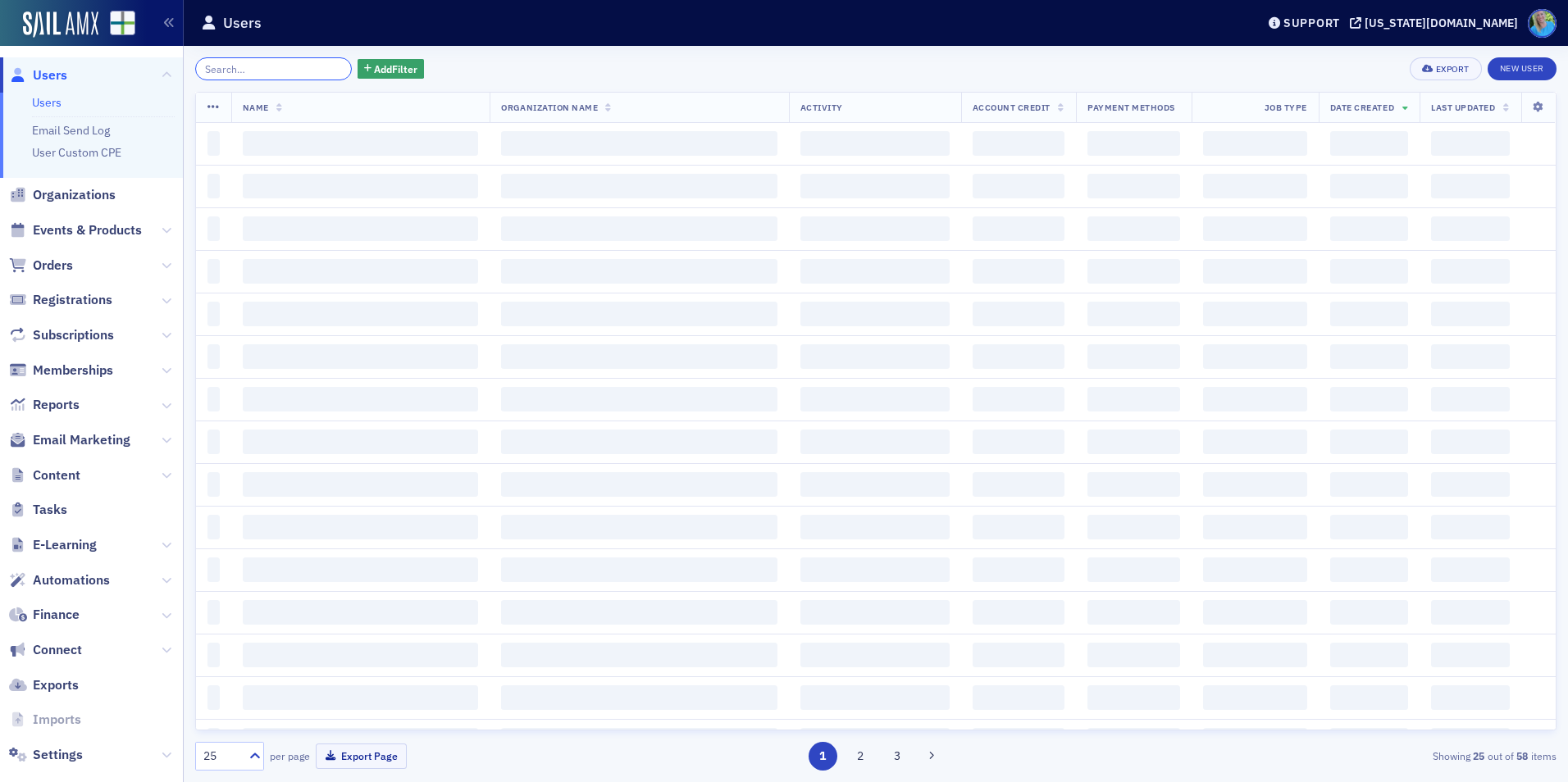
click at [320, 70] on input "search" at bounding box center [273, 69] width 157 height 23
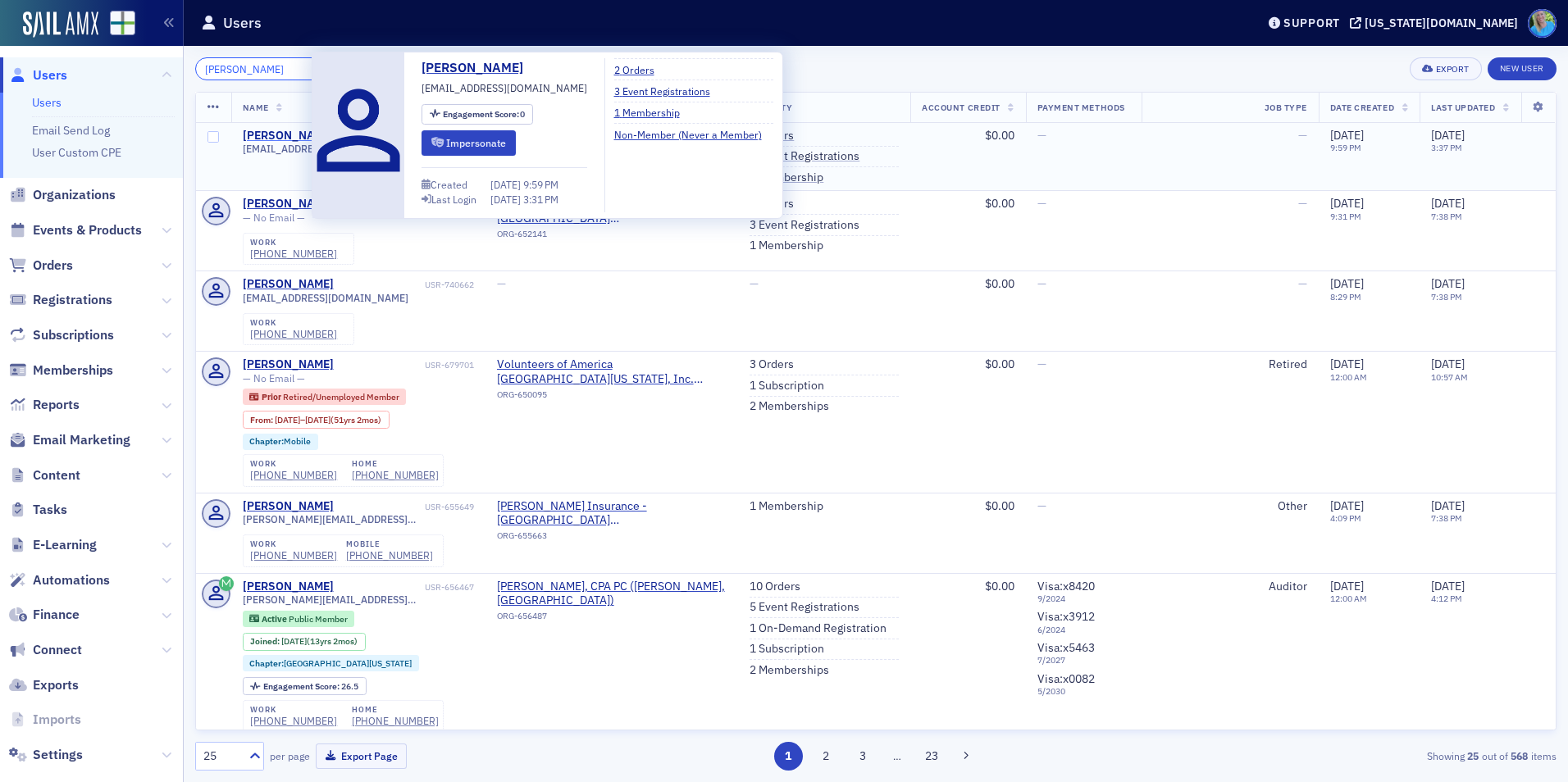
type input "[PERSON_NAME]"
click at [287, 138] on div "Walter Smith" at bounding box center [288, 136] width 91 height 15
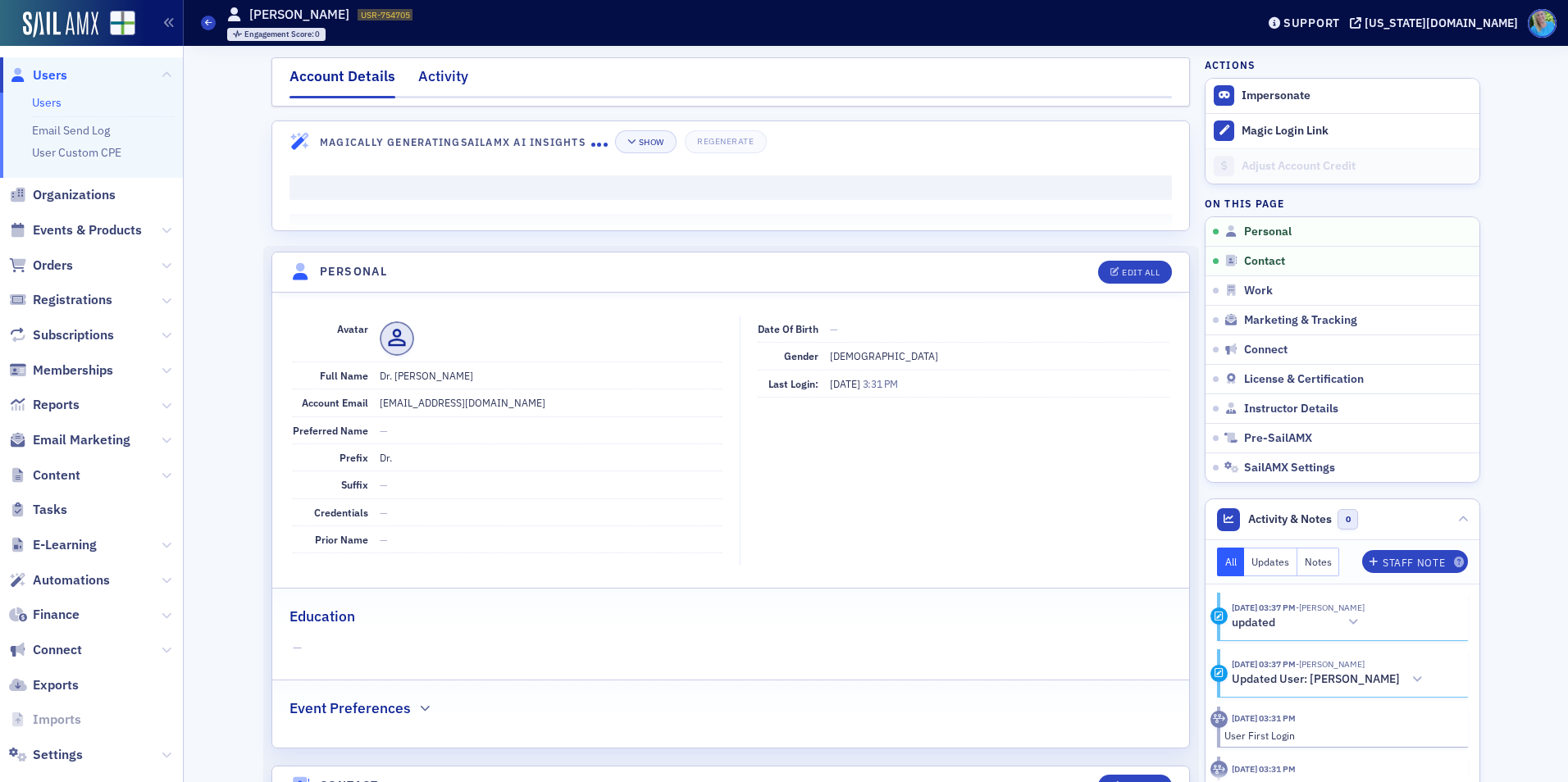
click at [446, 83] on div "Activity" at bounding box center [443, 81] width 50 height 30
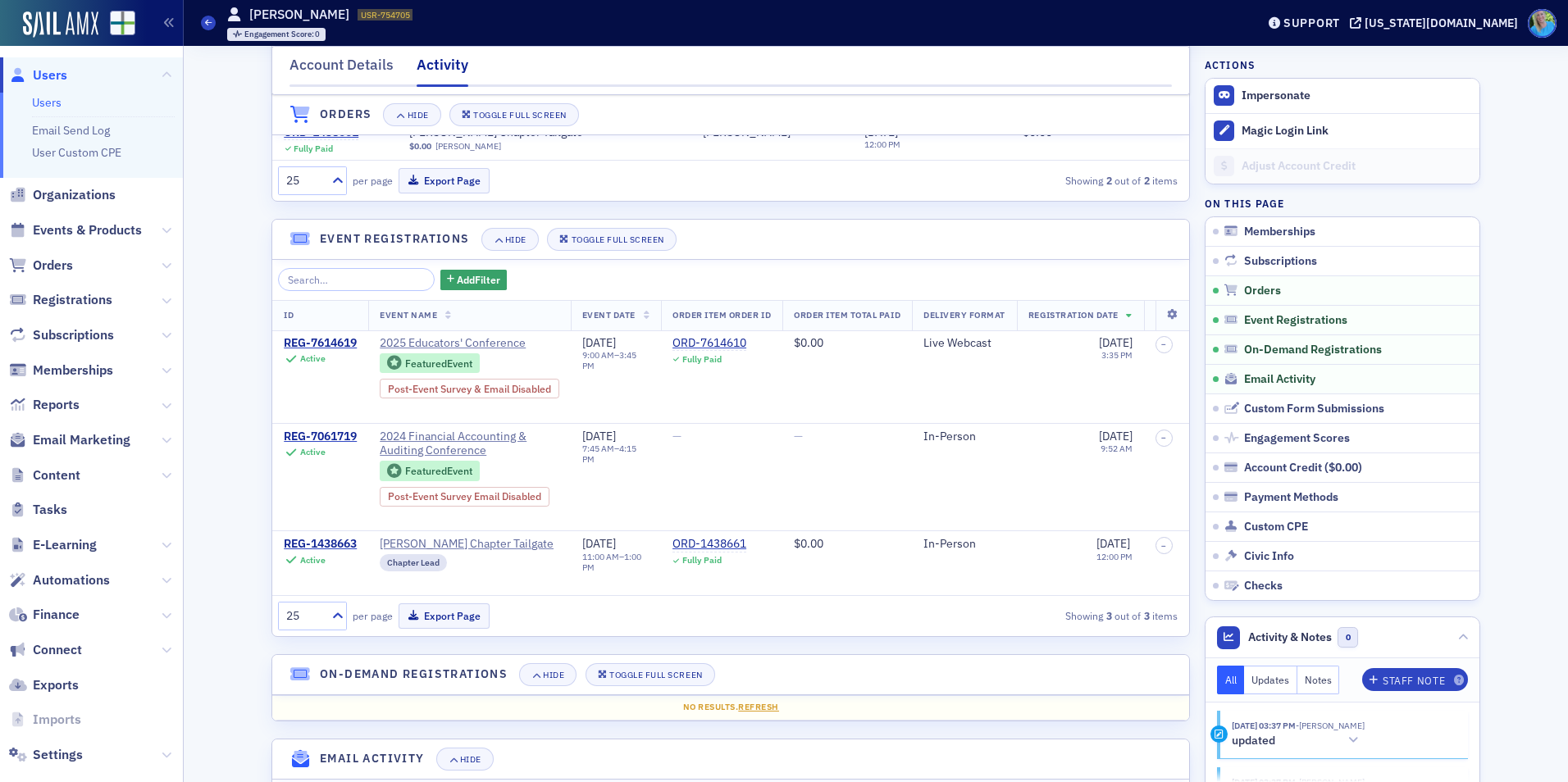
scroll to position [410, 0]
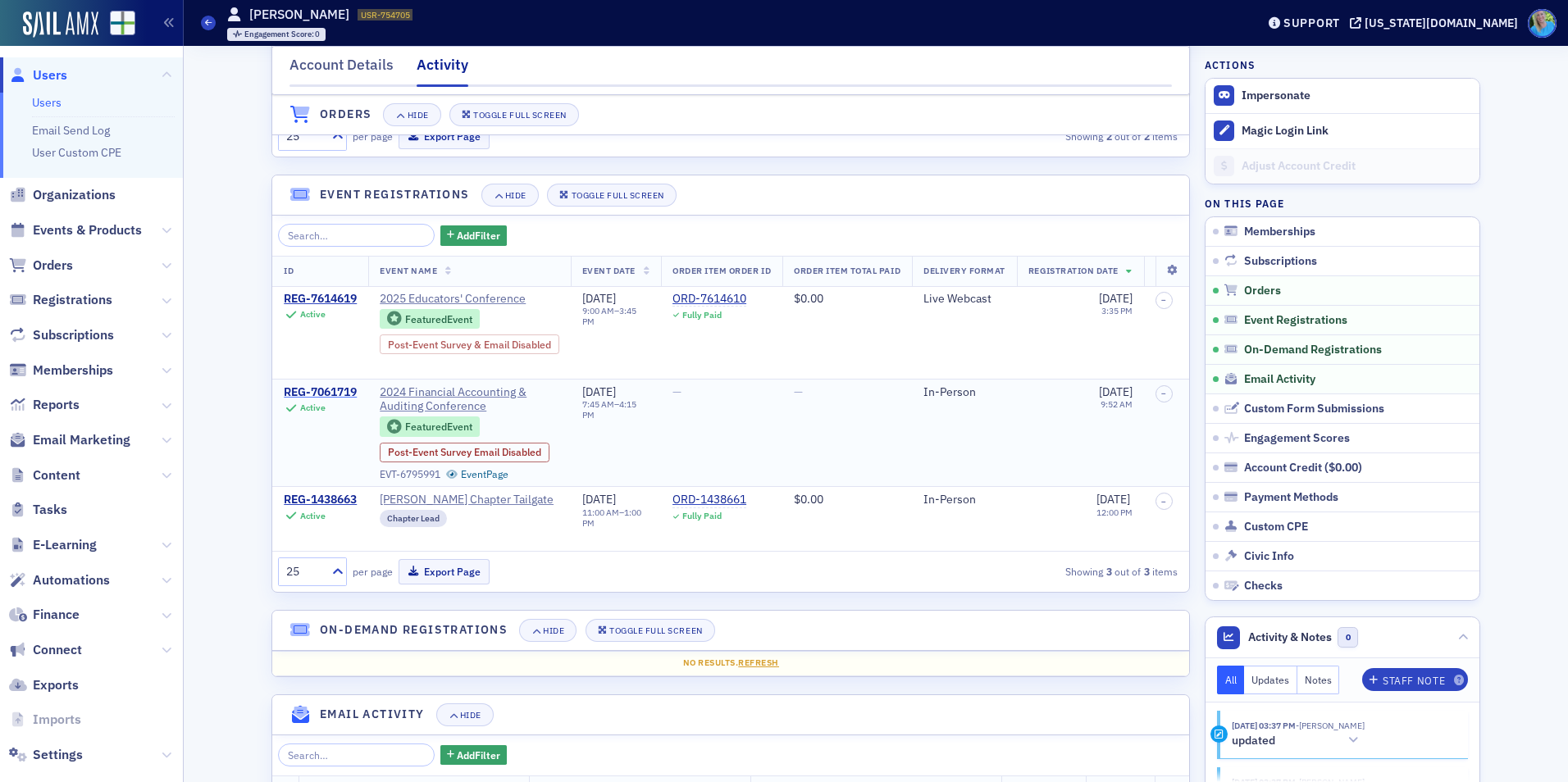
click at [297, 392] on div "REG-7061719" at bounding box center [320, 393] width 73 height 15
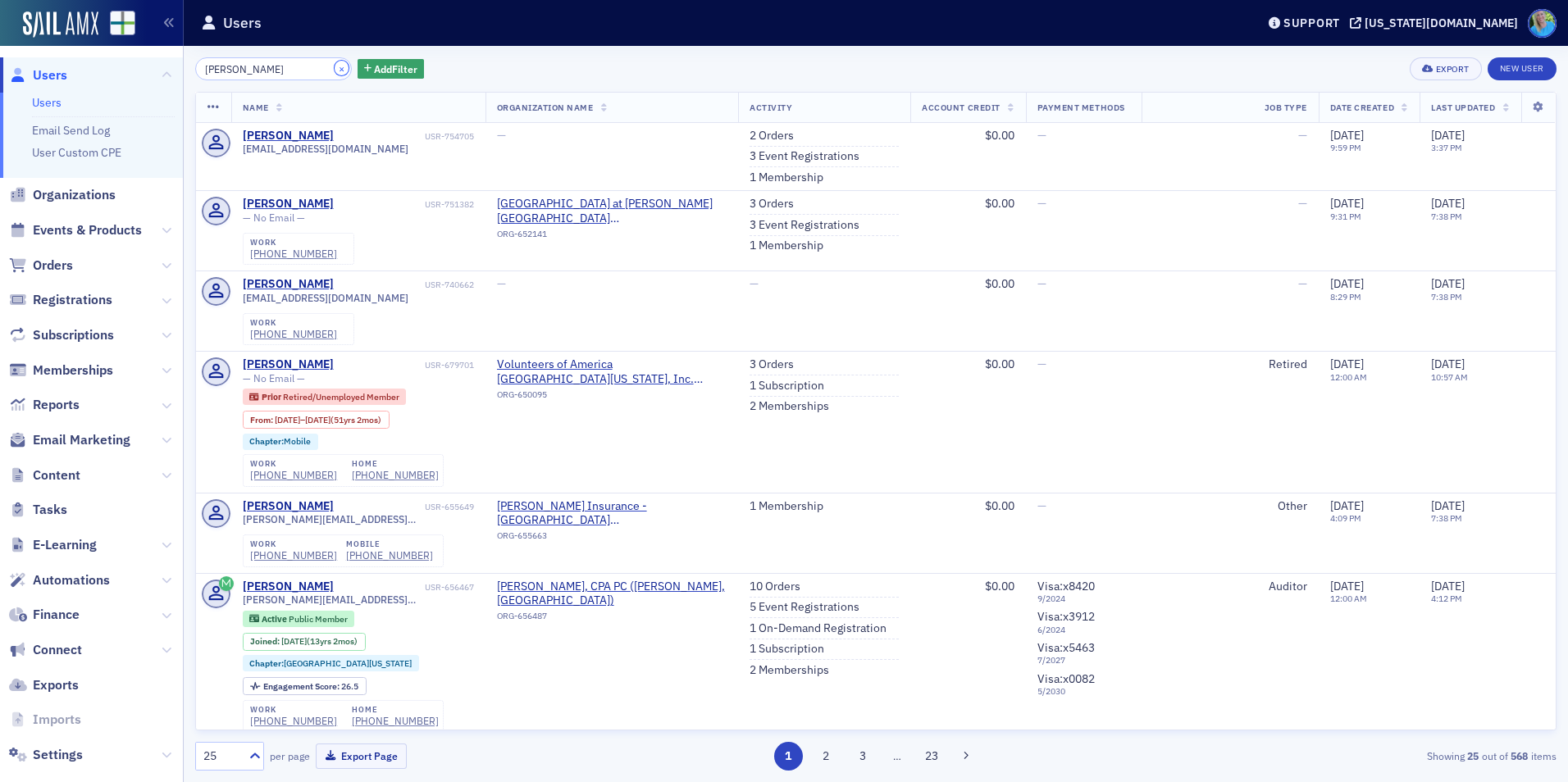
click at [334, 69] on button "×" at bounding box center [342, 68] width 15 height 15
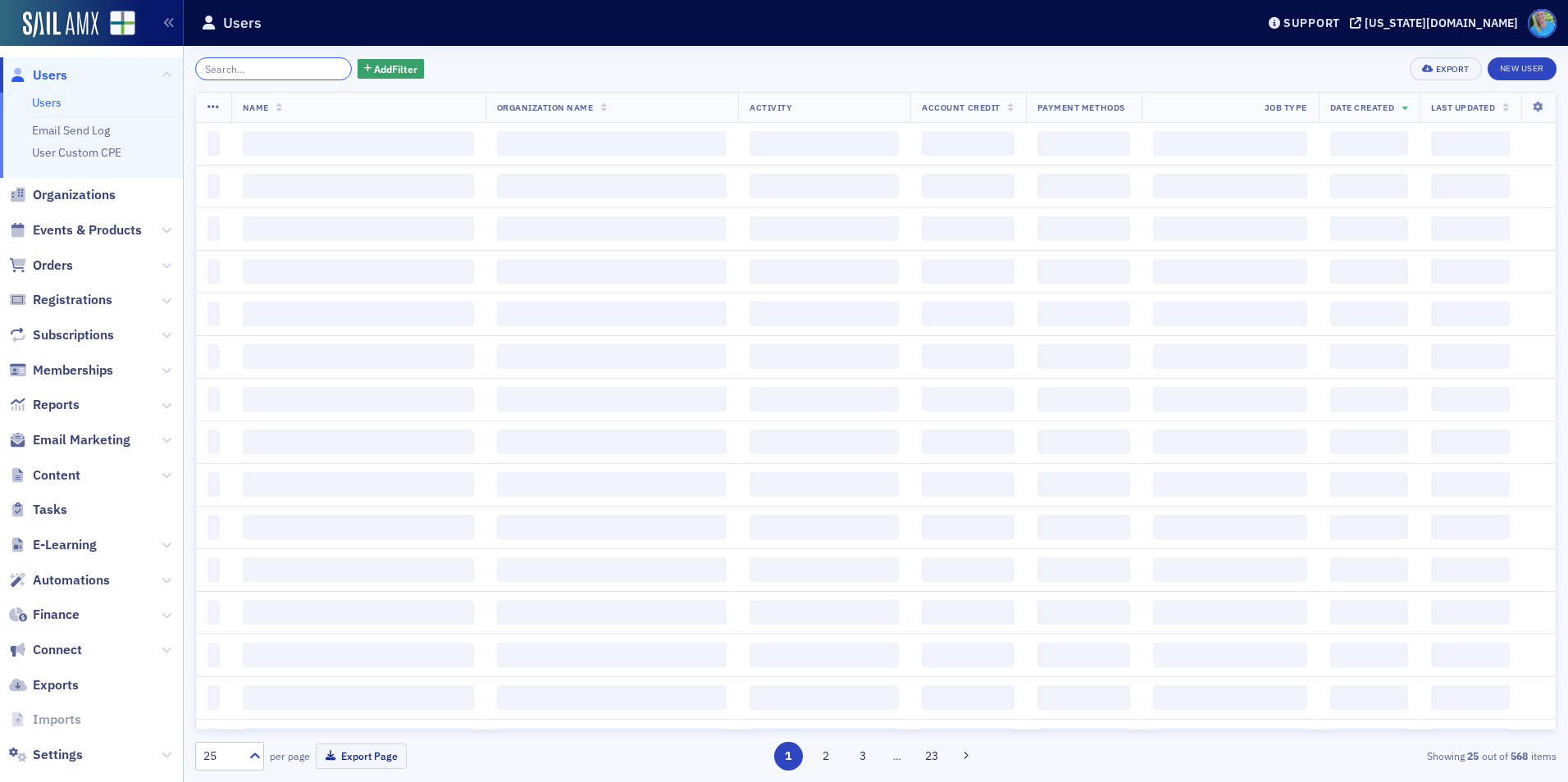
click at [323, 69] on input "search" at bounding box center [273, 69] width 157 height 23
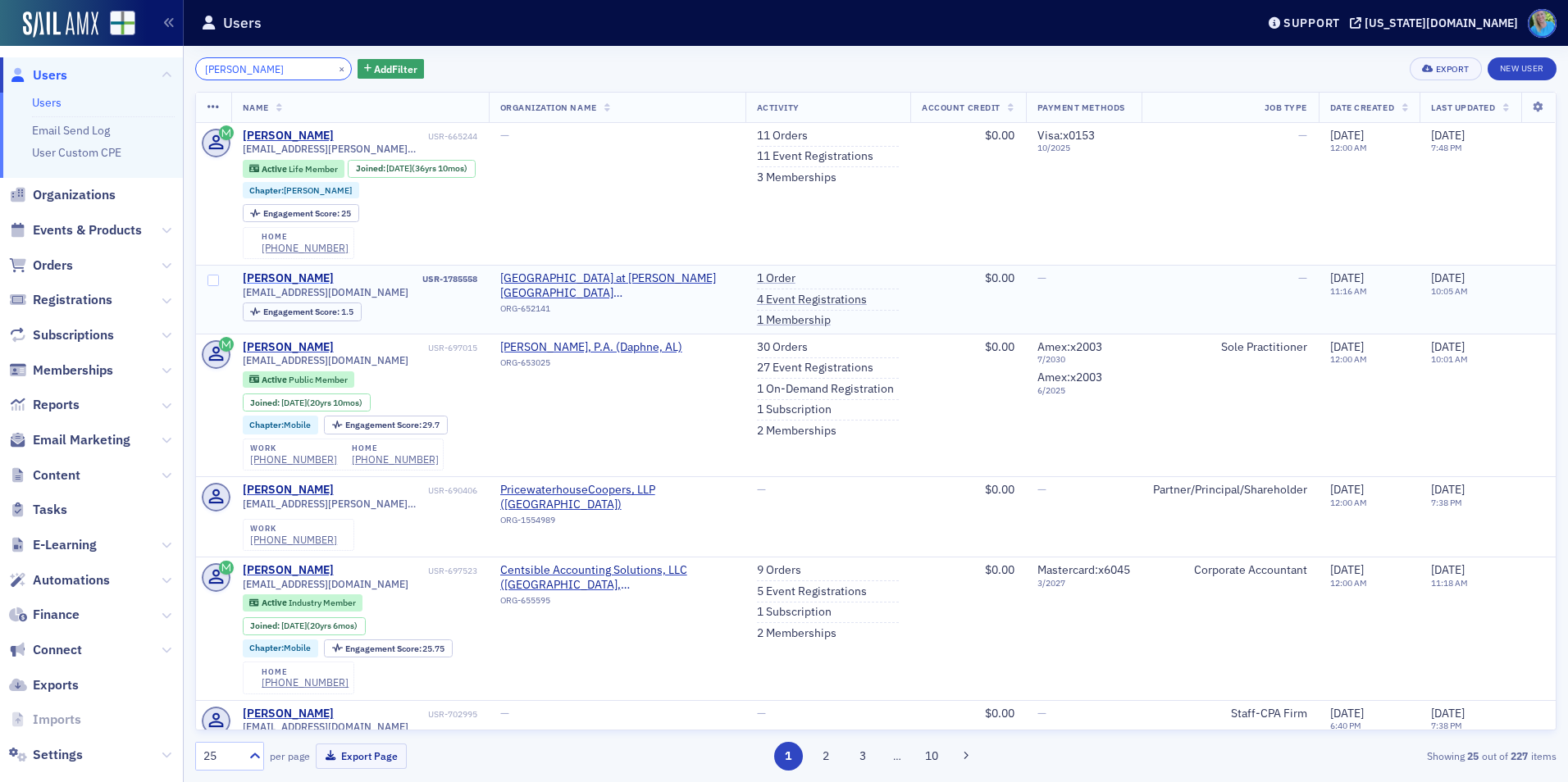
type input "jan heier"
click at [268, 281] on div "Jan Heier" at bounding box center [288, 279] width 91 height 15
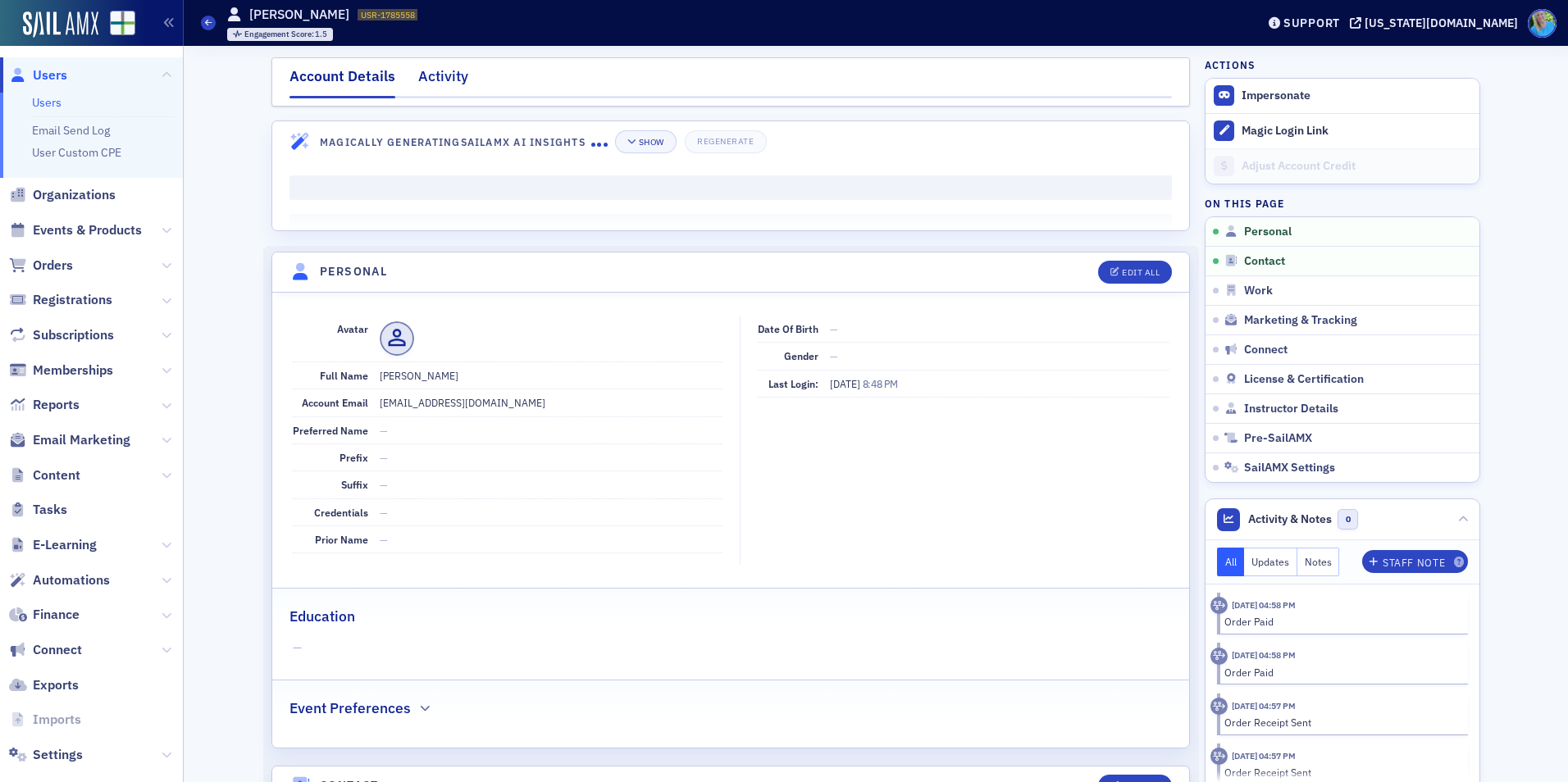
click at [447, 74] on div "Activity" at bounding box center [443, 81] width 50 height 30
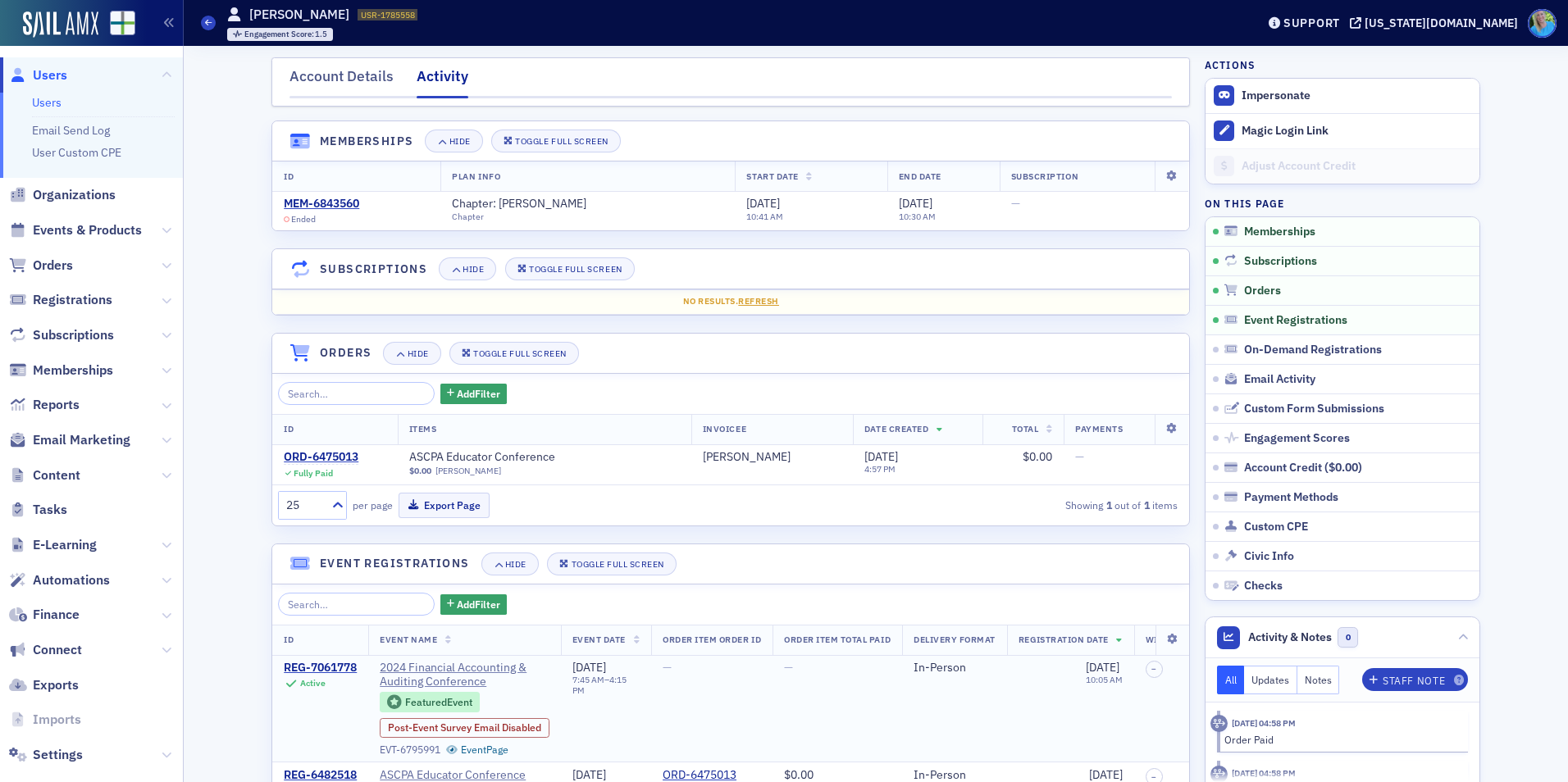
click at [341, 676] on div "REG-7061778 Active" at bounding box center [320, 675] width 73 height 28
click at [338, 666] on div "REG-7061778" at bounding box center [320, 669] width 73 height 15
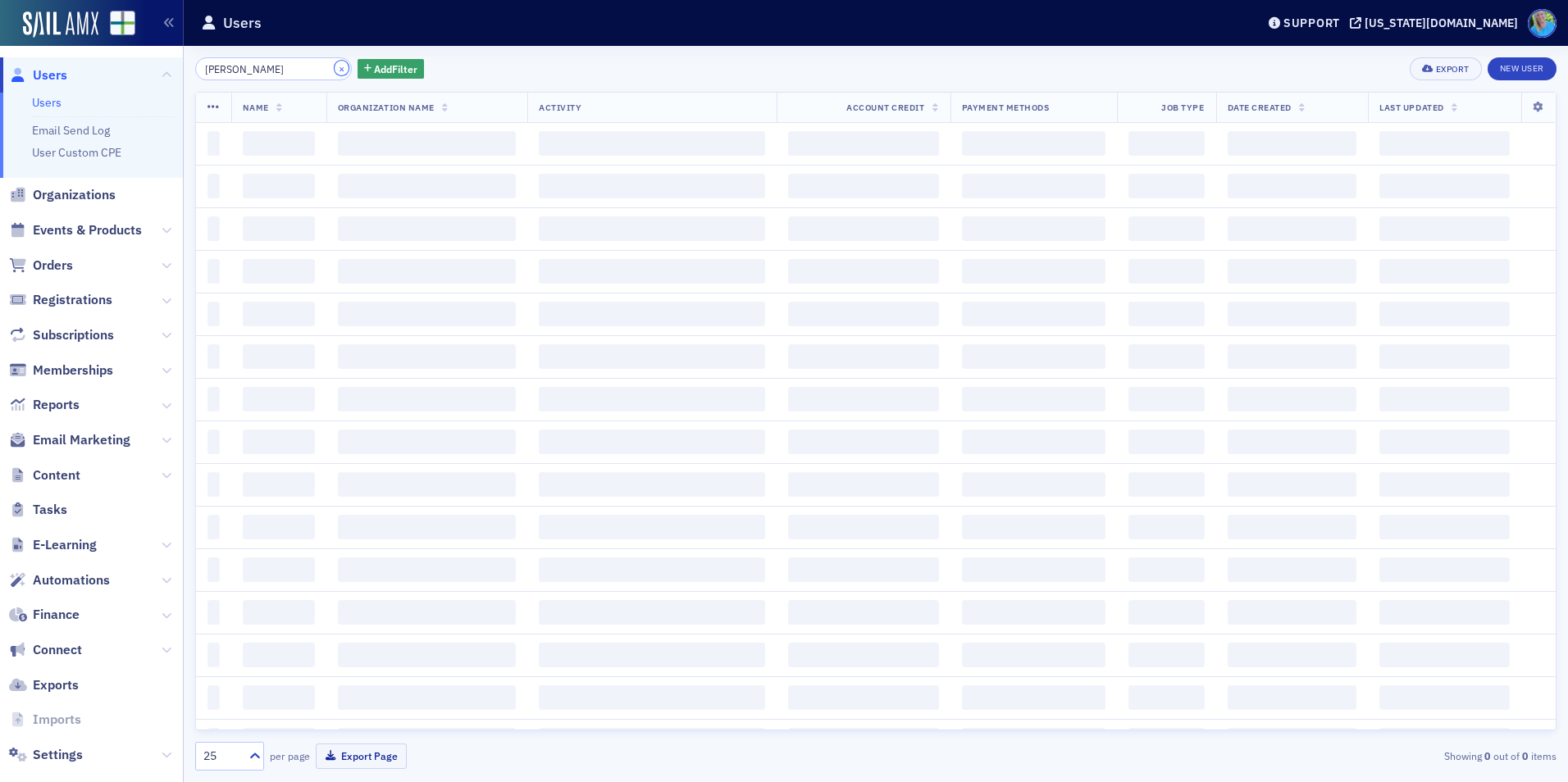
click at [334, 70] on button "×" at bounding box center [342, 68] width 15 height 15
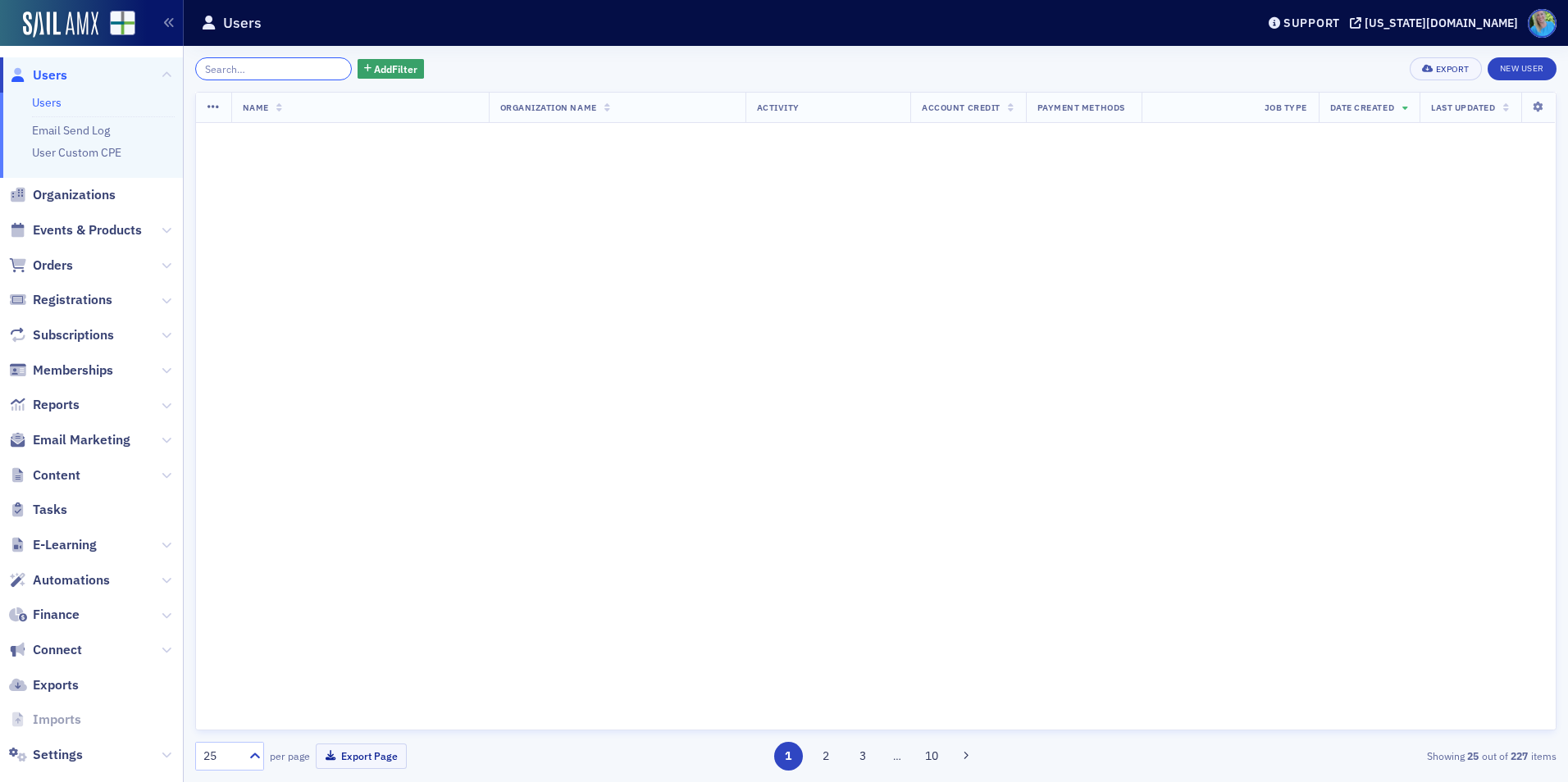
click at [323, 70] on input "search" at bounding box center [273, 69] width 157 height 23
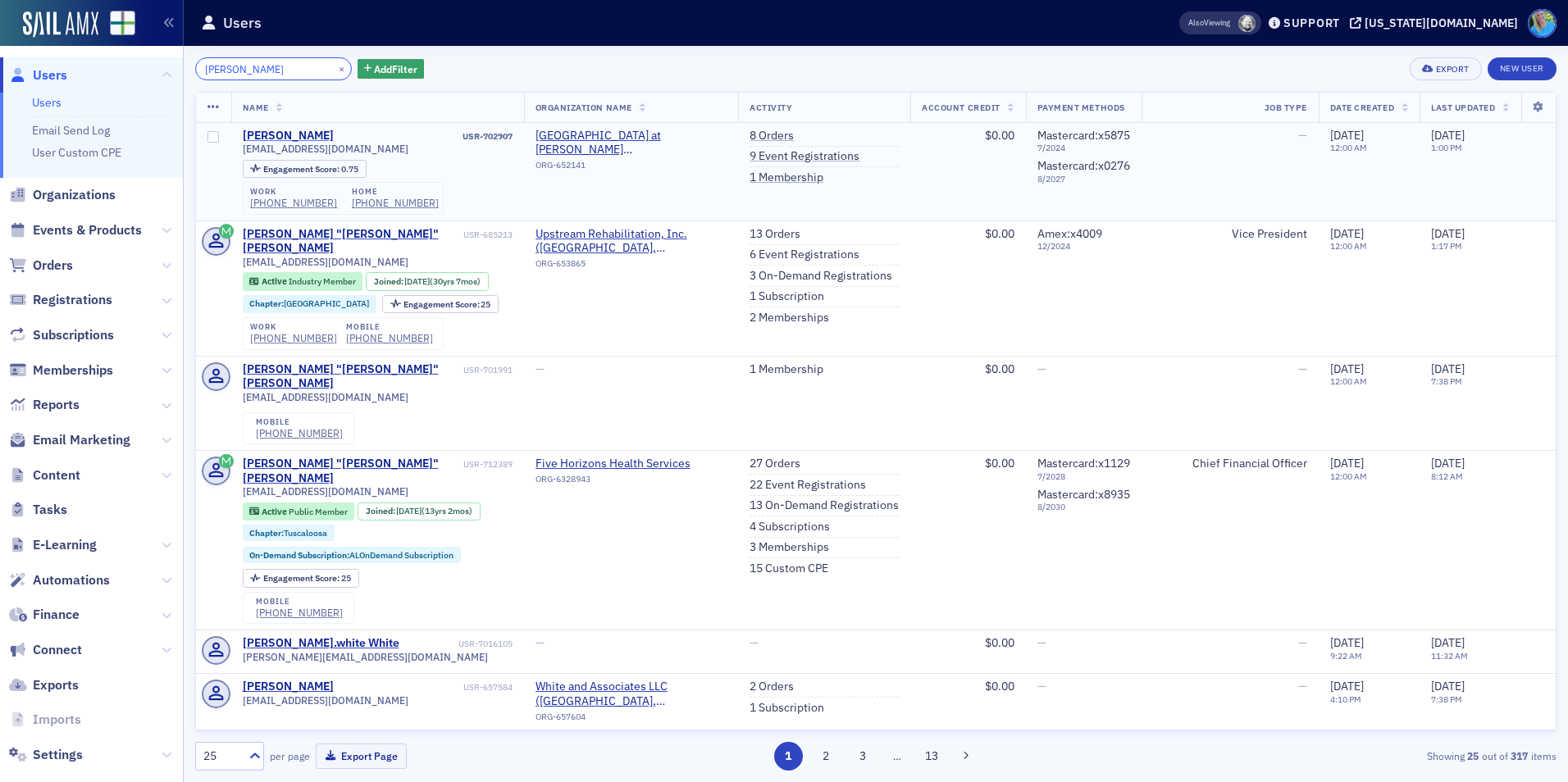
type input "christopher white"
click at [302, 135] on div "Christopher White" at bounding box center [288, 136] width 91 height 15
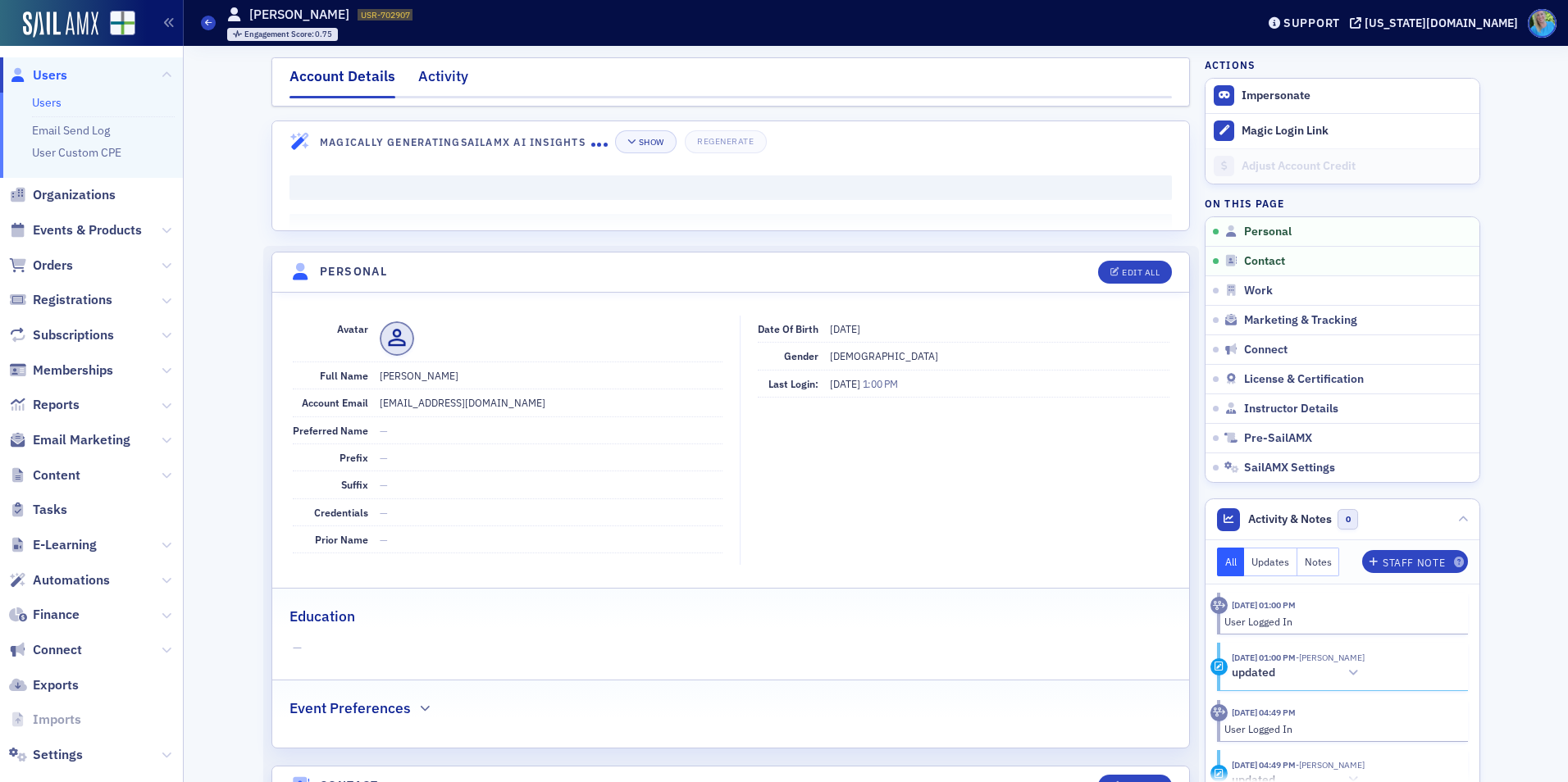
click at [428, 81] on div "Activity" at bounding box center [443, 81] width 50 height 30
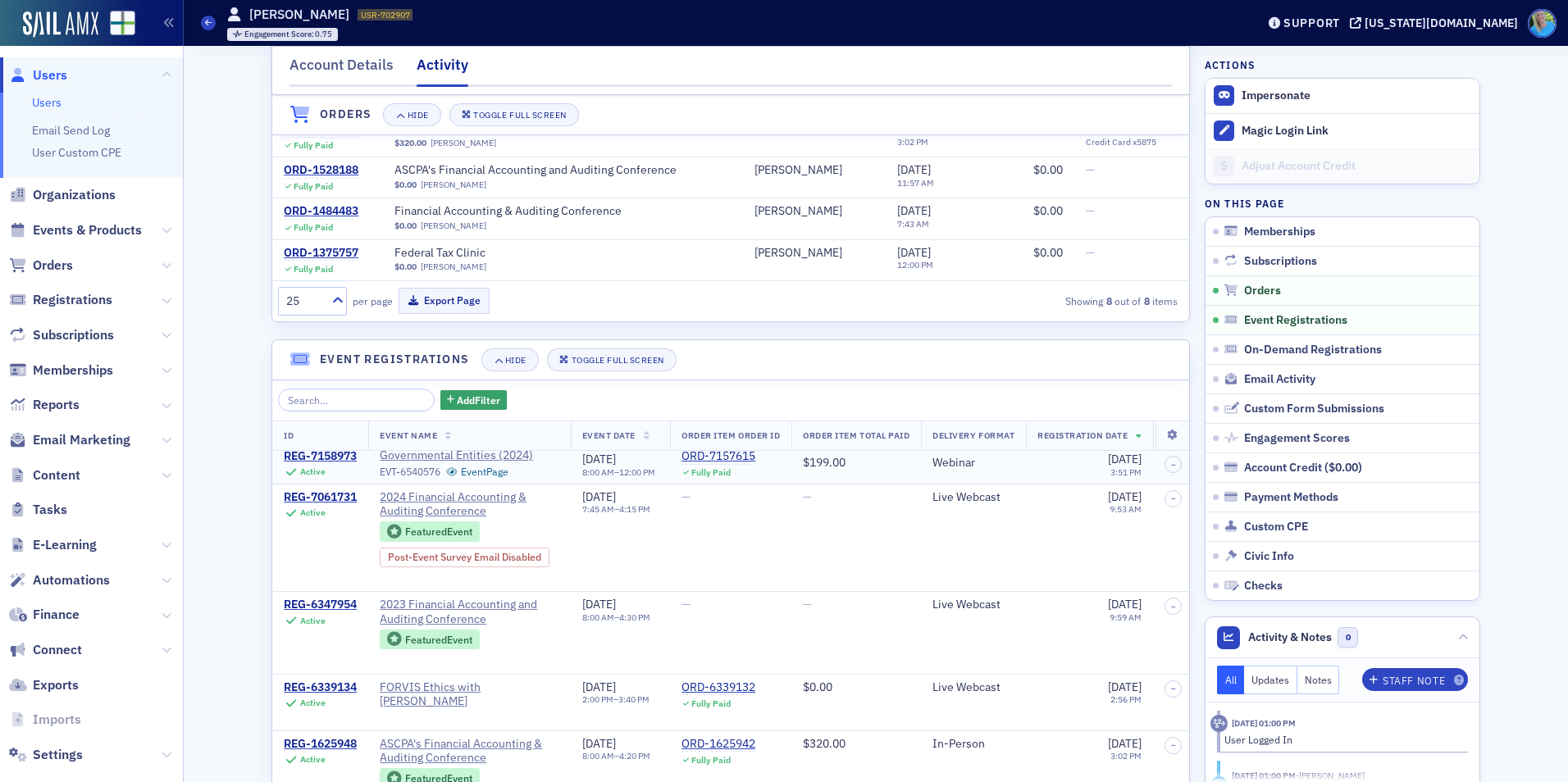
scroll to position [164, 0]
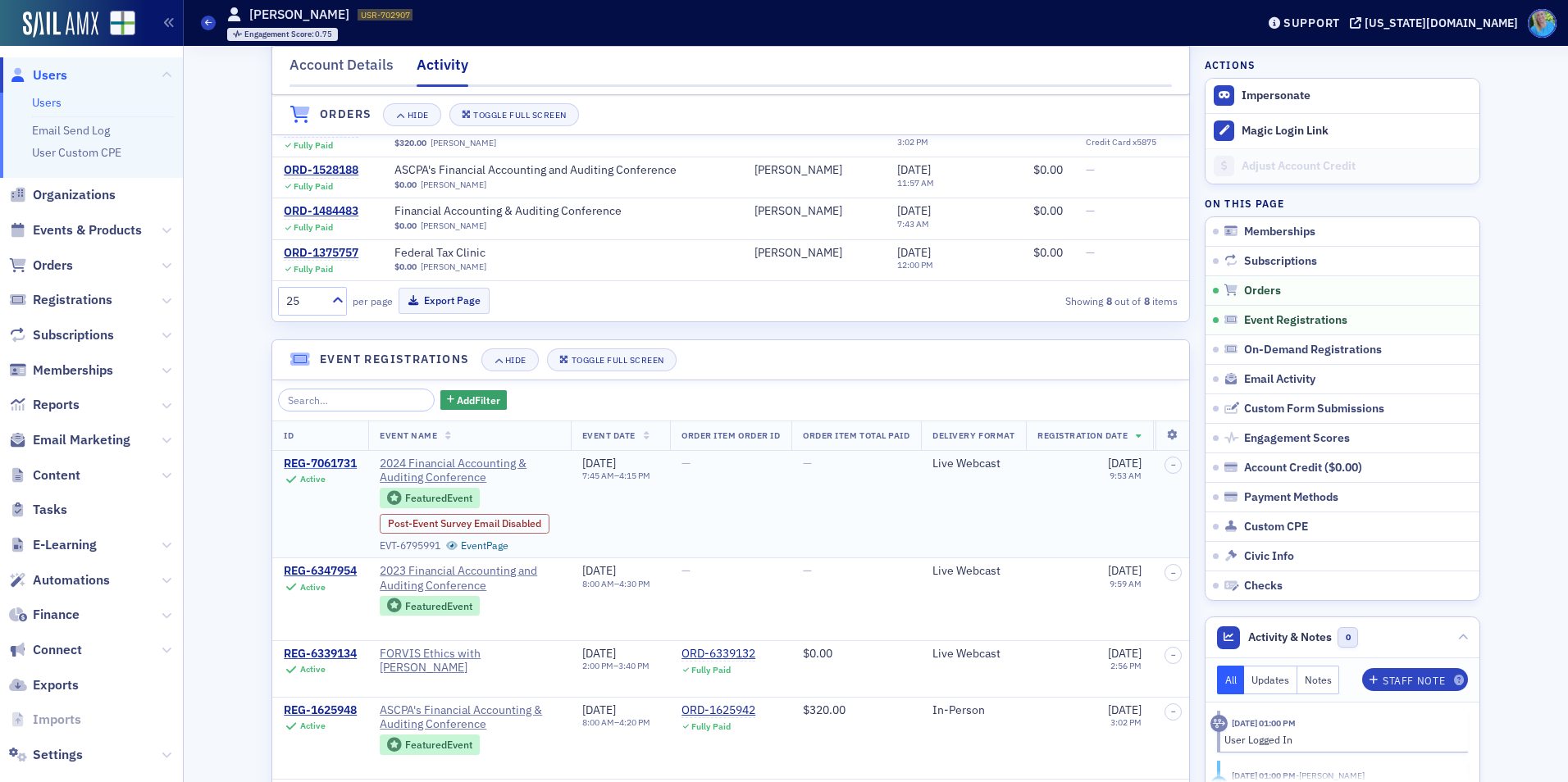
click at [329, 461] on div "REG-7061731" at bounding box center [320, 464] width 73 height 15
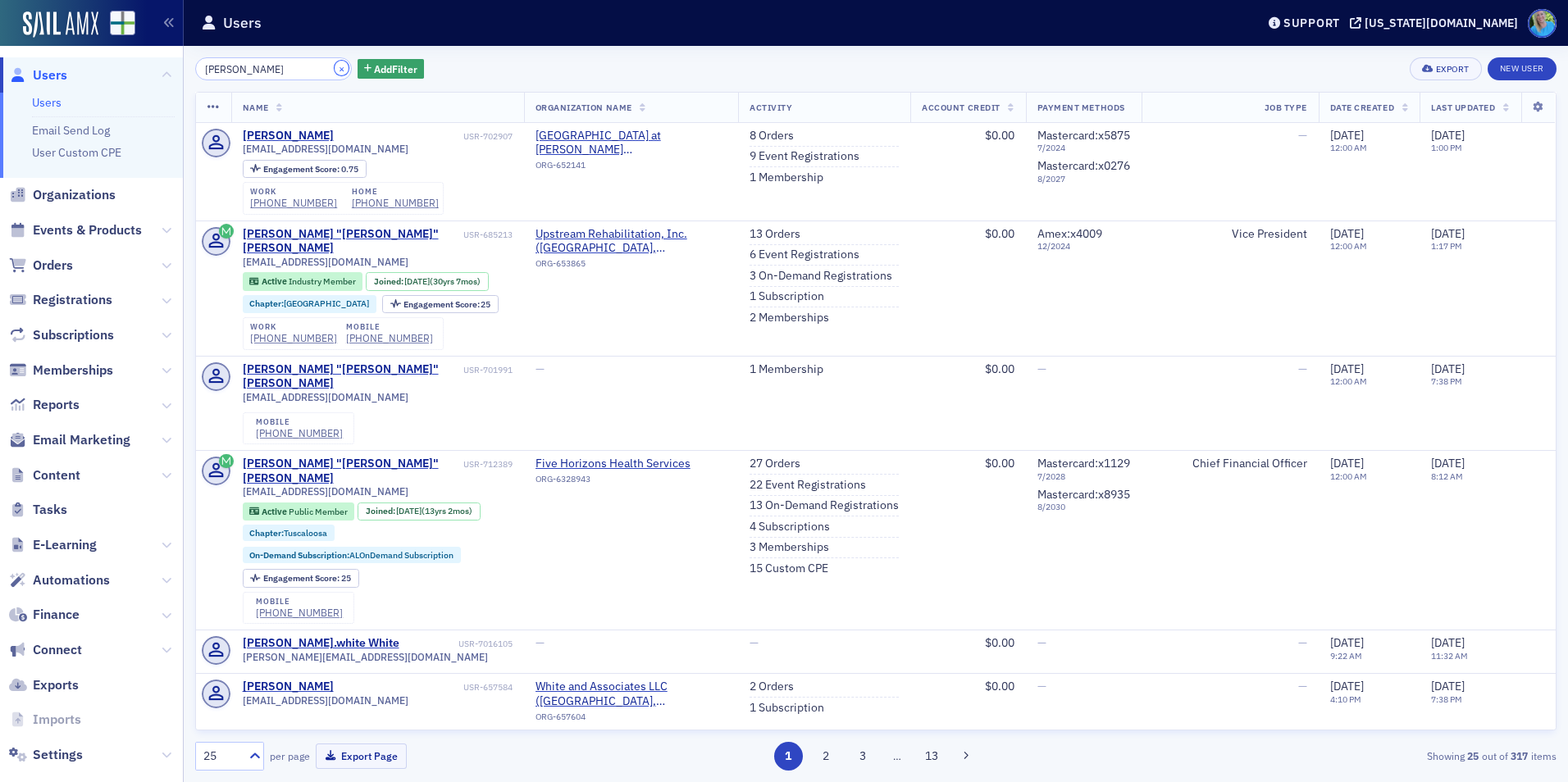
click at [334, 64] on button "×" at bounding box center [342, 68] width 15 height 15
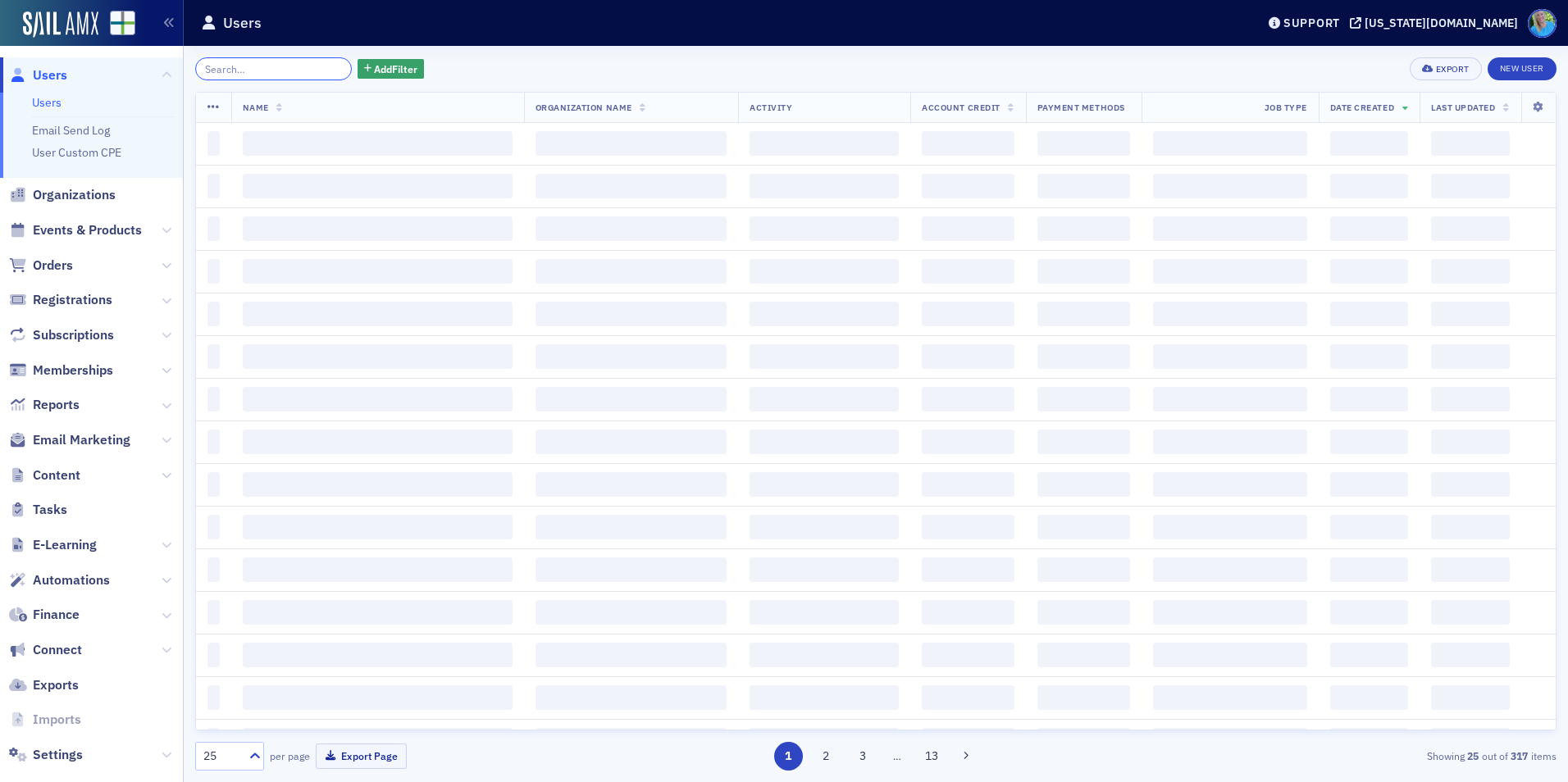
click at [322, 64] on input "search" at bounding box center [273, 69] width 157 height 23
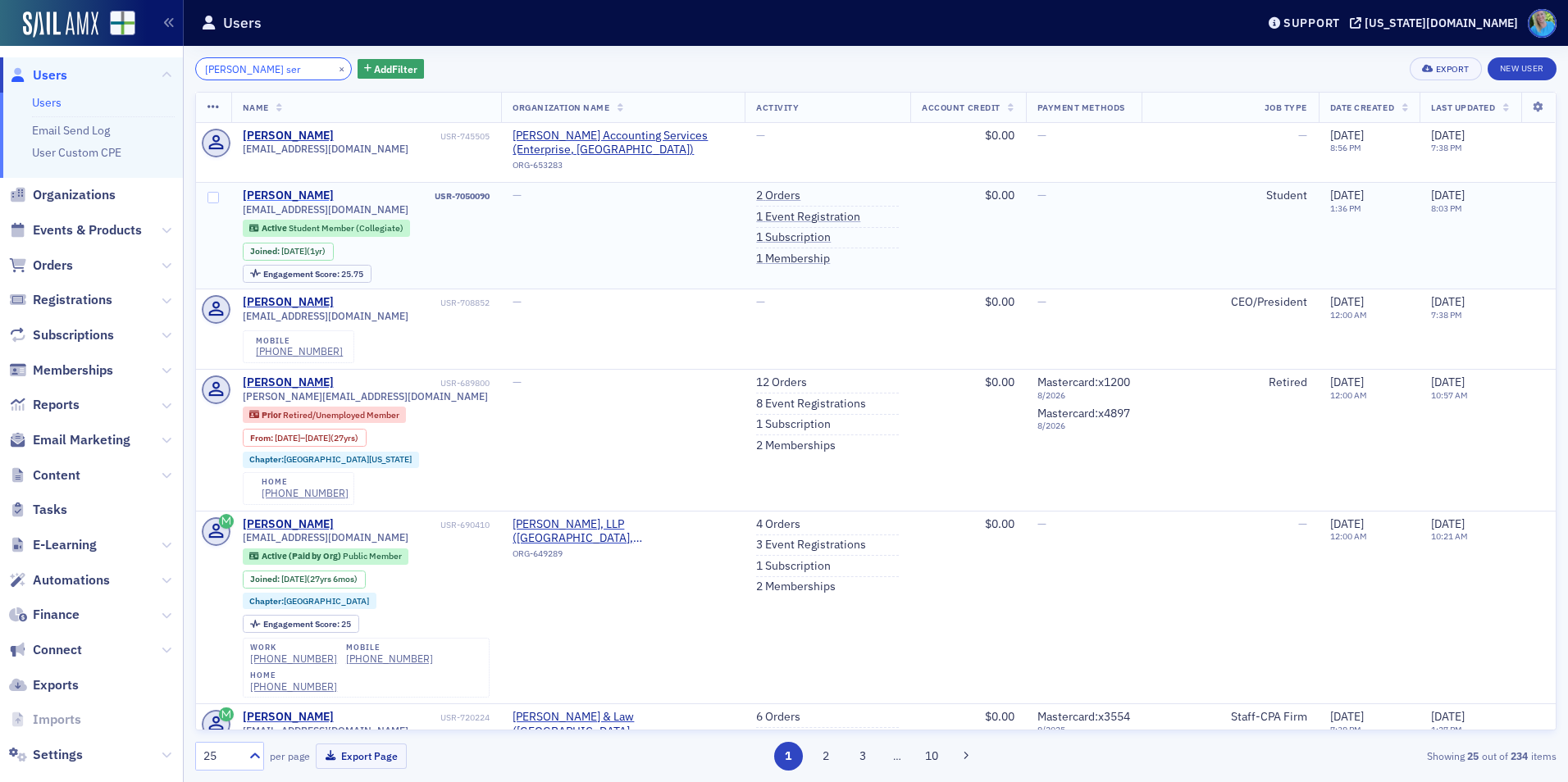
type input "[PERSON_NAME] ser"
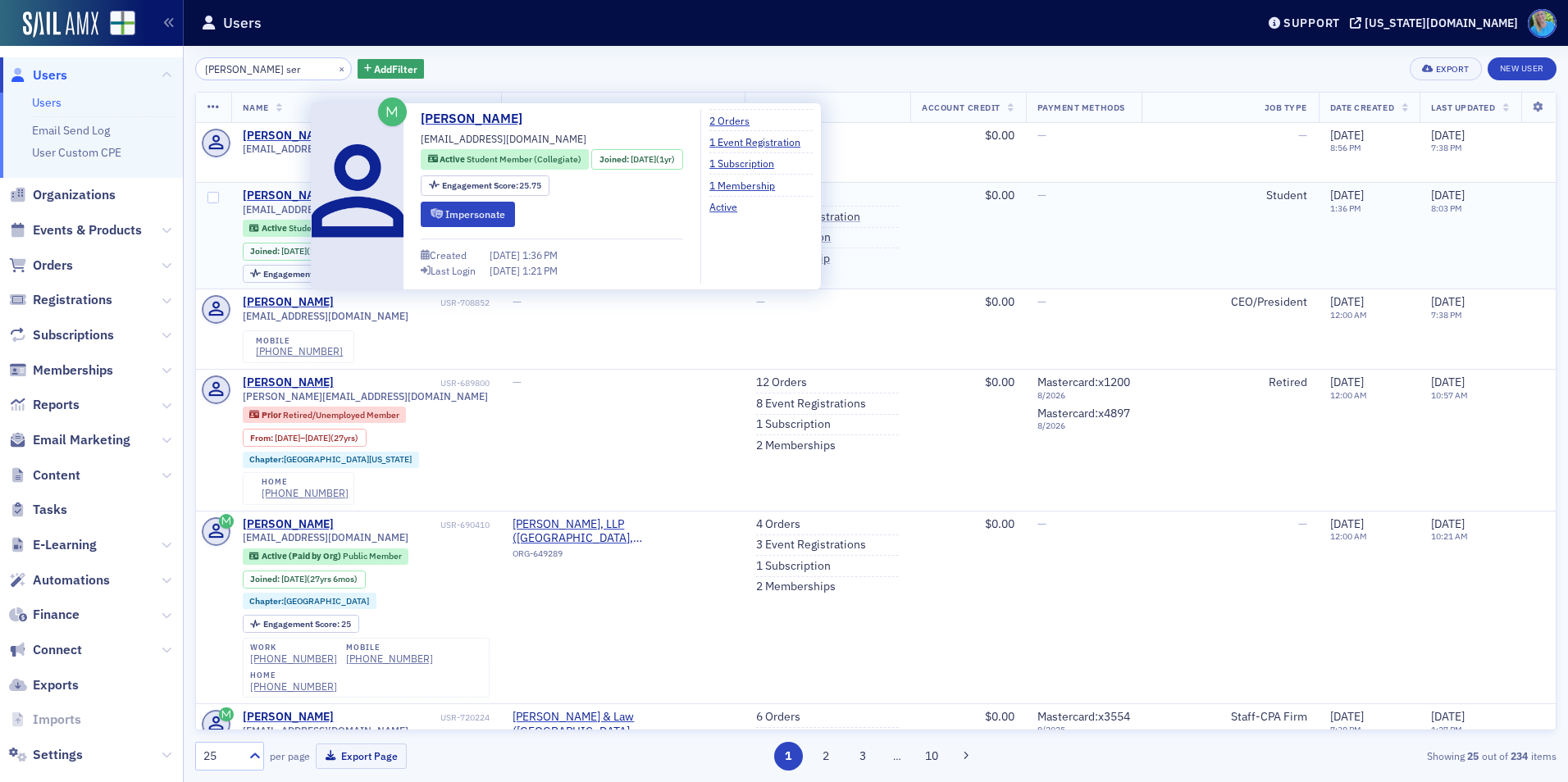
drag, startPoint x: 301, startPoint y: 197, endPoint x: 306, endPoint y: 186, distance: 12.1
click at [301, 196] on div "[PERSON_NAME]" at bounding box center [288, 196] width 91 height 15
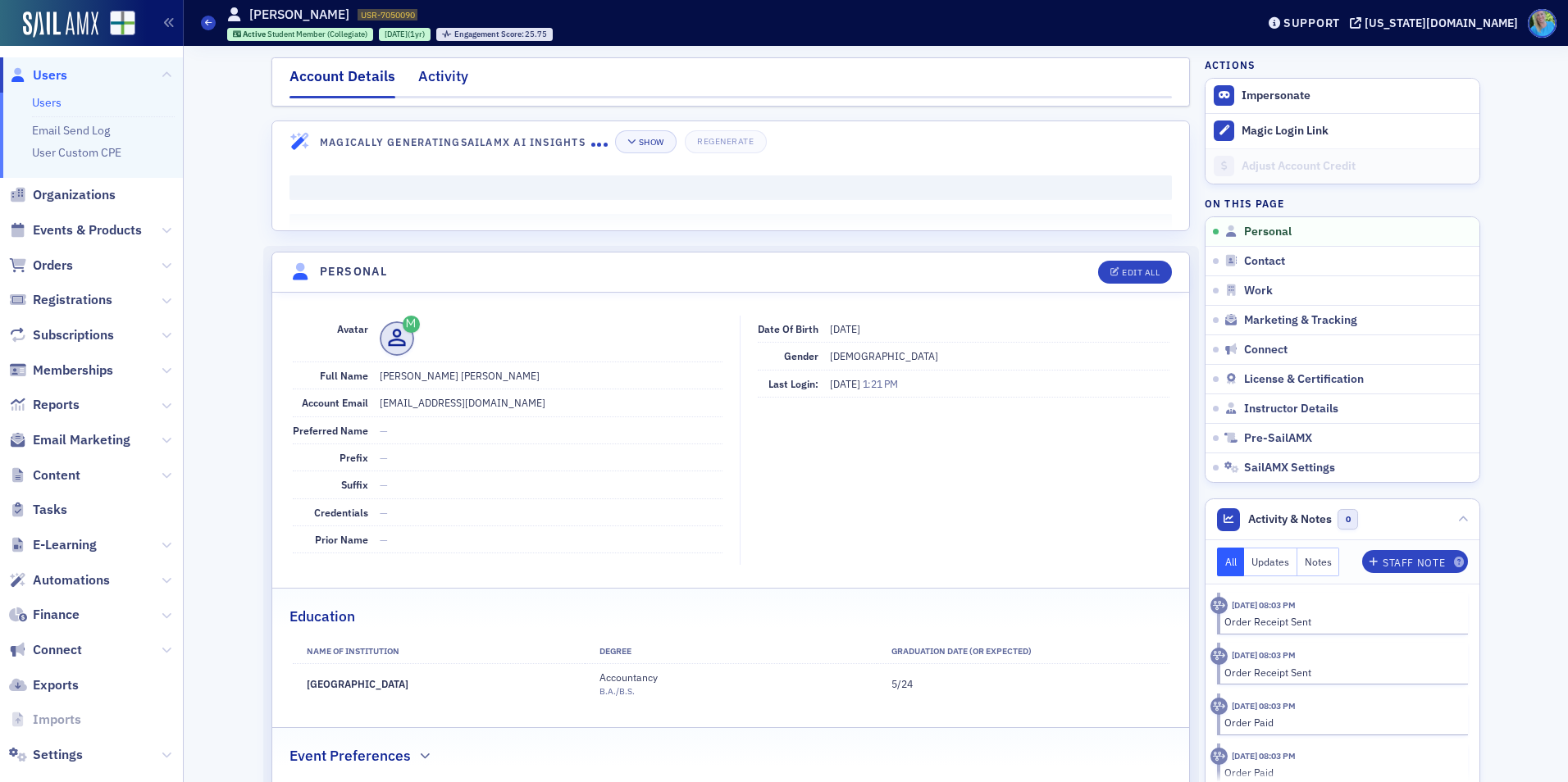
click at [443, 83] on div "Activity" at bounding box center [443, 81] width 50 height 30
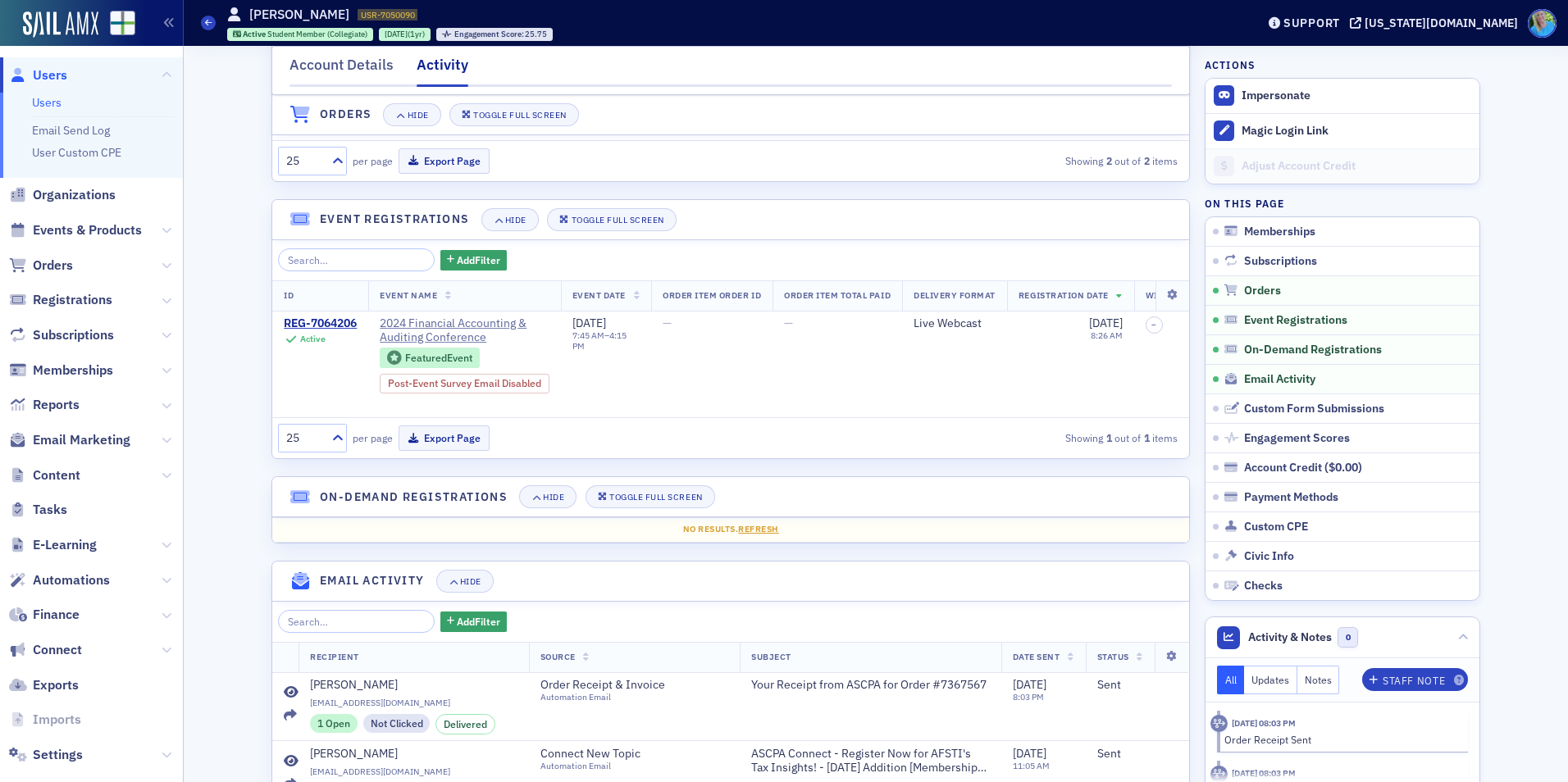
scroll to position [492, 0]
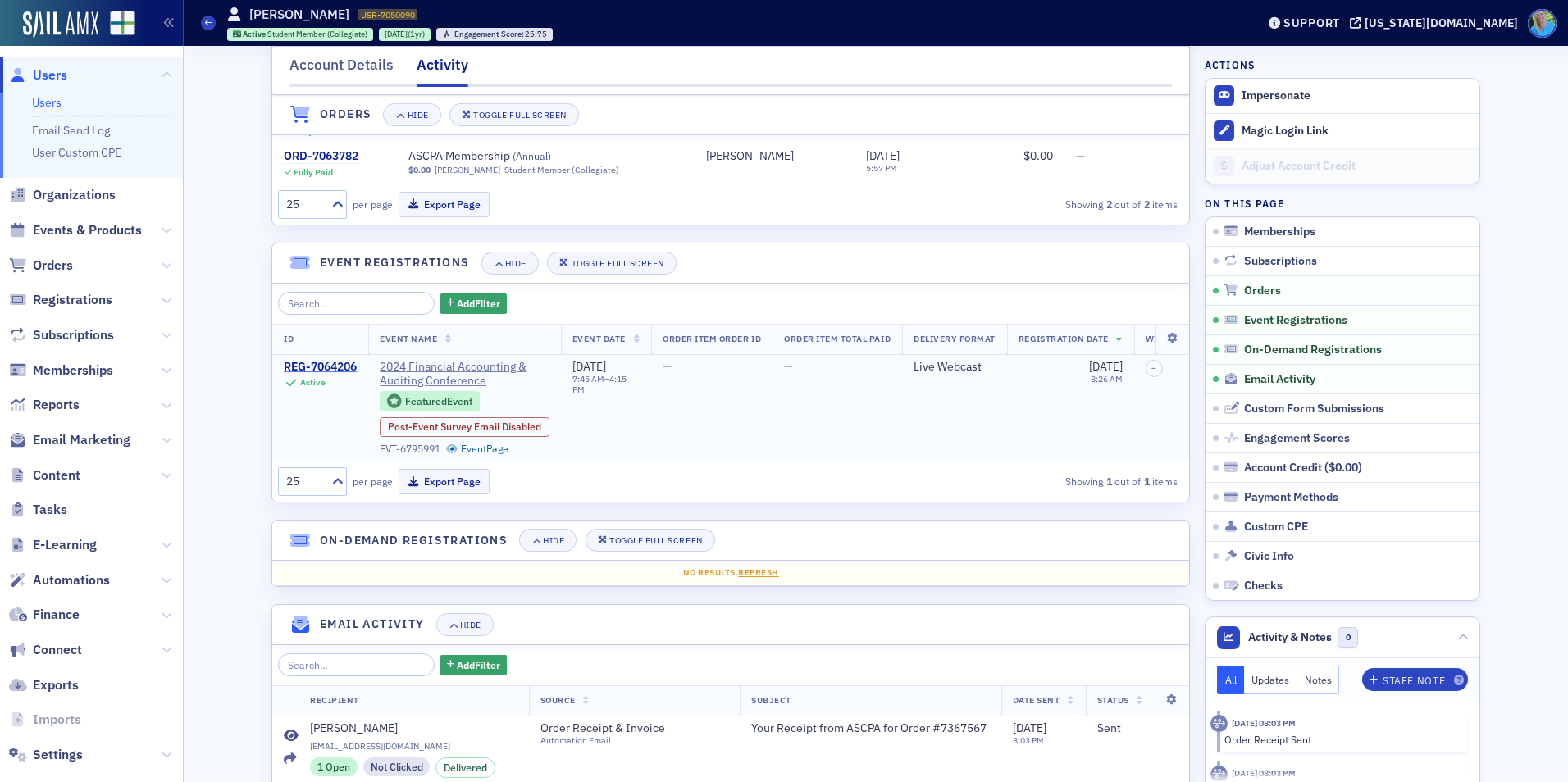
click at [301, 375] on div "REG-7064206" at bounding box center [320, 368] width 73 height 15
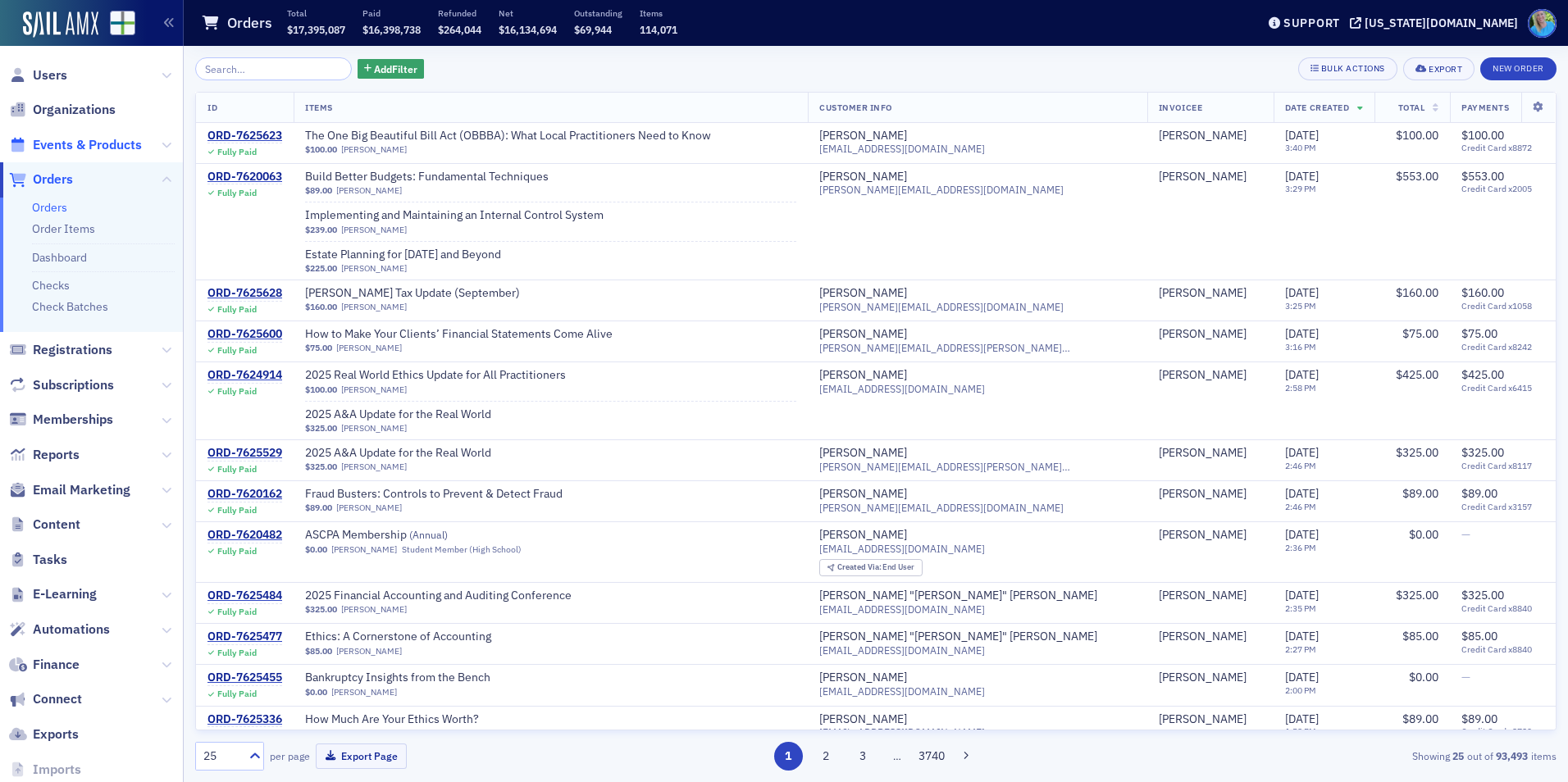
click at [93, 143] on span "Events & Products" at bounding box center [87, 145] width 109 height 18
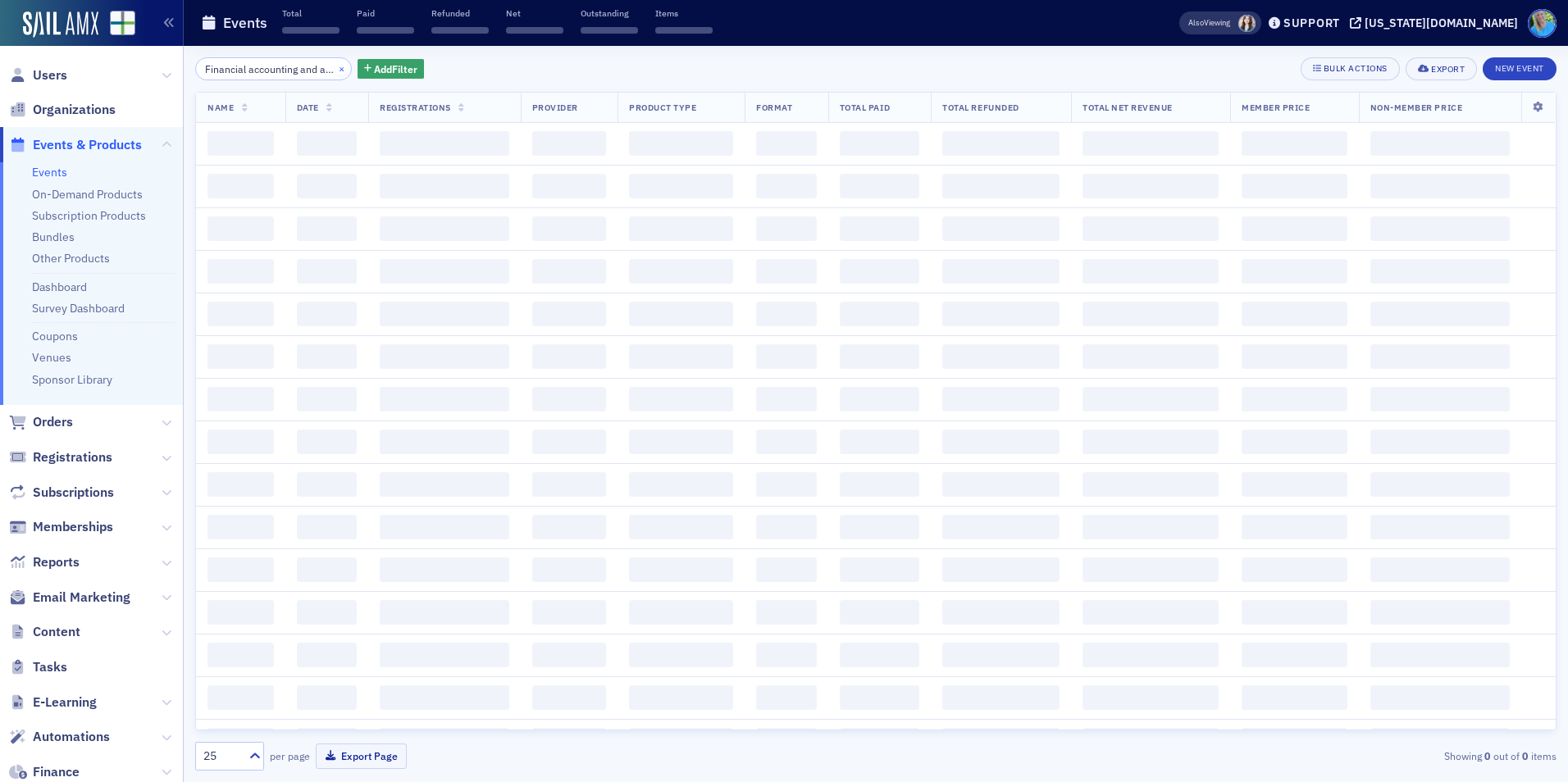
scroll to position [0, 93]
click at [334, 63] on button "×" at bounding box center [342, 68] width 15 height 15
click at [305, 72] on input "search" at bounding box center [273, 69] width 157 height 23
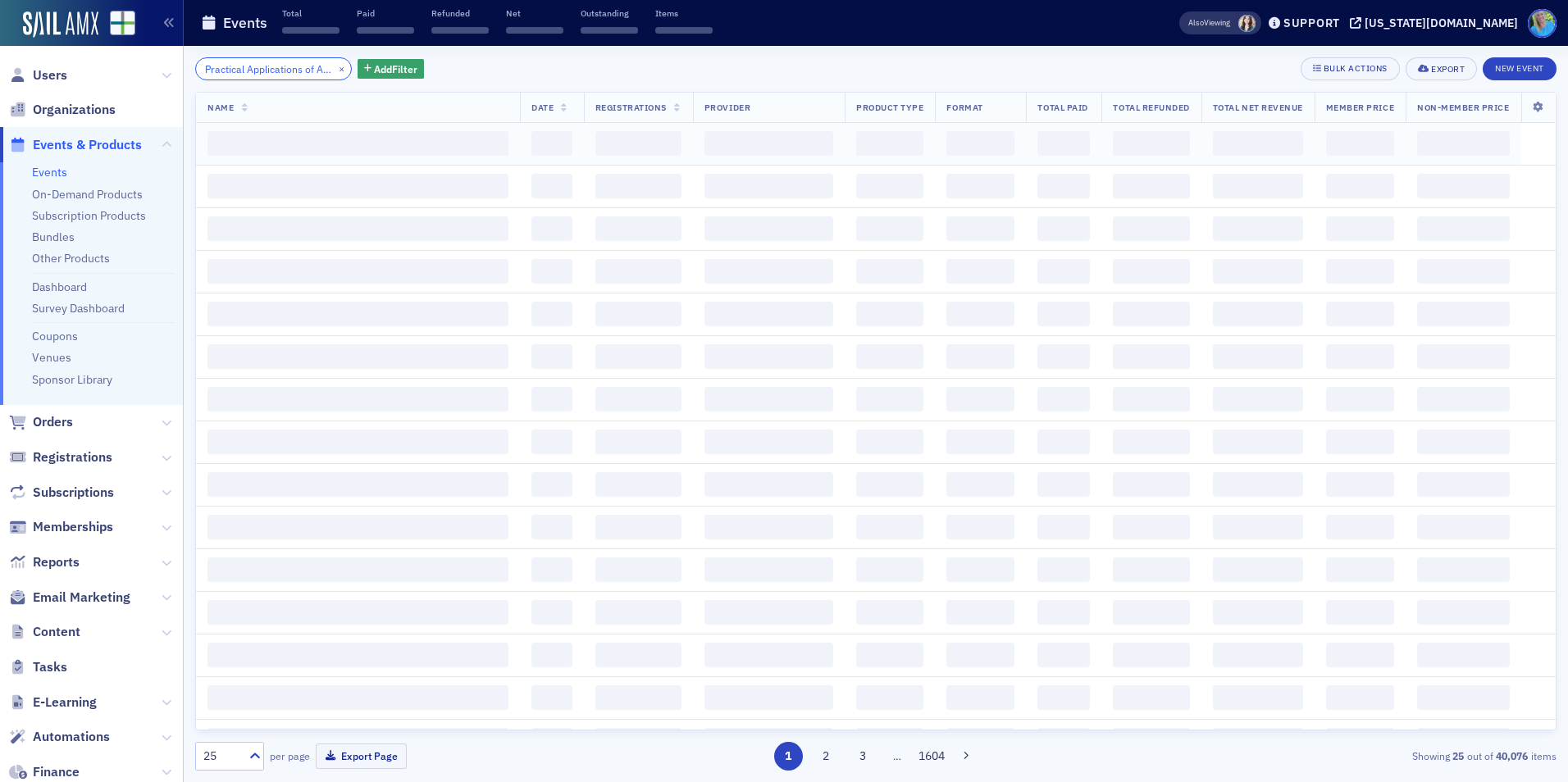
scroll to position [0, 93]
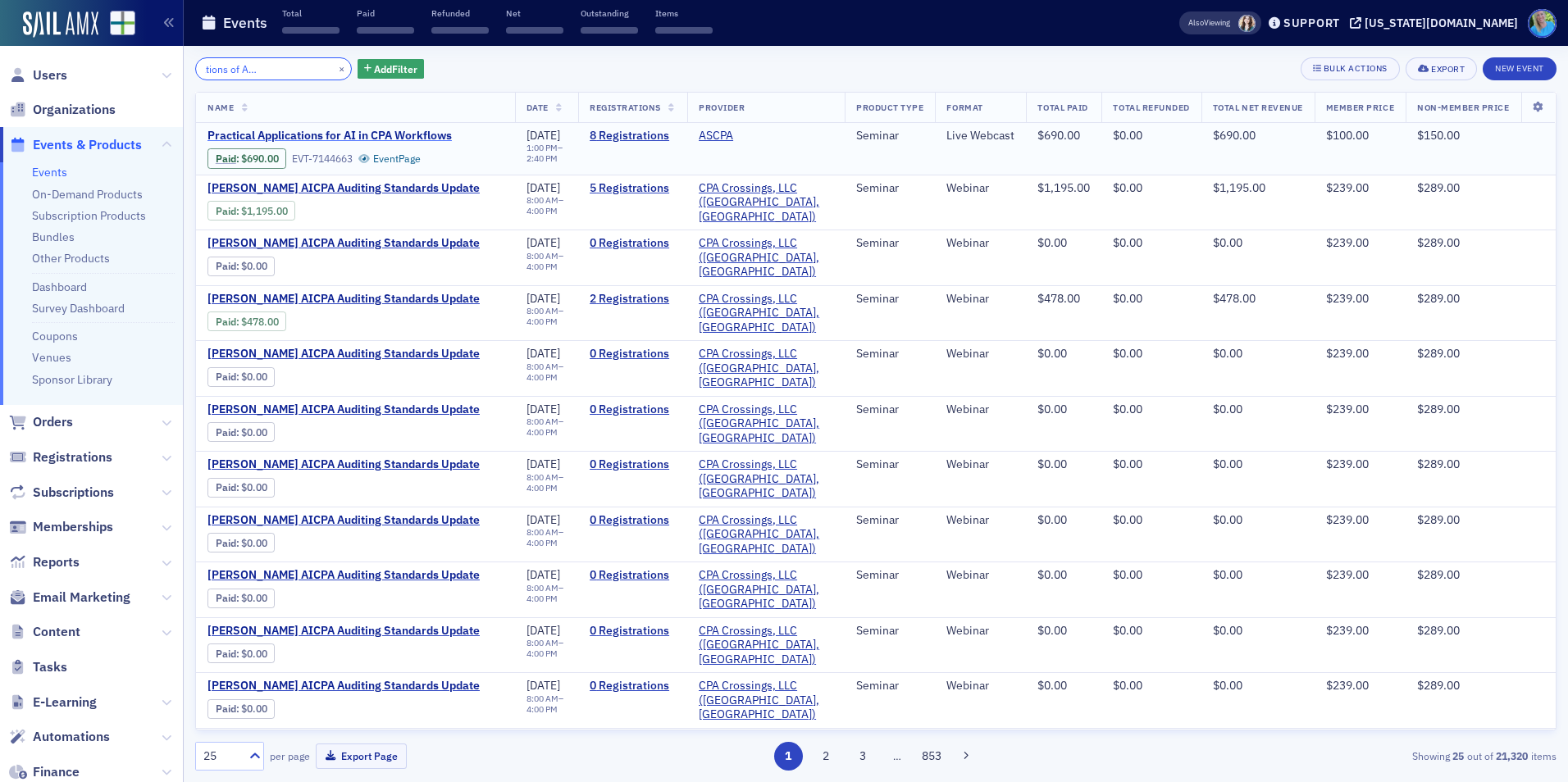
type input "Practical Applications of AI in CPA Workflows"
click at [443, 136] on span "Practical Applications for AI in CPA Workflows" at bounding box center [345, 136] width 276 height 15
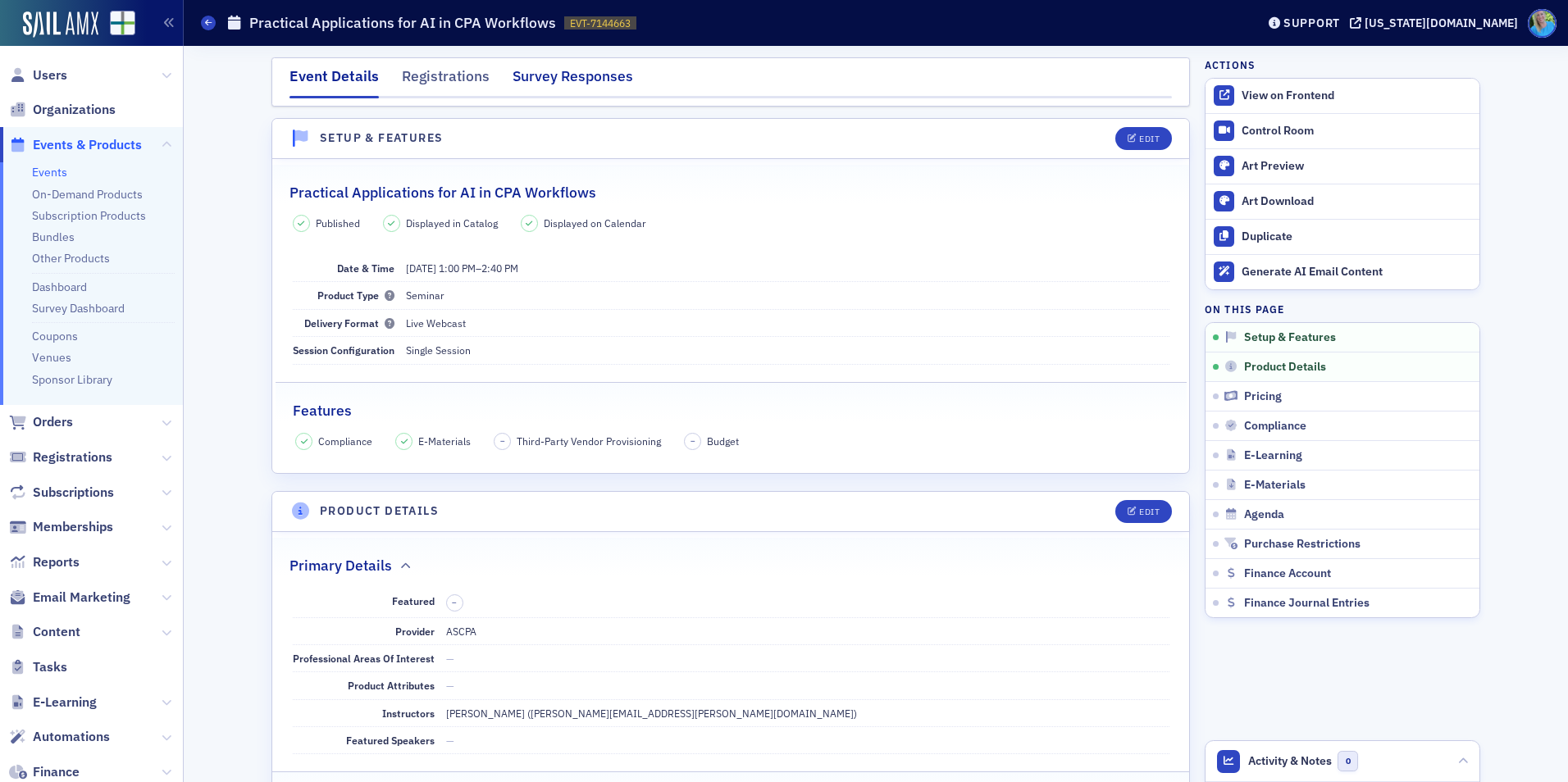
click at [598, 78] on div "Survey Responses" at bounding box center [573, 81] width 121 height 30
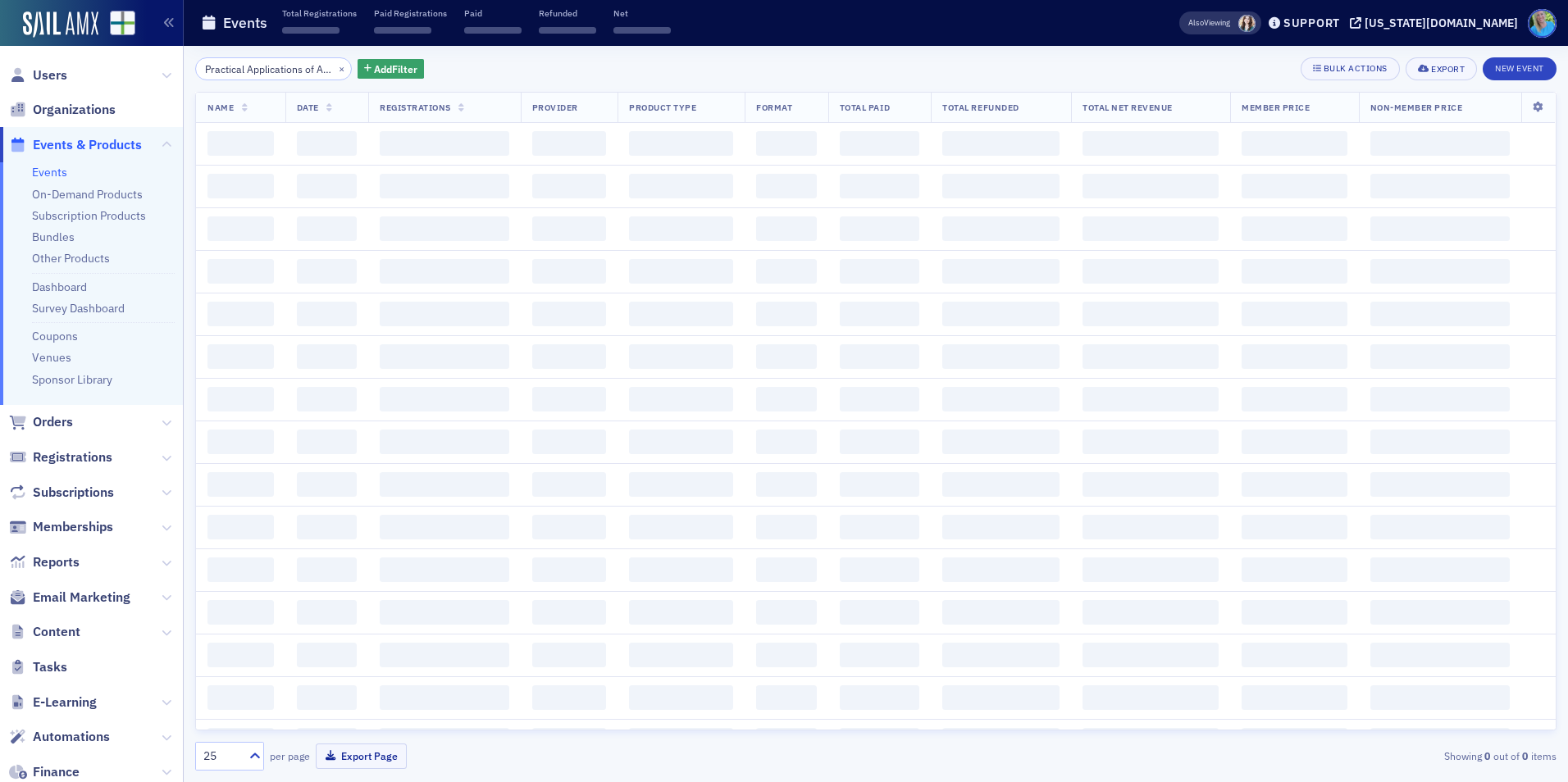
scroll to position [0, 93]
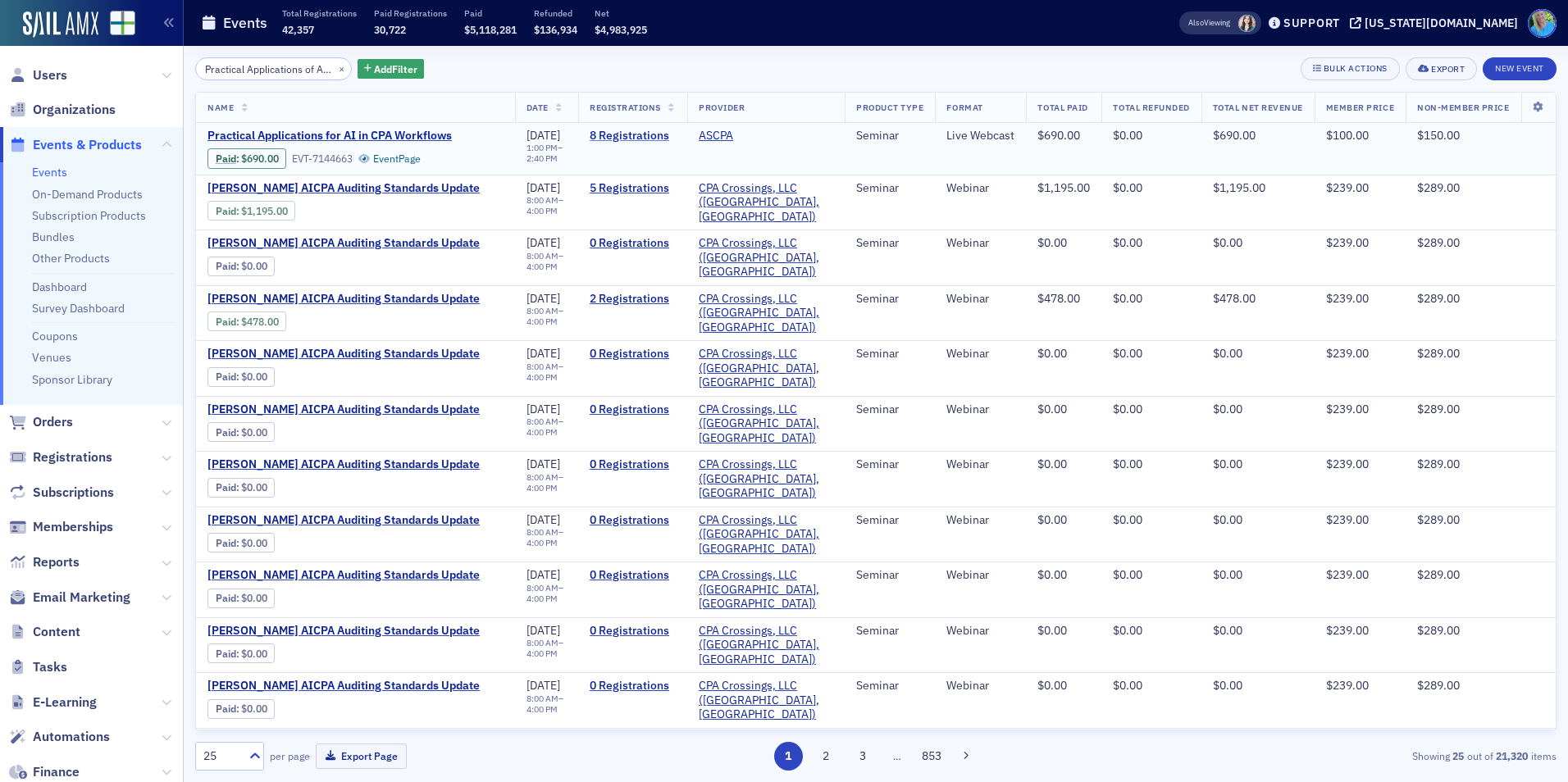
click at [611, 140] on link "8 Registrations" at bounding box center [632, 136] width 86 height 15
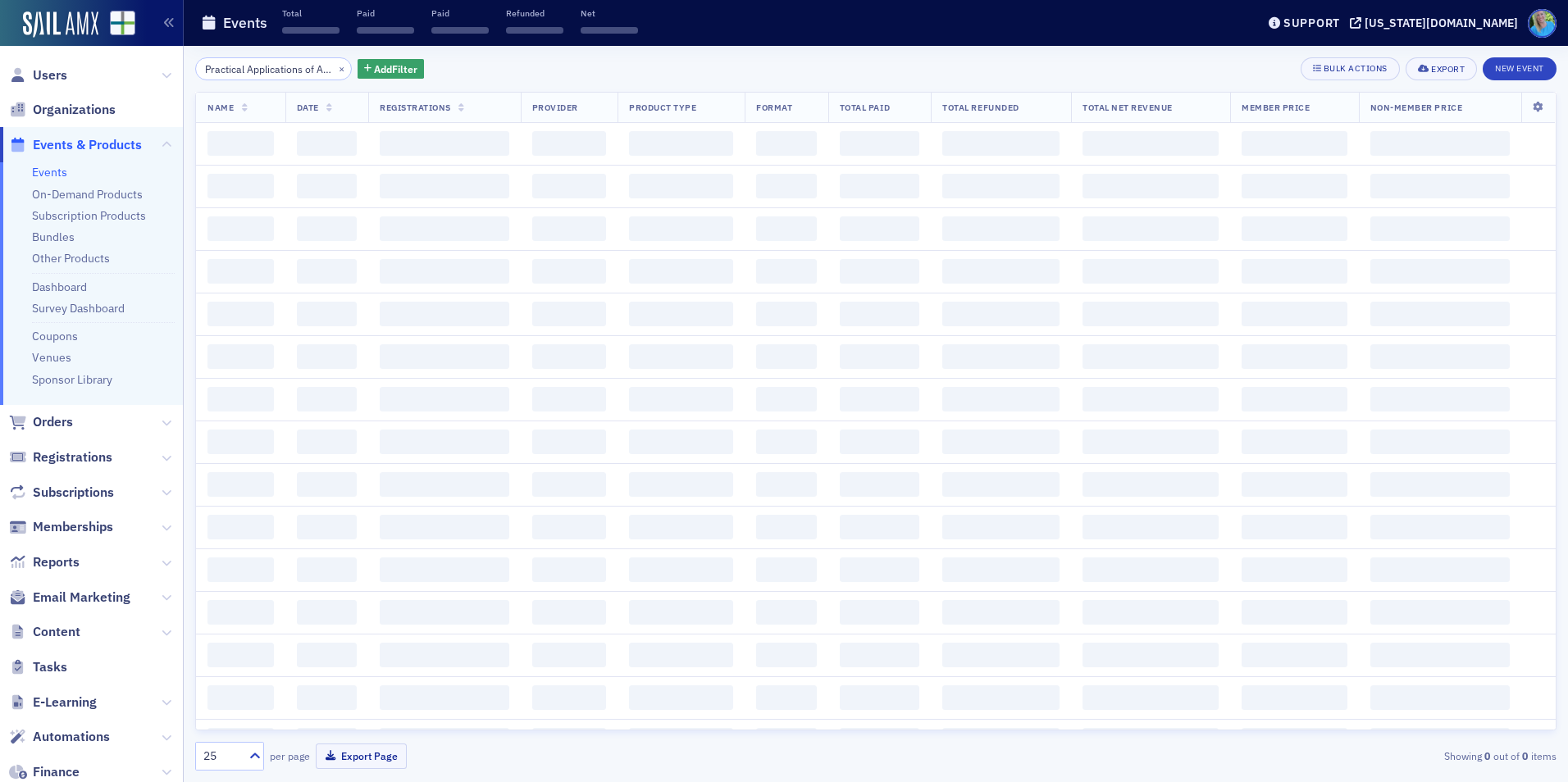
scroll to position [0, 93]
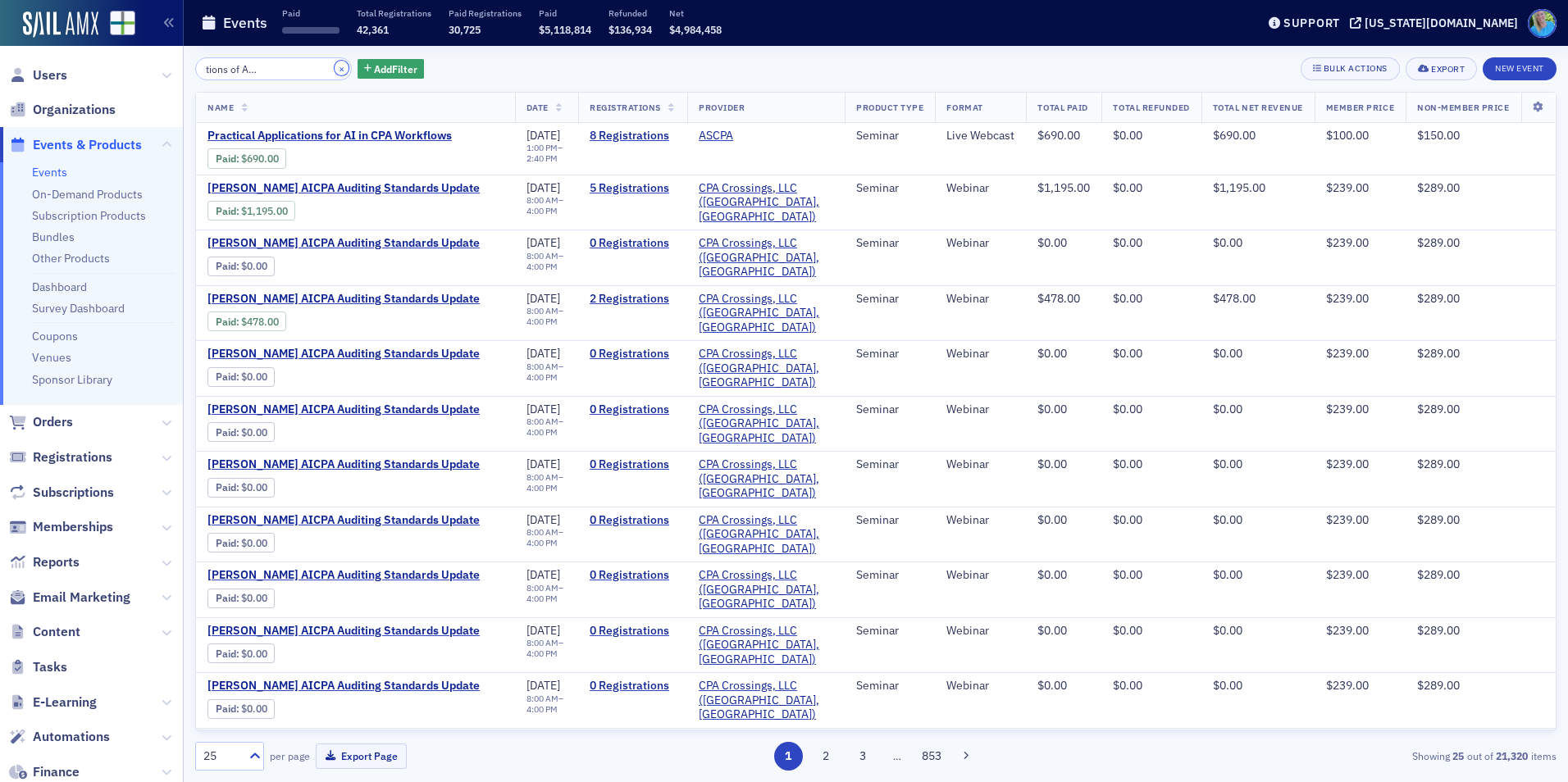
click at [334, 72] on button "×" at bounding box center [342, 68] width 15 height 15
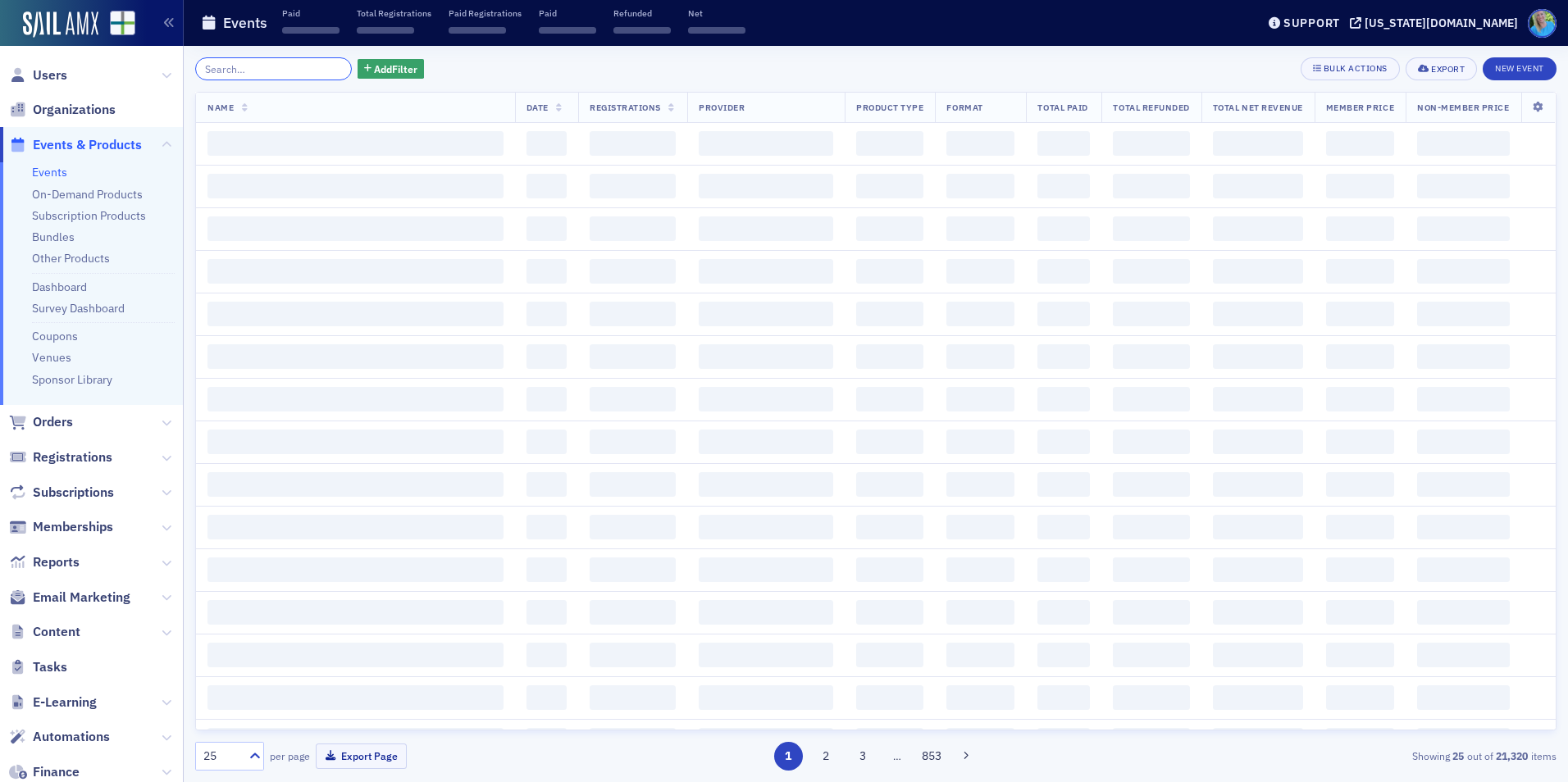
click at [318, 70] on input "search" at bounding box center [273, 69] width 157 height 23
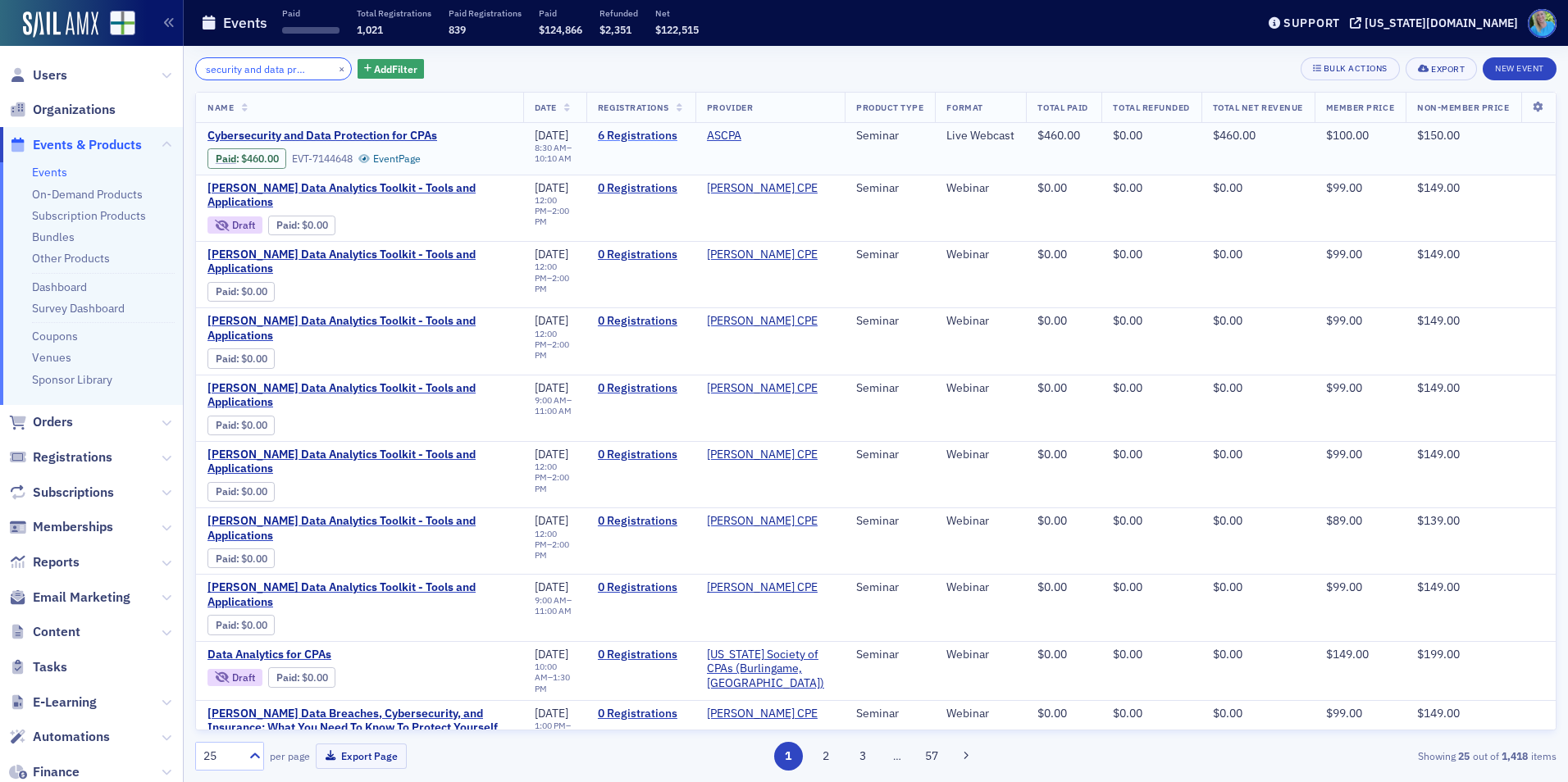
type input "cybersecurity and data protection"
click at [622, 136] on link "6 Registrations" at bounding box center [640, 136] width 86 height 15
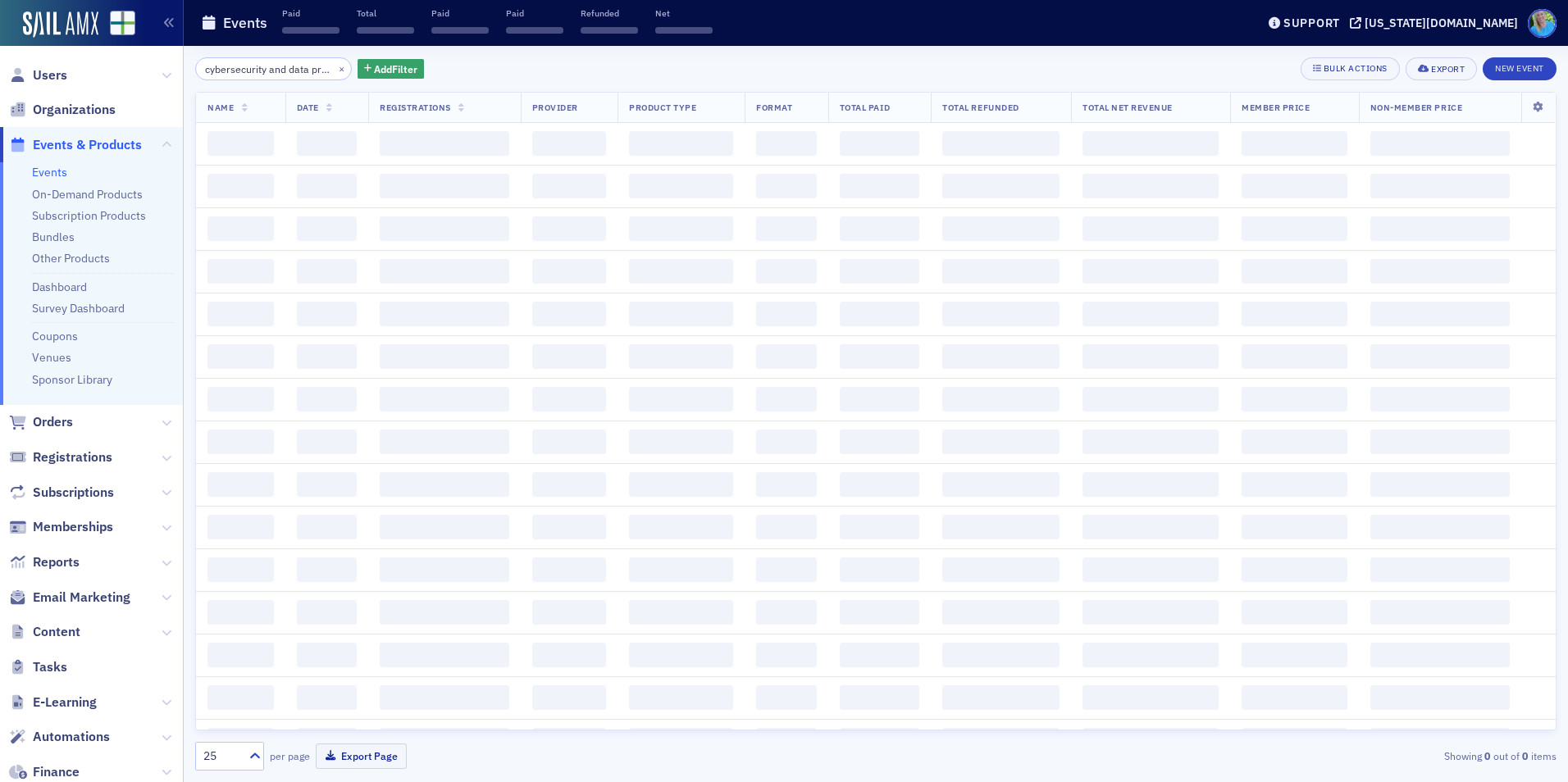
scroll to position [0, 42]
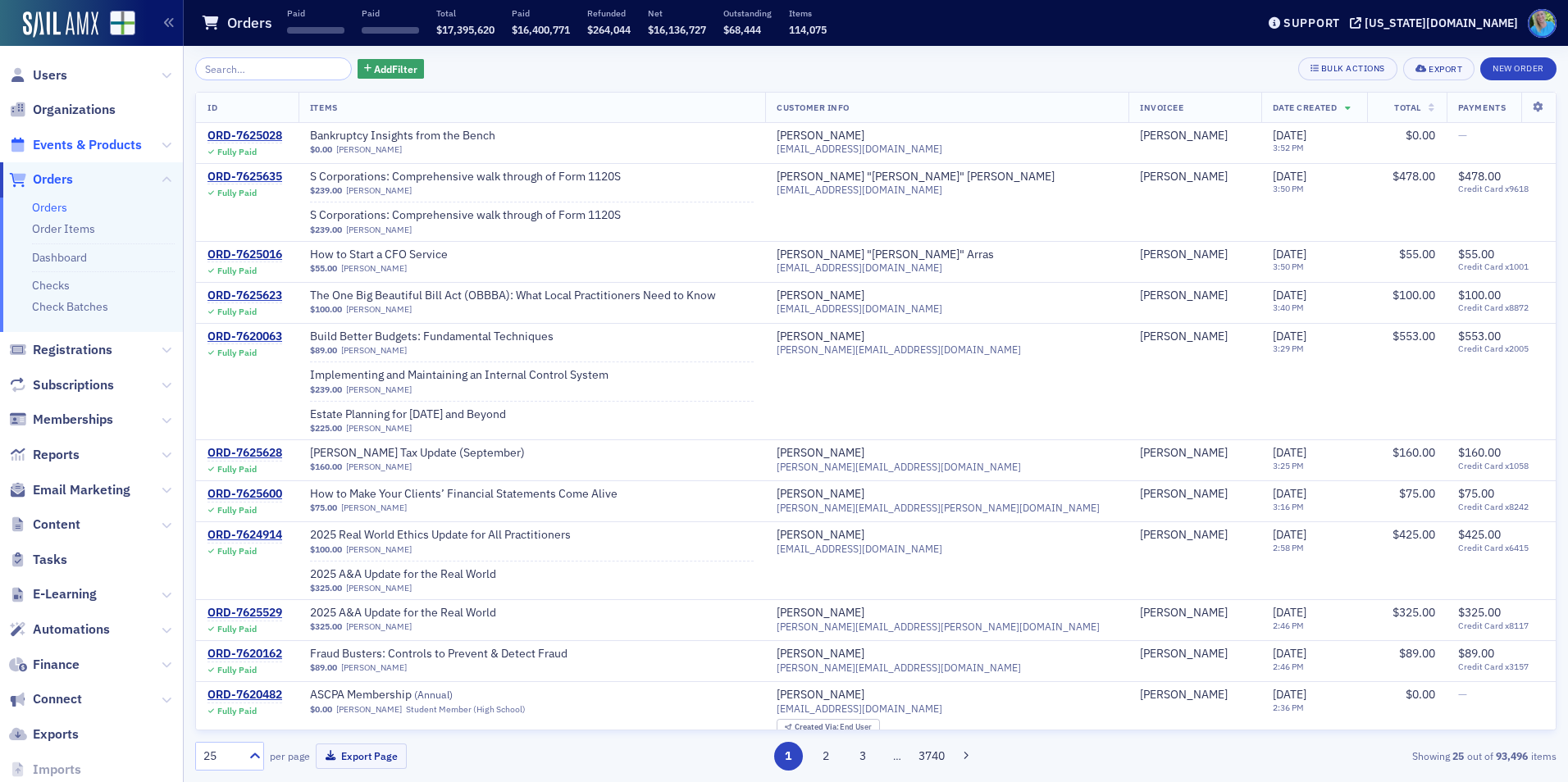
click at [132, 142] on span "Events & Products" at bounding box center [87, 145] width 109 height 18
drag, startPoint x: 252, startPoint y: 61, endPoint x: 245, endPoint y: 49, distance: 13.9
click at [248, 58] on input "search" at bounding box center [273, 69] width 157 height 23
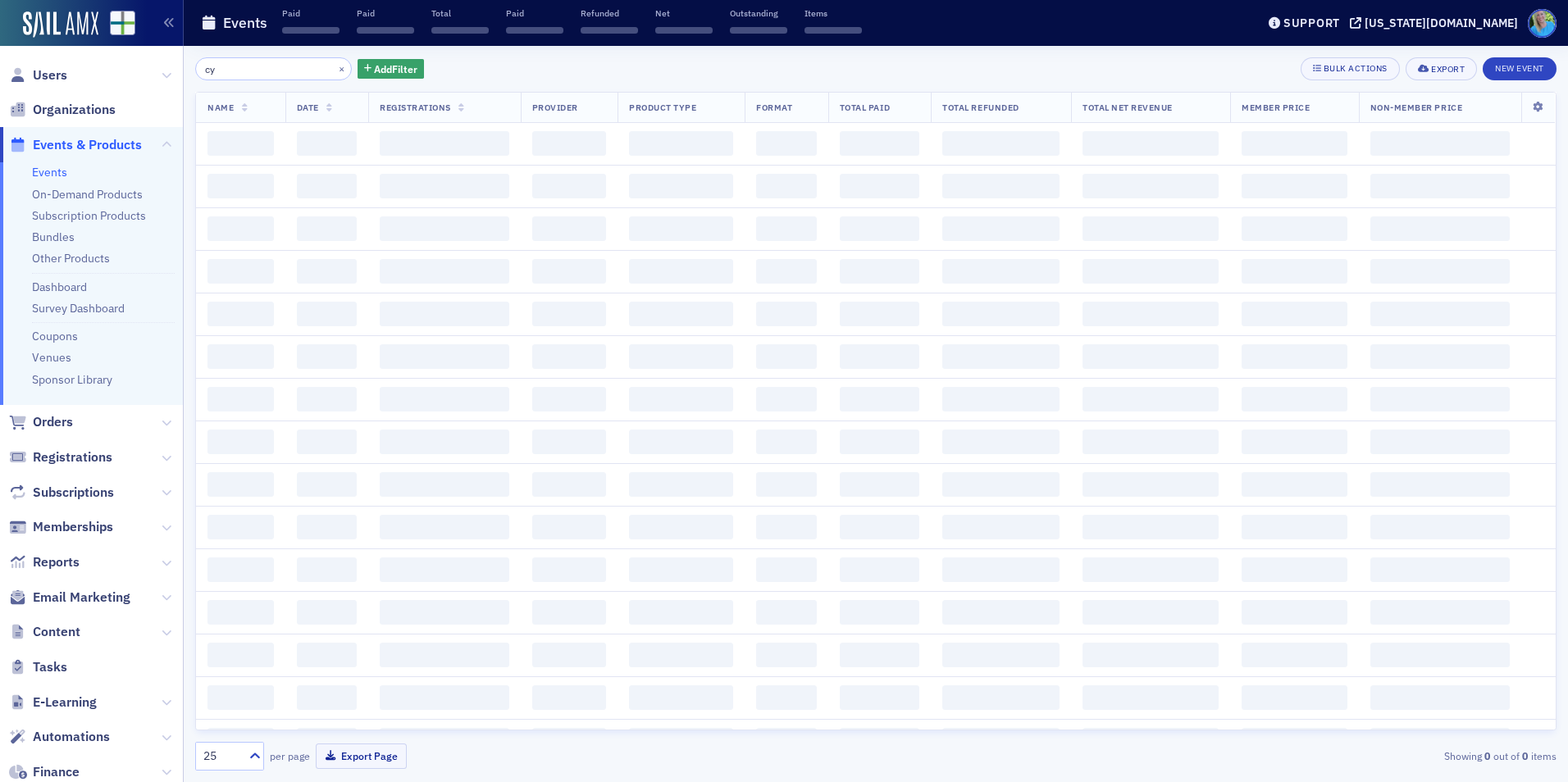
type input "c"
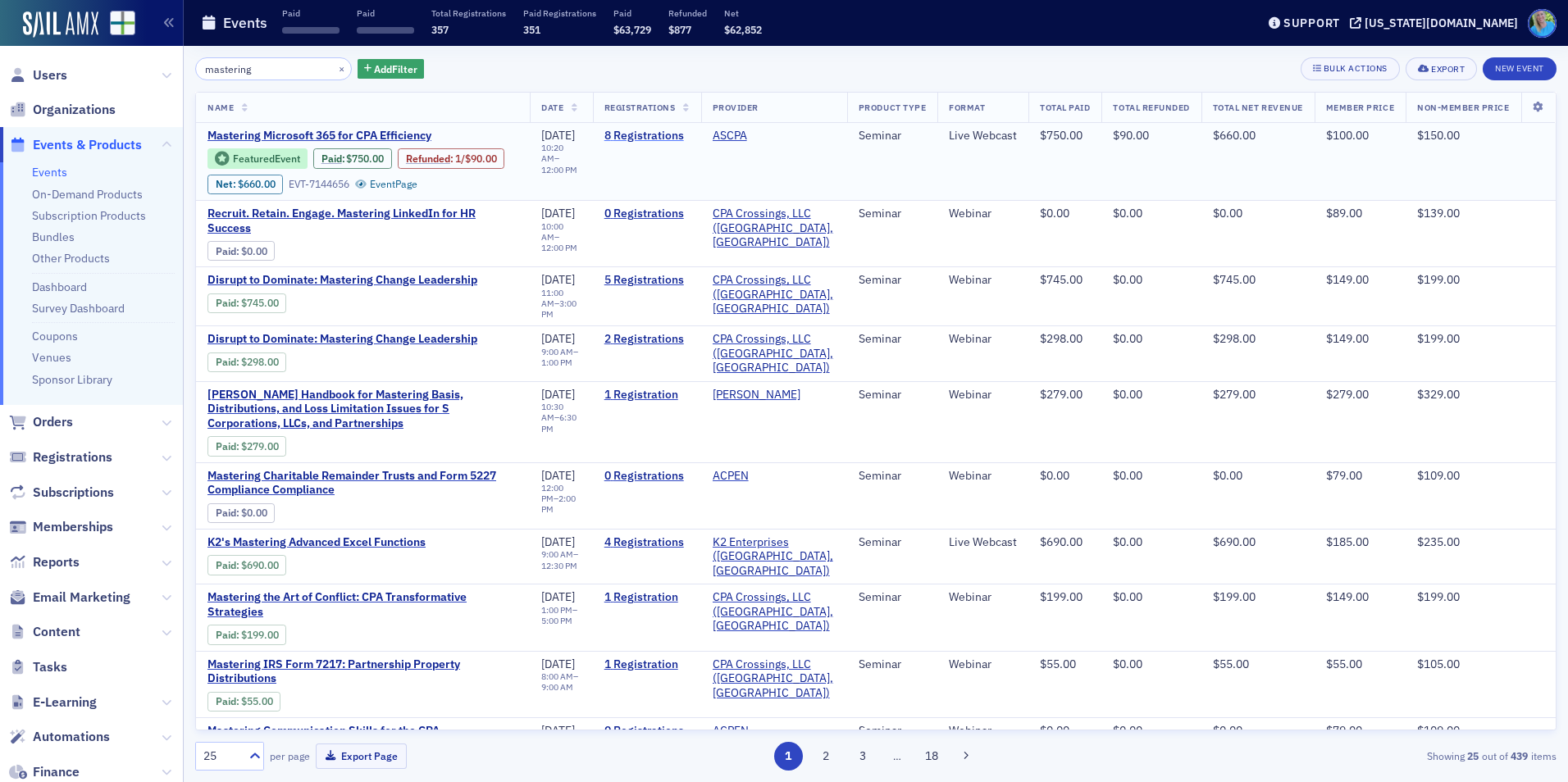
type input "mastering"
click at [645, 133] on link "8 Registrations" at bounding box center [647, 136] width 85 height 15
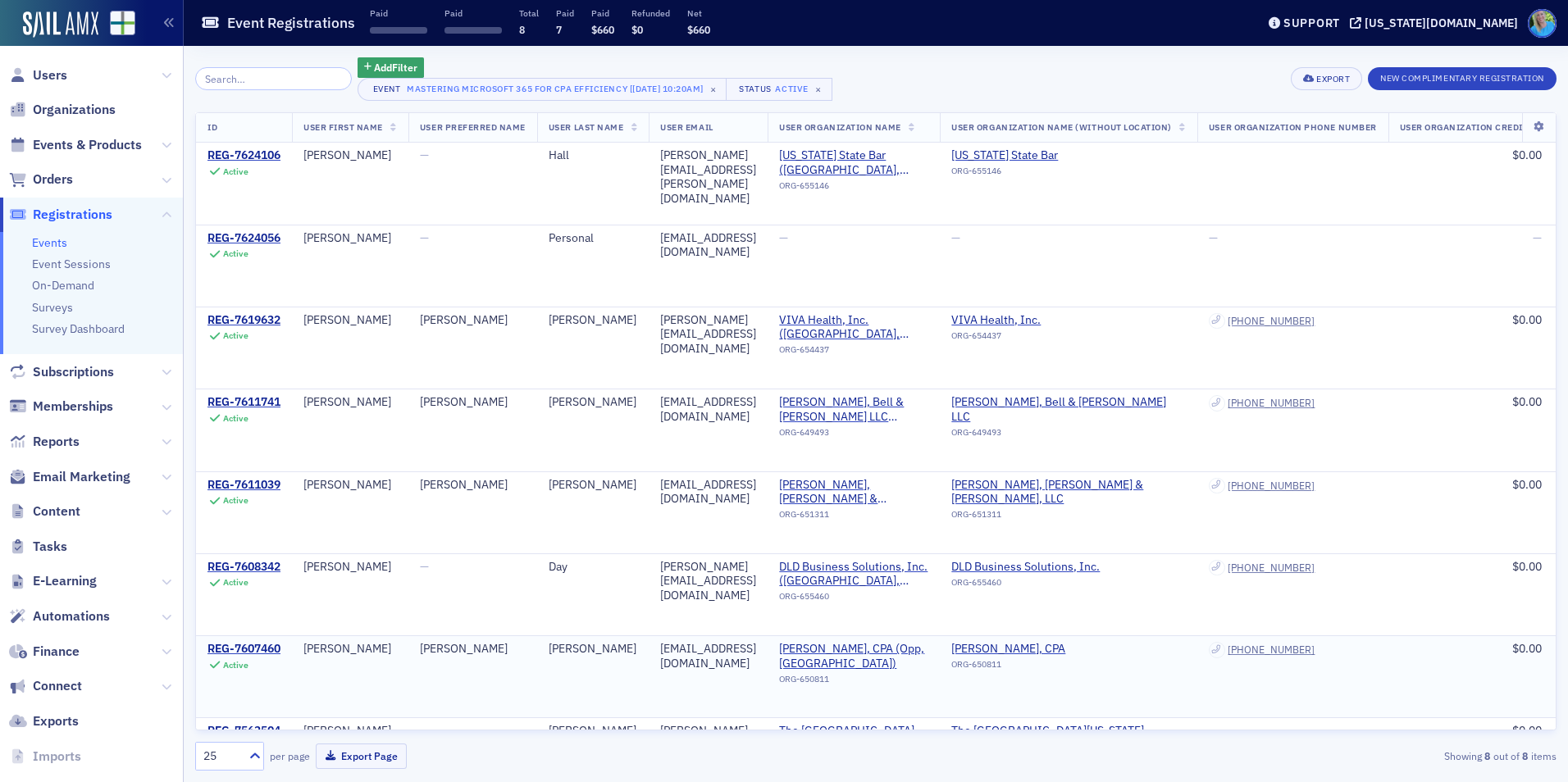
scroll to position [82, 0]
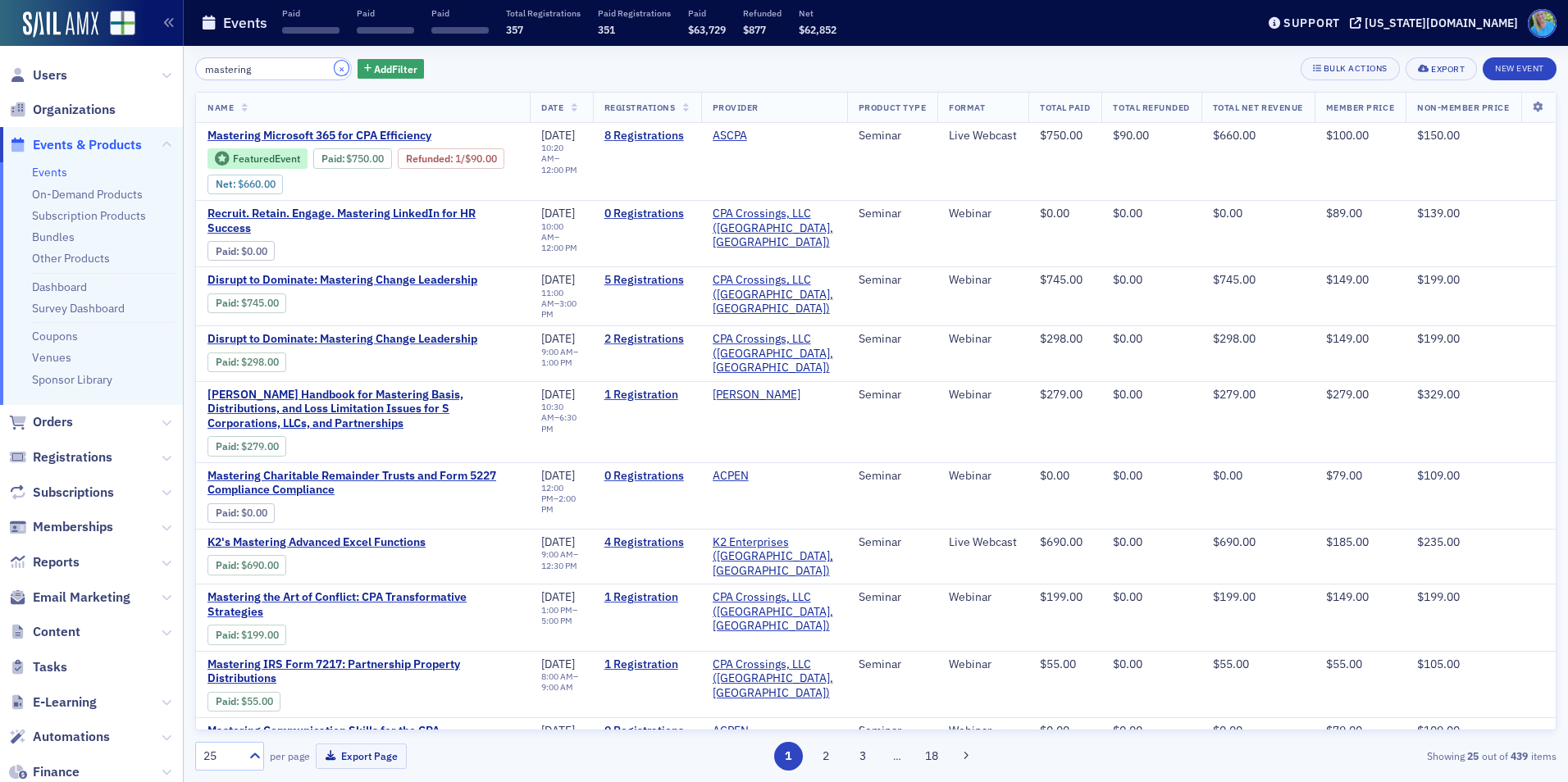
click at [334, 70] on button "×" at bounding box center [342, 68] width 15 height 15
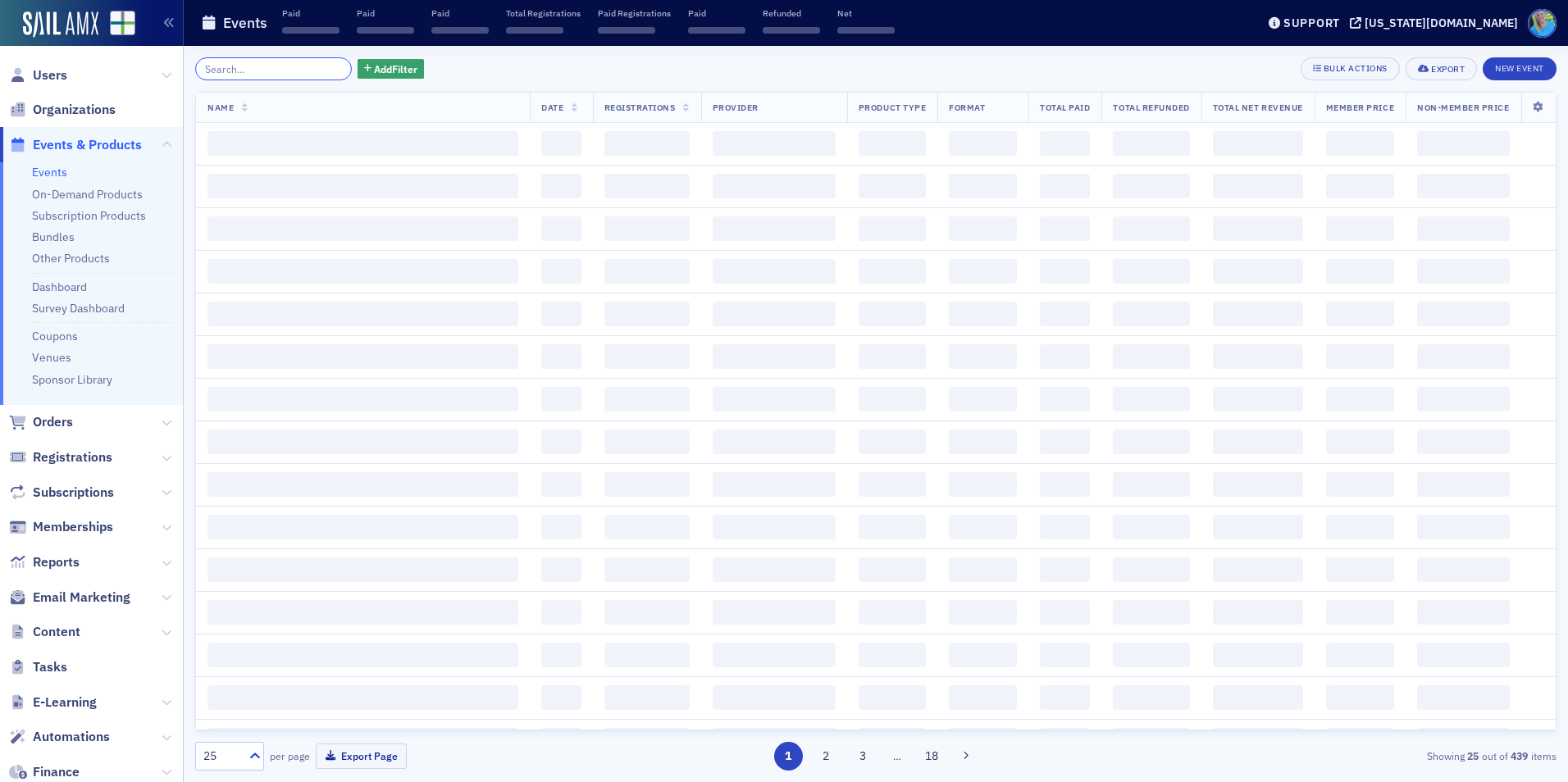
click at [311, 75] on input "search" at bounding box center [273, 69] width 157 height 23
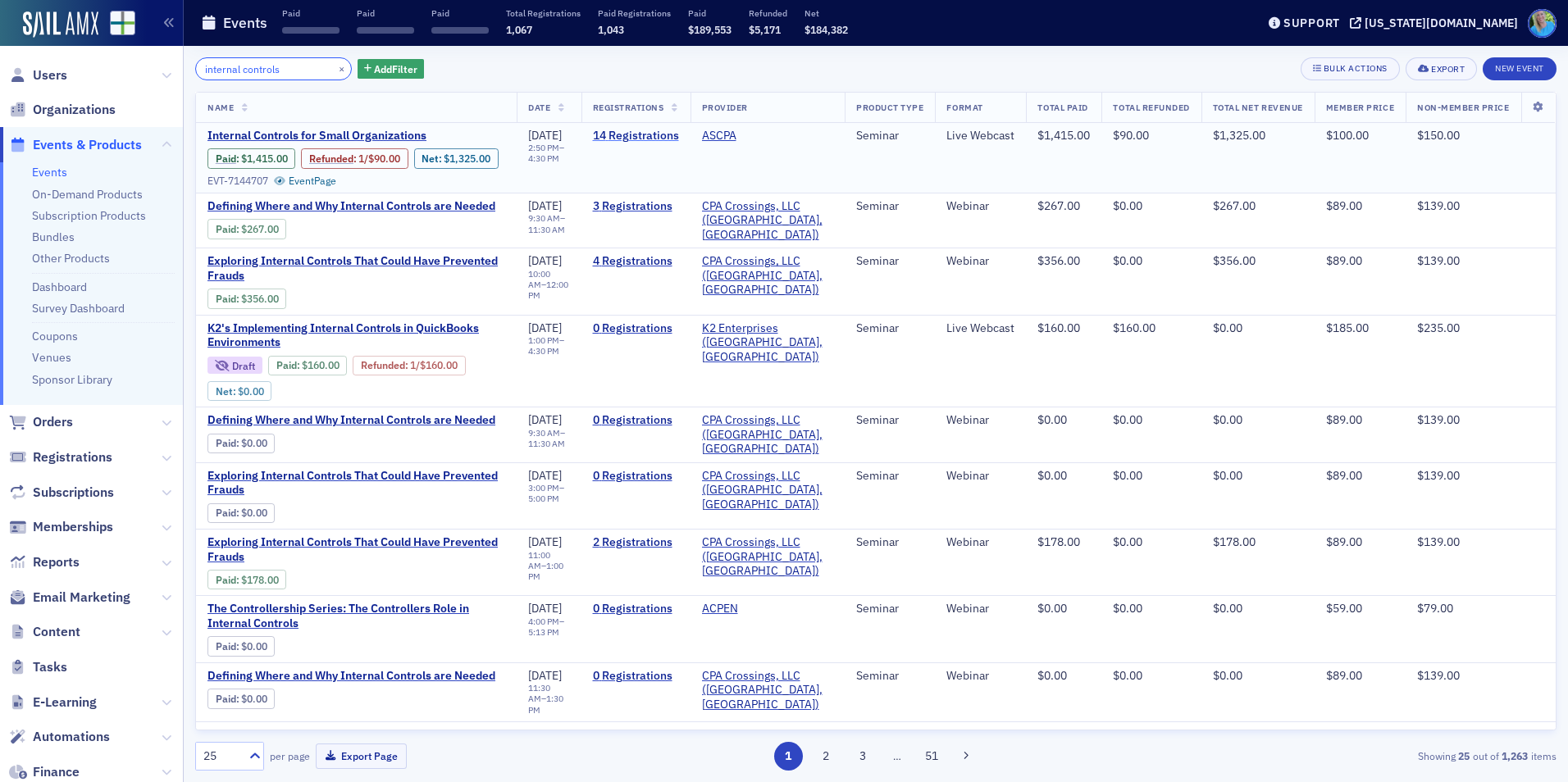
type input "internal controls"
click at [644, 133] on link "14 Registrations" at bounding box center [635, 136] width 86 height 15
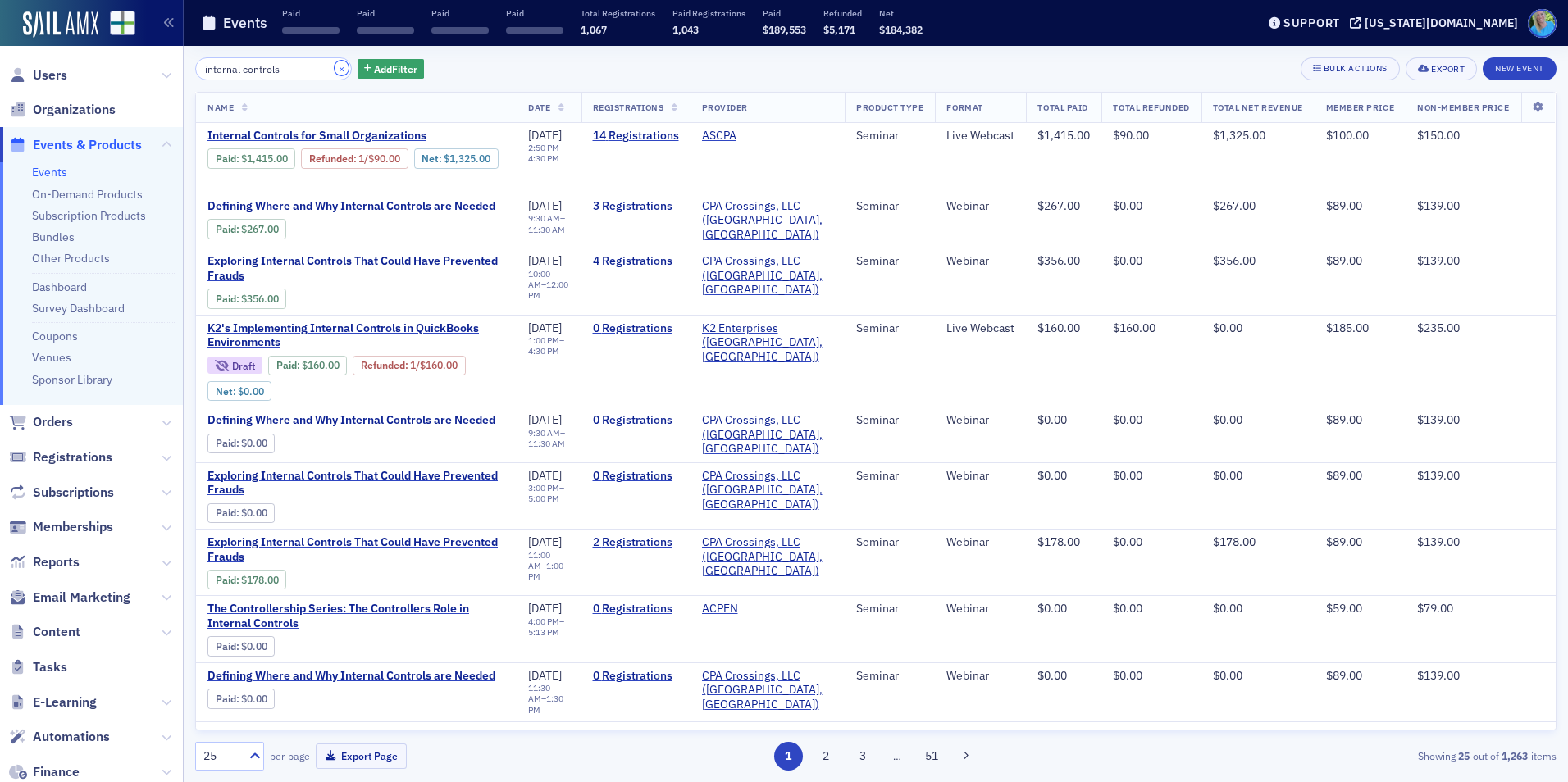
click at [334, 71] on button "×" at bounding box center [342, 68] width 15 height 15
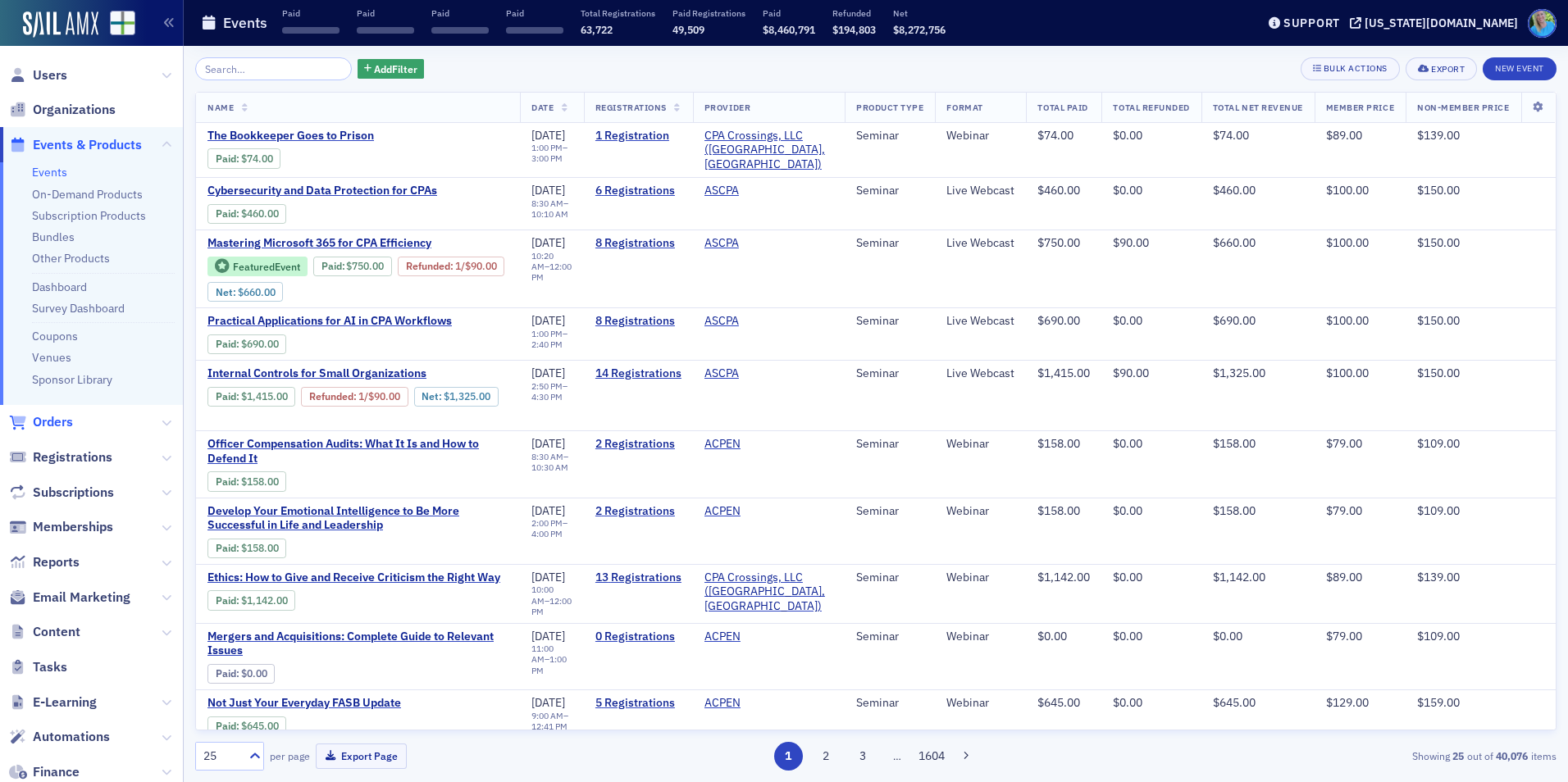
click at [68, 419] on span "Orders" at bounding box center [53, 423] width 40 height 18
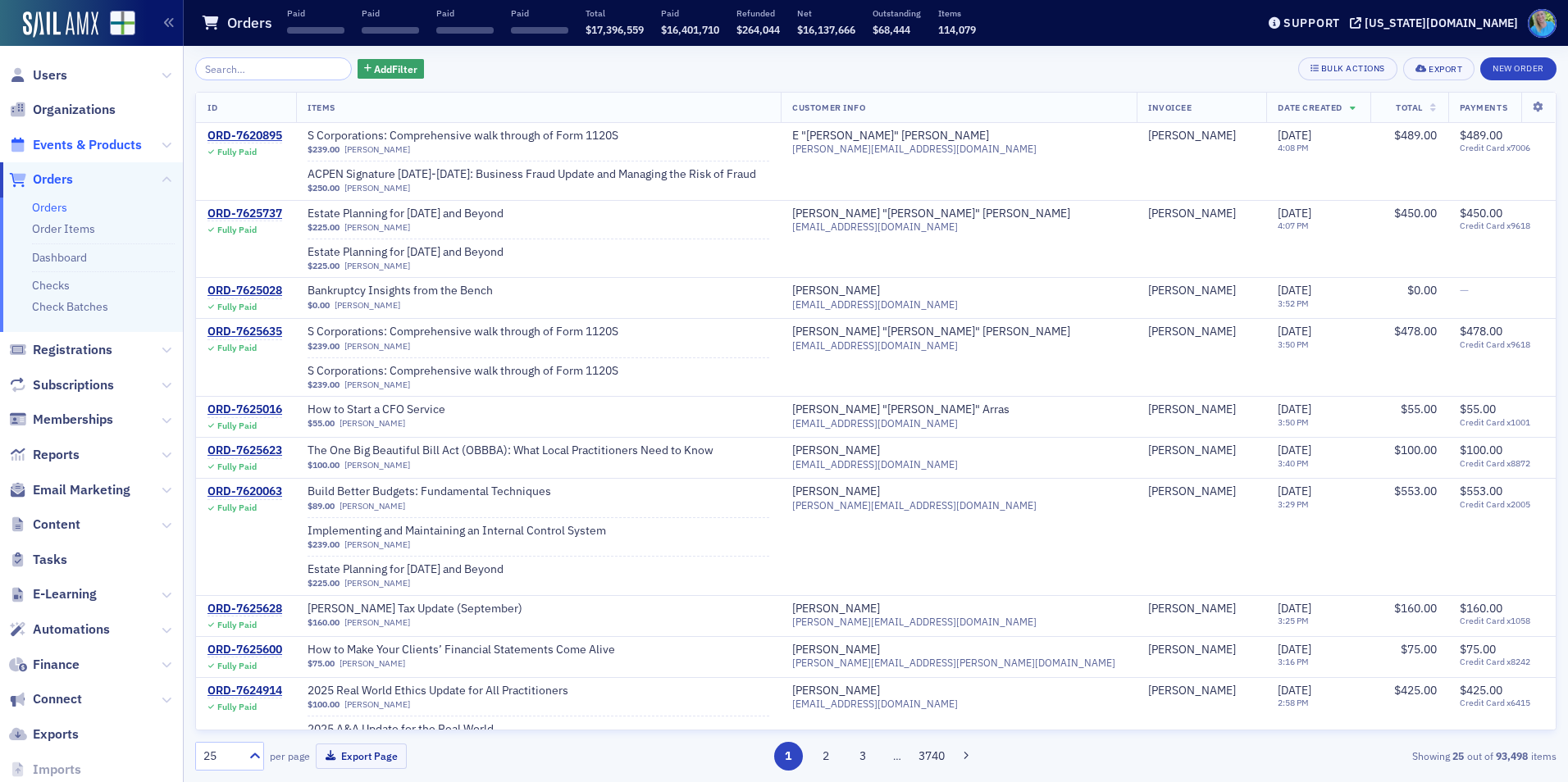
click at [68, 144] on span "Events & Products" at bounding box center [87, 145] width 109 height 18
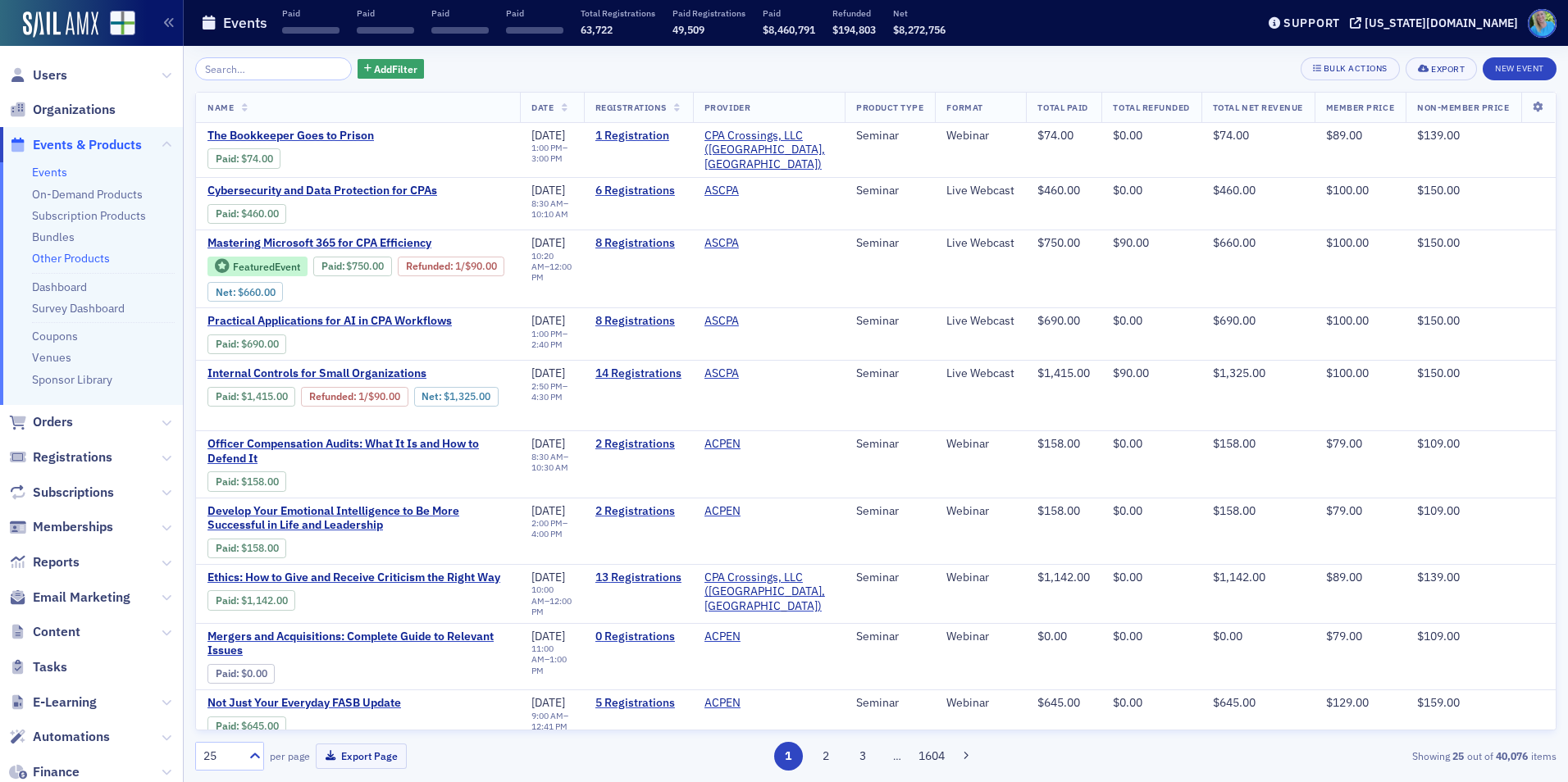
click at [69, 260] on link "Other Products" at bounding box center [70, 258] width 78 height 15
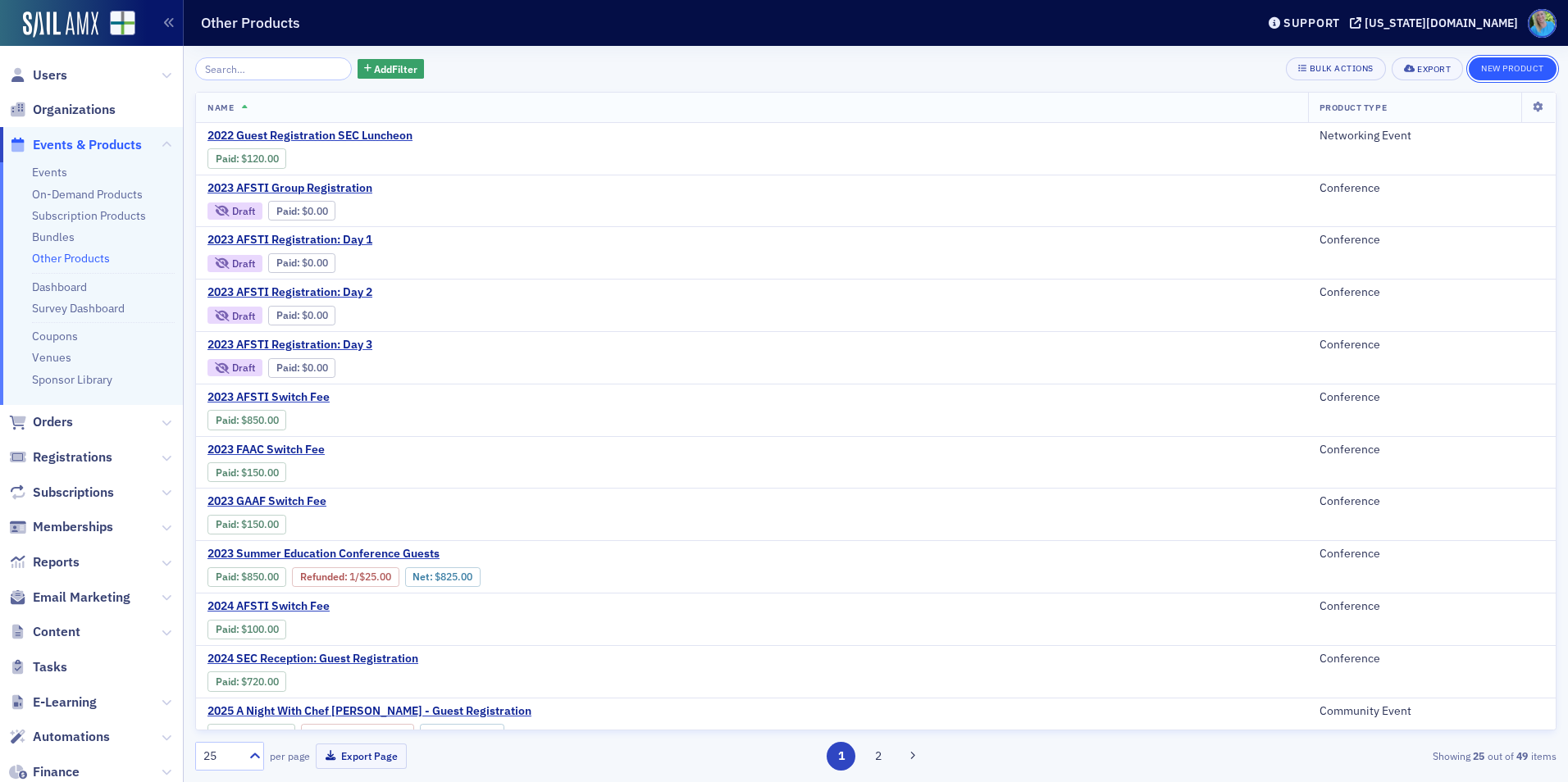
click at [1517, 64] on button "New Product" at bounding box center [1512, 69] width 88 height 23
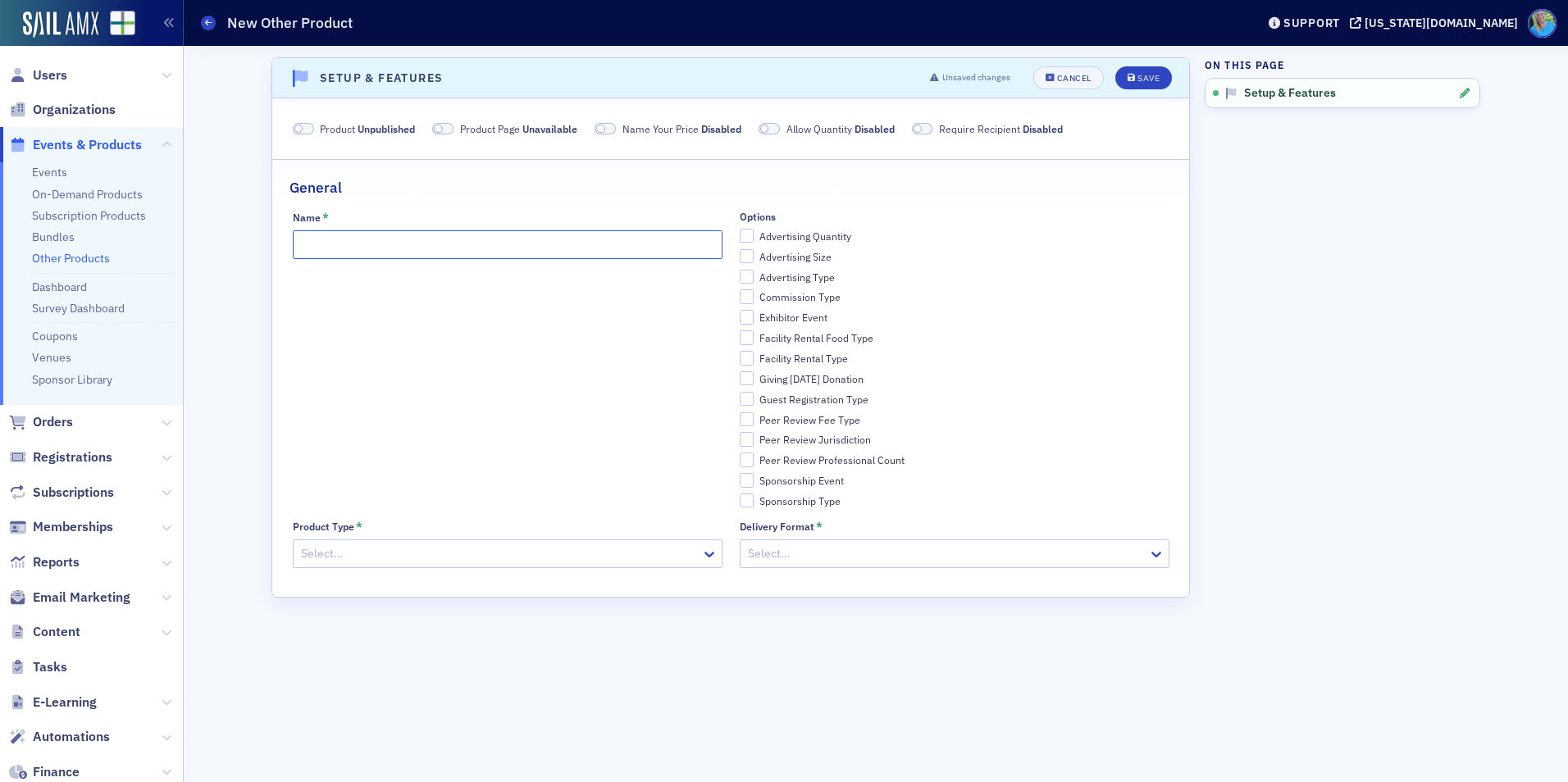
click at [347, 251] on input "Name *" at bounding box center [507, 244] width 429 height 28
type input "W"
type input "Webcast Fee for Other States"
click at [303, 128] on span at bounding box center [303, 129] width 22 height 13
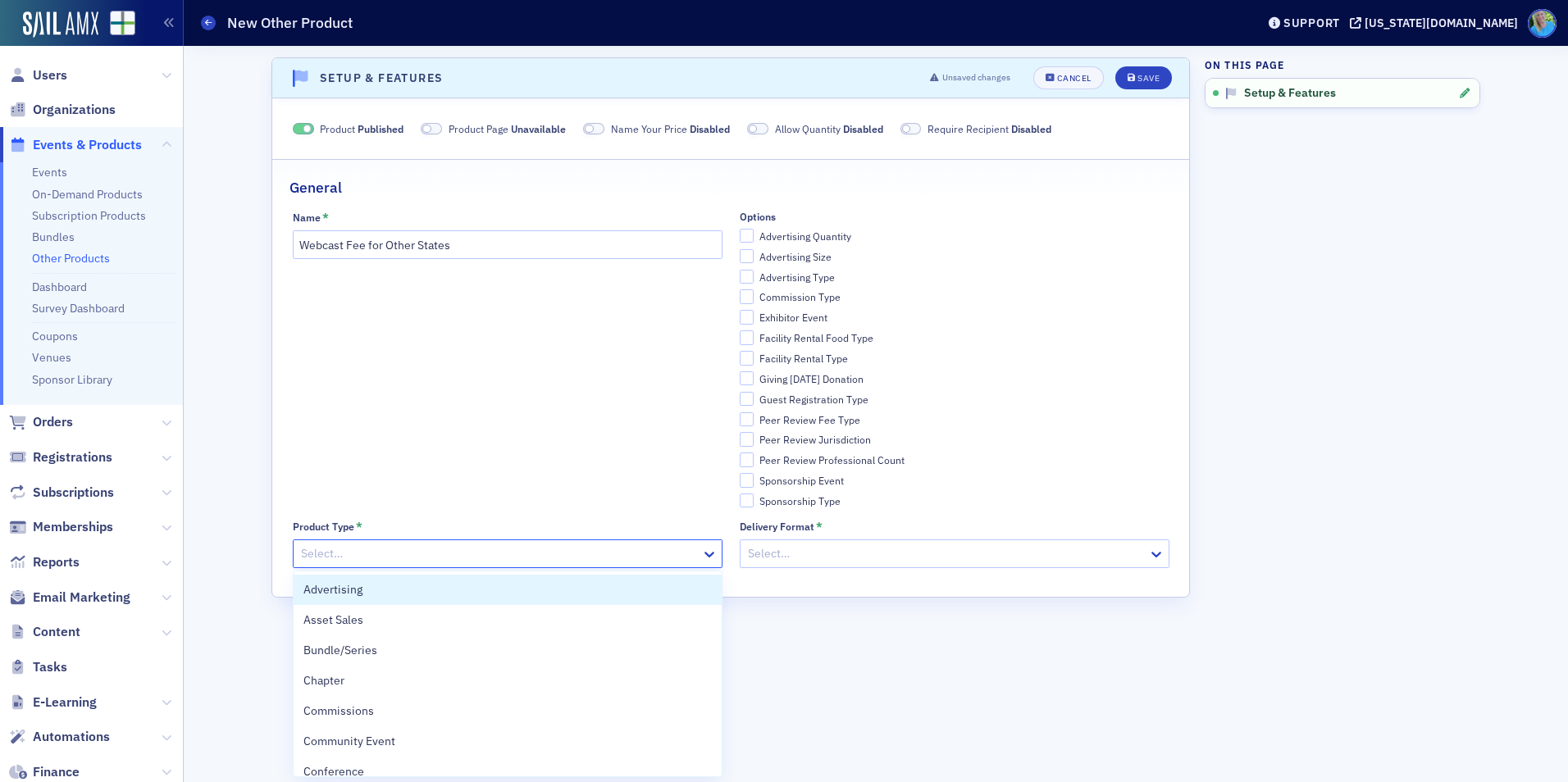
click at [593, 554] on div at bounding box center [499, 554] width 400 height 21
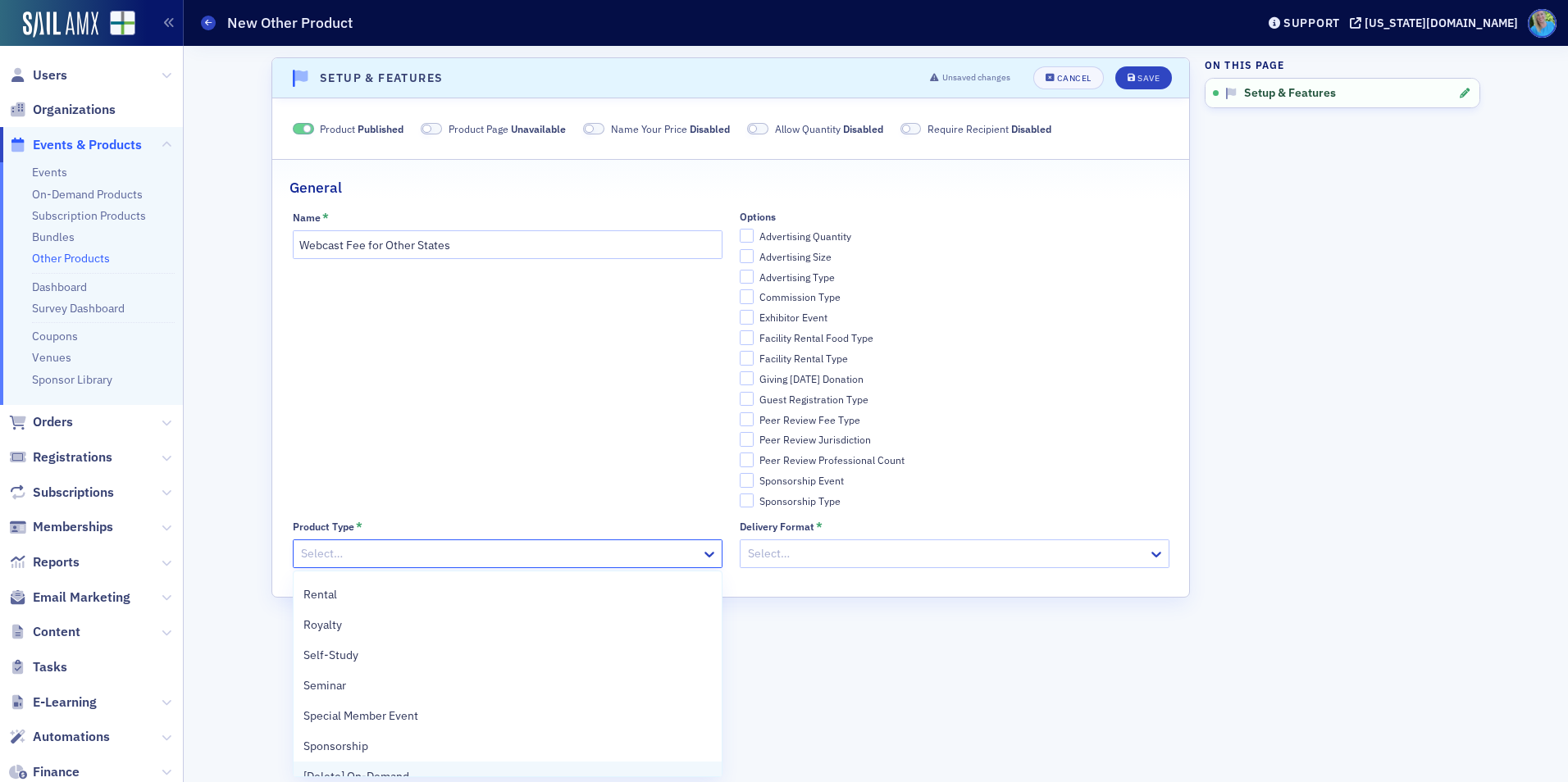
scroll to position [409, 0]
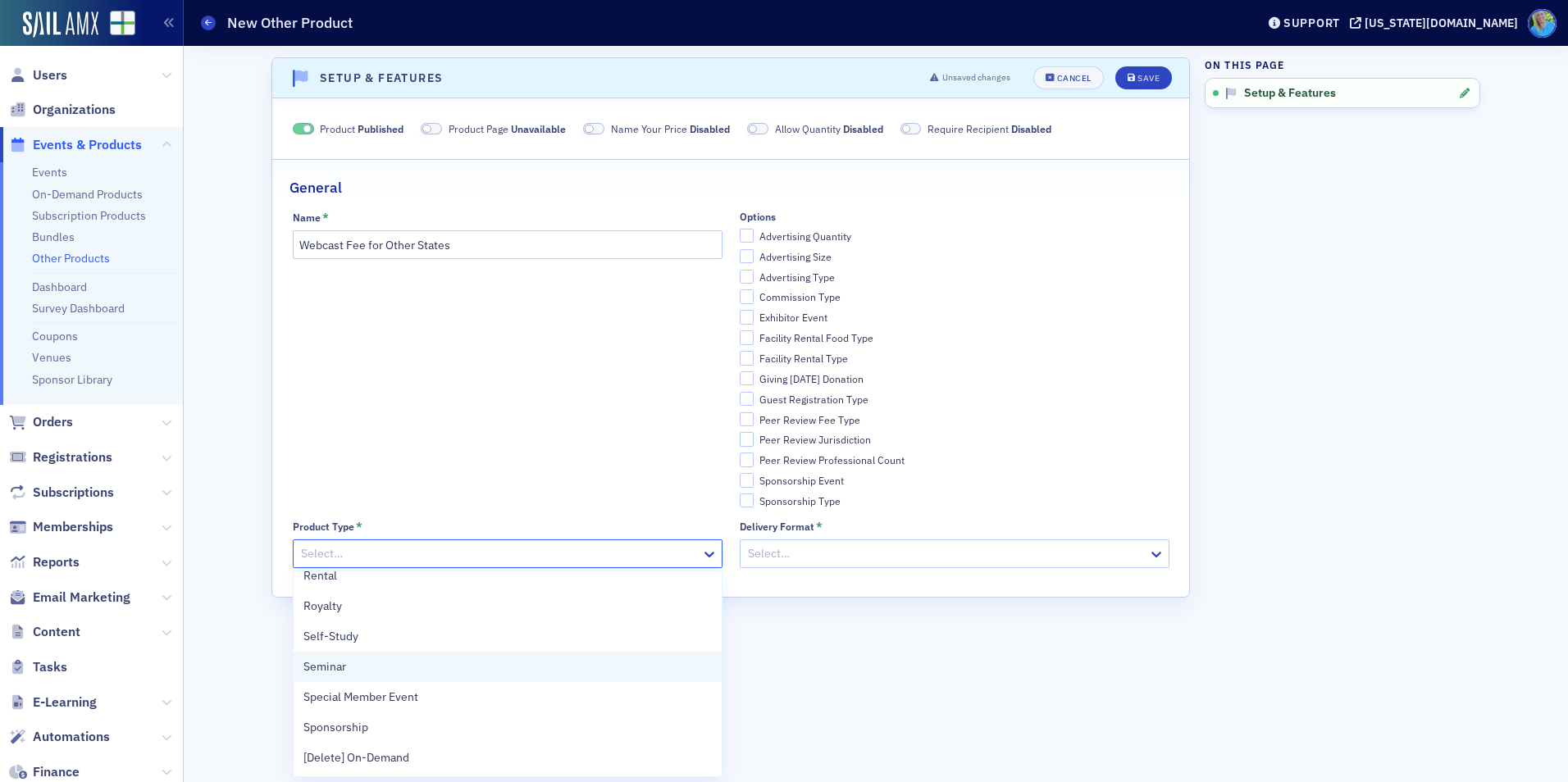
click at [593, 669] on div "Seminar" at bounding box center [508, 667] width 408 height 18
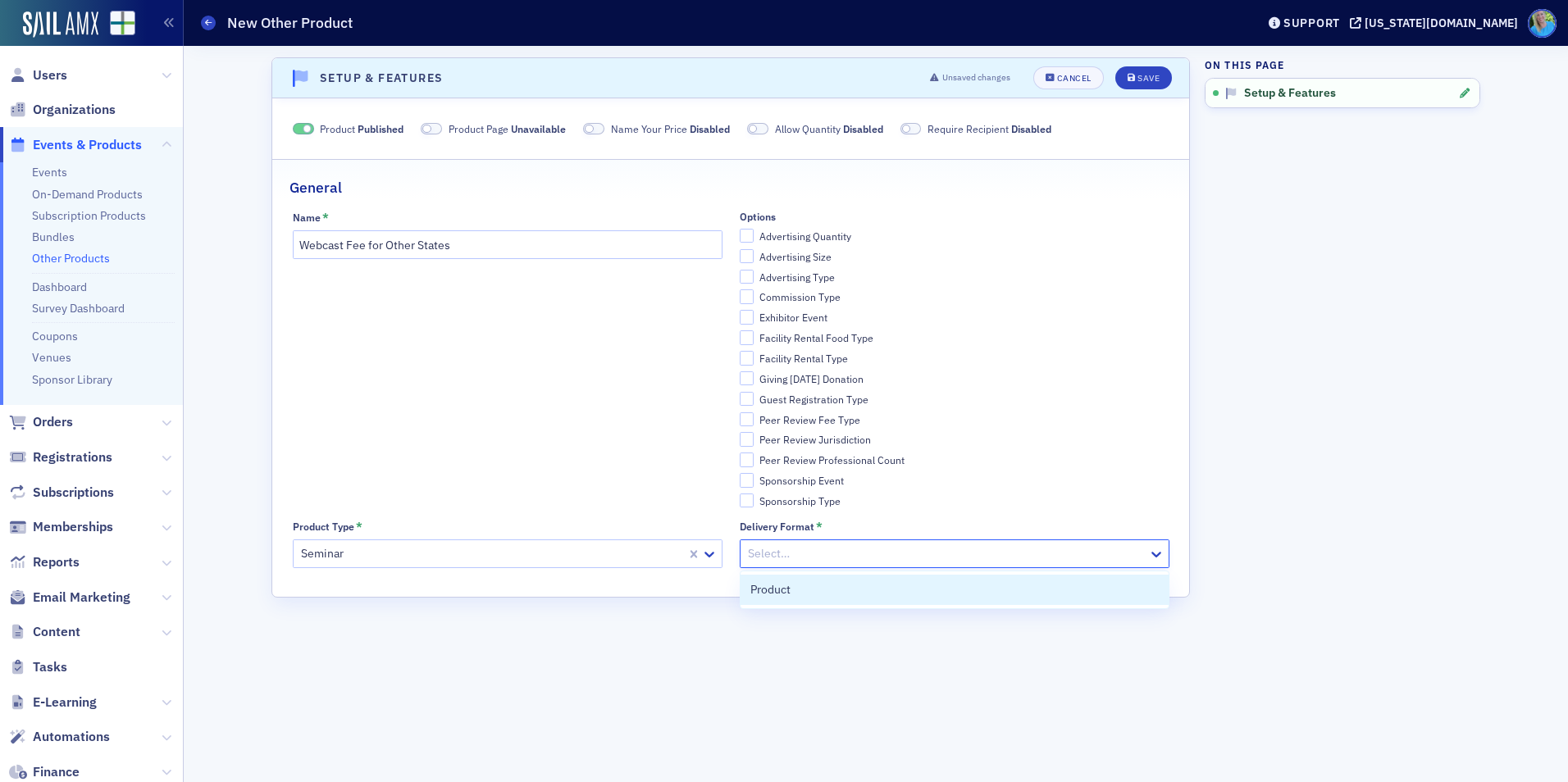
click at [790, 554] on div at bounding box center [946, 554] width 400 height 21
click at [789, 586] on span "Product" at bounding box center [770, 589] width 40 height 18
click at [1135, 80] on icon "submit" at bounding box center [1132, 78] width 8 height 9
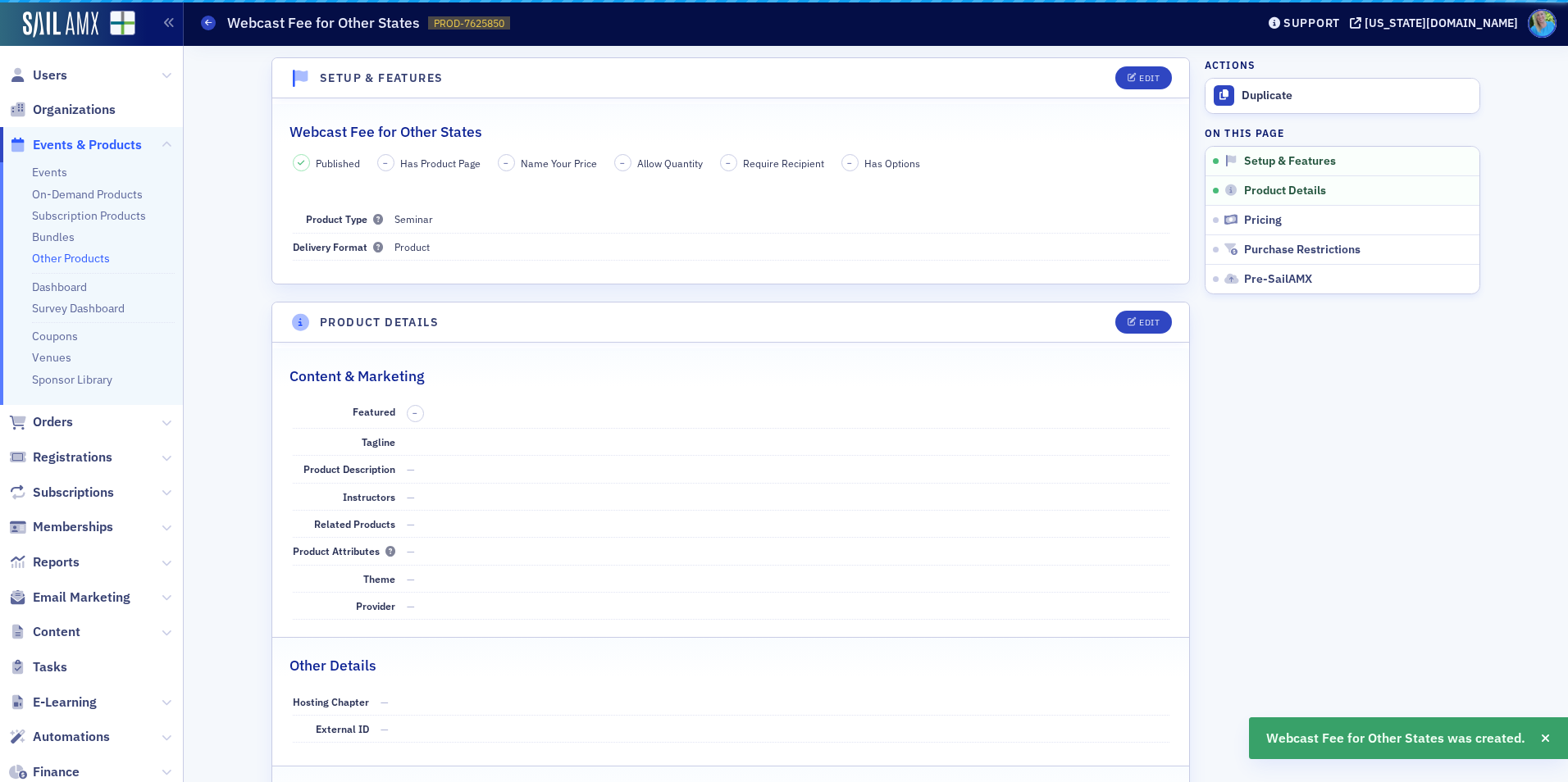
scroll to position [3, 0]
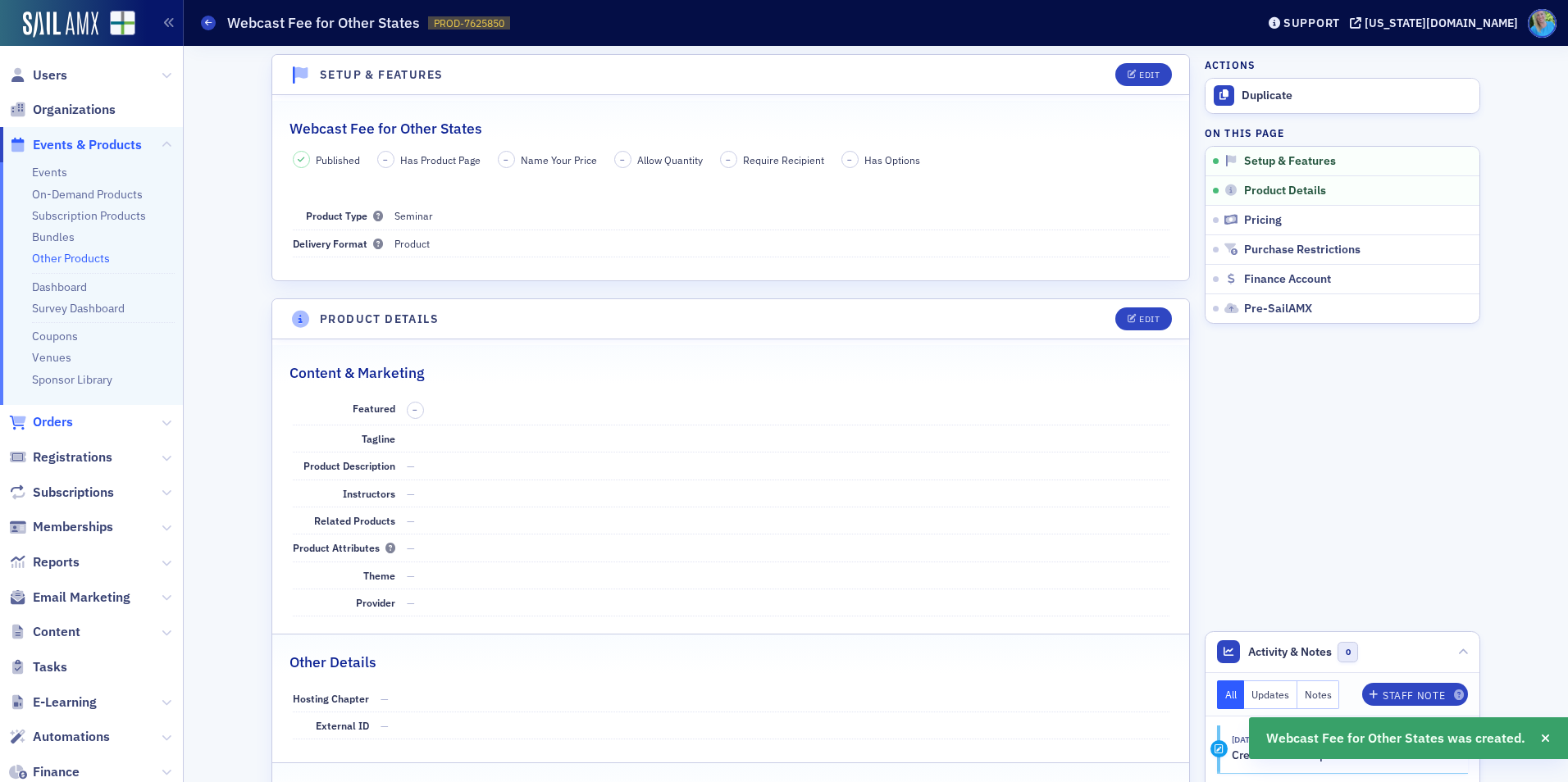
click at [60, 415] on span "Orders" at bounding box center [53, 423] width 40 height 18
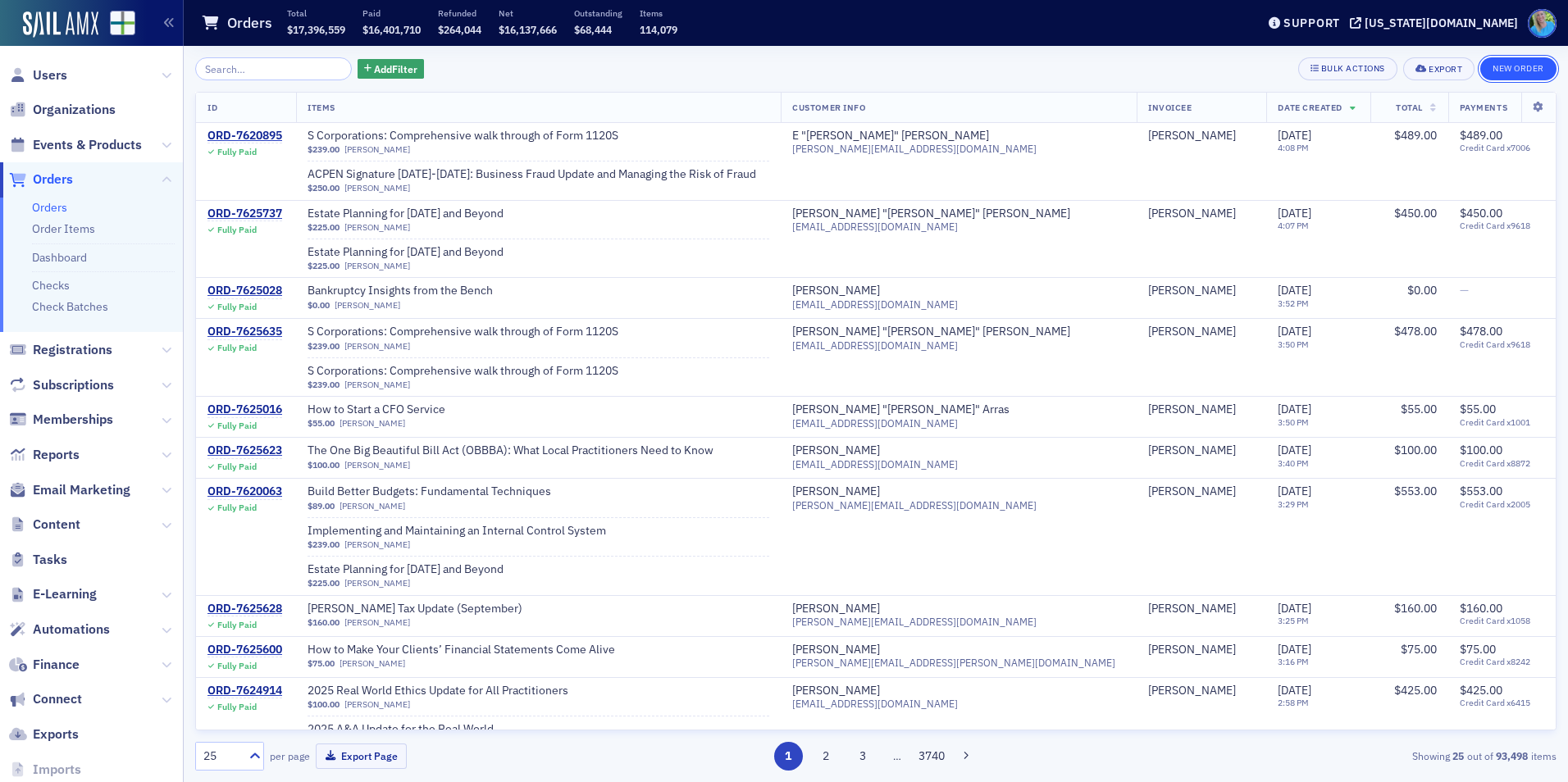
click at [1509, 71] on button "New Order" at bounding box center [1517, 69] width 76 height 23
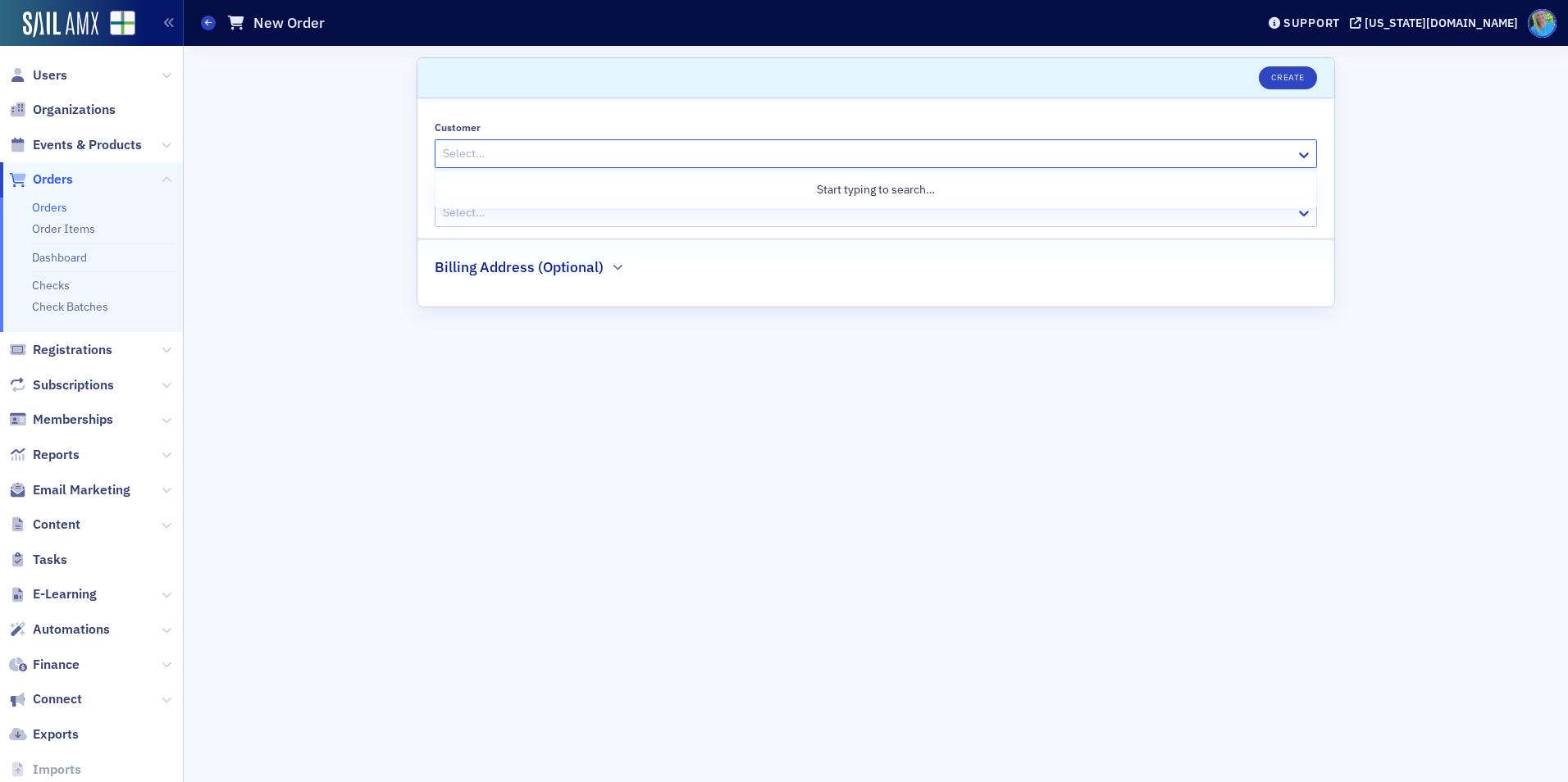
click at [500, 150] on div at bounding box center [867, 153] width 853 height 21
type input "ellen vau"
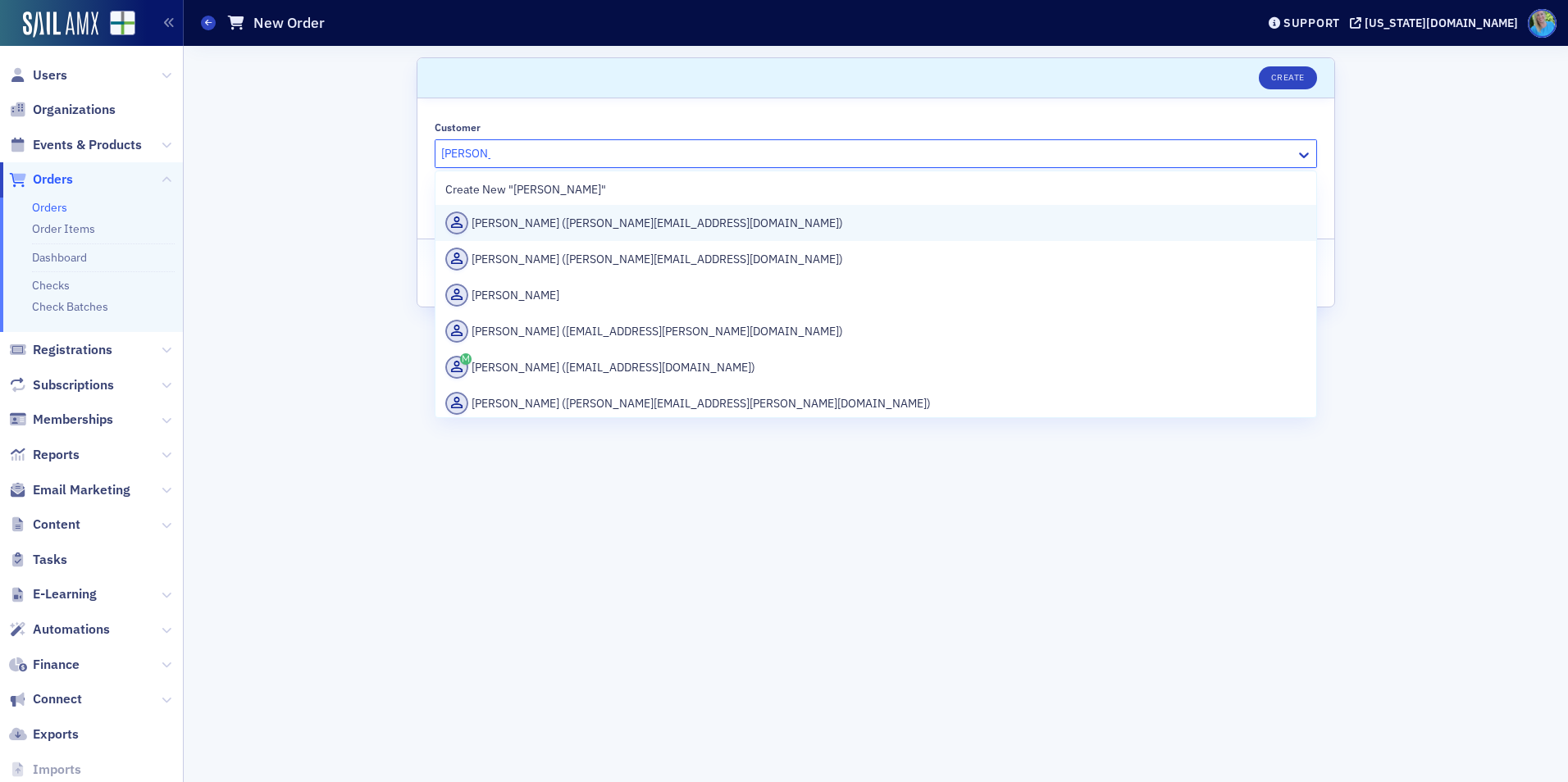
click at [524, 215] on div "Ellen Vaughn (evaughn@ms-cpa.org)" at bounding box center [875, 223] width 861 height 23
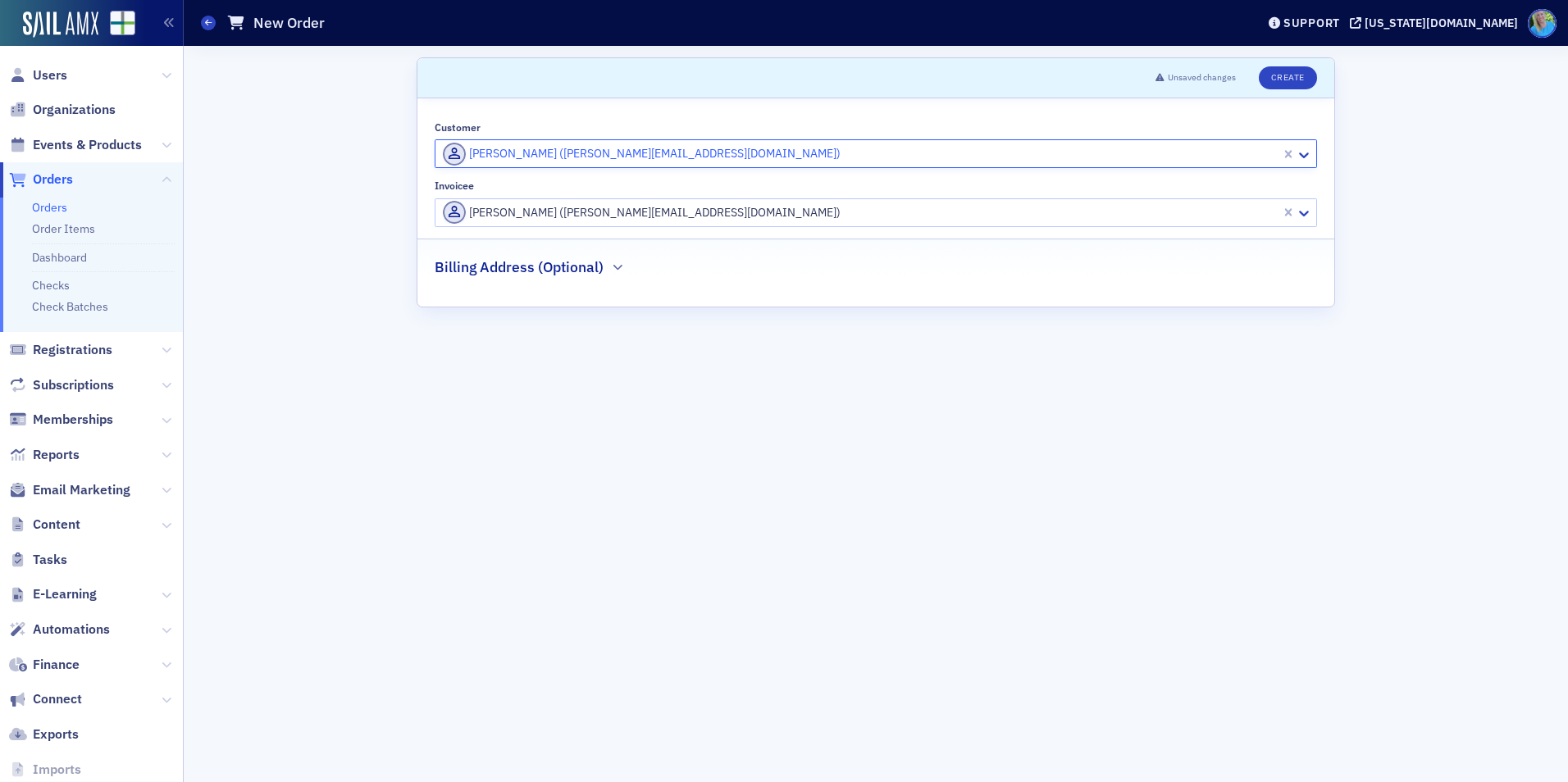
click at [1308, 61] on header "Unsaved changes Create" at bounding box center [876, 78] width 917 height 40
click at [1308, 66] on header "Unsaved changes Create" at bounding box center [876, 78] width 917 height 40
click at [1307, 68] on button "Create" at bounding box center [1288, 78] width 58 height 23
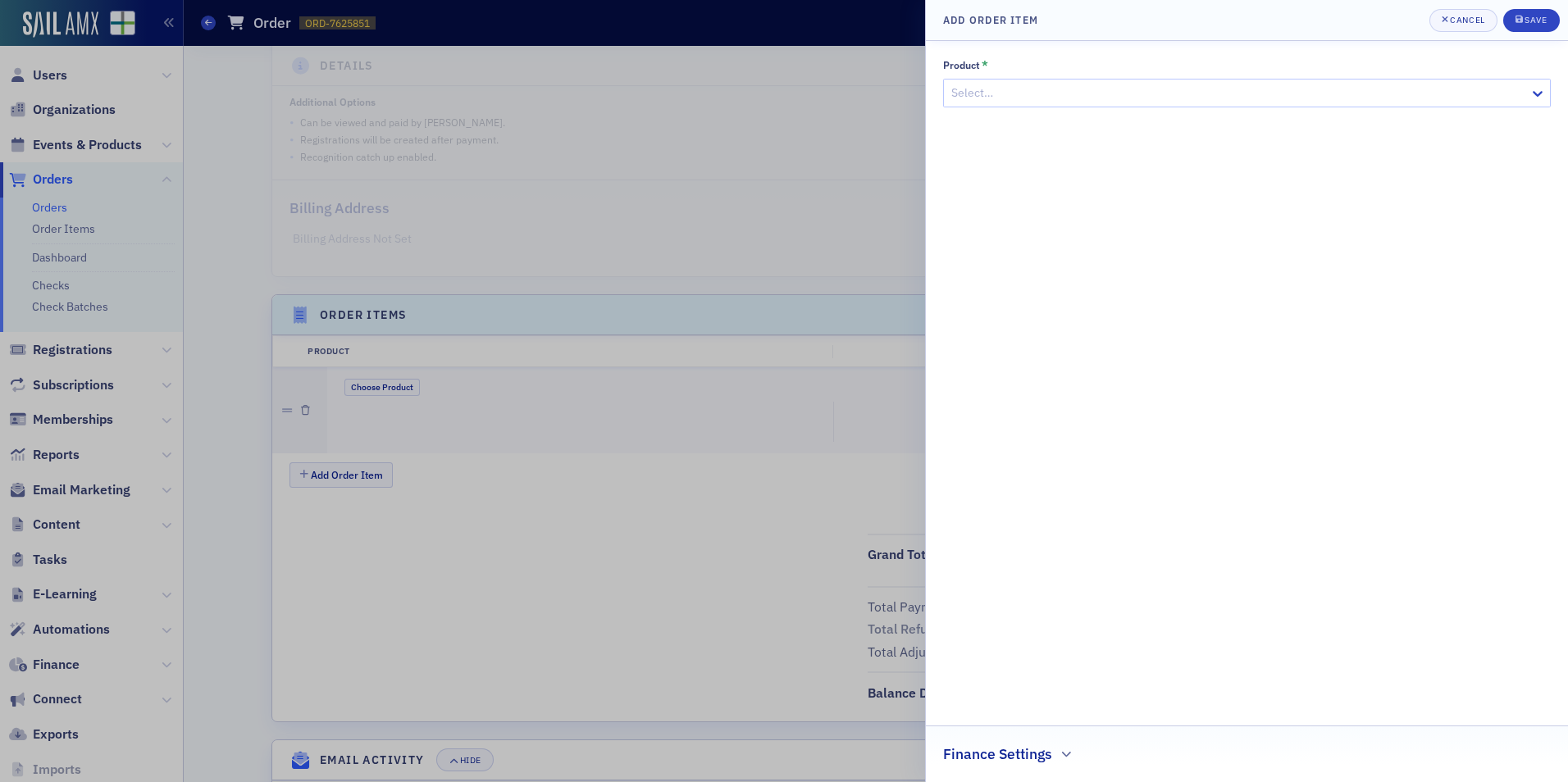
scroll to position [315, 0]
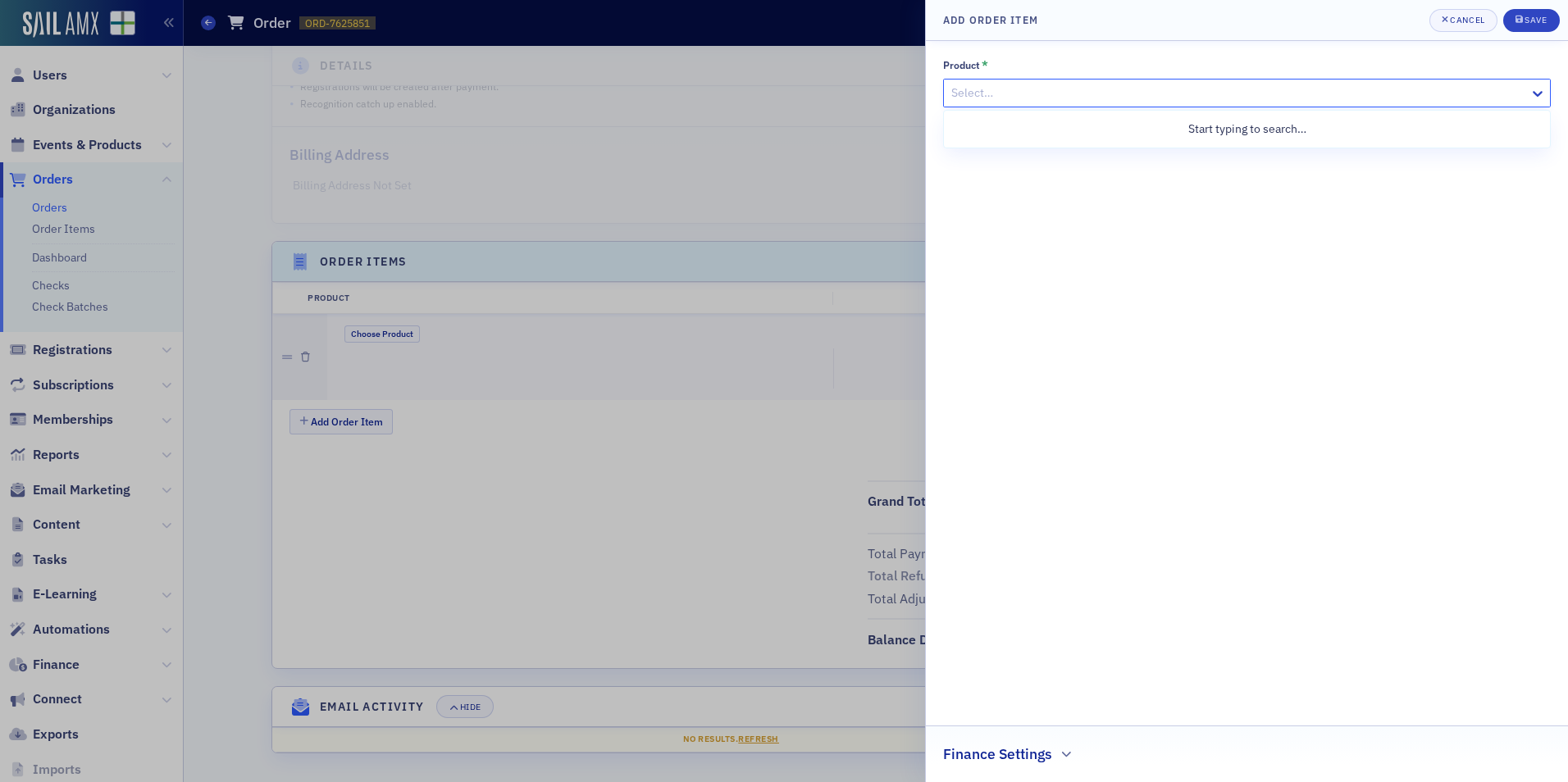
click at [1019, 84] on div at bounding box center [1238, 93] width 578 height 21
type input "Webcast"
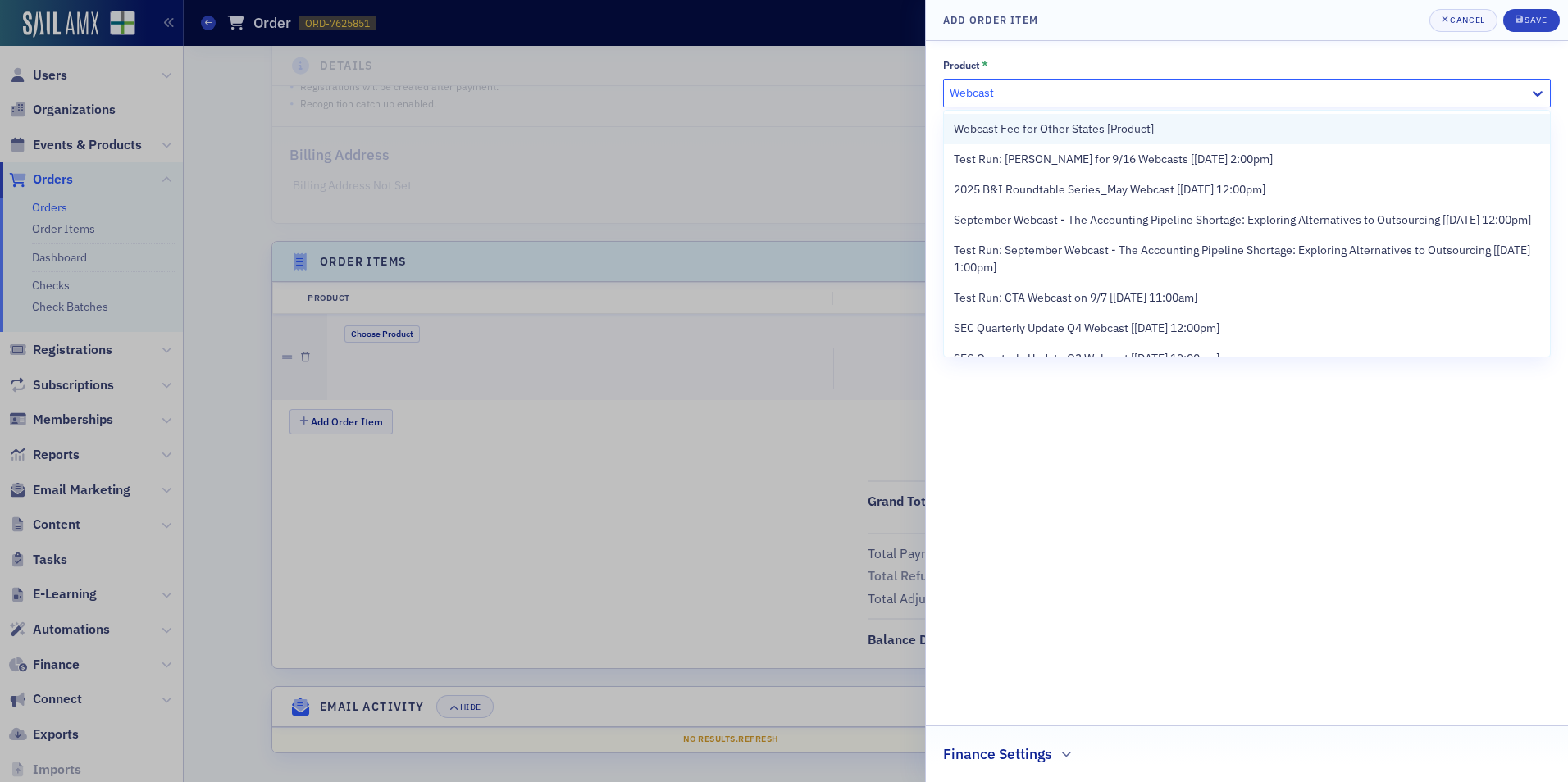
click at [1030, 137] on span "Webcast Fee for Other States [Product]" at bounding box center [1054, 129] width 200 height 18
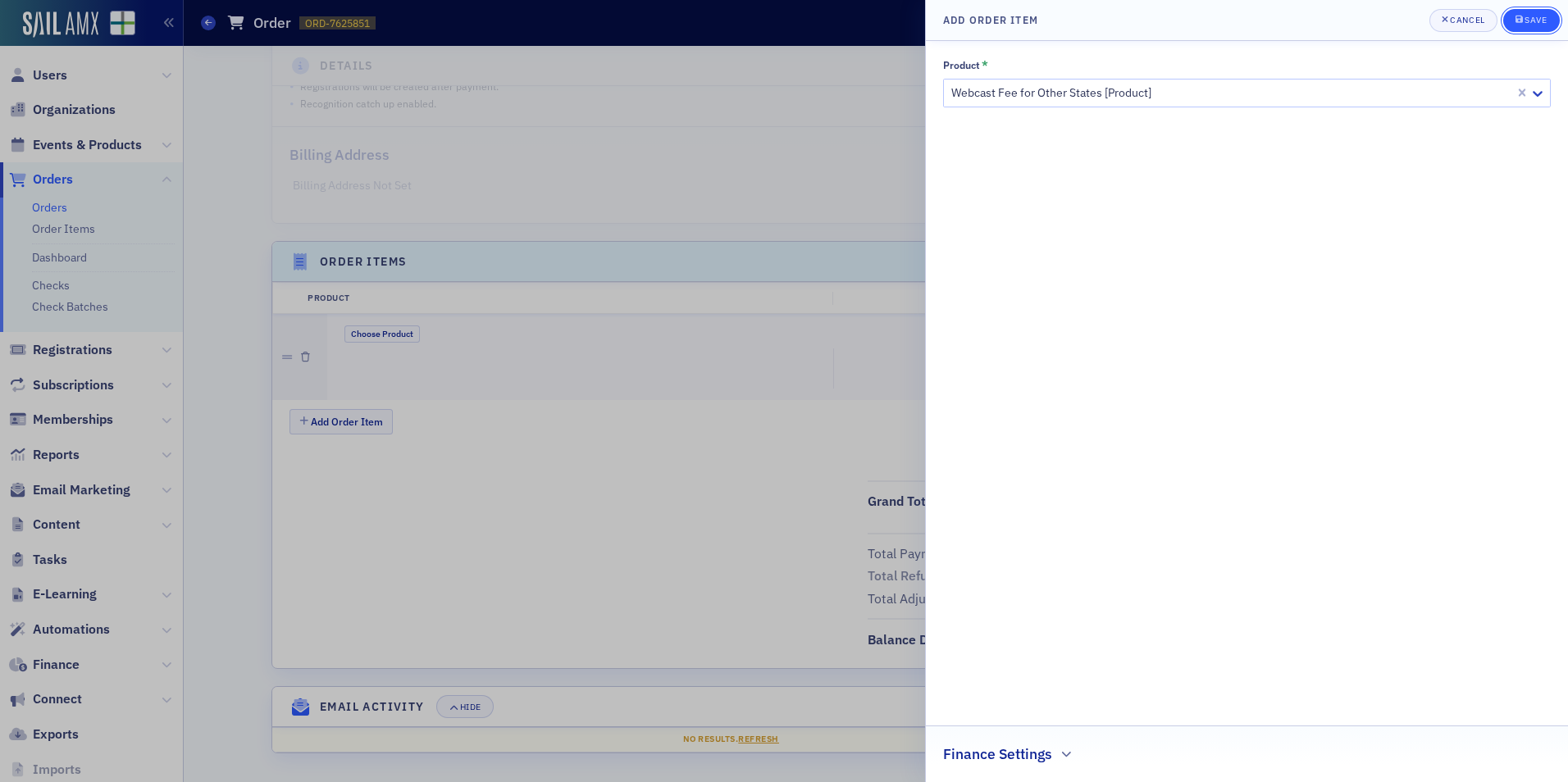
click at [1520, 23] on icon "submit" at bounding box center [1519, 19] width 8 height 8
click at [1469, 24] on div "Cancel" at bounding box center [1466, 20] width 34 height 9
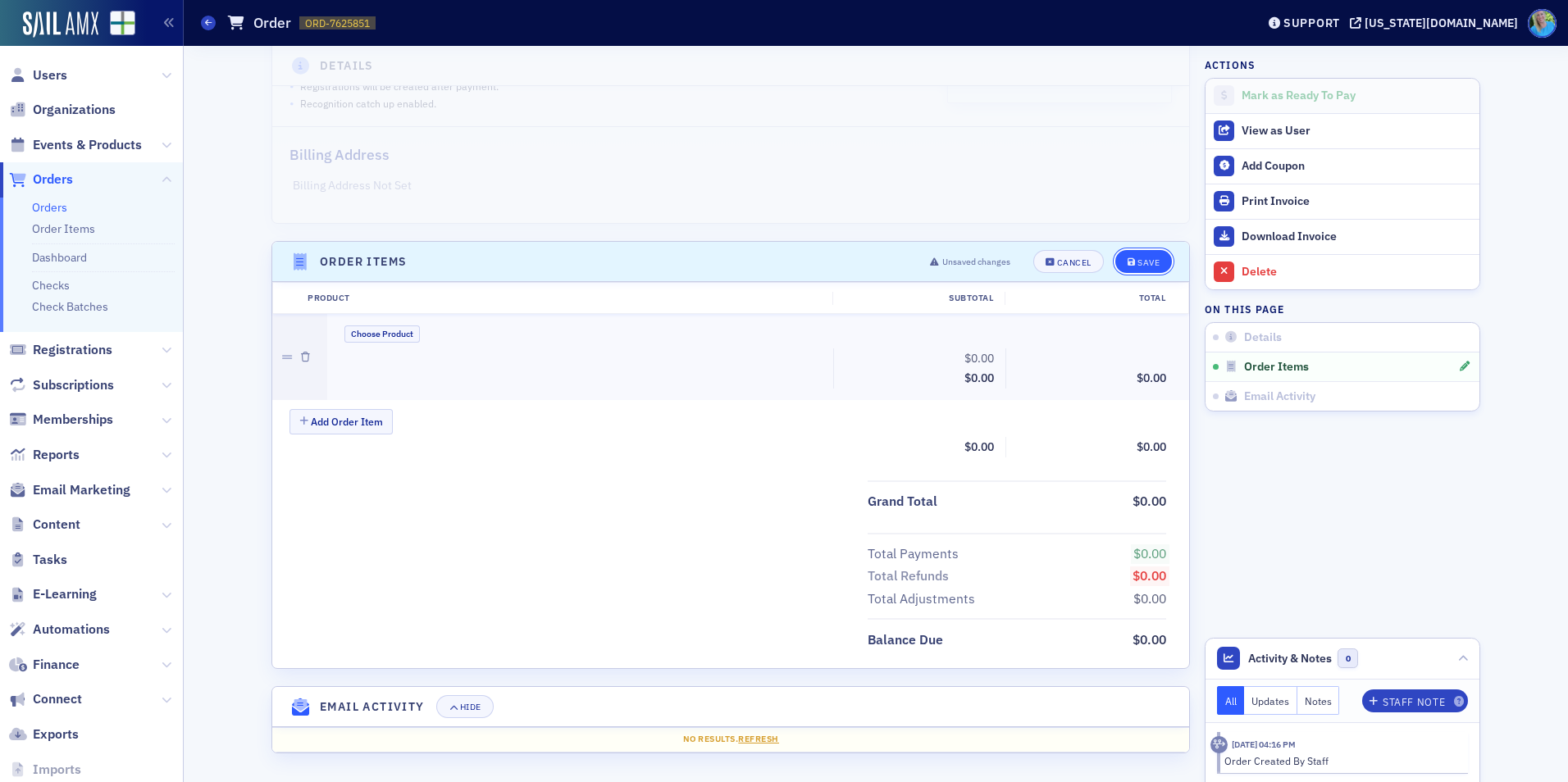
click at [1146, 258] on div "Save" at bounding box center [1148, 263] width 23 height 9
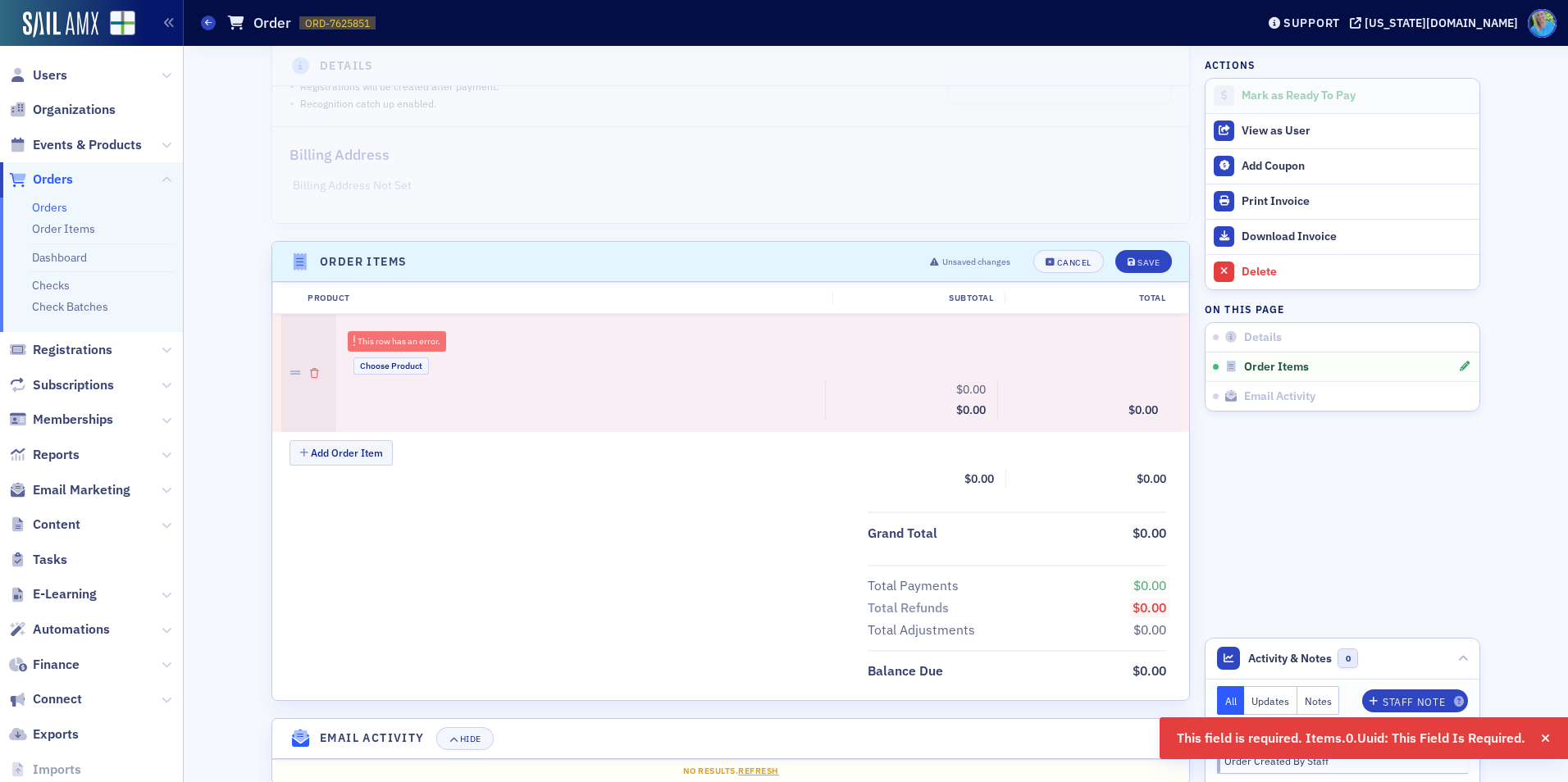
click at [310, 373] on icon "button" at bounding box center [314, 374] width 9 height 10
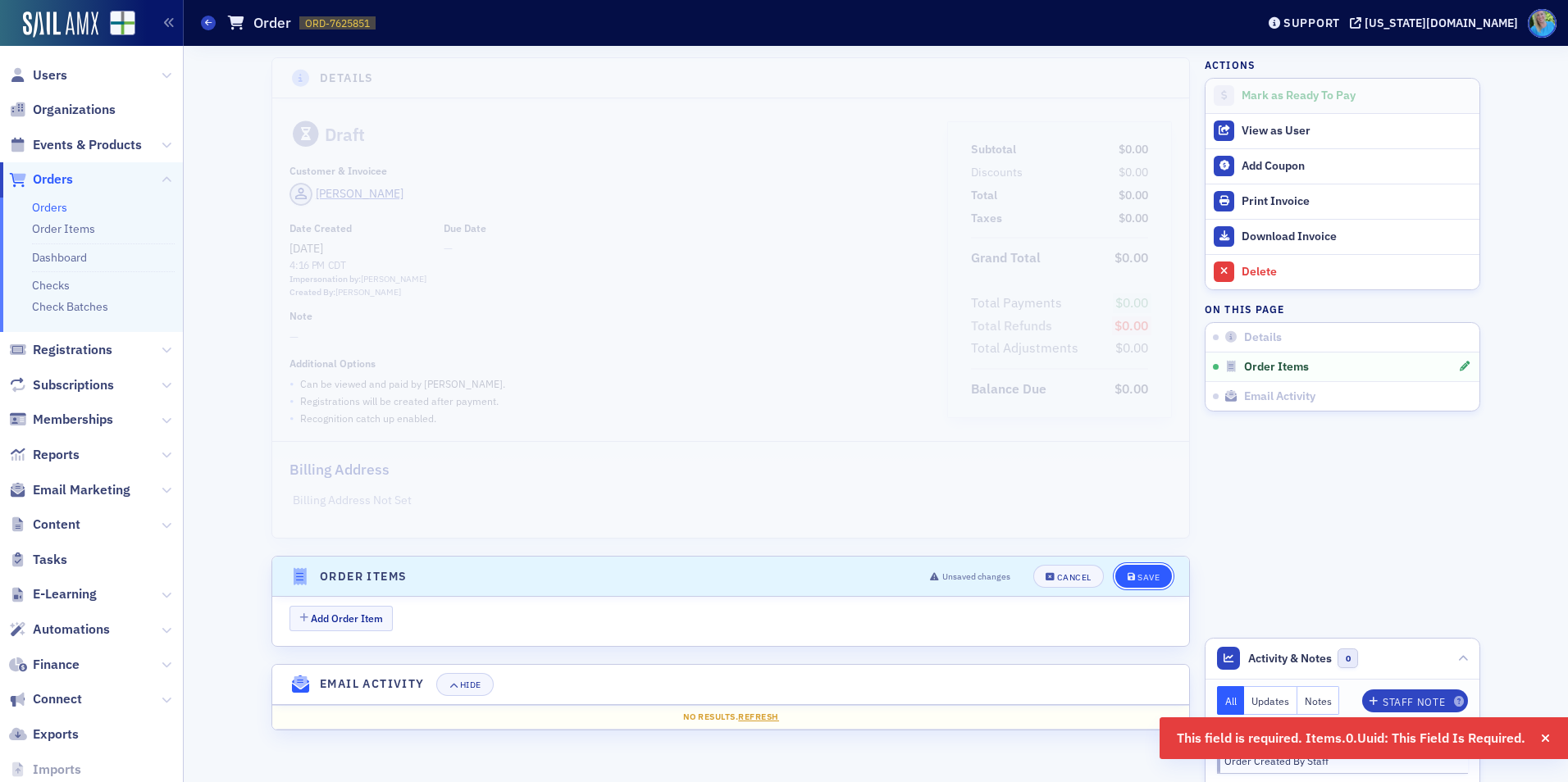
click at [1137, 579] on div "Save" at bounding box center [1148, 578] width 23 height 9
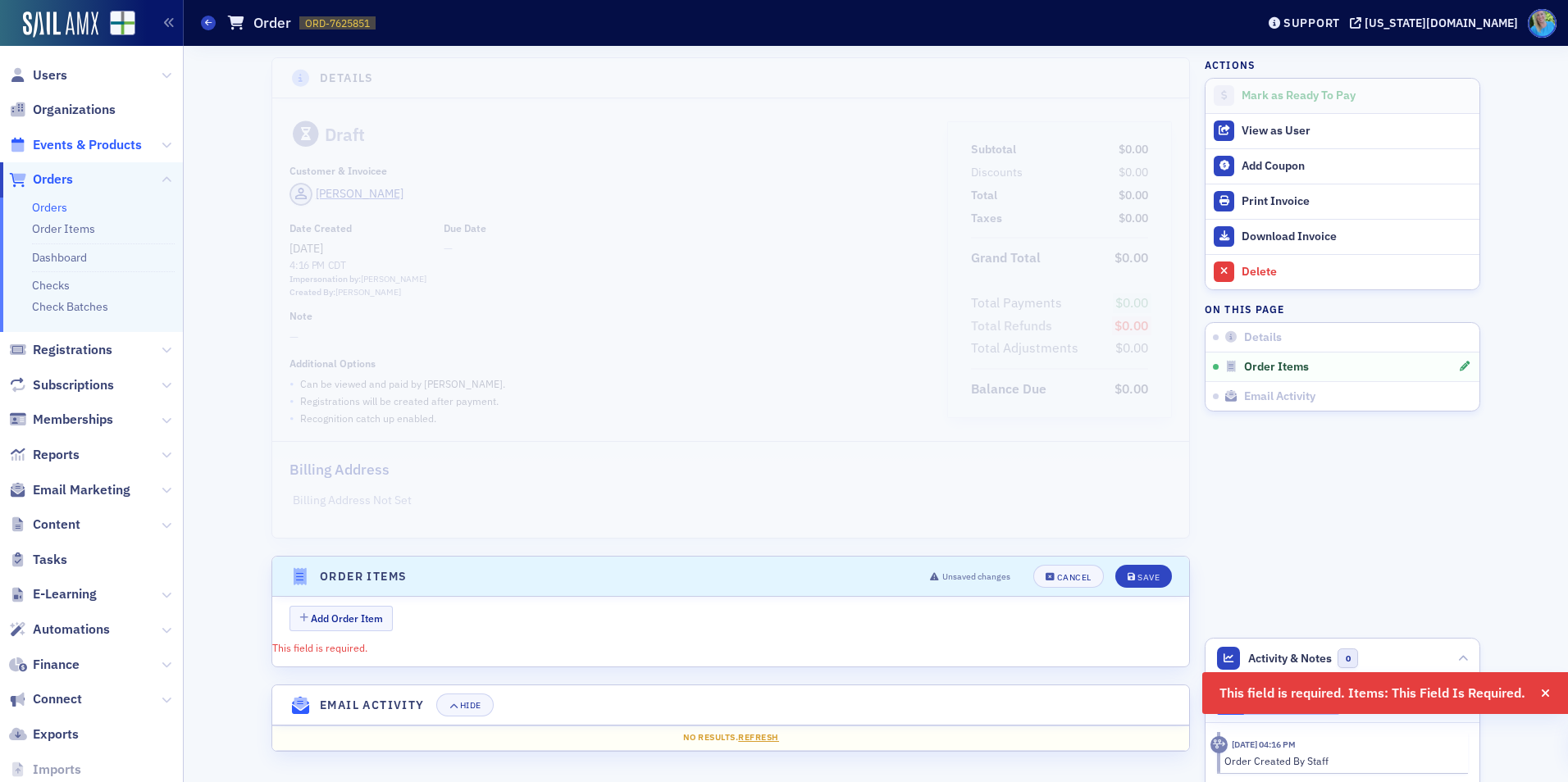
click at [91, 143] on span "Events & Products" at bounding box center [87, 145] width 109 height 18
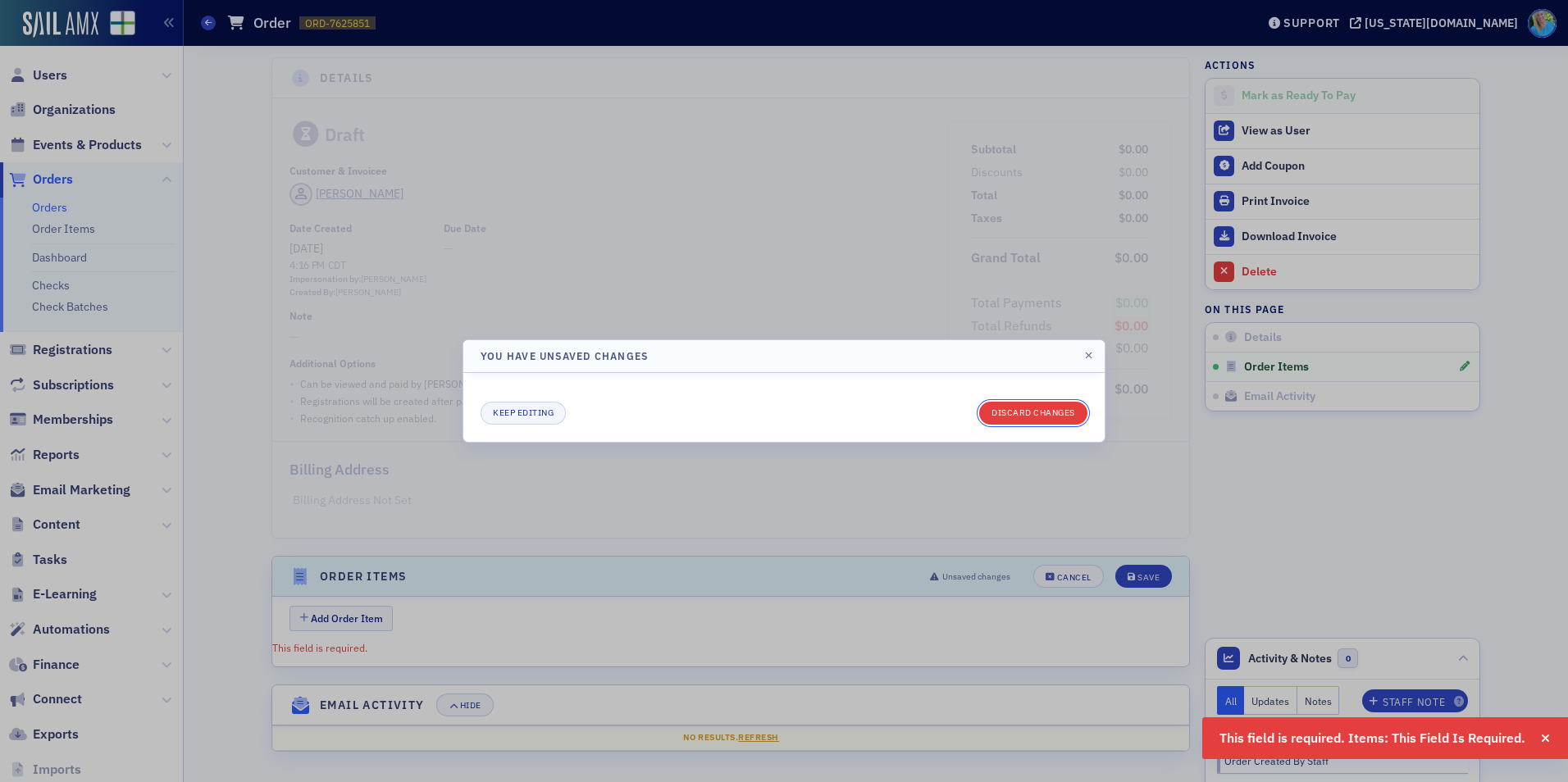
click at [1003, 412] on button "Discard changes" at bounding box center [1033, 414] width 108 height 23
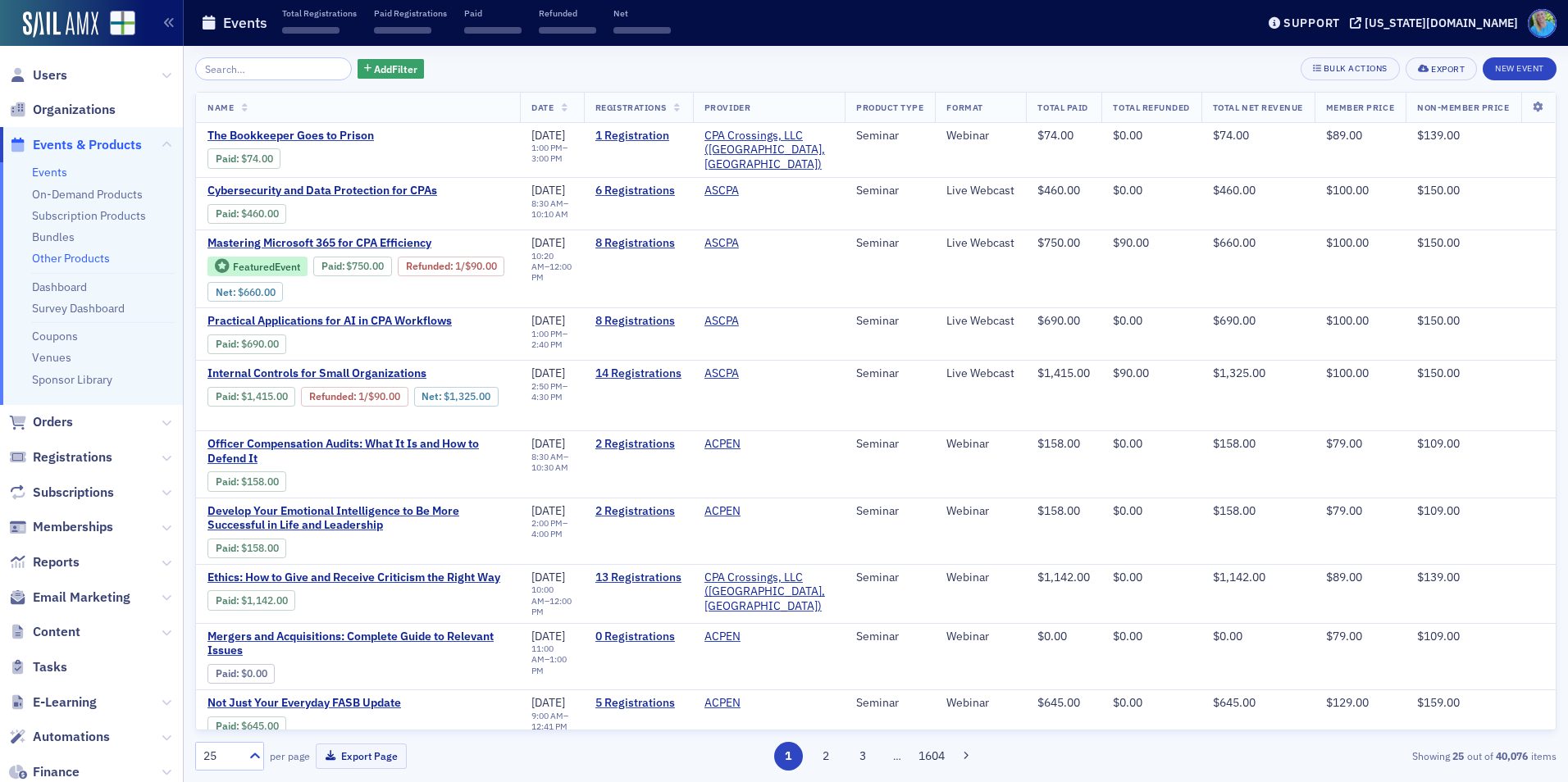
click at [81, 261] on link "Other Products" at bounding box center [70, 258] width 78 height 15
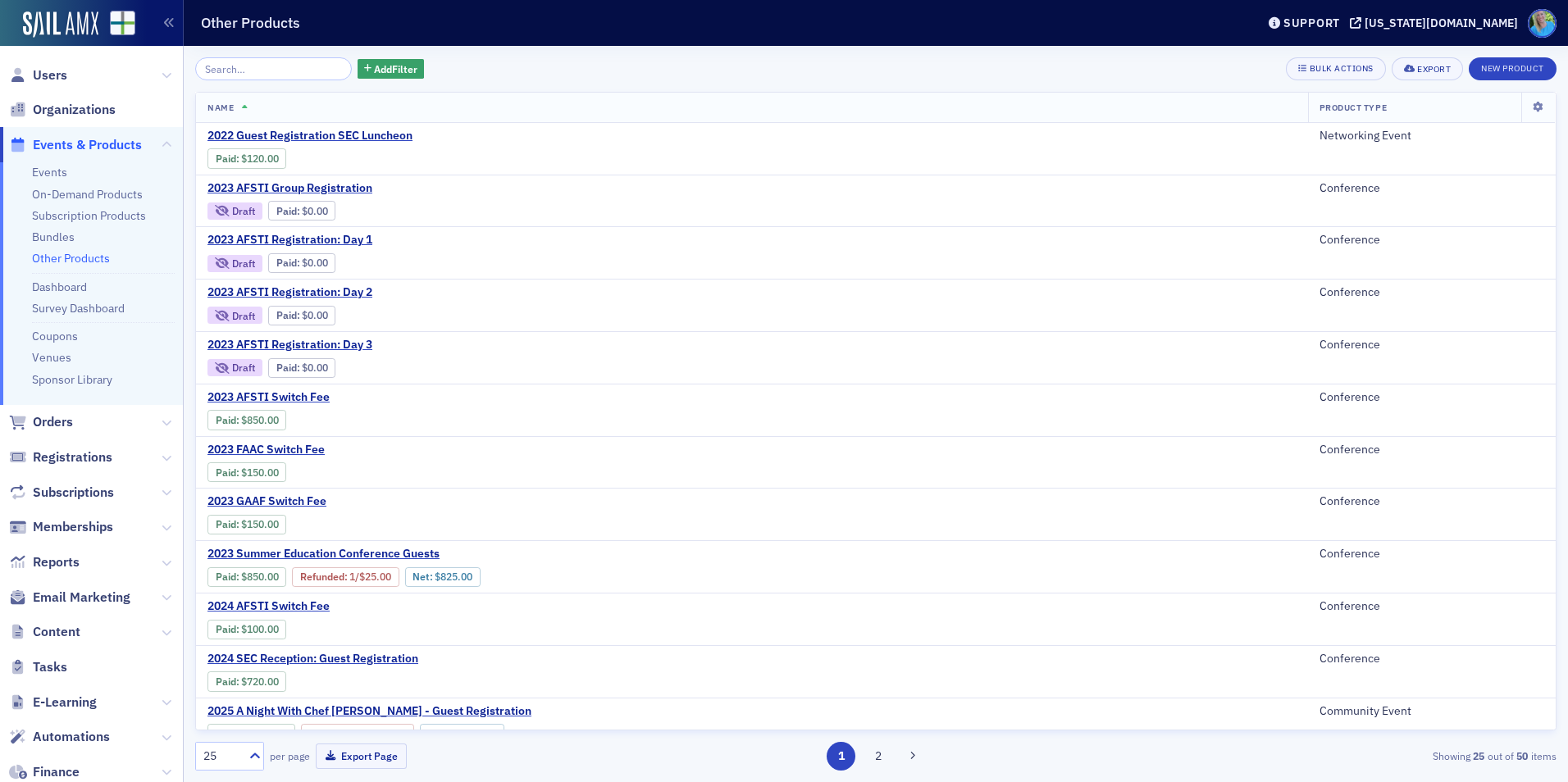
click at [263, 72] on input "search" at bounding box center [273, 69] width 157 height 23
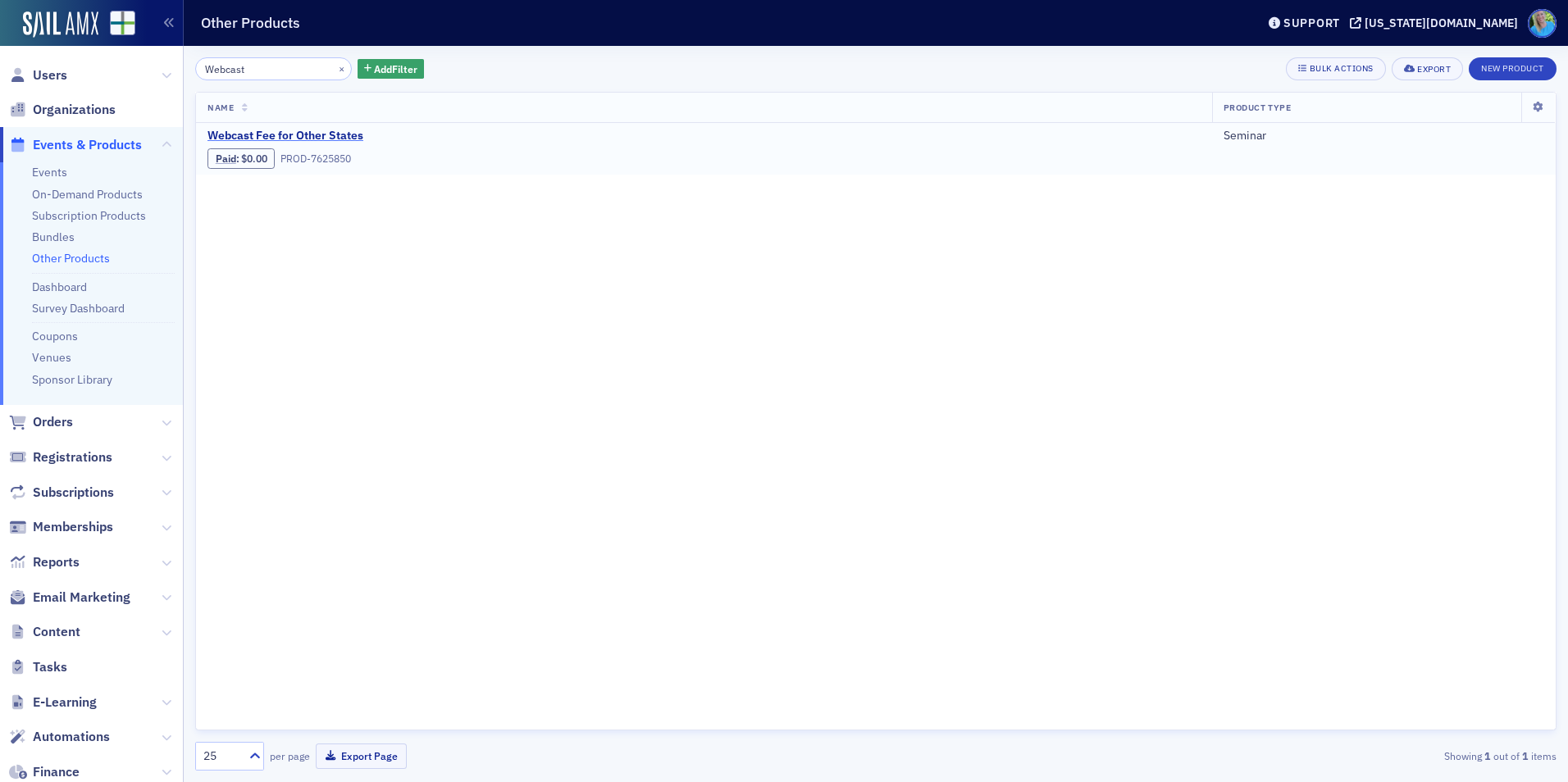
type input "Webcast"
click at [253, 140] on span "Webcast Fee for Other States" at bounding box center [345, 136] width 276 height 15
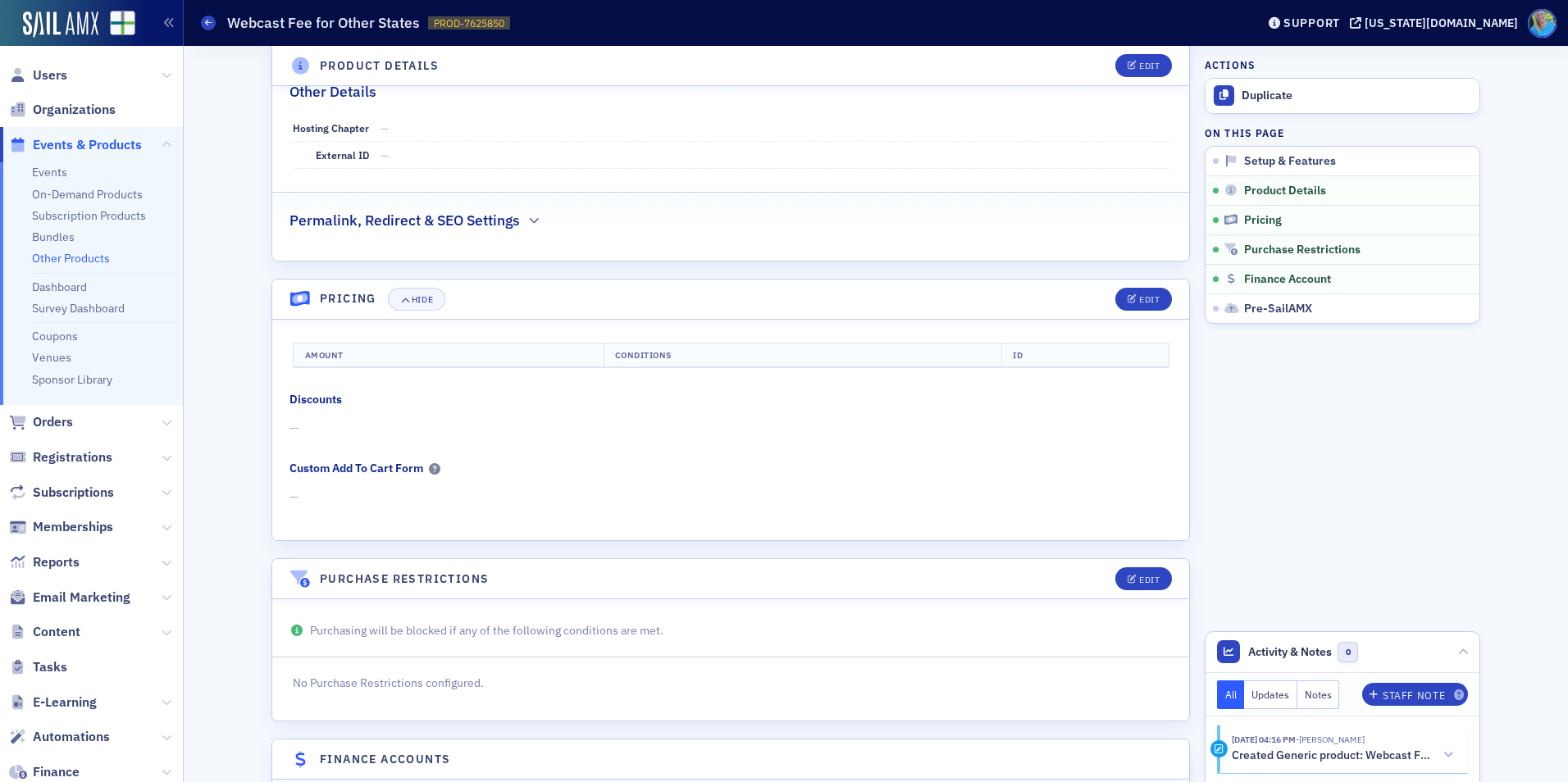
scroll to position [738, 0]
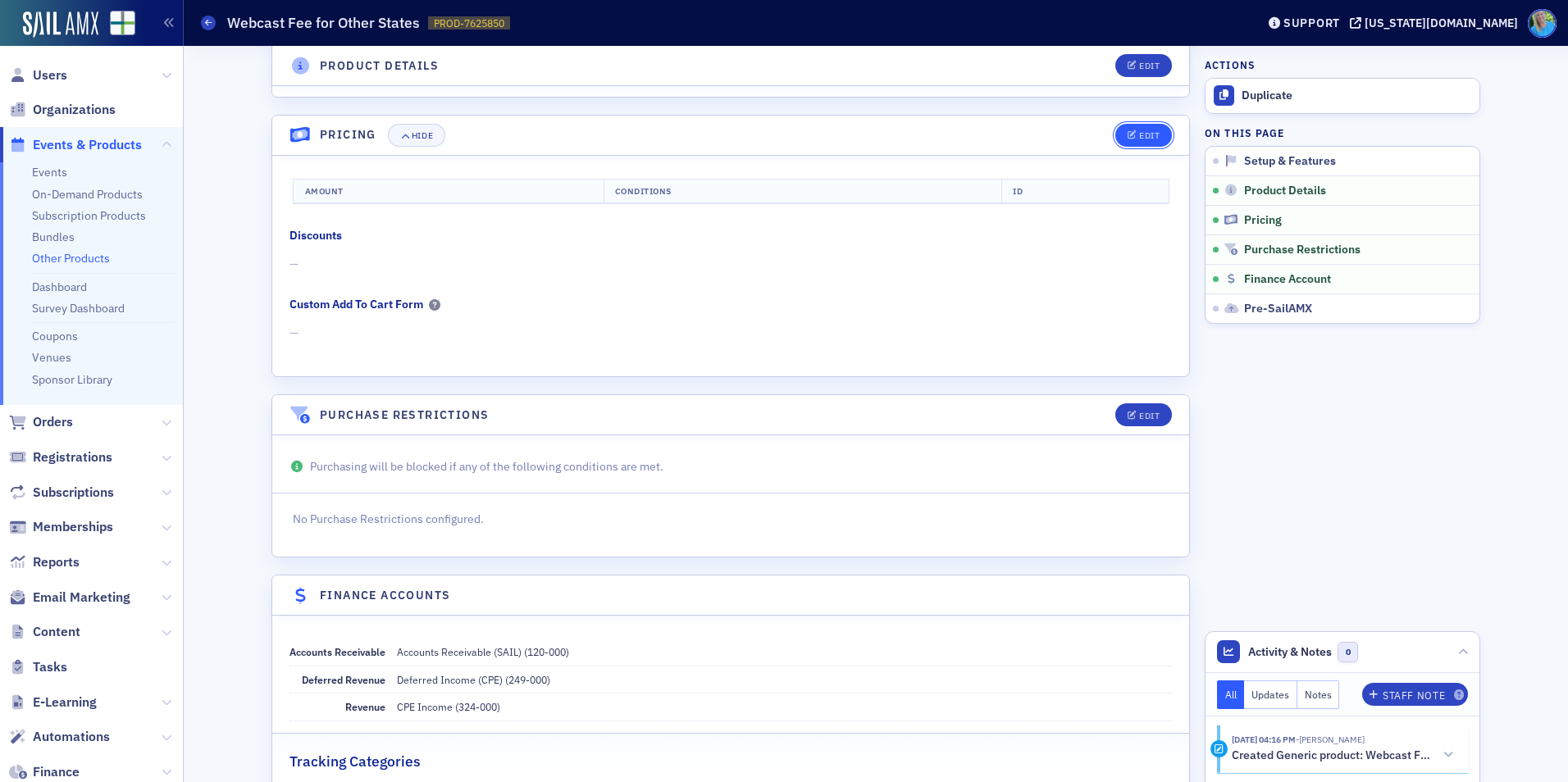
click at [1147, 140] on div "Edit" at bounding box center [1149, 135] width 21 height 9
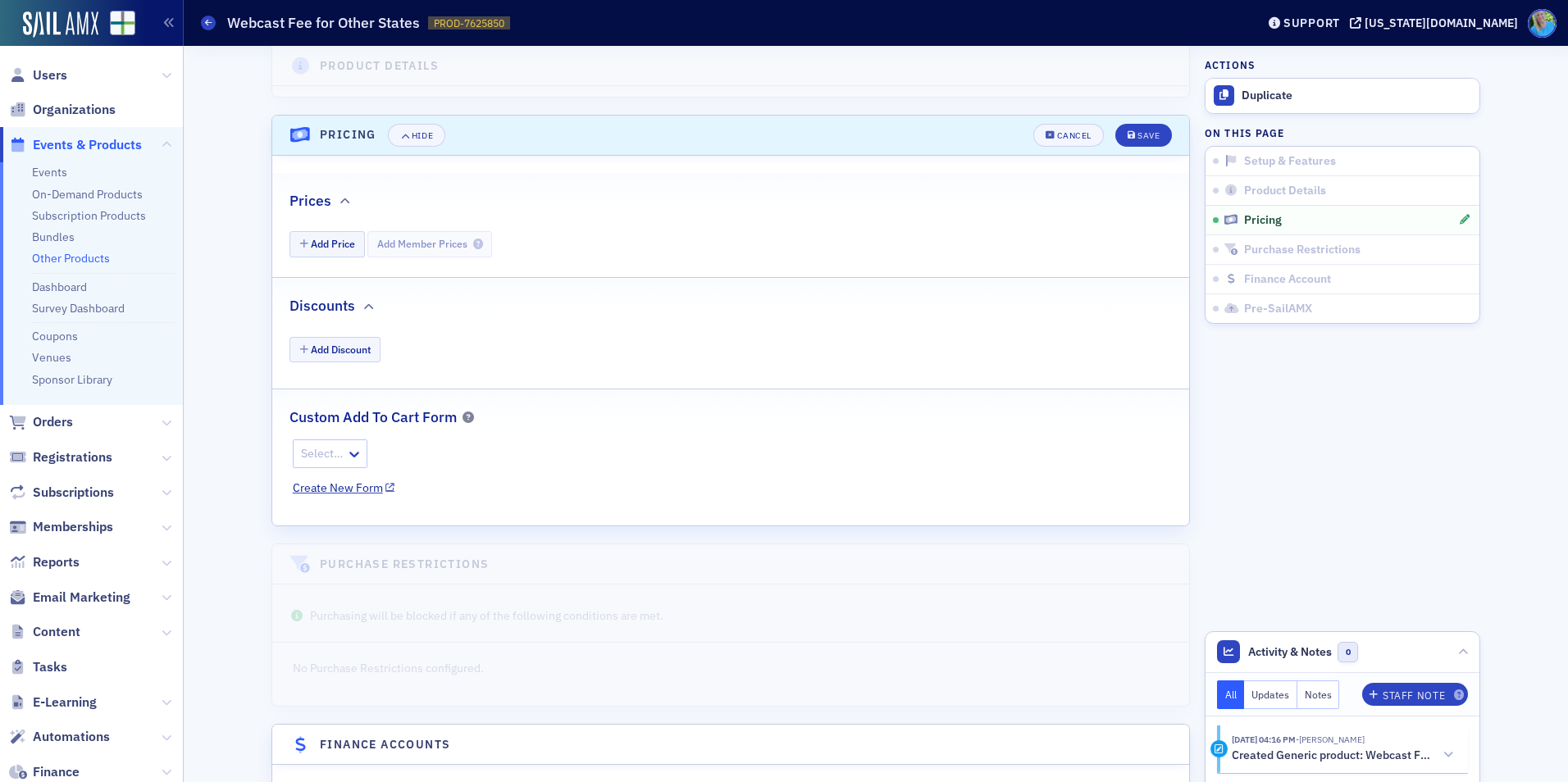
scroll to position [799, 0]
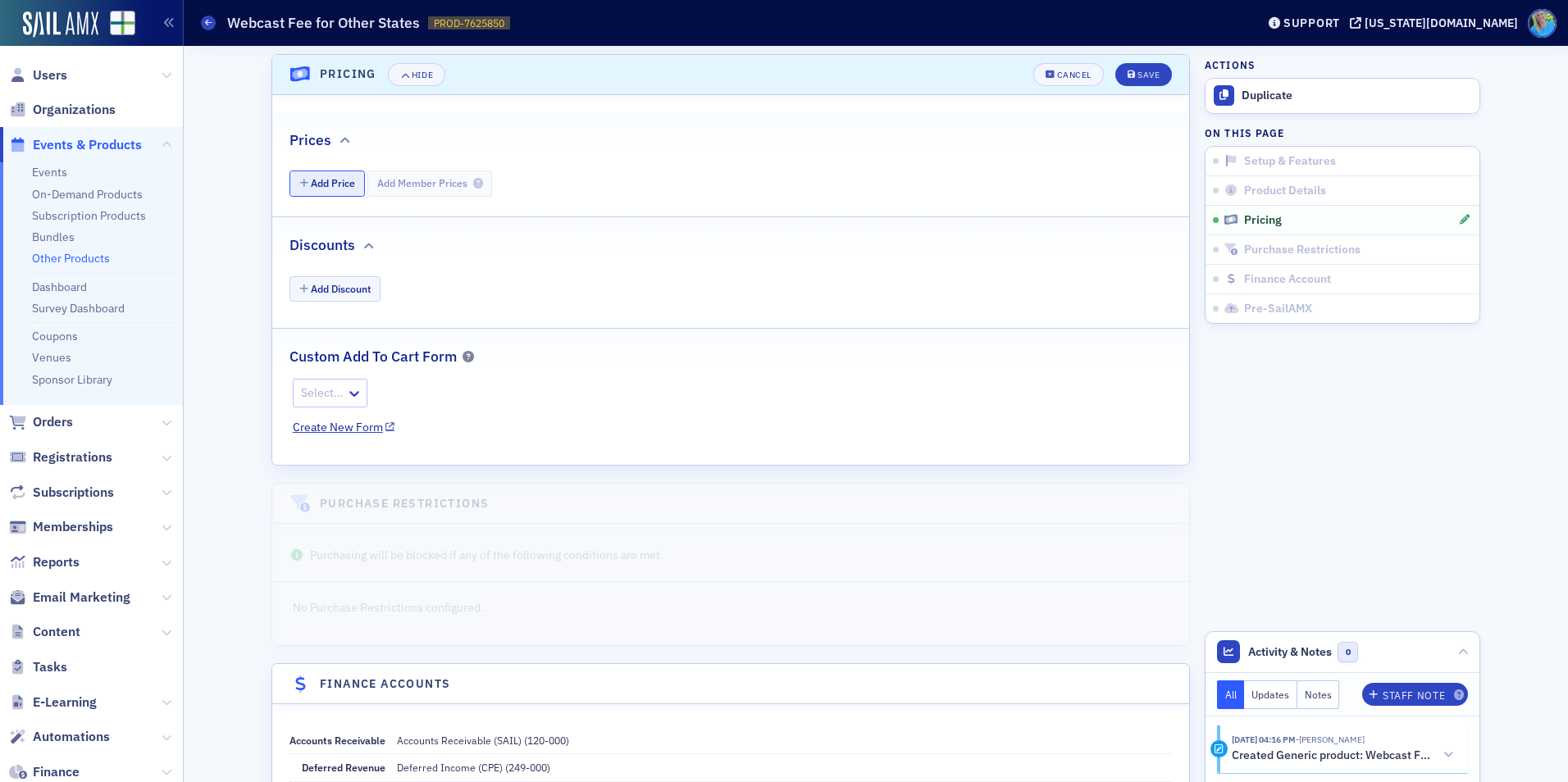
click at [345, 189] on button "Add Price" at bounding box center [327, 183] width 75 height 25
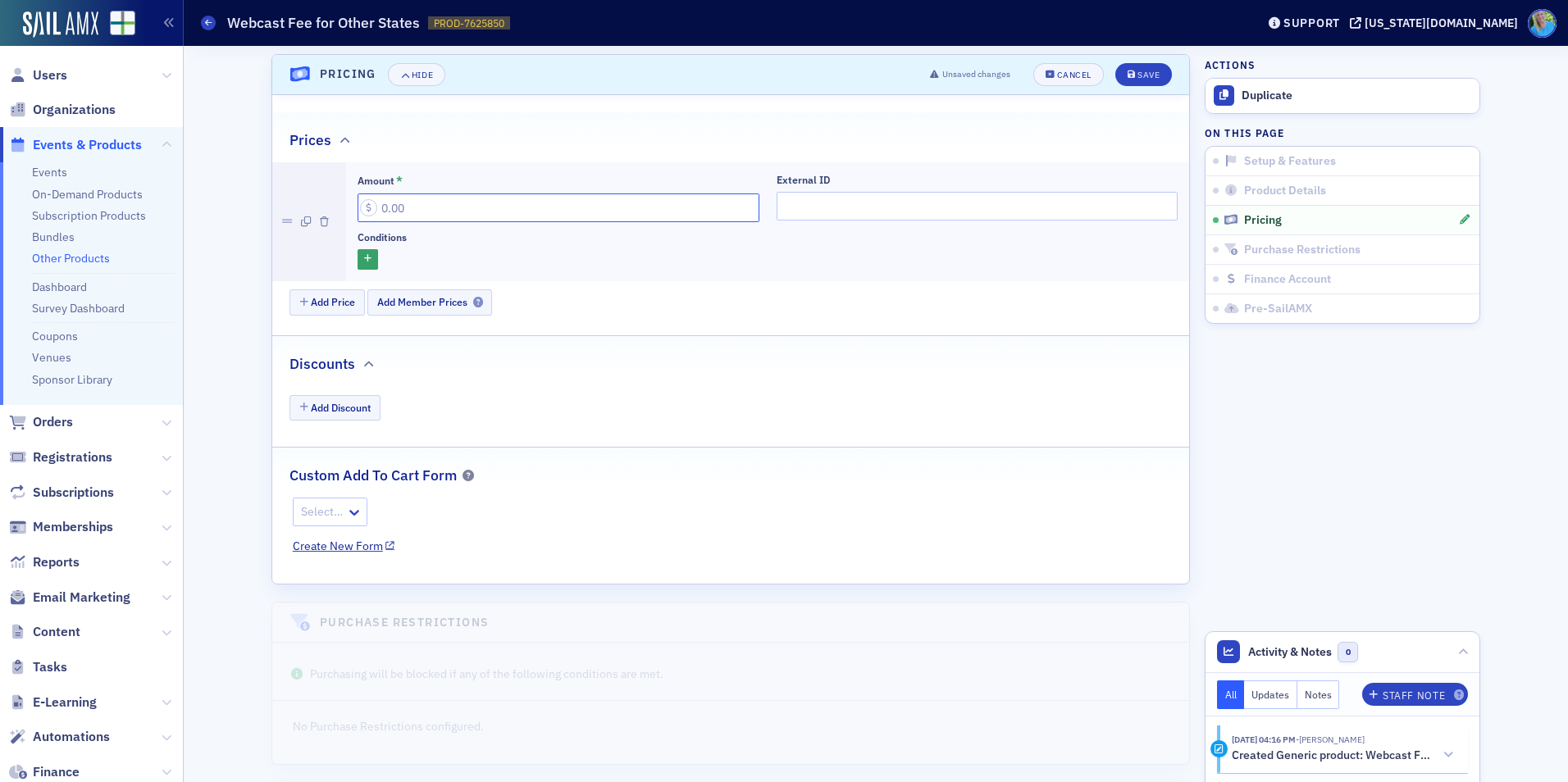
click at [418, 205] on input "Amount *" at bounding box center [559, 208] width 402 height 28
type input "40.00"
click at [1139, 77] on div "Save" at bounding box center [1148, 75] width 23 height 9
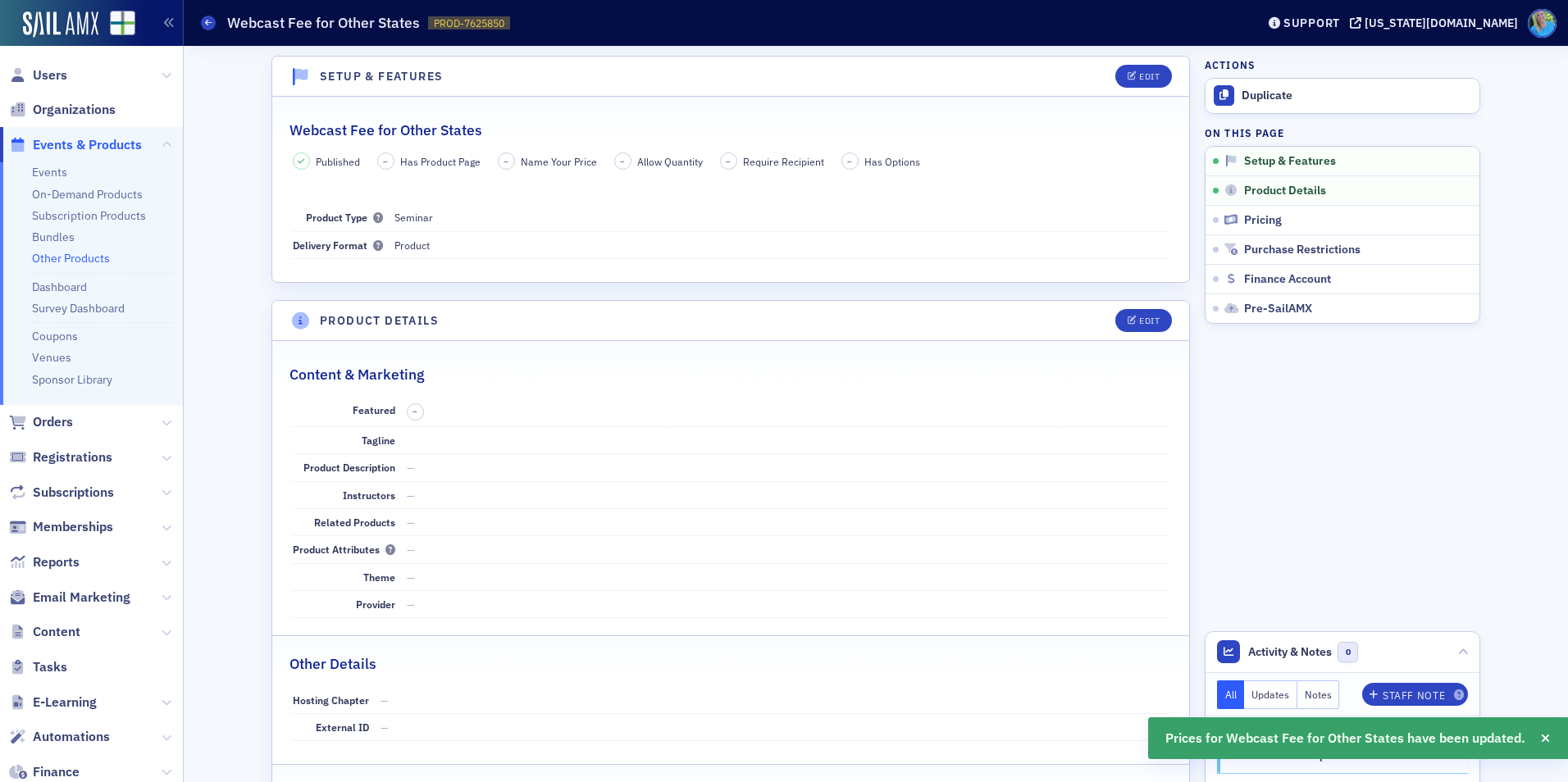
scroll to position [0, 0]
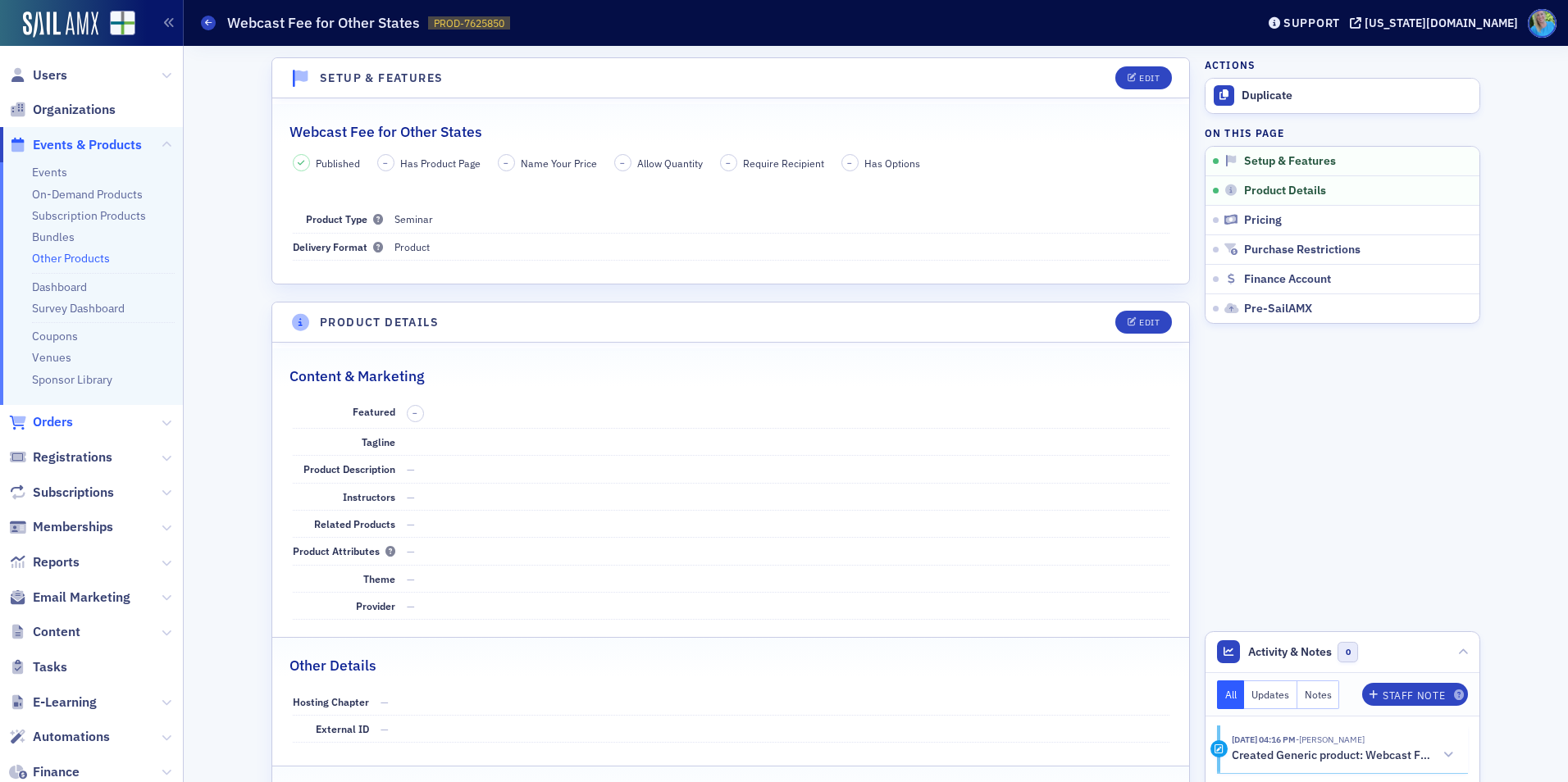
click at [58, 419] on span "Orders" at bounding box center [53, 423] width 40 height 18
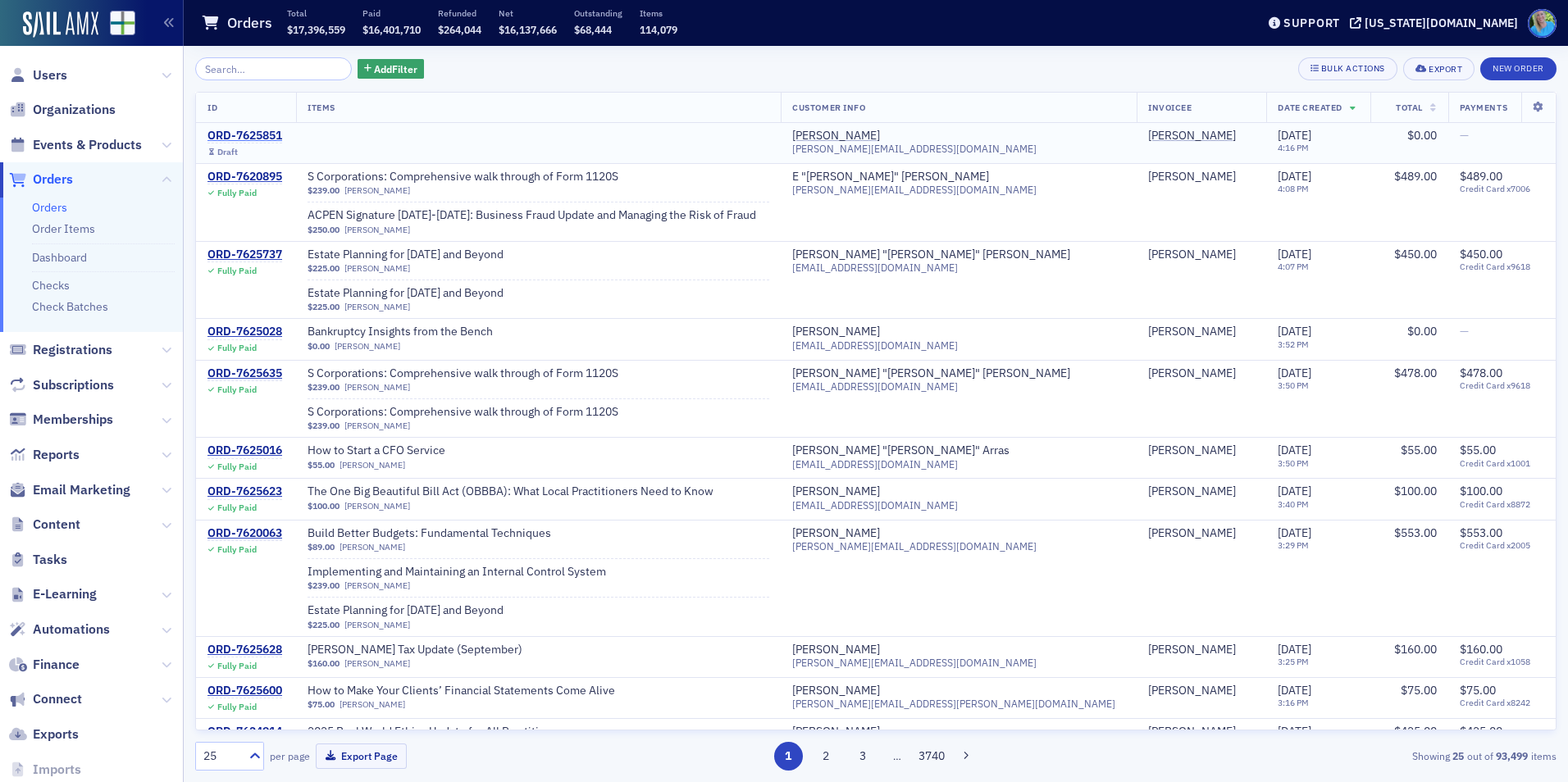
click at [263, 133] on div "ORD-7625851" at bounding box center [245, 136] width 75 height 15
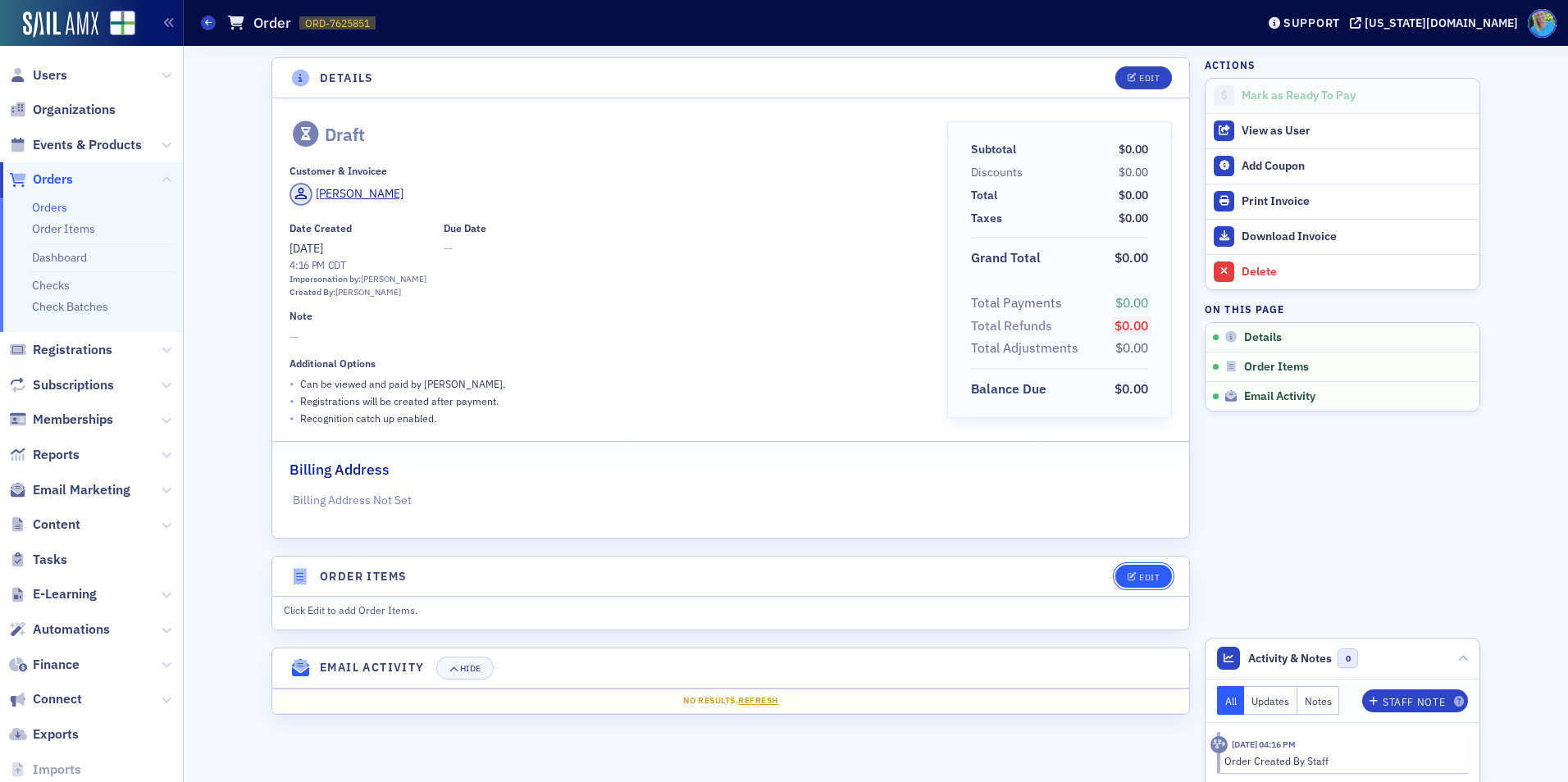
click at [1135, 577] on icon "button" at bounding box center [1133, 578] width 10 height 9
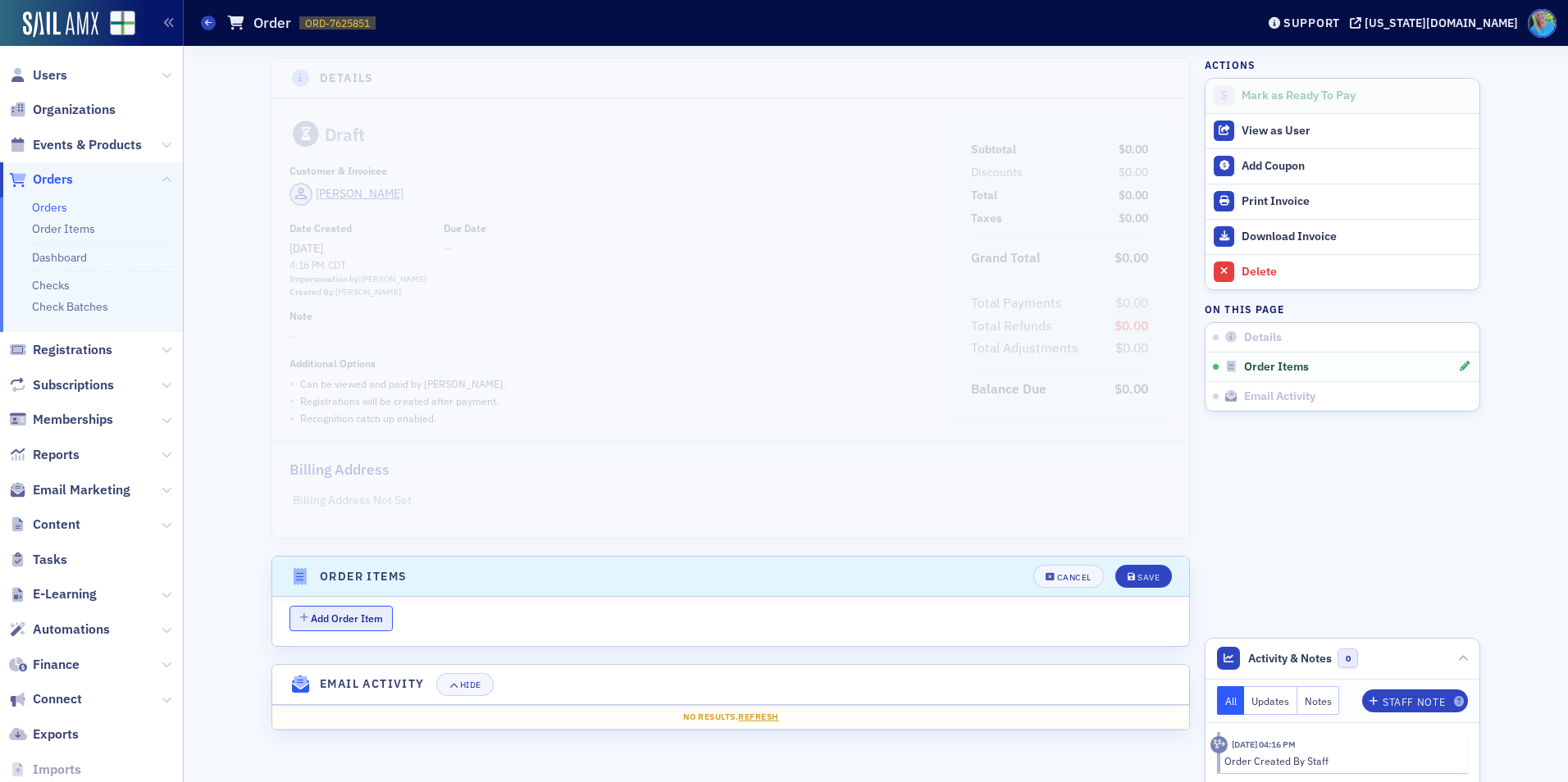
click at [365, 620] on button "Add Order Item" at bounding box center [341, 619] width 103 height 25
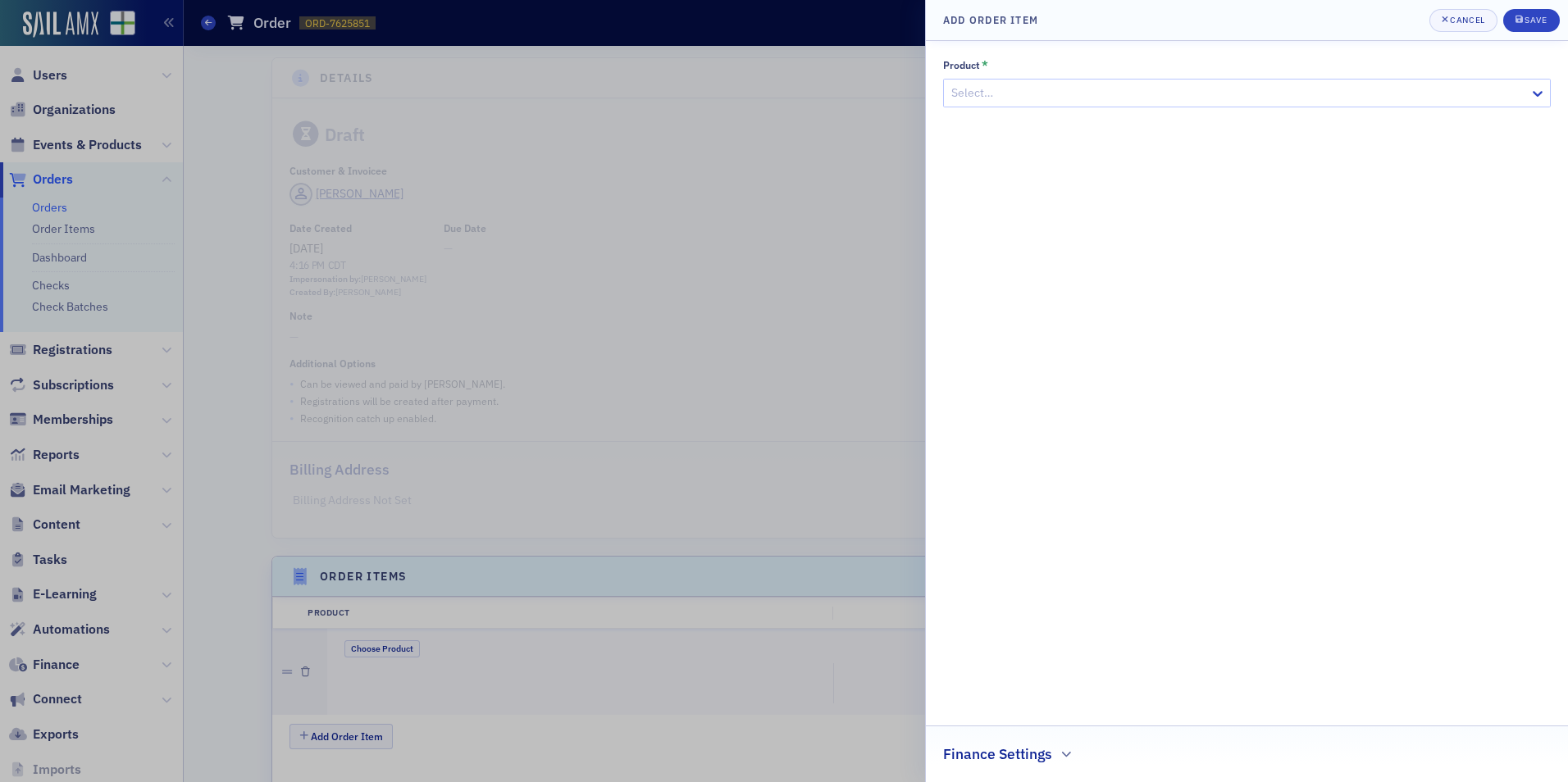
click at [999, 93] on div at bounding box center [1238, 93] width 578 height 21
type input "Webcast"
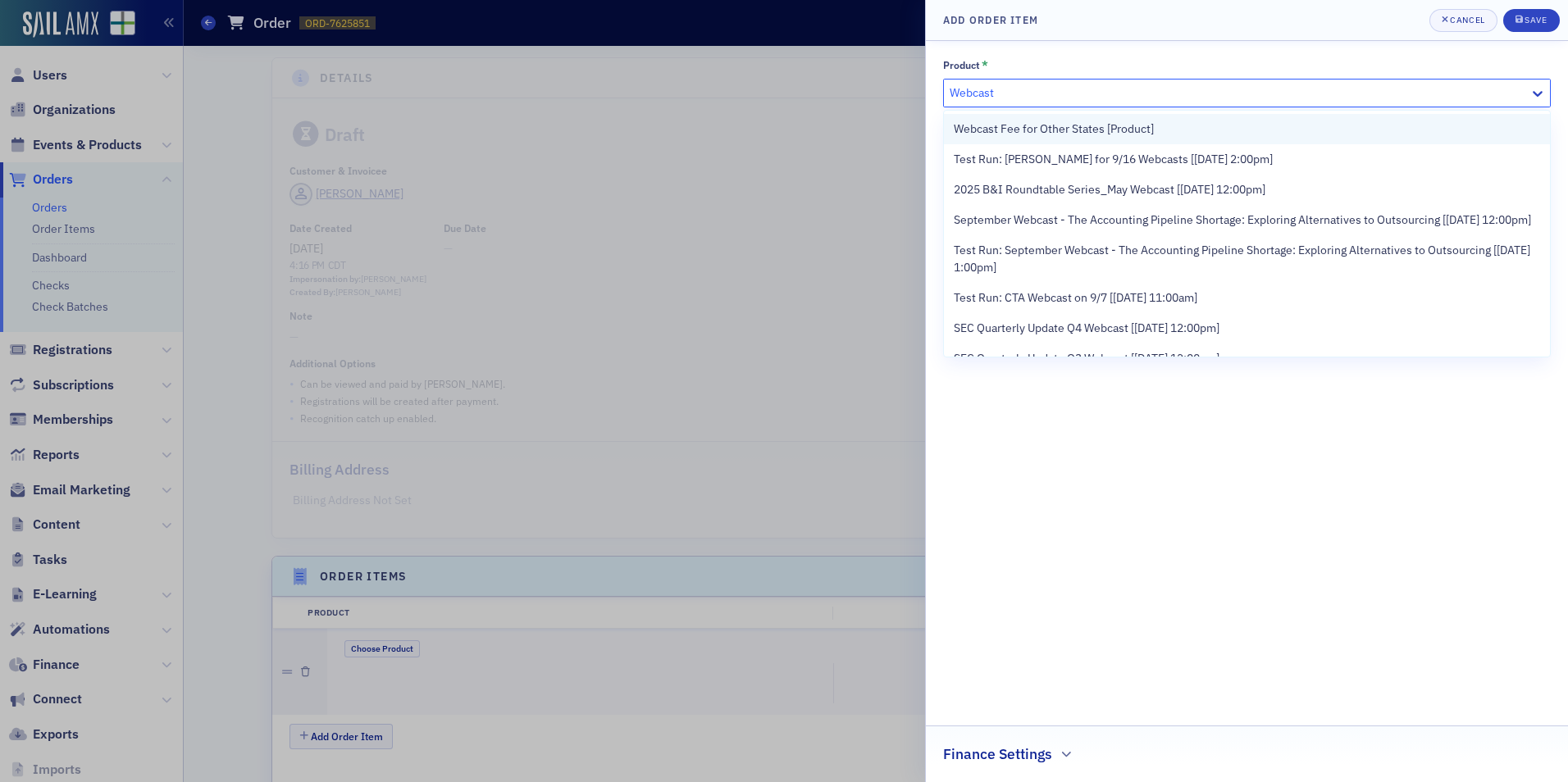
click at [1009, 129] on span "Webcast Fee for Other States [Product]" at bounding box center [1054, 129] width 200 height 18
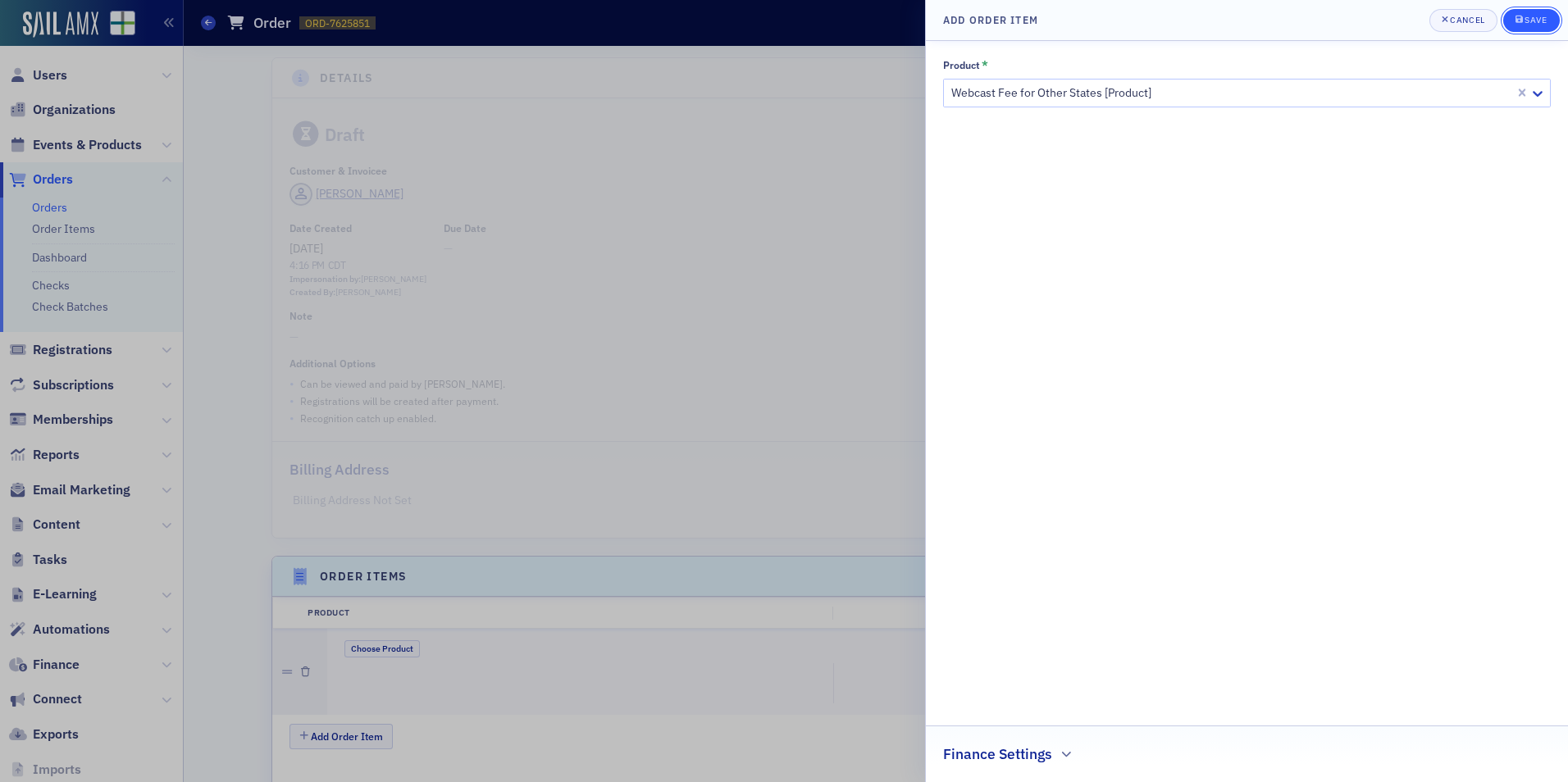
click at [1510, 18] on button "Save" at bounding box center [1531, 21] width 57 height 23
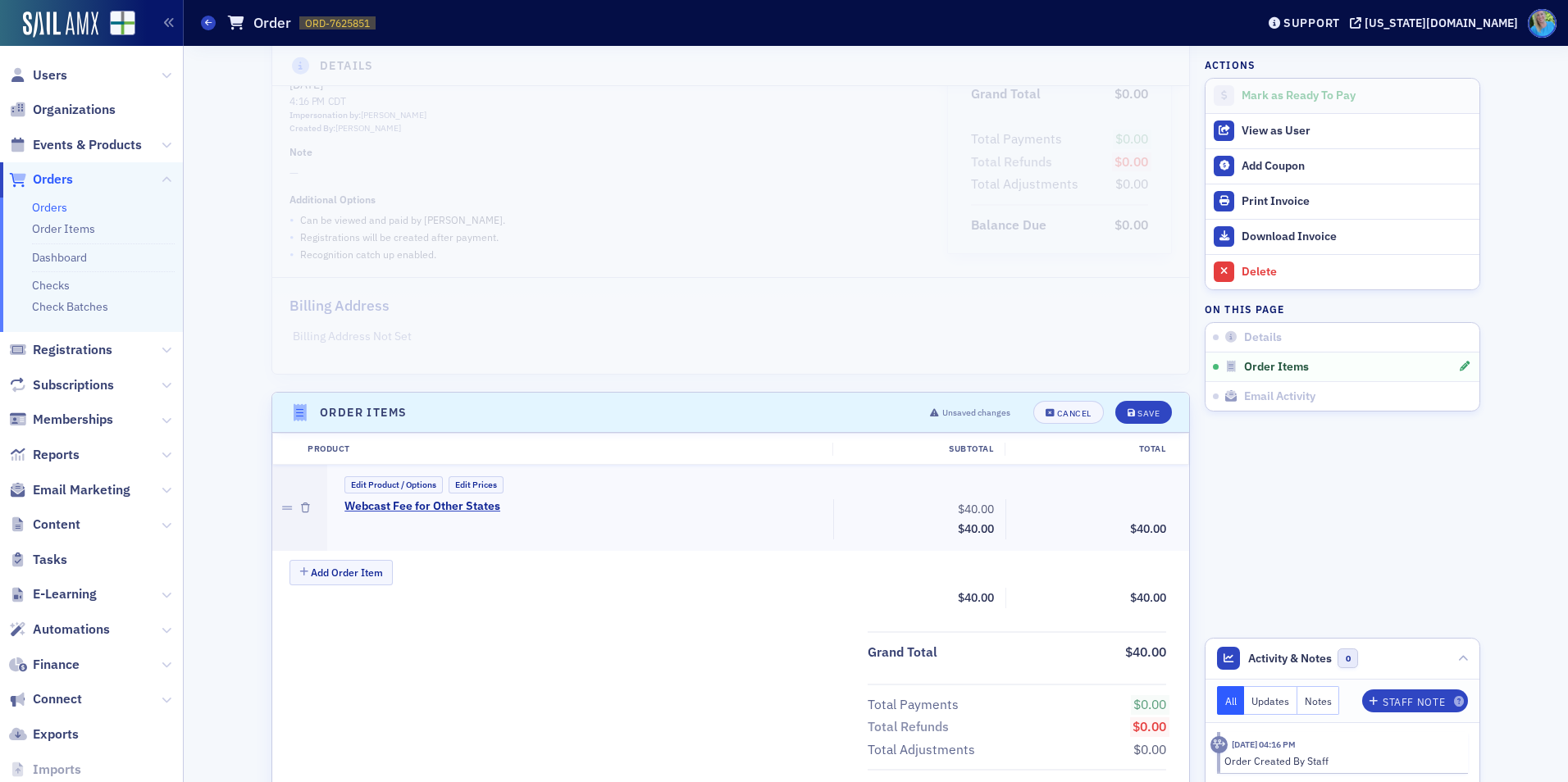
scroll to position [246, 0]
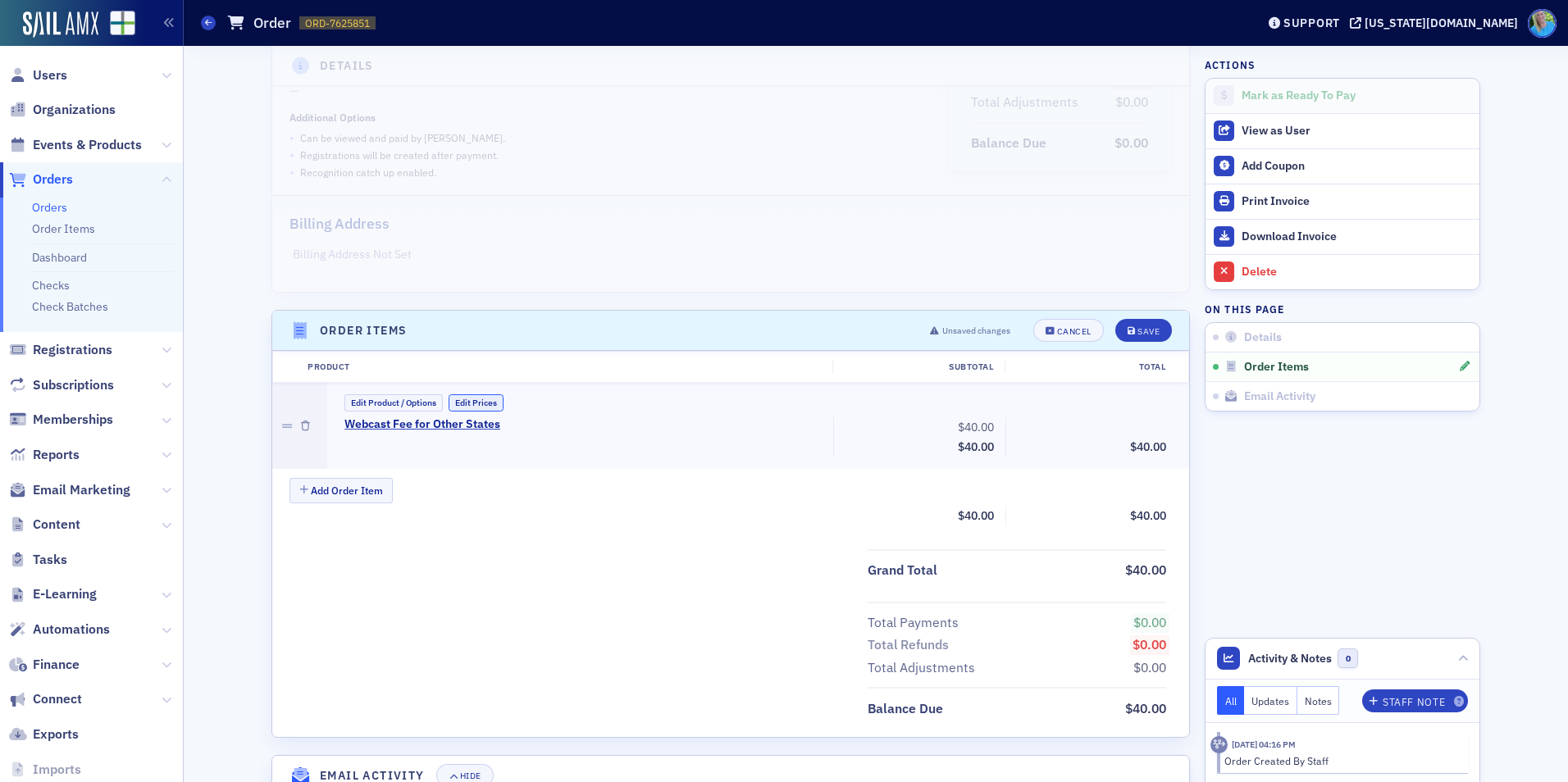
click at [481, 408] on button "Edit Prices" at bounding box center [476, 403] width 55 height 18
click at [350, 493] on button "Add Order Item" at bounding box center [341, 493] width 103 height 25
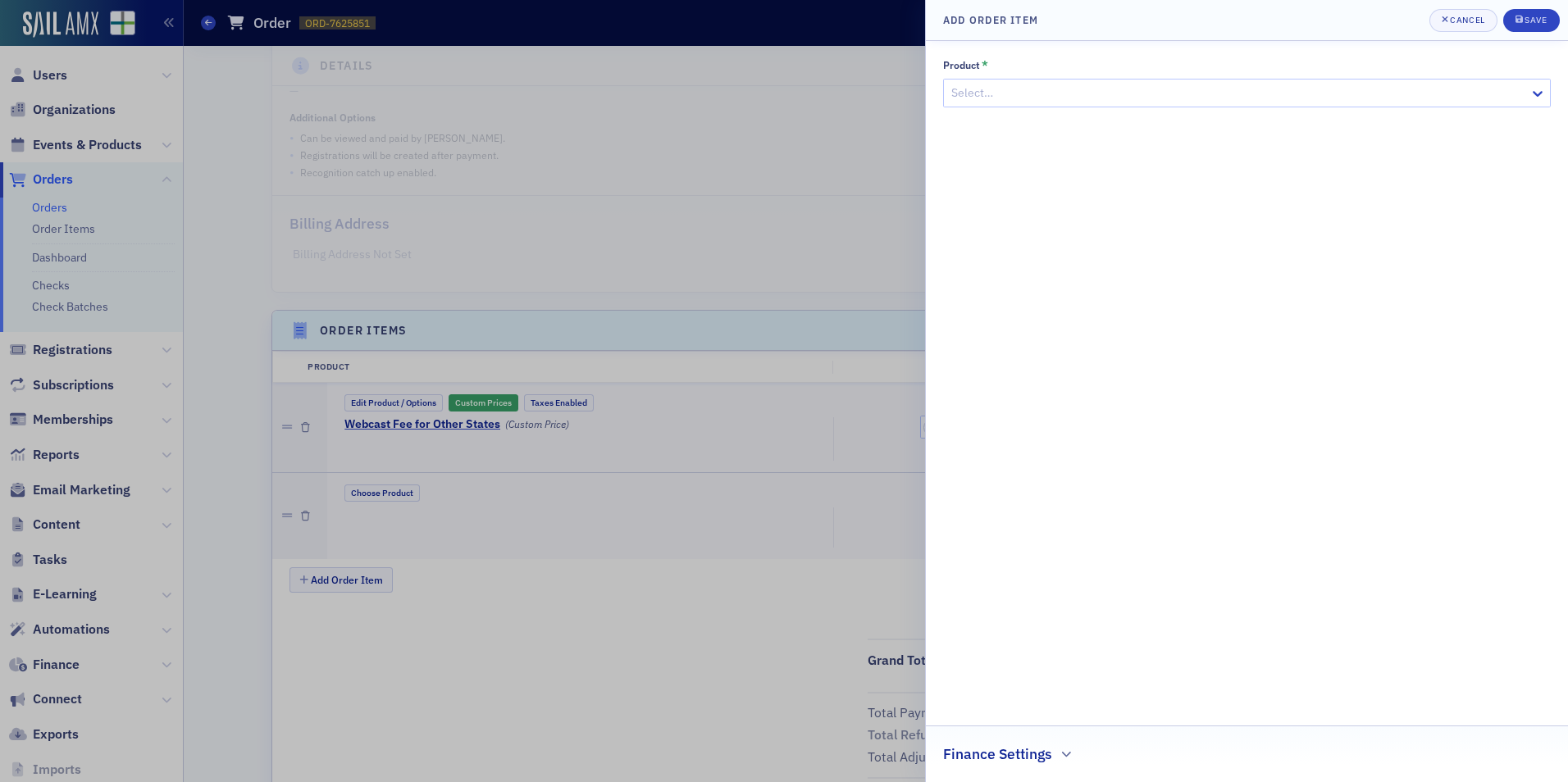
click at [1011, 97] on div at bounding box center [1238, 93] width 578 height 21
type input "Webcast"
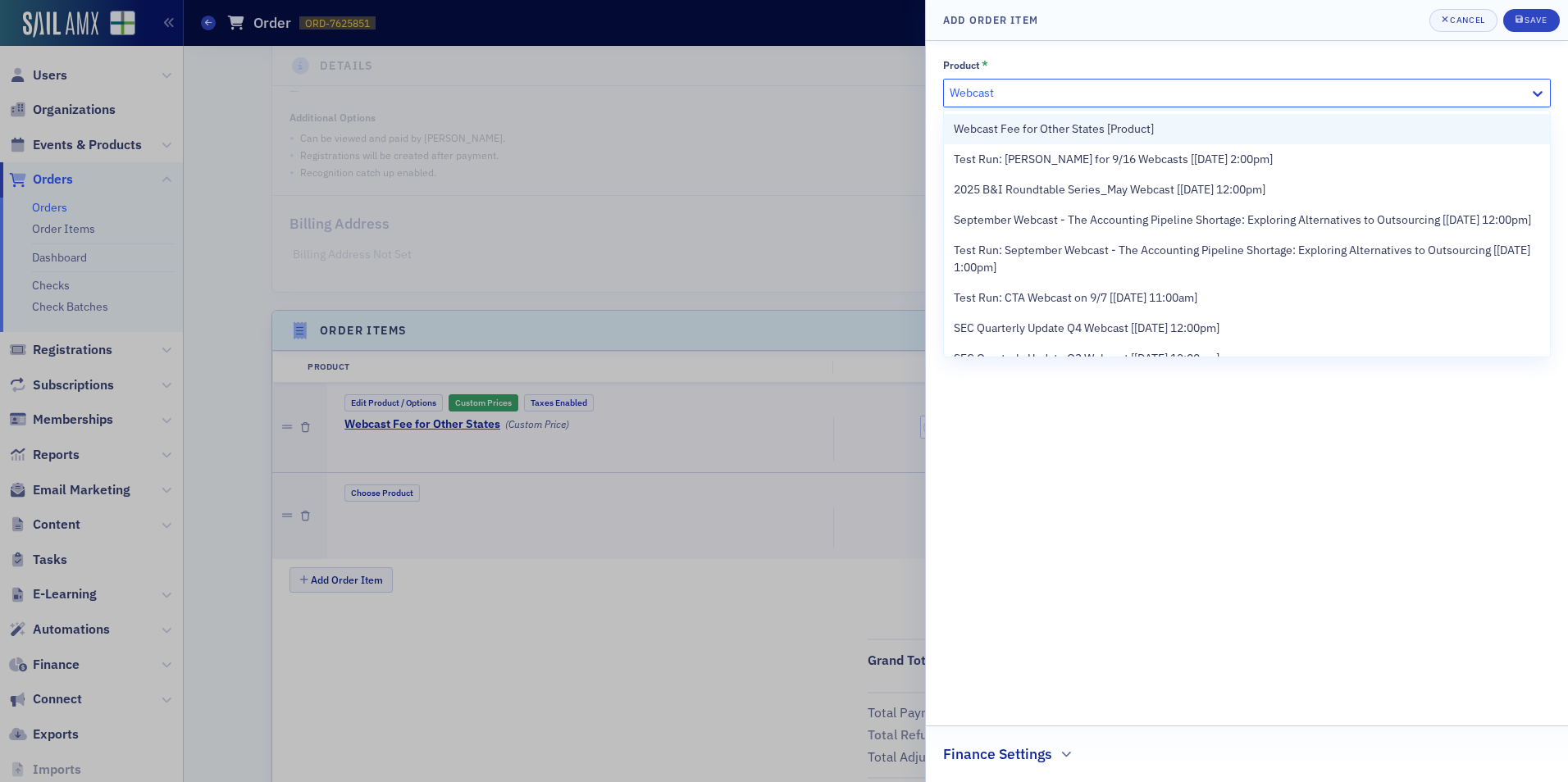
click at [1014, 115] on div "Webcast Fee for Other States [Product]" at bounding box center [1246, 129] width 606 height 30
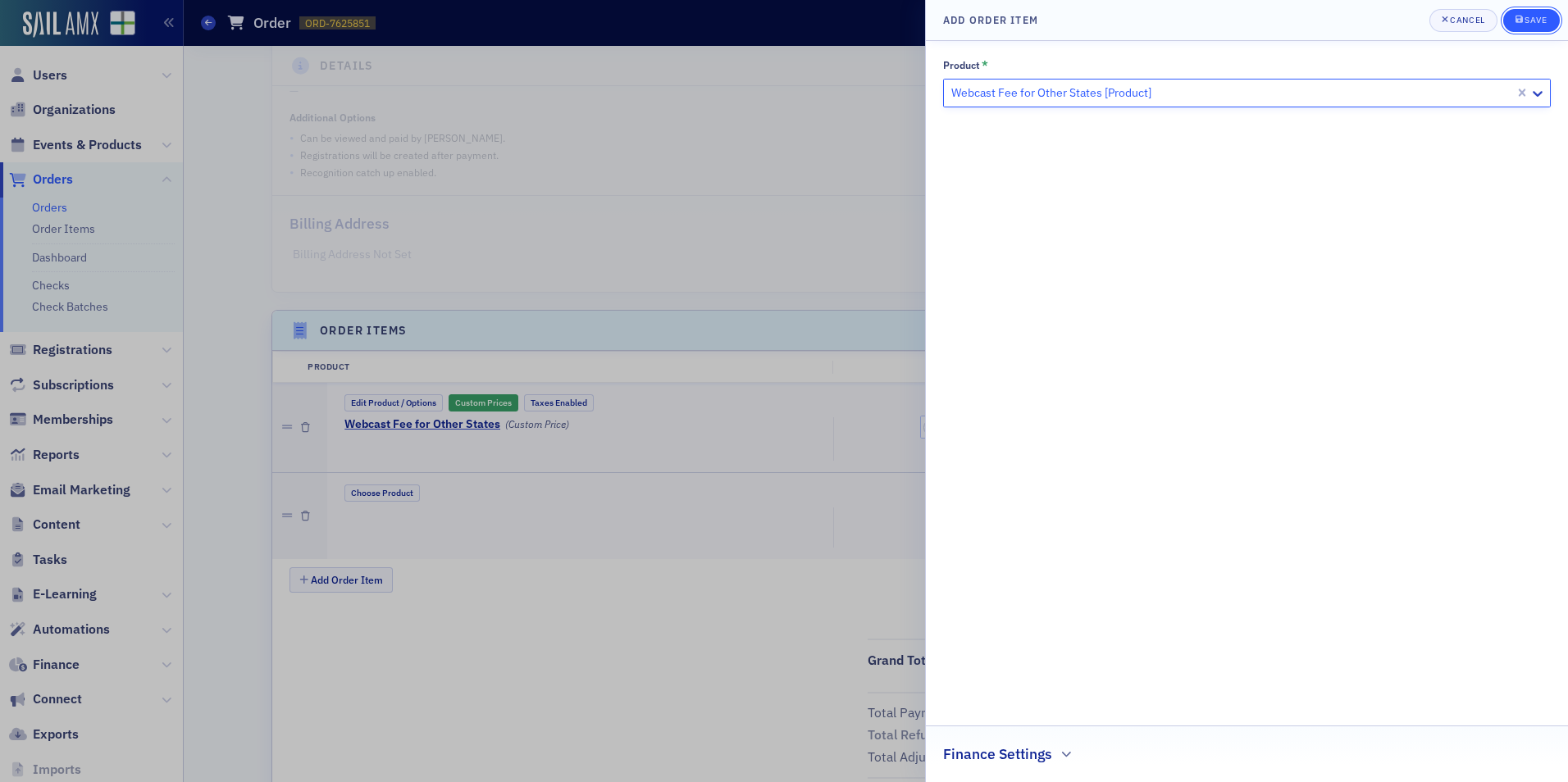
click at [1522, 23] on icon "submit" at bounding box center [1519, 19] width 8 height 8
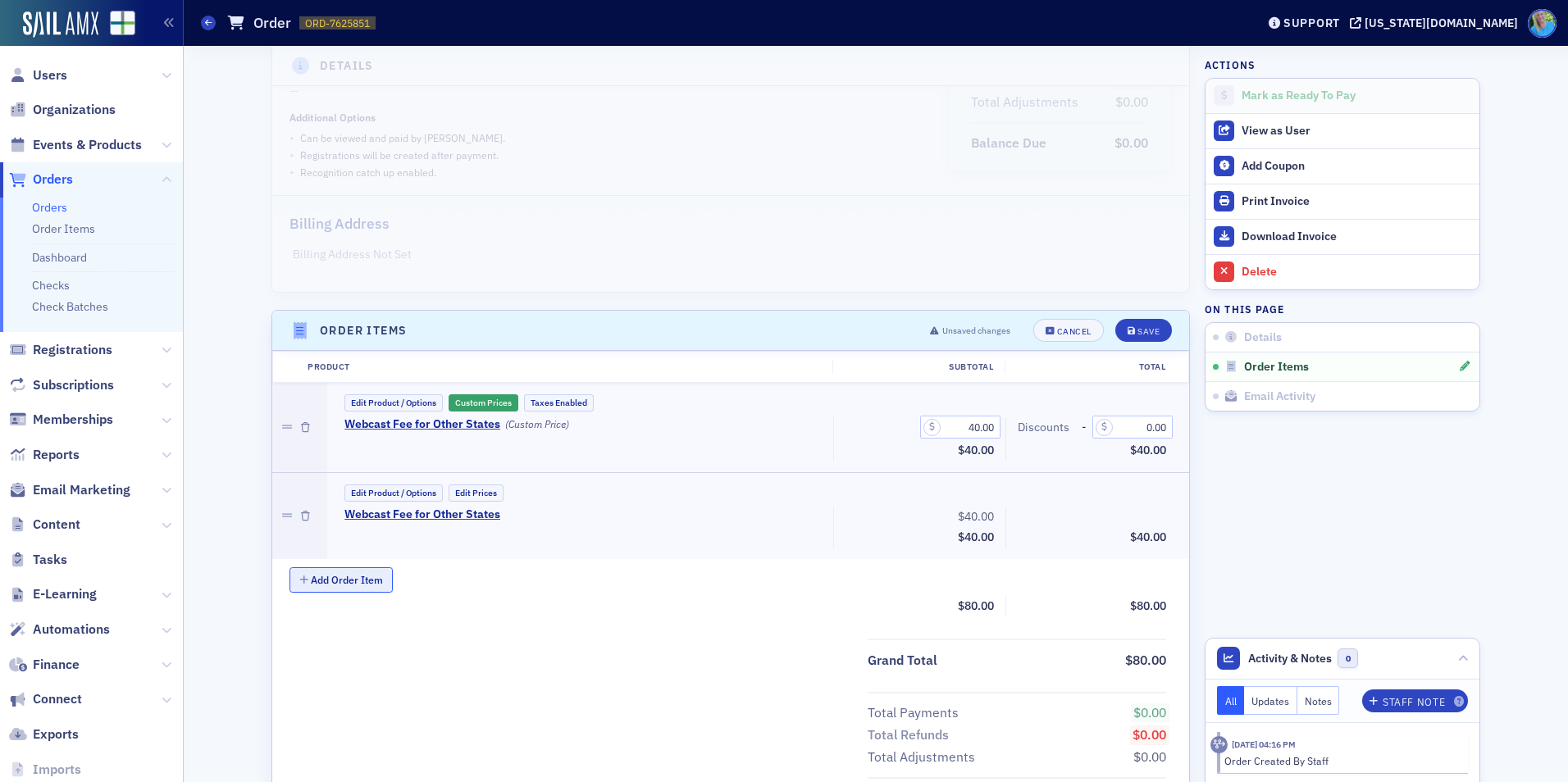
click at [331, 580] on button "Add Order Item" at bounding box center [341, 580] width 103 height 25
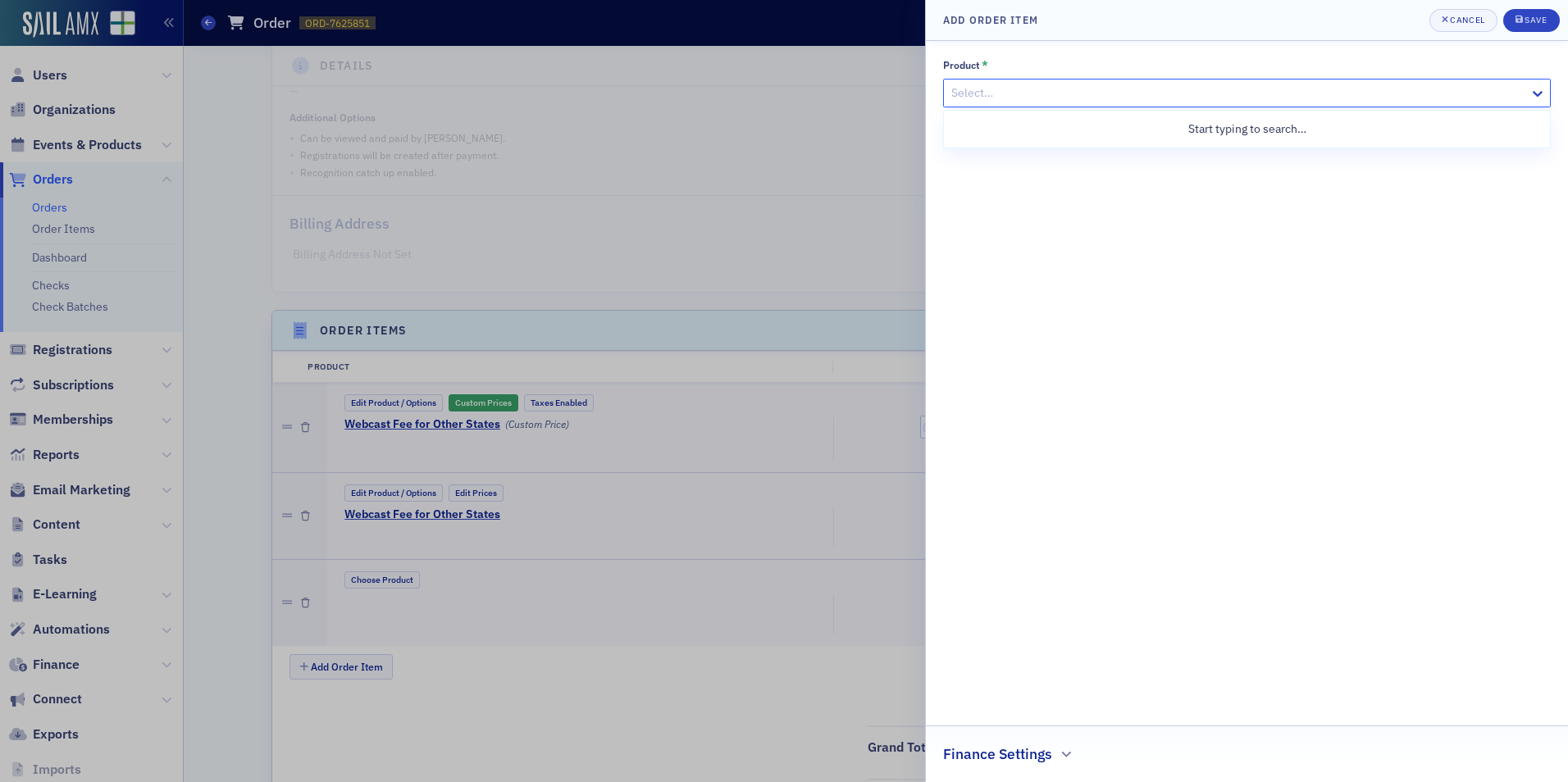
click at [1004, 88] on div at bounding box center [1238, 93] width 578 height 21
type input "Webcast"
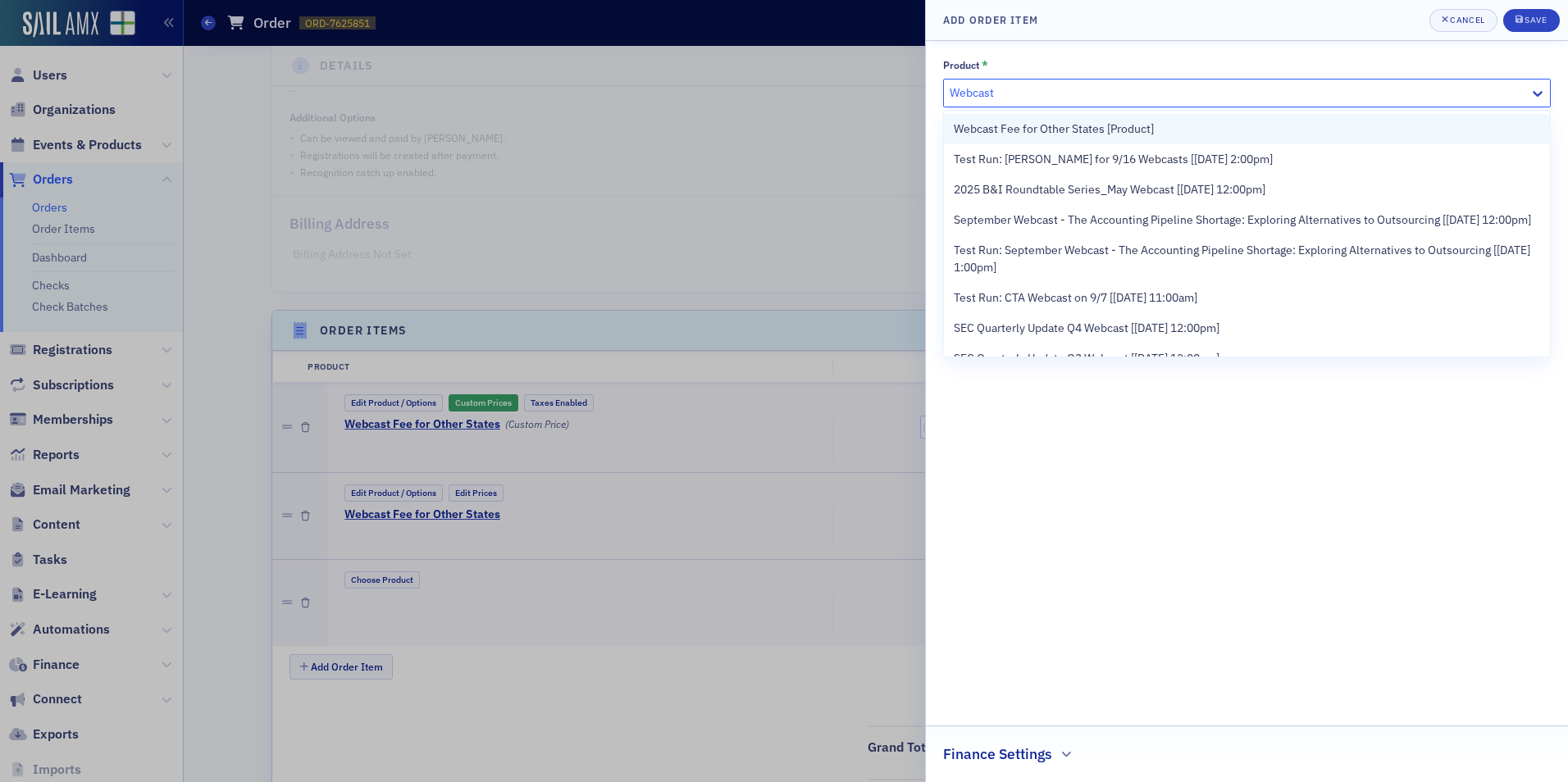
click at [1007, 124] on span "Webcast Fee for Other States [Product]" at bounding box center [1054, 129] width 200 height 18
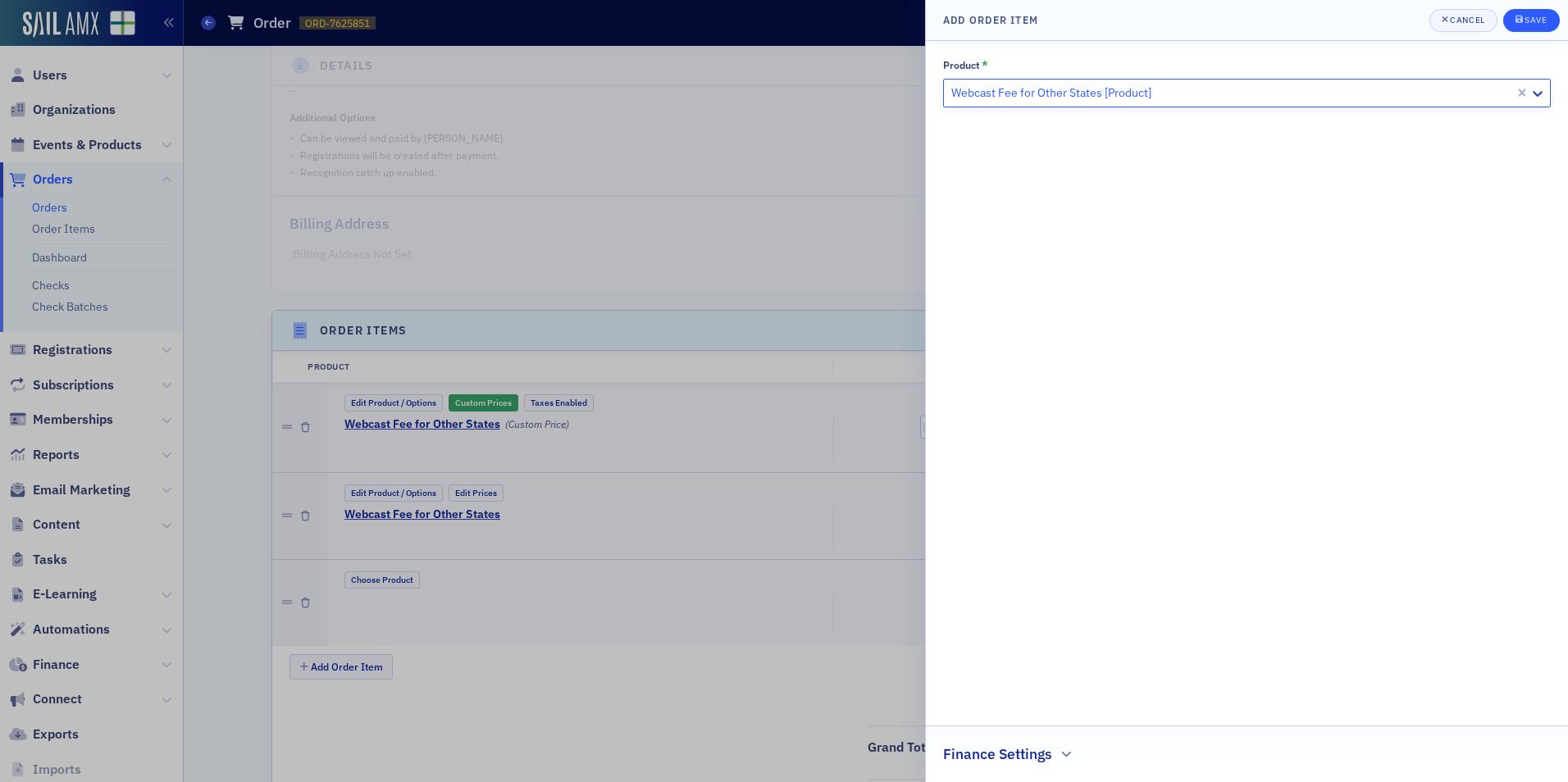
drag, startPoint x: 1502, startPoint y: 26, endPoint x: 1515, endPoint y: 24, distance: 13.2
click at [1505, 25] on div "Cancel Save" at bounding box center [1494, 21] width 130 height 23
click at [1540, 19] on div "Save" at bounding box center [1535, 20] width 23 height 9
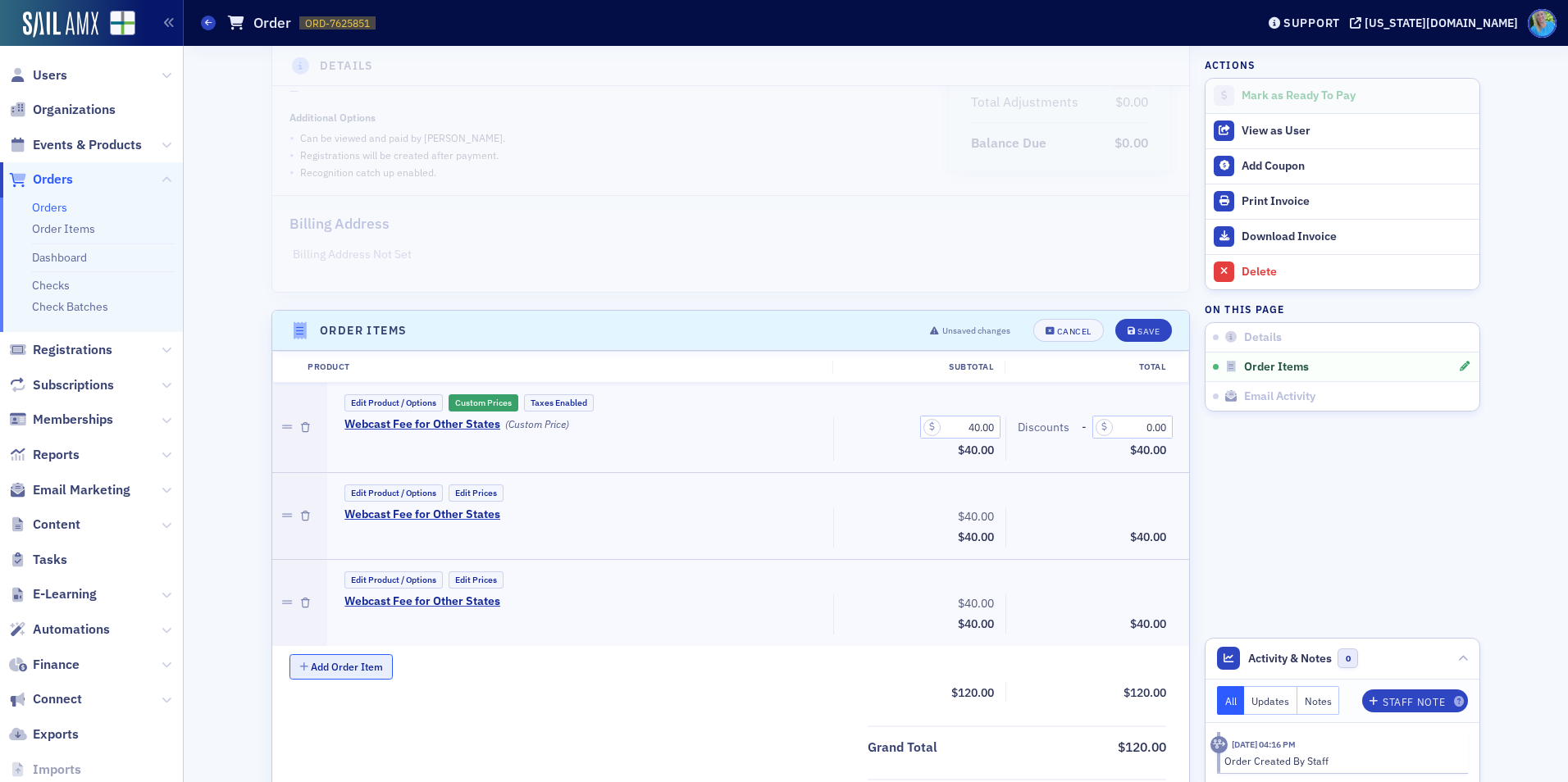
click at [324, 663] on button "Add Order Item" at bounding box center [341, 667] width 103 height 25
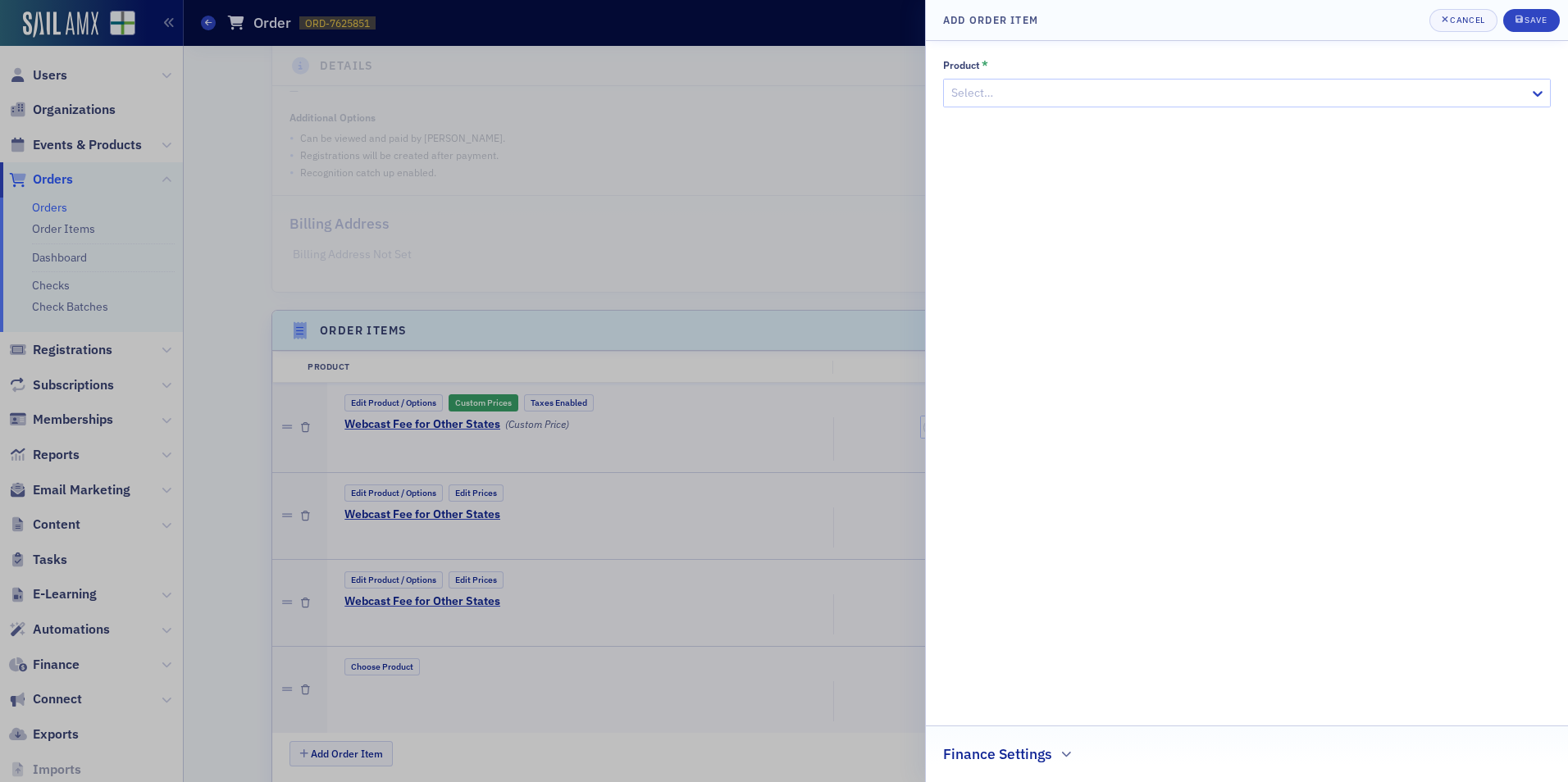
click at [993, 90] on div at bounding box center [1238, 93] width 578 height 21
type input "Webcast Fee"
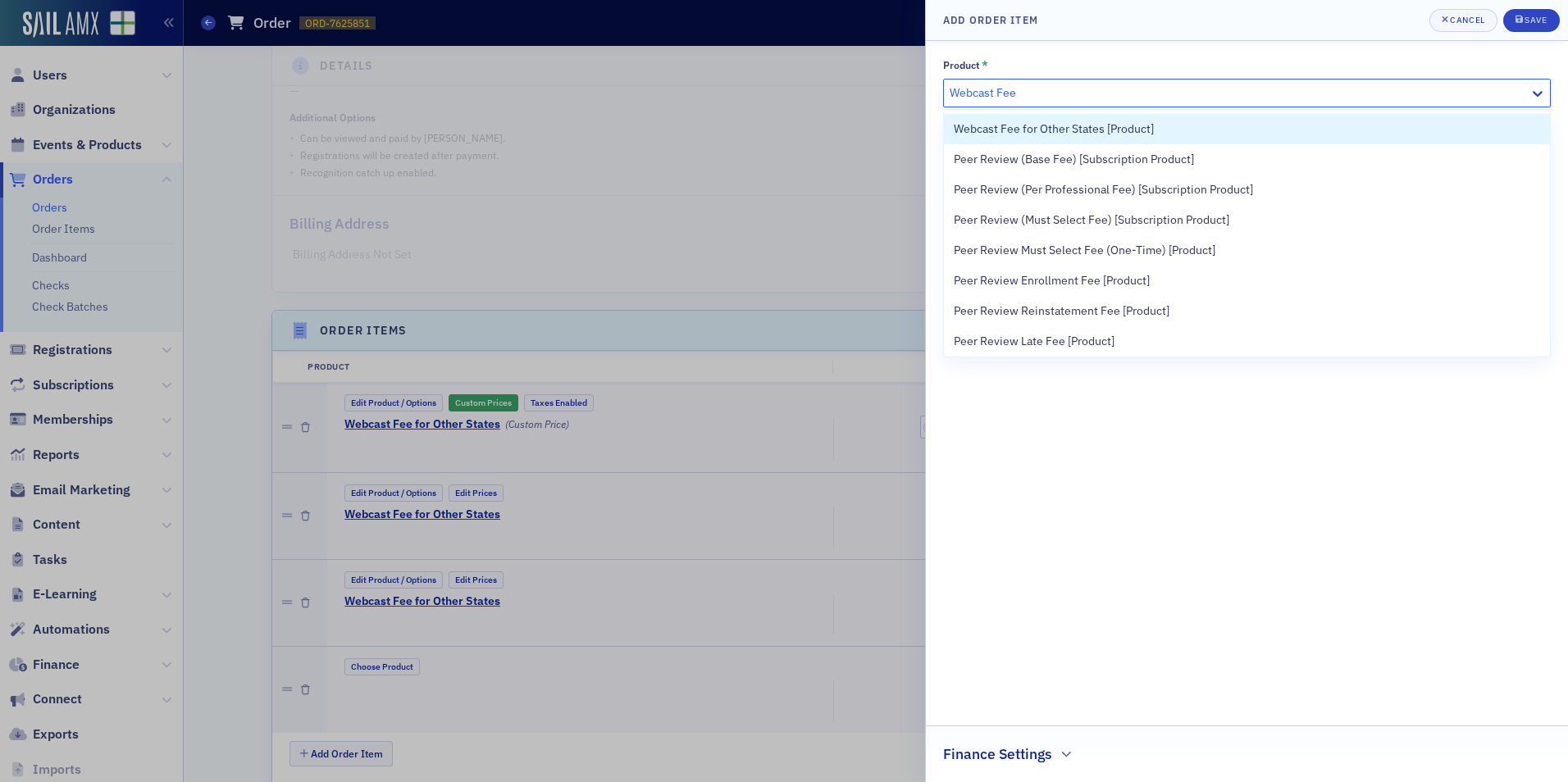
click at [1009, 138] on div "Webcast Fee for Other States [Product]" at bounding box center [1246, 129] width 606 height 30
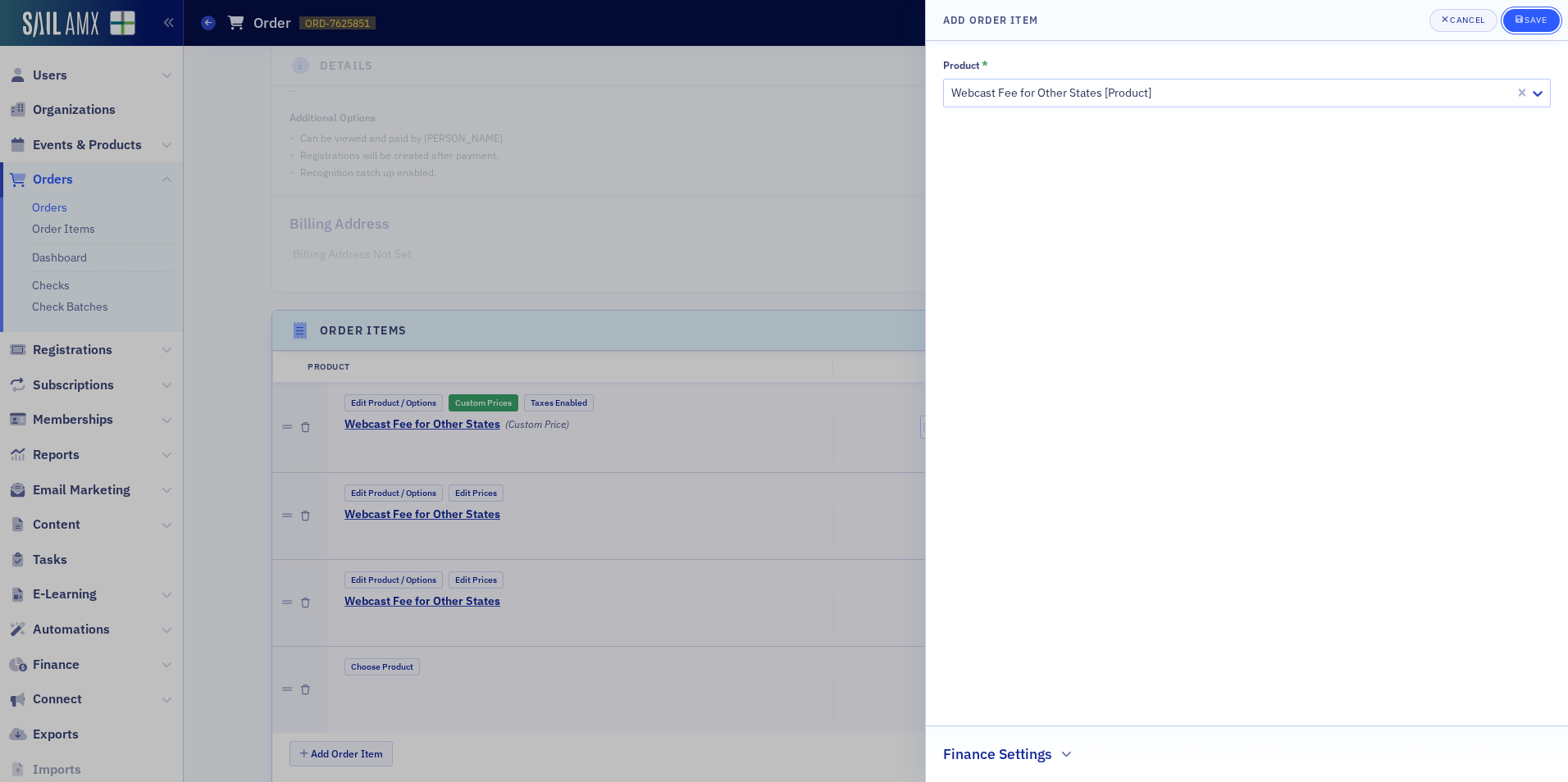
click at [1510, 23] on button "Save" at bounding box center [1531, 21] width 57 height 23
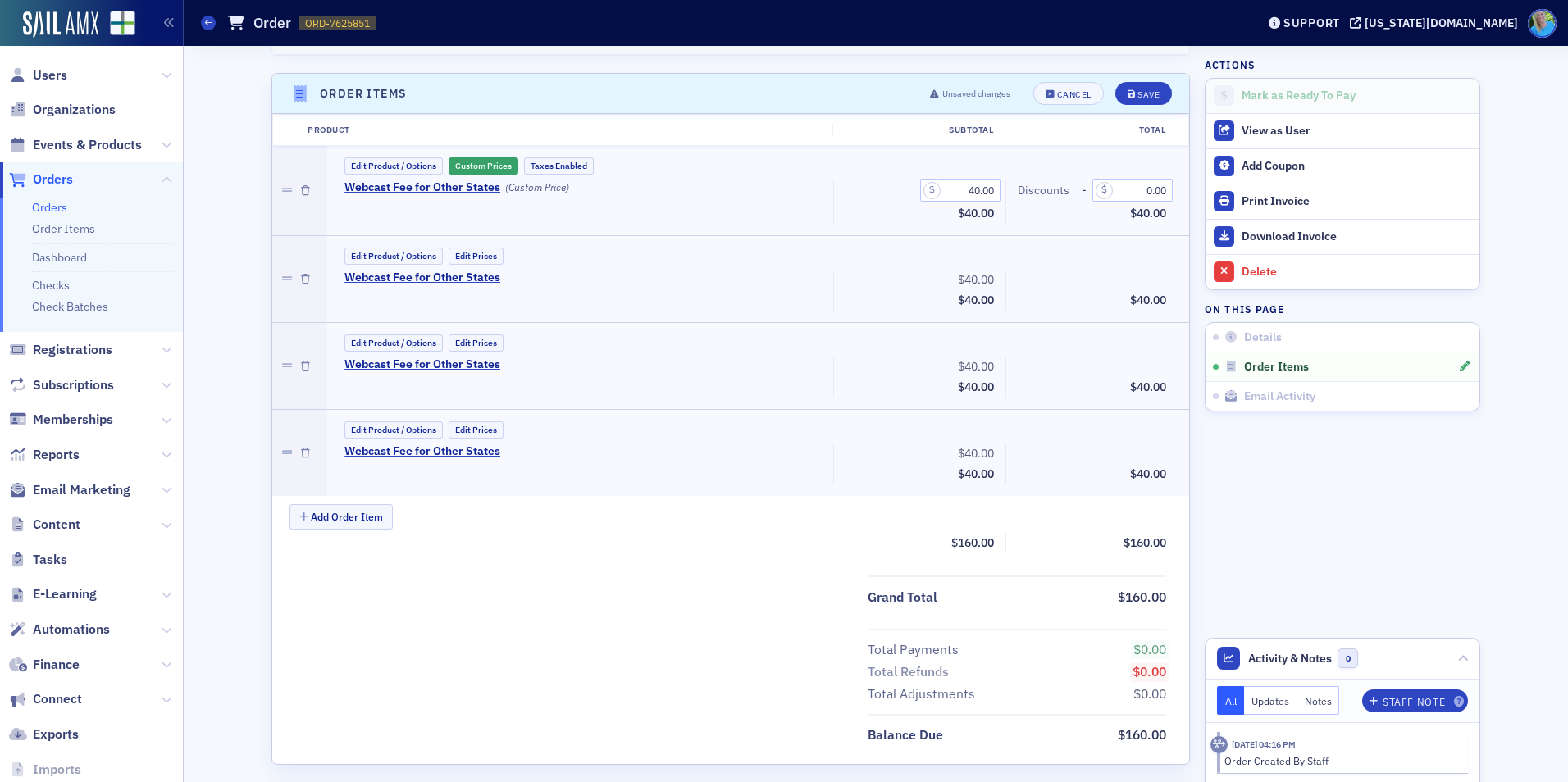
scroll to position [492, 0]
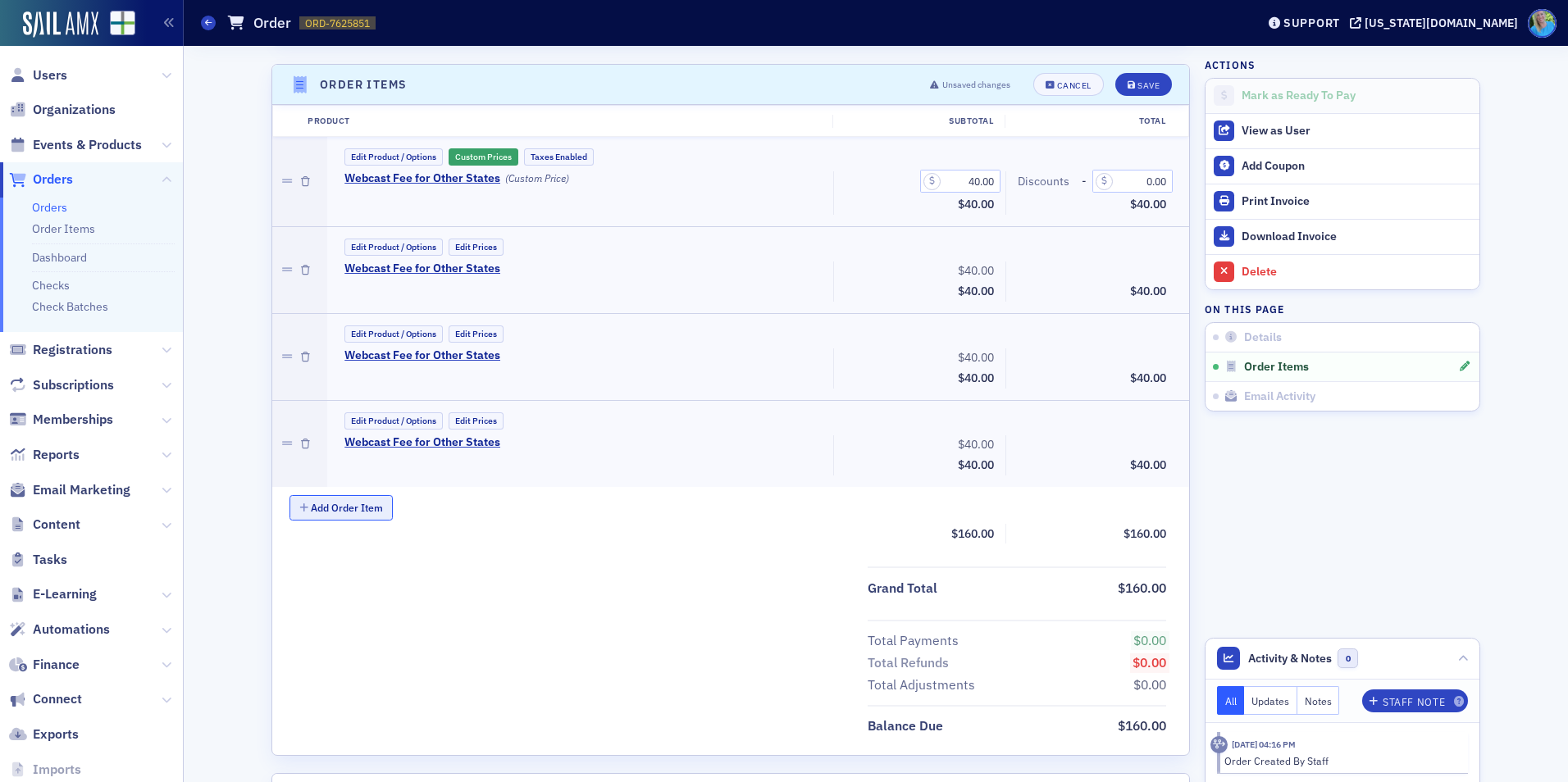
click at [346, 505] on button "Add Order Item" at bounding box center [341, 508] width 103 height 25
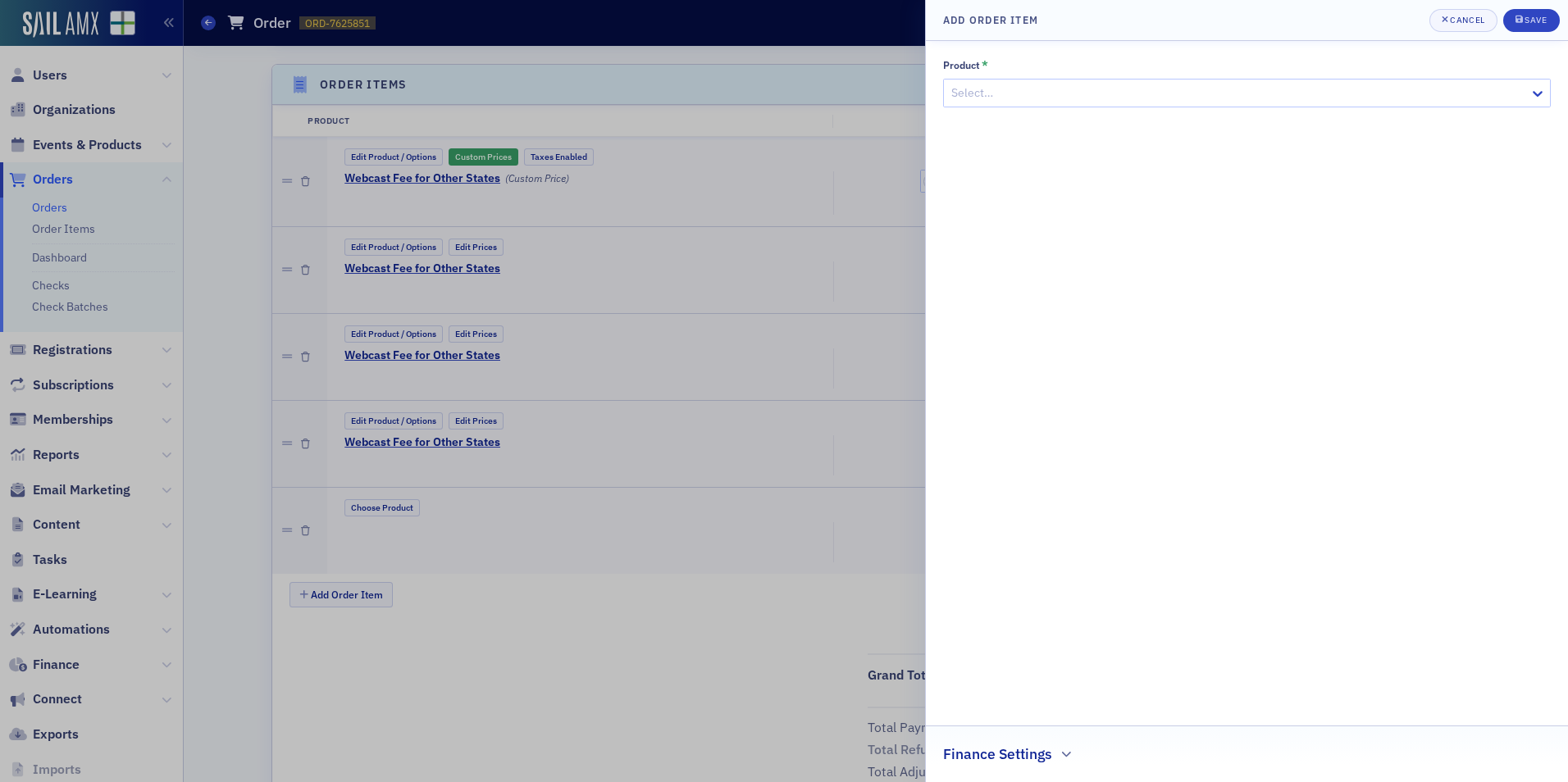
click at [1014, 86] on div at bounding box center [1238, 93] width 578 height 21
type input "Webcast Fee for"
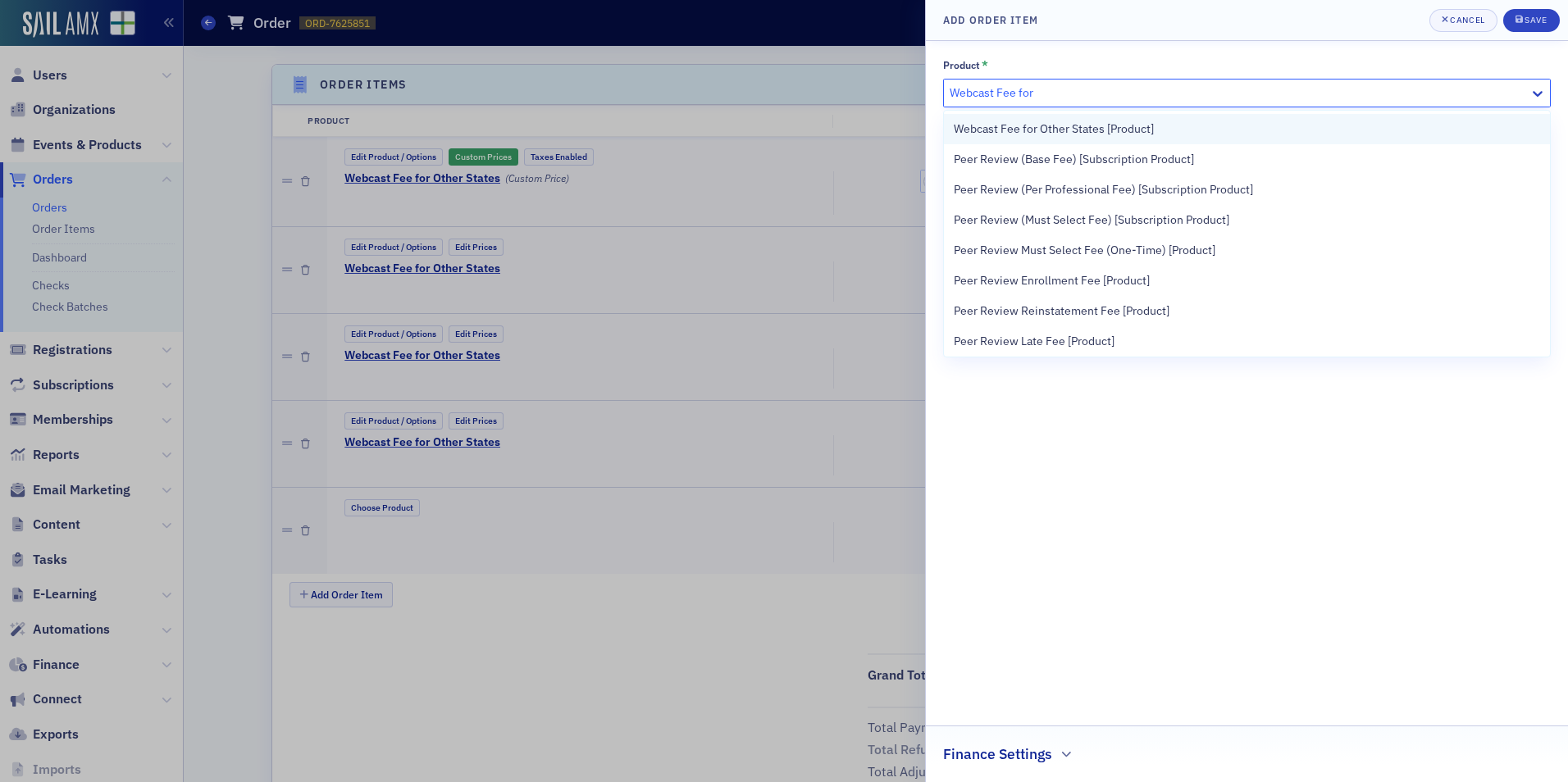
click at [1039, 128] on span "Webcast Fee for Other States [Product]" at bounding box center [1054, 129] width 200 height 18
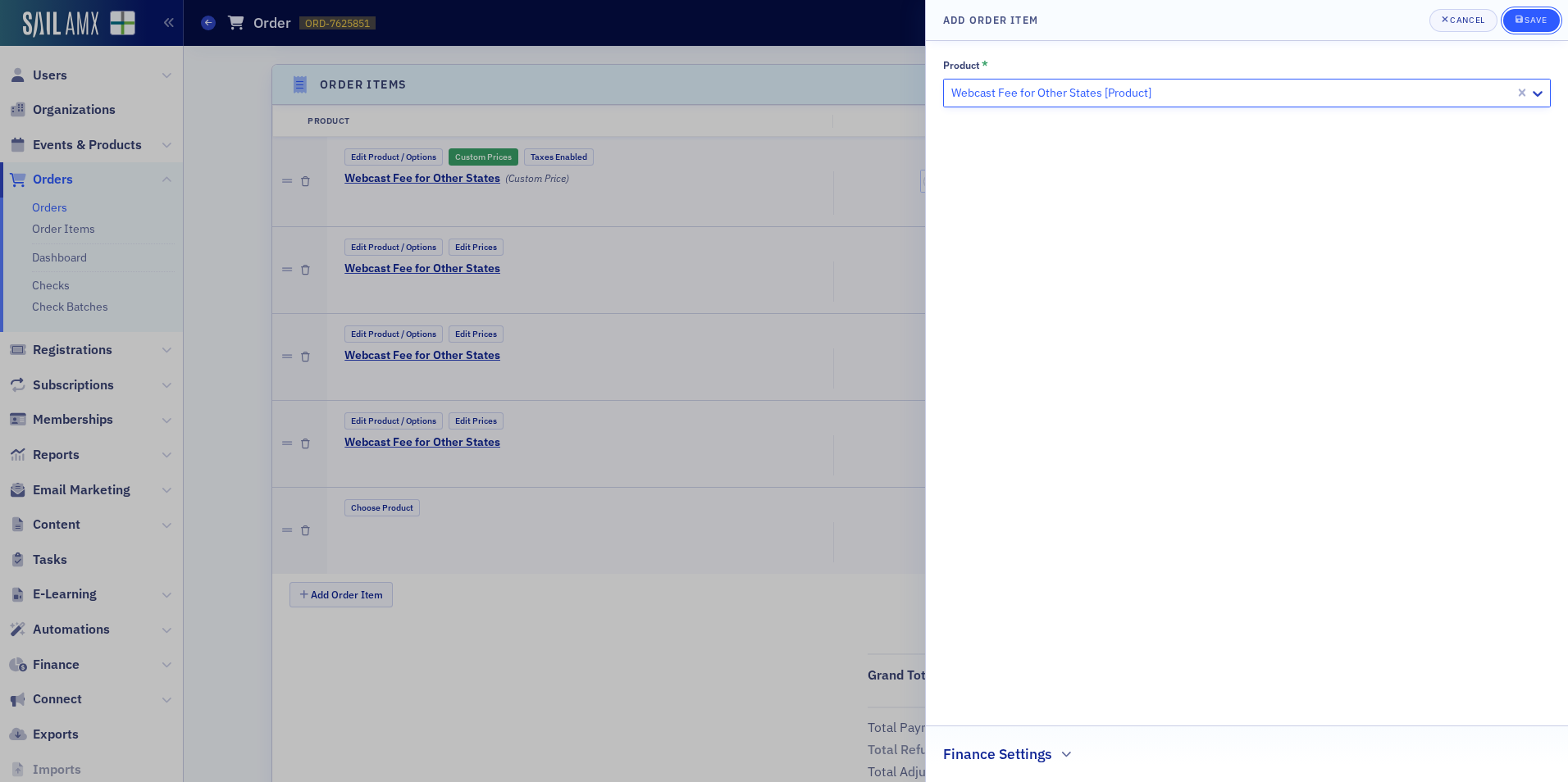
click at [1533, 18] on div "Save" at bounding box center [1535, 20] width 23 height 9
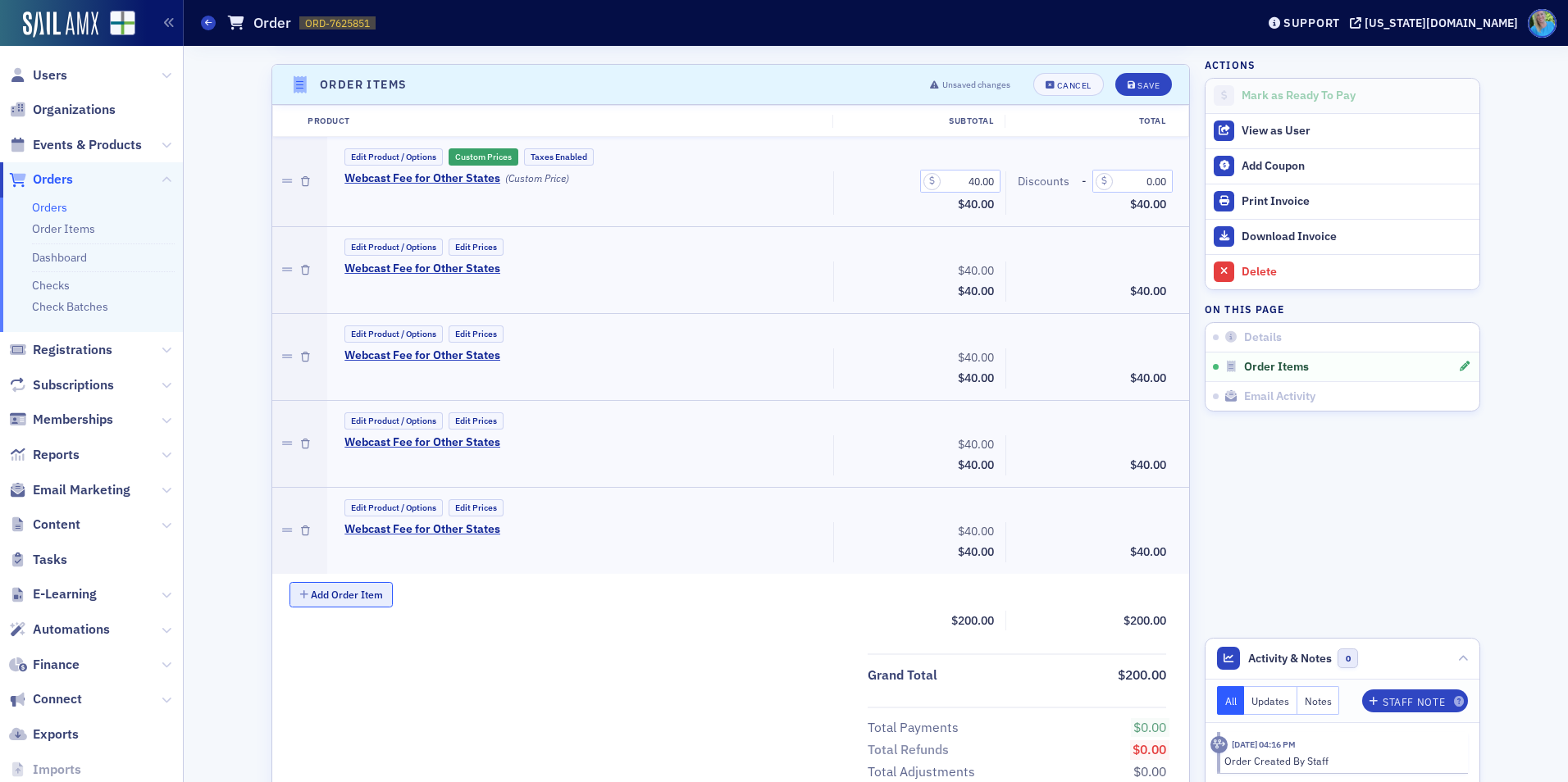
click at [343, 593] on button "Add Order Item" at bounding box center [341, 594] width 103 height 25
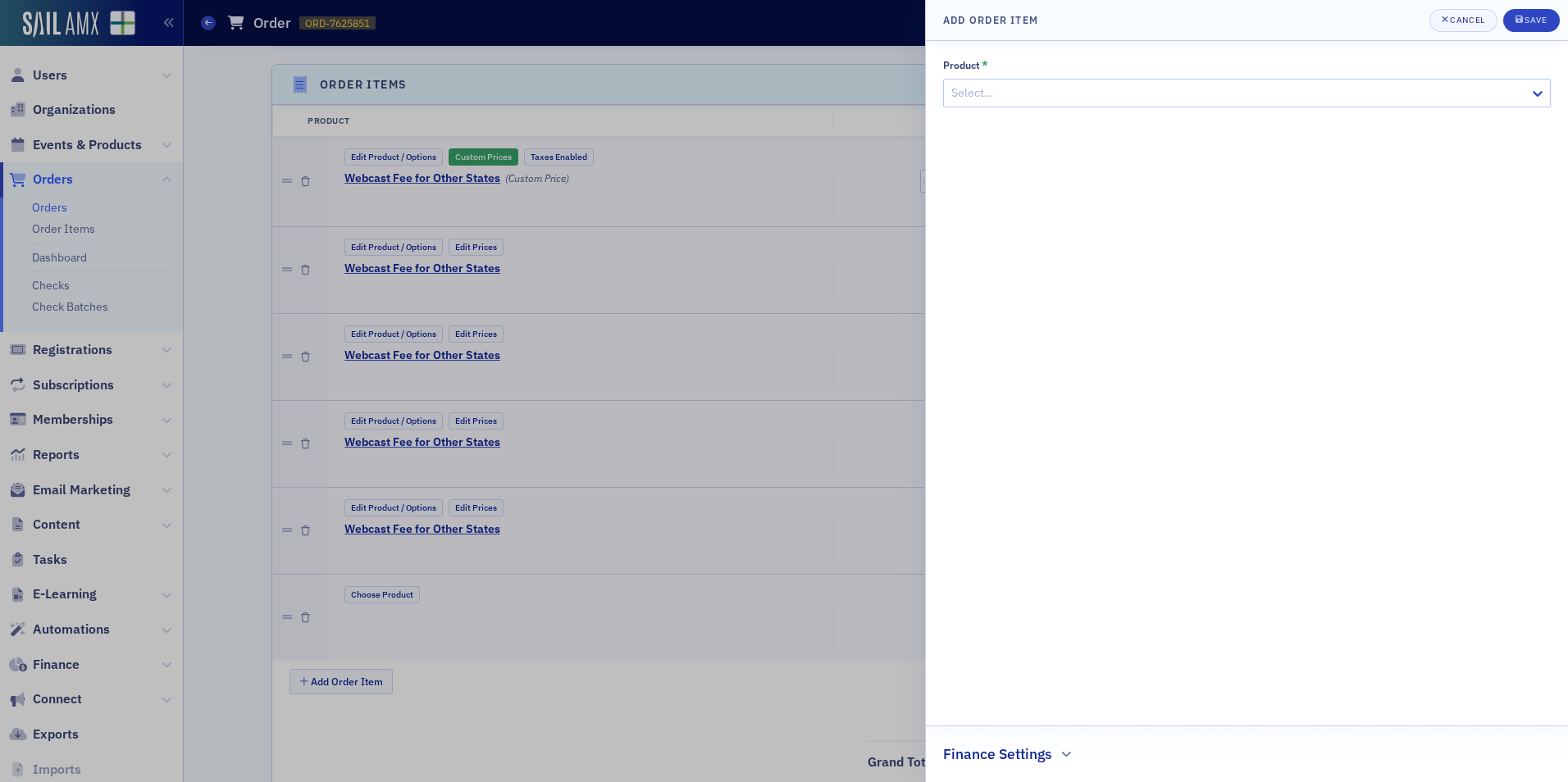
click at [1042, 101] on div at bounding box center [1238, 93] width 578 height 21
type input "Webcast"
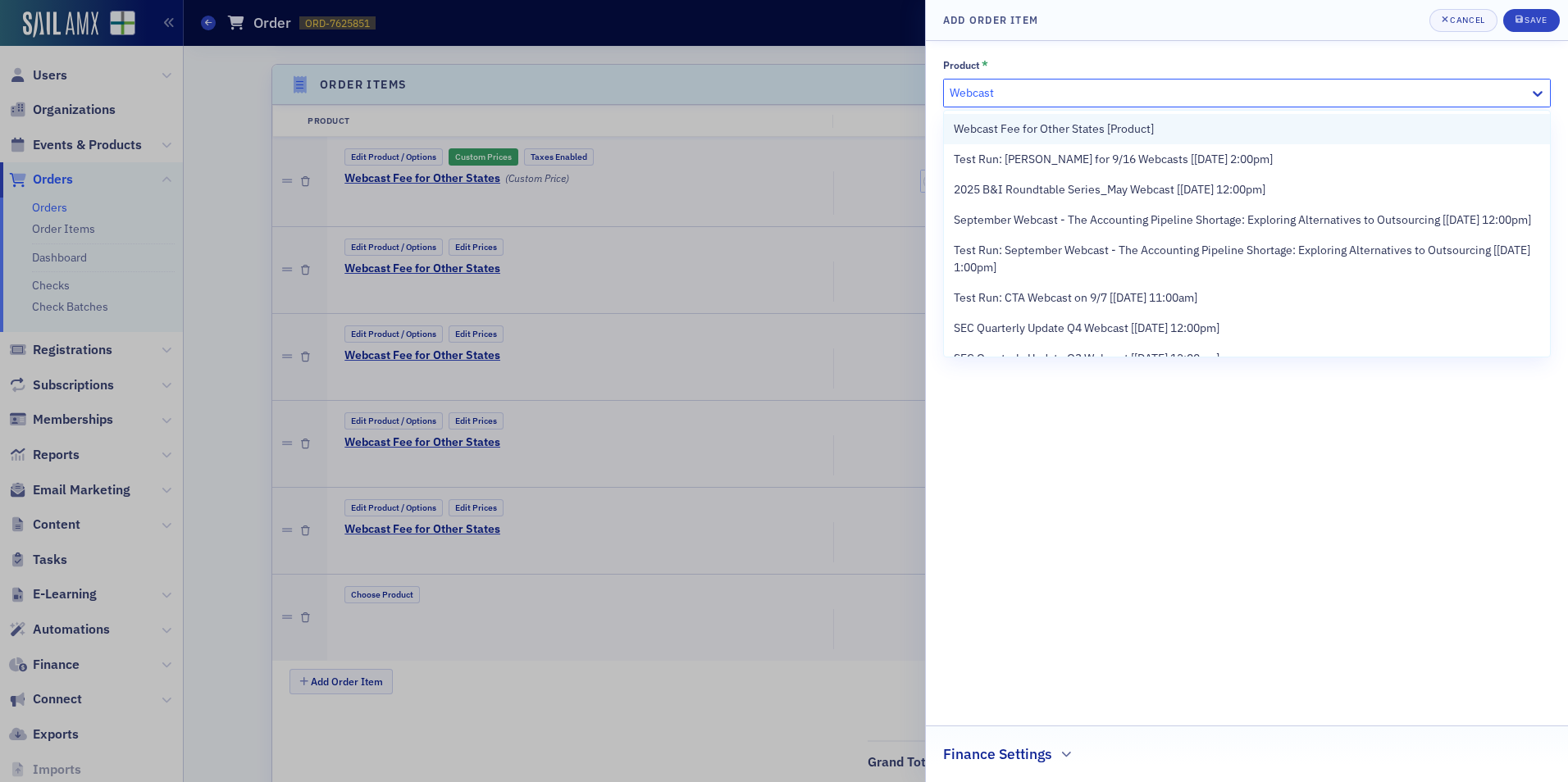
click at [1039, 130] on span "Webcast Fee for Other States [Product]" at bounding box center [1054, 129] width 200 height 18
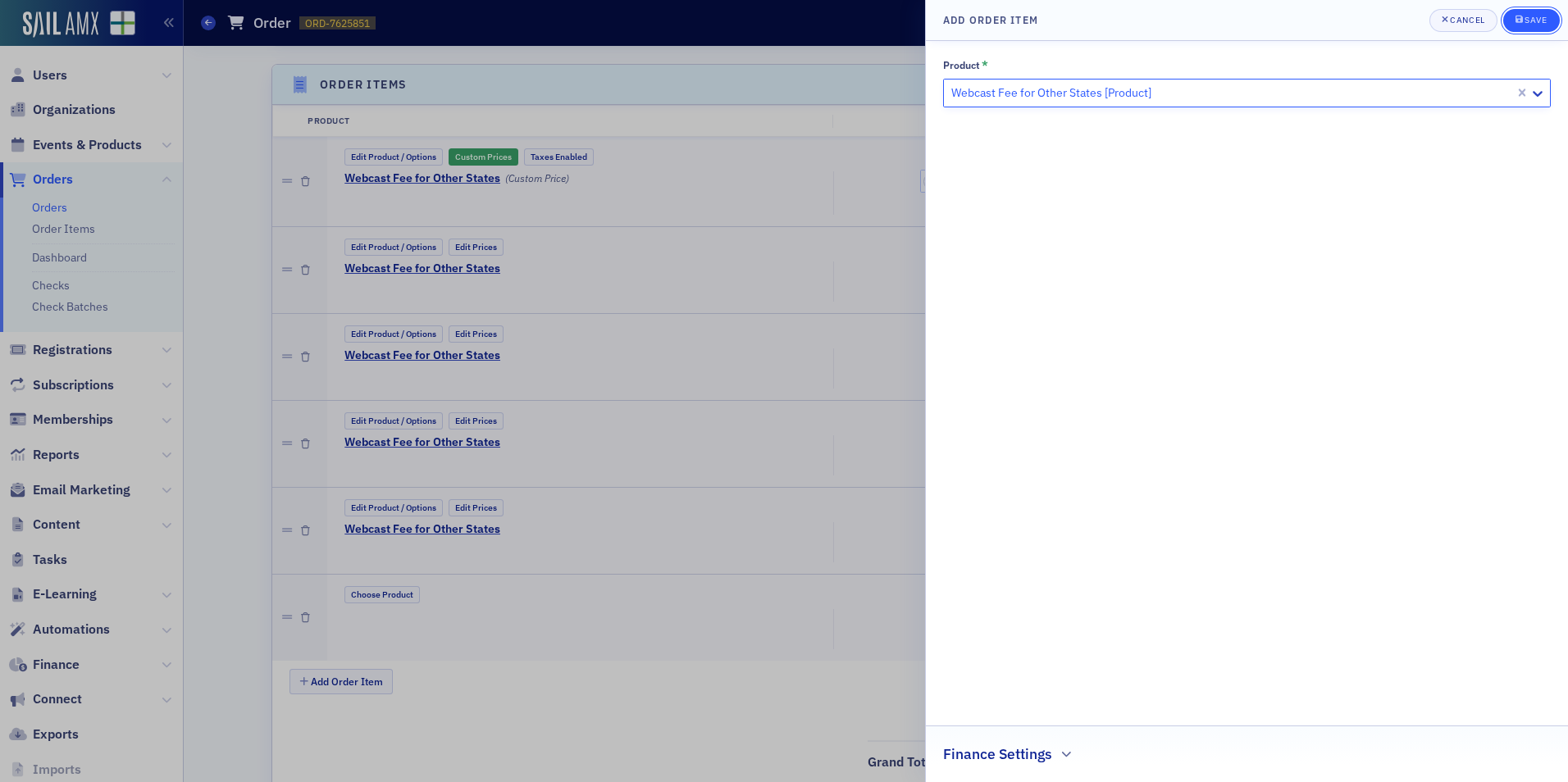
click at [1526, 16] on div "Save" at bounding box center [1535, 20] width 23 height 9
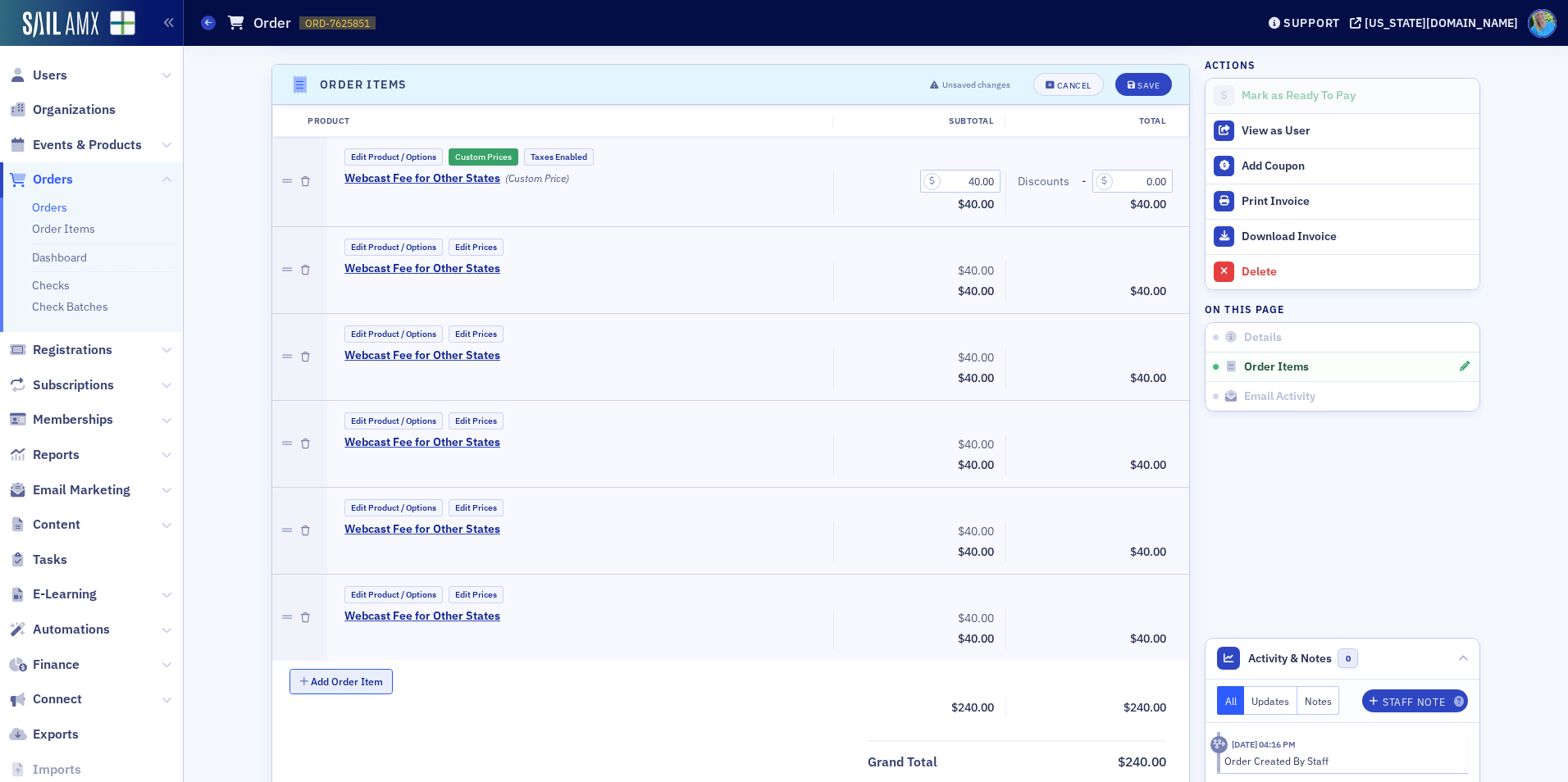
click at [370, 684] on button "Add Order Item" at bounding box center [341, 682] width 103 height 25
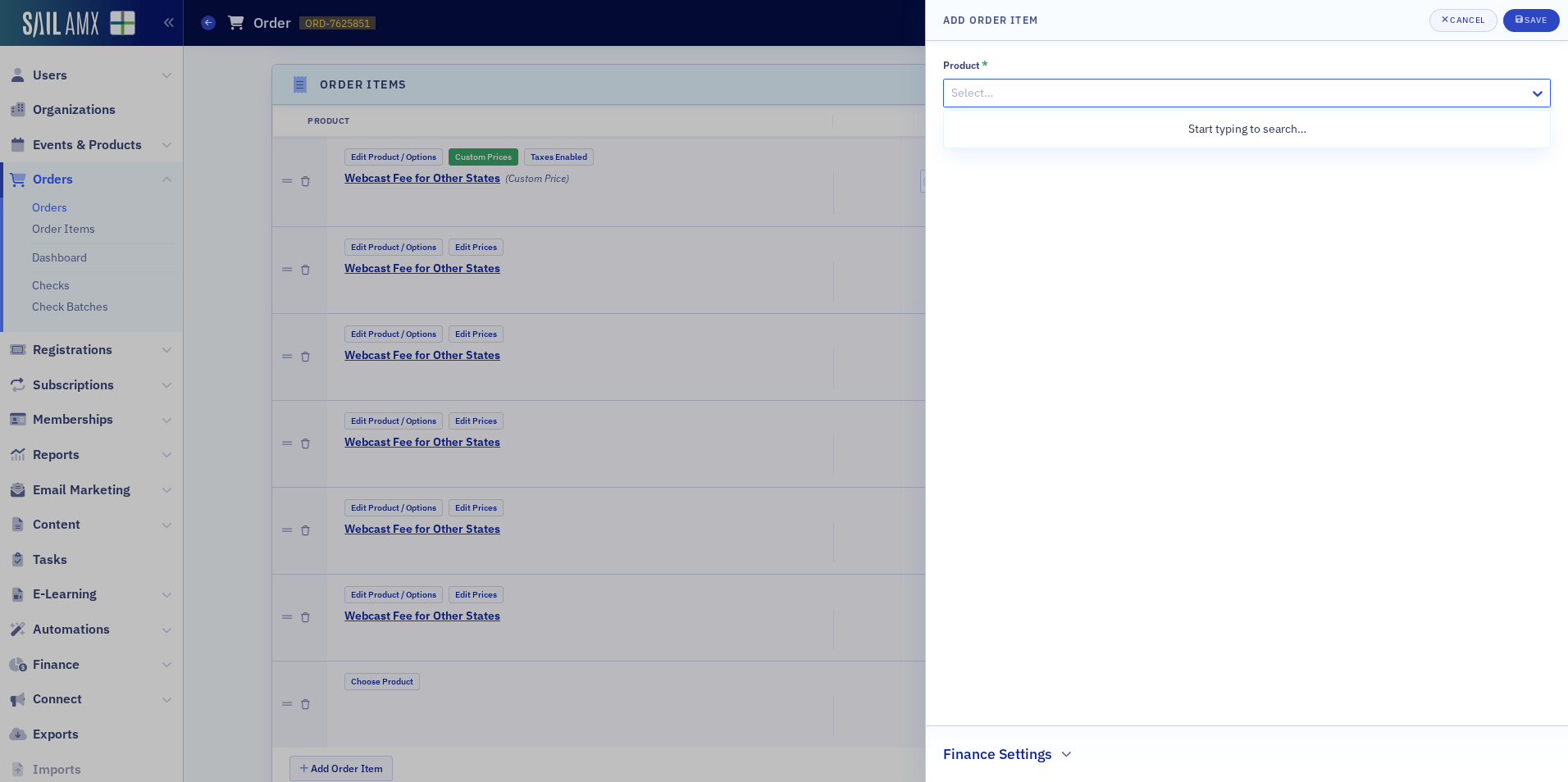
click at [999, 88] on div at bounding box center [1238, 93] width 578 height 21
type input "Webcast Fee"
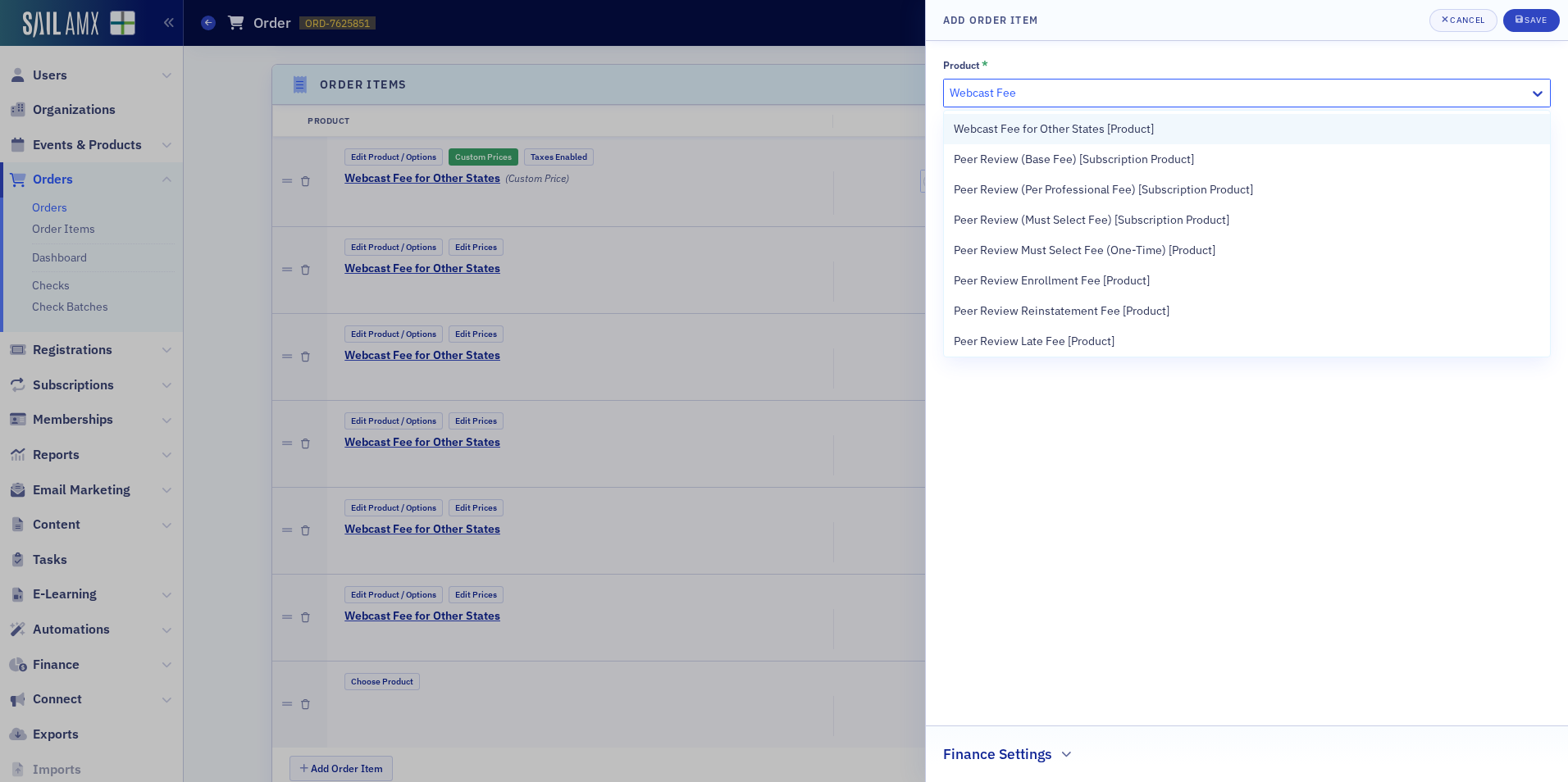
click at [1009, 121] on span "Webcast Fee for Other States [Product]" at bounding box center [1054, 129] width 200 height 18
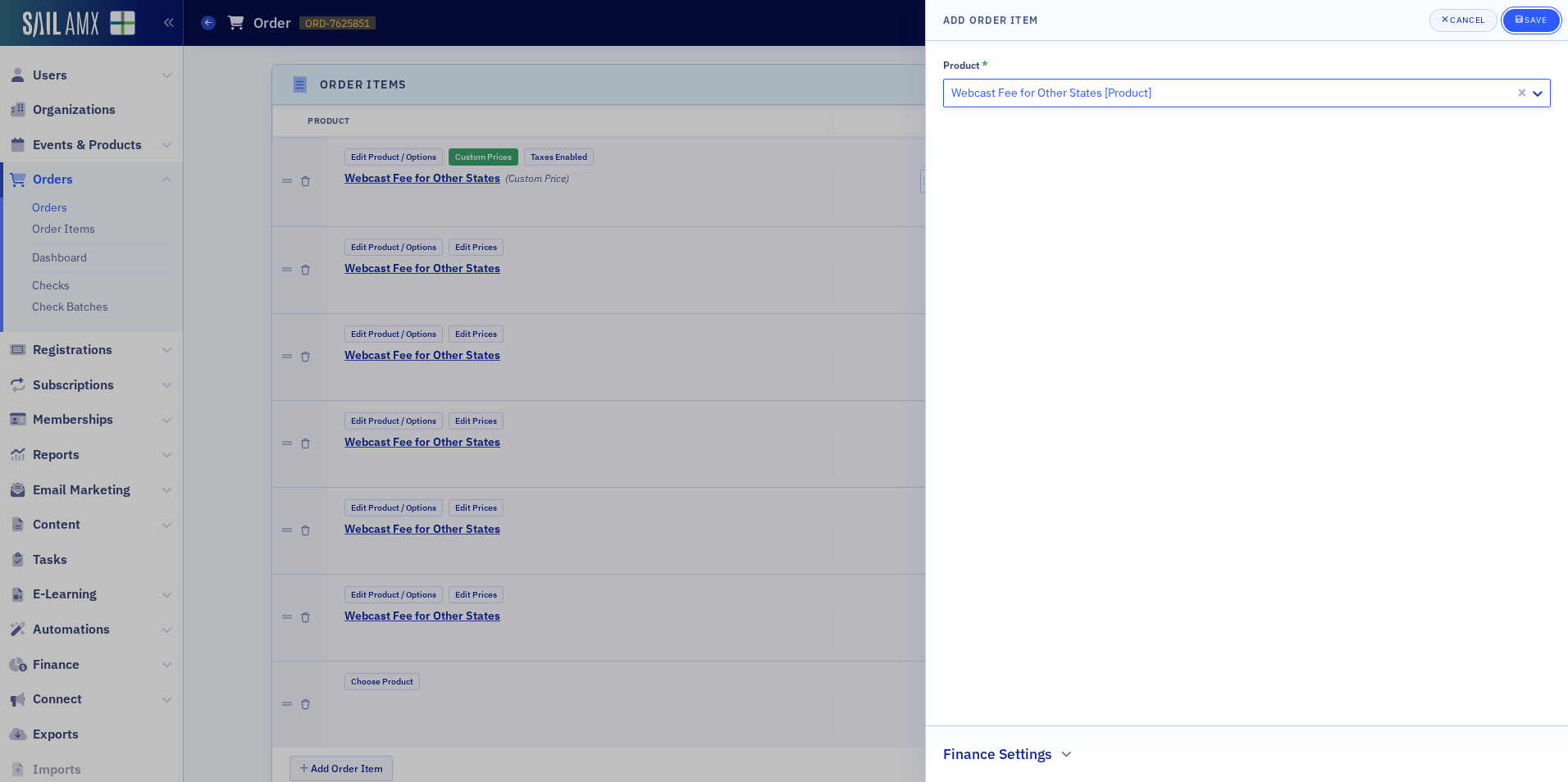
click at [1539, 18] on div "Save" at bounding box center [1535, 20] width 23 height 9
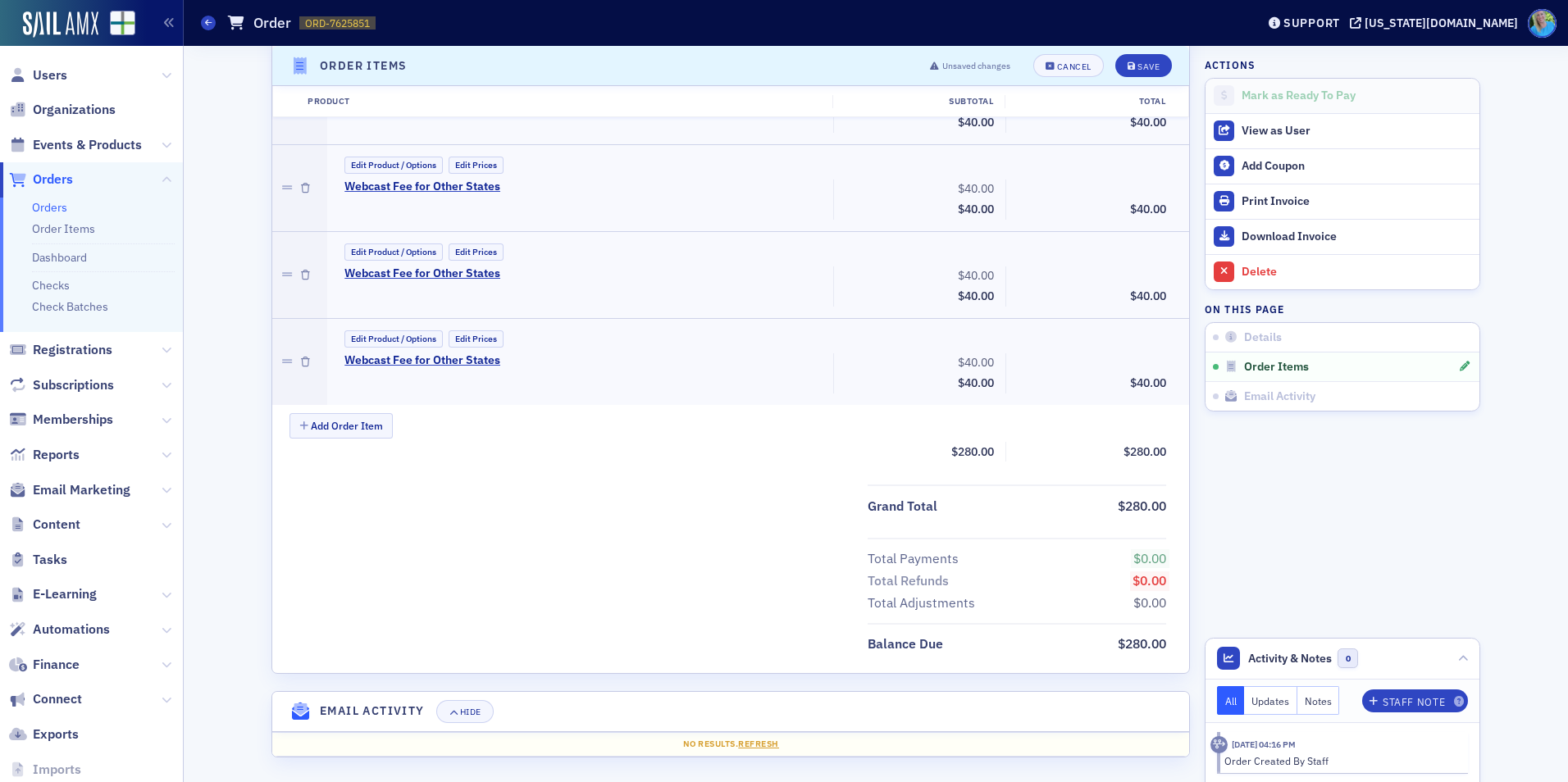
scroll to position [839, 0]
click at [339, 429] on button "Add Order Item" at bounding box center [341, 422] width 103 height 25
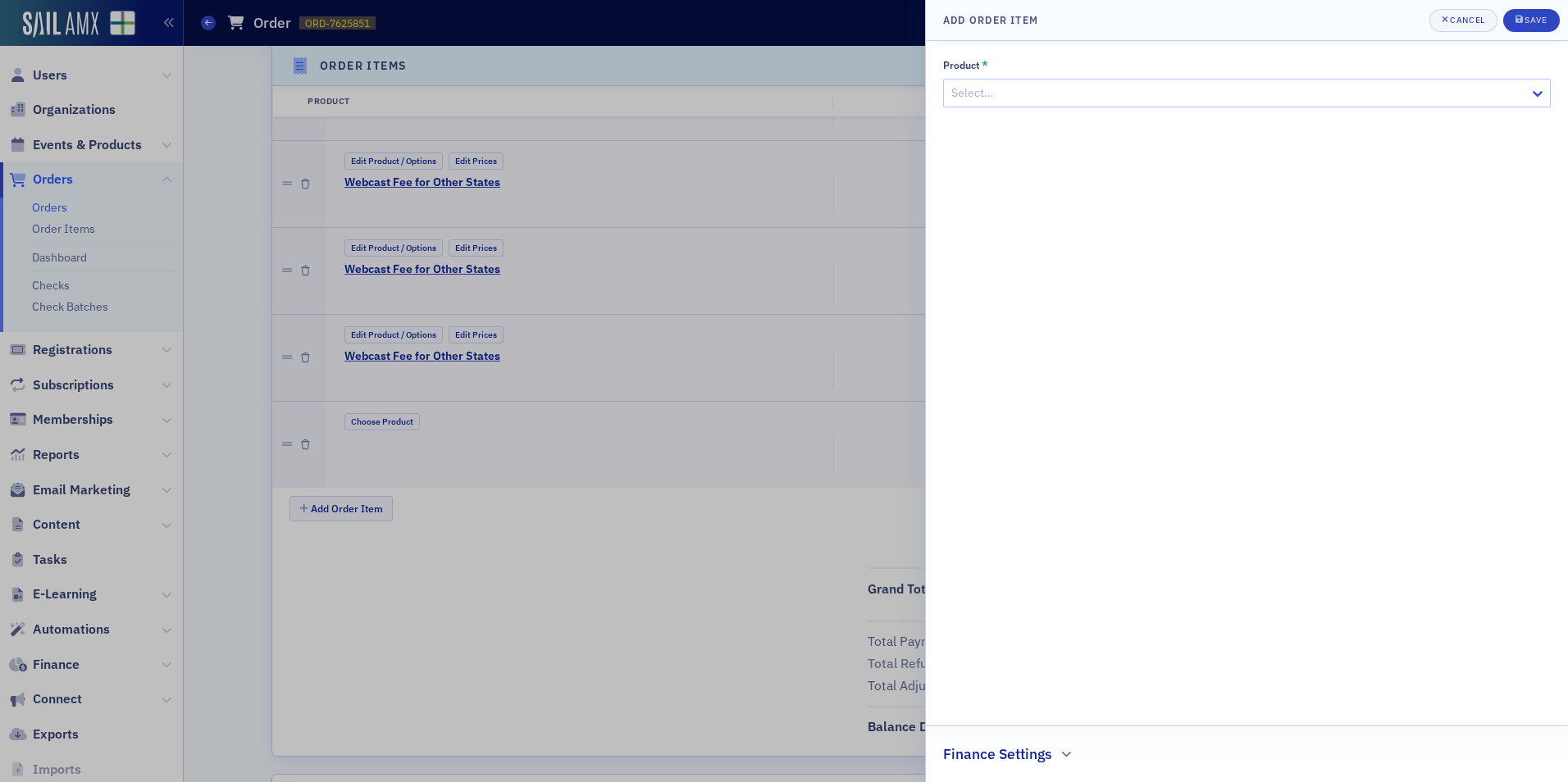
click at [991, 101] on div at bounding box center [1238, 93] width 578 height 21
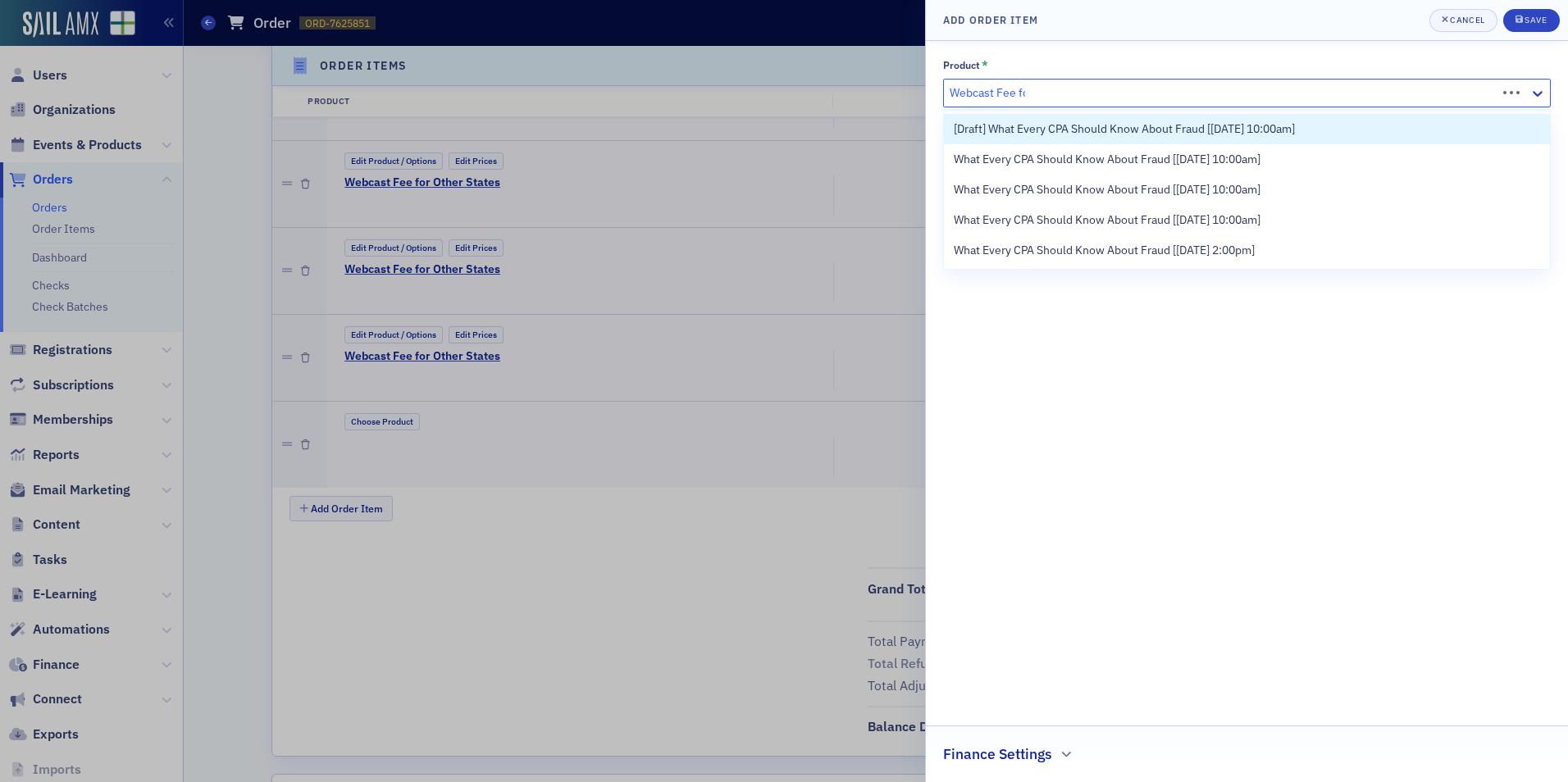
type input "Webcast Fee for"
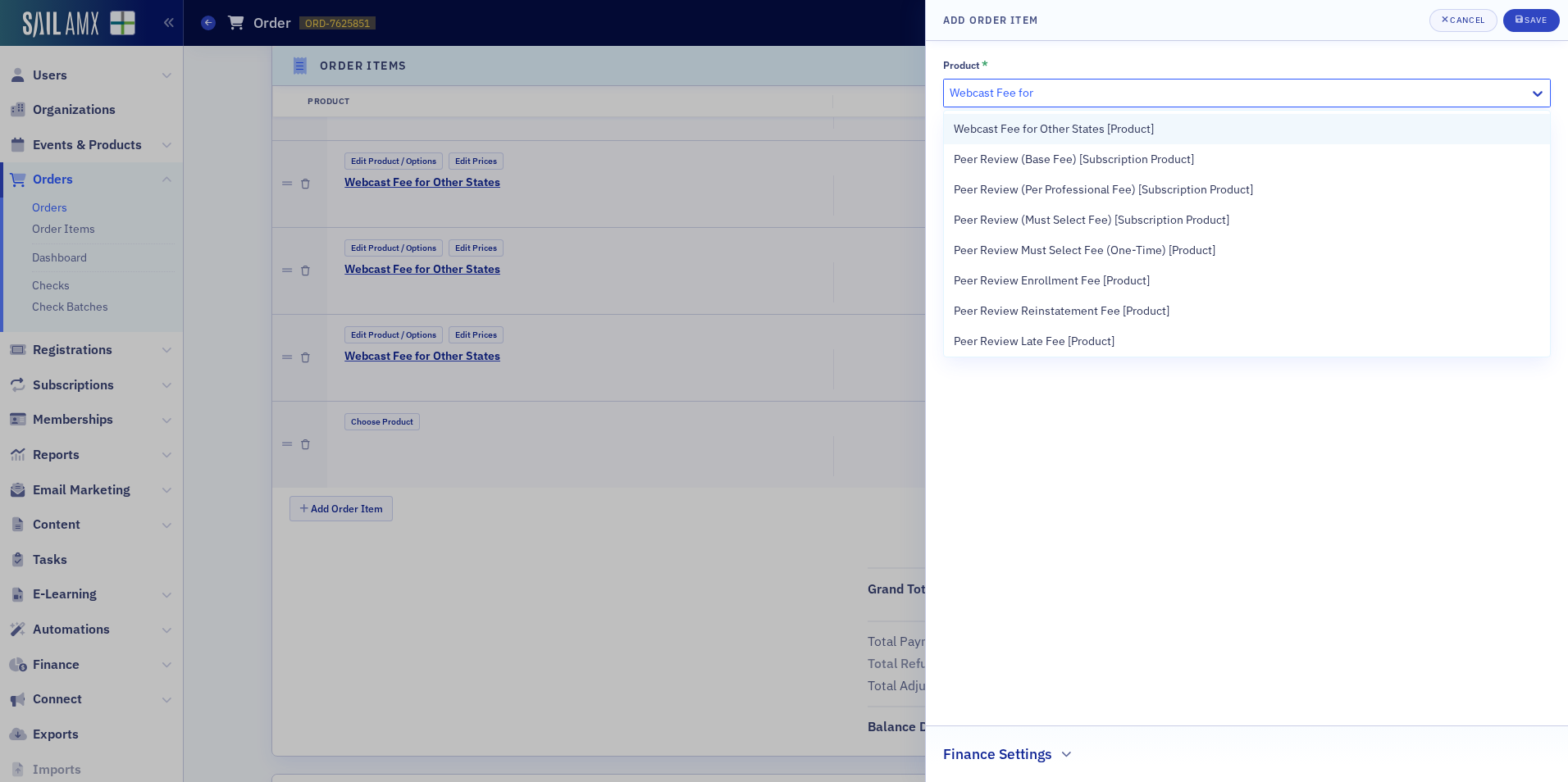
click at [1004, 121] on span "Webcast Fee for Other States [Product]" at bounding box center [1054, 129] width 200 height 18
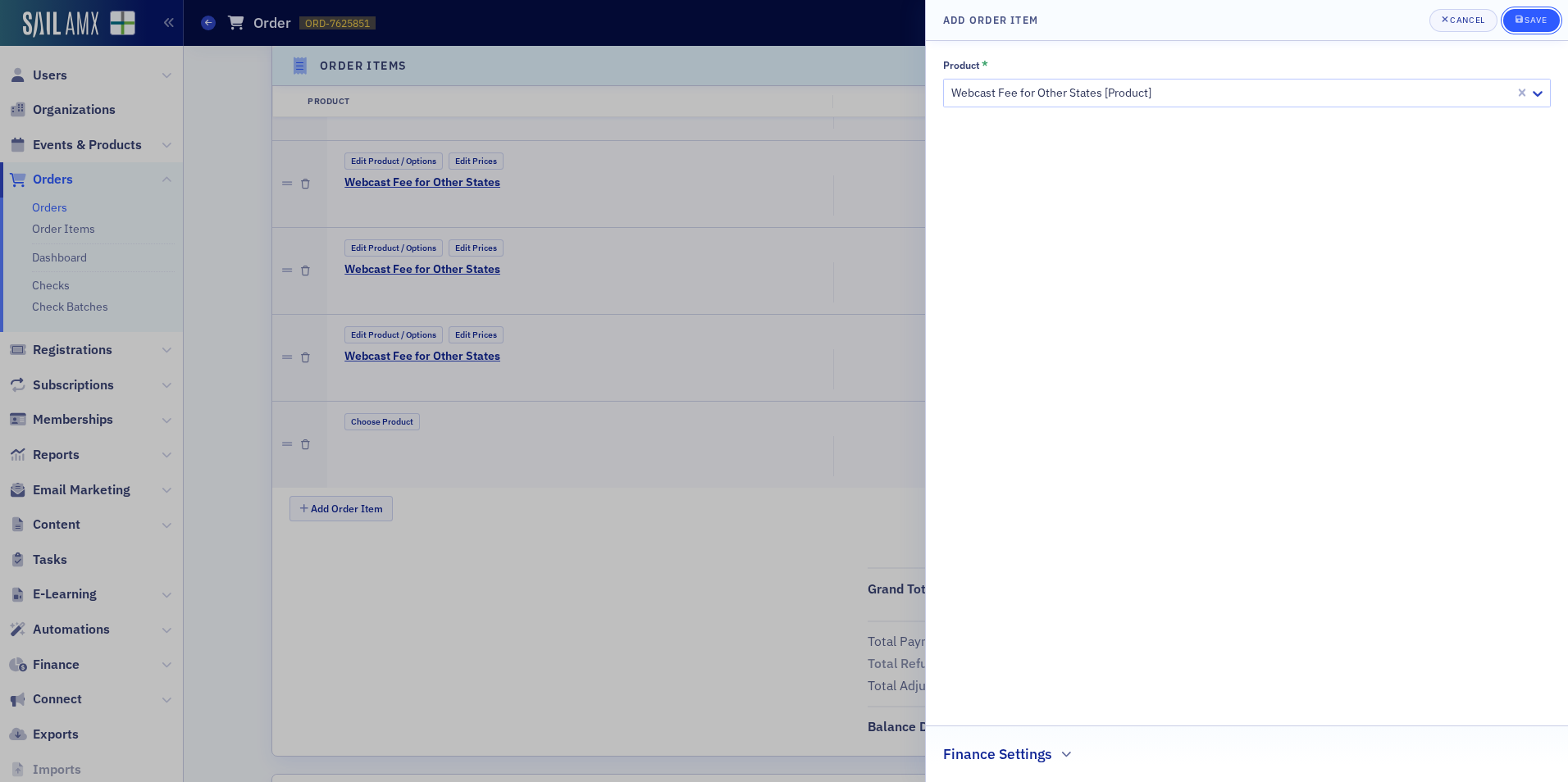
click at [1521, 18] on icon "submit" at bounding box center [1519, 19] width 8 height 8
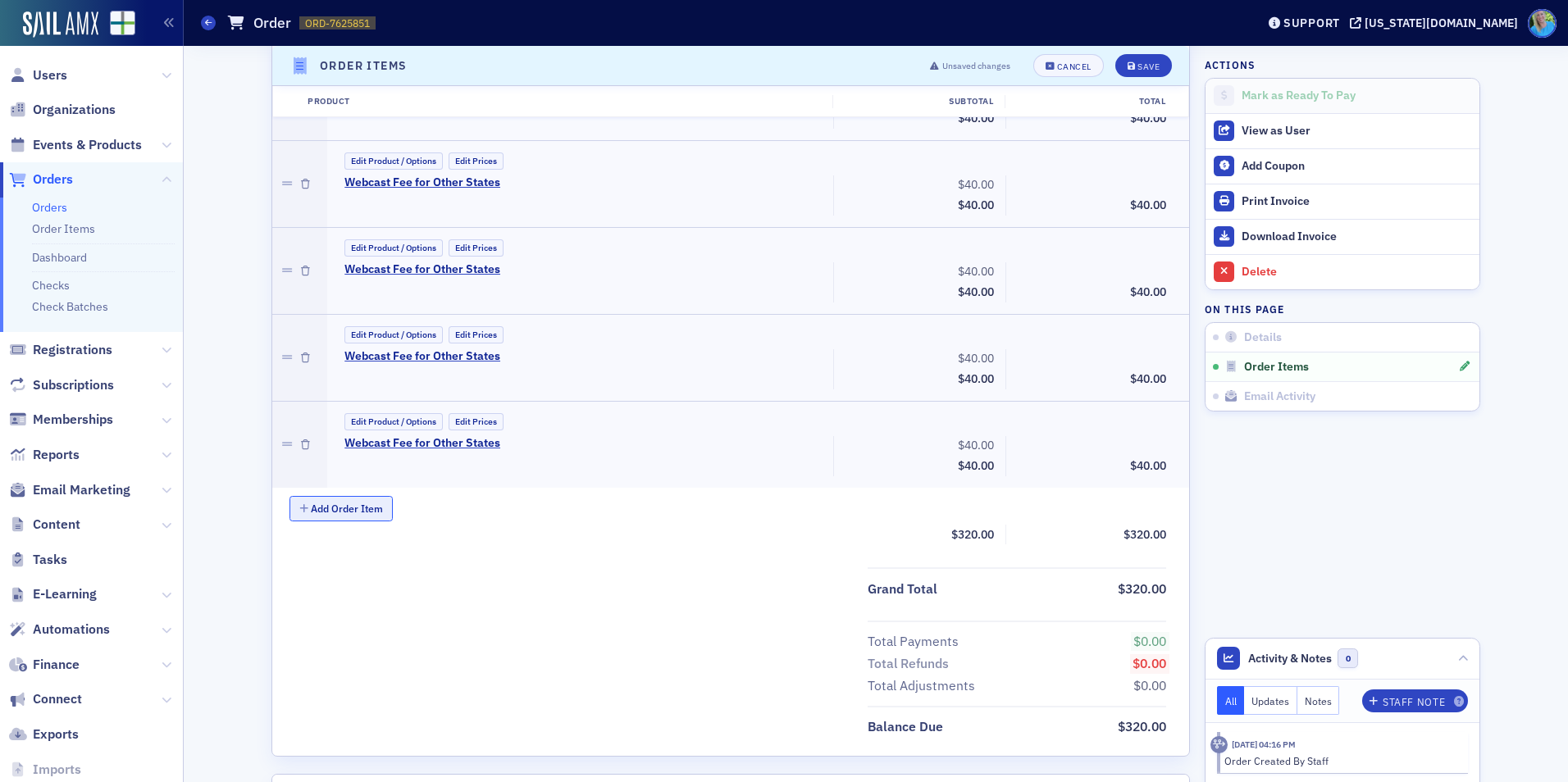
click at [346, 509] on button "Add Order Item" at bounding box center [341, 509] width 103 height 25
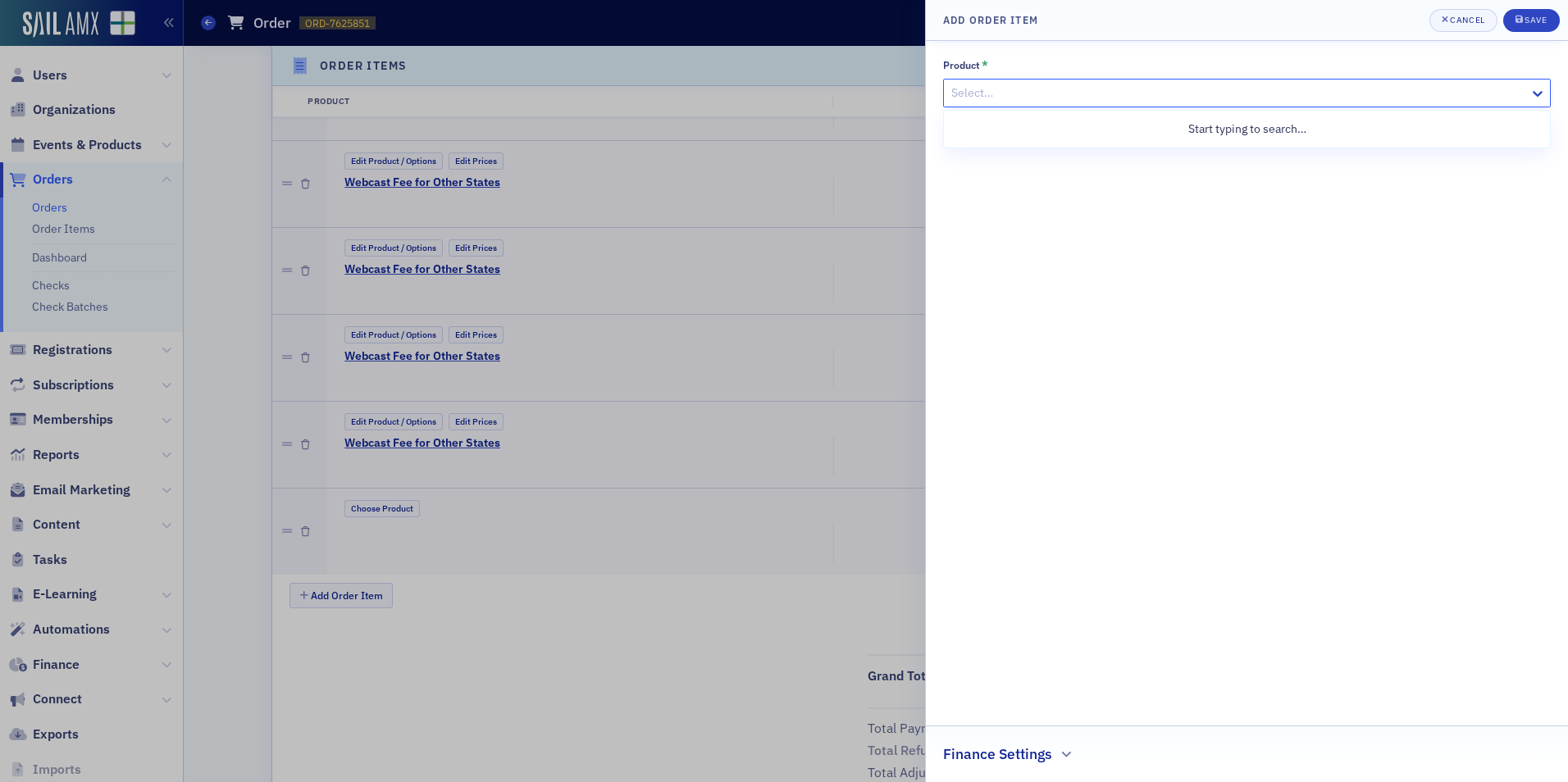
click at [983, 81] on div "Select…" at bounding box center [1236, 93] width 585 height 24
type input "Webcast Fee"
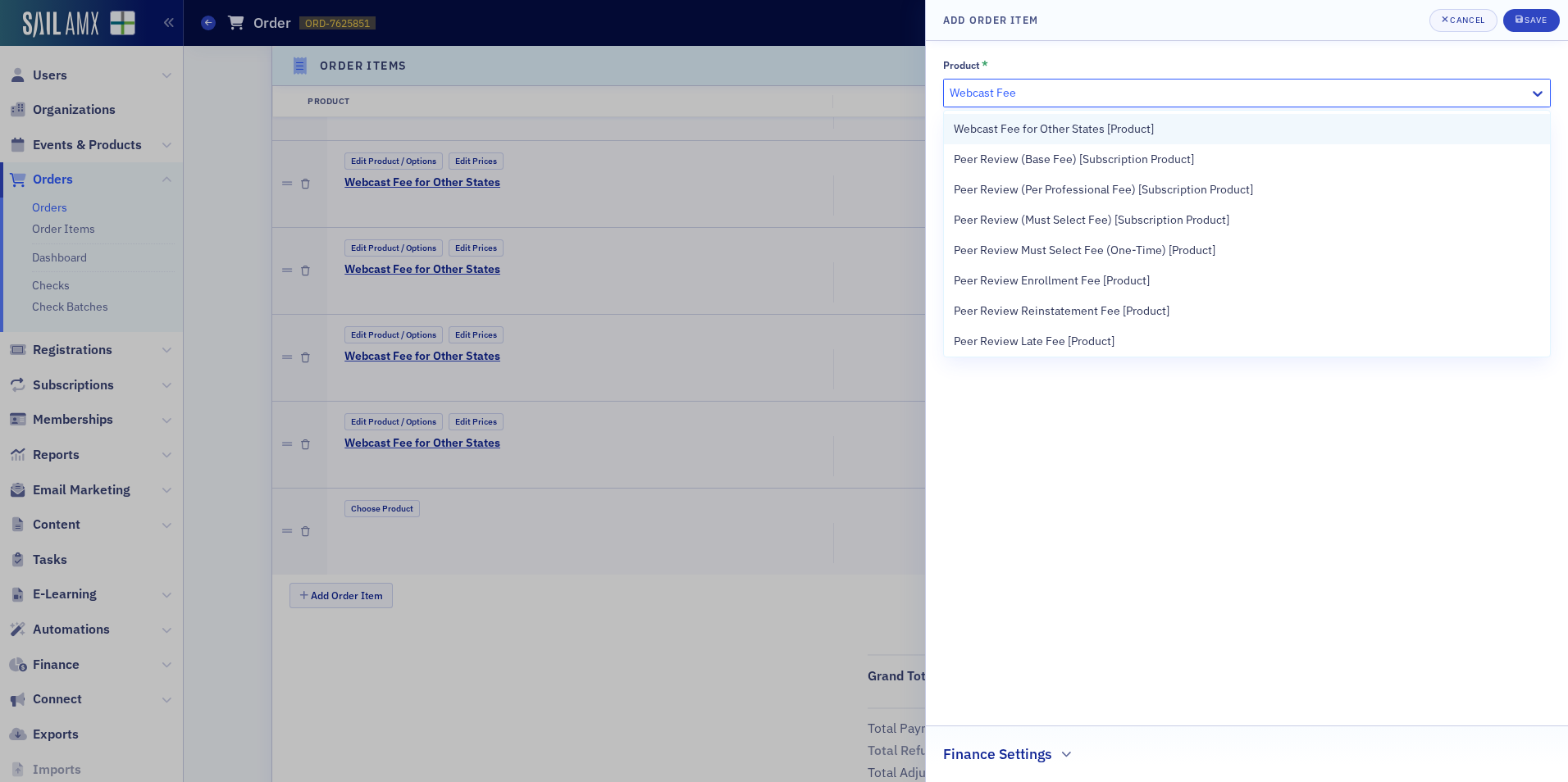
click at [988, 121] on span "Webcast Fee for Other States [Product]" at bounding box center [1054, 129] width 200 height 18
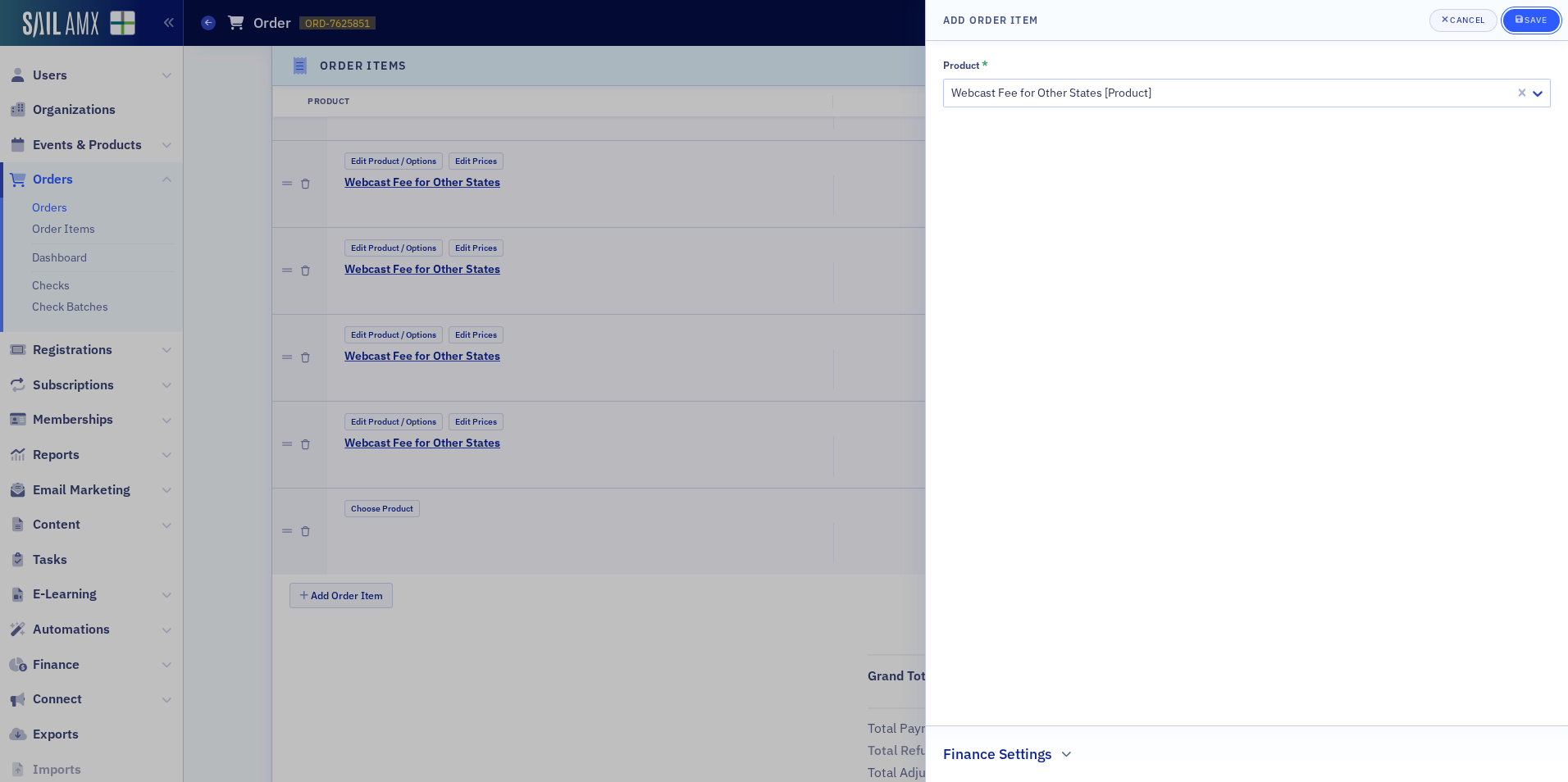
click at [1522, 23] on icon "submit" at bounding box center [1519, 19] width 8 height 8
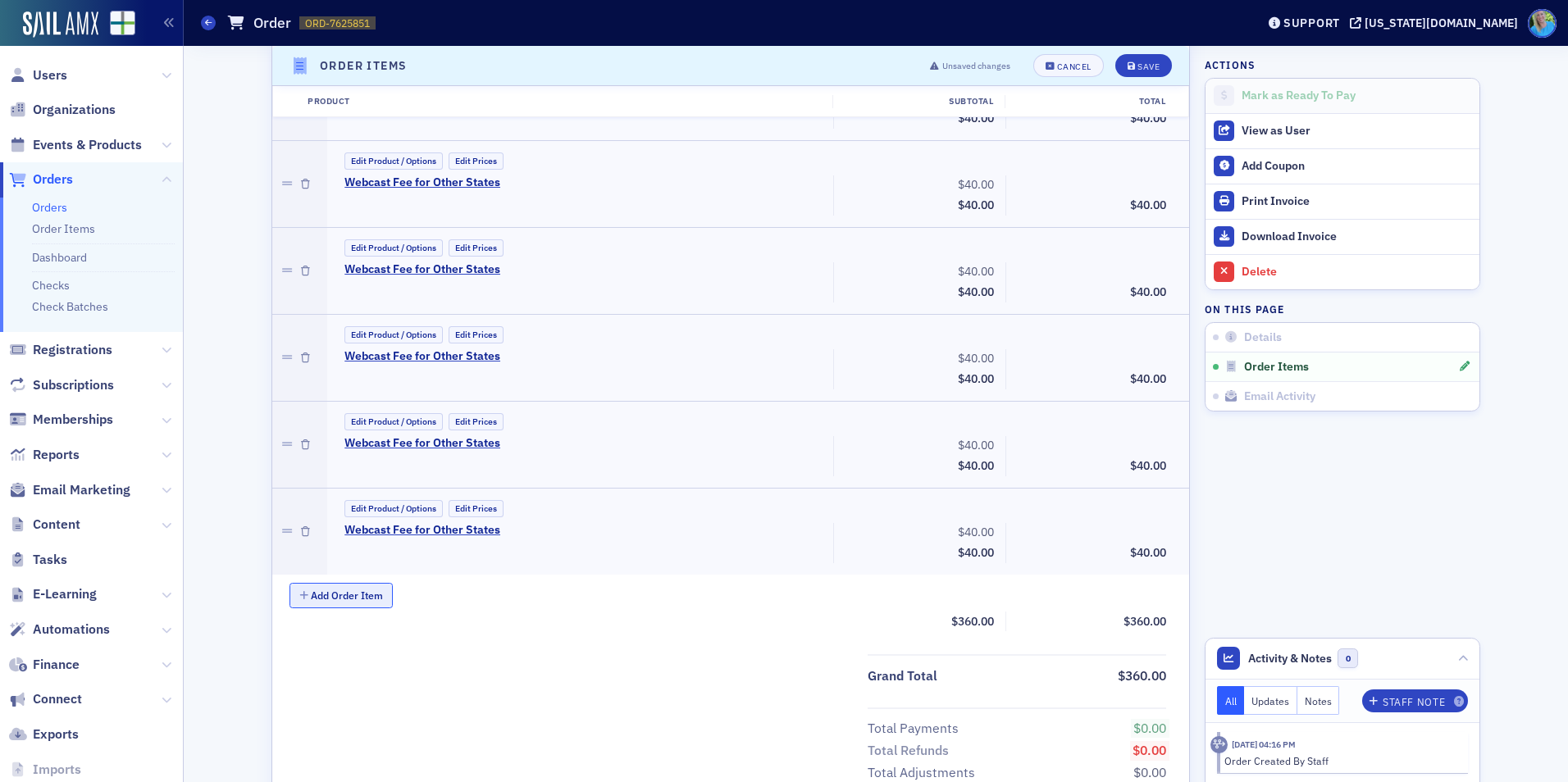
click at [375, 594] on button "Add Order Item" at bounding box center [341, 595] width 103 height 25
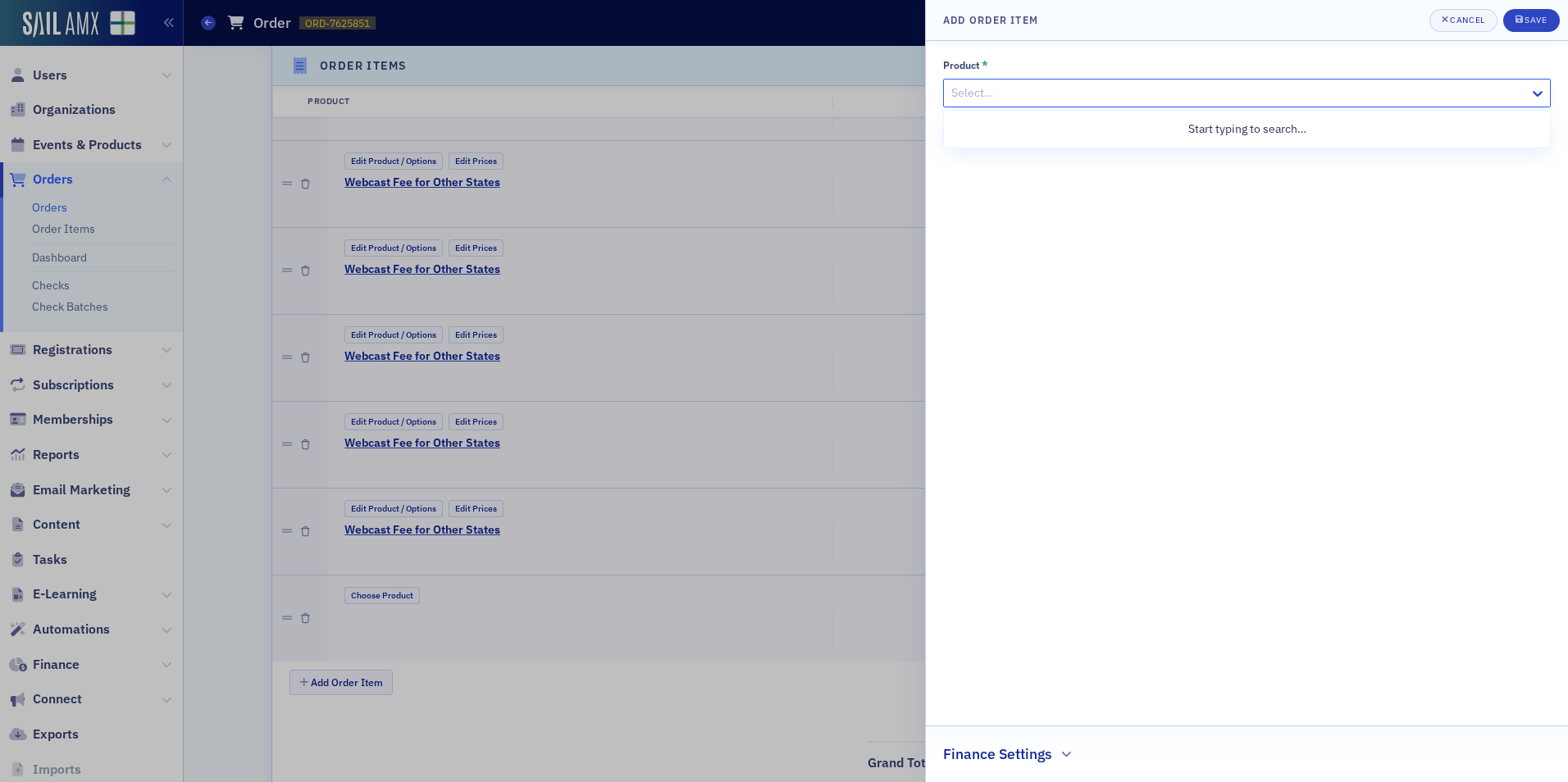
click at [1043, 94] on div at bounding box center [1238, 93] width 578 height 21
type input "Webcast Fee"
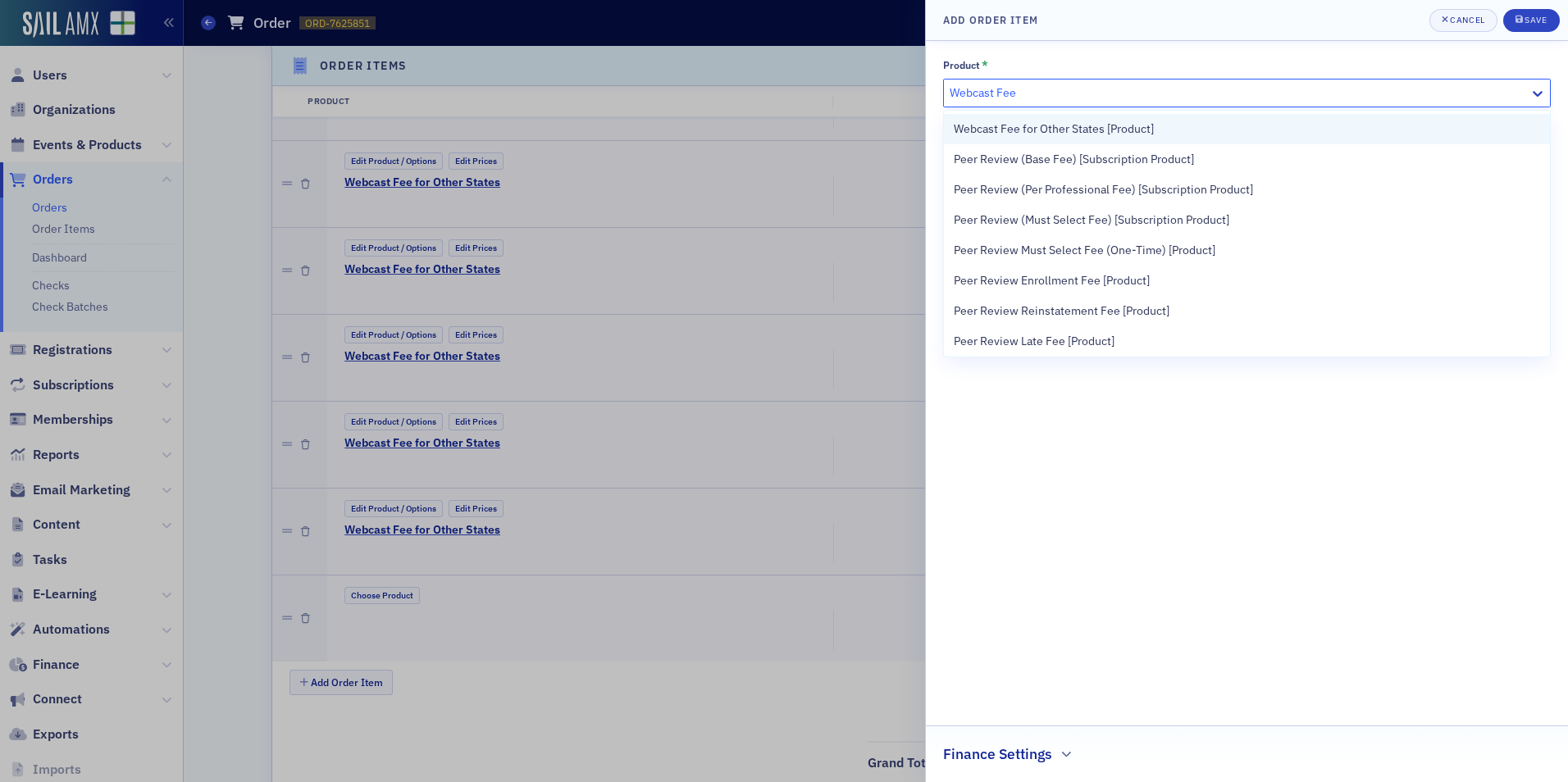
click at [1041, 123] on span "Webcast Fee for Other States [Product]" at bounding box center [1054, 129] width 200 height 18
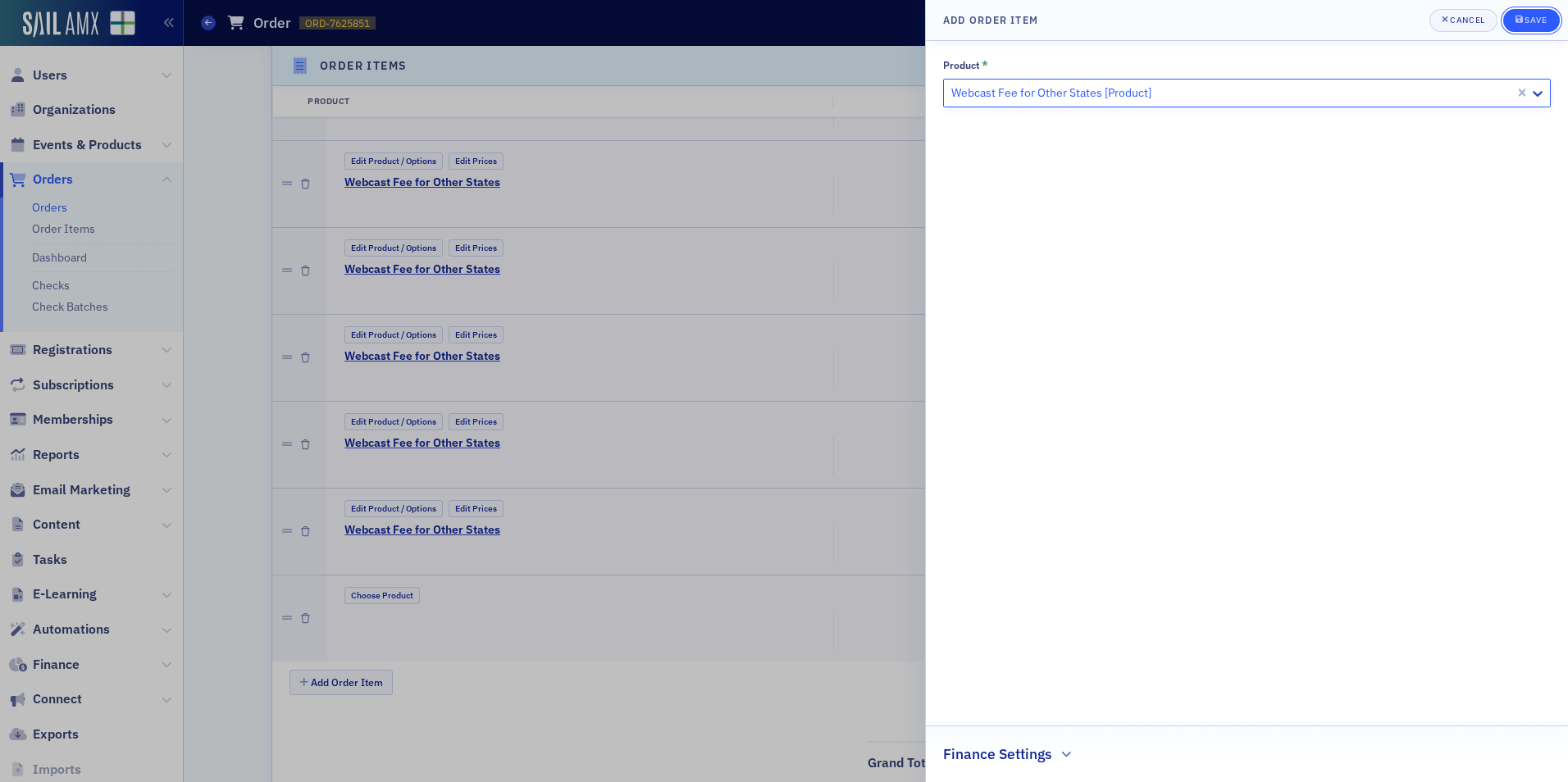
click at [1510, 25] on button "Save" at bounding box center [1531, 21] width 57 height 23
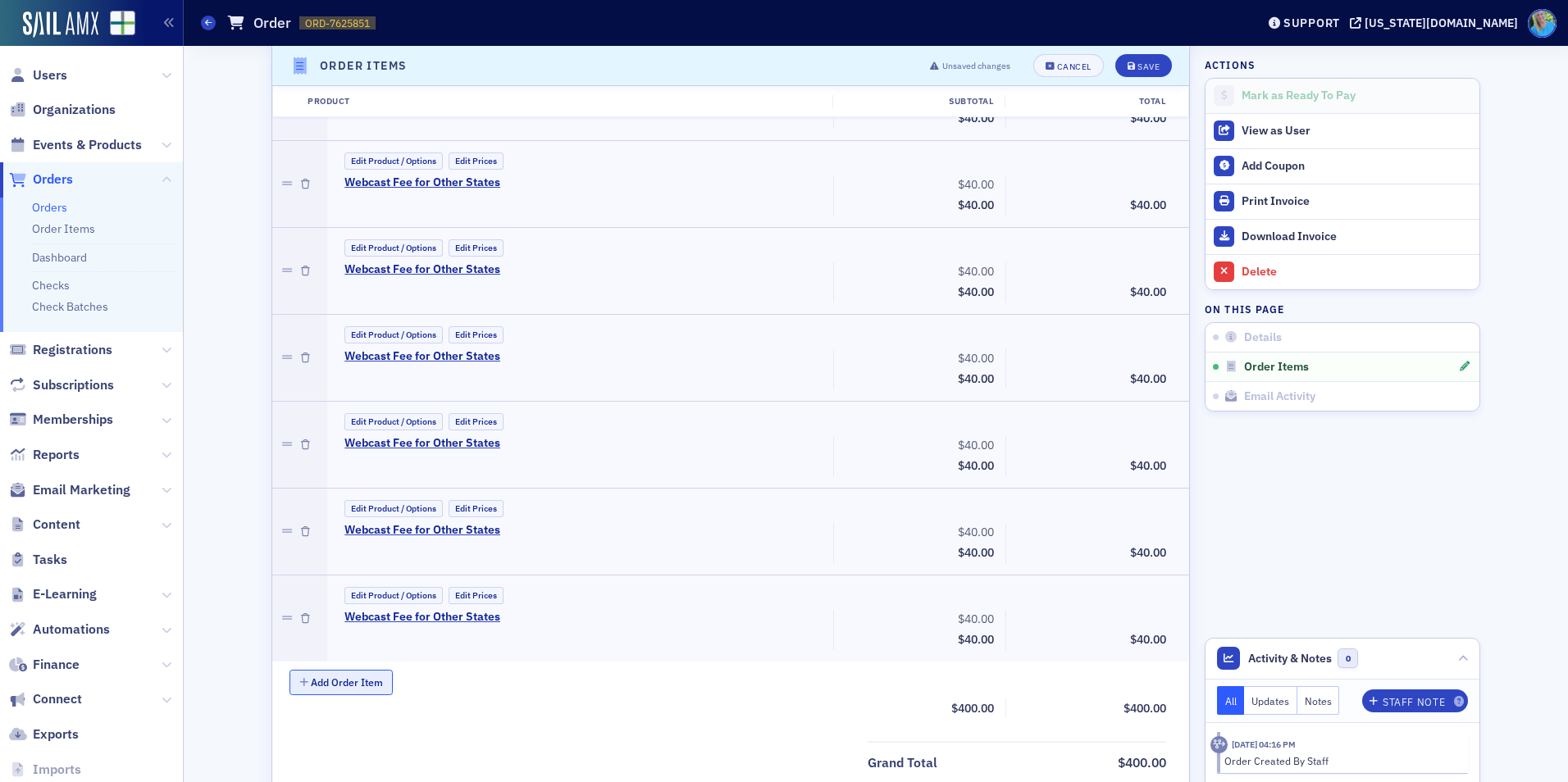
click at [340, 685] on button "Add Order Item" at bounding box center [341, 683] width 103 height 25
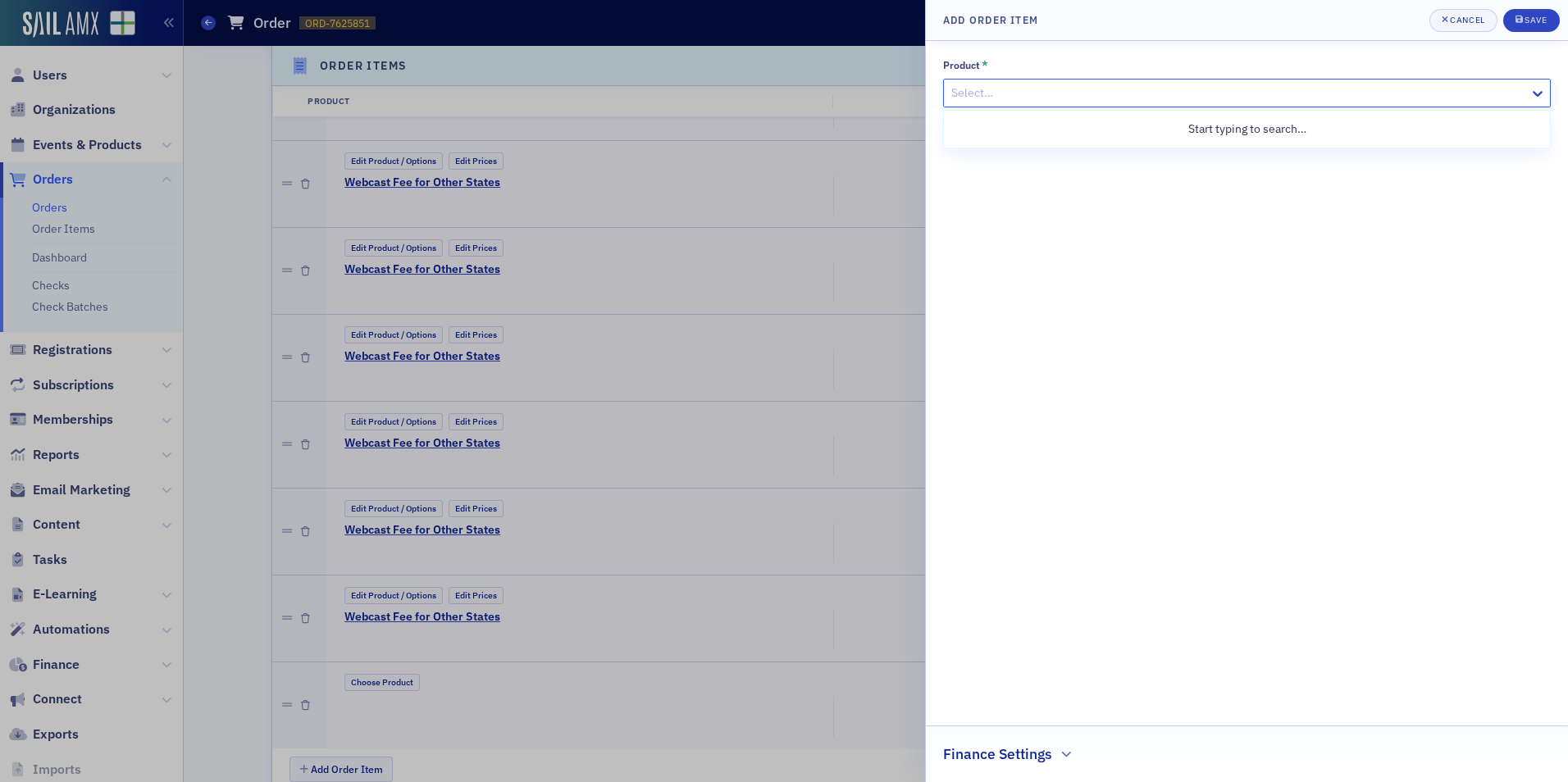
click at [1026, 102] on div at bounding box center [1238, 93] width 578 height 21
type input "Webcast Fee"
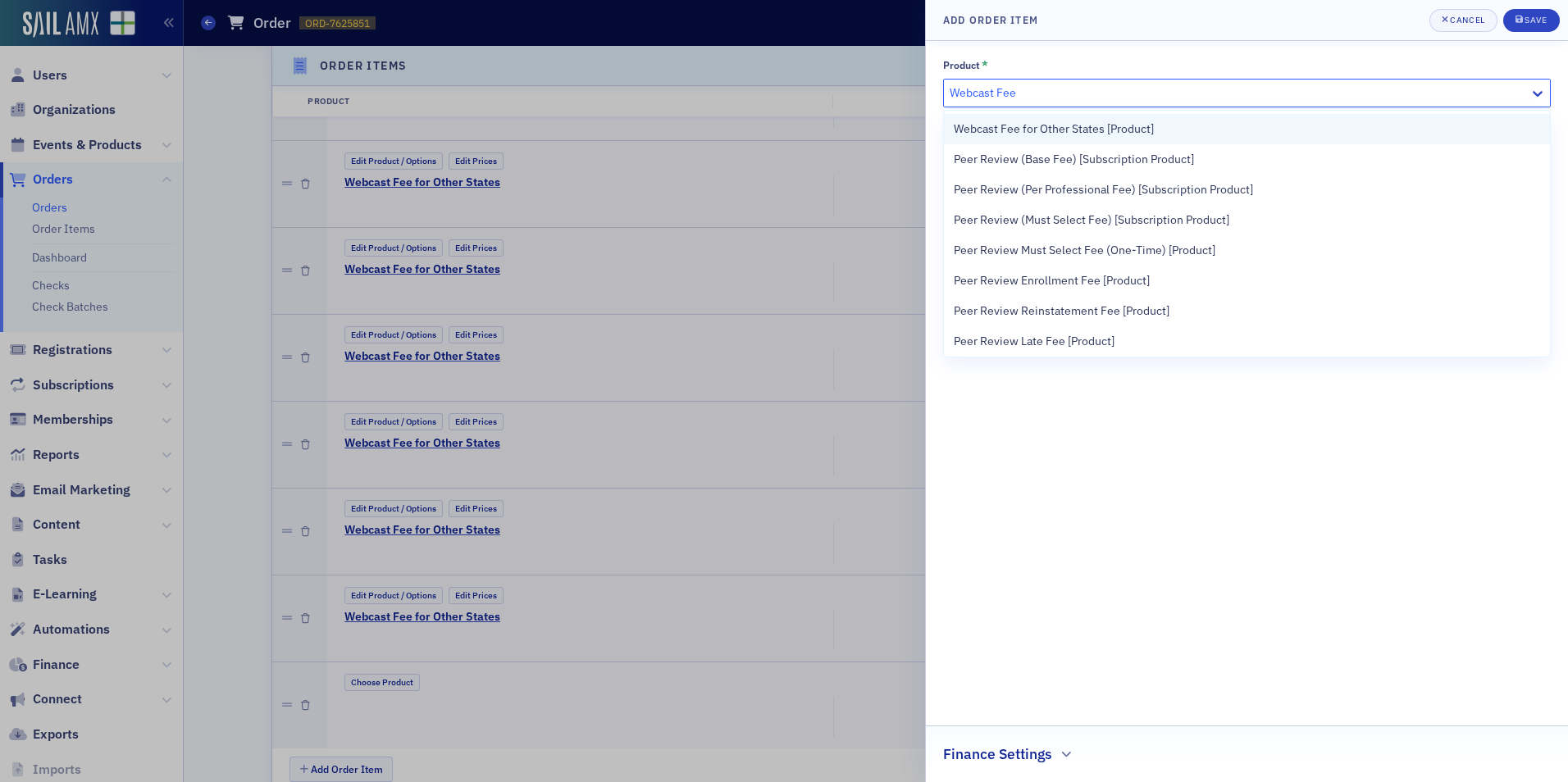
click at [1028, 118] on div "Webcast Fee for Other States [Product]" at bounding box center [1246, 129] width 606 height 30
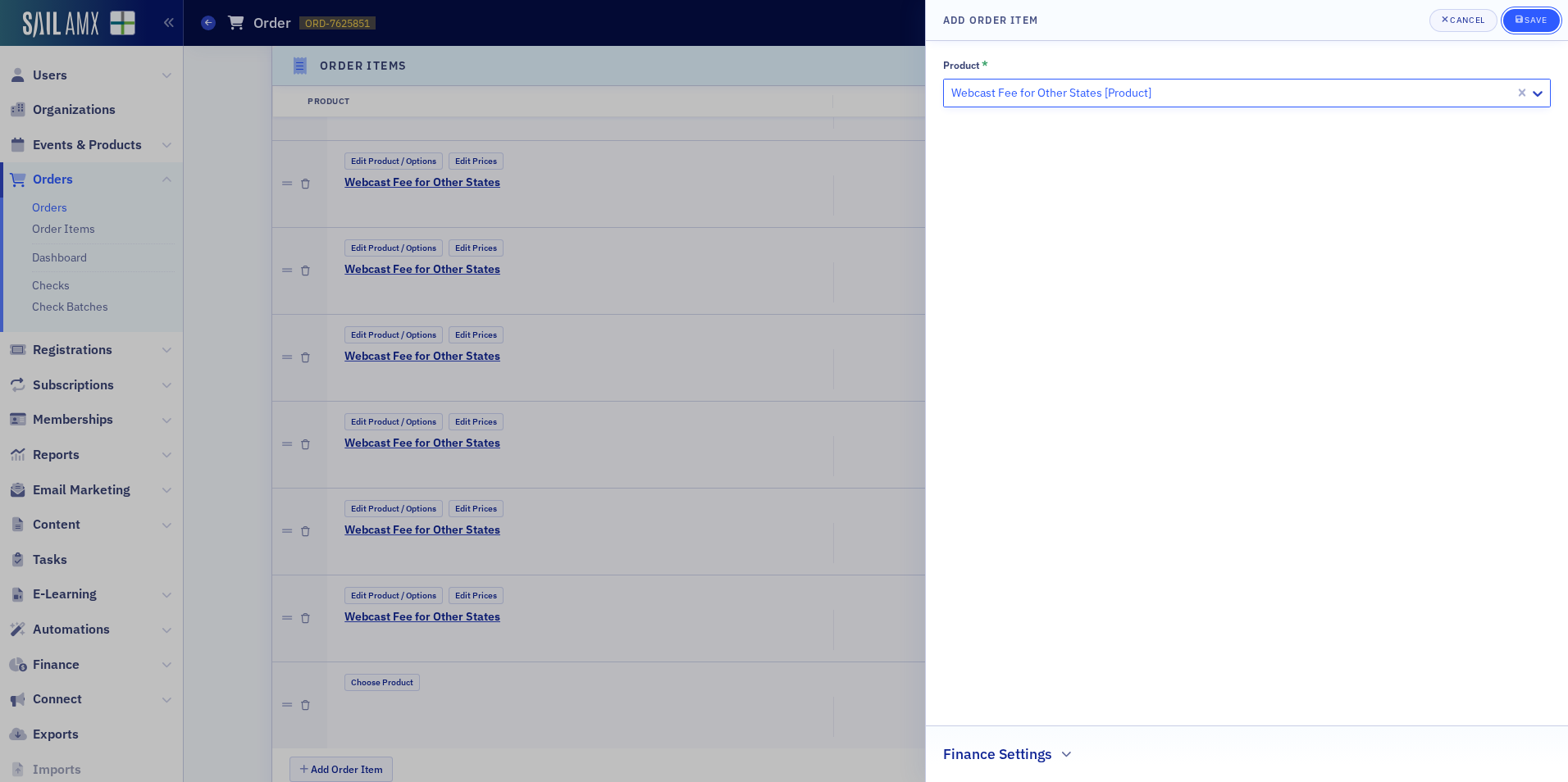
click at [1524, 23] on div "submit" at bounding box center [1520, 21] width 10 height 13
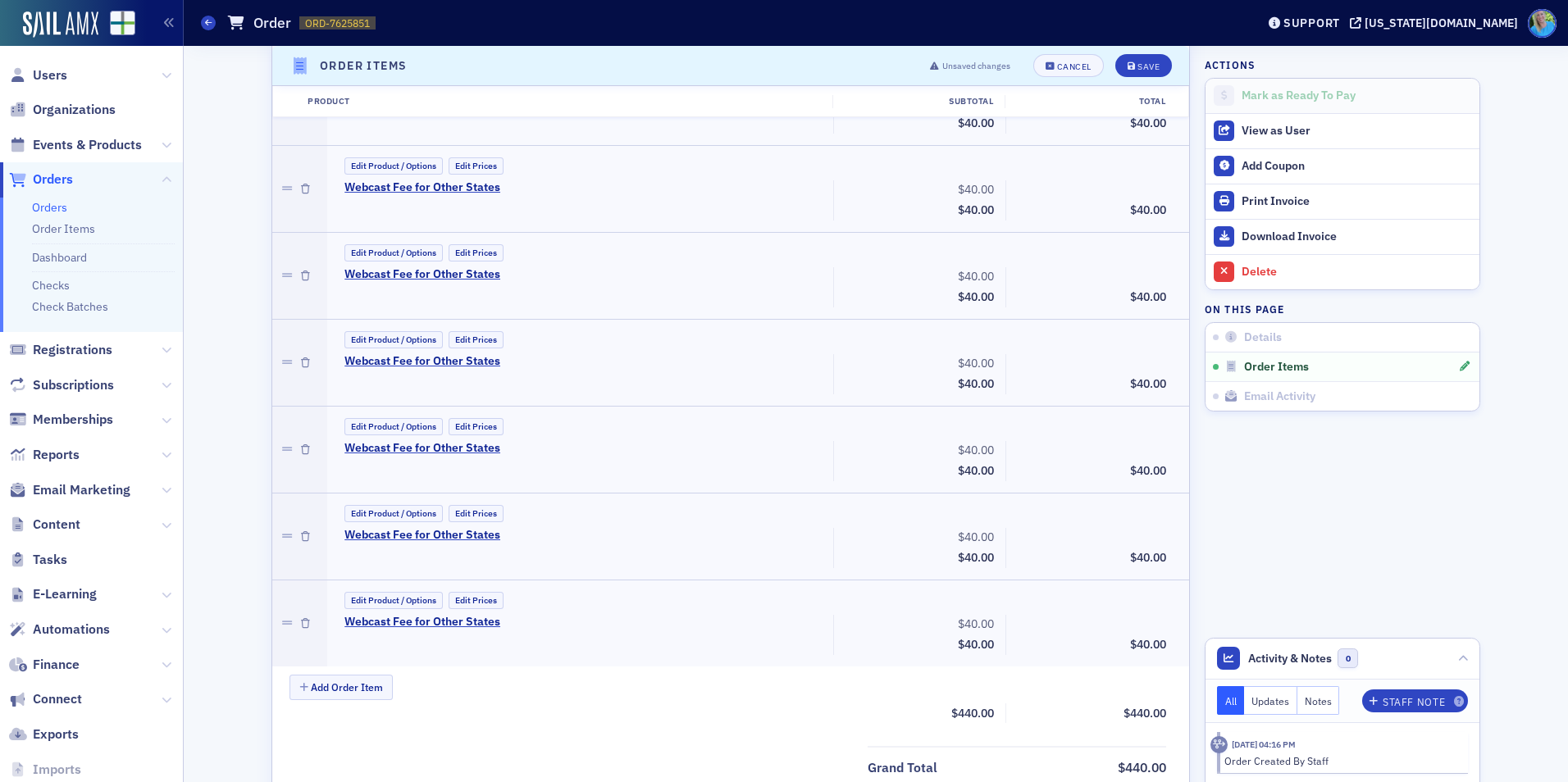
scroll to position [1003, 0]
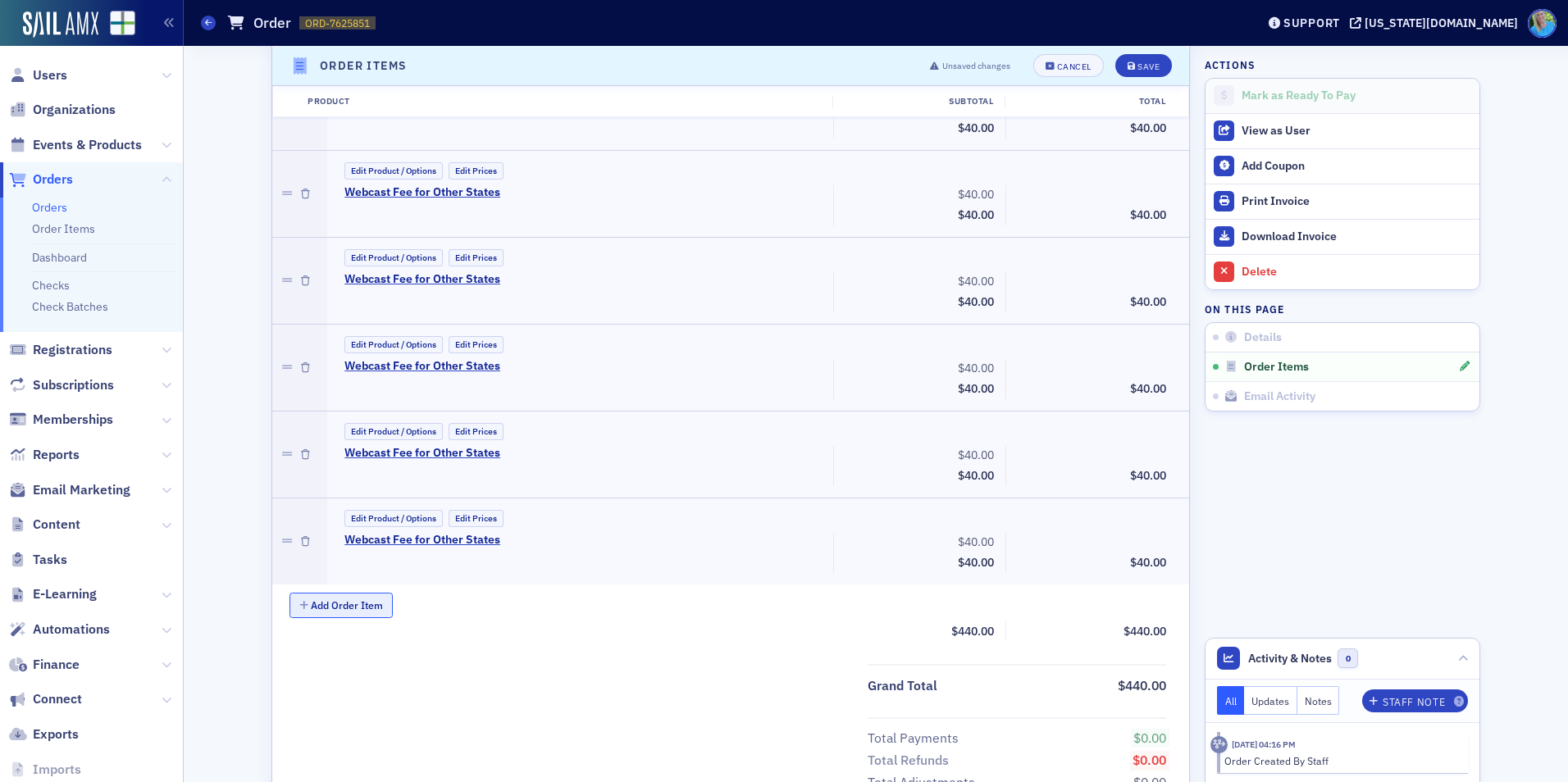
click at [353, 607] on button "Add Order Item" at bounding box center [341, 605] width 103 height 25
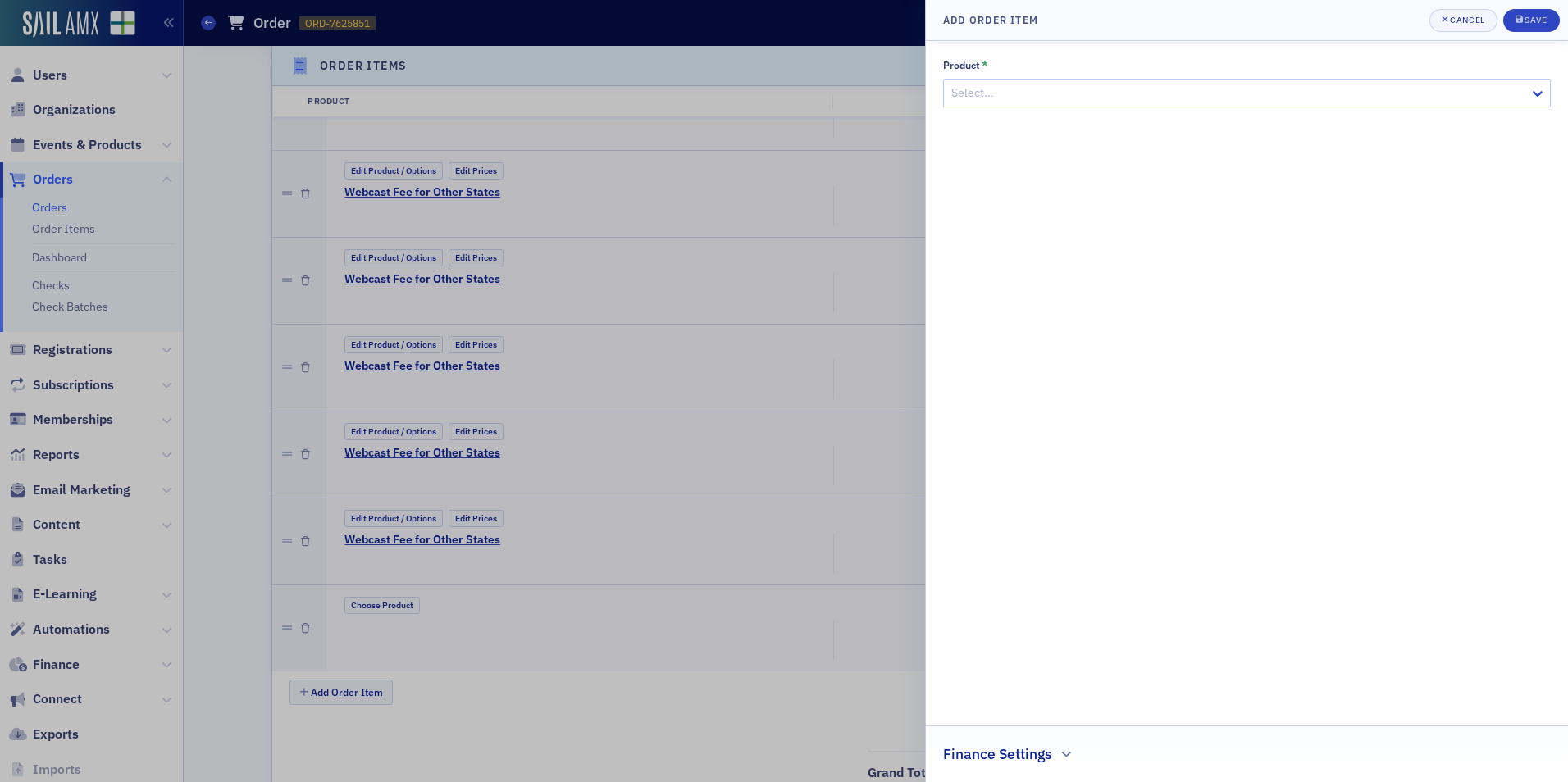
click at [1101, 84] on div "Select…" at bounding box center [1236, 93] width 585 height 24
type input "Webcast Fee"
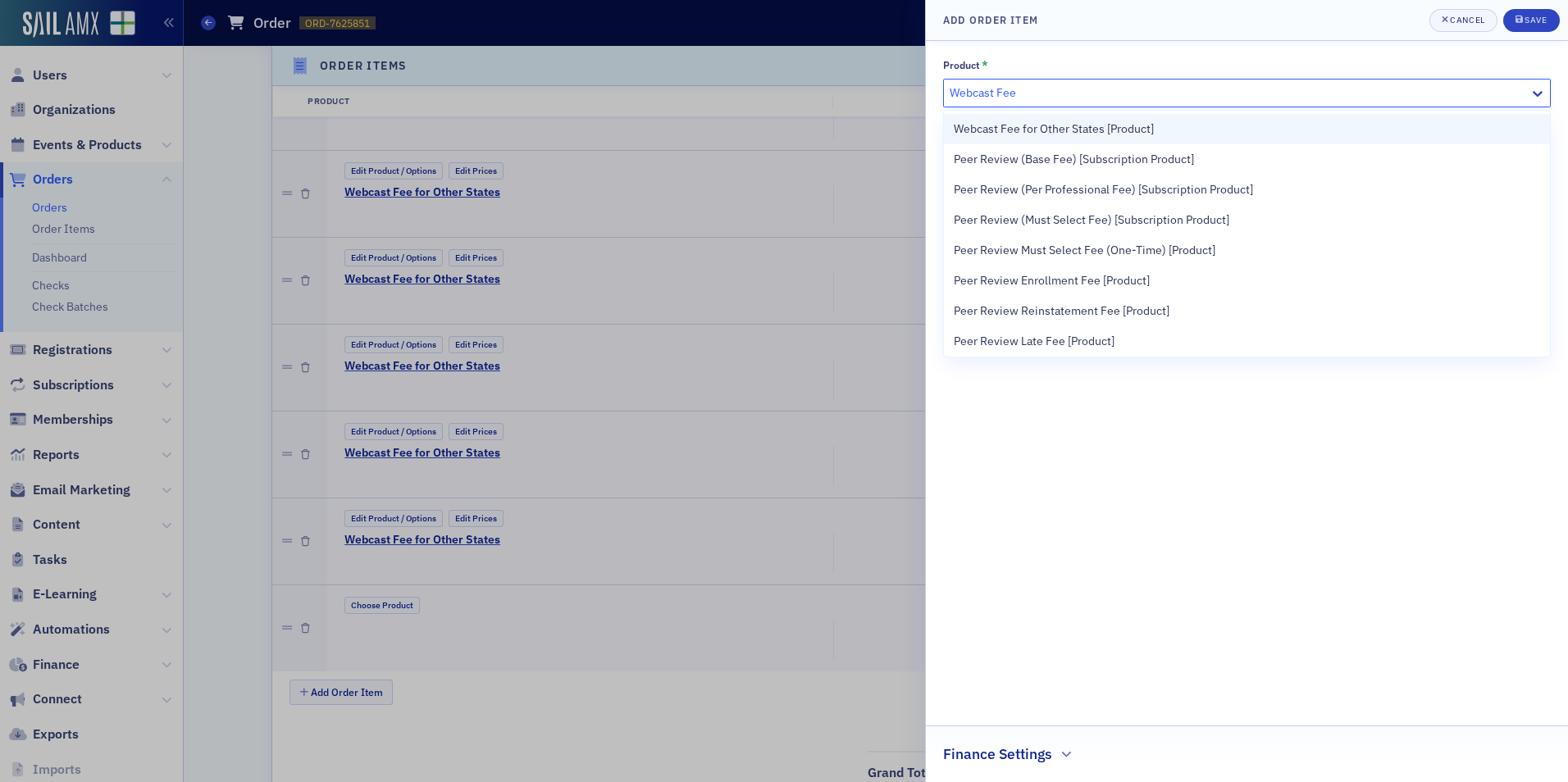
click at [1087, 138] on div "Webcast Fee for Other States [Product]" at bounding box center [1246, 129] width 606 height 30
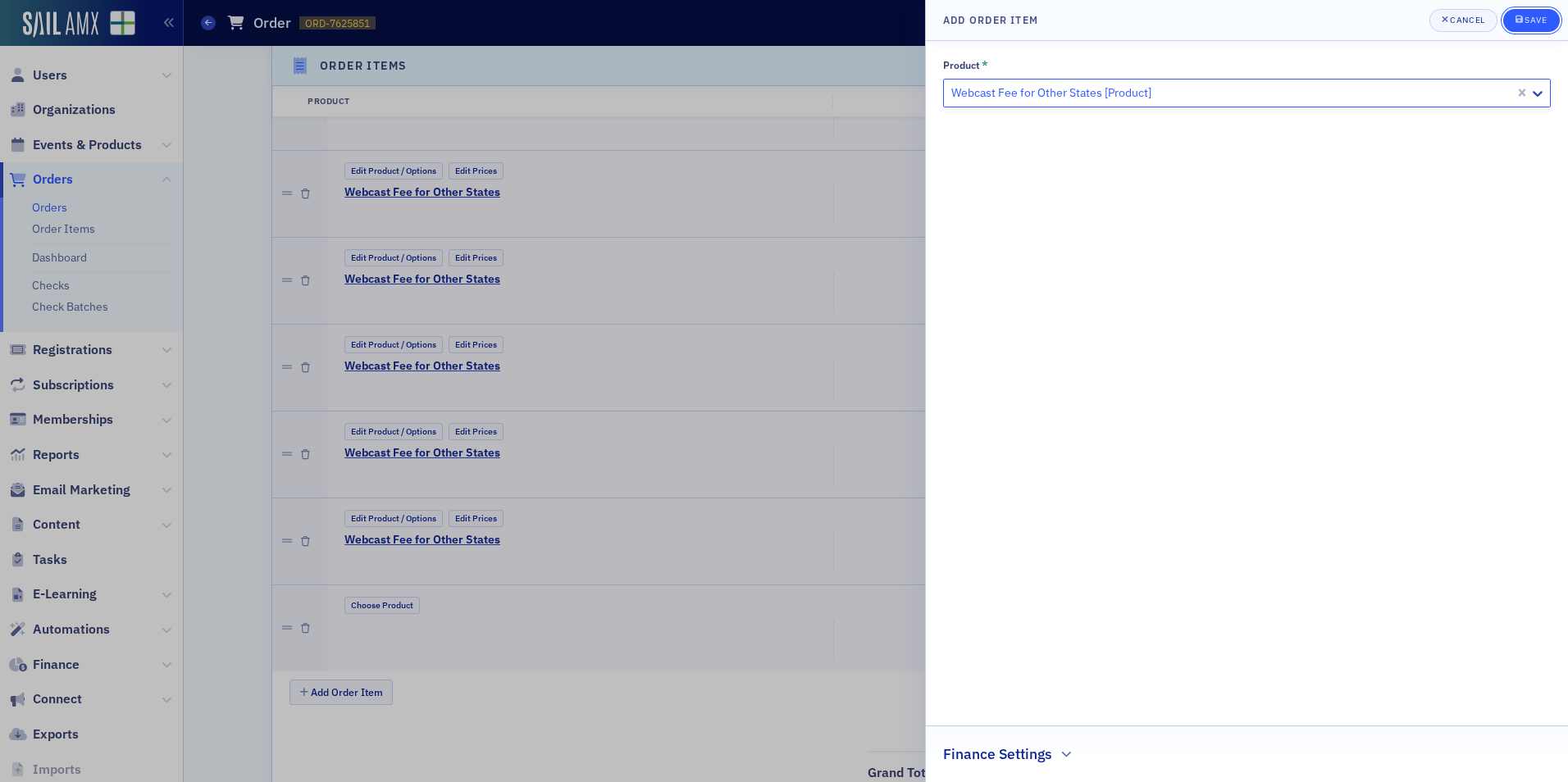
click at [1512, 19] on button "Save" at bounding box center [1531, 21] width 57 height 23
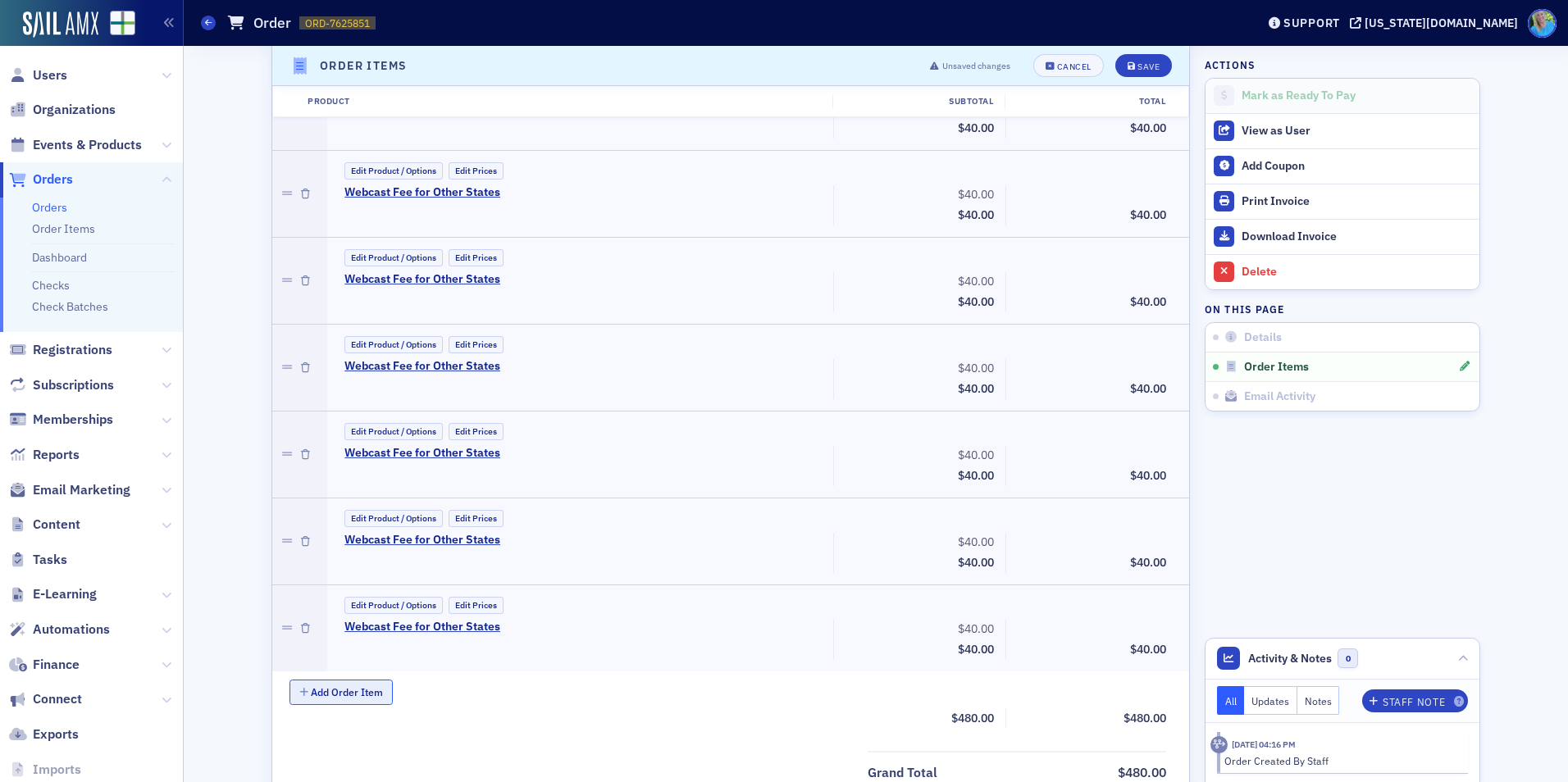
click at [361, 683] on button "Add Order Item" at bounding box center [341, 692] width 103 height 25
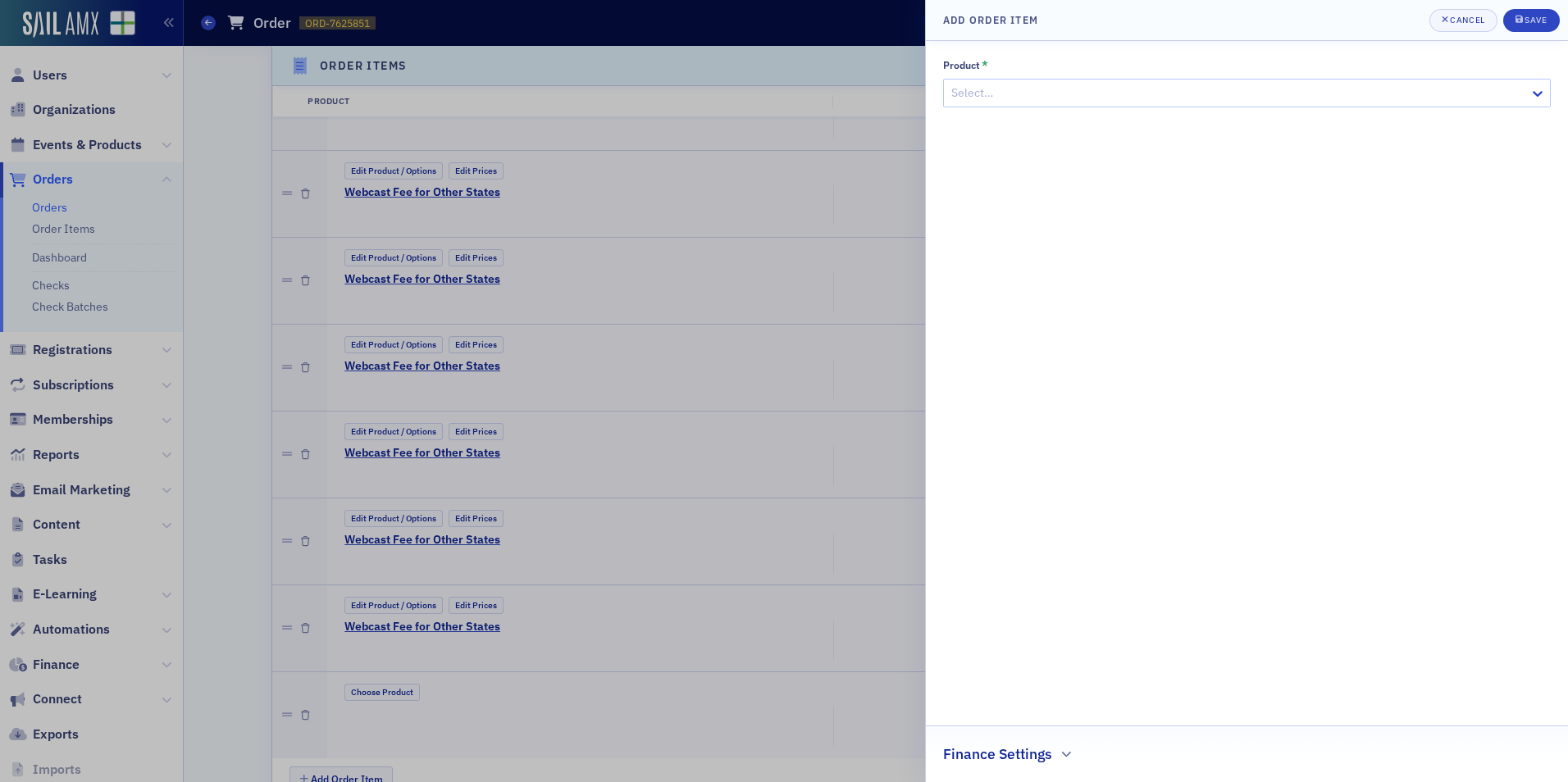
click at [994, 89] on div at bounding box center [1238, 93] width 578 height 21
type input "Webcast Fee"
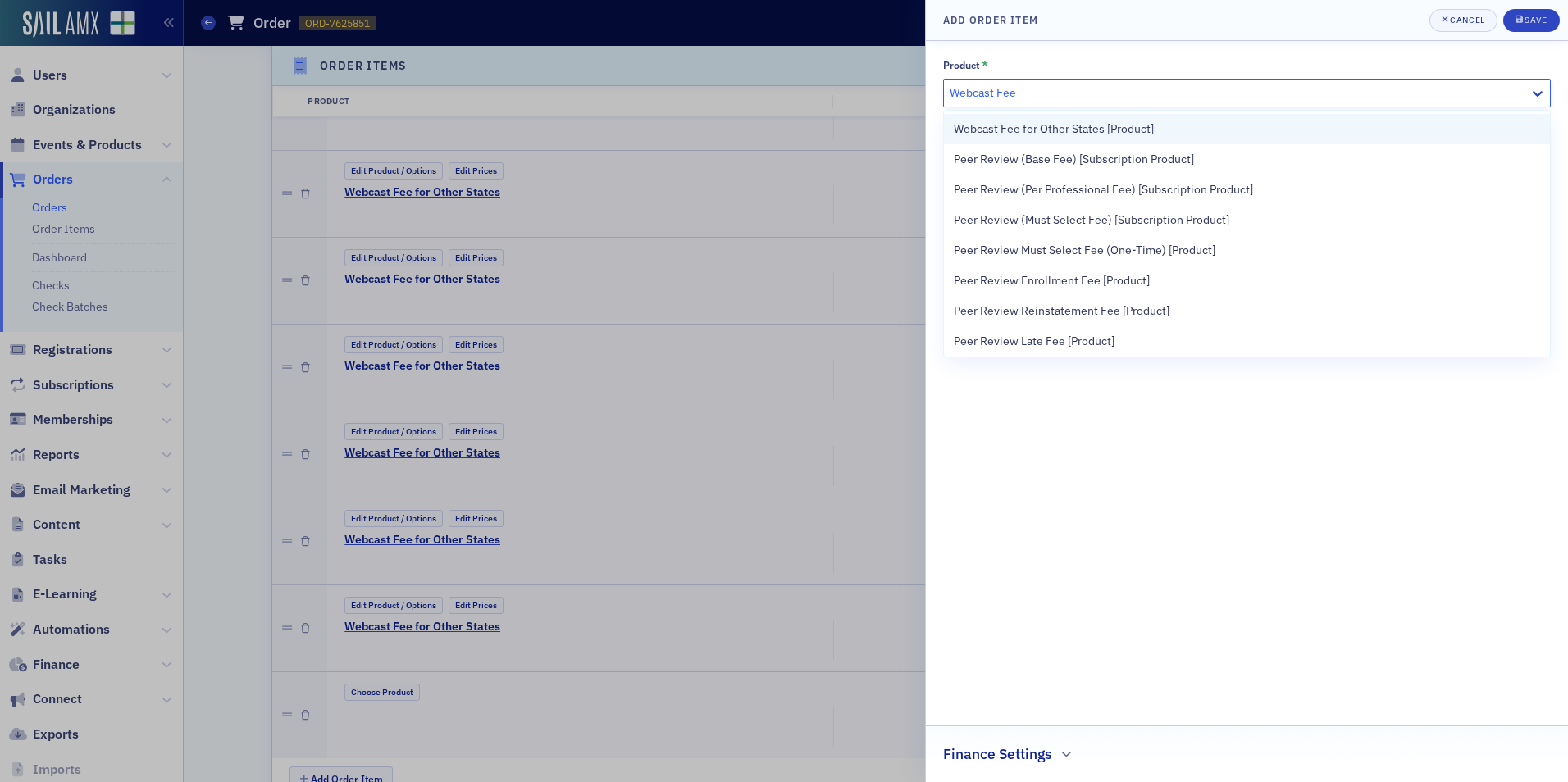
click at [1003, 123] on span "Webcast Fee for Other States [Product]" at bounding box center [1054, 129] width 200 height 18
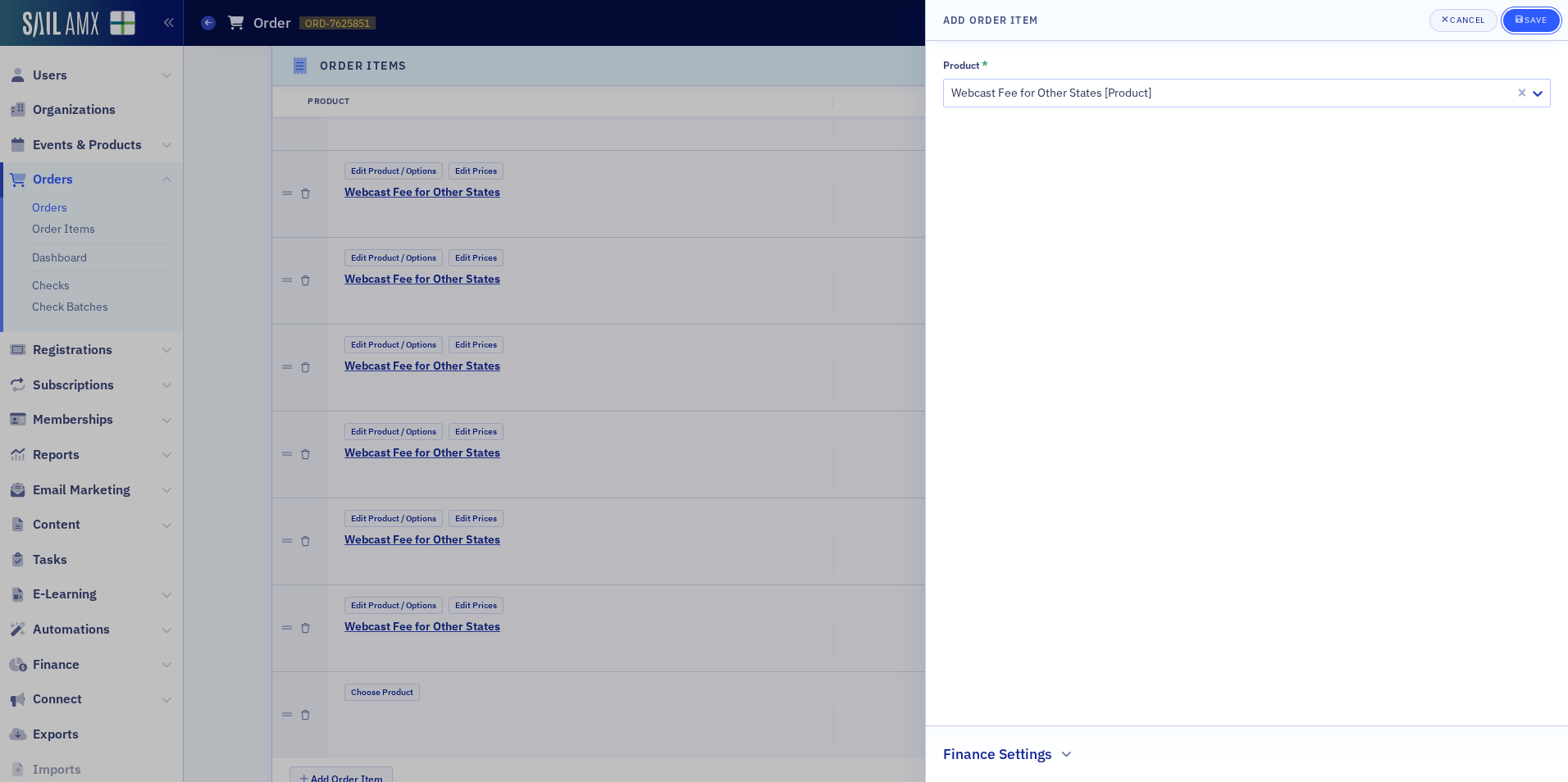
click at [1517, 20] on icon "submit" at bounding box center [1519, 19] width 8 height 9
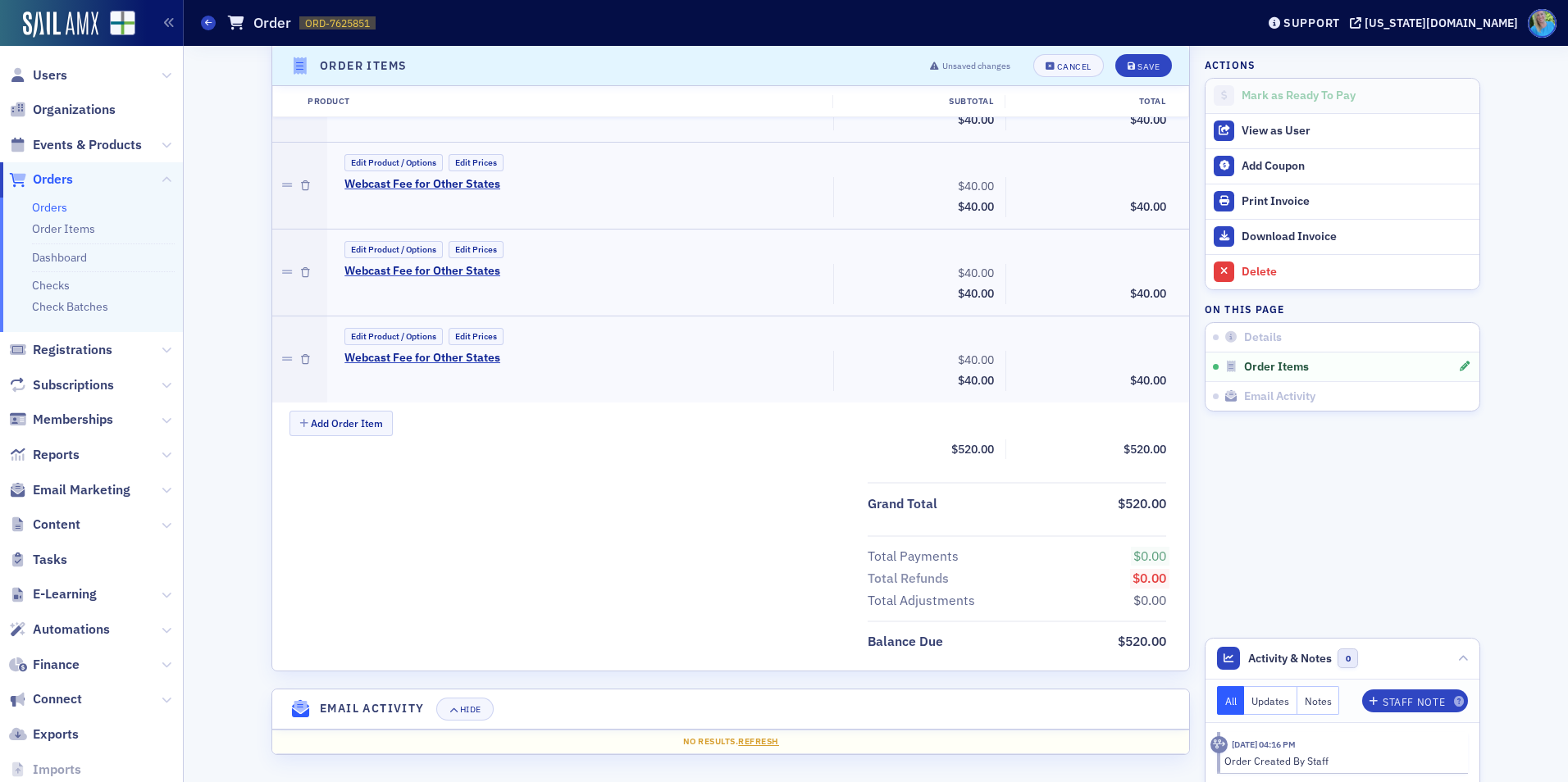
scroll to position [1361, 0]
click at [343, 426] on button "Add Order Item" at bounding box center [341, 422] width 103 height 25
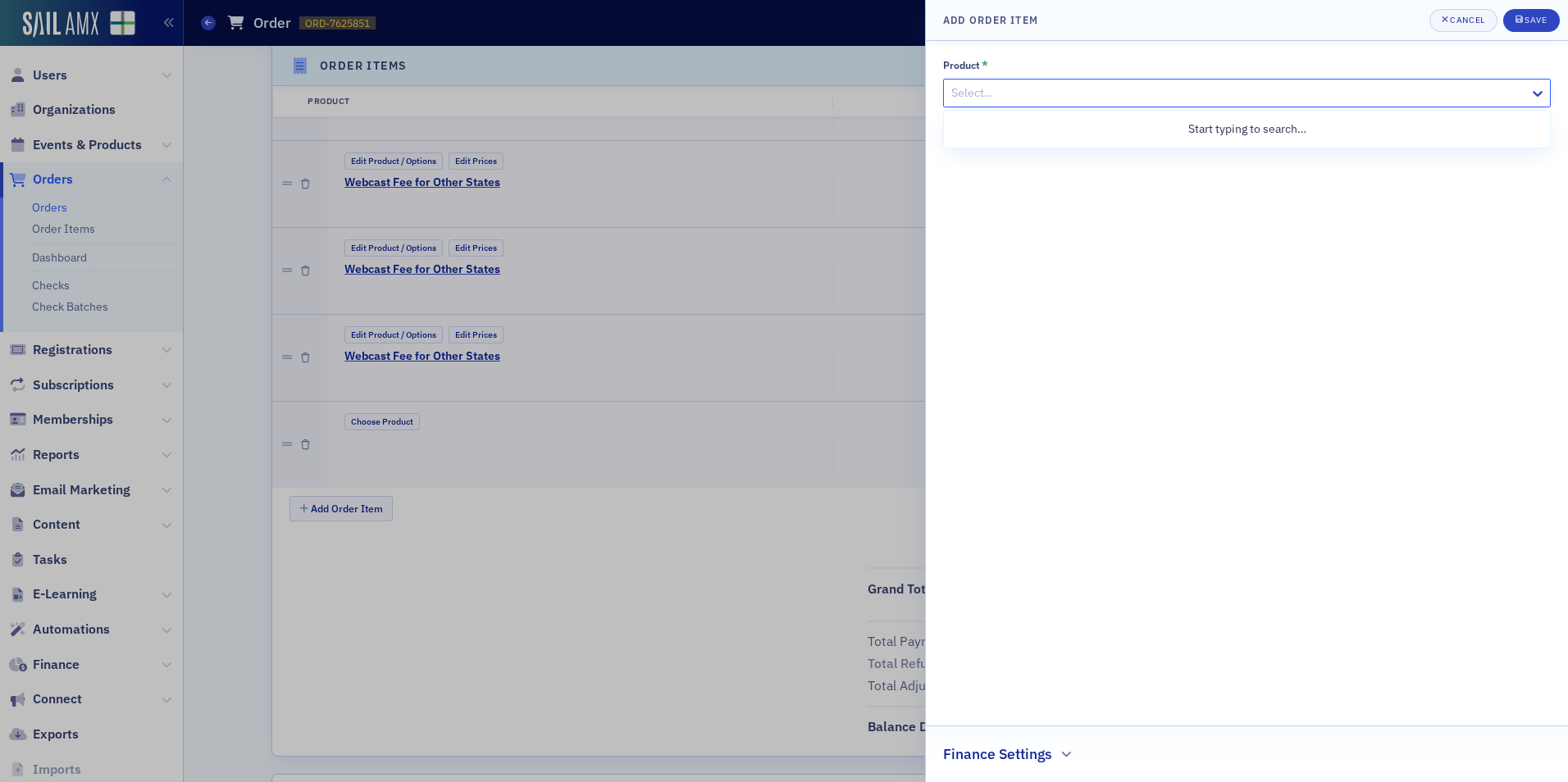
click at [1018, 106] on div "Select…" at bounding box center [1246, 93] width 608 height 28
type input "Webcast Fee"
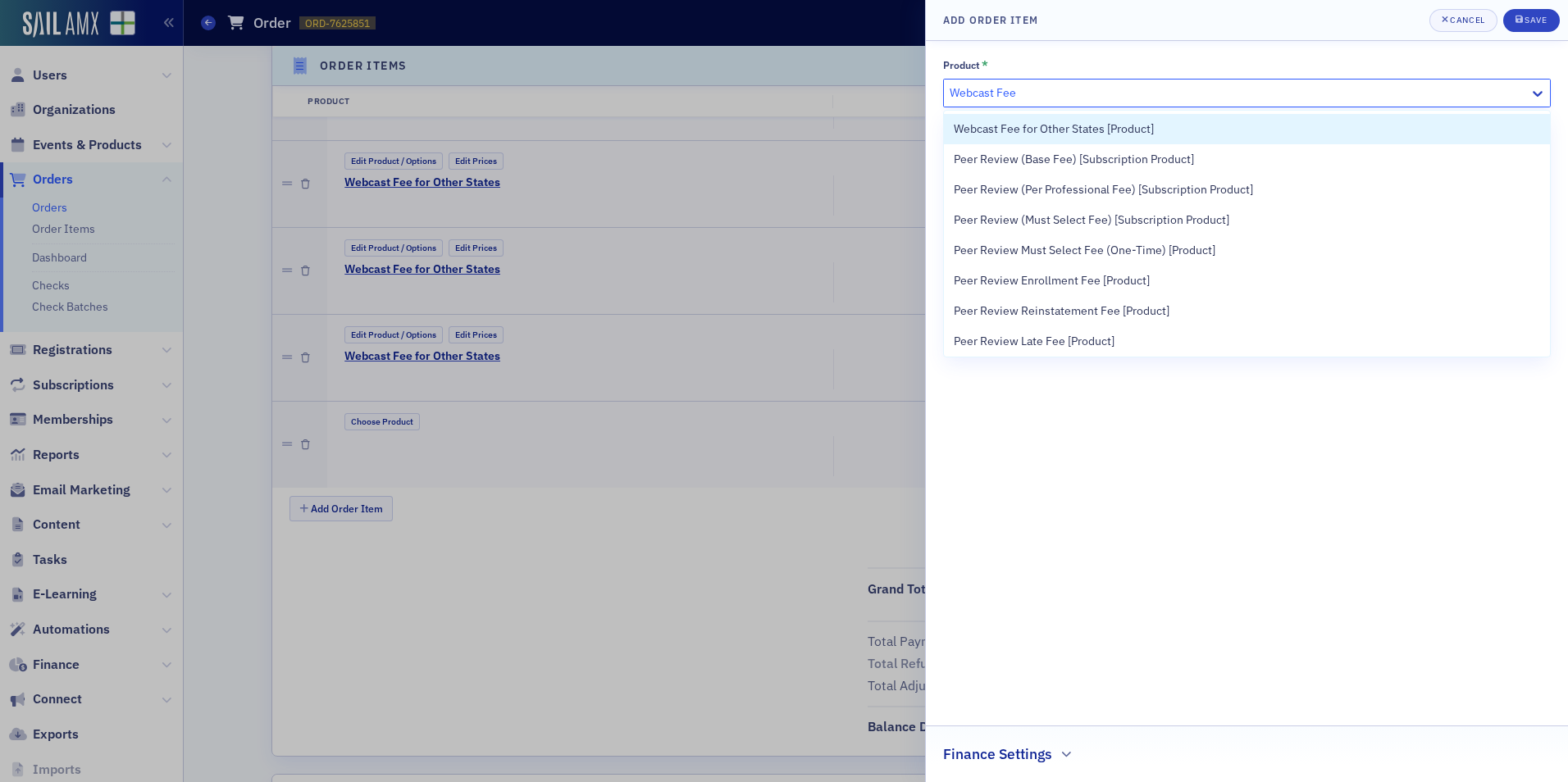
click at [1015, 133] on span "Webcast Fee for Other States [Product]" at bounding box center [1054, 129] width 200 height 18
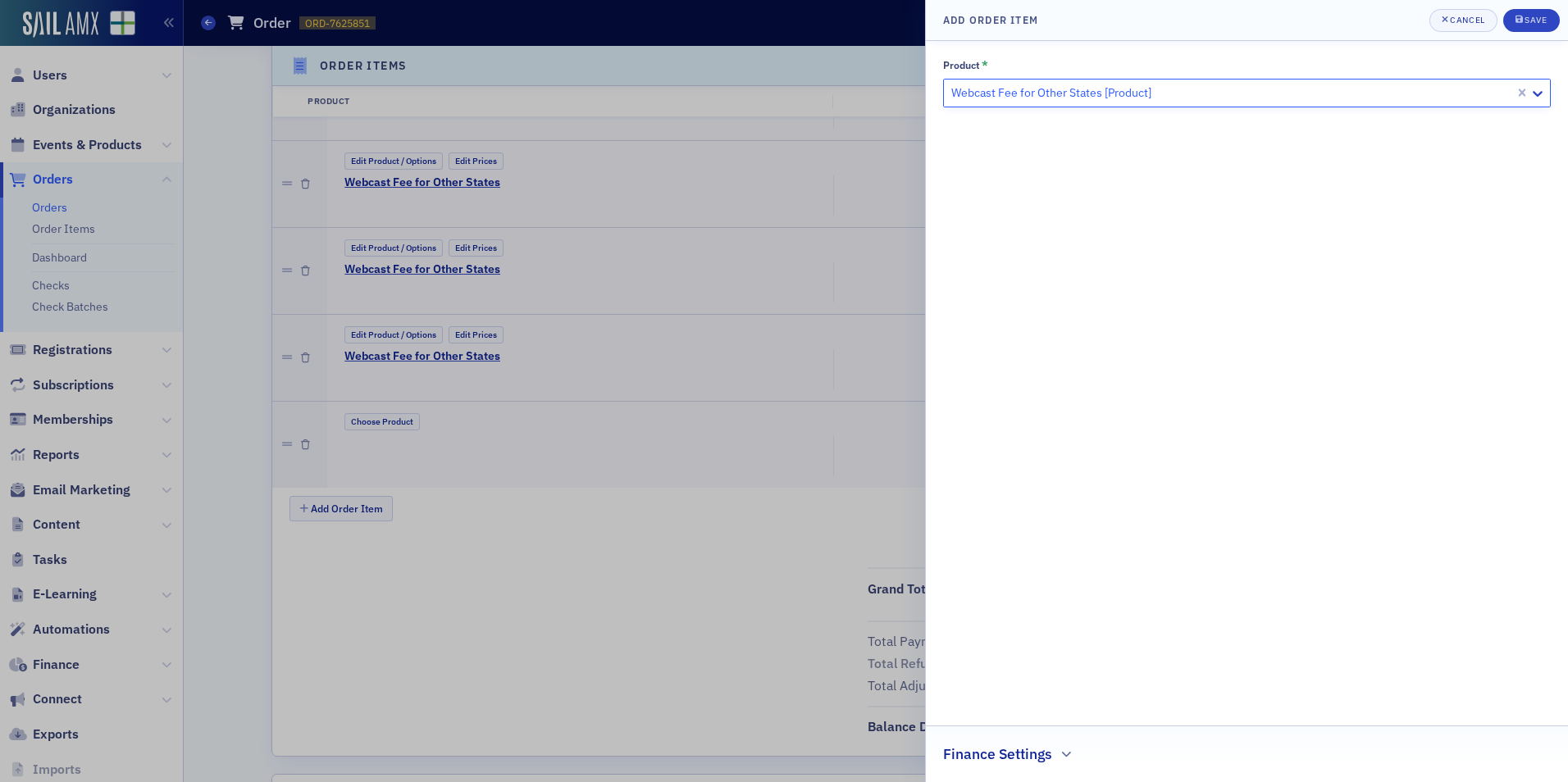
click at [1529, 8] on header "Add Order Item Cancel Save" at bounding box center [1247, 20] width 642 height 41
click at [1529, 16] on div "Save" at bounding box center [1535, 20] width 23 height 9
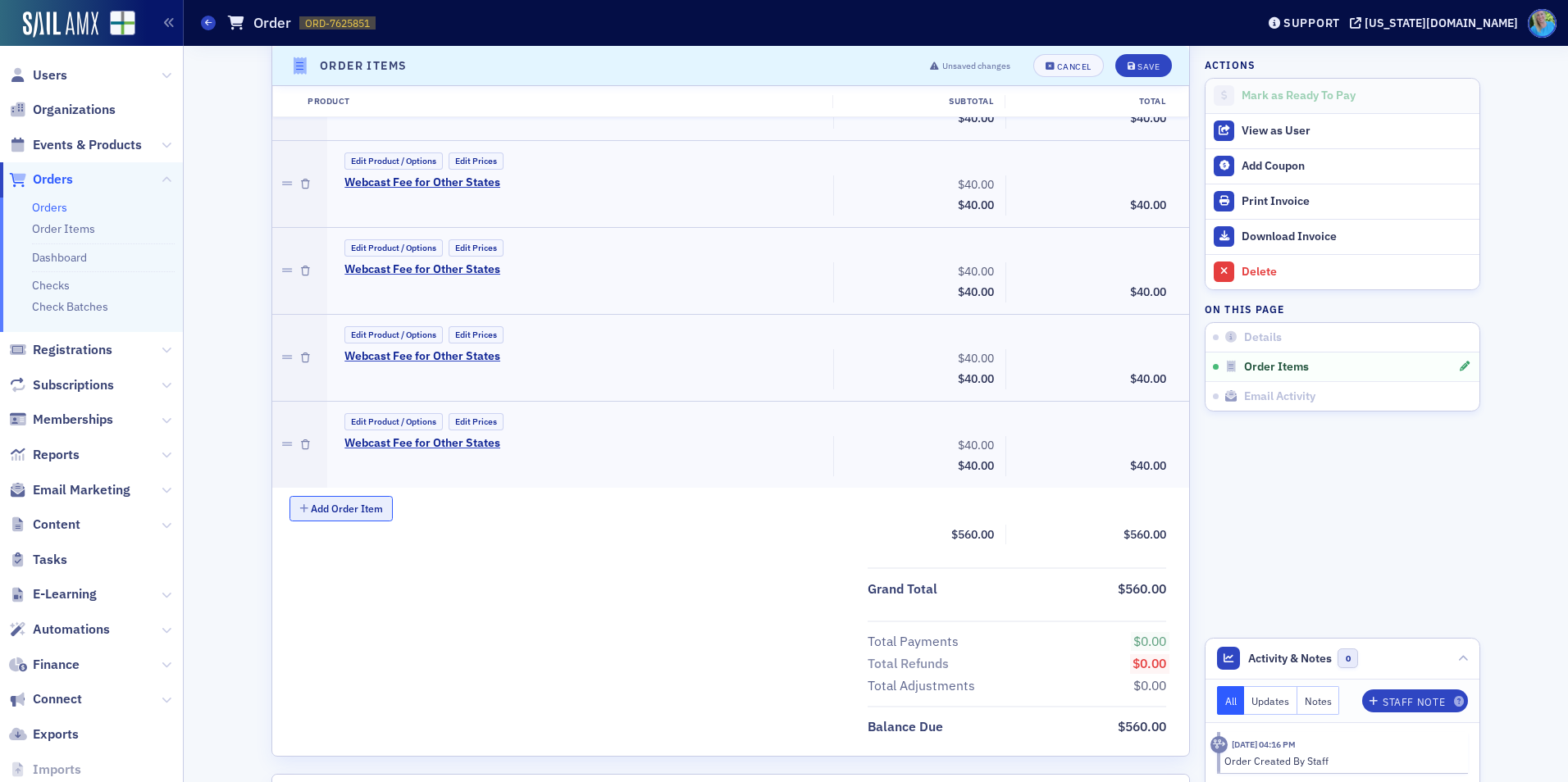
click at [333, 517] on button "Add Order Item" at bounding box center [341, 509] width 103 height 25
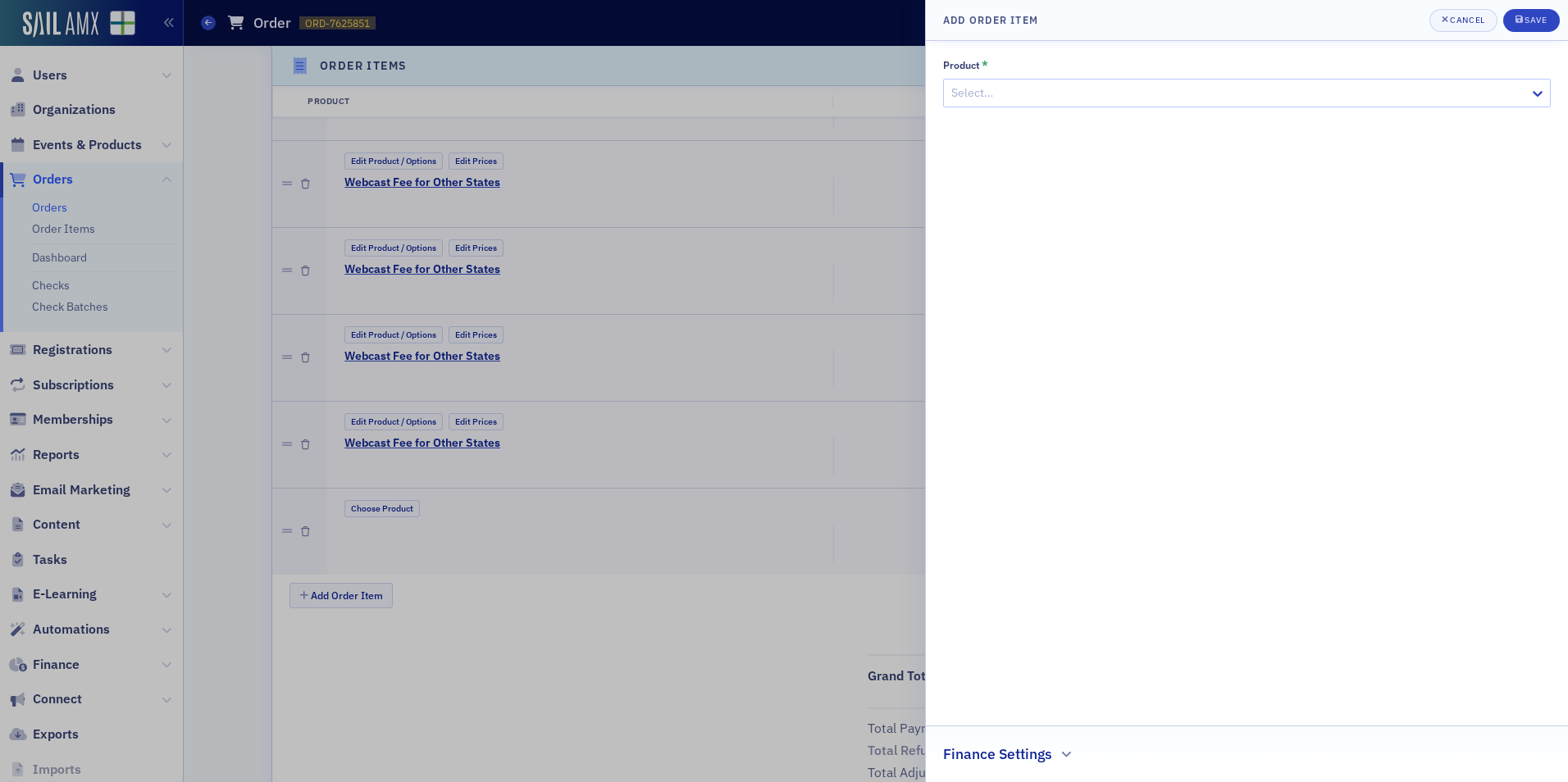
click at [998, 91] on div at bounding box center [1238, 93] width 578 height 21
type input "Webcast Fee"
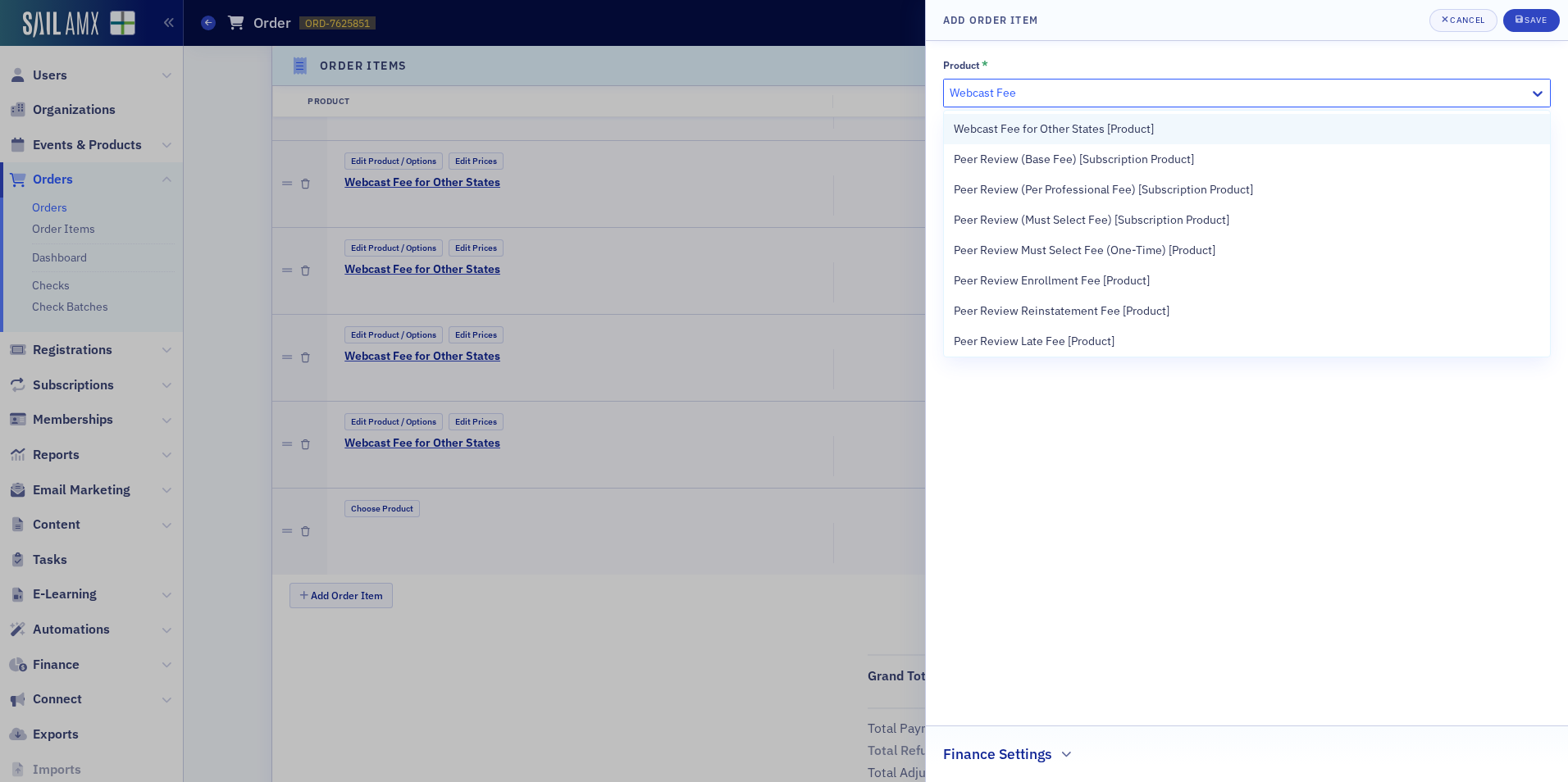
click at [1002, 127] on span "Webcast Fee for Other States [Product]" at bounding box center [1054, 129] width 200 height 18
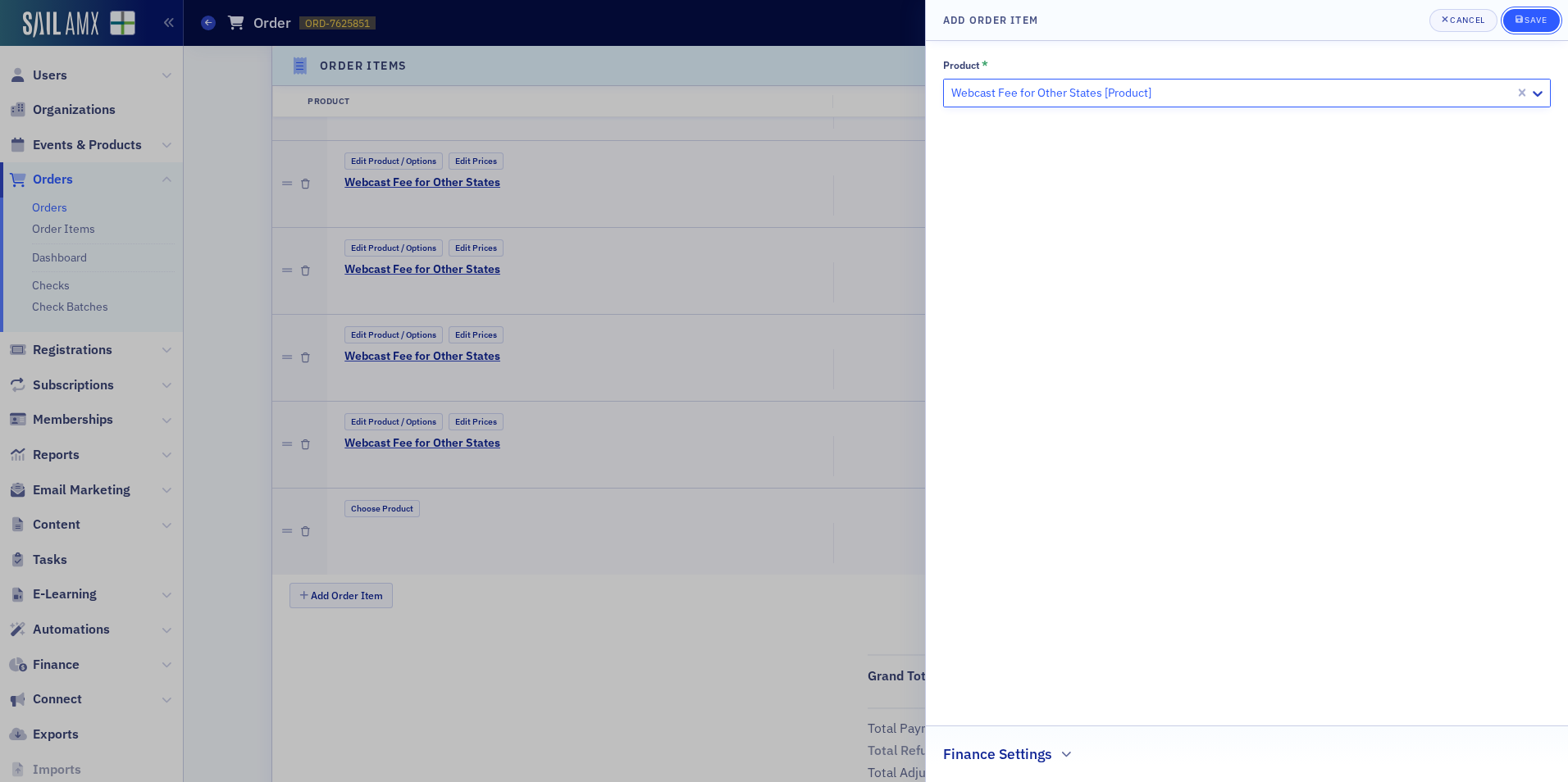
click at [1525, 25] on div "submit" at bounding box center [1520, 21] width 10 height 13
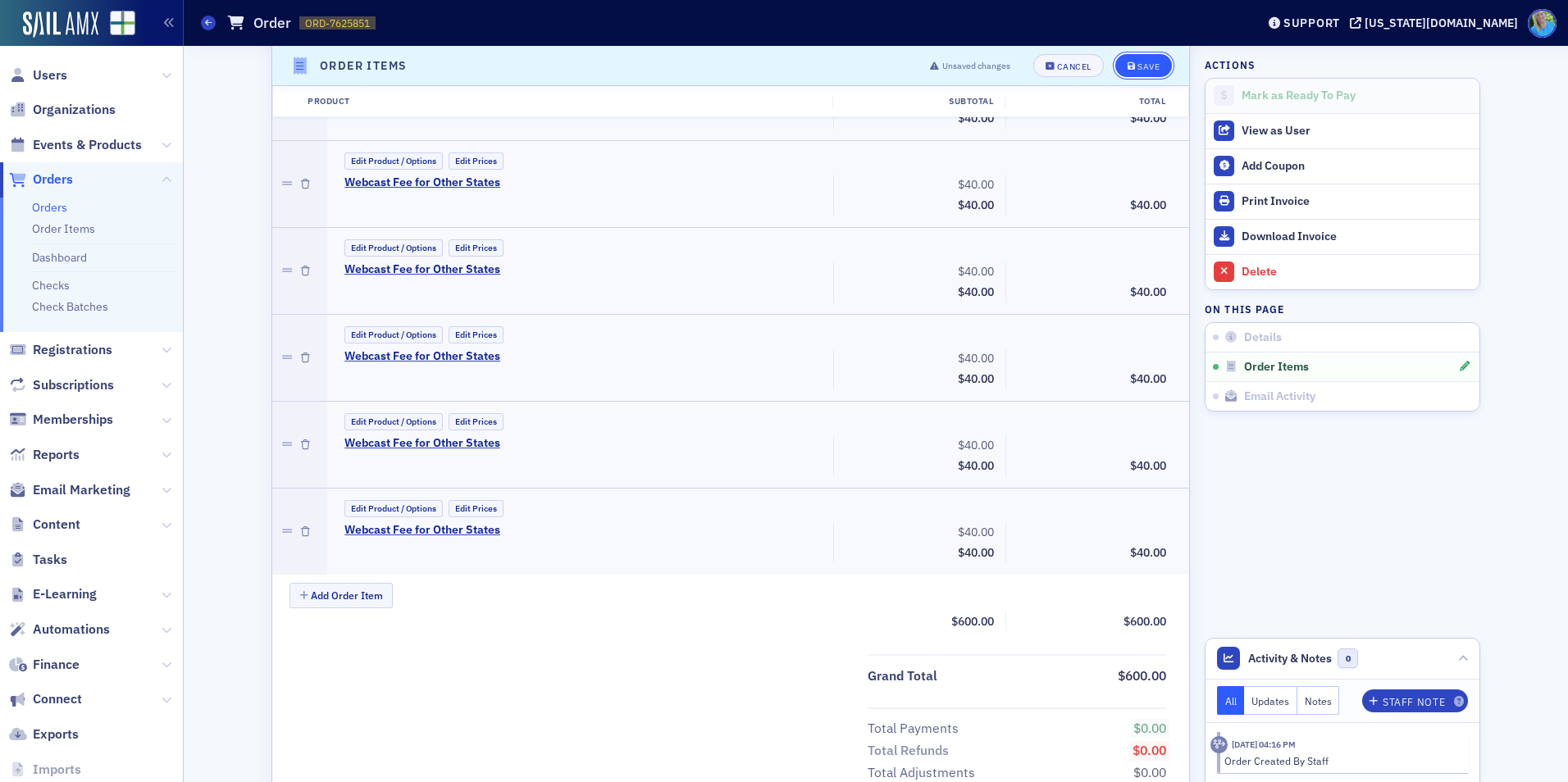
click at [1137, 63] on div "Save" at bounding box center [1148, 66] width 23 height 9
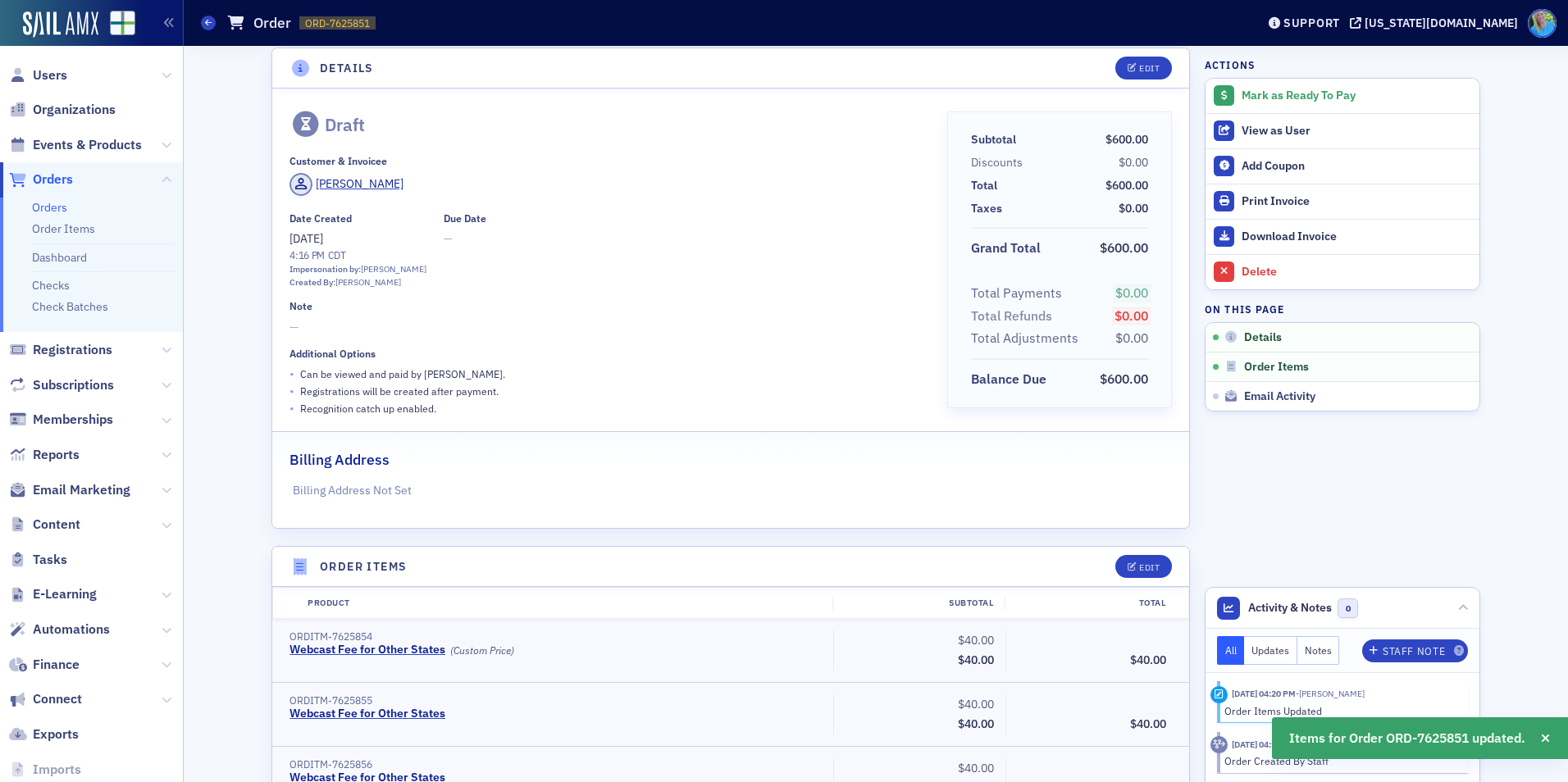
scroll to position [0, 0]
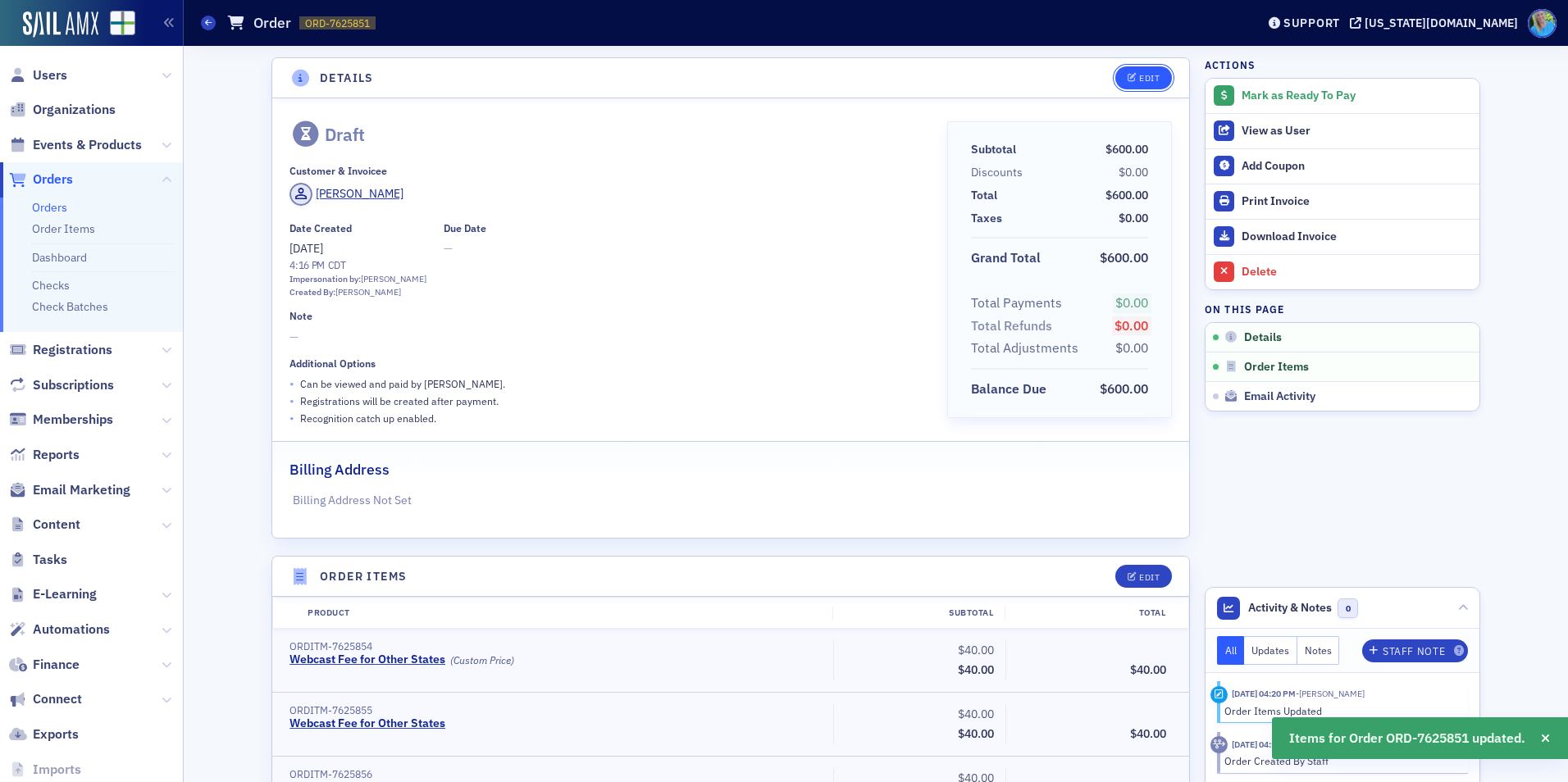
click at [1140, 75] on div "Edit" at bounding box center [1149, 78] width 21 height 9
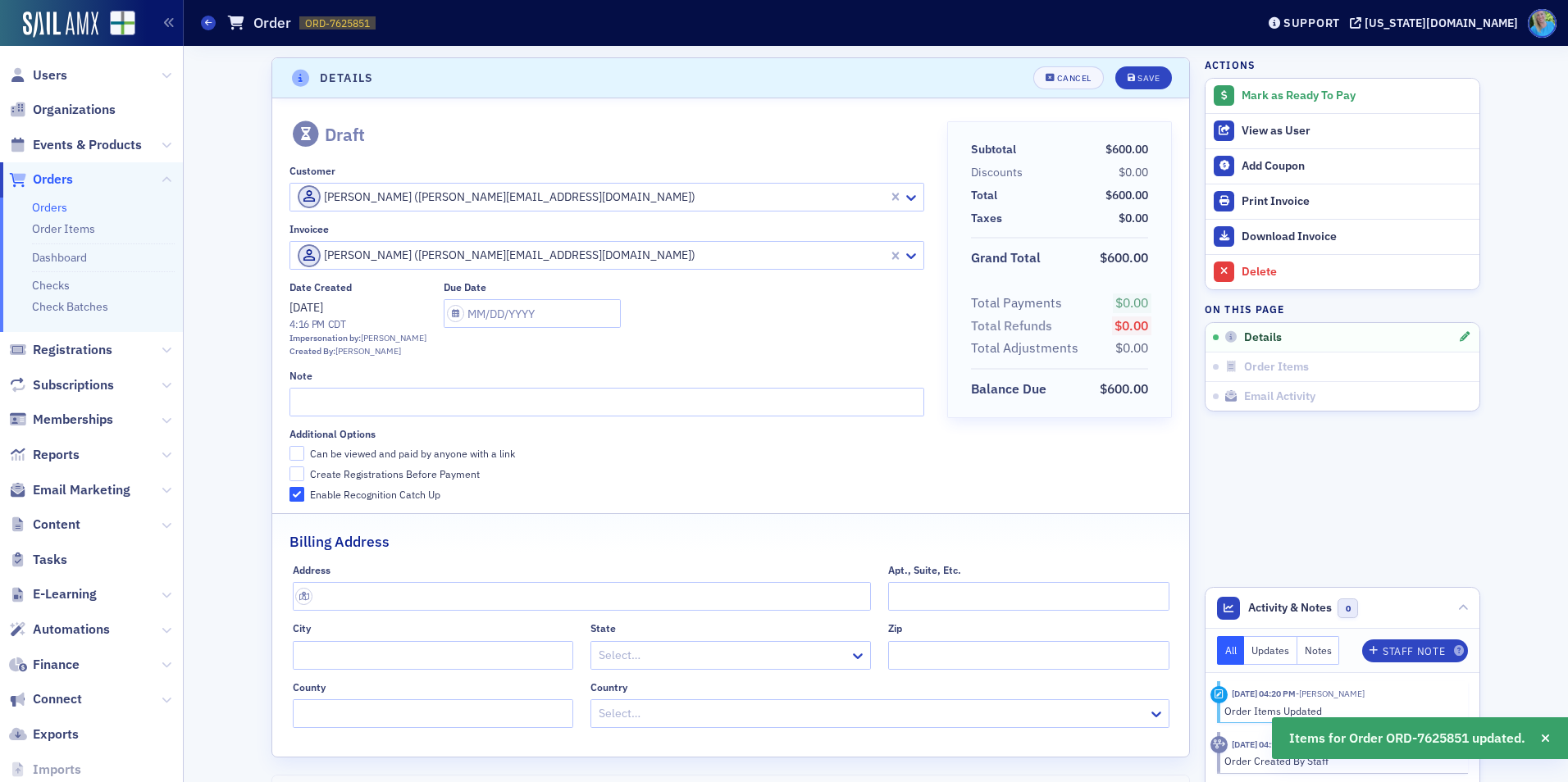
scroll to position [3, 0]
click at [353, 401] on input "text" at bounding box center [606, 399] width 634 height 28
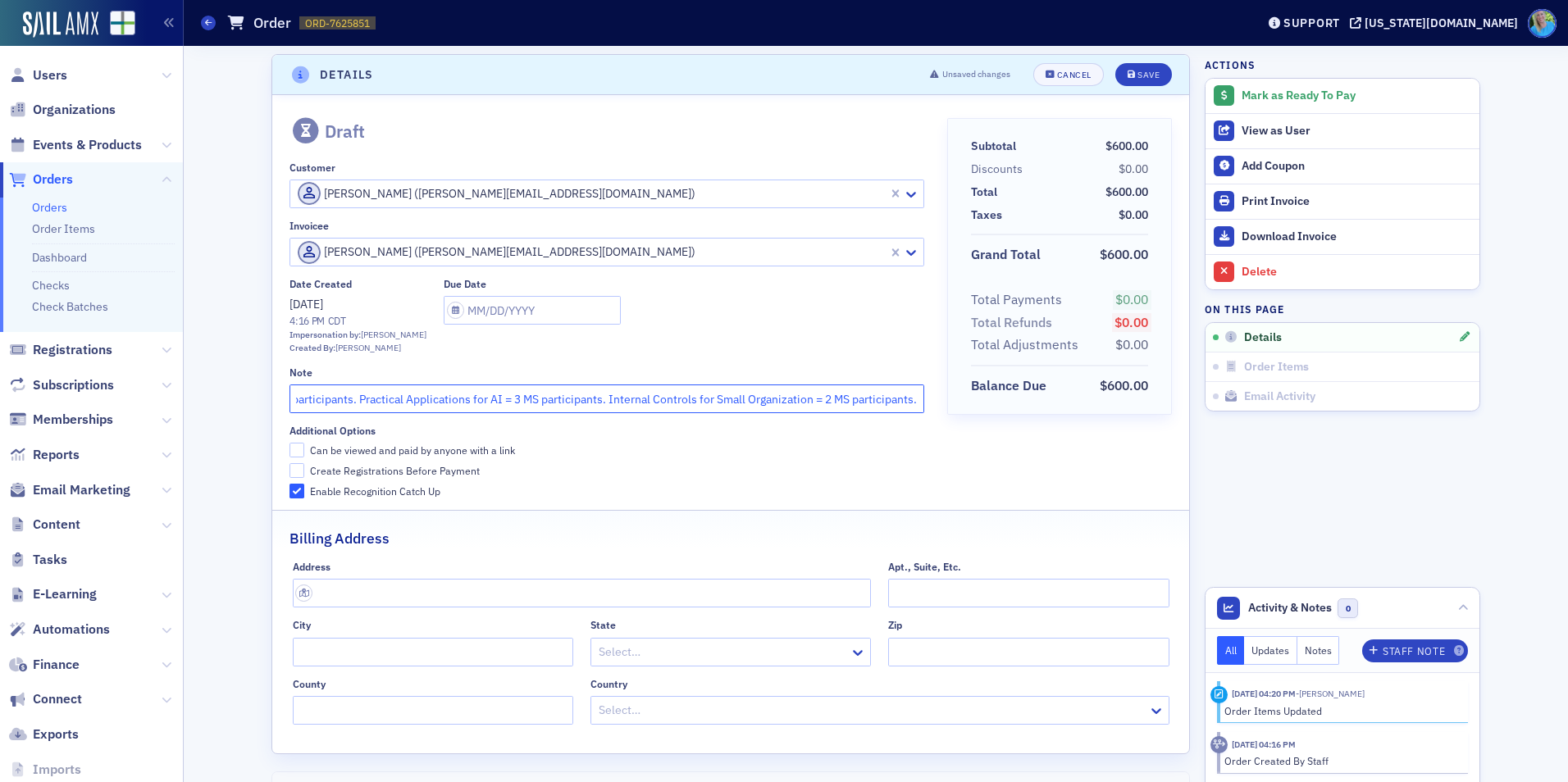
scroll to position [0, 848]
type input "Webcast Fee per person for (4) Marc Hamilton Webcasts on 9/16/25. Cybersecurity…"
click at [478, 314] on input "text" at bounding box center [532, 310] width 177 height 28
select select "8"
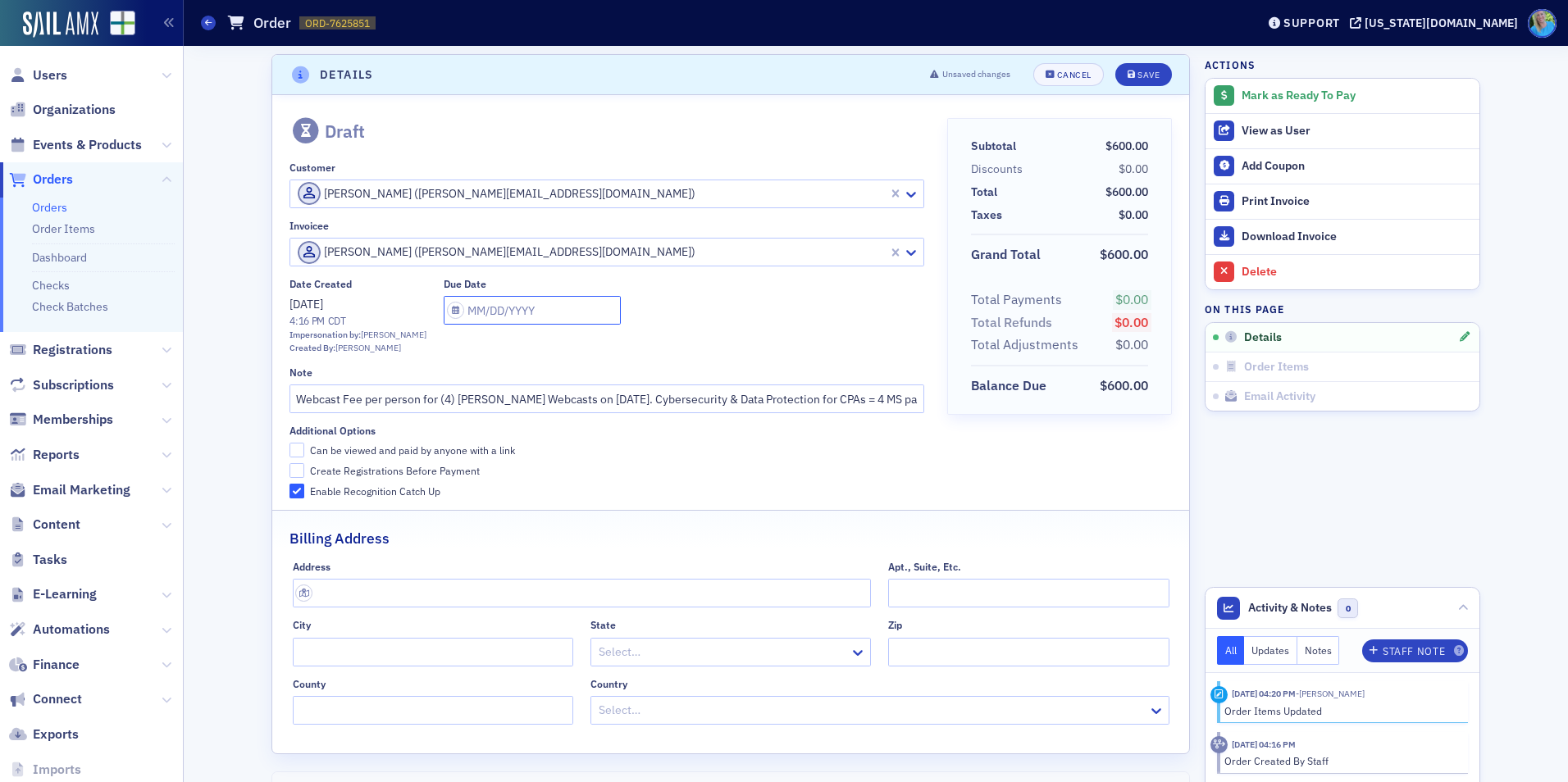
select select "2025"
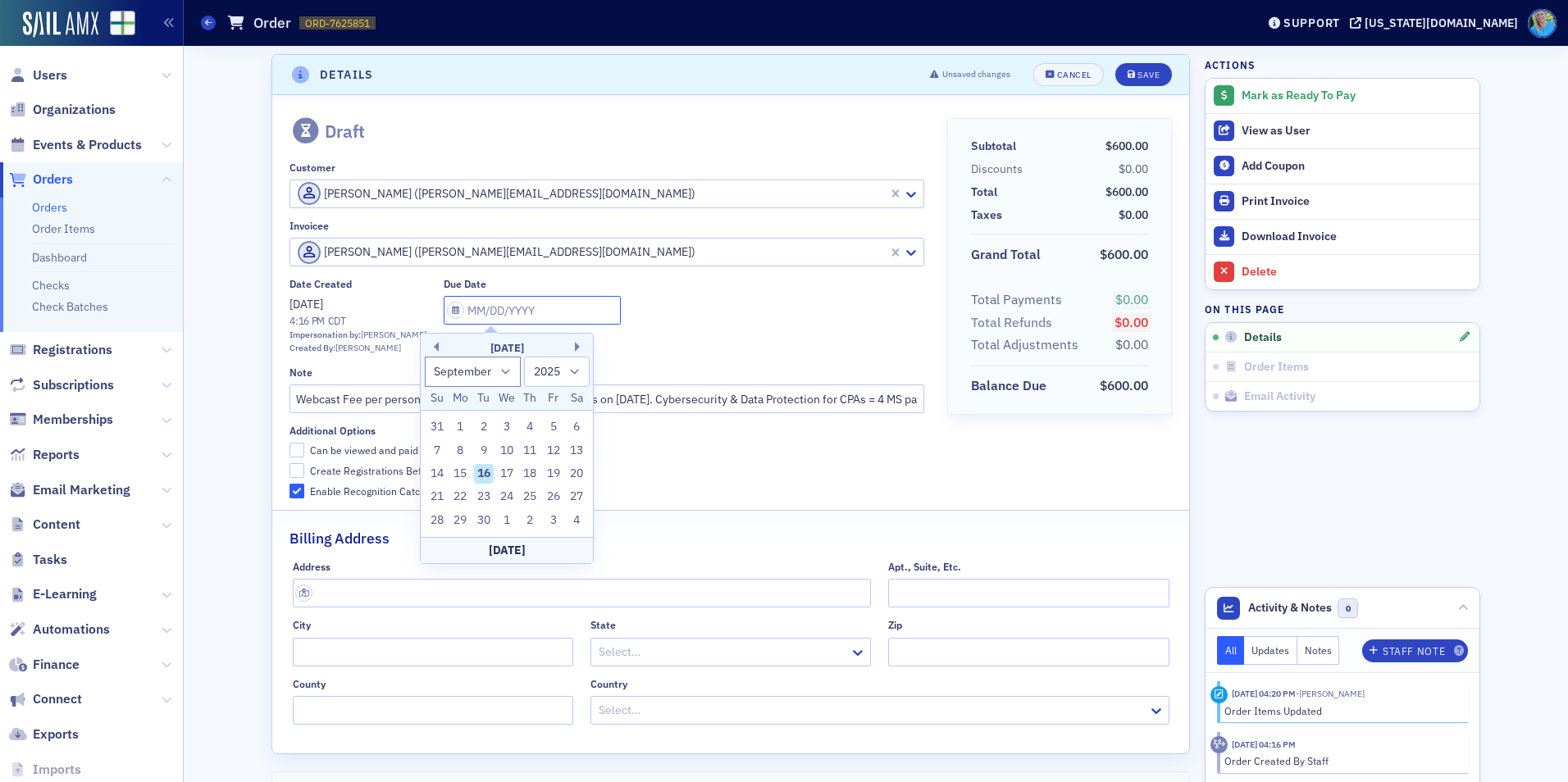
type input "1"
select select "0"
type input "10"
select select "9"
type input "10/16/2"
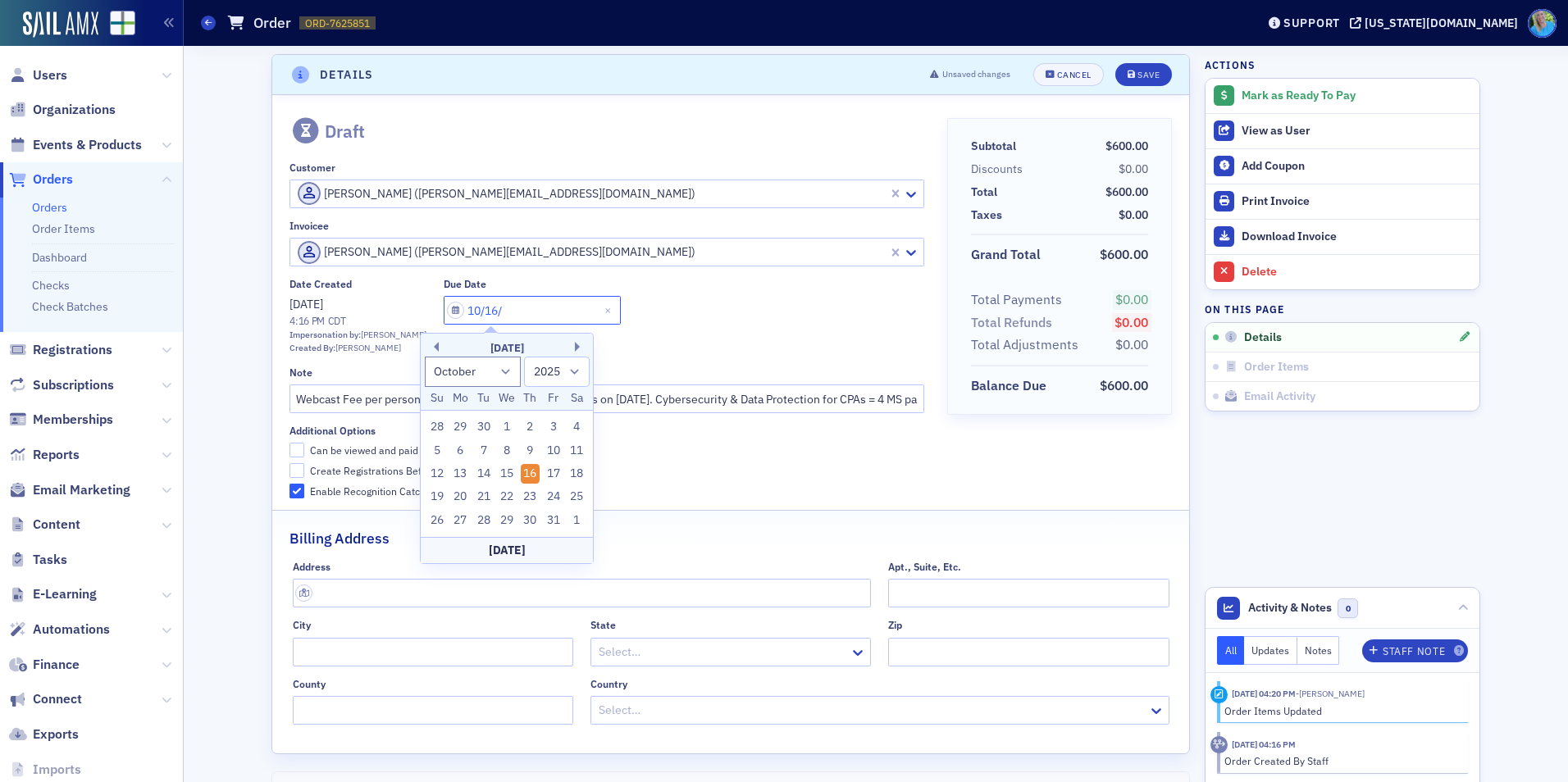
select select "2002"
type input "10/16/25"
select select "2025"
type input "10/16/2025"
click at [635, 284] on div "Date Created 9/16/2025 4:16 PM CDT Impersonation by: Kristi Gates Created By: K…" at bounding box center [606, 316] width 634 height 77
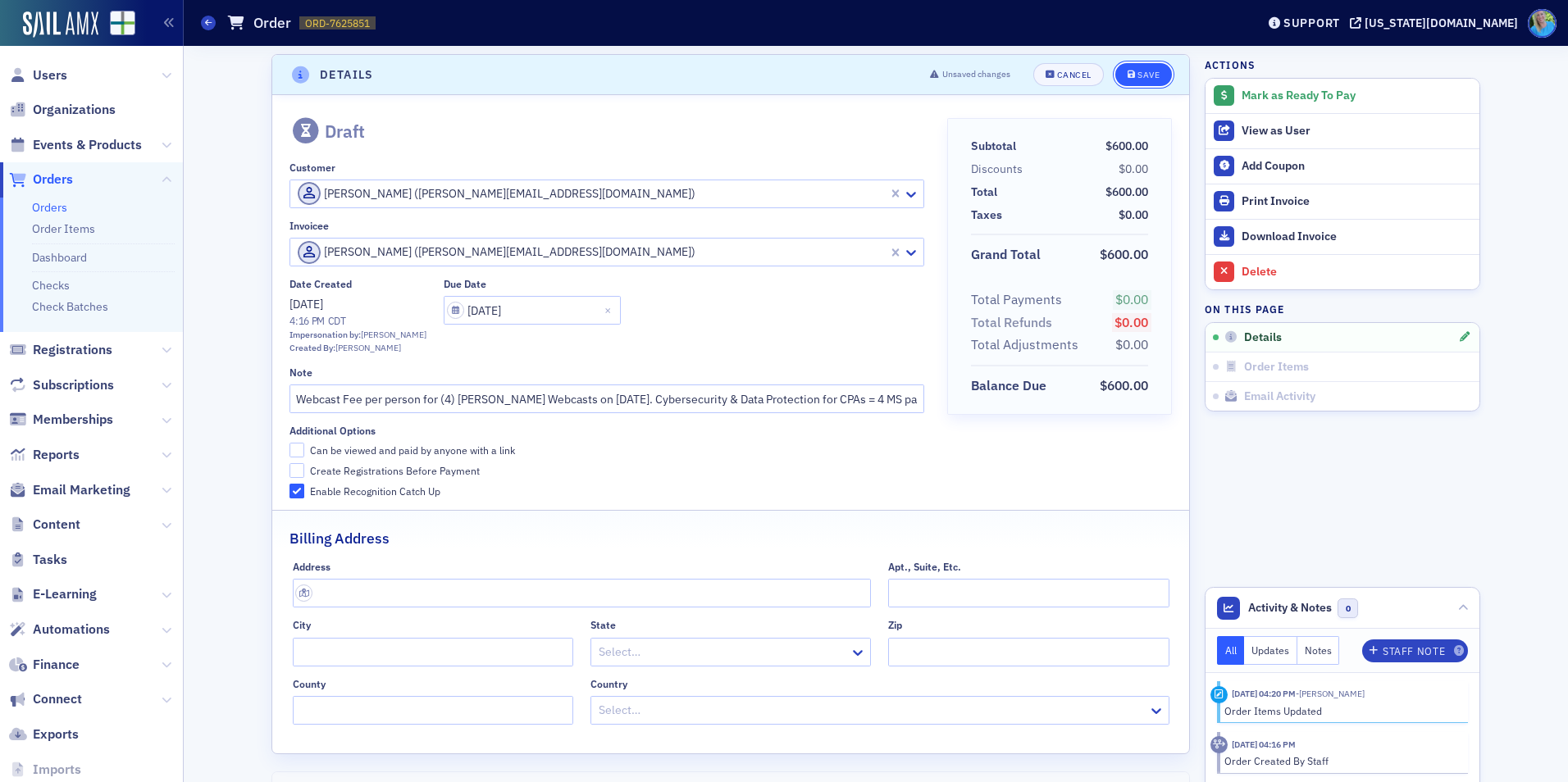
click at [1144, 78] on div "Save" at bounding box center [1148, 75] width 23 height 9
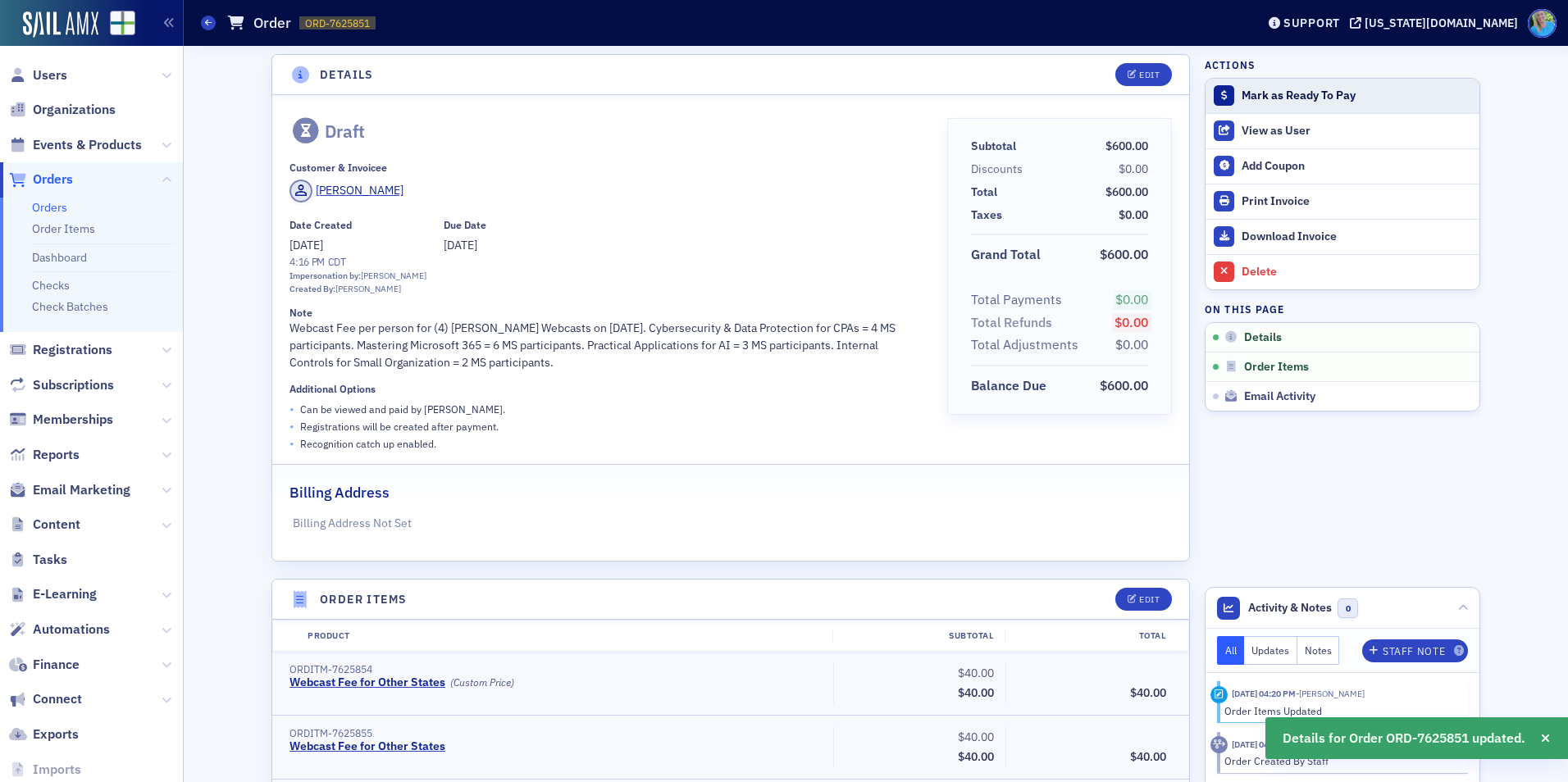
click at [1325, 106] on button "Mark as Ready To Pay" at bounding box center [1342, 95] width 274 height 34
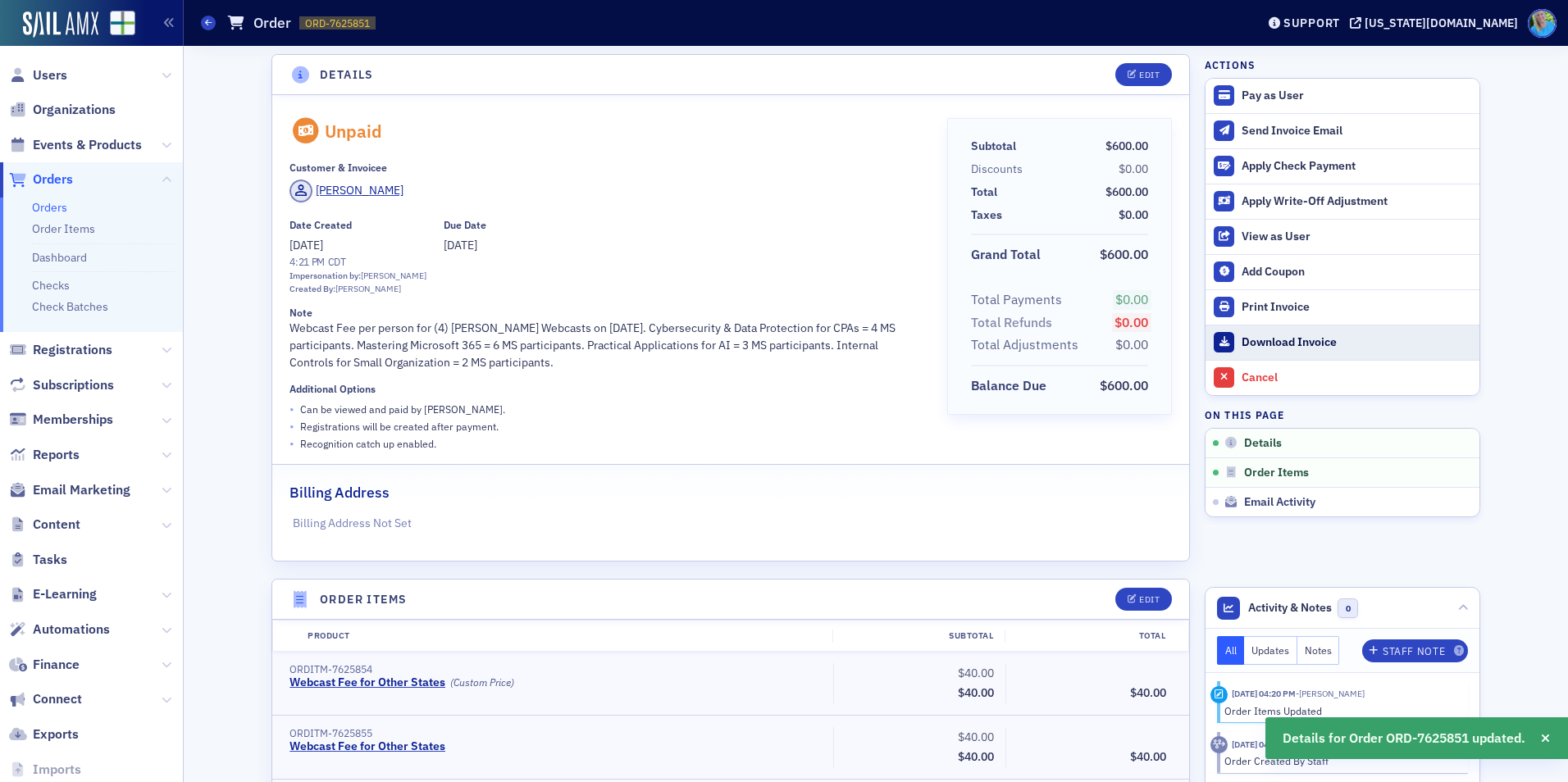
click at [1295, 335] on div "Download Invoice" at bounding box center [1355, 343] width 229 height 15
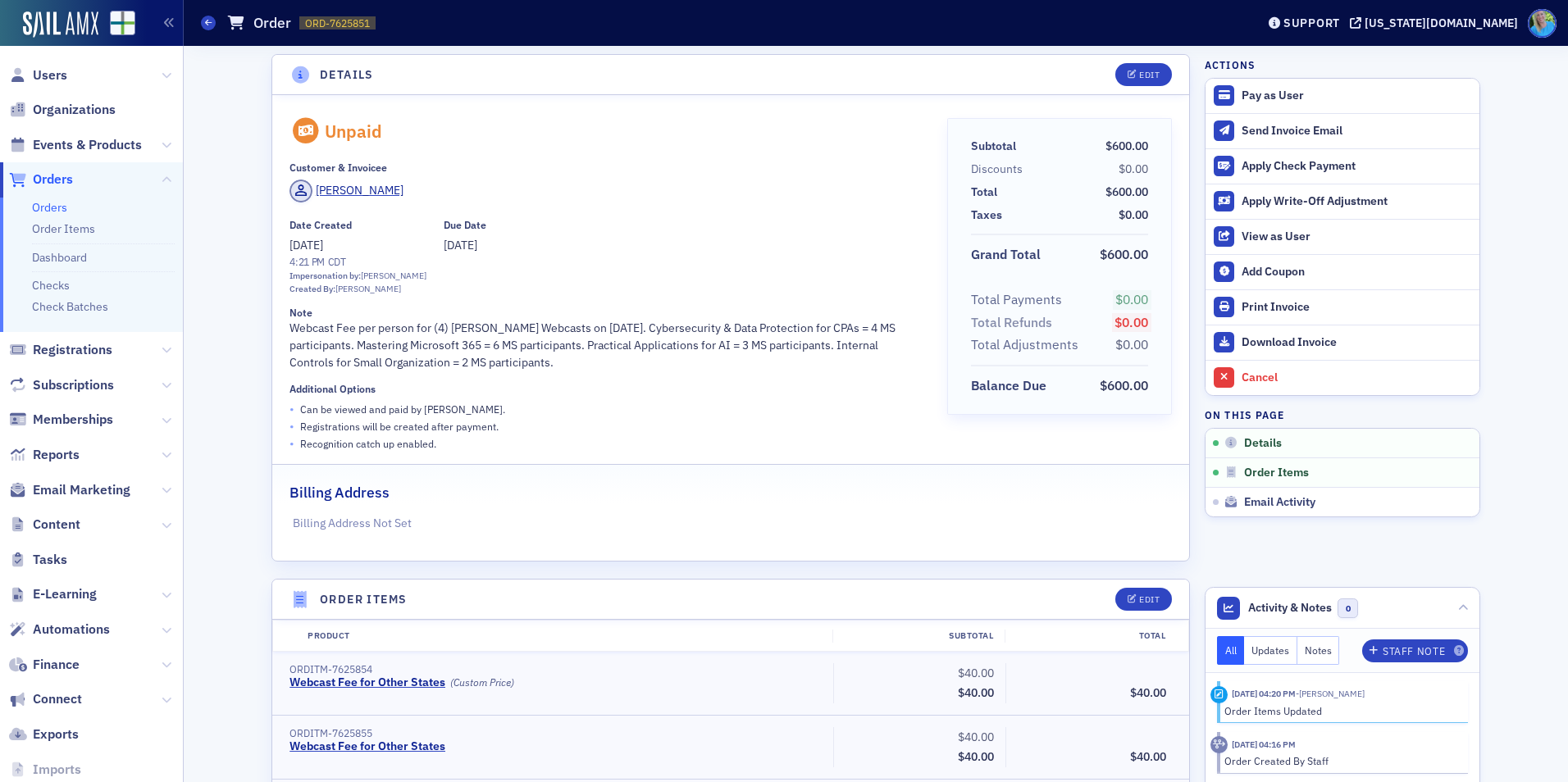
click at [67, 186] on span "Orders" at bounding box center [53, 180] width 40 height 18
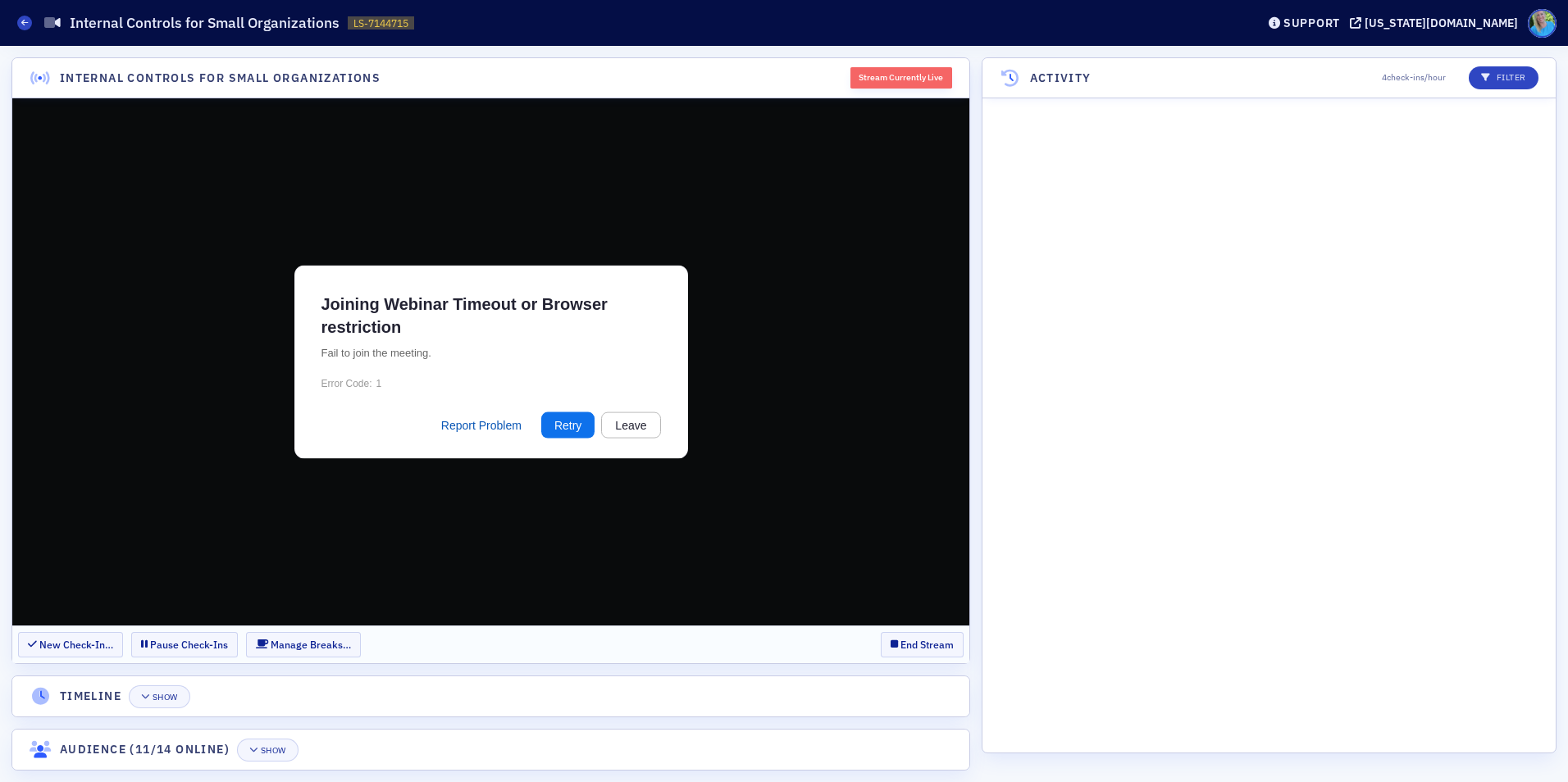
scroll to position [6377, 0]
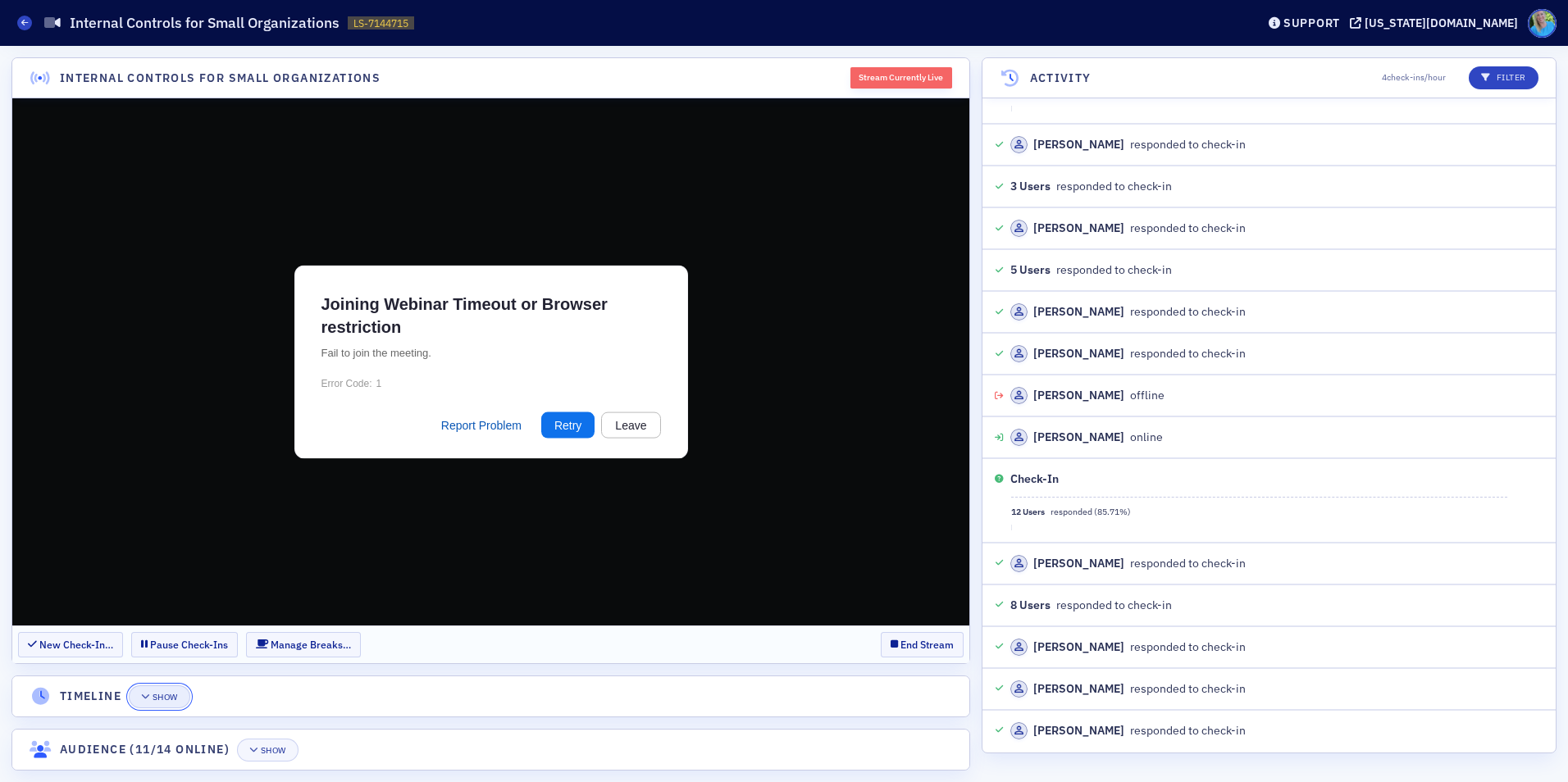
click at [165, 694] on div "Show" at bounding box center [165, 697] width 25 height 9
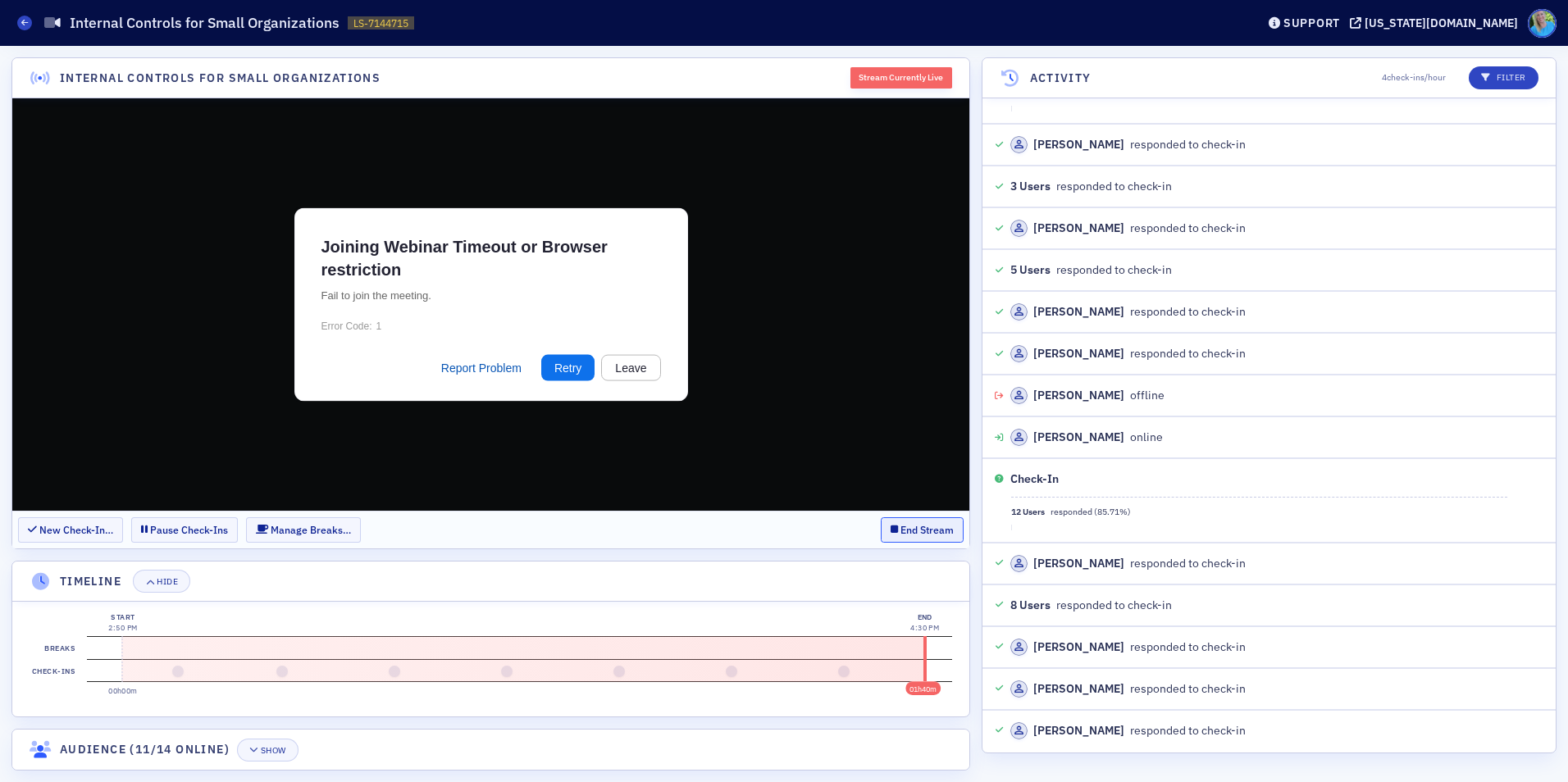
click at [929, 529] on button "End Stream" at bounding box center [921, 530] width 83 height 25
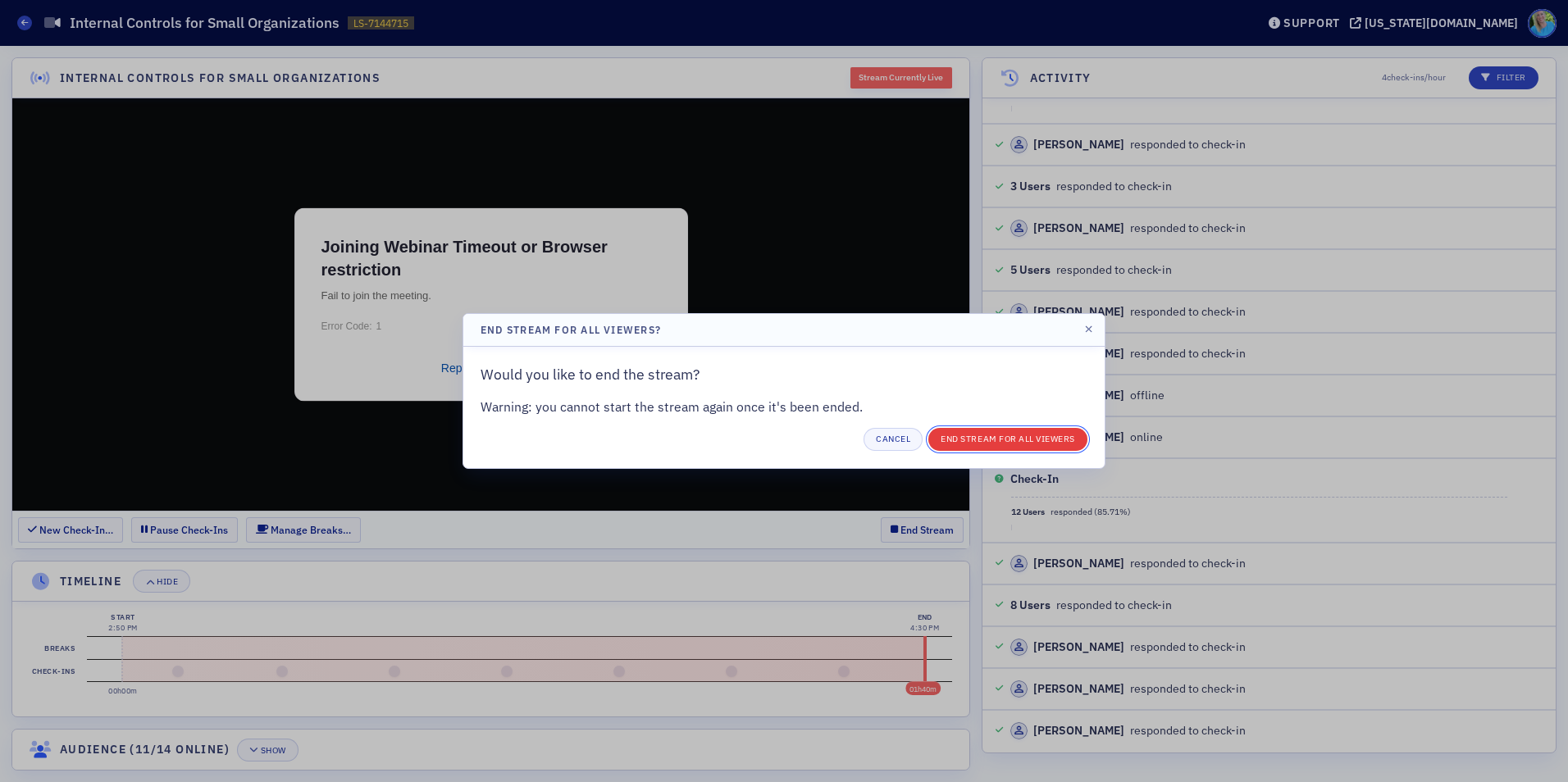
click at [988, 437] on button "End Stream for all Viewers" at bounding box center [1007, 439] width 159 height 23
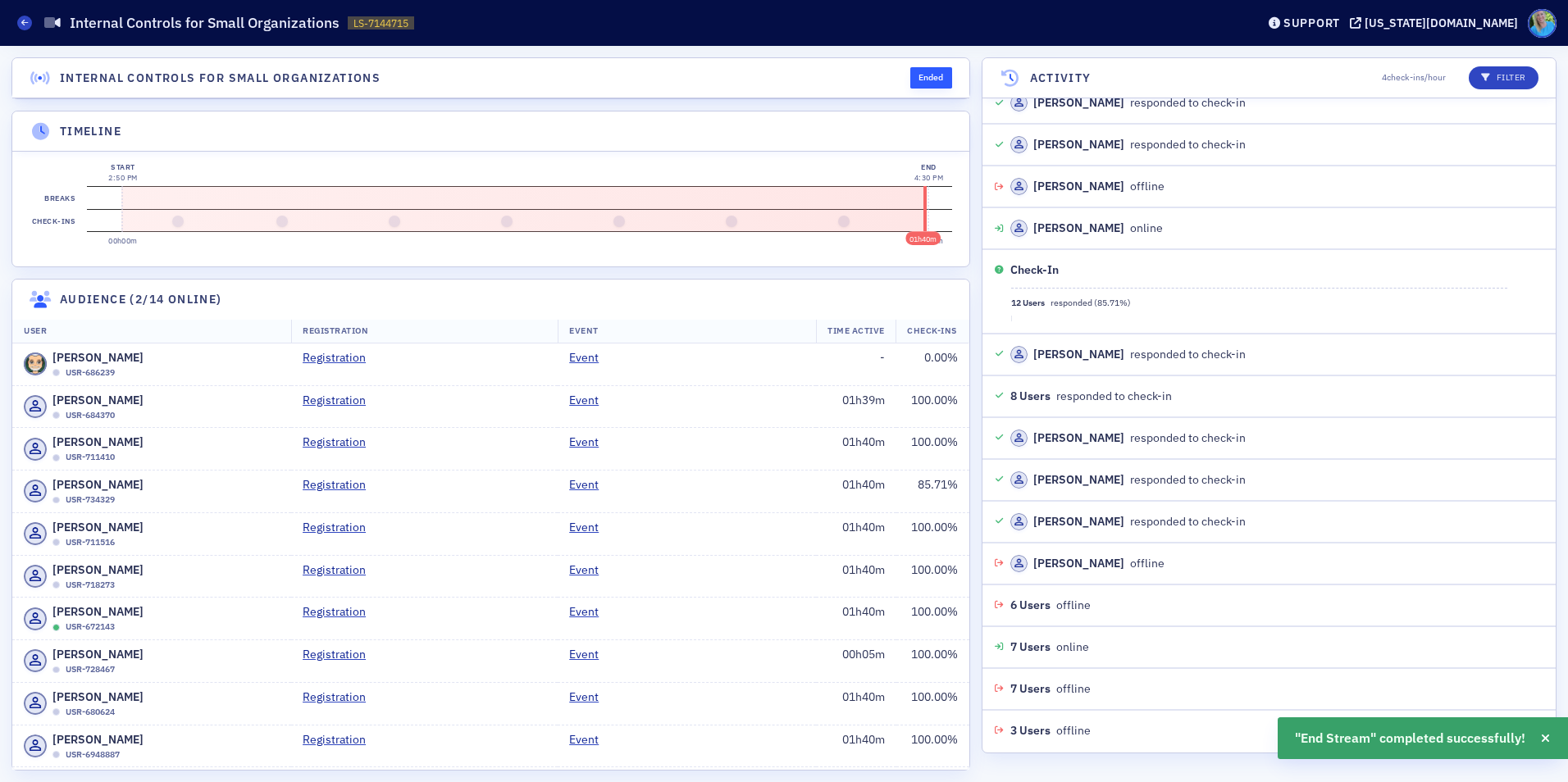
scroll to position [6628, 0]
